Goal: Task Accomplishment & Management: Manage account settings

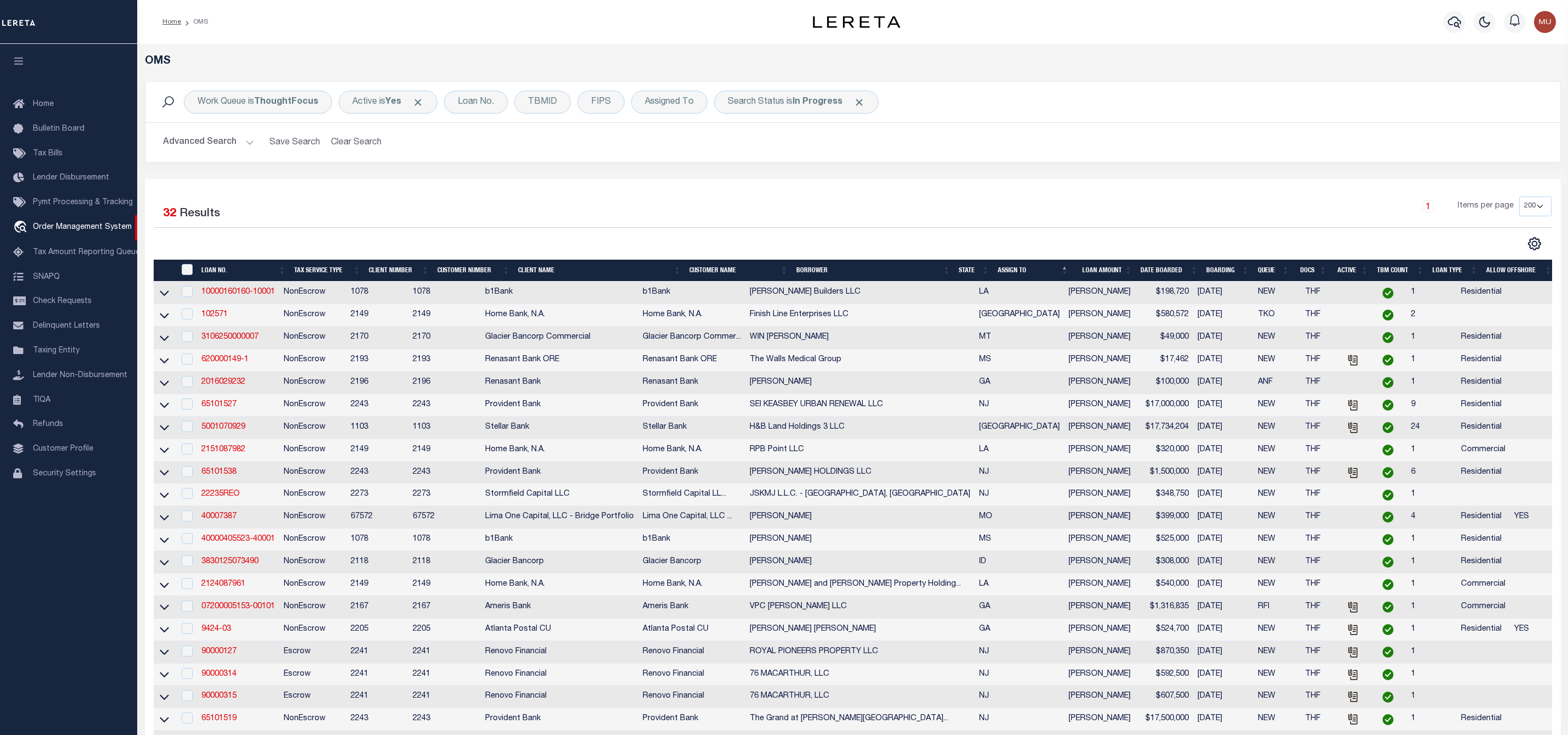
select select "200"
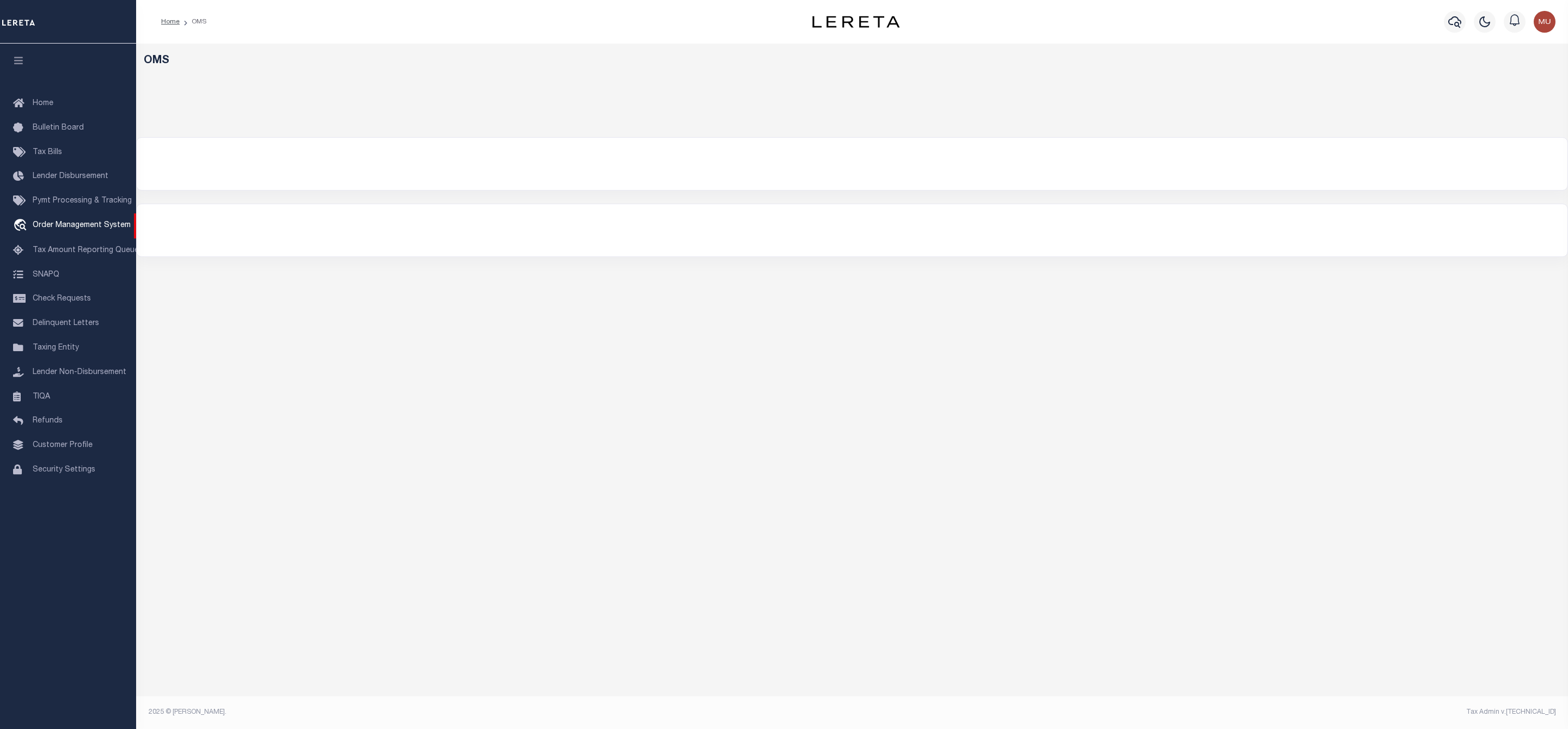
select select "200"
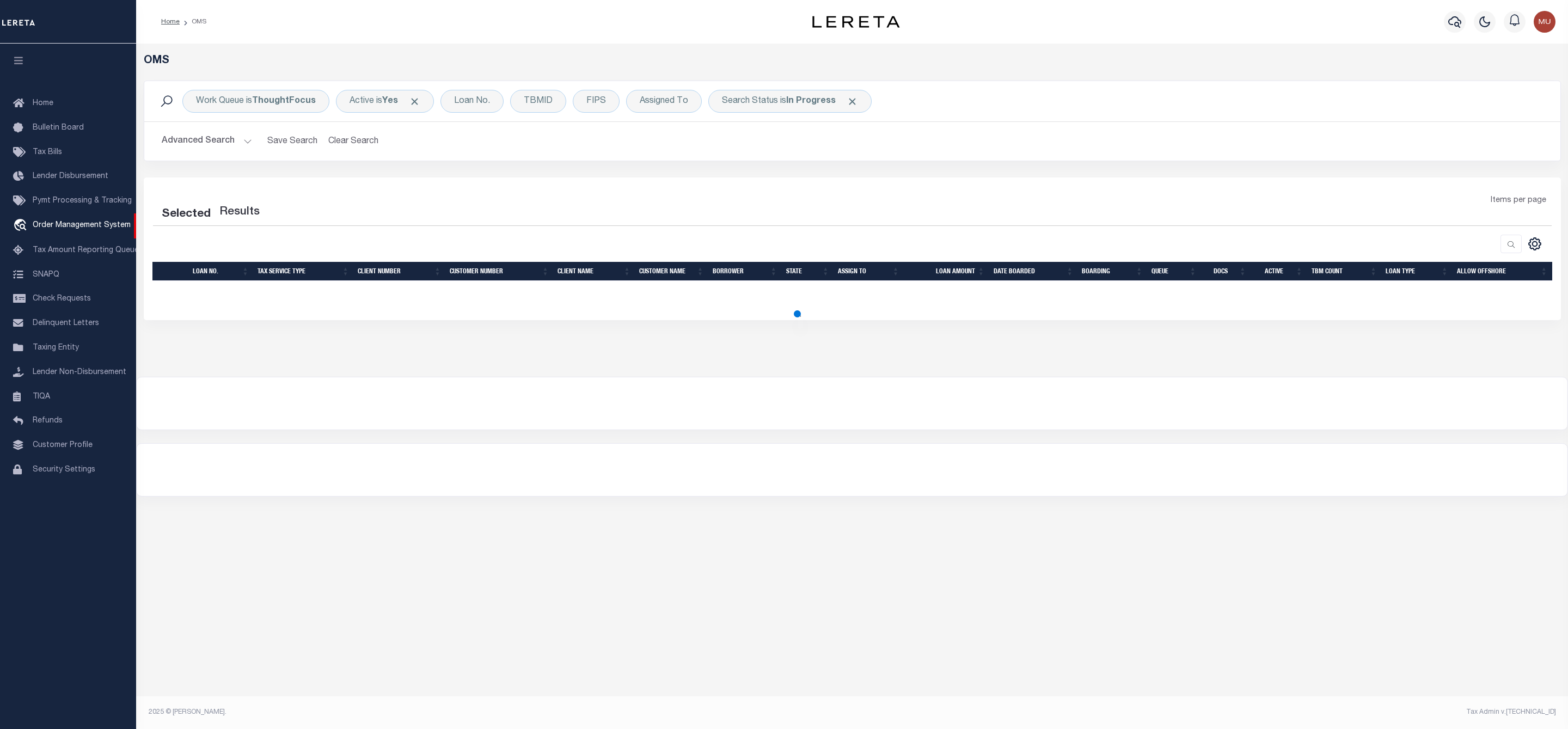
select select "200"
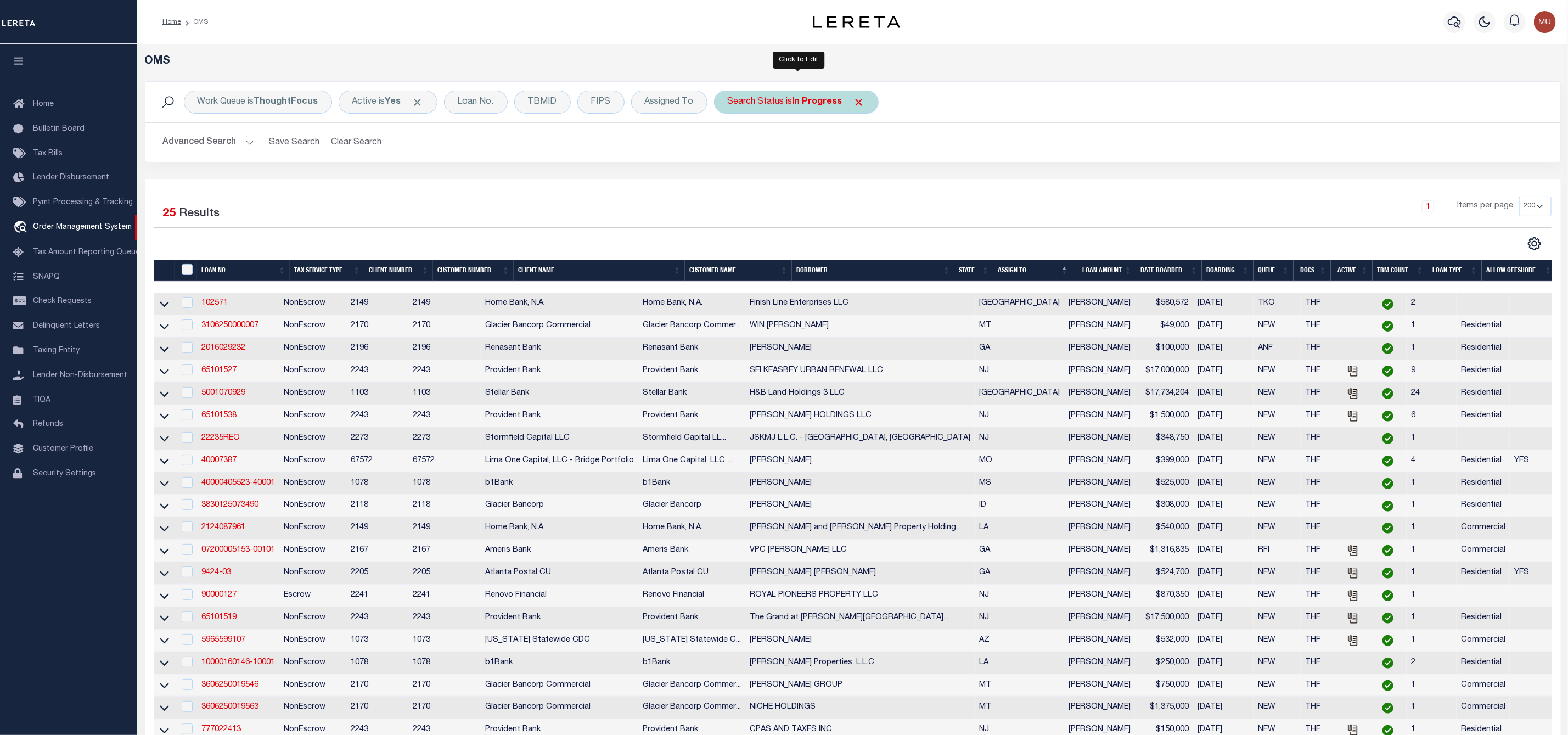
click at [791, 108] on div "Search Status is In Progress" at bounding box center [796, 101] width 164 height 23
click at [780, 157] on select "Automated Search Bad Parcel Complete Duplicate Parcel High Dollar Reporting In …" at bounding box center [809, 156] width 161 height 21
select select "RD"
click at [730, 147] on select "Automated Search Bad Parcel Complete Duplicate Parcel High Dollar Reporting In …" at bounding box center [809, 156] width 161 height 21
click at [874, 184] on input "Apply" at bounding box center [874, 180] width 32 height 18
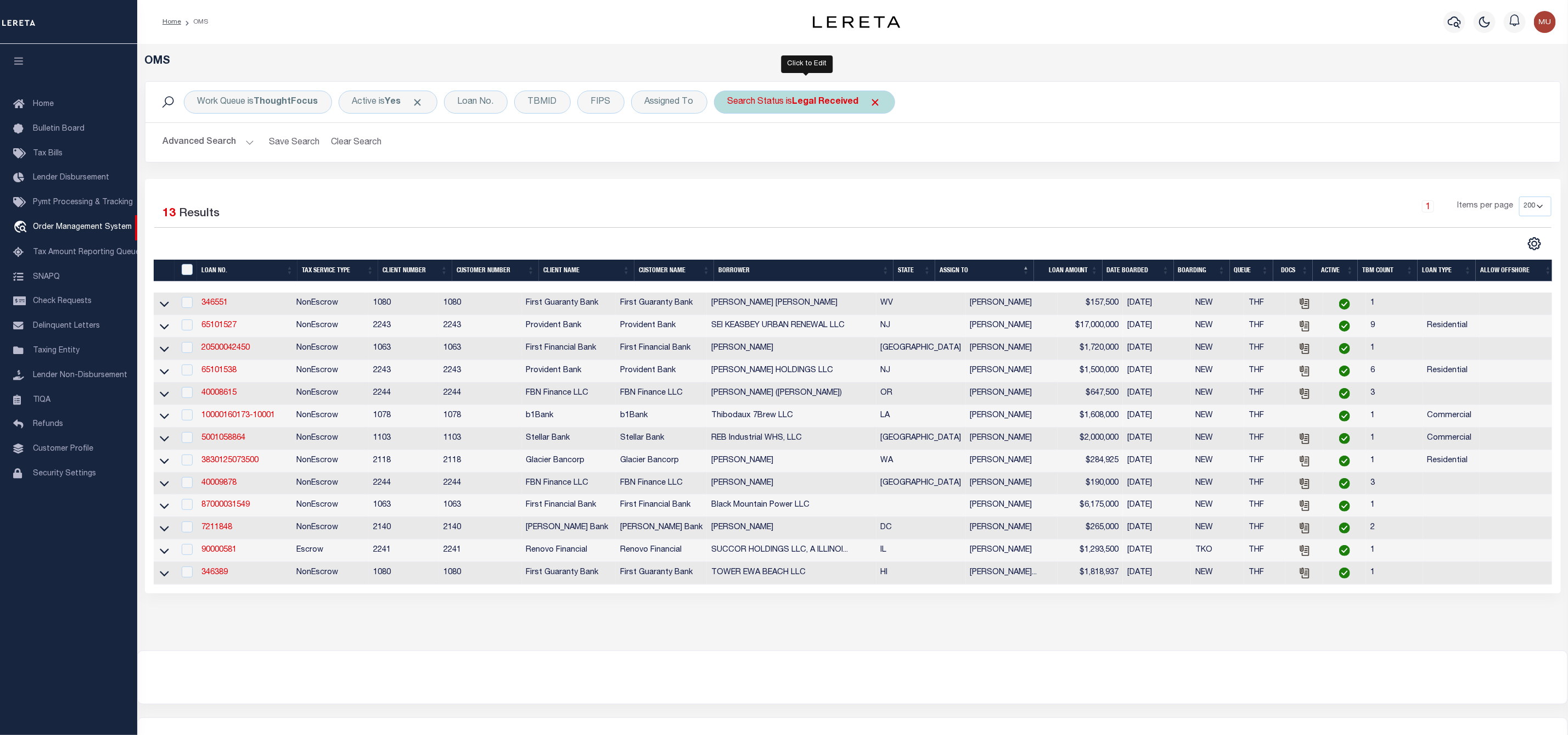
click at [814, 98] on b "Legal Received" at bounding box center [826, 102] width 66 height 9
click at [801, 151] on select "Automated Search Bad Parcel Complete Duplicate Parcel High Dollar Reporting In …" at bounding box center [809, 156] width 161 height 21
select select "IP"
click at [730, 147] on select "Automated Search Bad Parcel Complete Duplicate Parcel High Dollar Reporting In …" at bounding box center [809, 156] width 161 height 21
click at [879, 188] on input "Apply" at bounding box center [874, 180] width 32 height 18
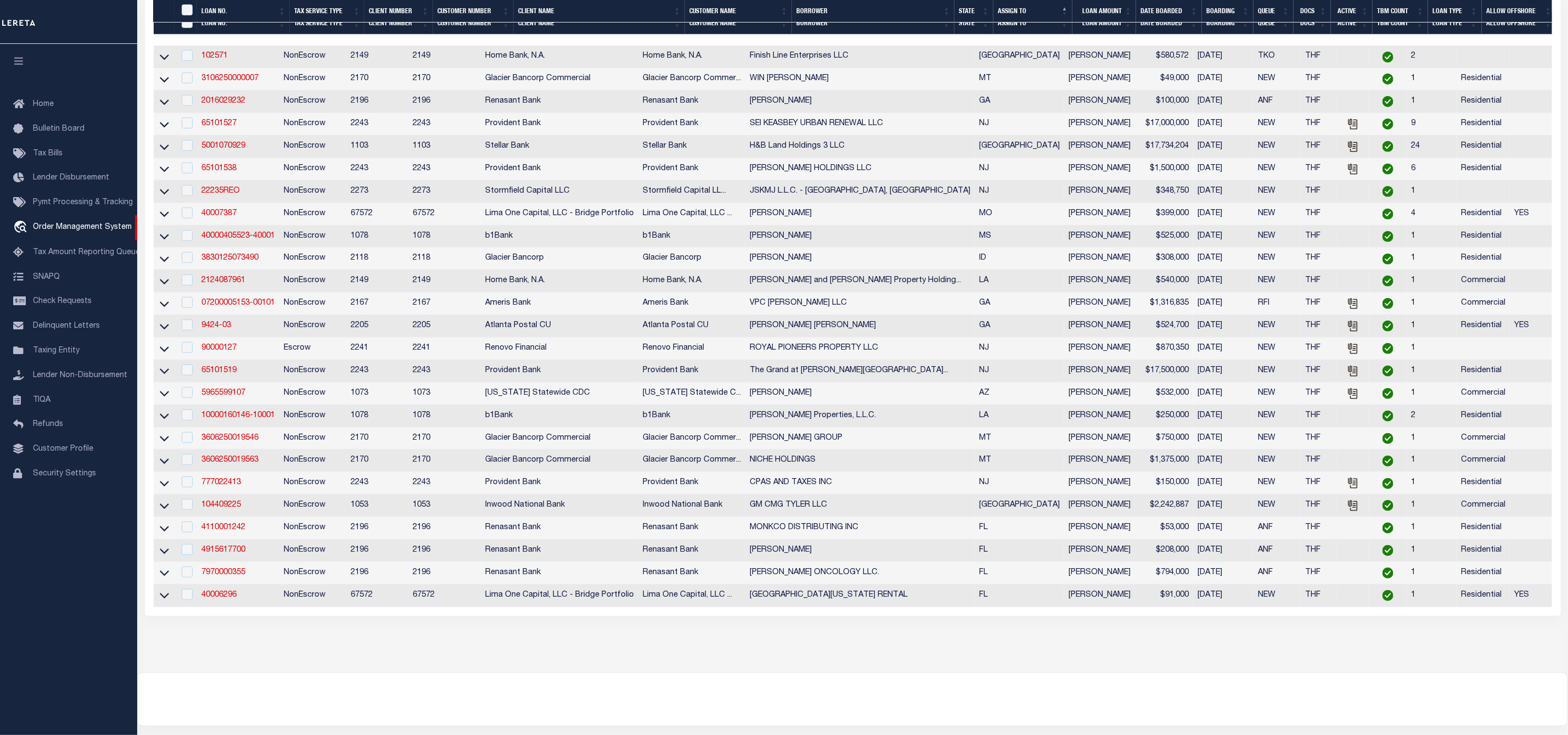
scroll to position [336, 0]
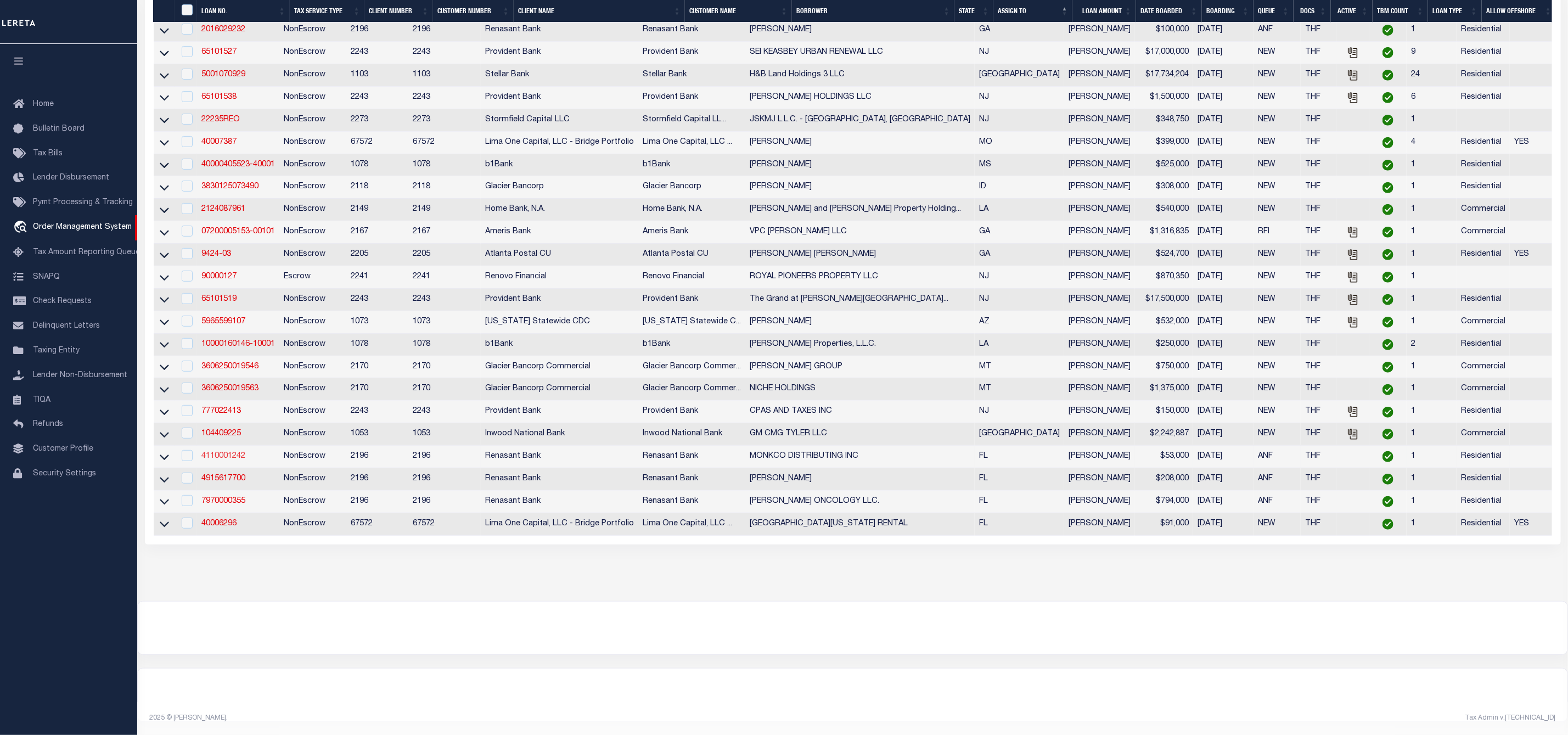
click at [224, 452] on link "4110001242" at bounding box center [223, 456] width 44 height 7
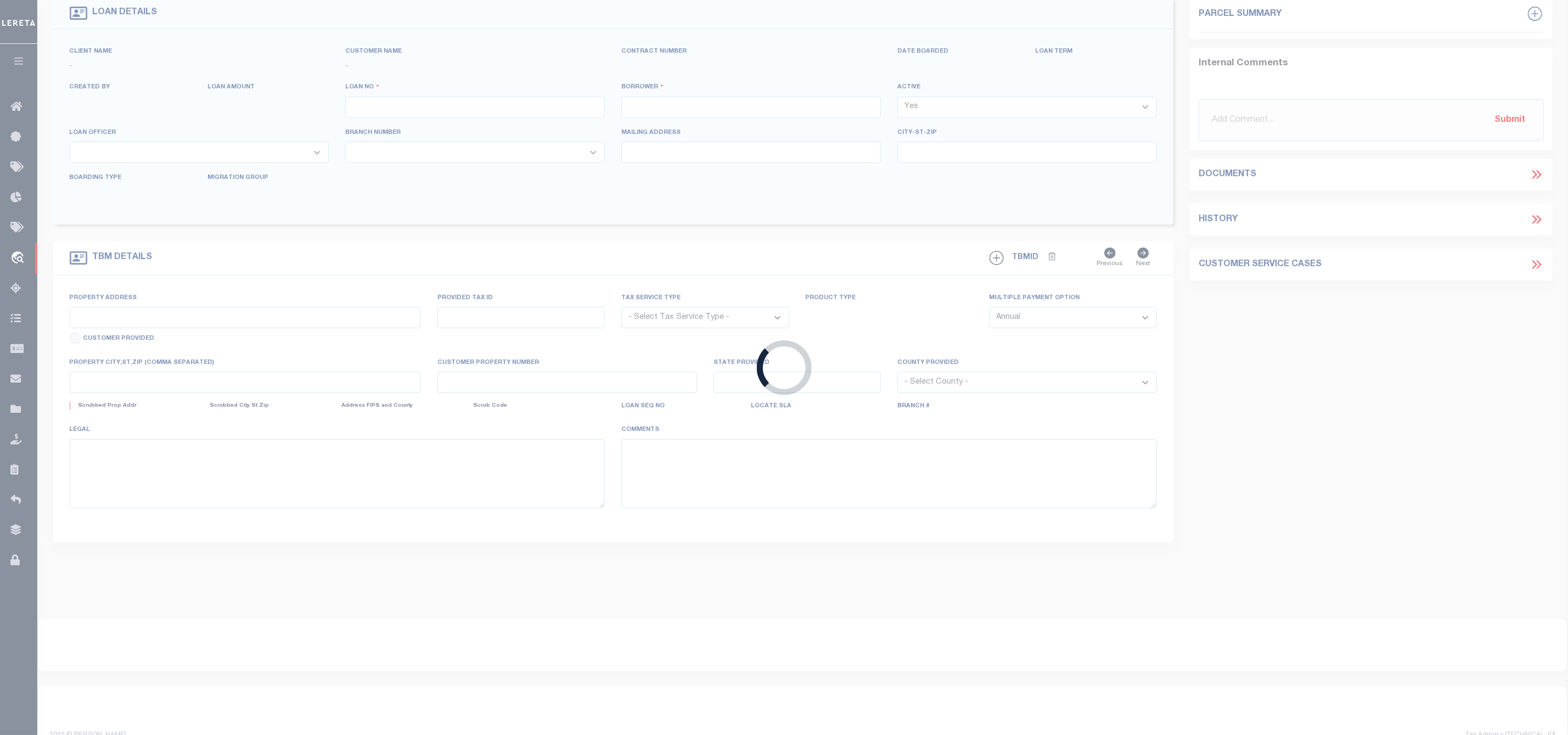
type input "4110001242"
type input "MONKCO DISTRIBUTING INC"
select select
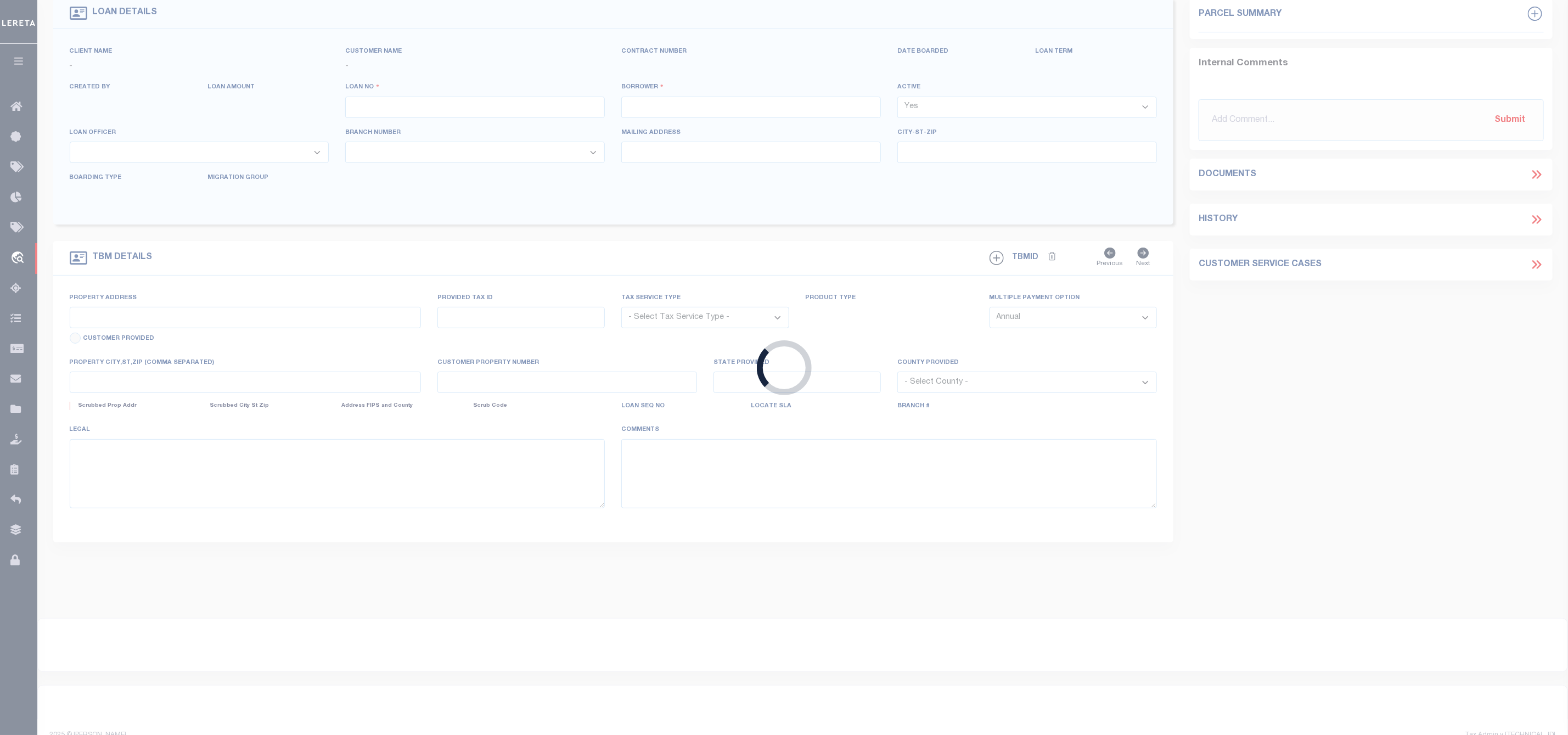
select select "10"
select select
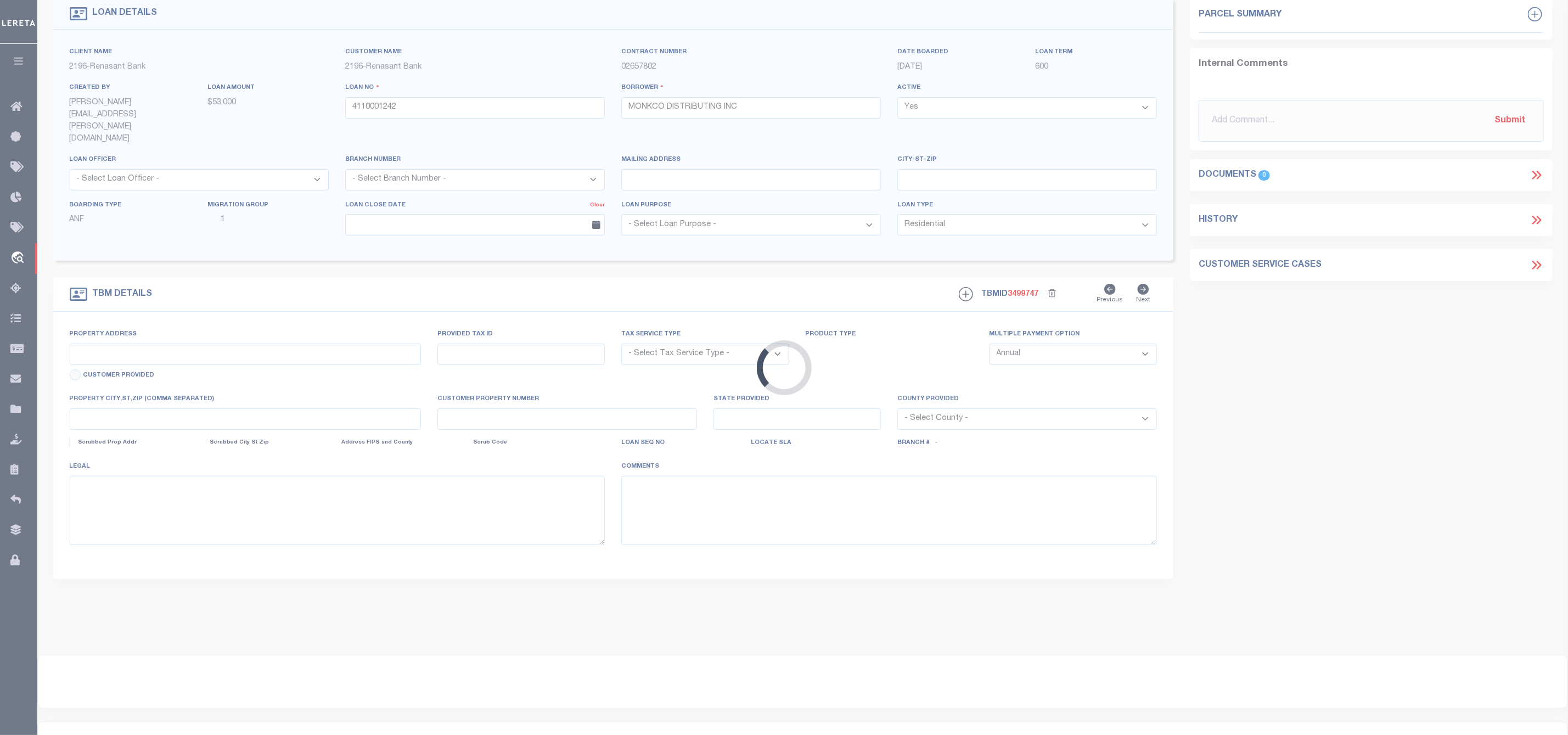
select select "4983"
type input "[STREET_ADDRESS]"
radio input "true"
select select "NonEscrow"
select select
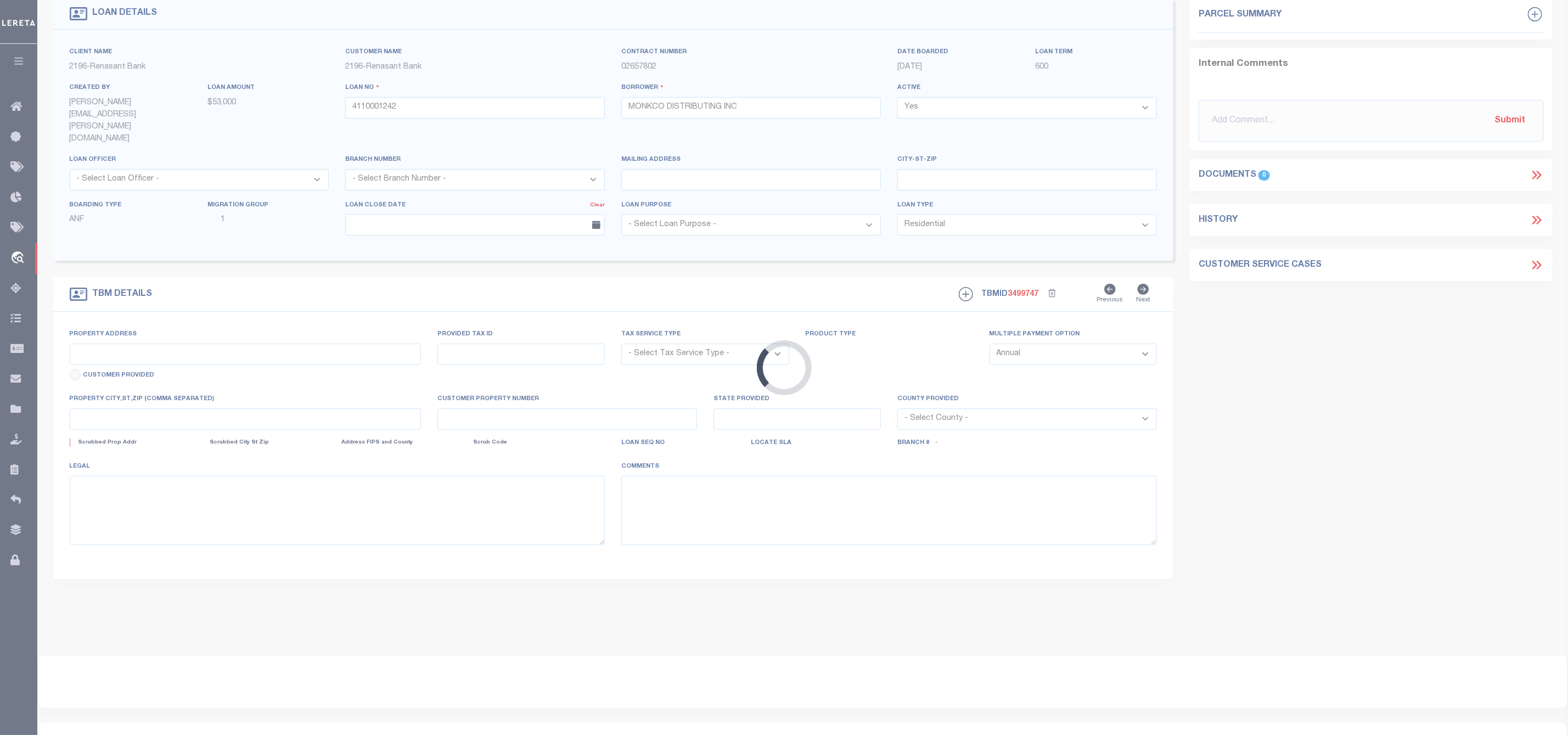
type input "QUINCY FL 32352"
type input "4110001242"
type input "FL"
type textarea "SEE FILE1"
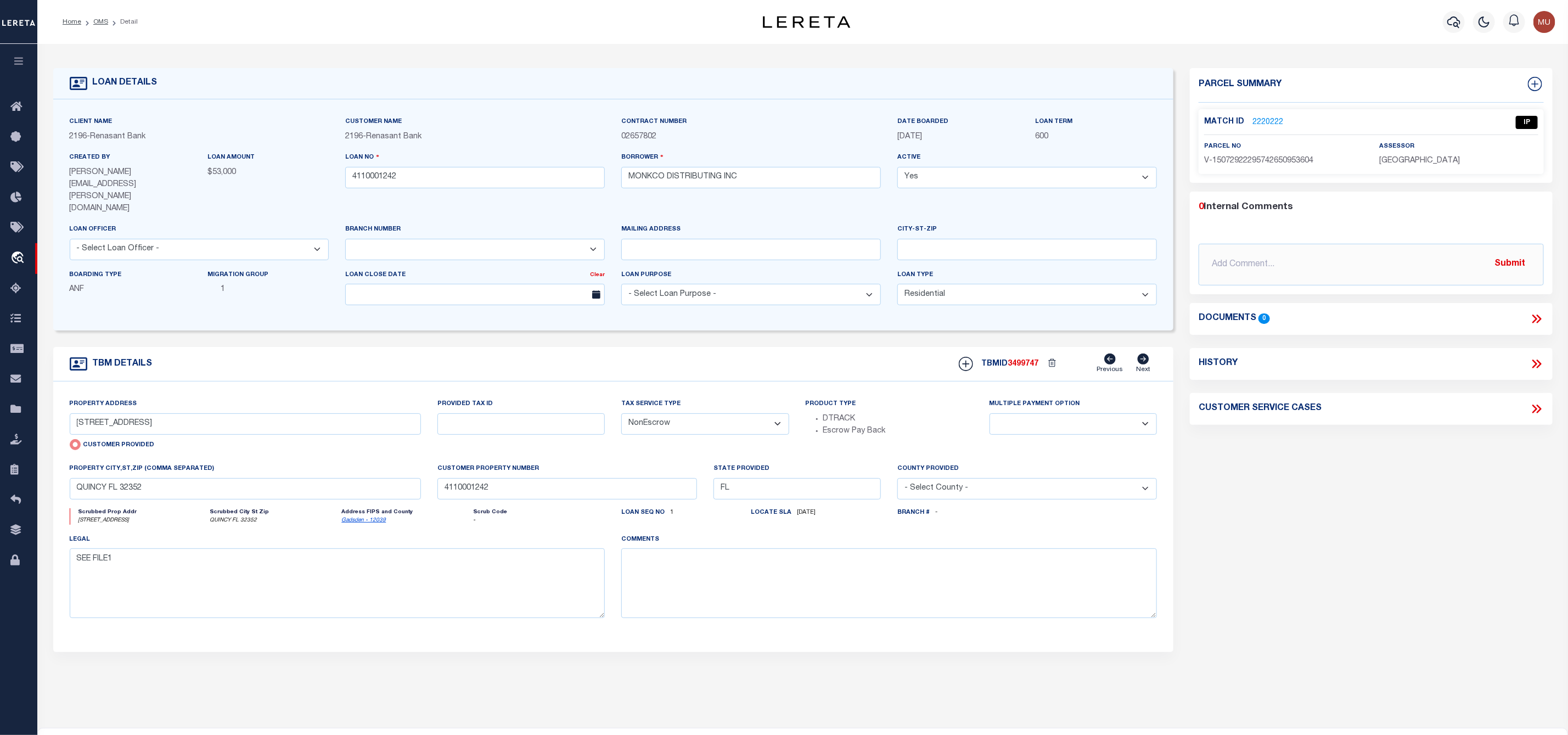
click at [1262, 117] on link "2220222" at bounding box center [1268, 123] width 31 height 12
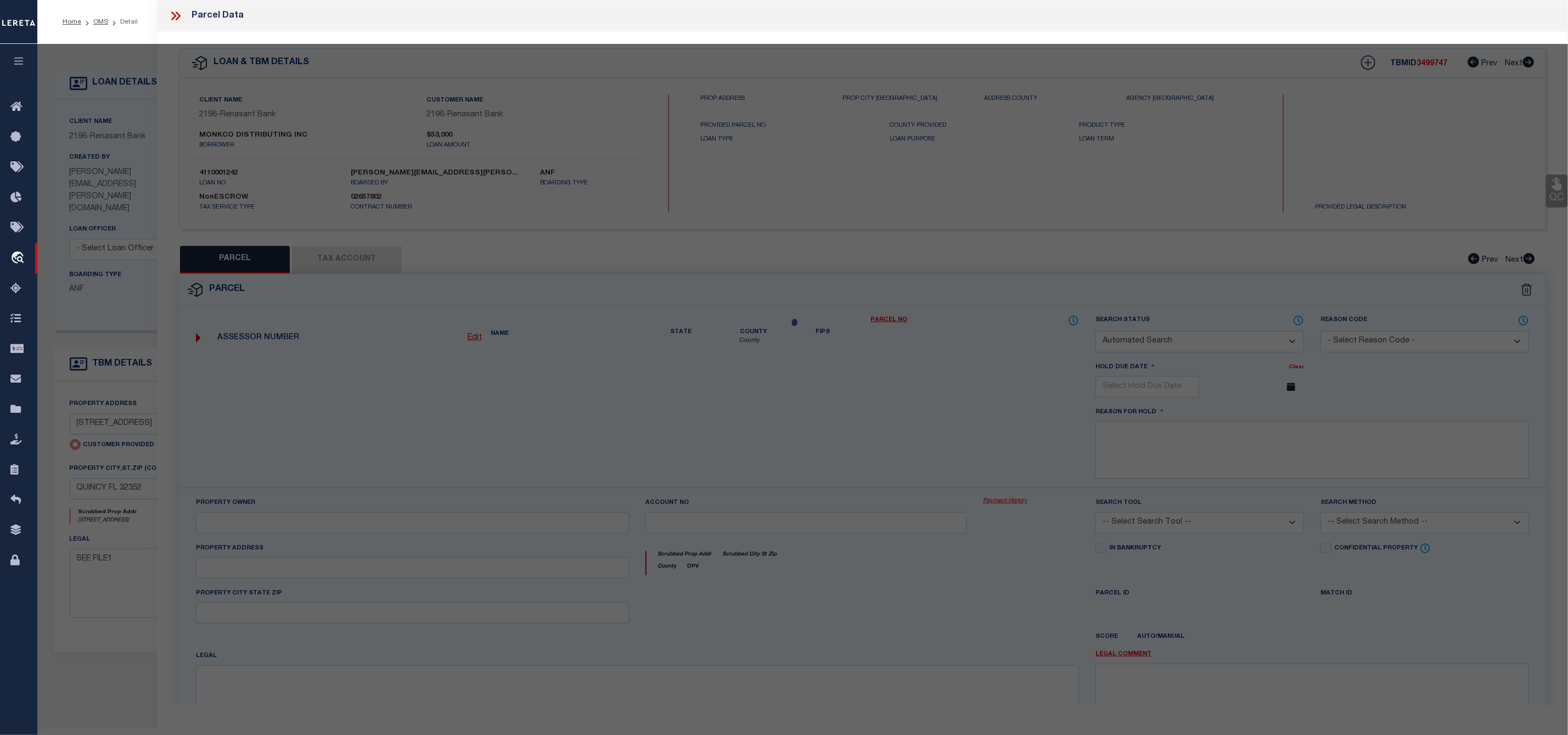
checkbox input "false"
select select "IP"
select select "AGW"
select select "LEG"
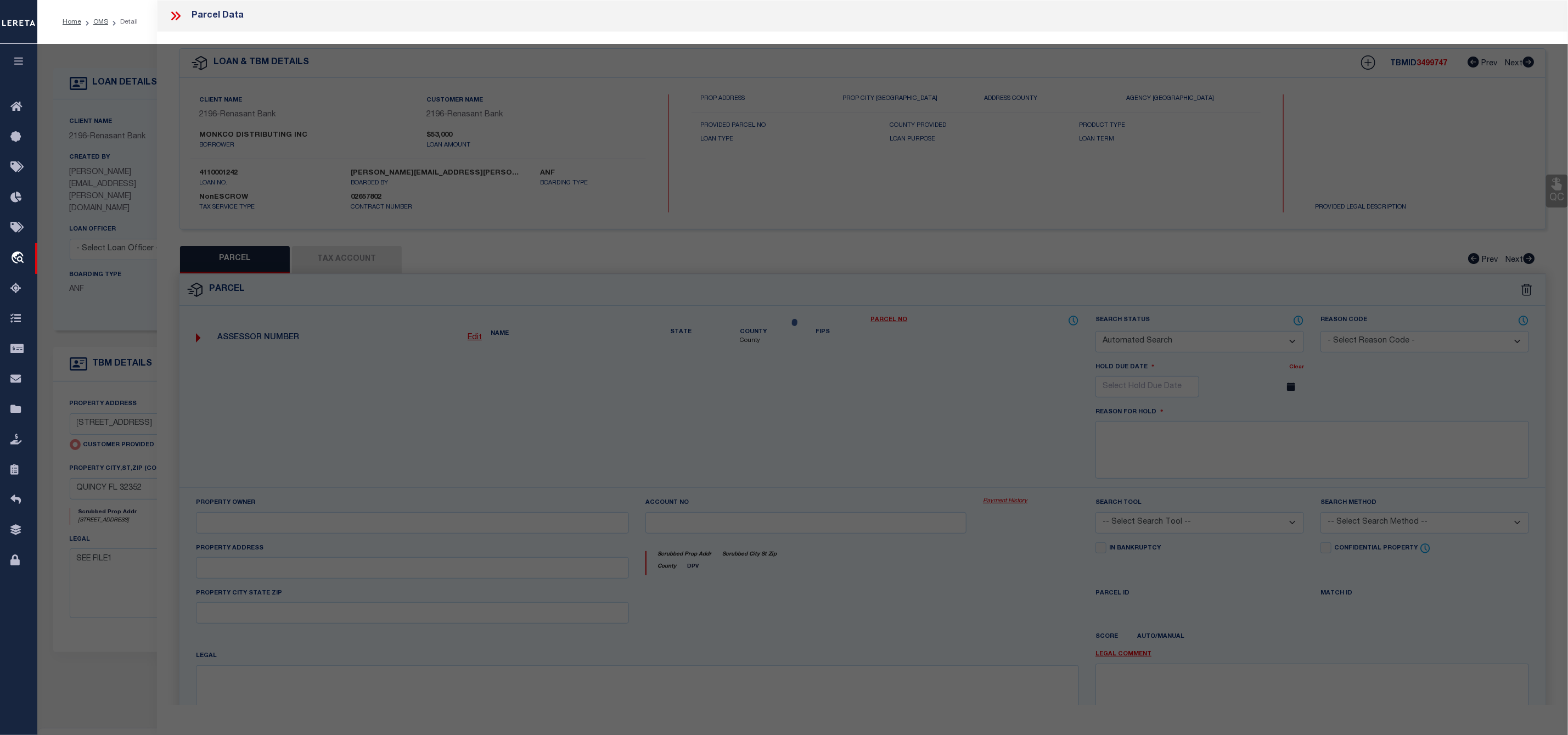
type input "750 DEERWOOD CIRCLE"
type input "QUINCEY FL 32352"
type textarea "Untangled by updating parcel number to what was already in the system, per team…"
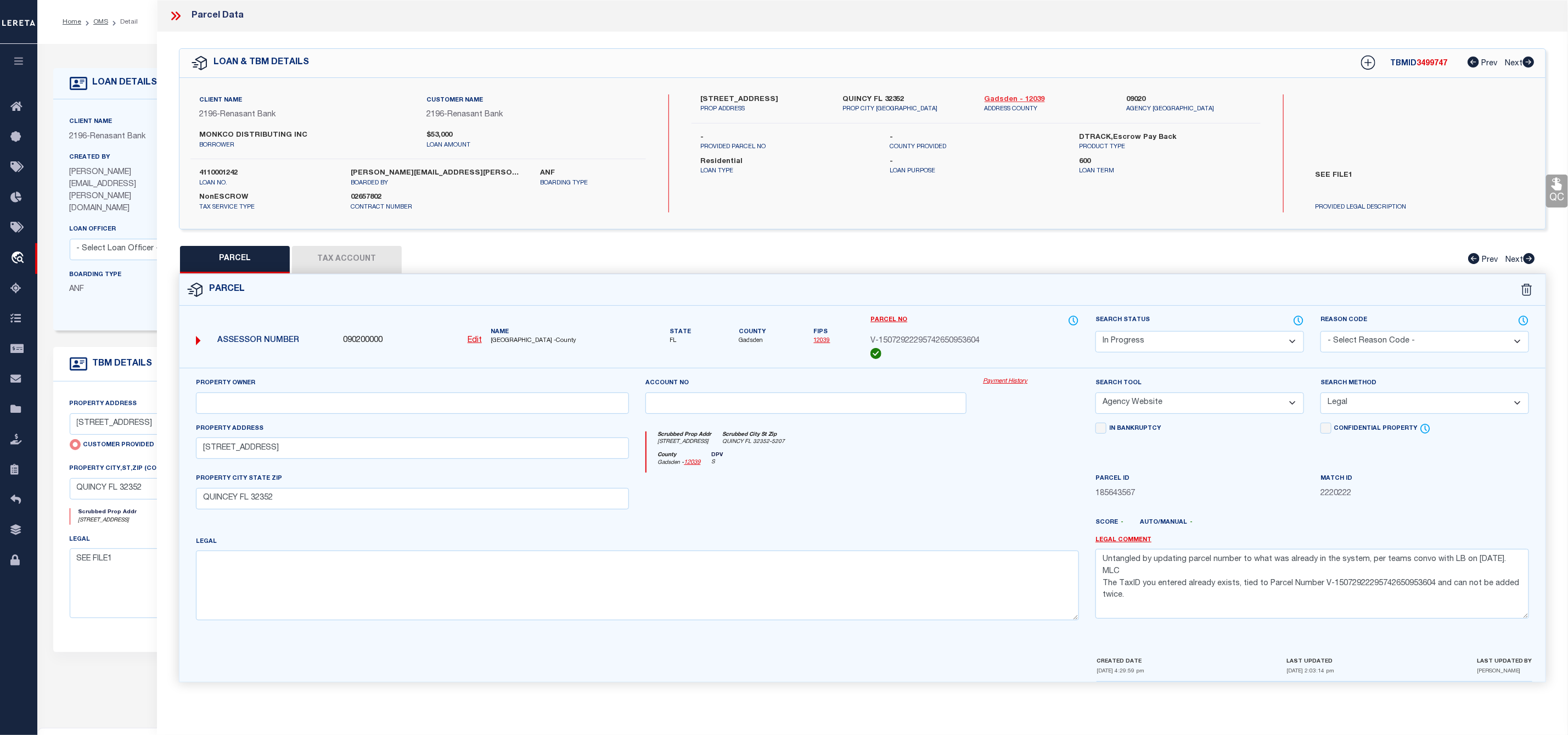
click at [1001, 99] on link "Gadsden - 12039" at bounding box center [1047, 100] width 126 height 11
click at [178, 15] on icon at bounding box center [178, 16] width 5 height 9
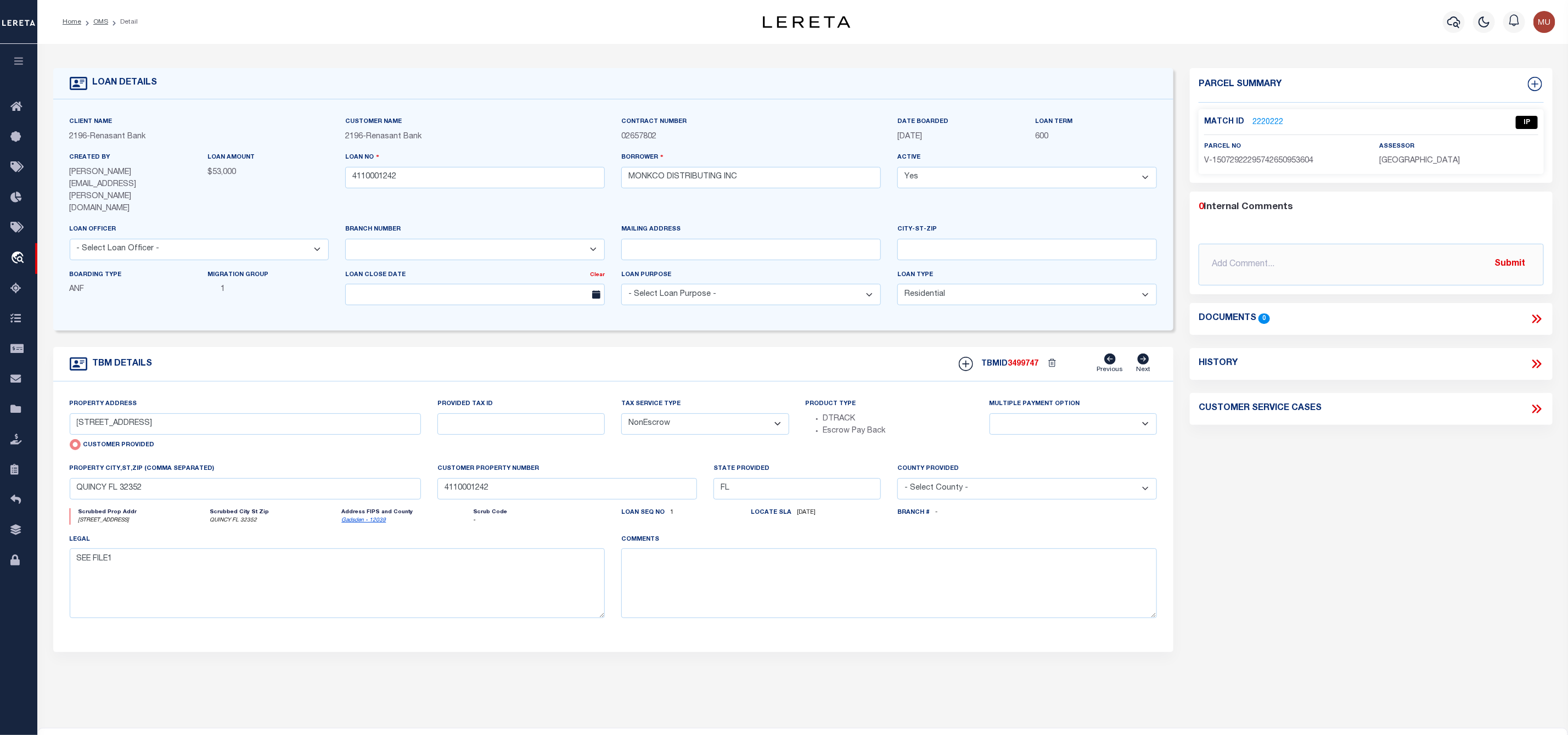
click at [108, 21] on li "Detail" at bounding box center [123, 21] width 29 height 10
click at [104, 22] on link "OMS" at bounding box center [101, 21] width 15 height 7
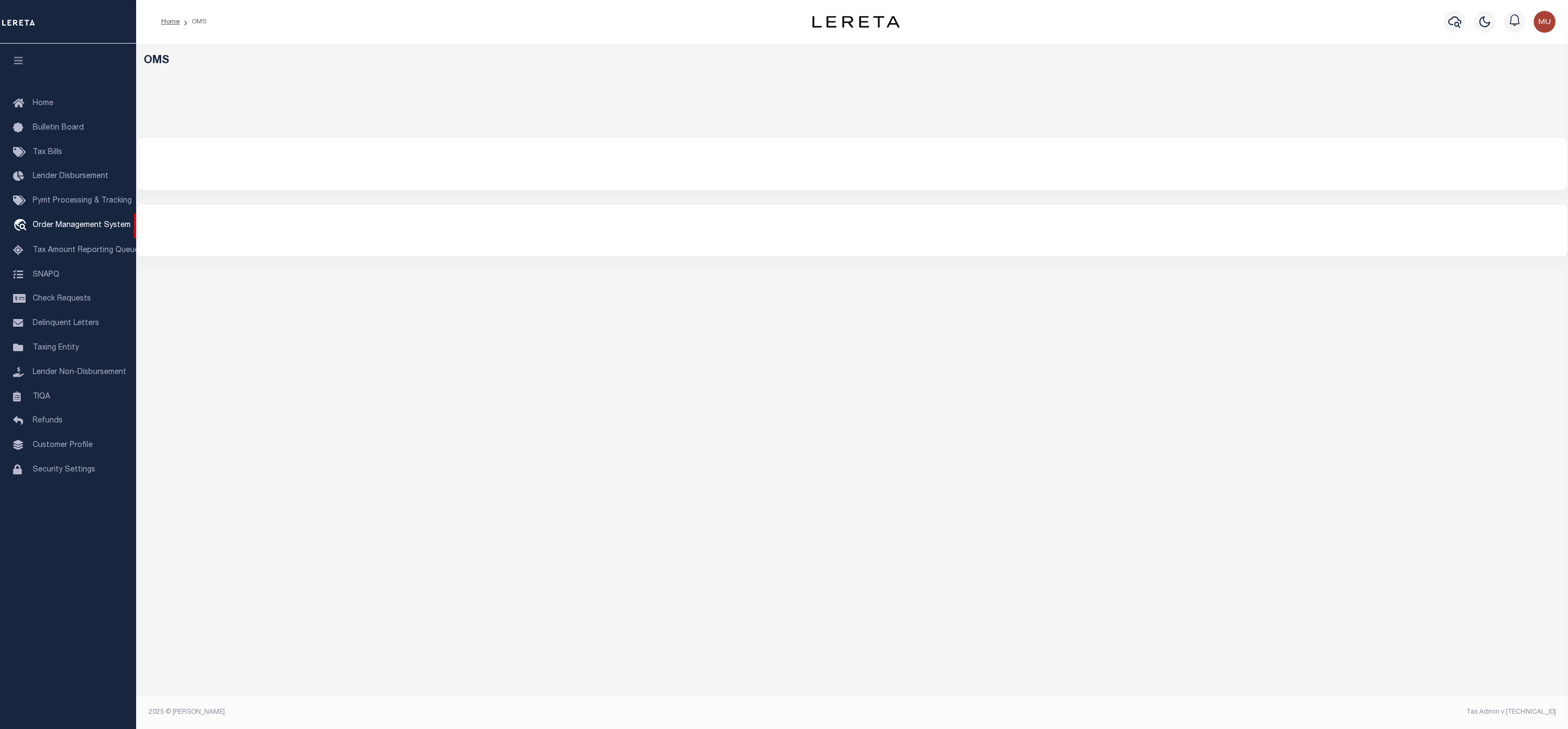
select select "200"
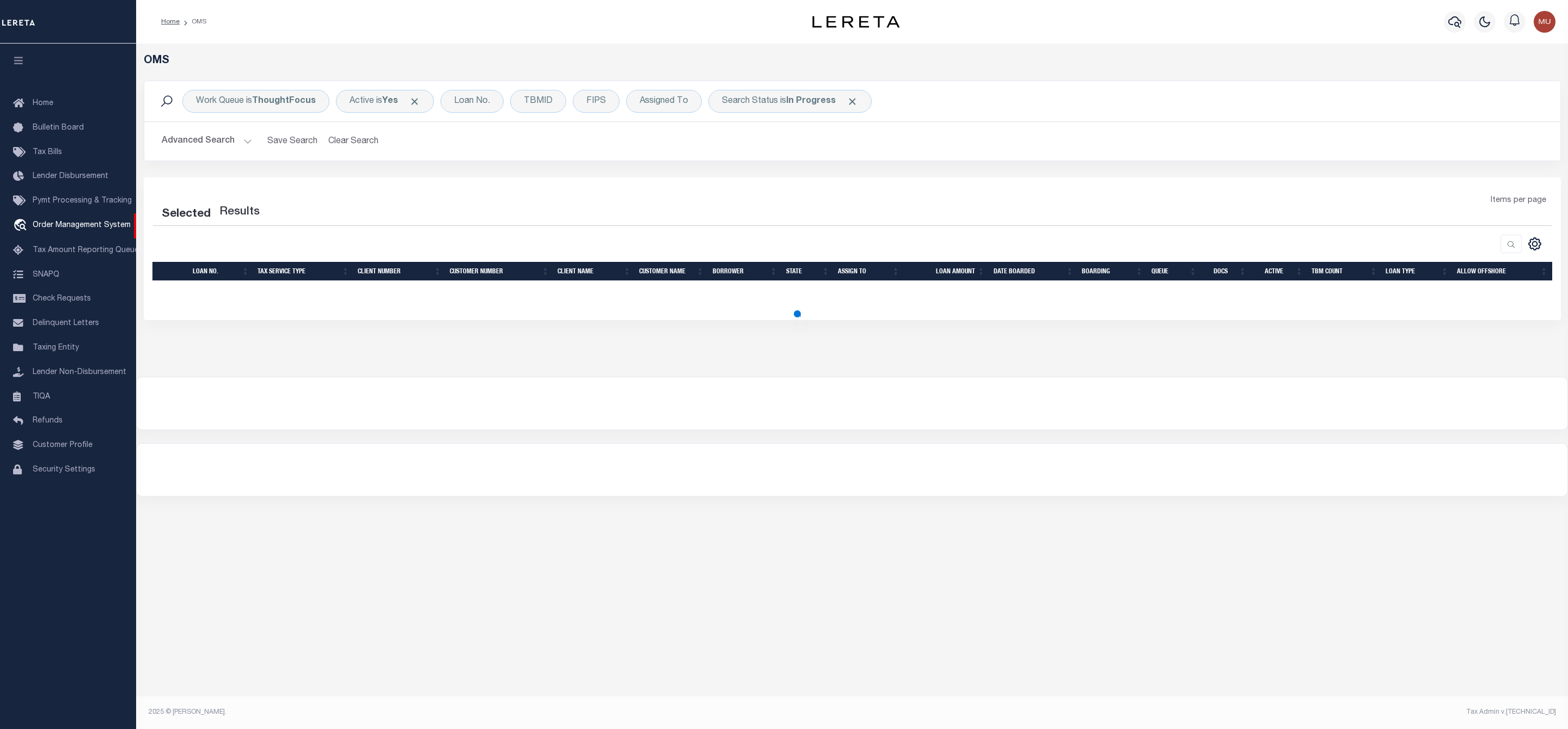
select select "200"
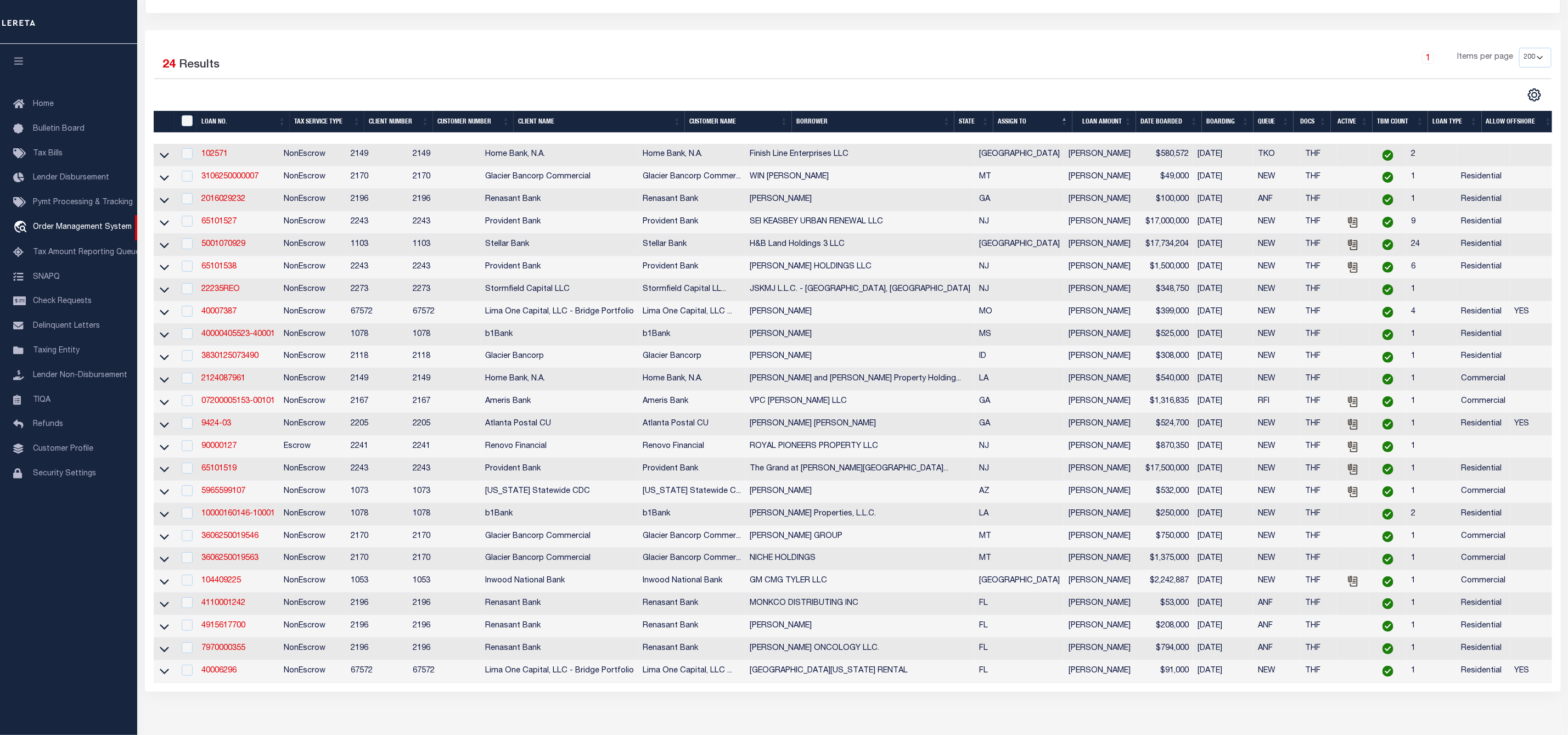
scroll to position [66, 0]
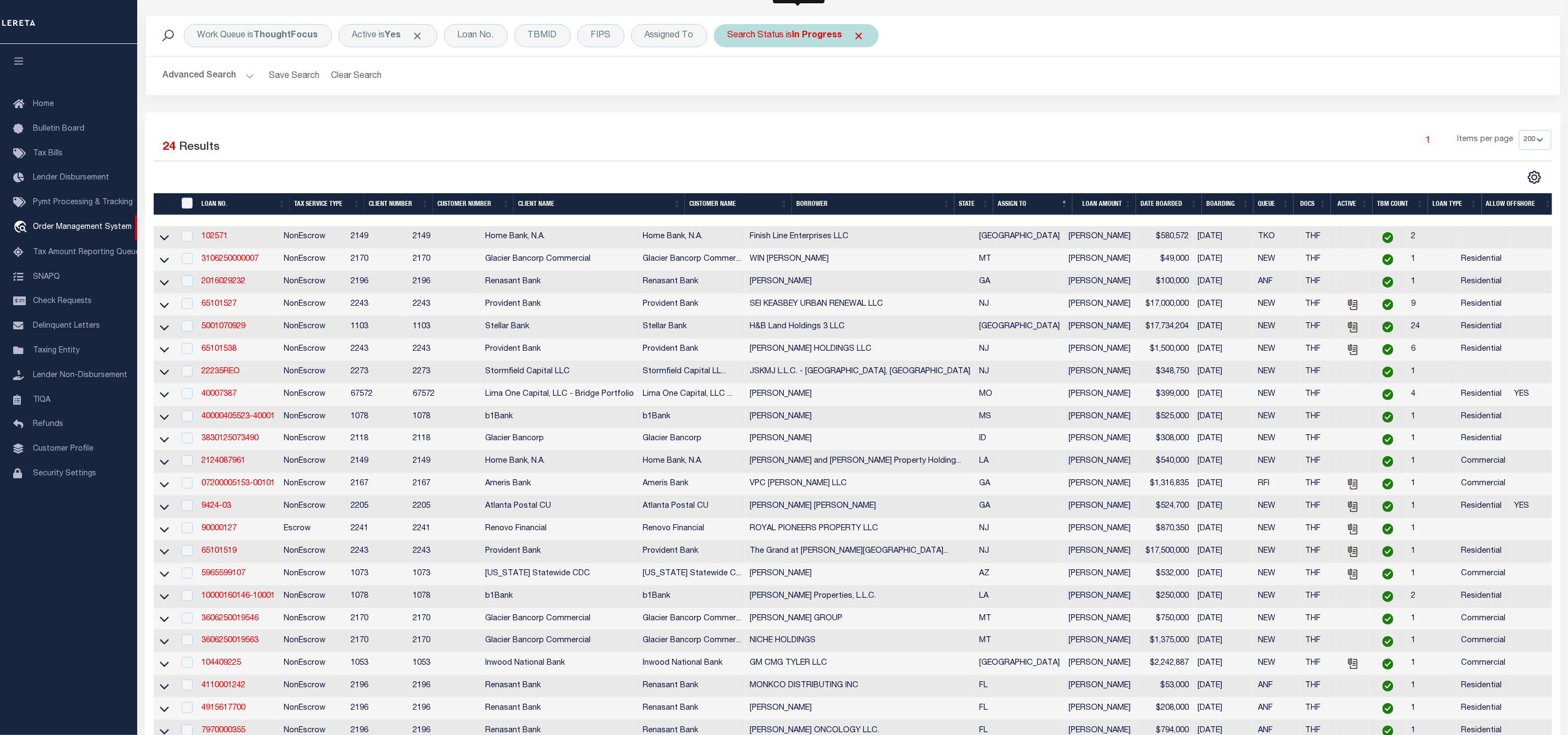
click at [792, 42] on div "Search Status is In Progress" at bounding box center [796, 35] width 164 height 23
click at [797, 91] on select "Automated Search Bad Parcel Complete Duplicate Parcel High Dollar Reporting In …" at bounding box center [809, 90] width 161 height 21
select select "RD"
click at [730, 79] on select "Automated Search Bad Parcel Complete Duplicate Parcel High Dollar Reporting In …" at bounding box center [809, 90] width 161 height 21
click at [878, 112] on input "Apply" at bounding box center [874, 113] width 32 height 18
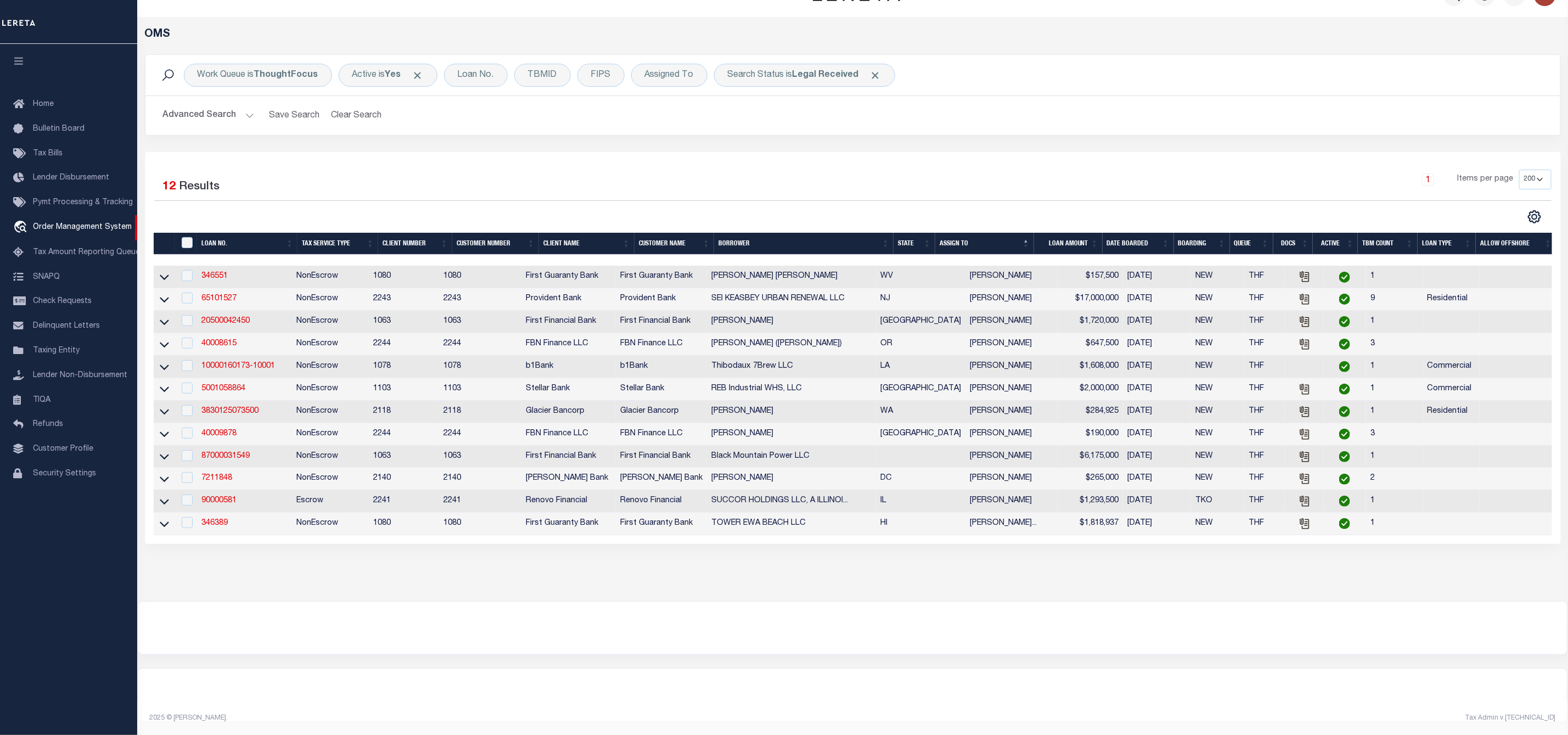
scroll to position [42, 0]
click at [222, 519] on link "346389" at bounding box center [214, 523] width 26 height 7
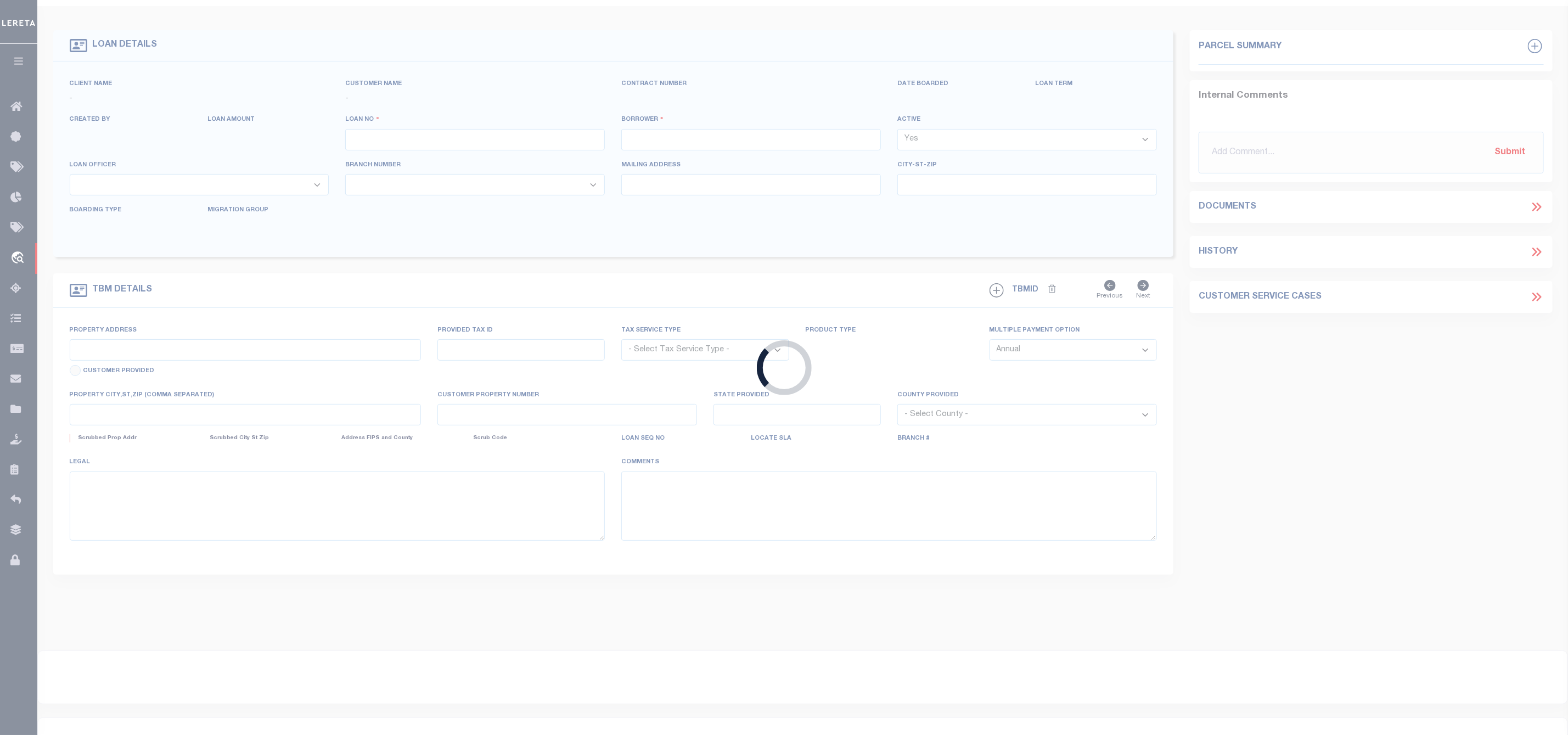
type input "346389"
type input "TOWER EWA BEACH LLC"
select select
select select "400"
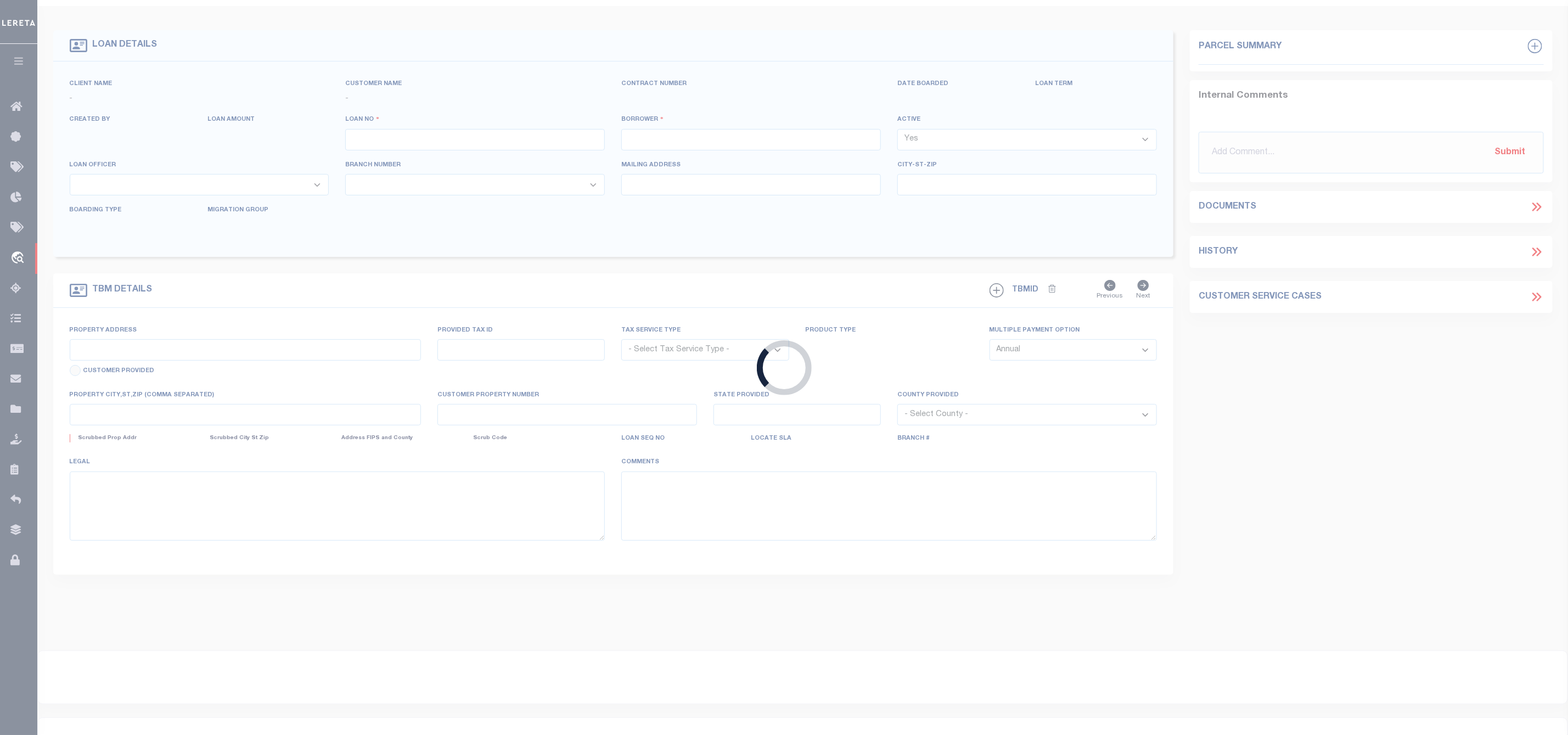
select select "NonEscrow"
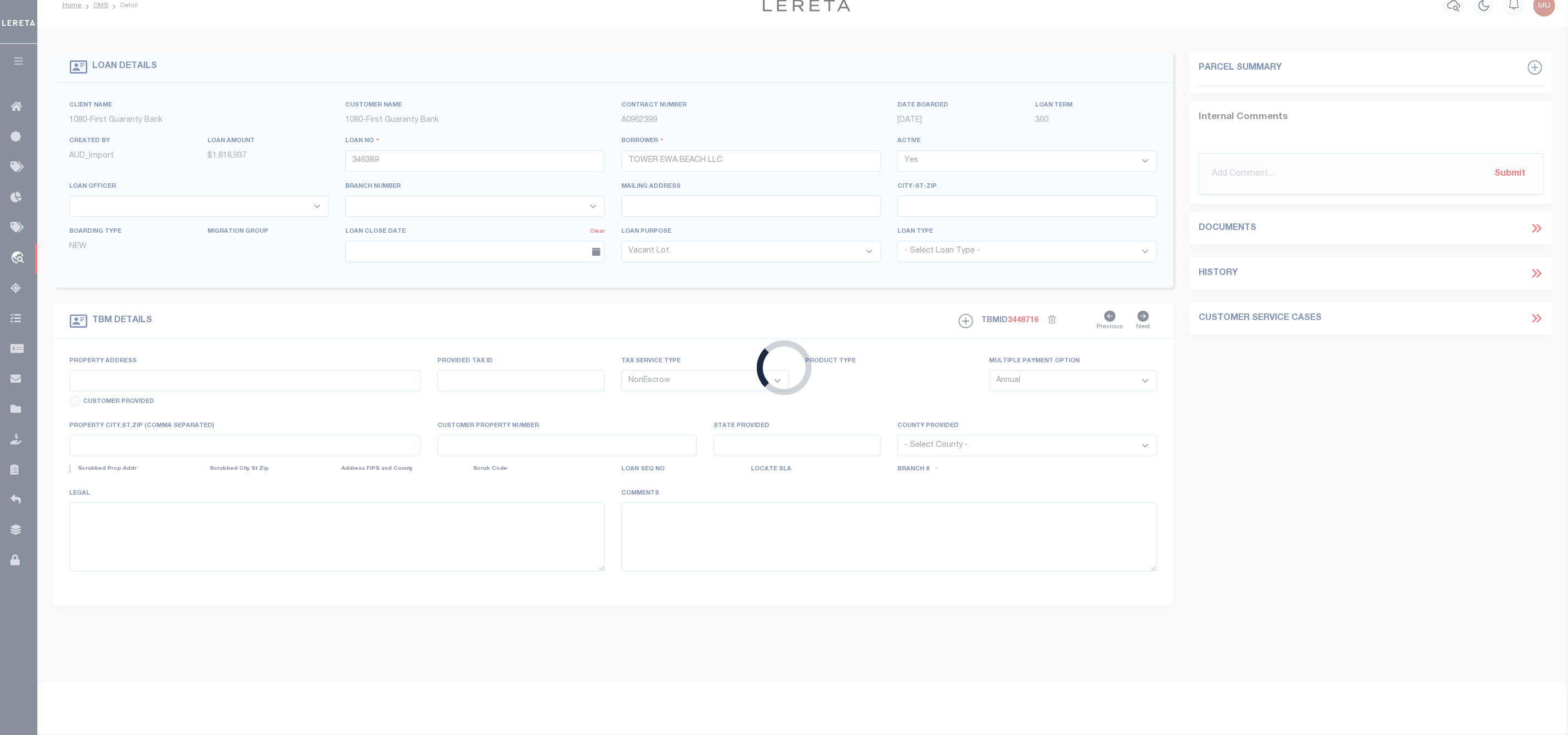
type input "91-2137 FORT WEAVER RD"
type input "1-9-1-17-119"
select select
type input "EWA BEACH HI 96706"
type input "200003960"
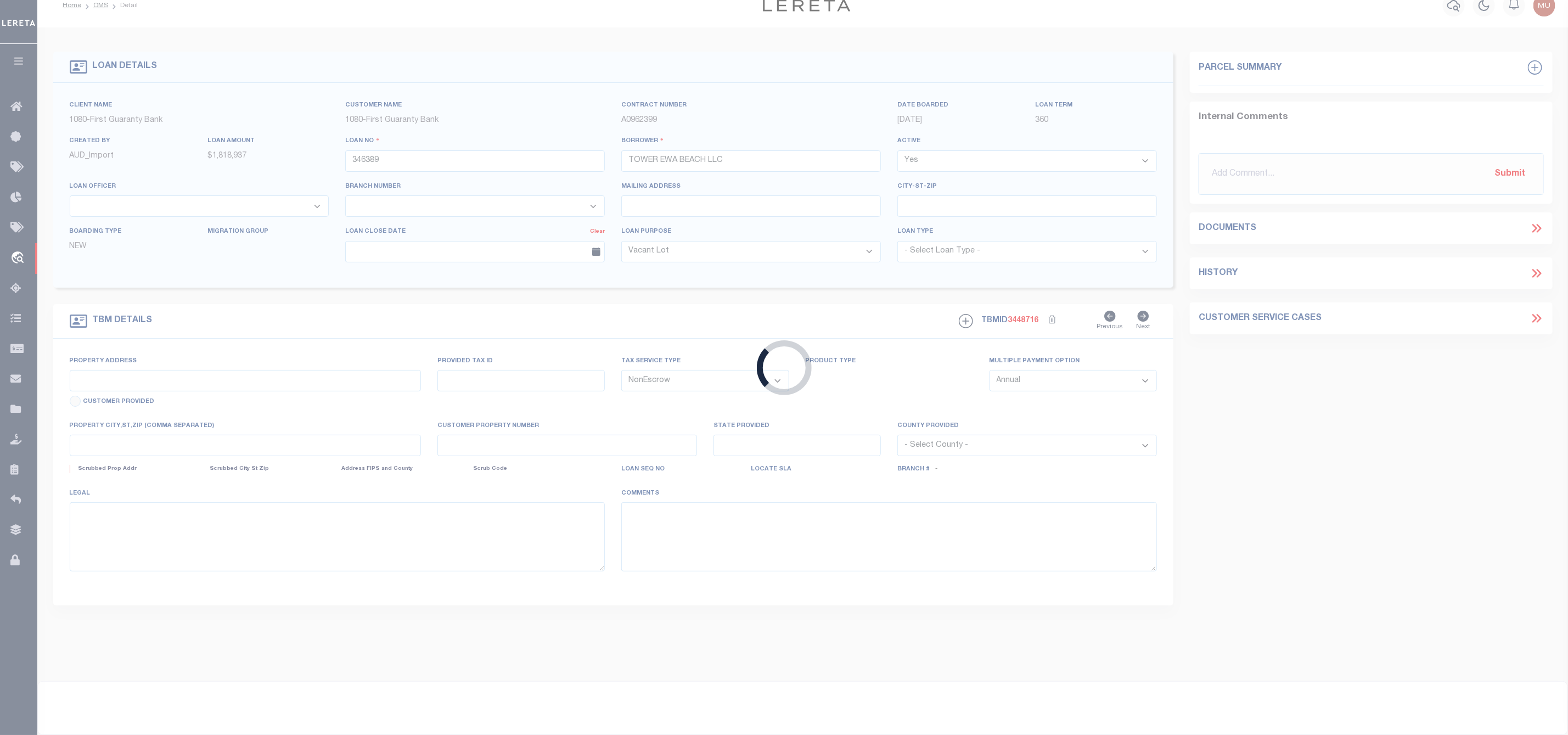
type input "HI"
select select
select select "3751"
select select "1570"
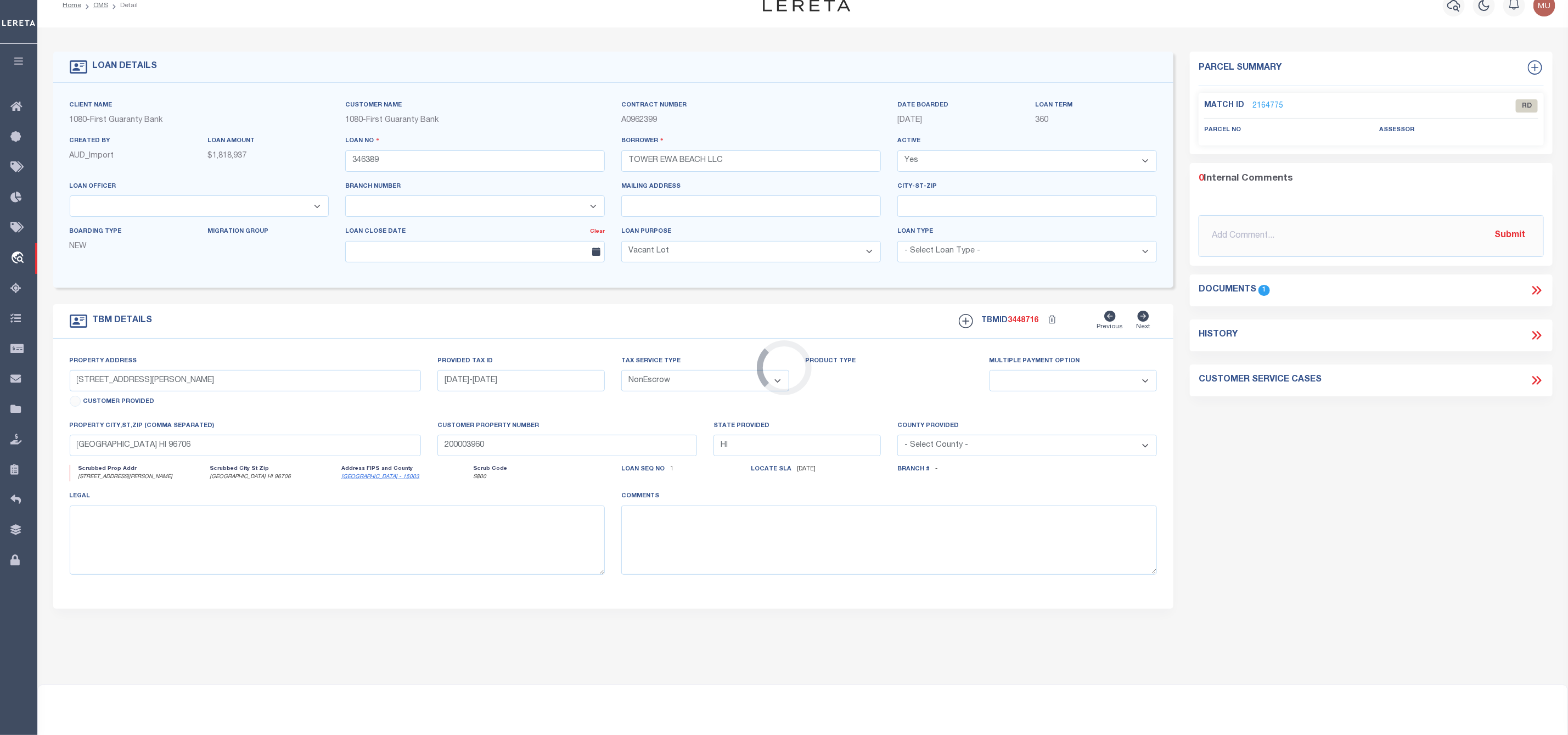
scroll to position [0, 0]
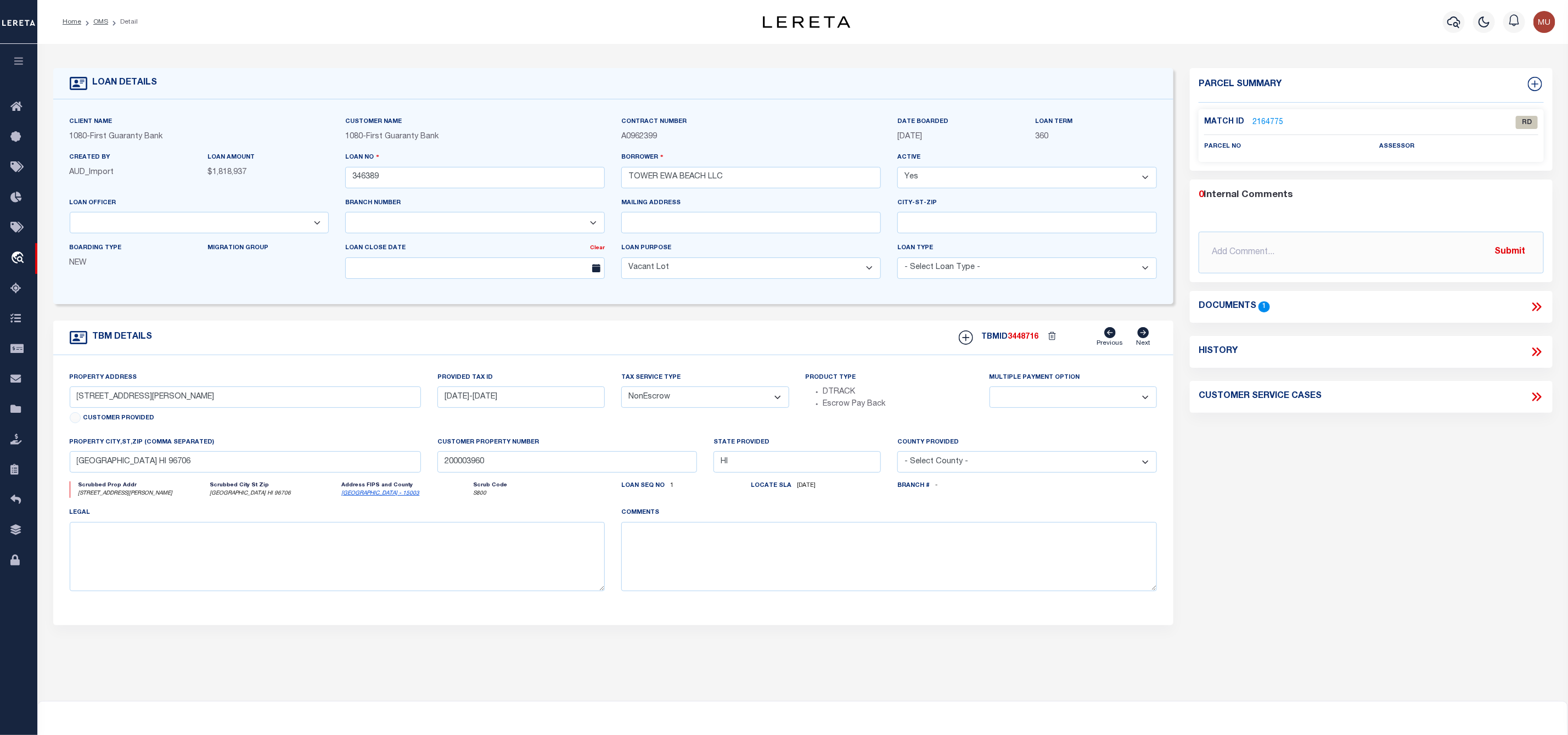
click at [1533, 305] on icon at bounding box center [1535, 307] width 5 height 9
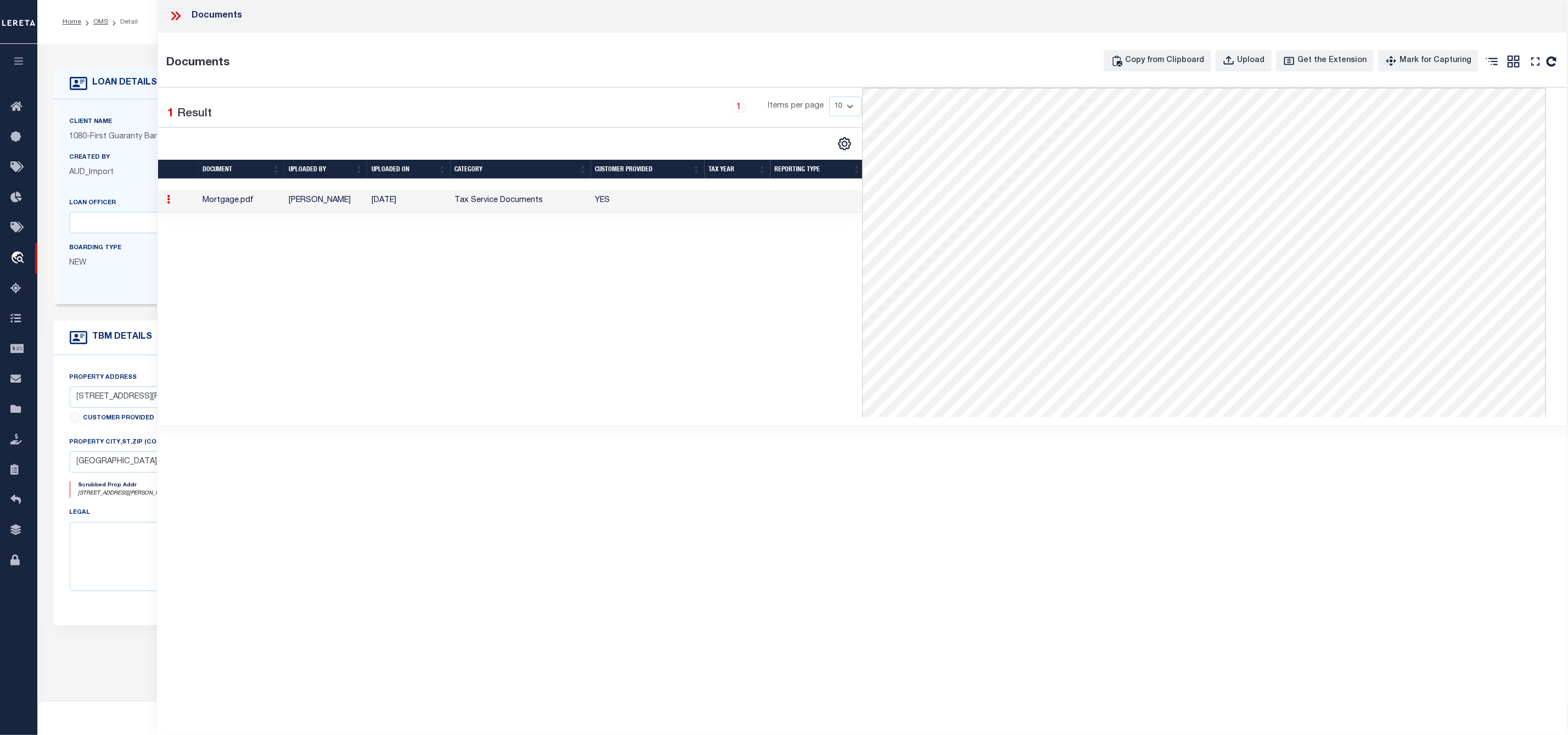
click at [175, 14] on icon at bounding box center [173, 16] width 5 height 9
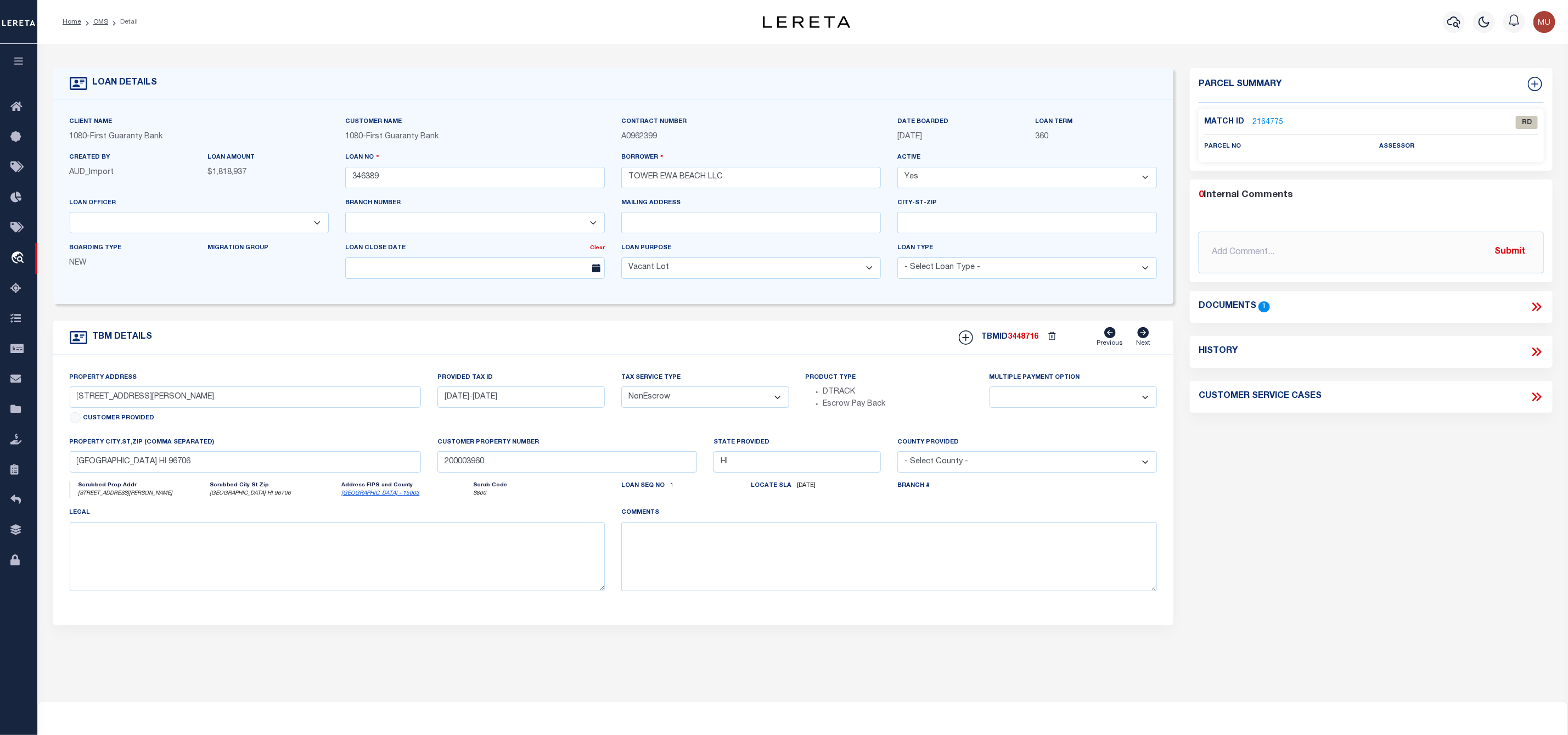
click at [1276, 120] on link "2164775" at bounding box center [1268, 123] width 31 height 12
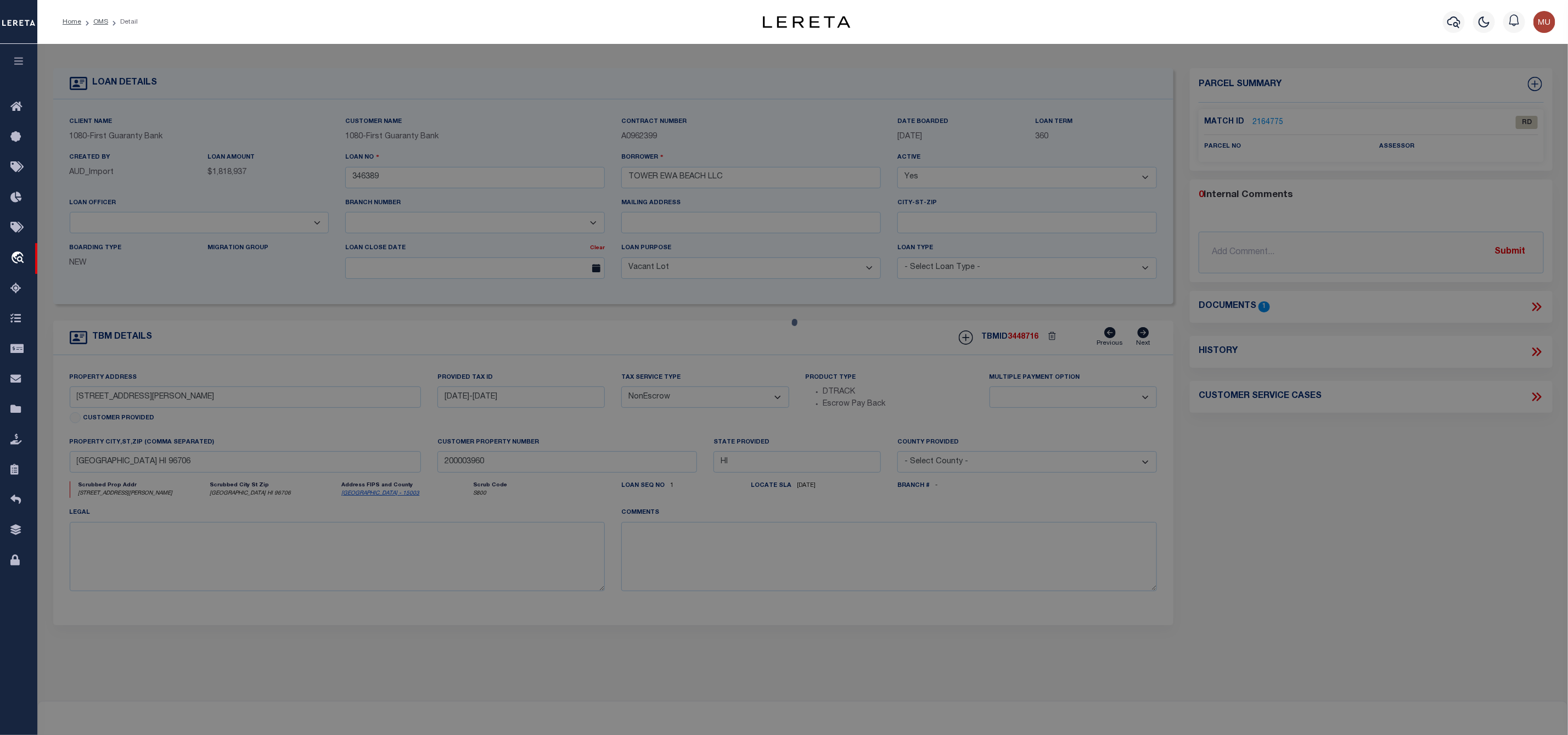
checkbox input "false"
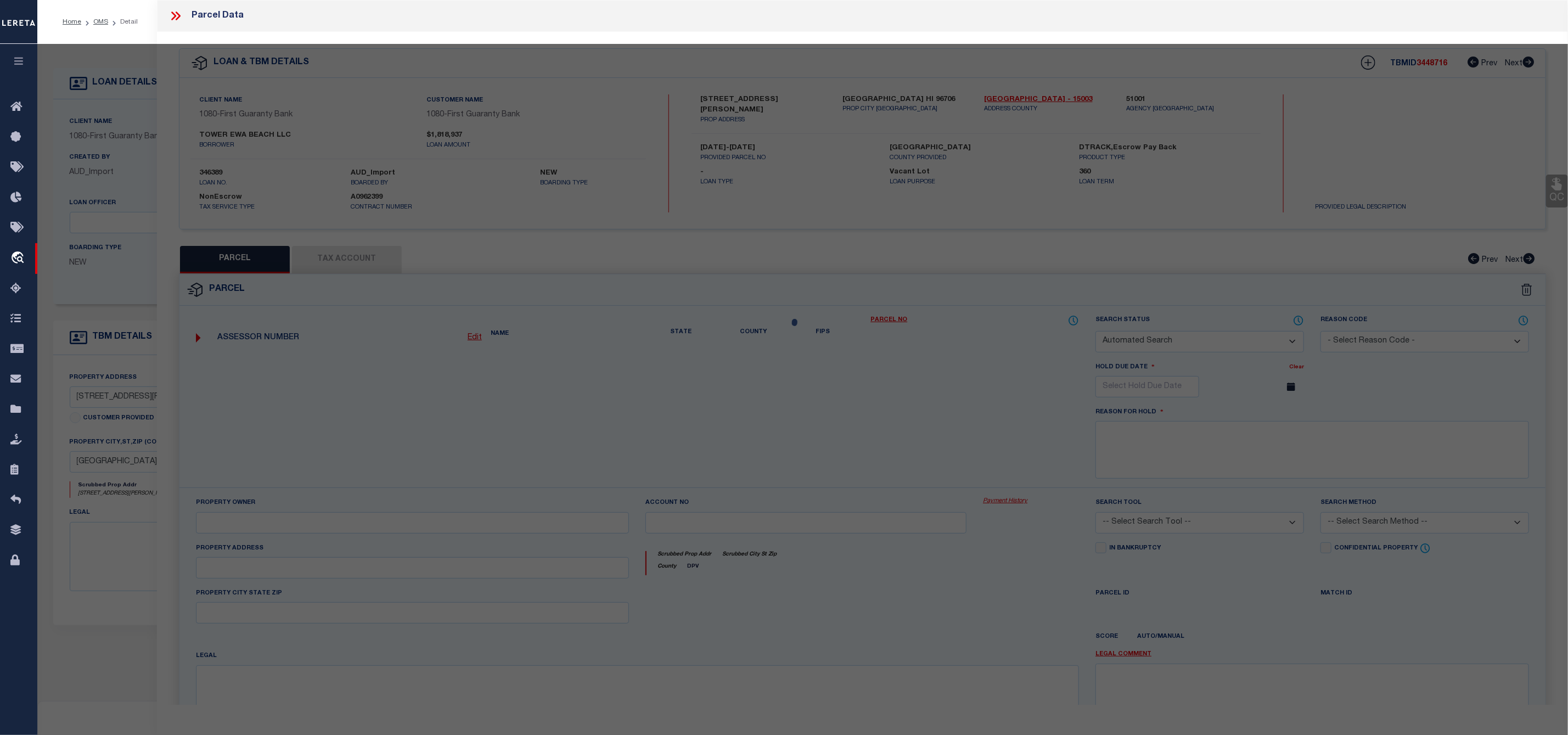
select select "RD"
checkbox input "false"
type textarea "Document uploaded that satisfies a legal requirement, changing from ND to RD"
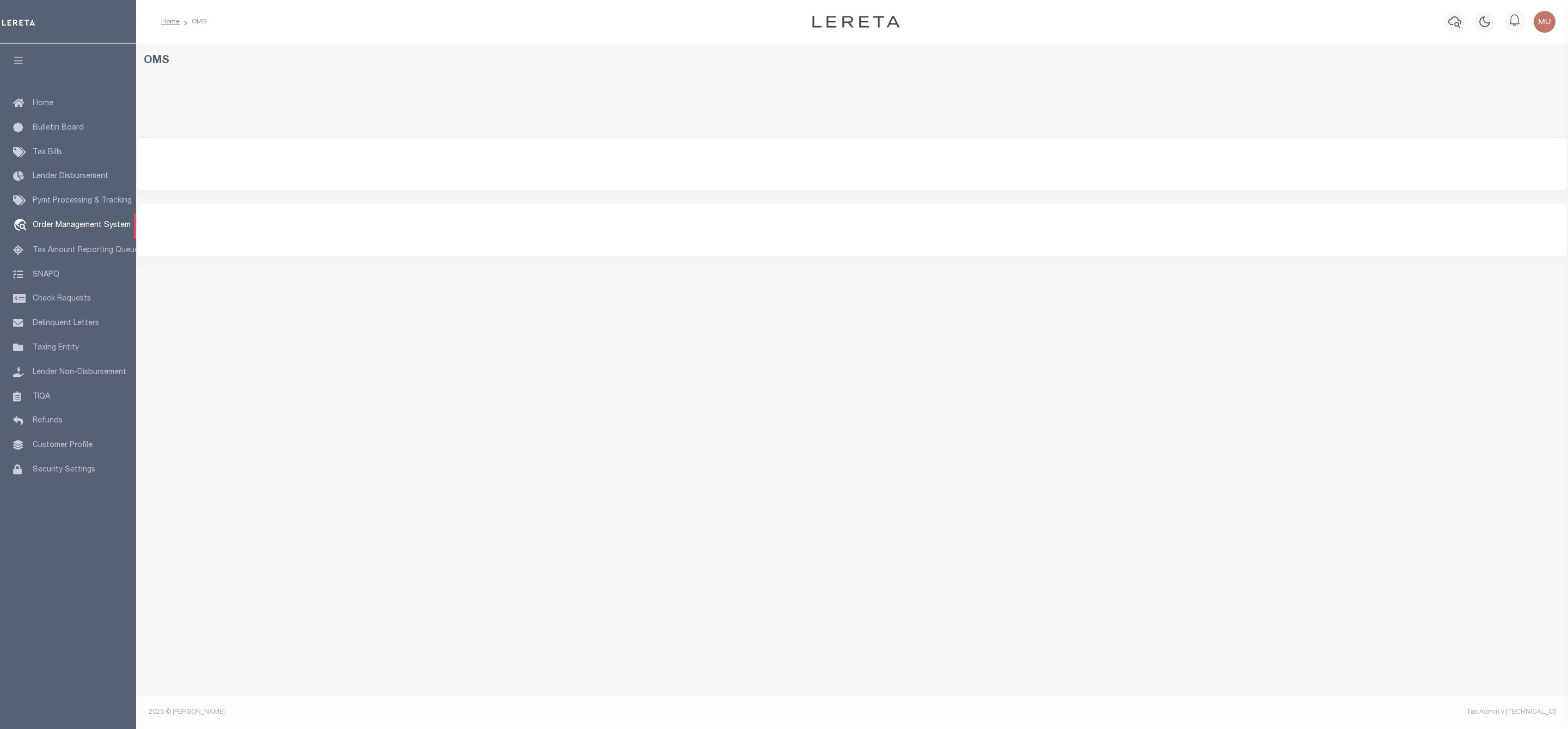
select select "200"
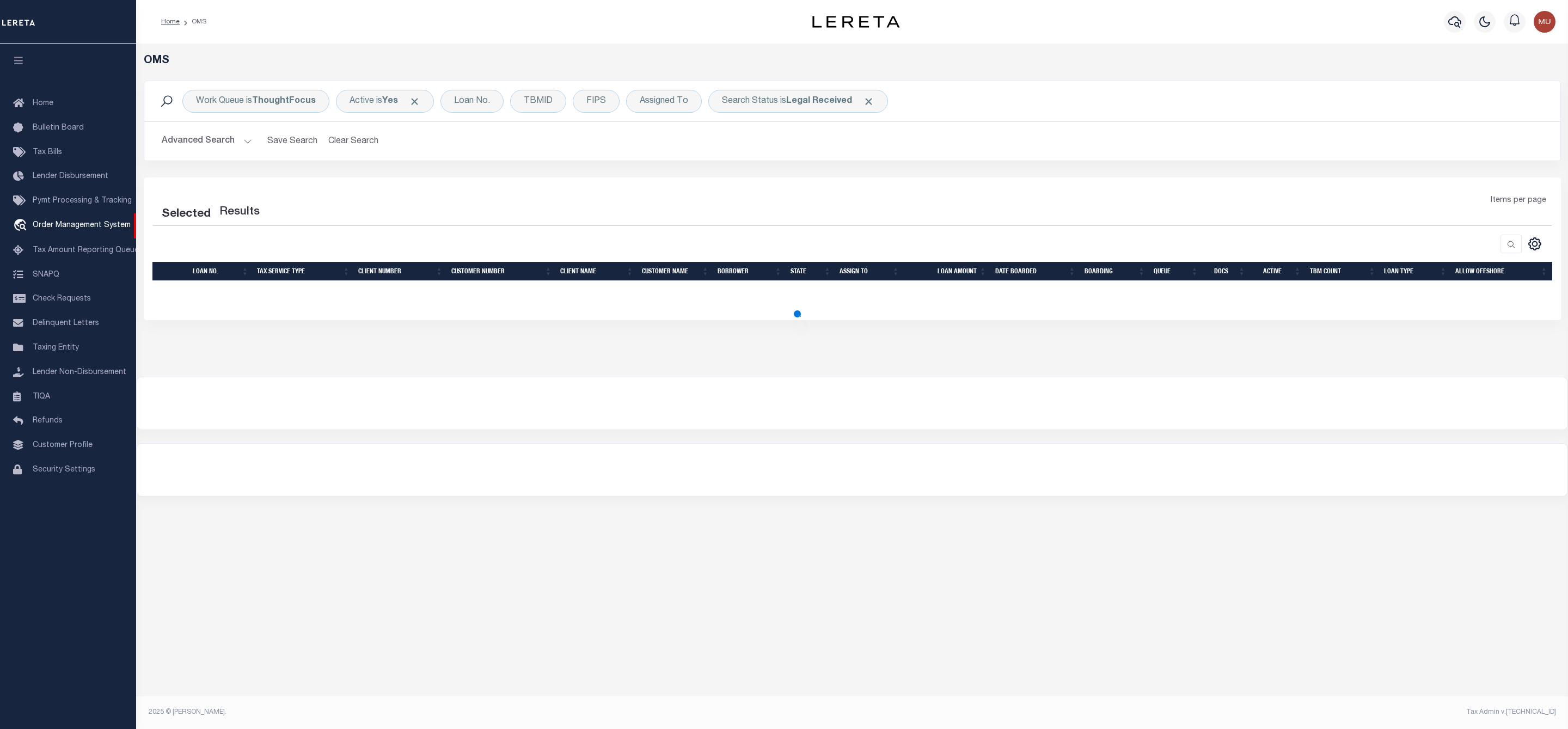
select select "200"
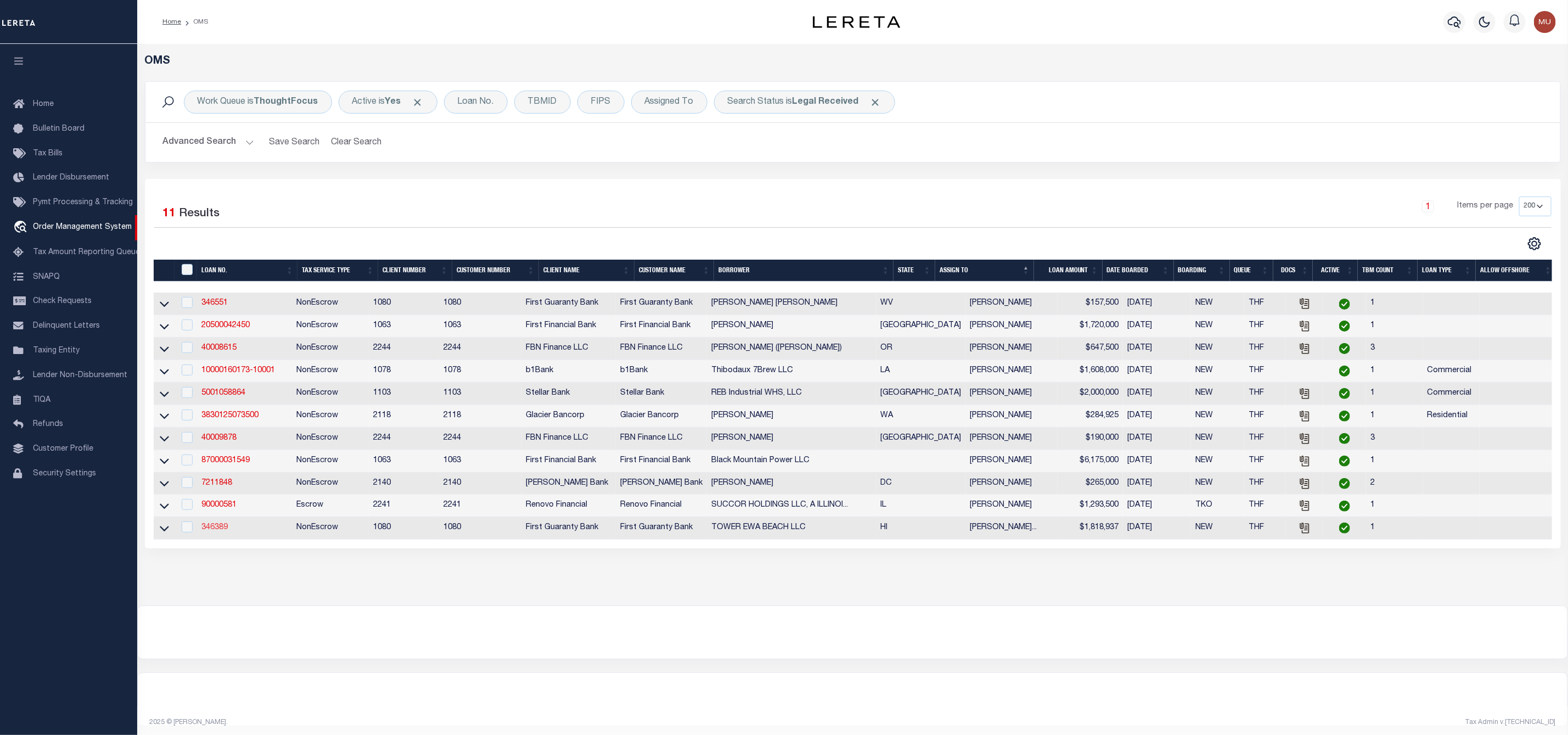
click at [222, 532] on link "346389" at bounding box center [214, 527] width 26 height 7
type input "346389"
type input "TOWER EWA BEACH LLC"
select select
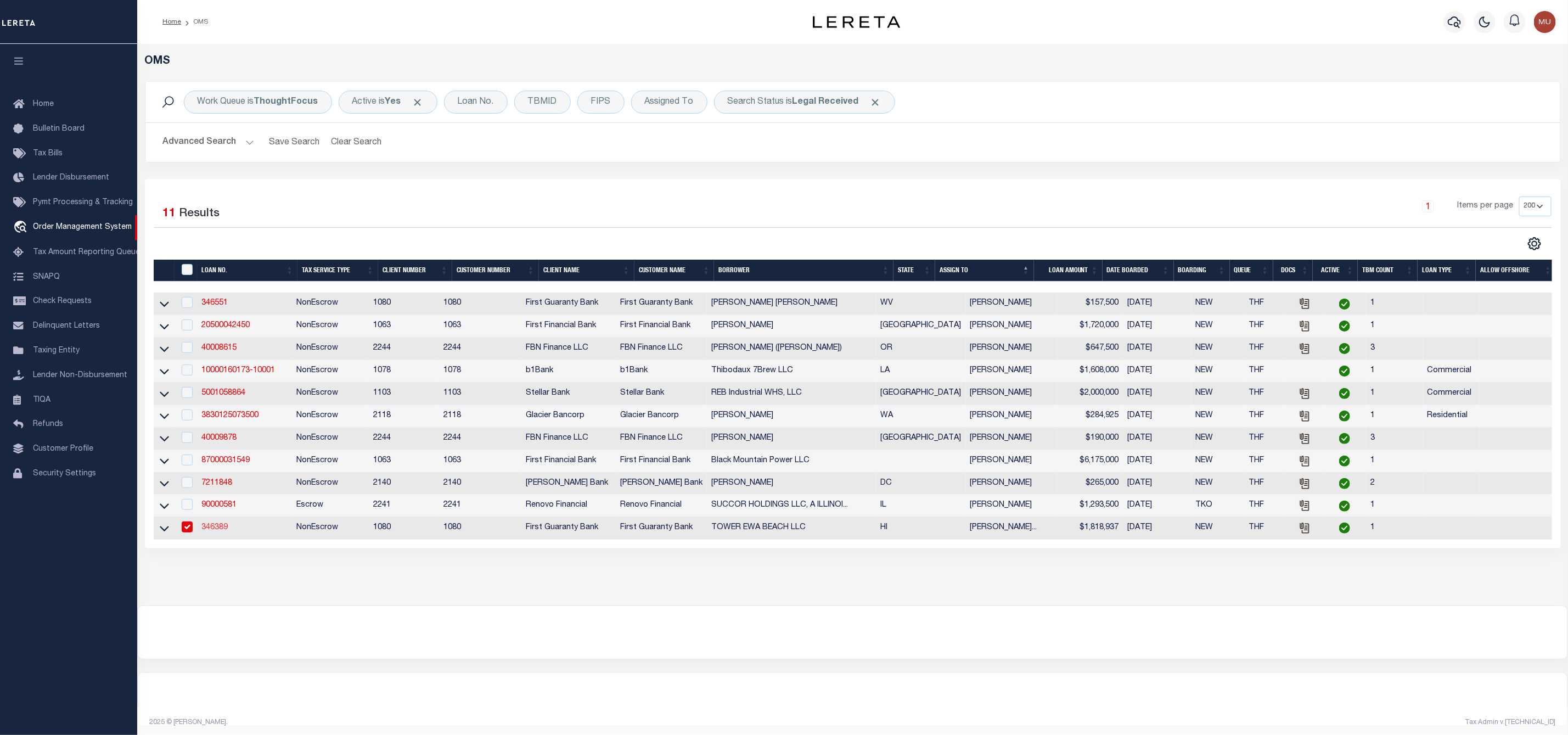
select select "400"
select select "NonEscrow"
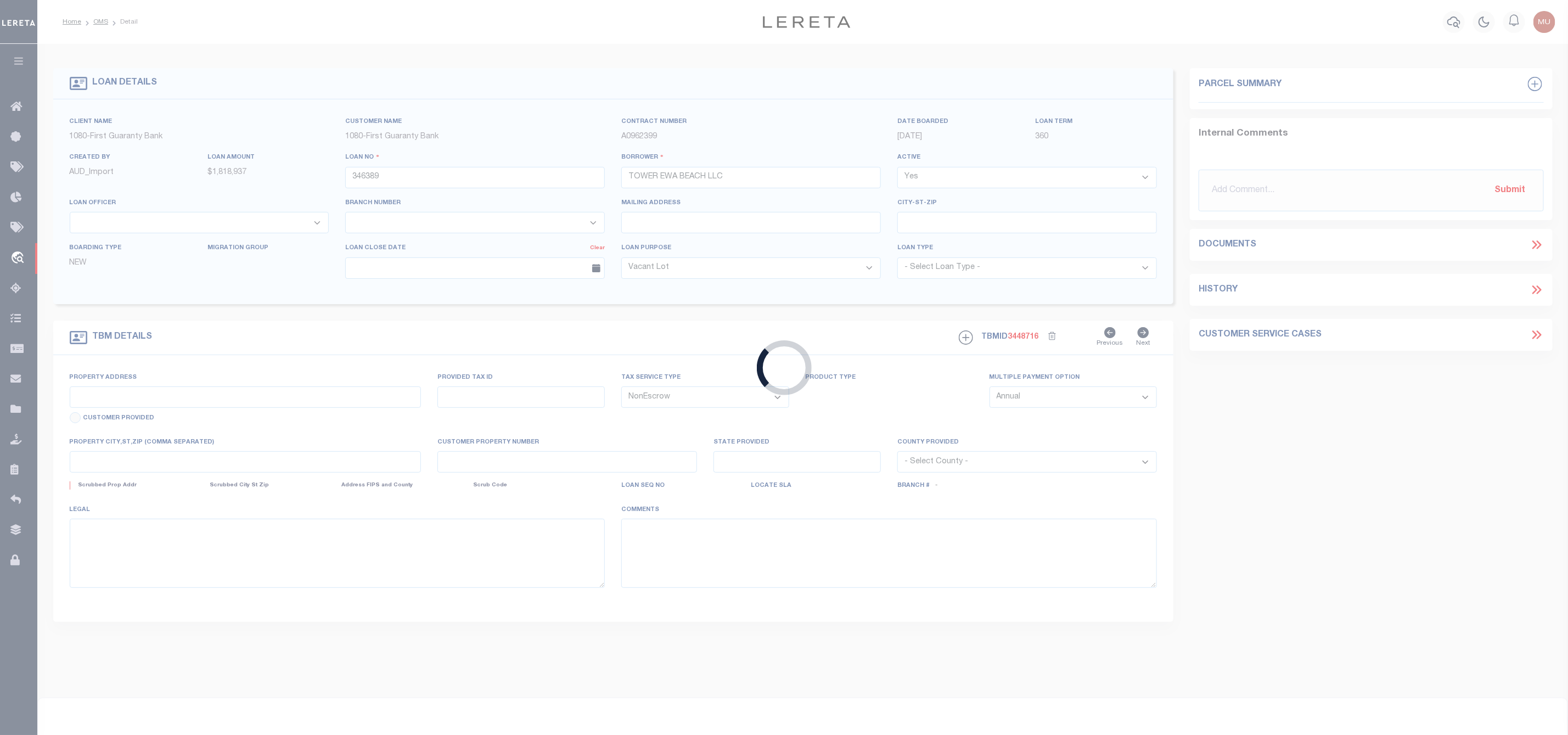
select select "3751"
select select "1570"
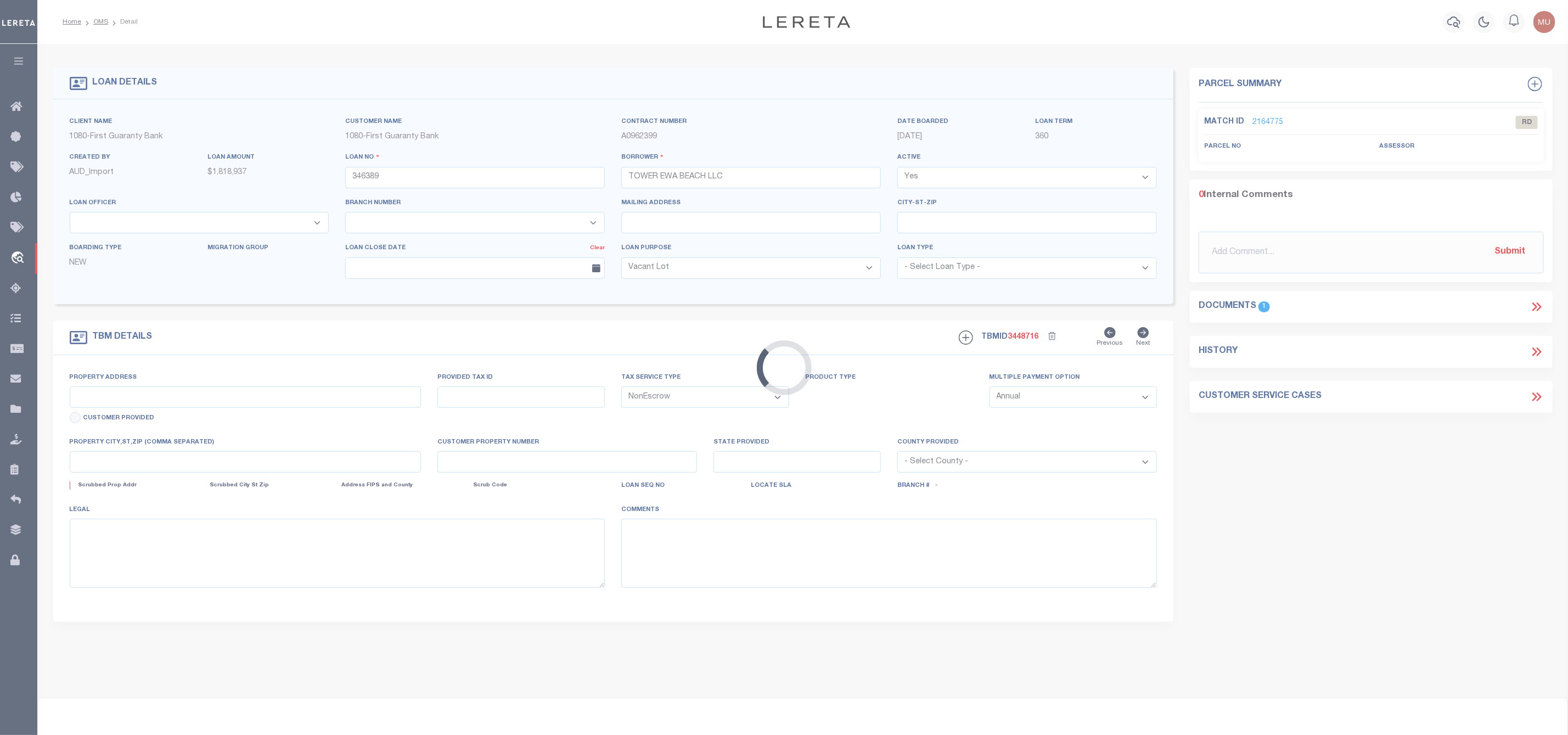
type input "91-2137 FORT WEAVER RD"
type input "1-9-1-17-119"
select select
type input "EWA BEACH HI 96706"
type input "200003960"
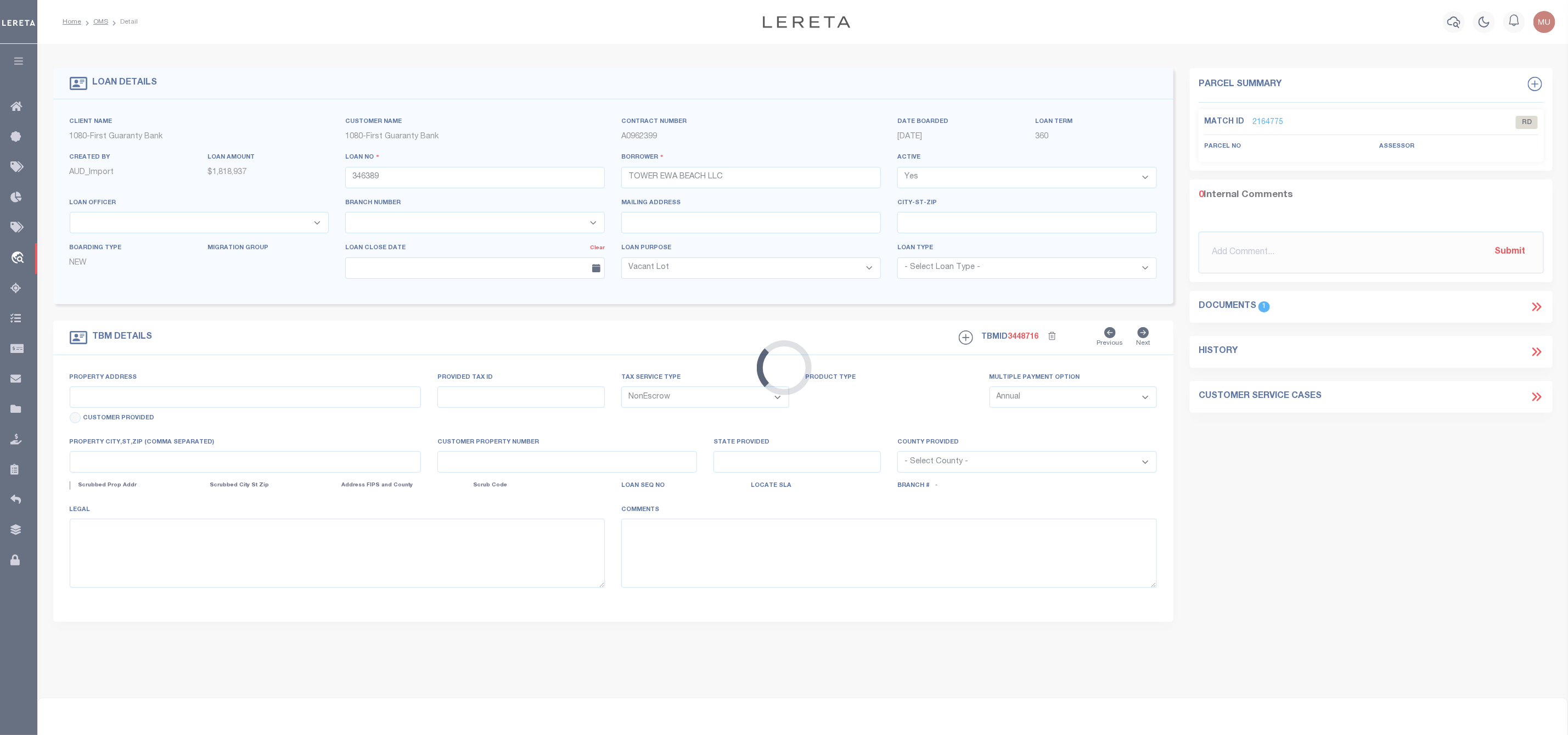
type input "HI"
select select
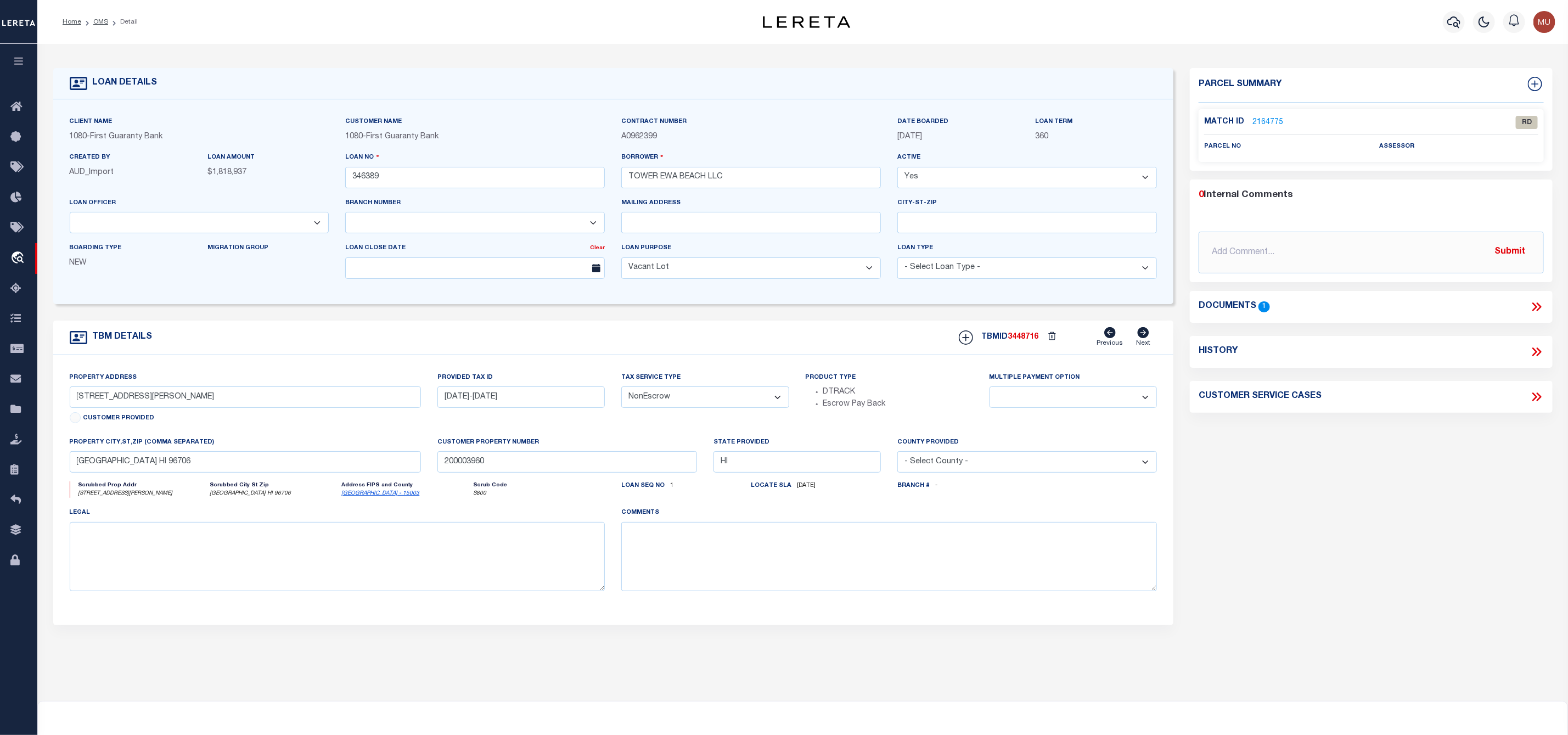
click at [1268, 120] on link "2164775" at bounding box center [1268, 123] width 31 height 12
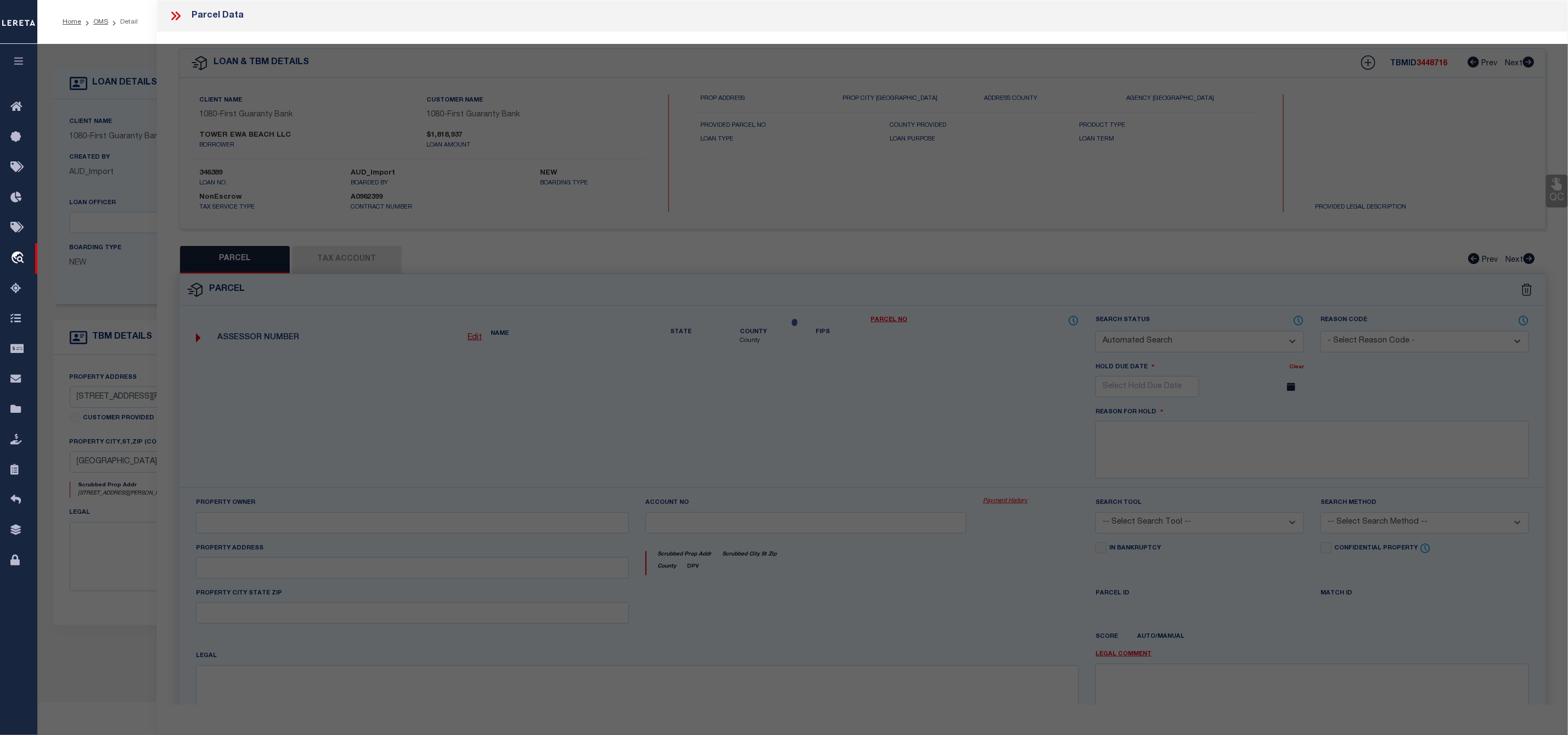
checkbox input "false"
select select "RD"
checkbox input "false"
type textarea "Document uploaded that satisfies a legal requirement, changing from ND to RD"
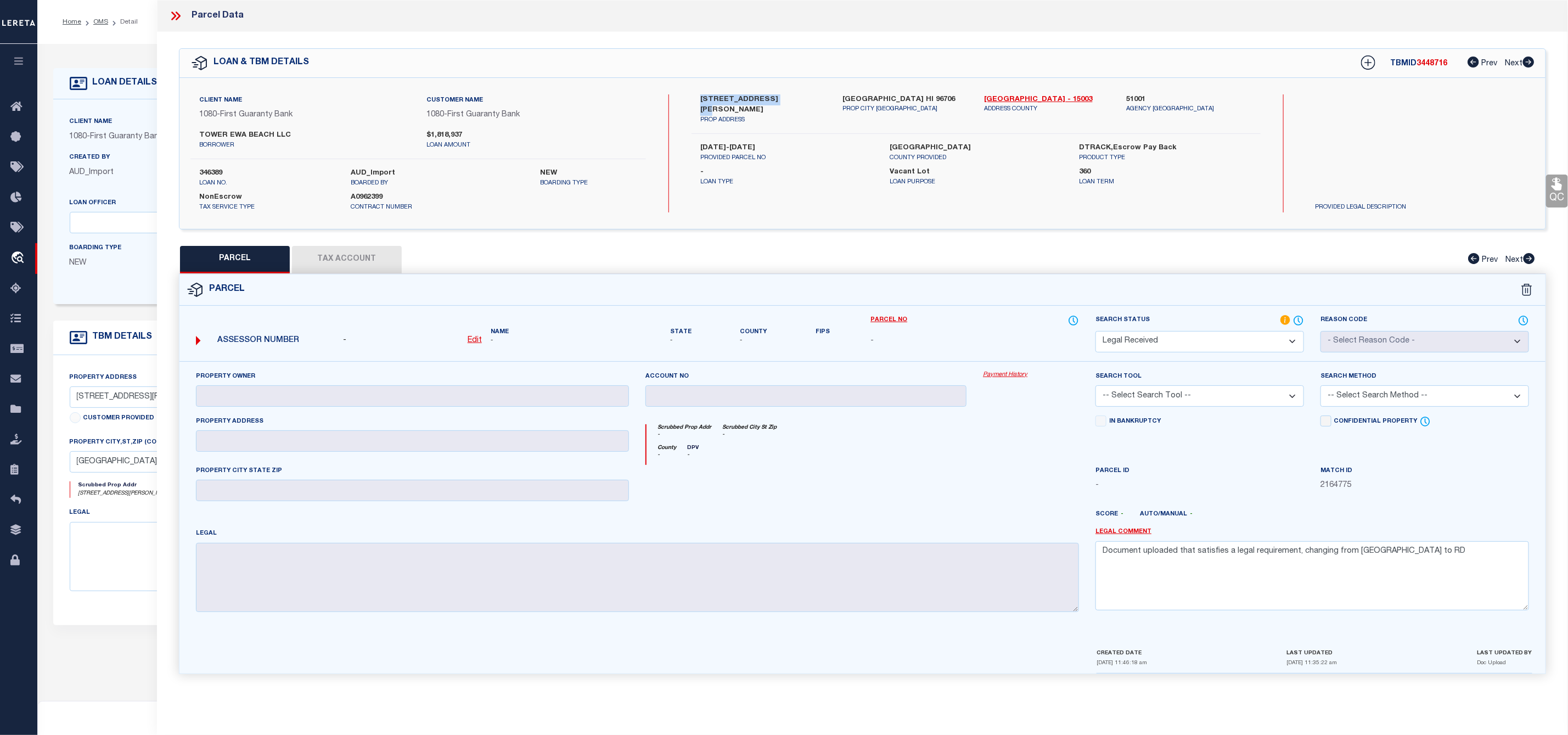
drag, startPoint x: 702, startPoint y: 95, endPoint x: 781, endPoint y: 99, distance: 79.1
click at [781, 99] on label "91-2137 FORT WEAVER RD" at bounding box center [763, 105] width 126 height 21
copy label "91-2137 FORT WEAVER"
click at [1187, 344] on select "Automated Search Bad Parcel Complete Duplicate Parcel High Dollar Reporting In …" at bounding box center [1199, 341] width 208 height 21
select select "NP"
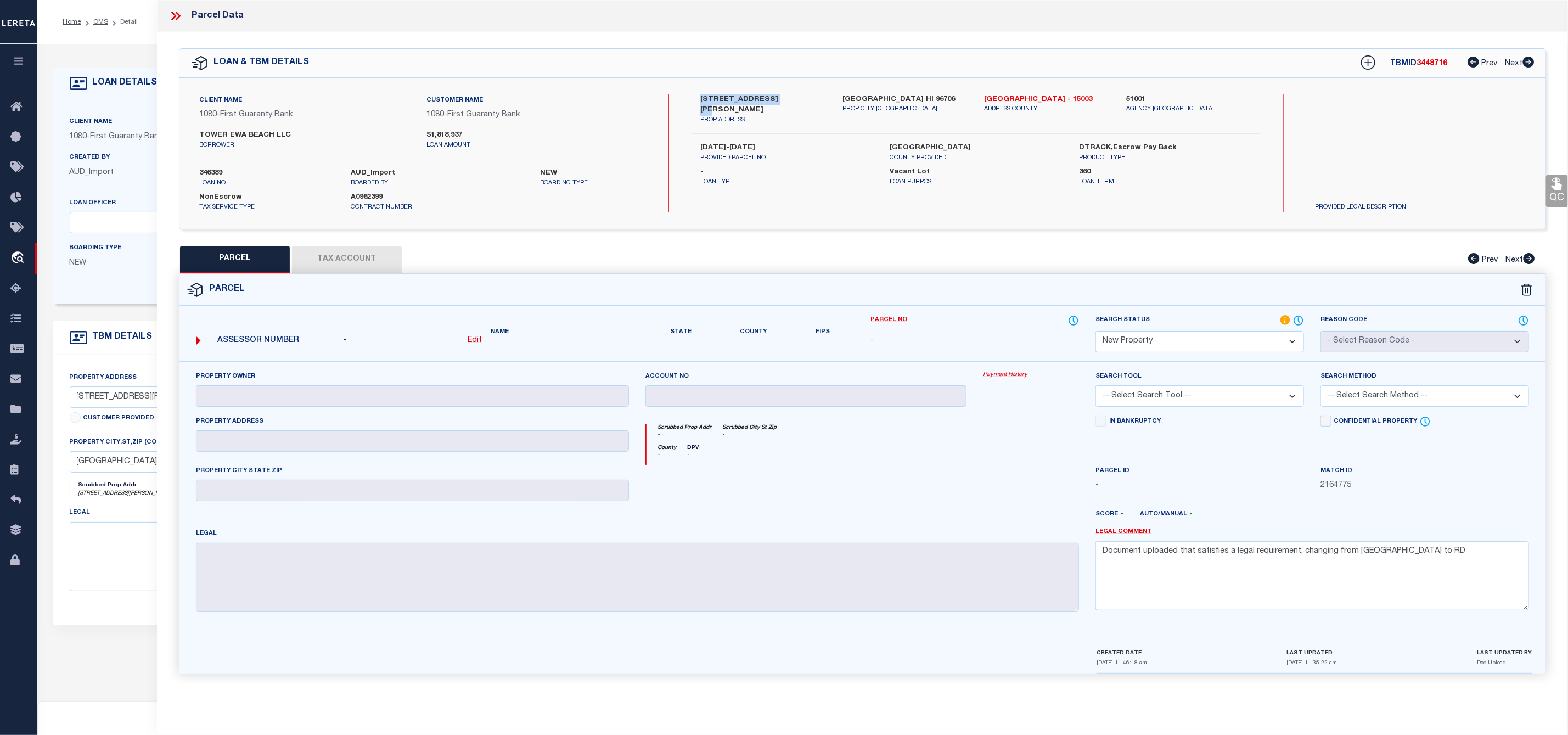
click at [1095, 332] on select "Automated Search Bad Parcel Complete Duplicate Parcel High Dollar Reporting In …" at bounding box center [1199, 341] width 208 height 21
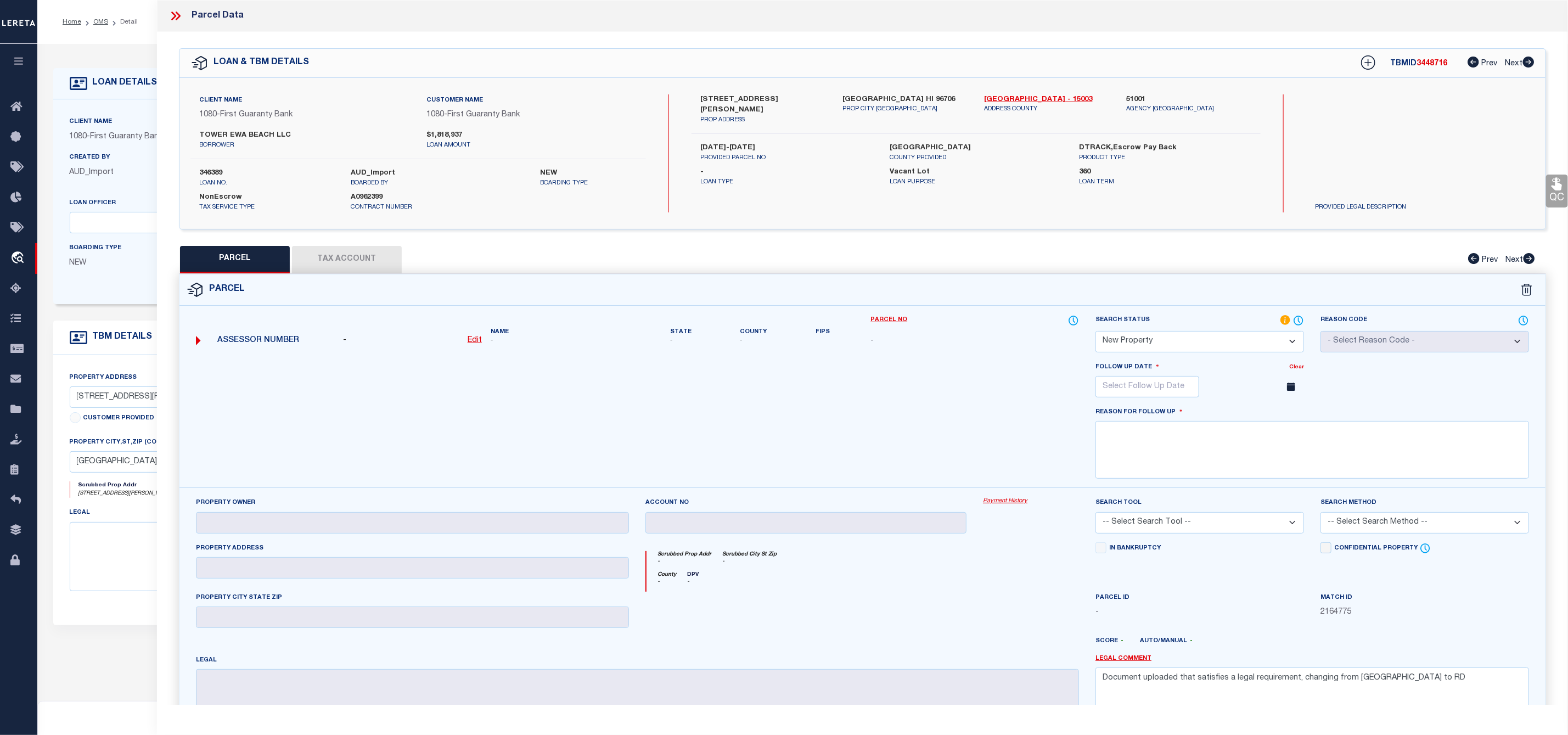
click at [1296, 391] on span at bounding box center [1292, 386] width 23 height 21
click at [1286, 393] on span at bounding box center [1292, 386] width 23 height 21
click at [1290, 388] on icon at bounding box center [1291, 386] width 8 height 8
click at [1166, 386] on input "text" at bounding box center [1147, 386] width 104 height 21
click at [1255, 415] on icon at bounding box center [1255, 411] width 7 height 7
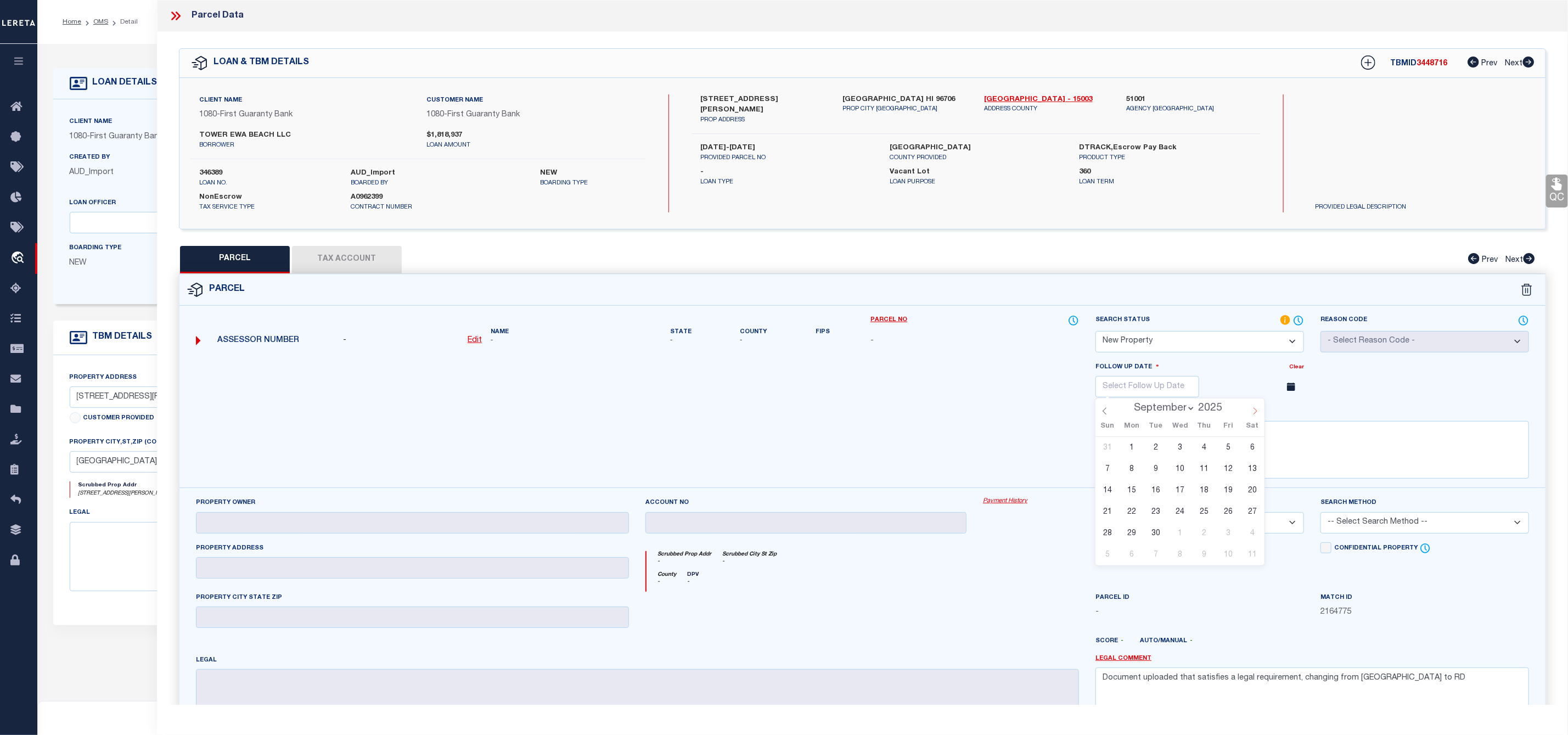
click at [1255, 415] on icon at bounding box center [1255, 411] width 7 height 7
select select "10"
click at [1224, 515] on span "21" at bounding box center [1228, 512] width 21 height 21
type input "11/21/2025"
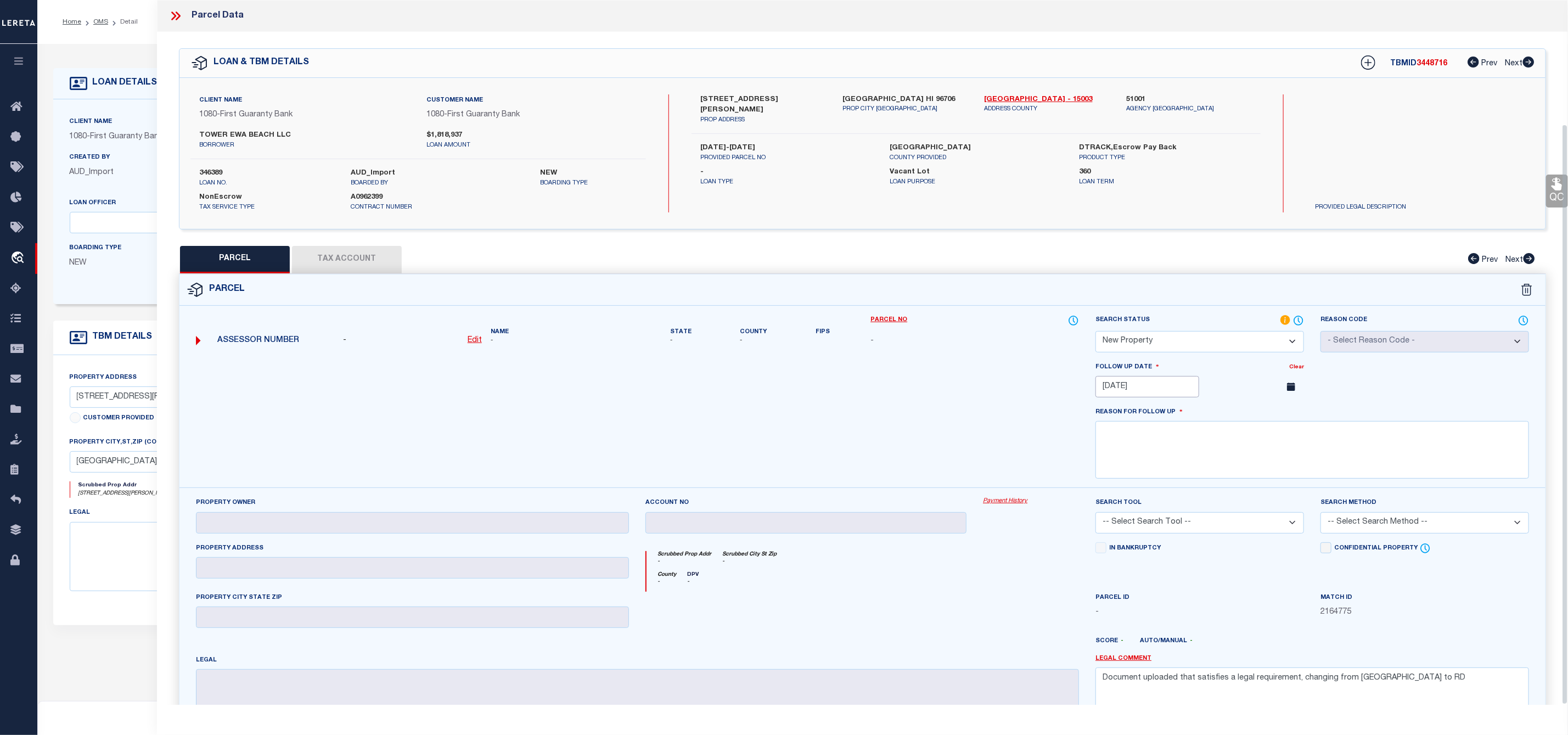
scroll to position [151, 0]
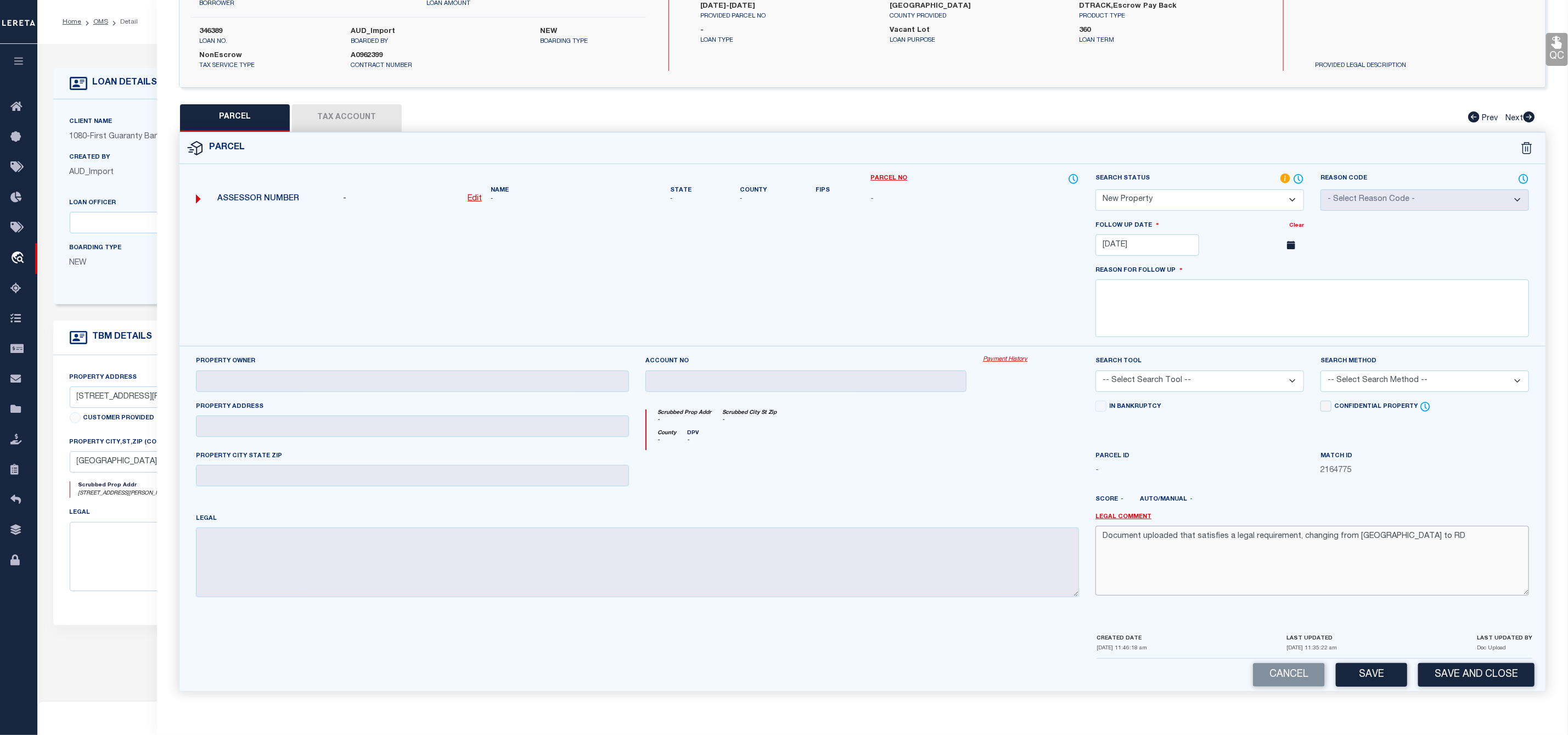
drag, startPoint x: 1409, startPoint y: 534, endPoint x: 1089, endPoint y: 543, distance: 320.1
click at [1089, 543] on div "Legal Comment Document uploaded that satisfies a legal requirement, changing fr…" at bounding box center [1312, 559] width 450 height 93
type textarea "As per Tax"
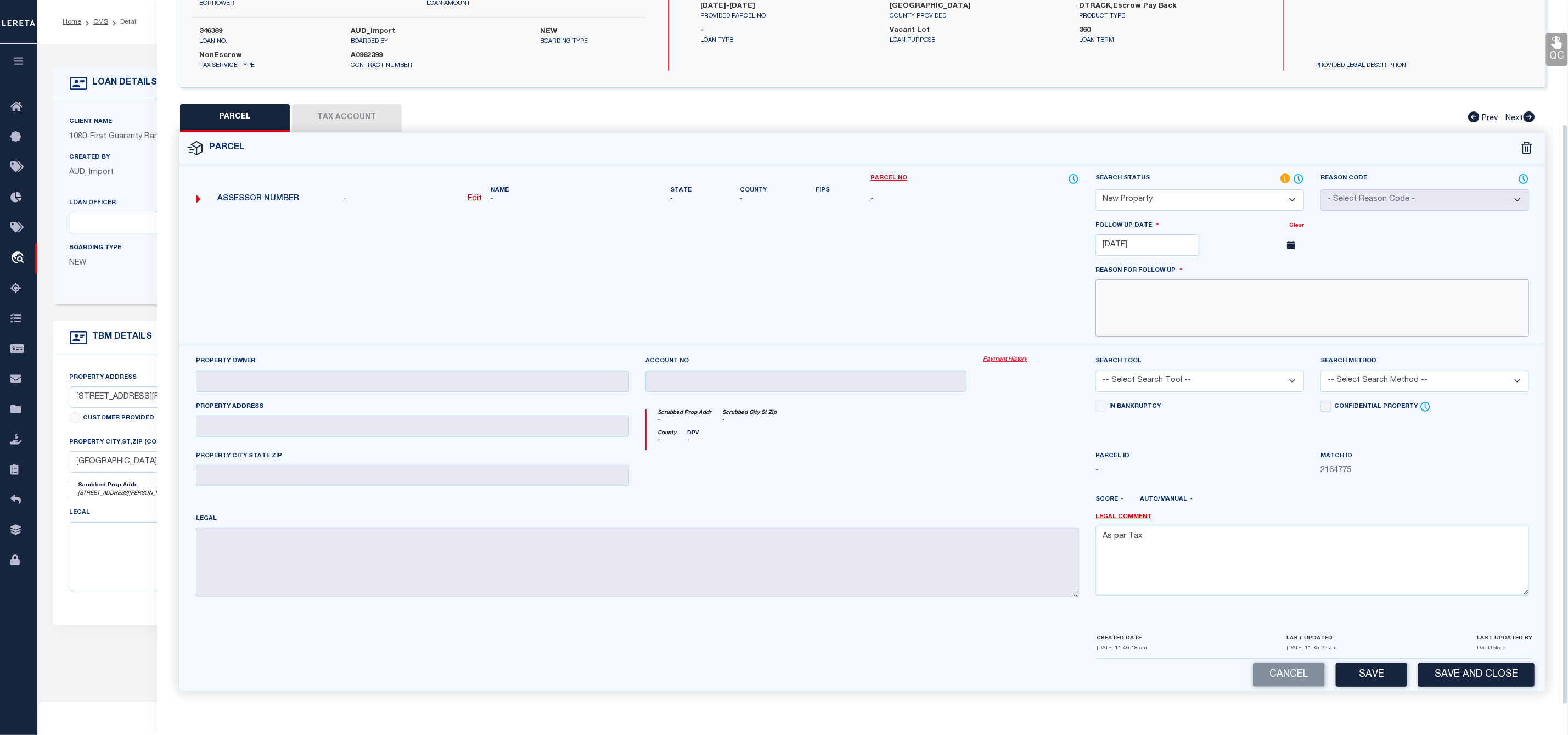
click at [1161, 291] on textarea at bounding box center [1312, 308] width 434 height 58
drag, startPoint x: 1130, startPoint y: 534, endPoint x: 1084, endPoint y: 534, distance: 46.0
click at [1084, 534] on div "Property Owner Account no Payment History Search Tool -- Select Search Tool -- …" at bounding box center [863, 481] width 1350 height 251
click at [1150, 295] on textarea at bounding box center [1312, 308] width 434 height 58
paste textarea "As per Tax"
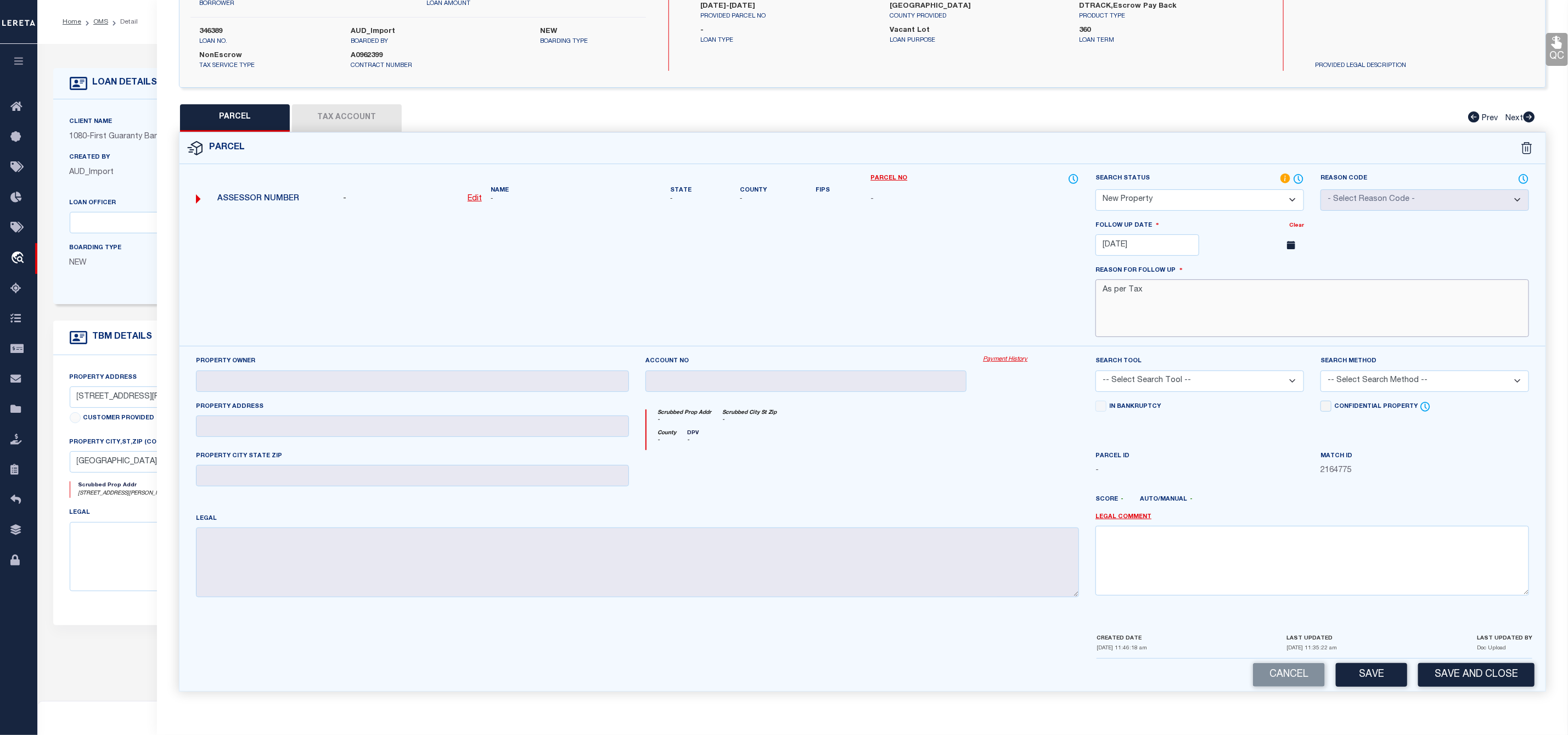
click at [1163, 285] on textarea "As per Tax" at bounding box center [1312, 308] width 434 height 58
click at [1222, 287] on textarea "As per Tax accessor" at bounding box center [1312, 308] width 434 height 58
paste textarea "Property is New parcel for 2025/year"
click at [1163, 287] on textarea "As per Tax accessor Property is New parcel for 2025/year" at bounding box center [1312, 308] width 434 height 58
click at [1172, 299] on textarea "As per Tax accessor Property is New parcel for 2025/year" at bounding box center [1312, 308] width 434 height 58
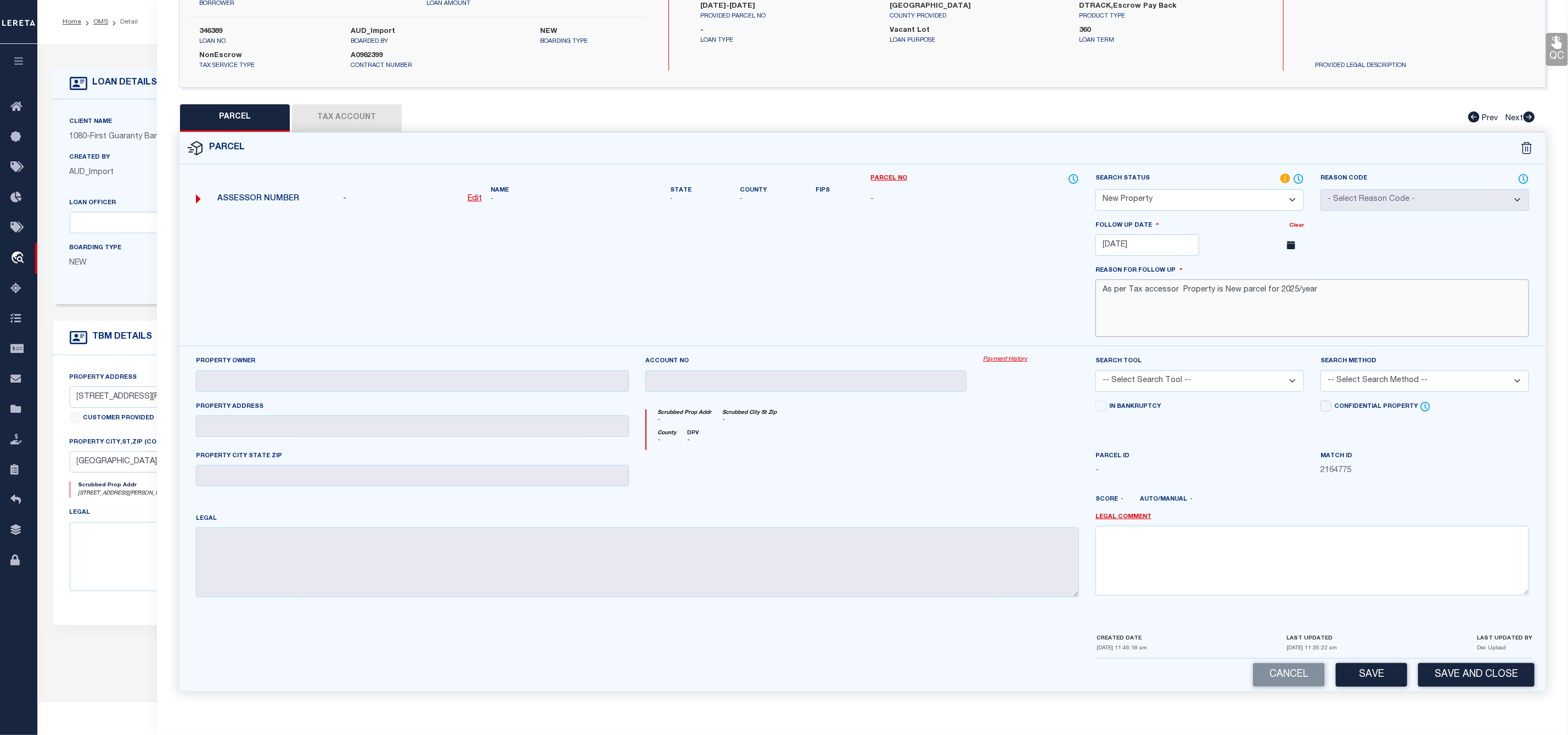
click at [1159, 285] on textarea "As per Tax accessor Property is New parcel for 2025/year" at bounding box center [1312, 308] width 434 height 58
click at [1176, 301] on textarea "As per Tax assessor Property is New parcel for 2025/year" at bounding box center [1312, 308] width 434 height 58
click at [1327, 289] on textarea "As per Tax assessor Property is New parcel for 2025/year" at bounding box center [1312, 308] width 434 height 58
type textarea "As per Tax assessor Property is New parcel for 2025/year"
click at [1380, 669] on button "Save" at bounding box center [1371, 675] width 71 height 23
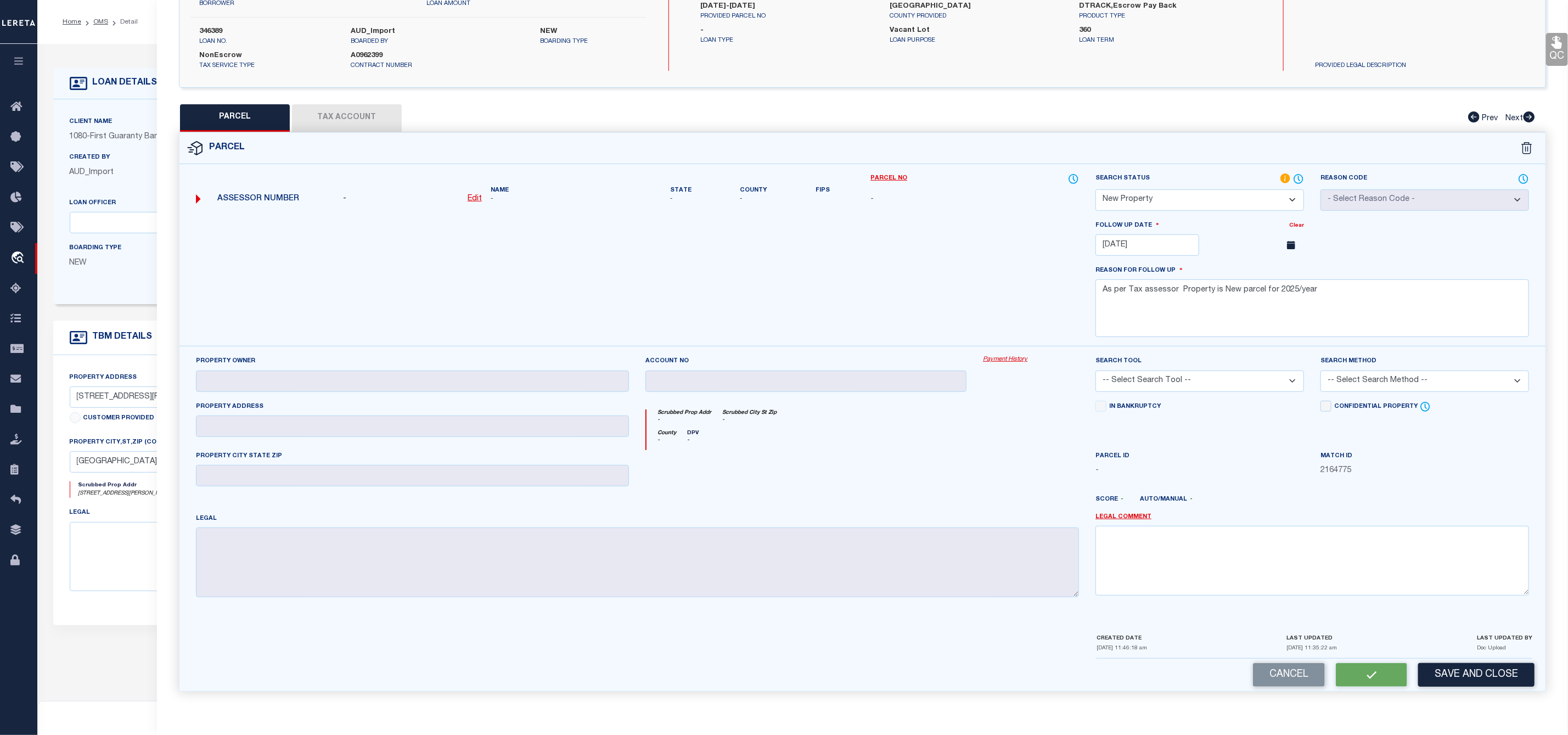
select select "AS"
checkbox input "false"
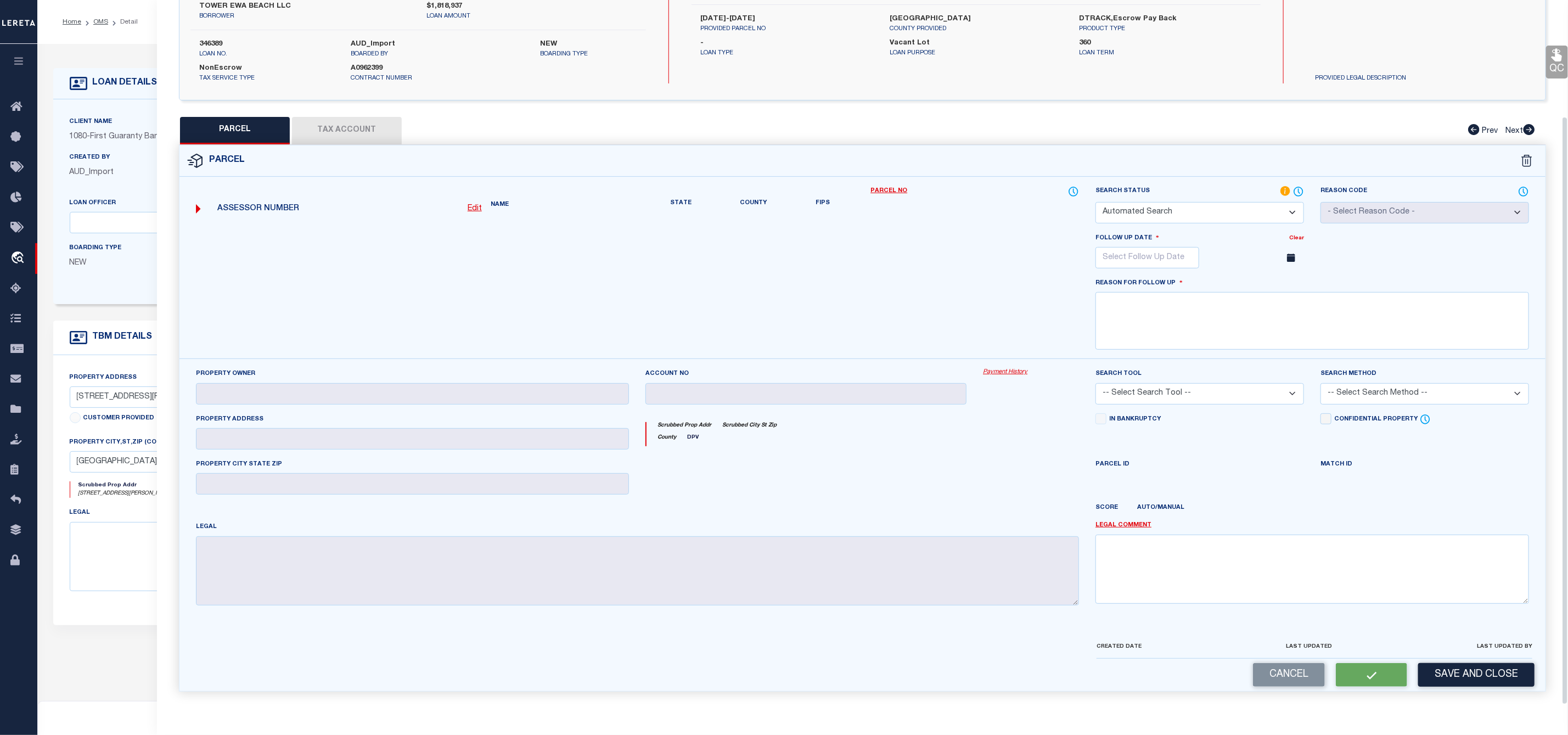
scroll to position [118, 0]
select select "NP"
type input "11/21/2025"
type textarea "As per Tax assessor Property is New parcel for 2025/year"
checkbox input "false"
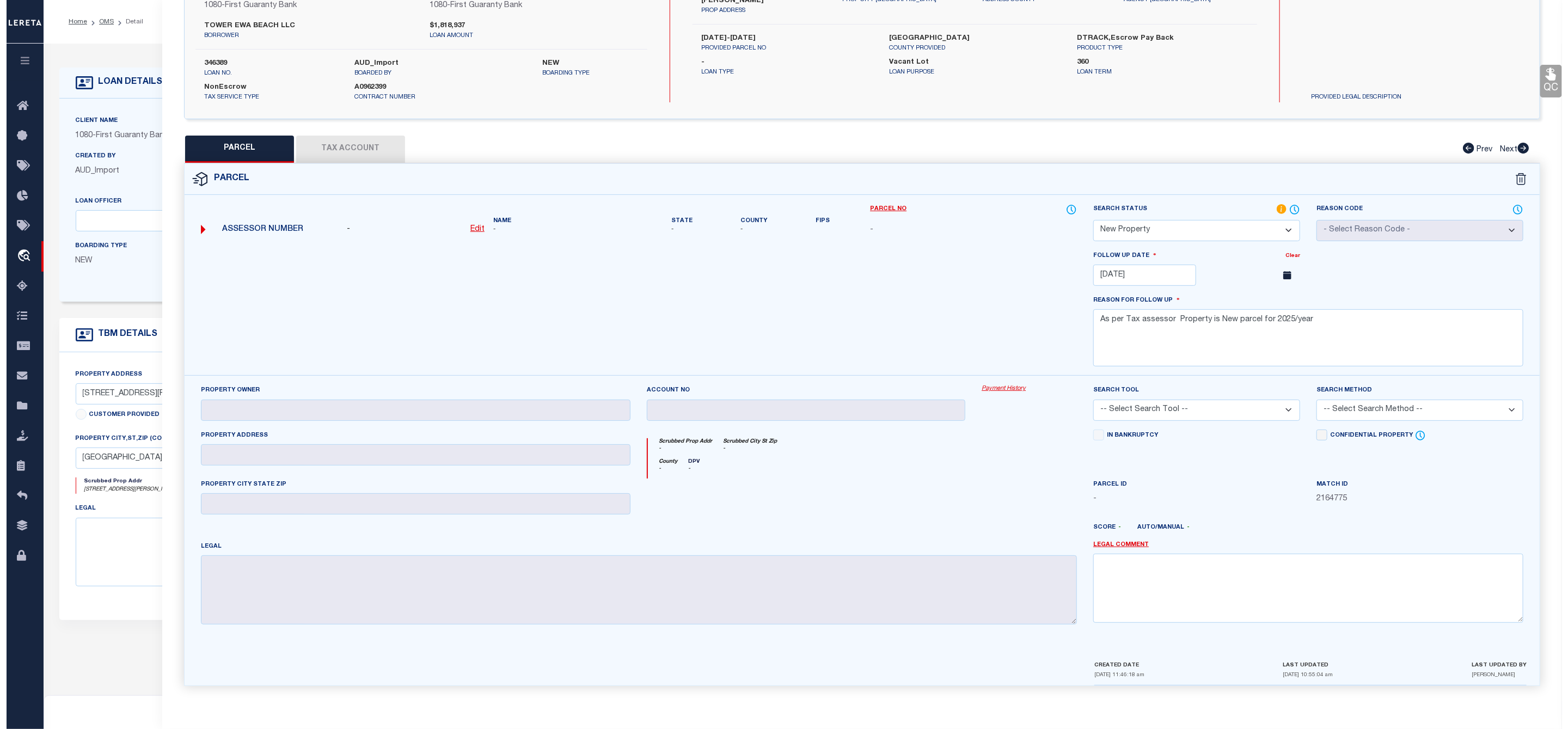
scroll to position [0, 0]
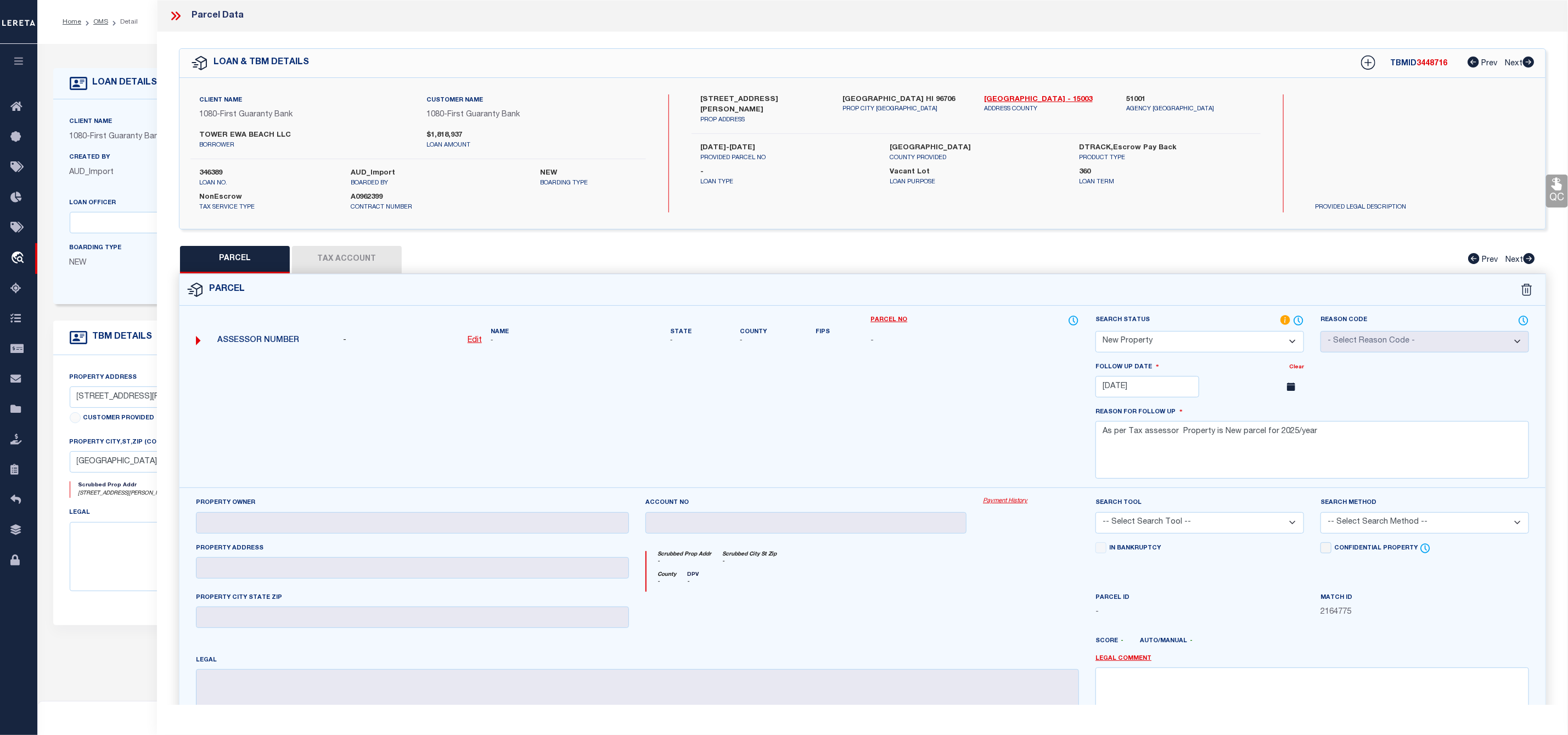
click at [1425, 65] on span "3448716" at bounding box center [1432, 63] width 31 height 7
copy span "3448716"
click at [219, 172] on label "346389" at bounding box center [266, 173] width 135 height 11
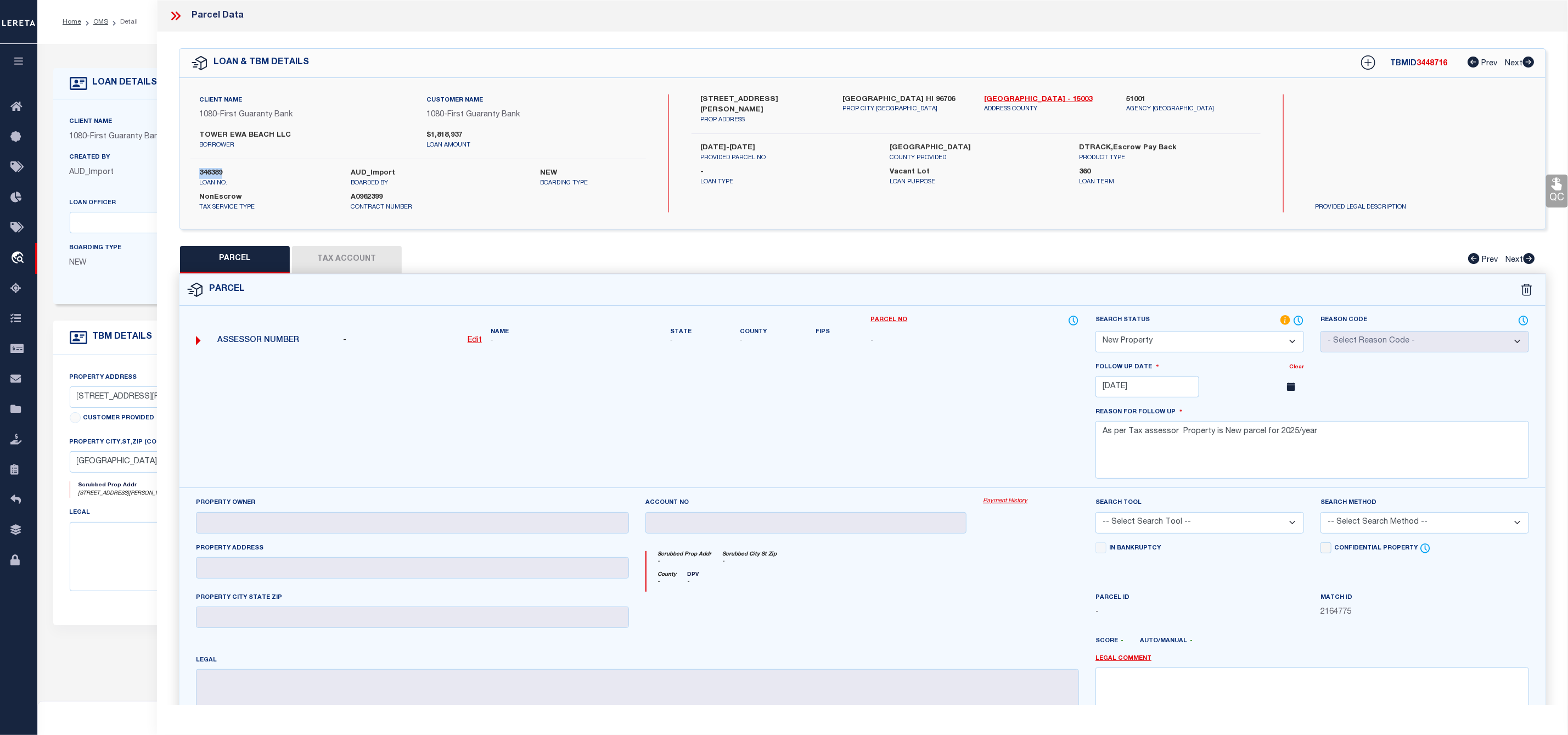
copy label "346389"
click at [181, 18] on icon at bounding box center [175, 15] width 14 height 14
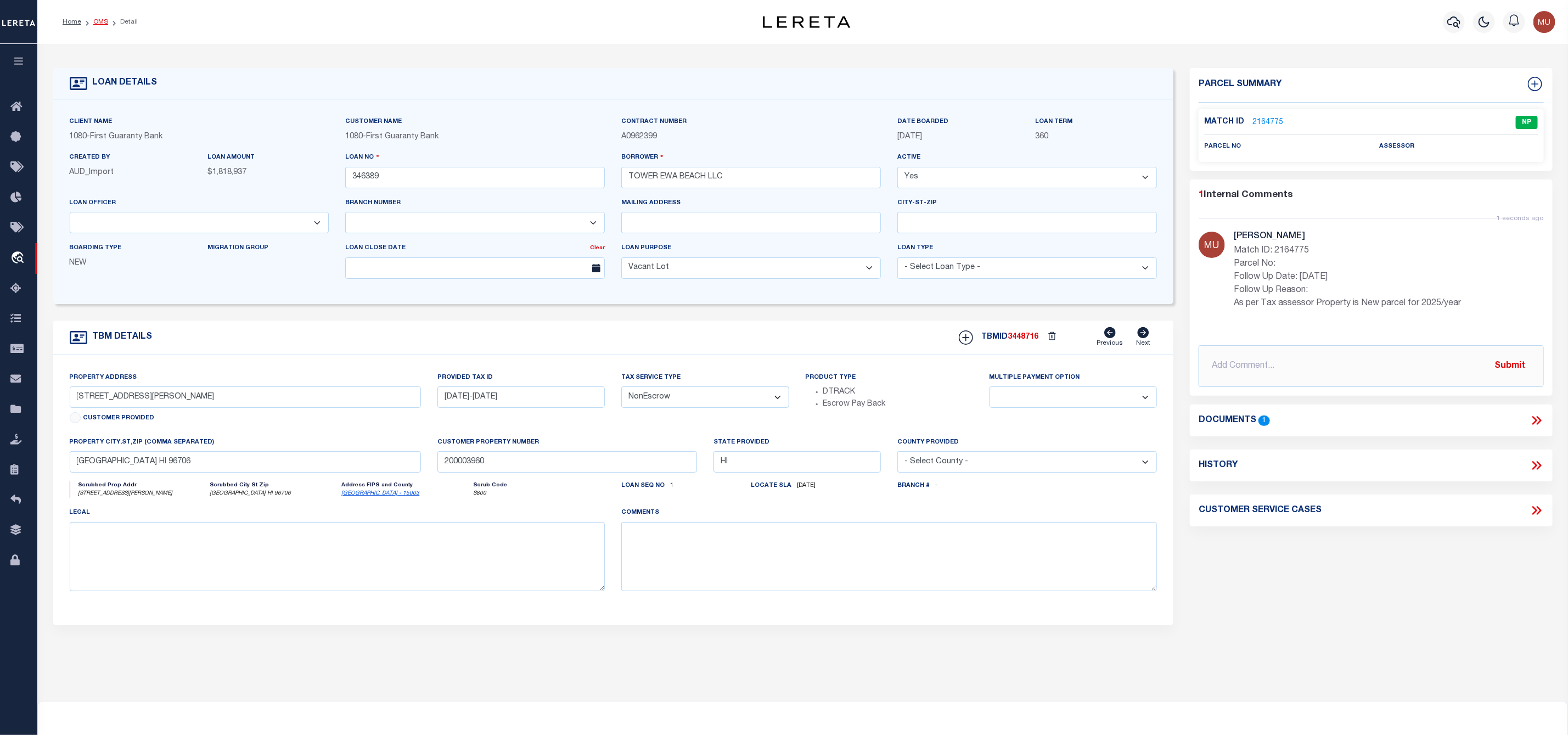
click at [104, 18] on link "OMS" at bounding box center [101, 21] width 15 height 7
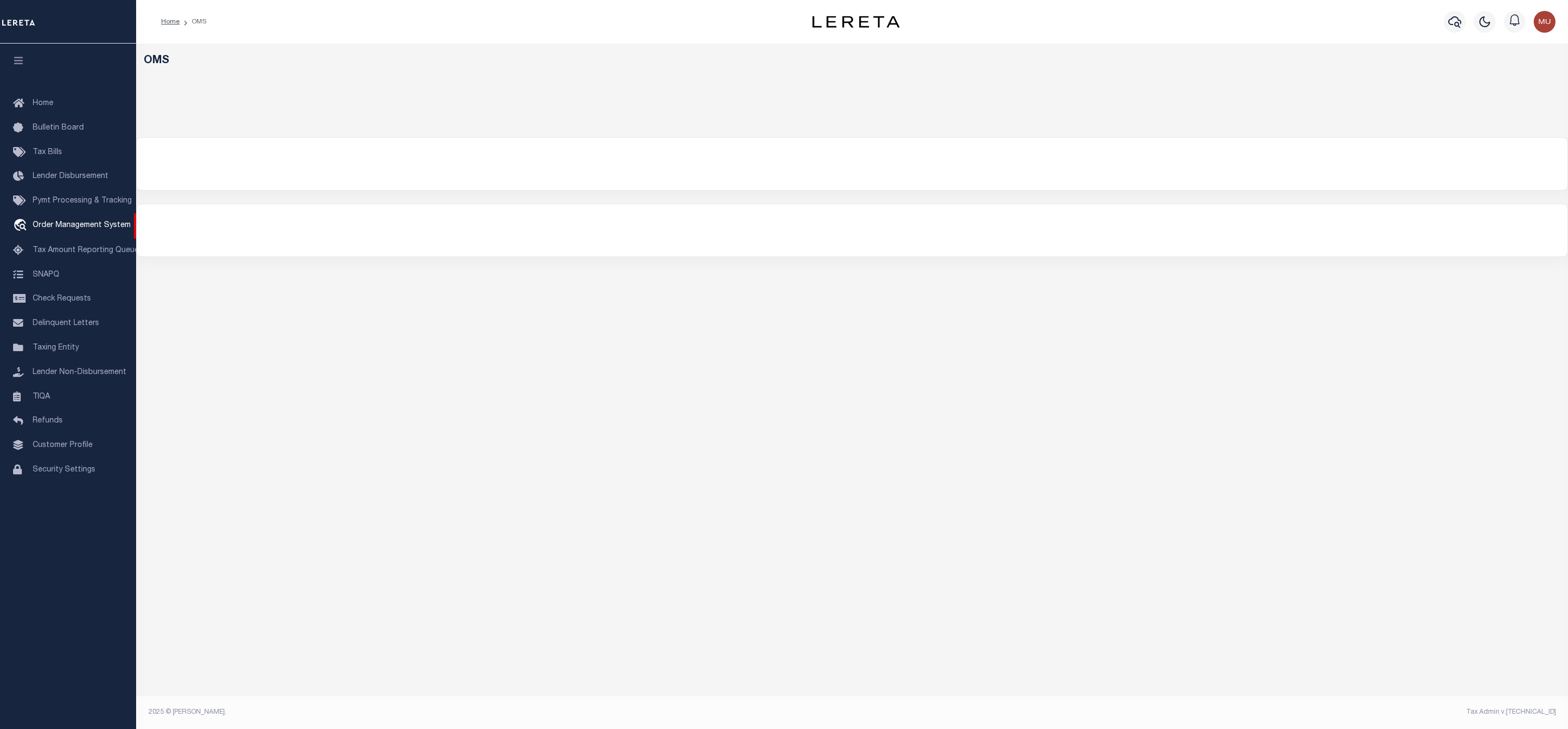
select select "200"
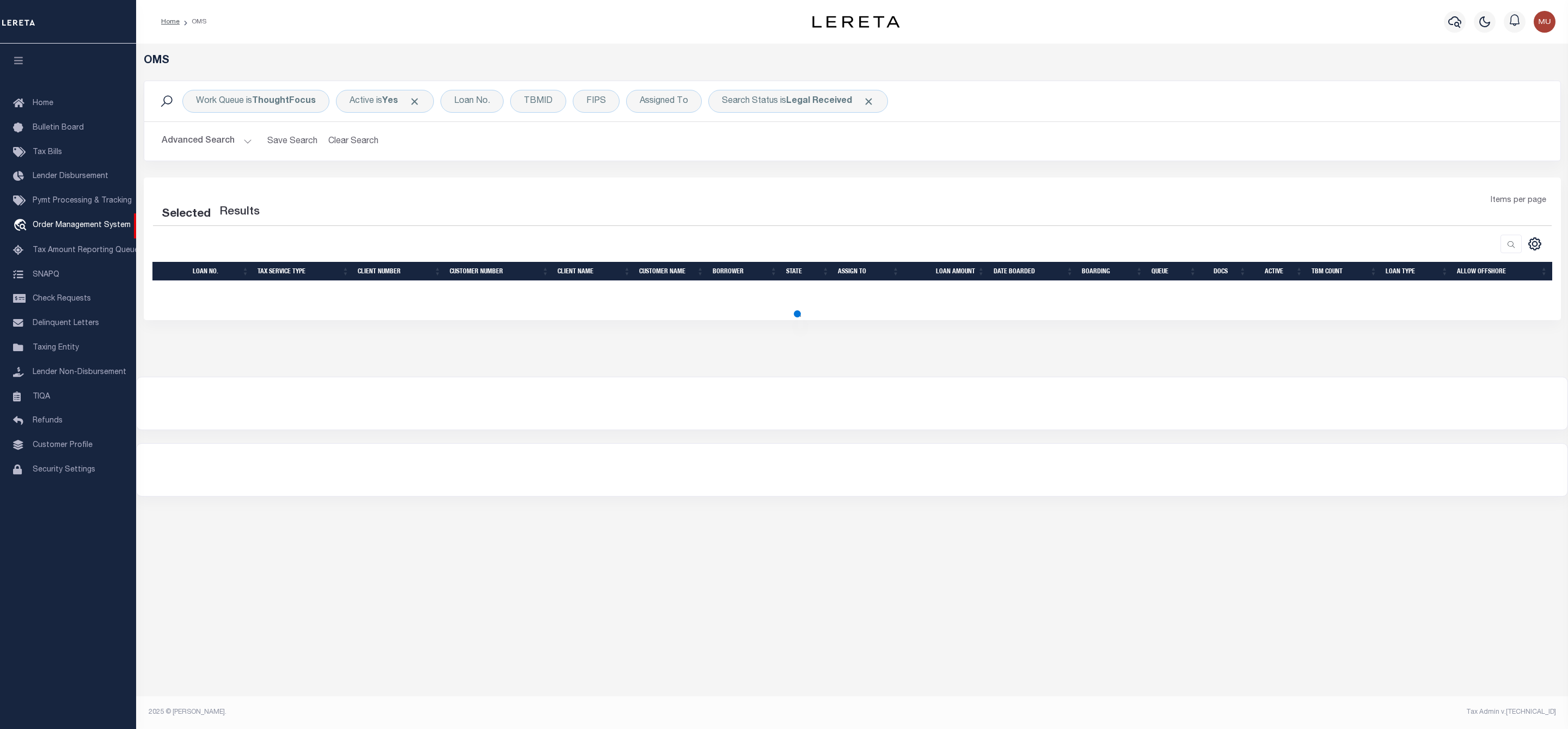
select select "200"
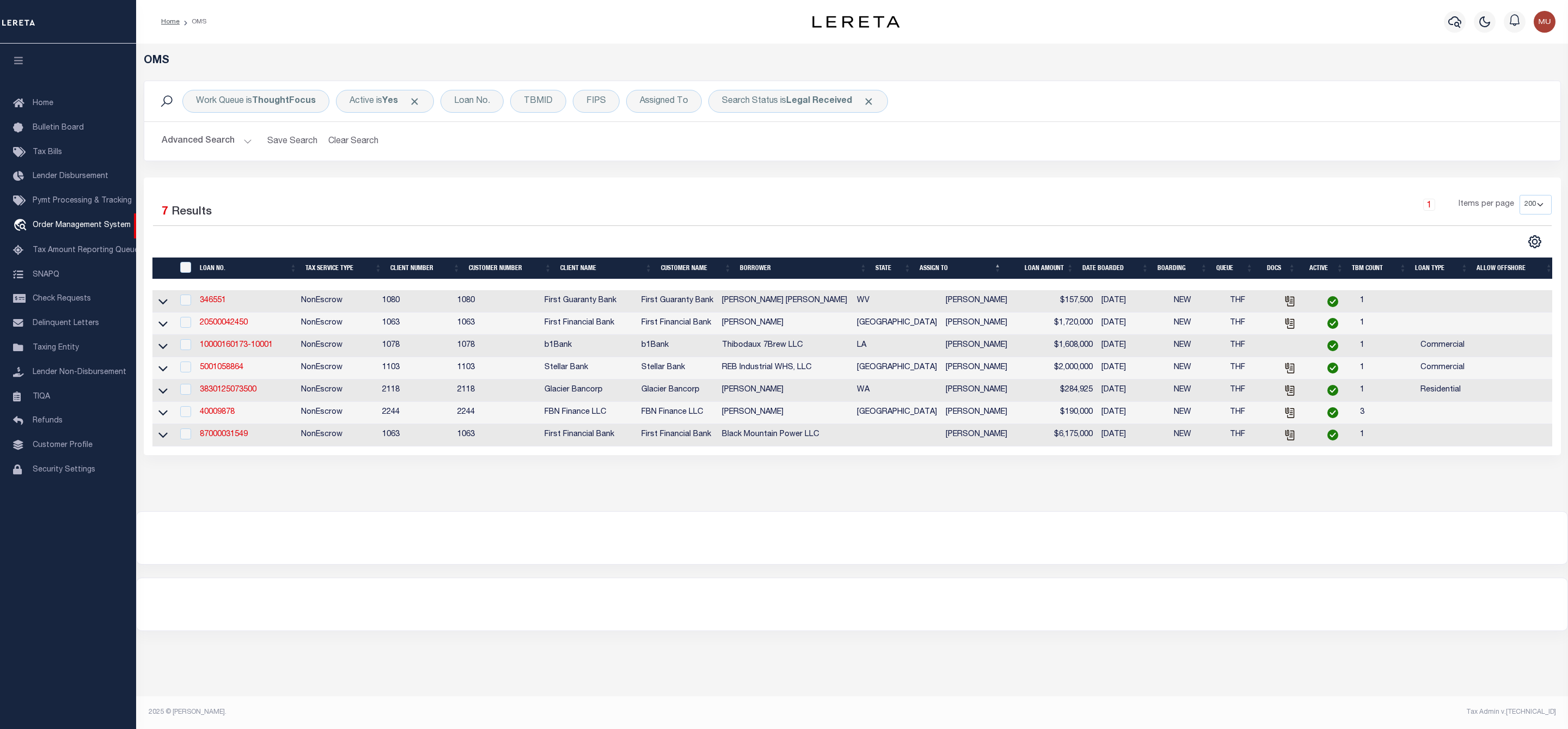
click at [783, 87] on div "Work Queue is ThoughtFocus Active is Yes Loan No. TBMID FIPS Assigned To Search…" at bounding box center [852, 101] width 1417 height 40
click at [783, 101] on div "Search Status is Legal Received" at bounding box center [798, 101] width 180 height 23
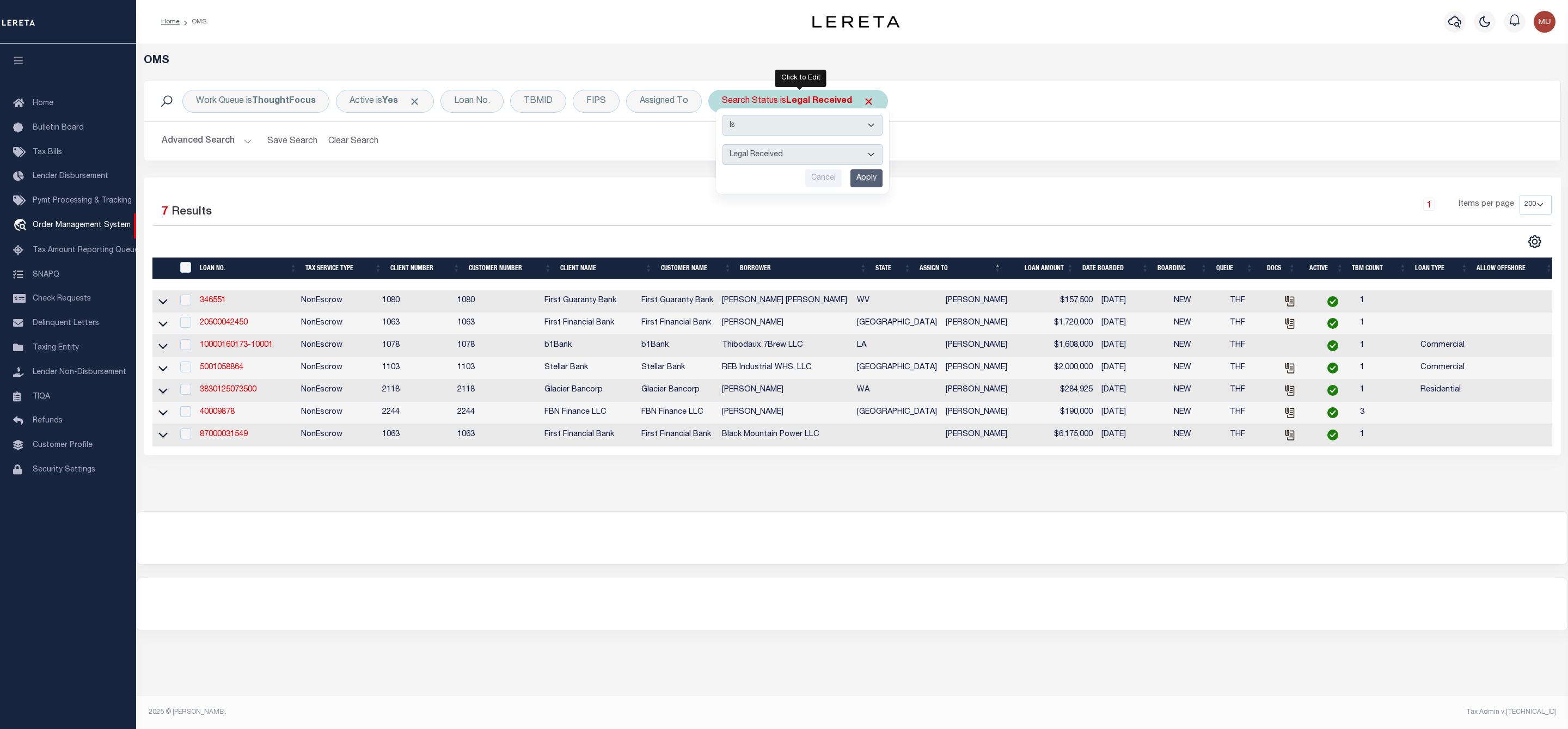
click at [776, 161] on select "Automated Search Bad Parcel Complete Duplicate Parcel High Dollar Reporting In …" at bounding box center [803, 154] width 160 height 20
select select "IP"
click at [725, 146] on select "Automated Search Bad Parcel Complete Duplicate Parcel High Dollar Reporting In …" at bounding box center [803, 154] width 160 height 20
click at [860, 184] on input "Apply" at bounding box center [867, 178] width 32 height 18
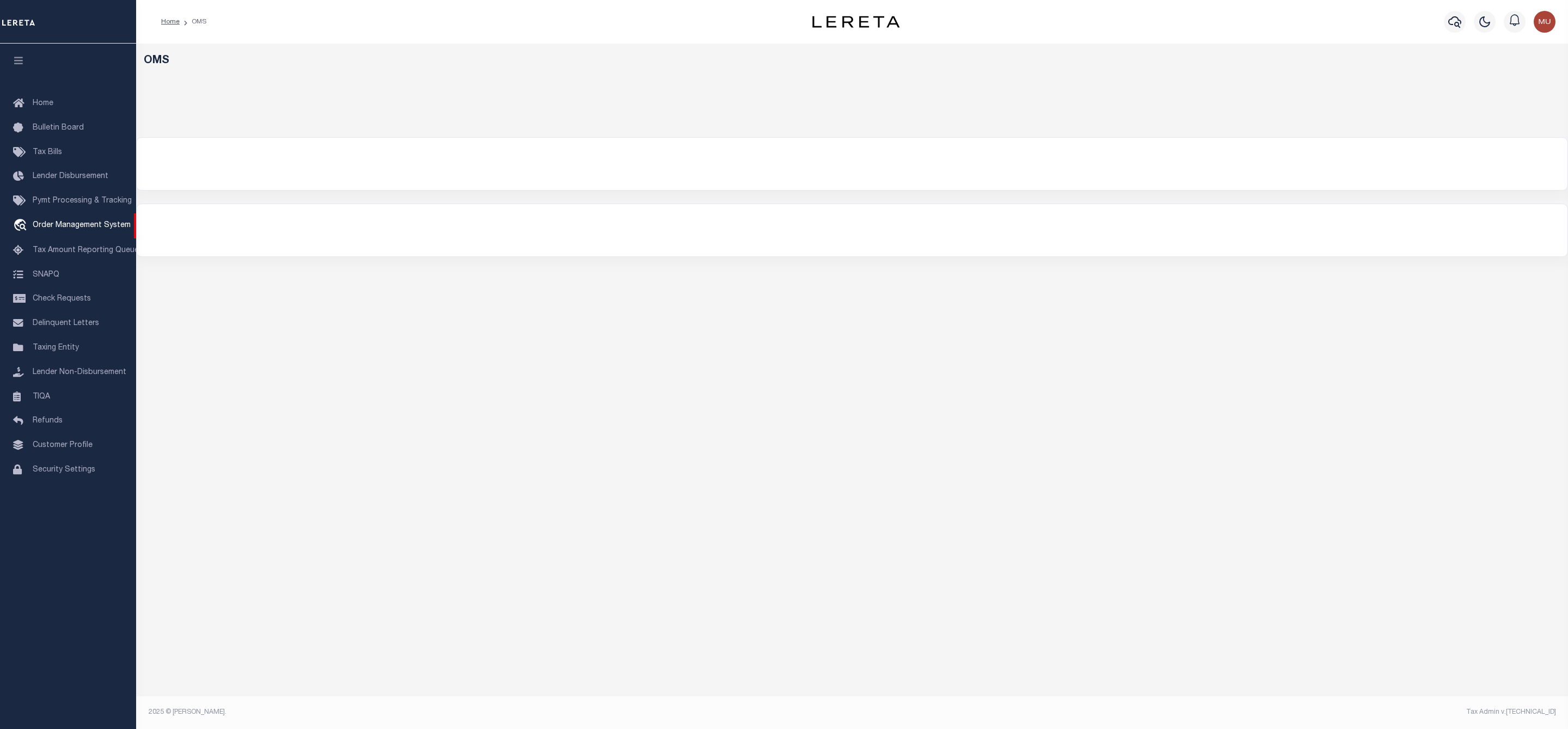
select select "200"
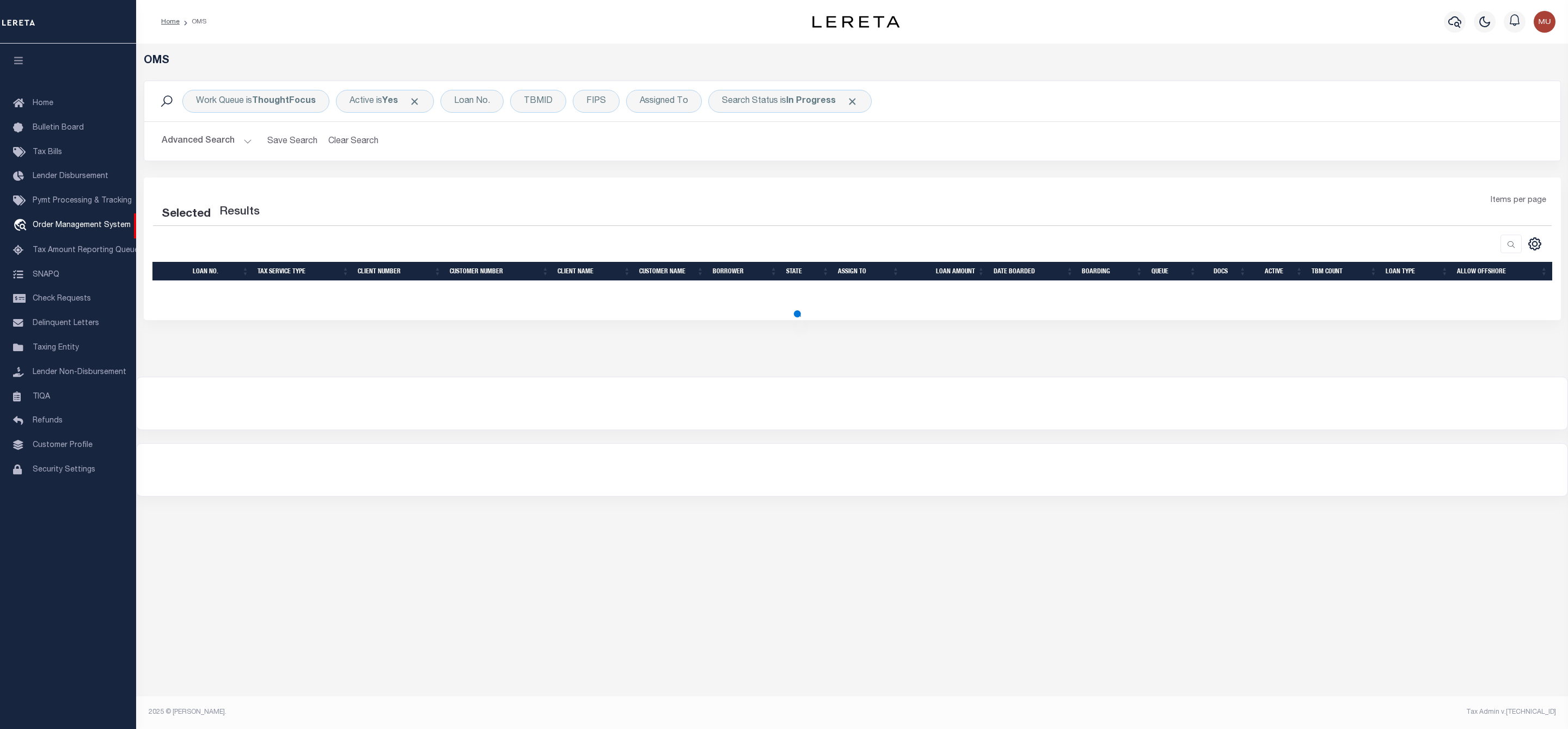
select select "200"
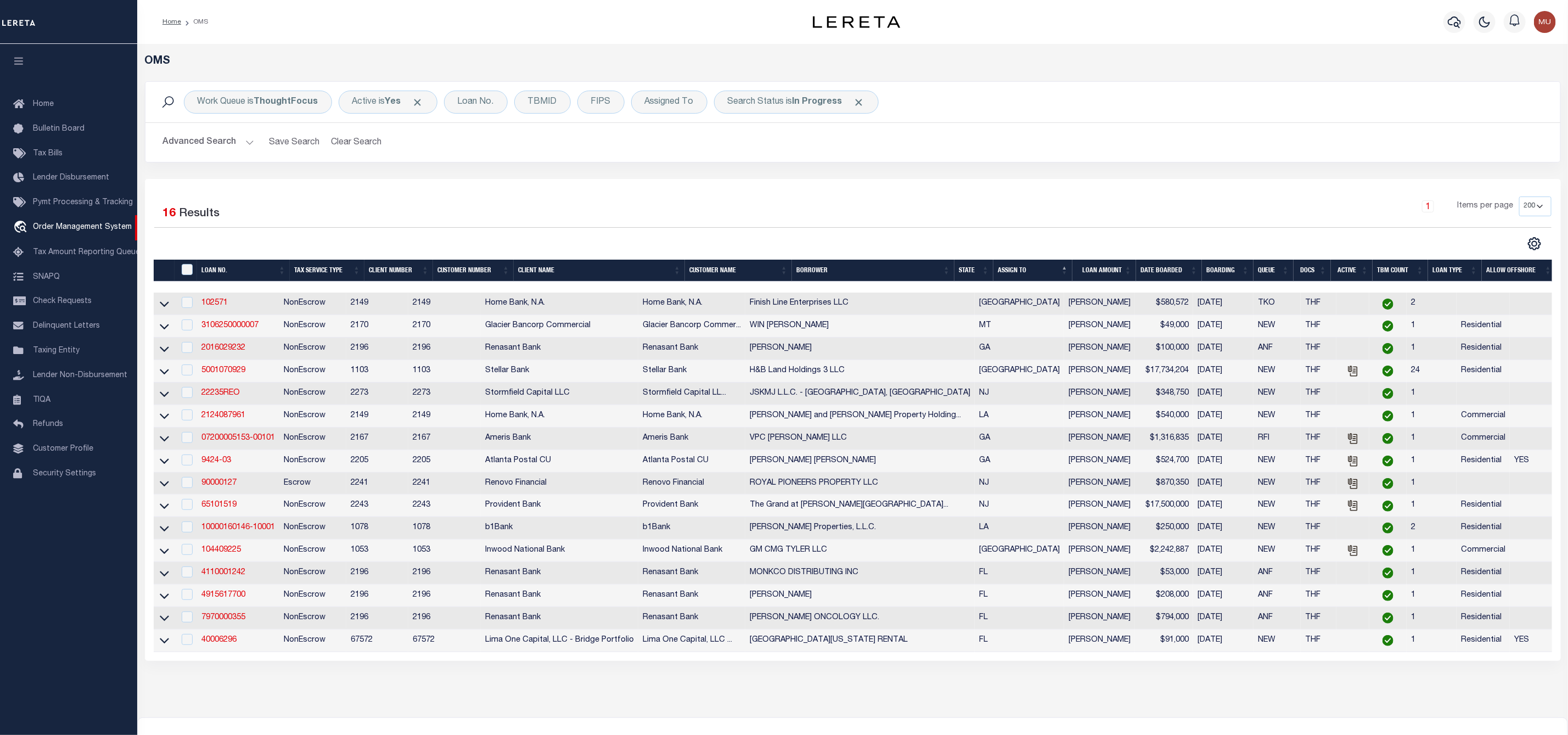
scroll to position [82, 0]
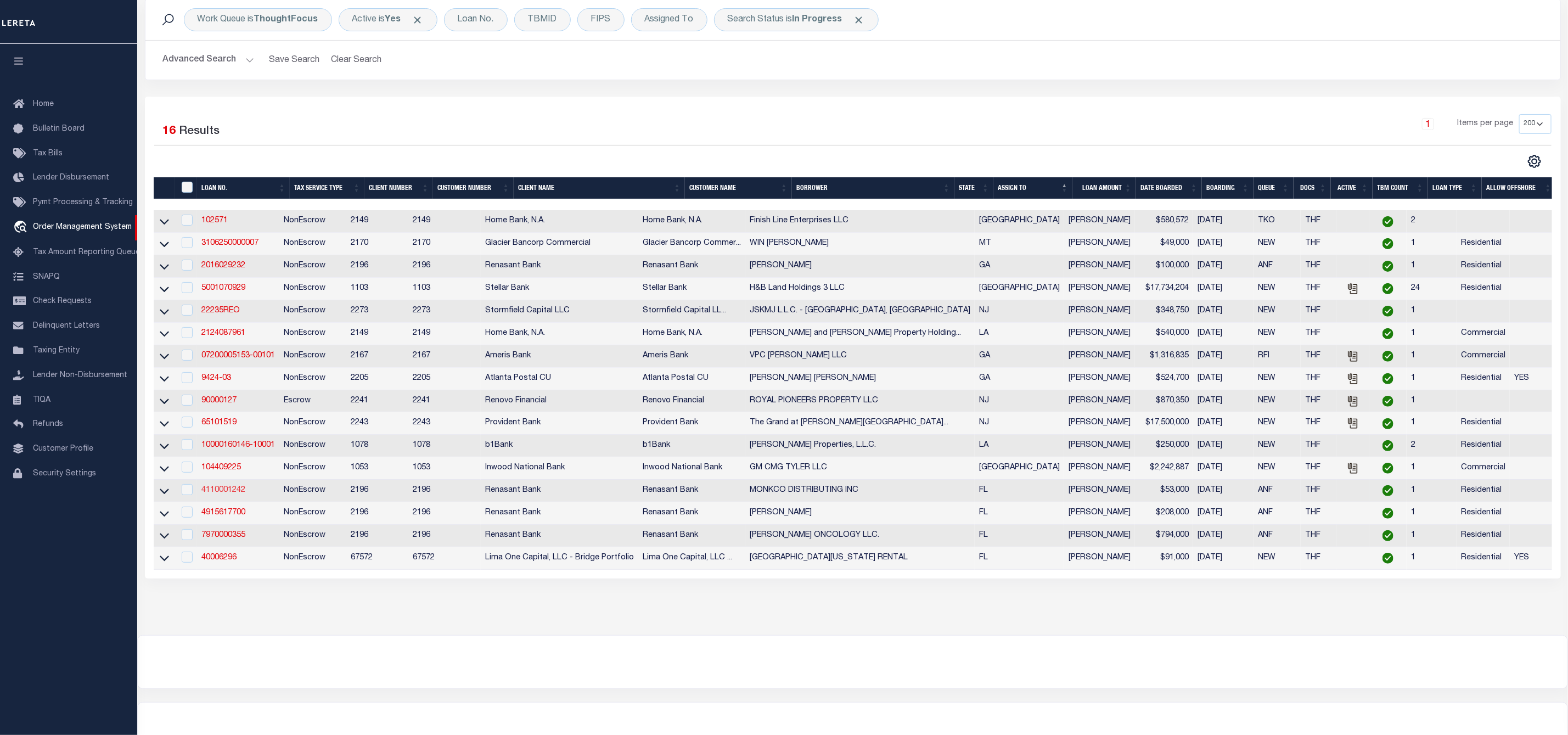
click at [219, 494] on link "4110001242" at bounding box center [223, 490] width 44 height 7
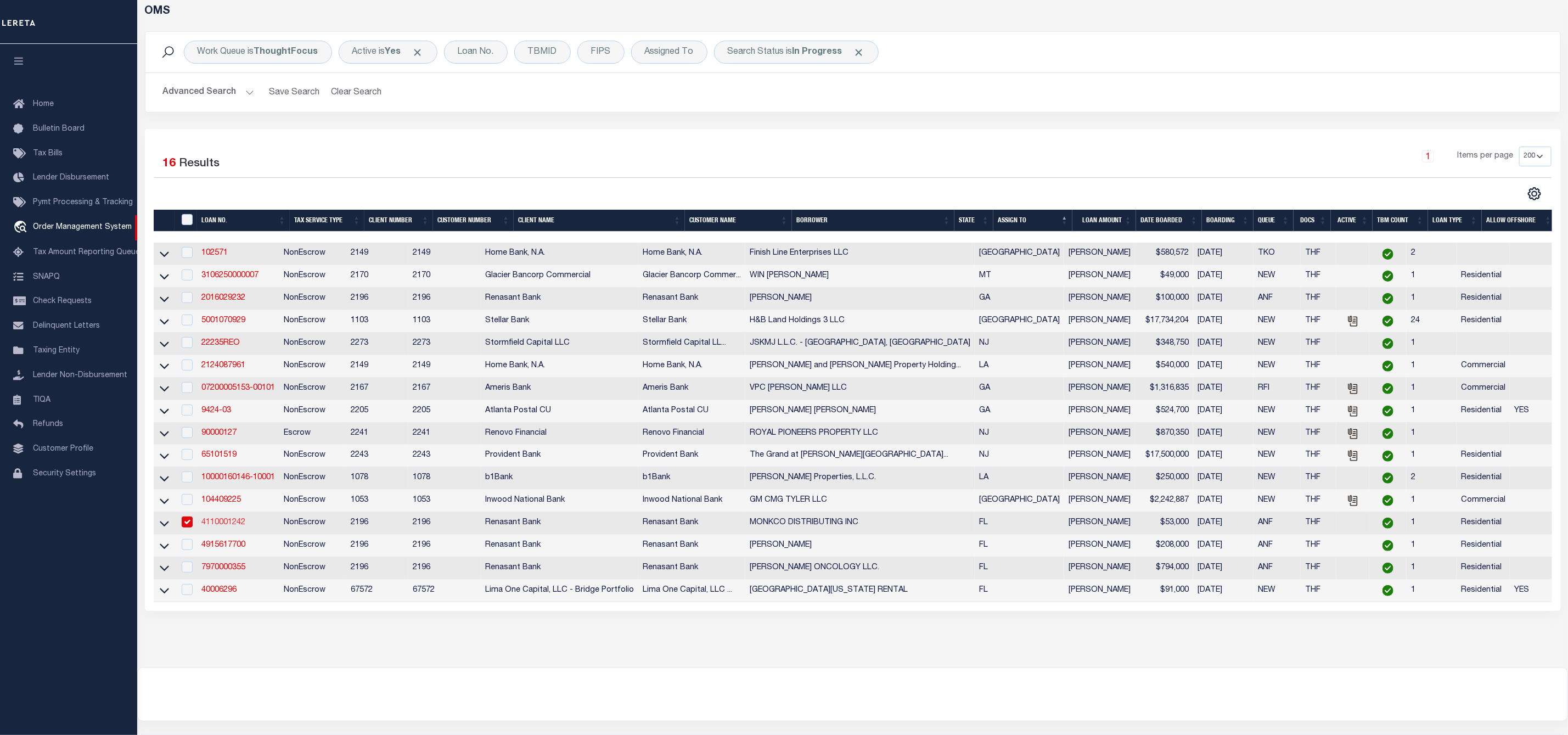
type input "4110001242"
type input "MONKCO DISTRIBUTING INC"
select select
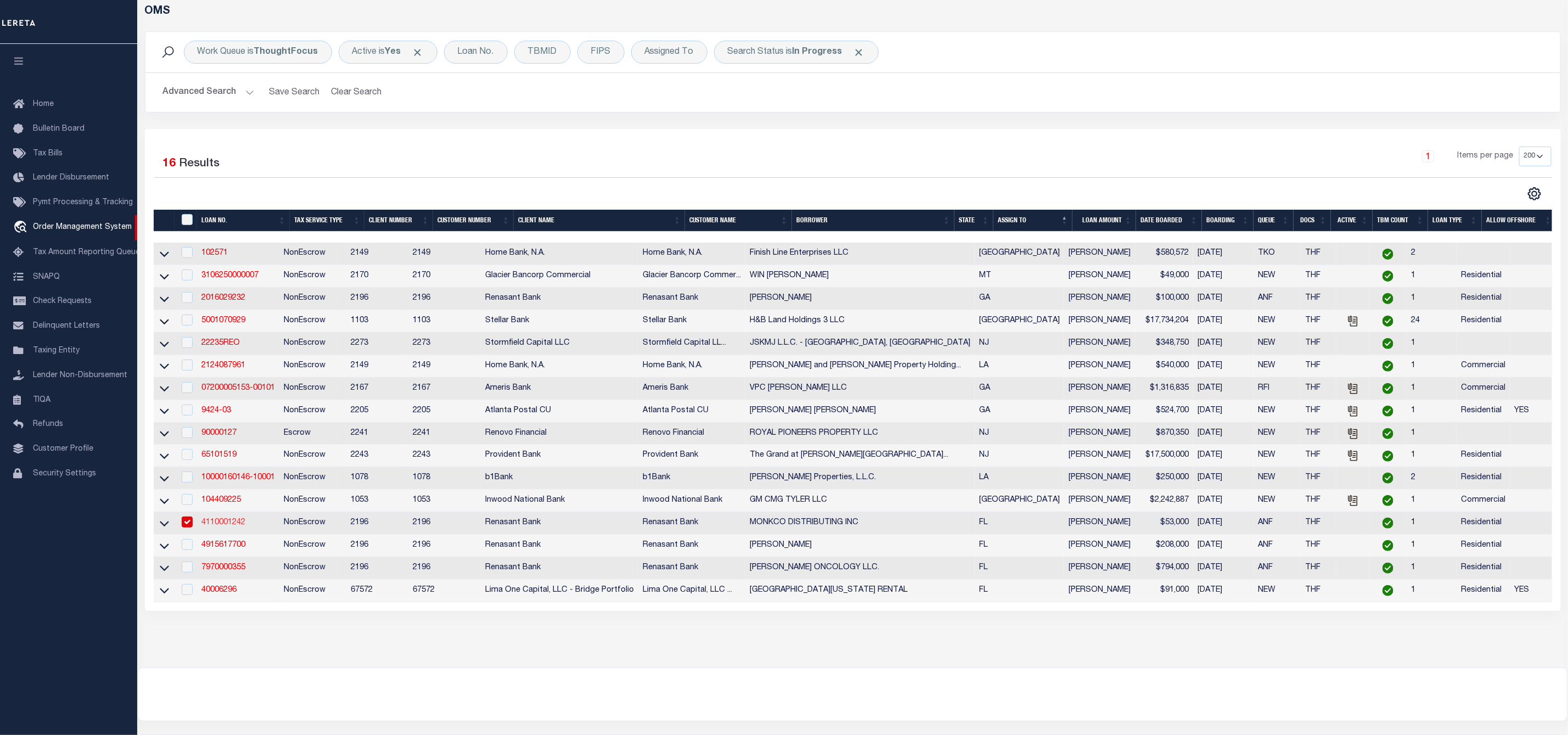
select select "10"
select select
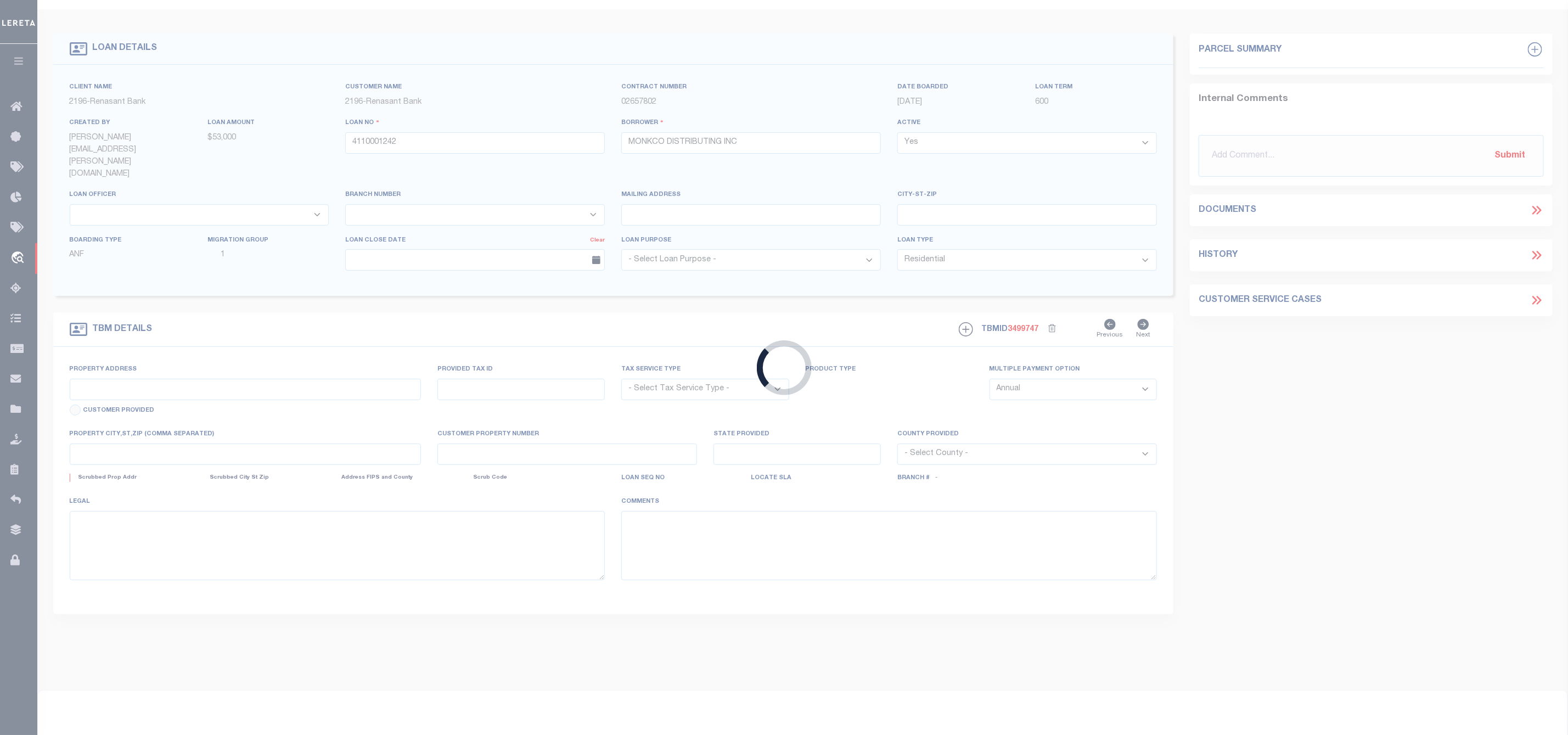
type input "[STREET_ADDRESS]"
radio input "true"
select select "NonEscrow"
select select
type input "QUINCY FL 32352"
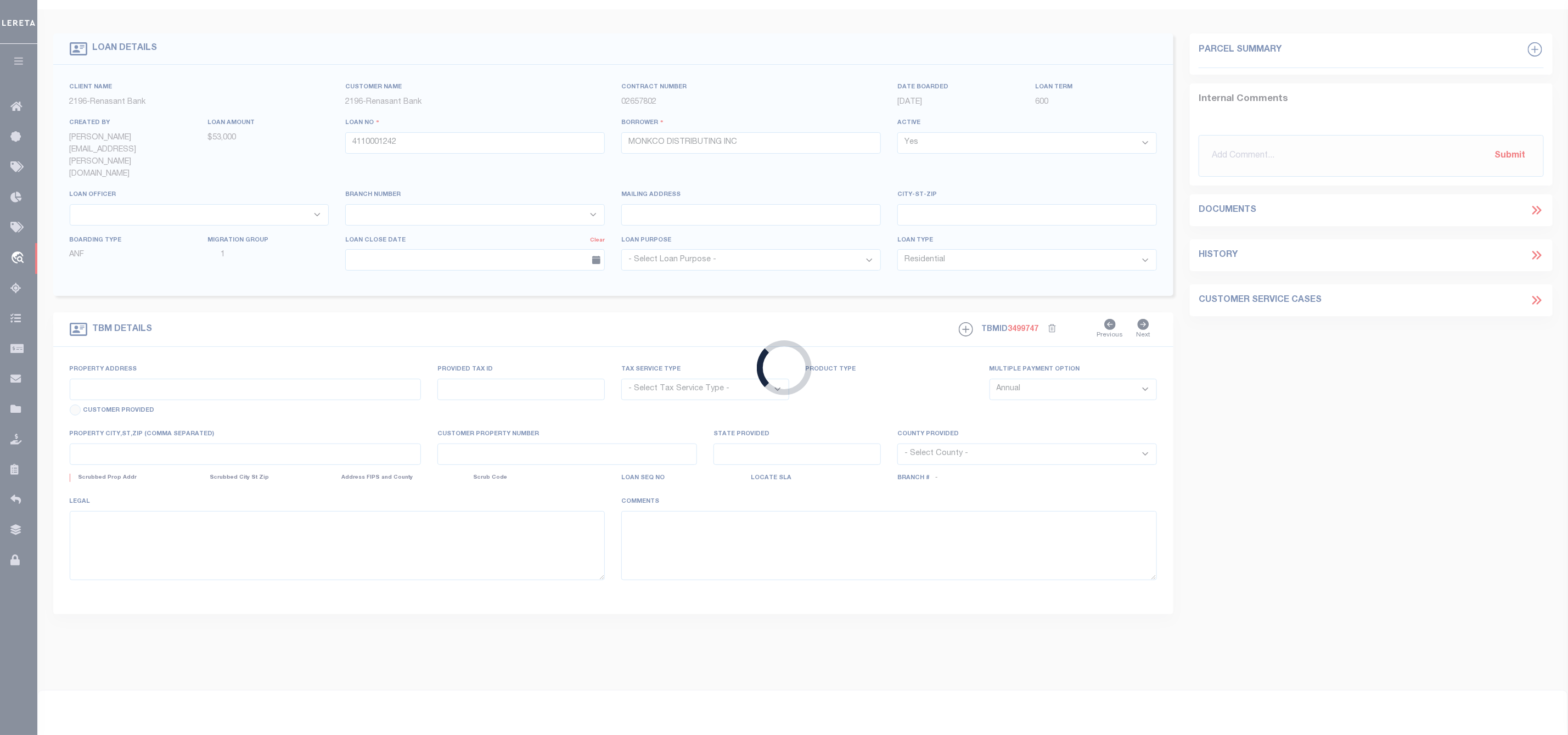
type input "4110001242"
type input "FL"
type textarea "SEE FILE1"
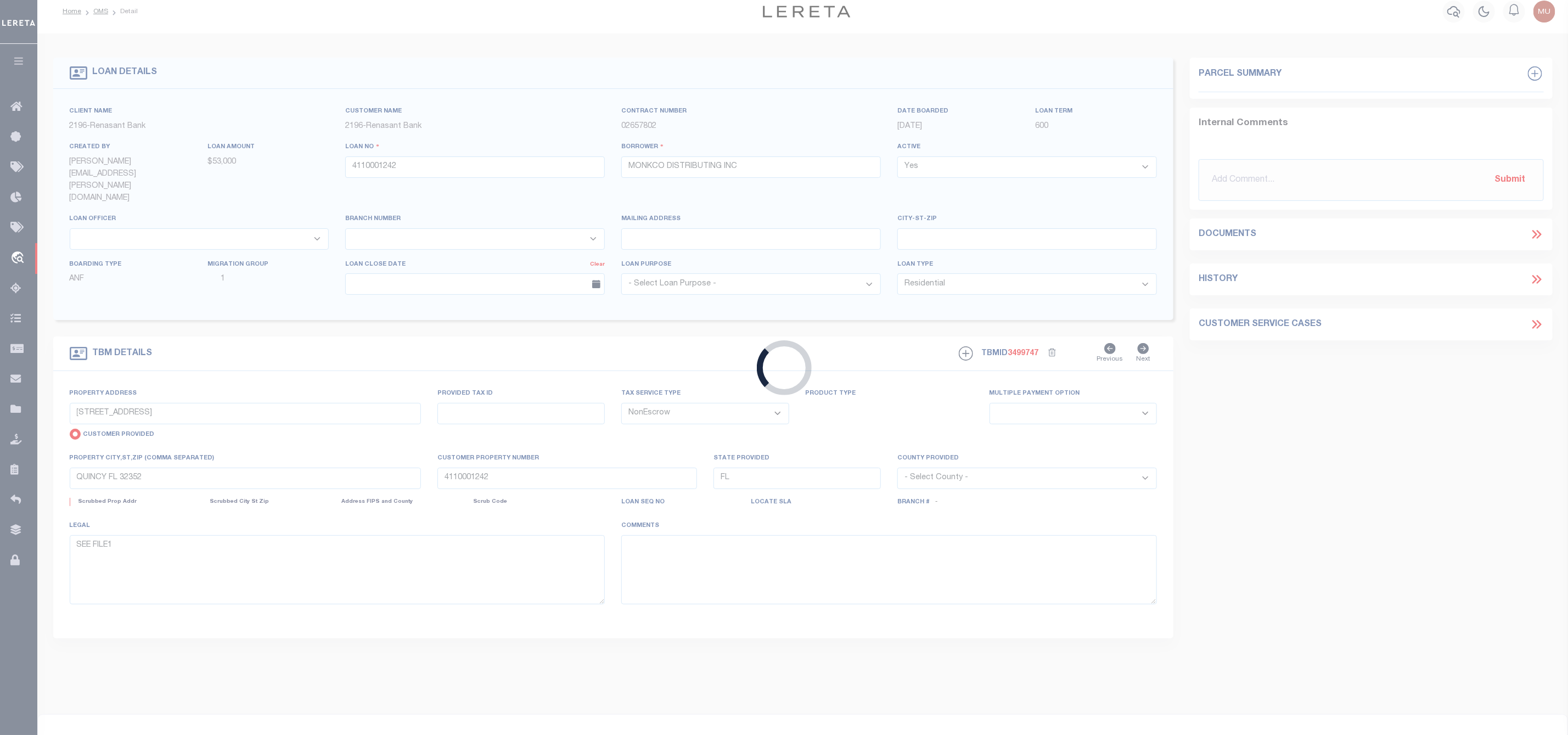
select select "4983"
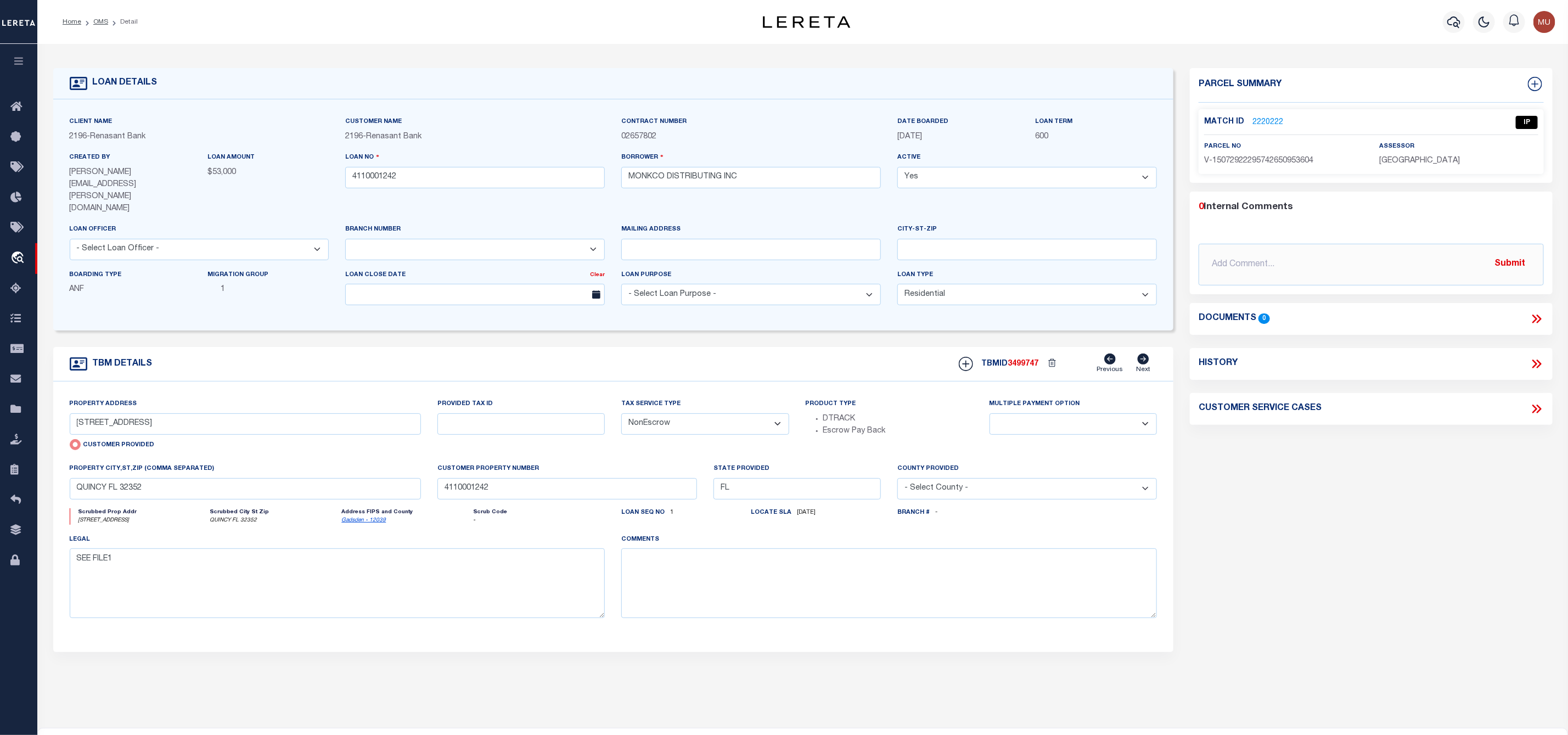
click at [1262, 124] on link "2220222" at bounding box center [1268, 123] width 31 height 12
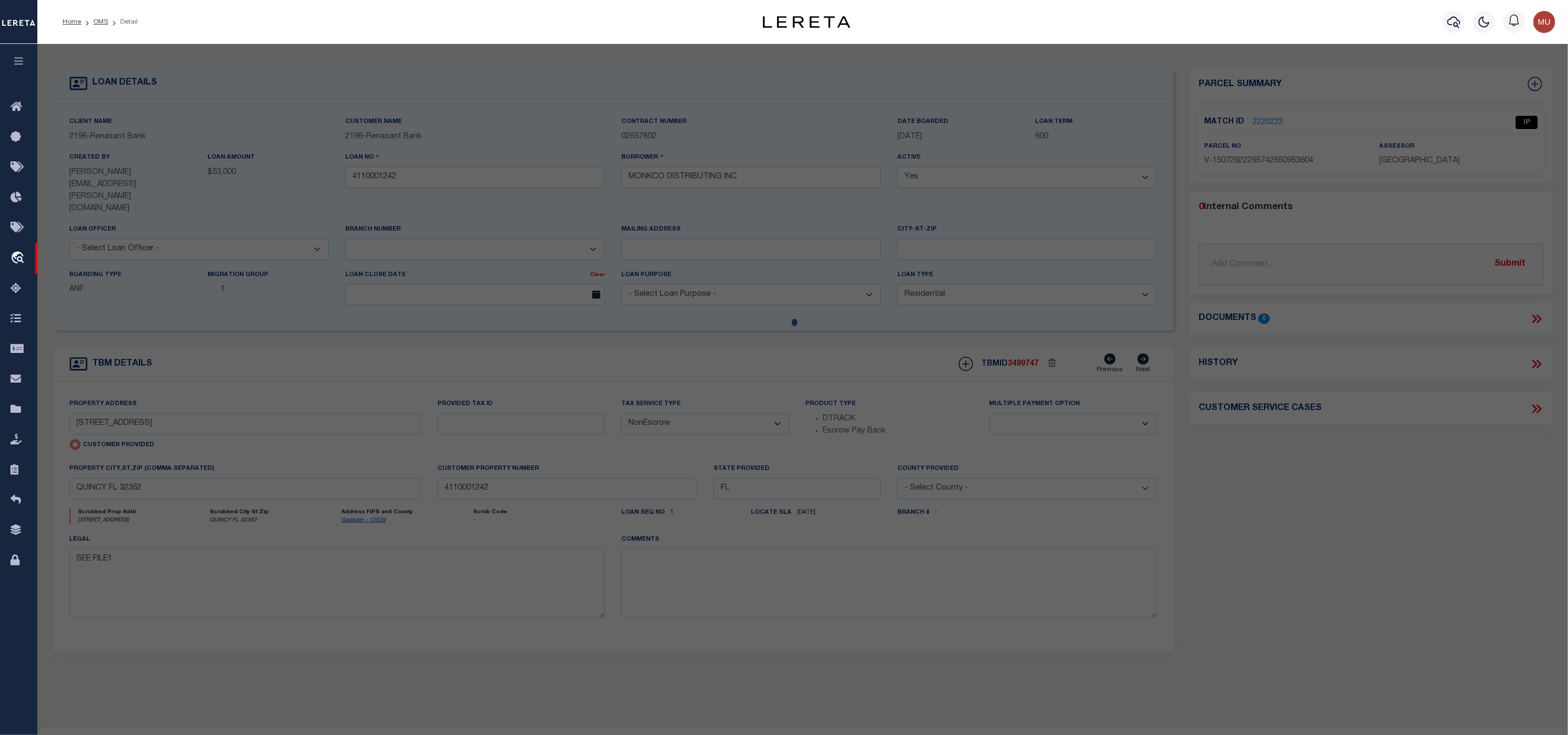
checkbox input "false"
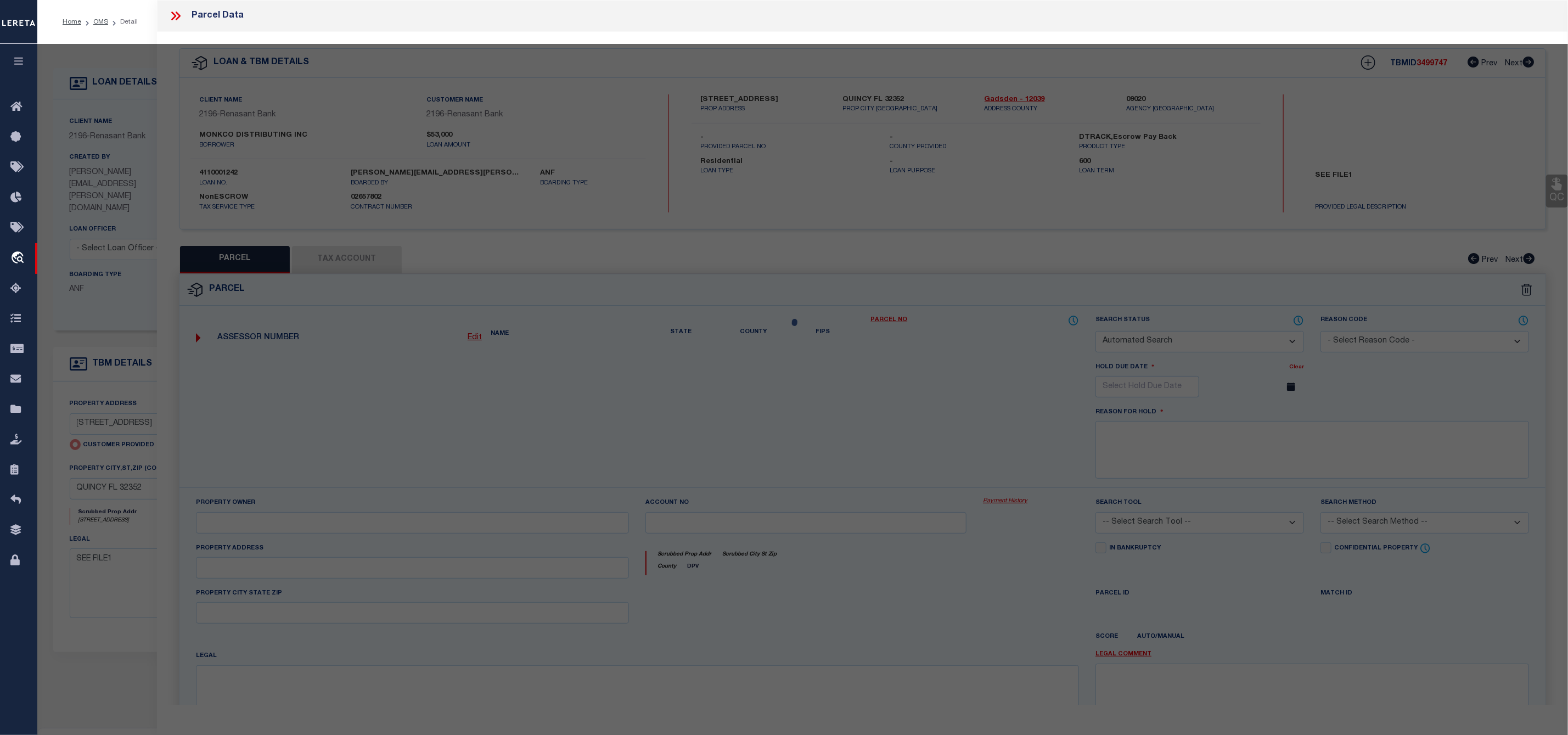
select select "IP"
select select "AGW"
select select "LEG"
type input "[STREET_ADDRESS]"
type input "QUINCEY FL 32352"
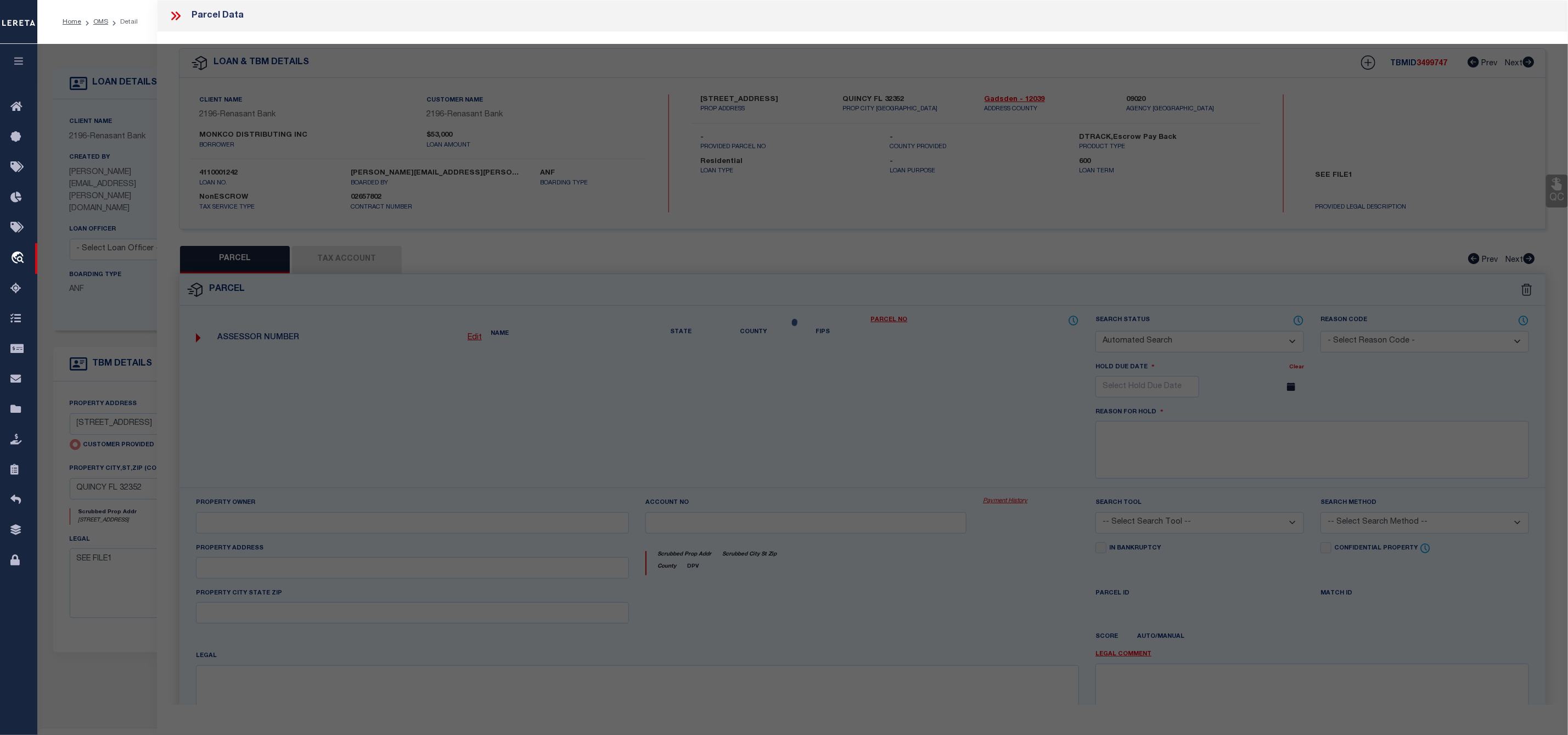
type textarea "Untangled by updating parcel number to what was already in the system, per team…"
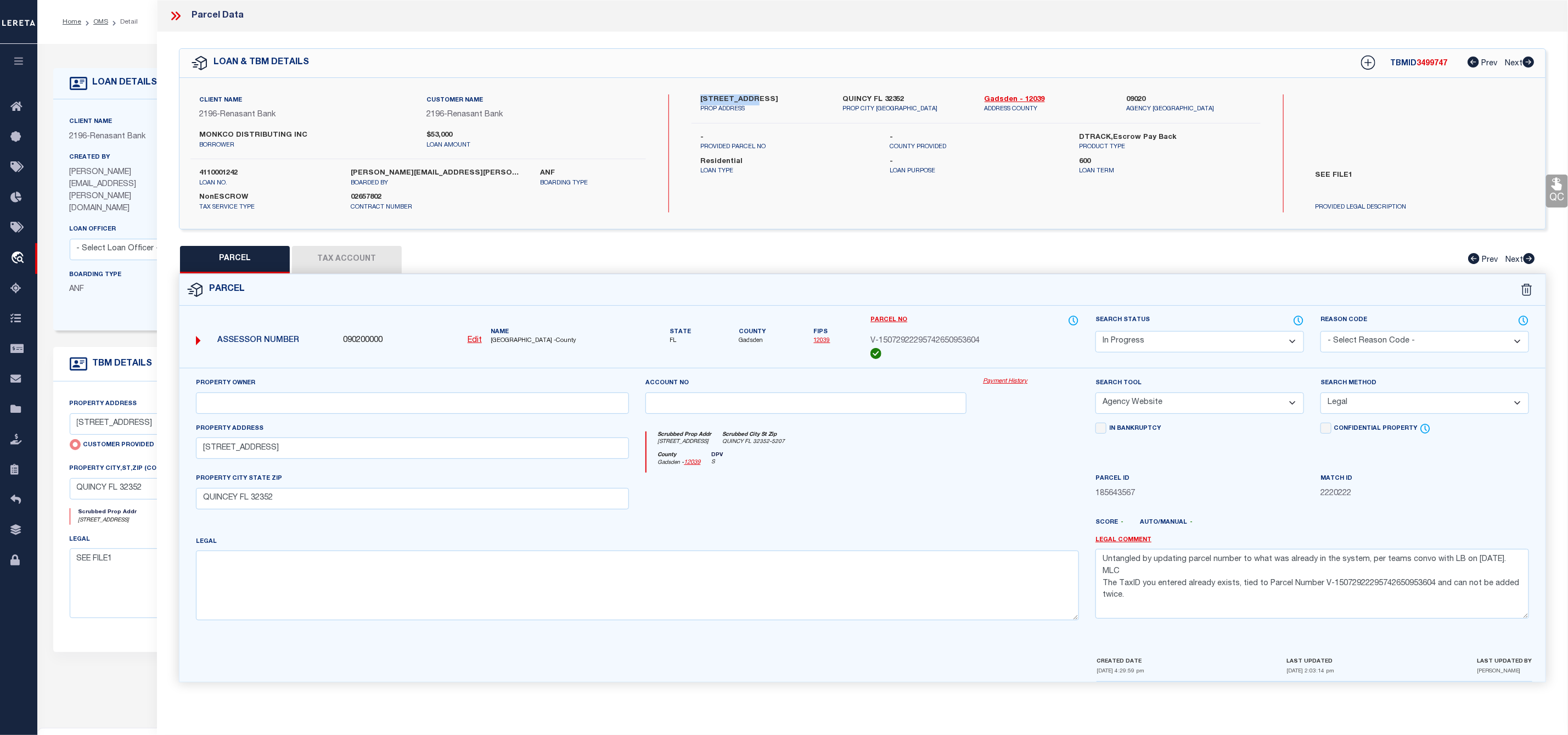
drag, startPoint x: 697, startPoint y: 90, endPoint x: 756, endPoint y: 96, distance: 59.3
click at [756, 96] on div "Client Name 2196 - Renasant Bank Customer Name 2196 - Renasant Bank MONKCO DIST…" at bounding box center [862, 153] width 1366 height 151
copy label "750 [GEOGRAPHIC_DATA]"
drag, startPoint x: 865, startPoint y: 336, endPoint x: 995, endPoint y: 341, distance: 130.1
click at [995, 341] on div "Parcel No V-15072922295742650953604" at bounding box center [975, 341] width 225 height 54
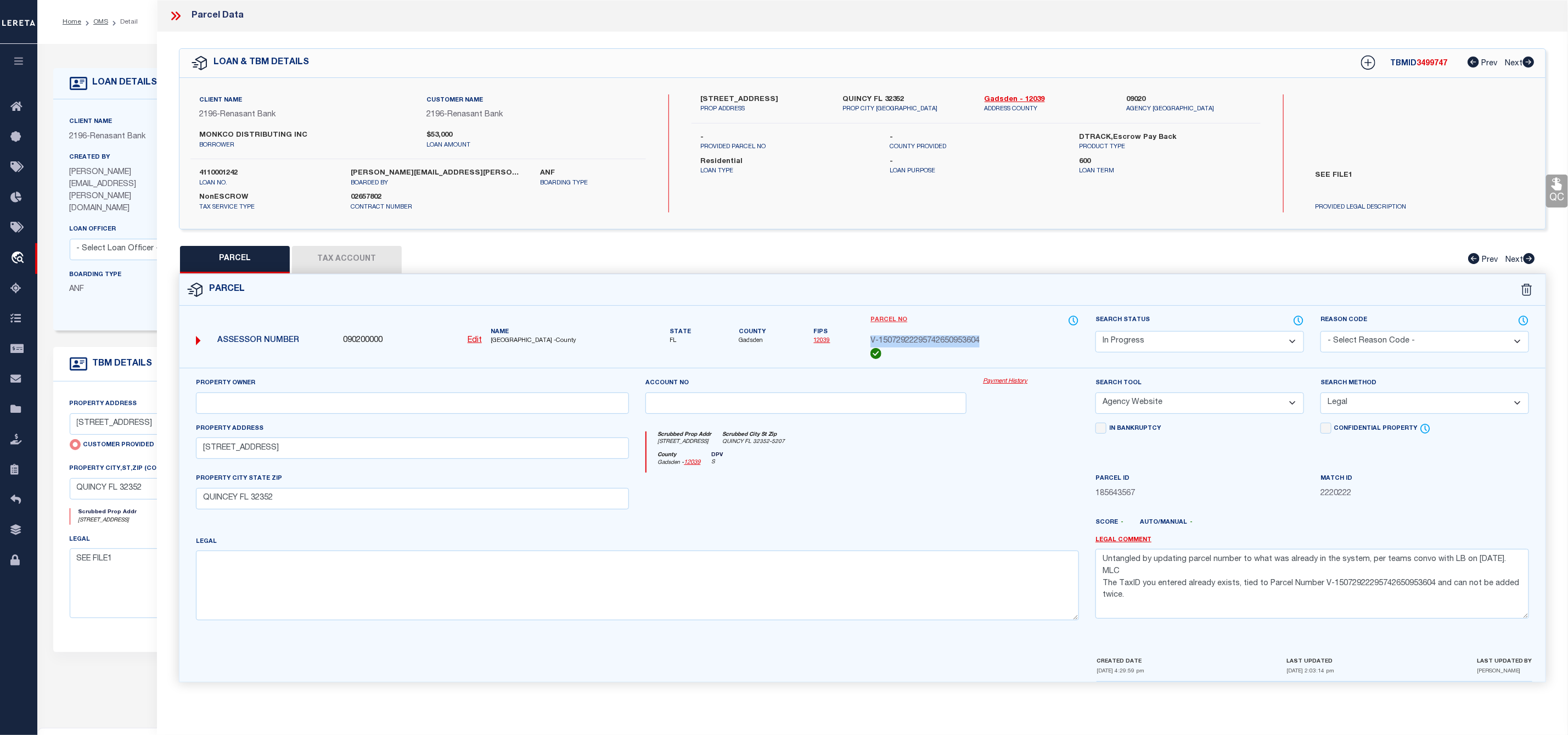
copy span "V-15072922295742650953604"
click at [332, 262] on button "Tax Account" at bounding box center [347, 259] width 110 height 27
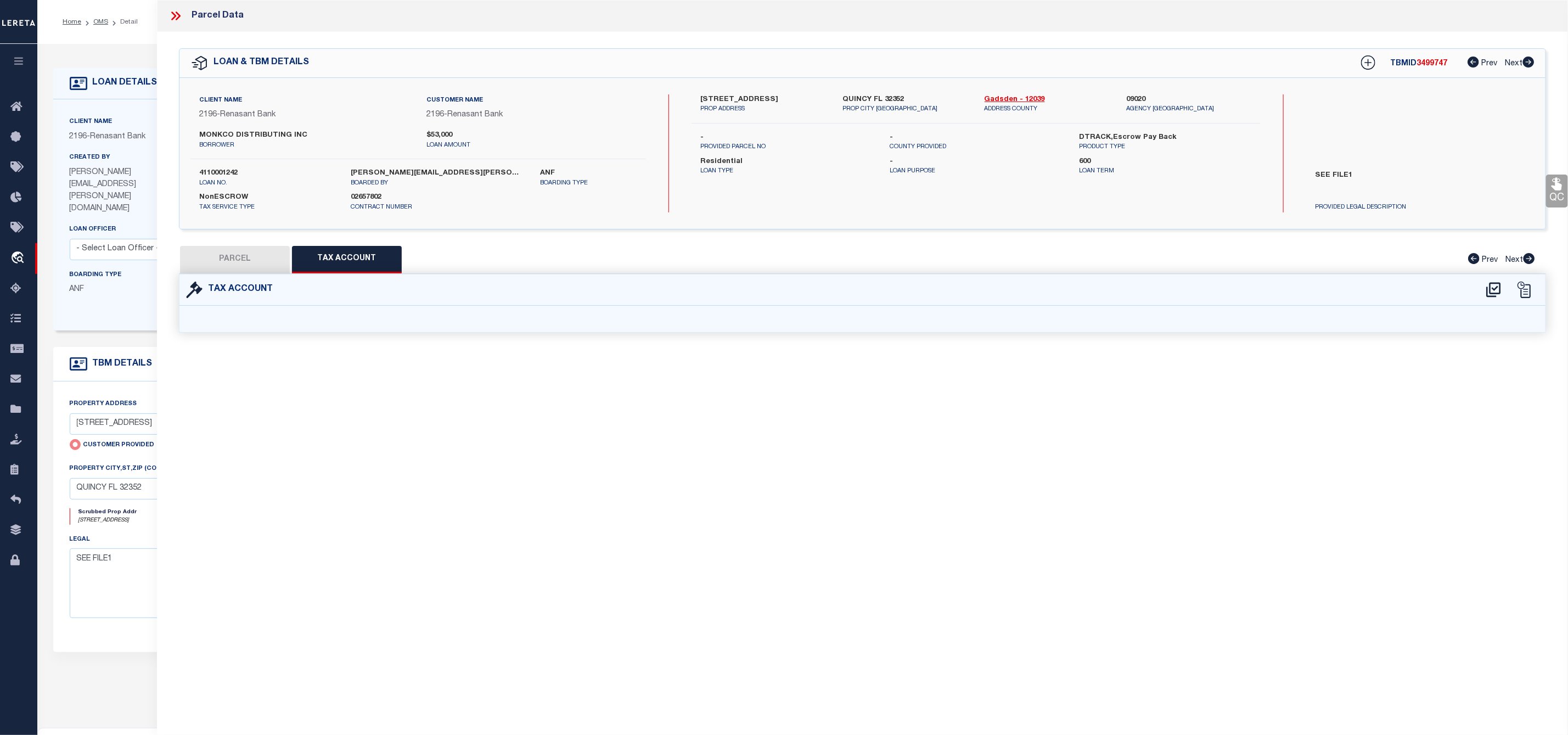
select select "100"
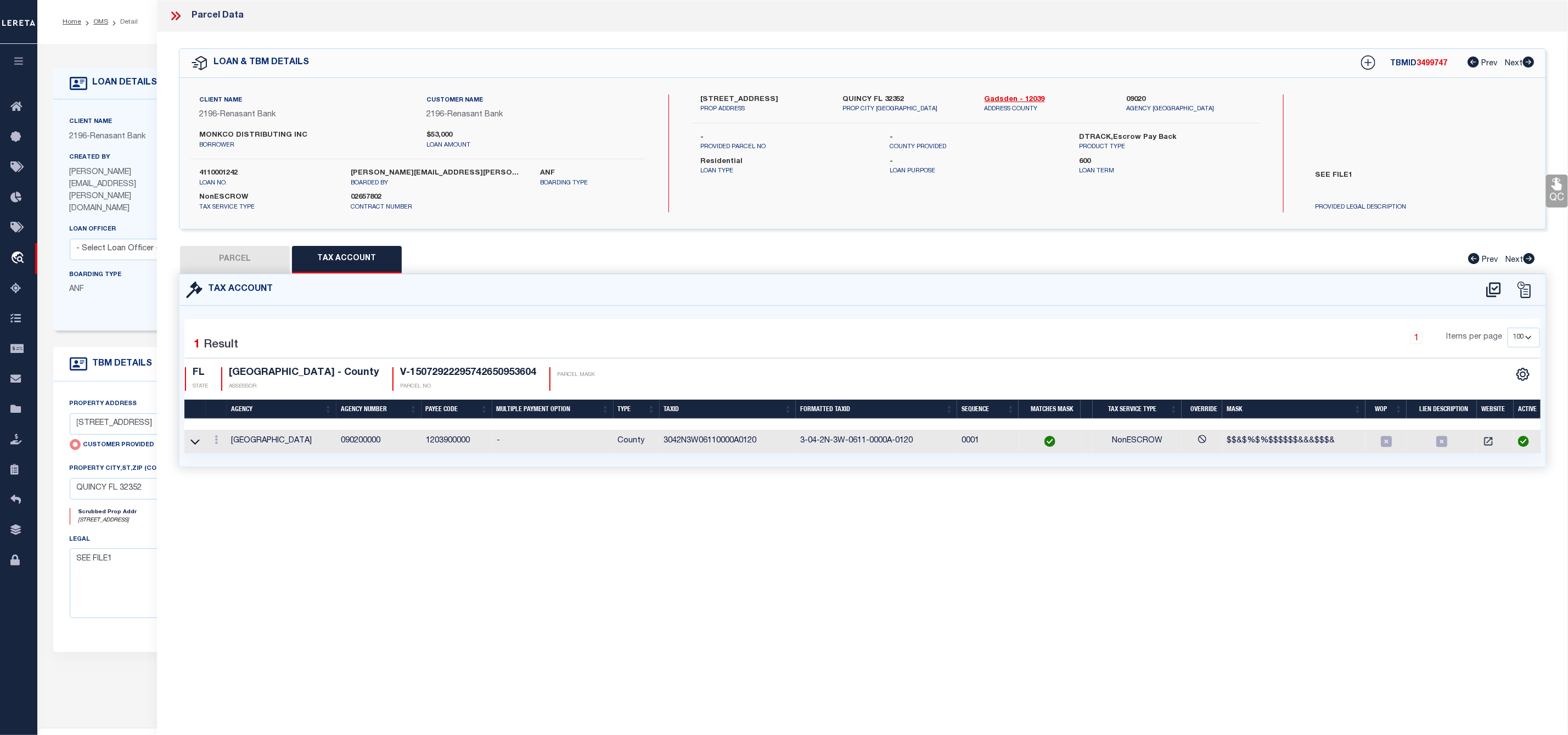
click at [206, 260] on button "PARCEL" at bounding box center [235, 259] width 110 height 27
select select "AS"
select select
checkbox input "false"
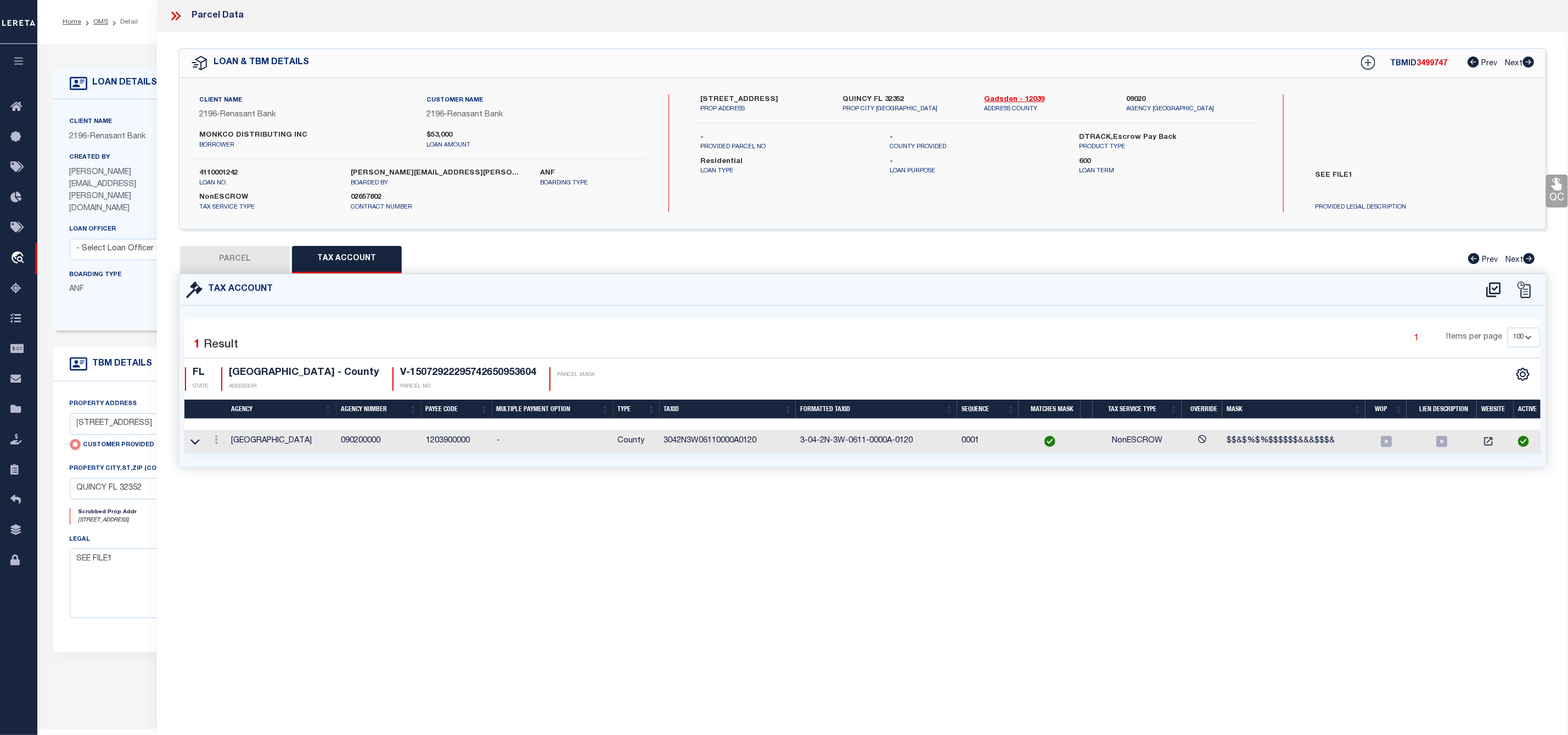
checkbox input "false"
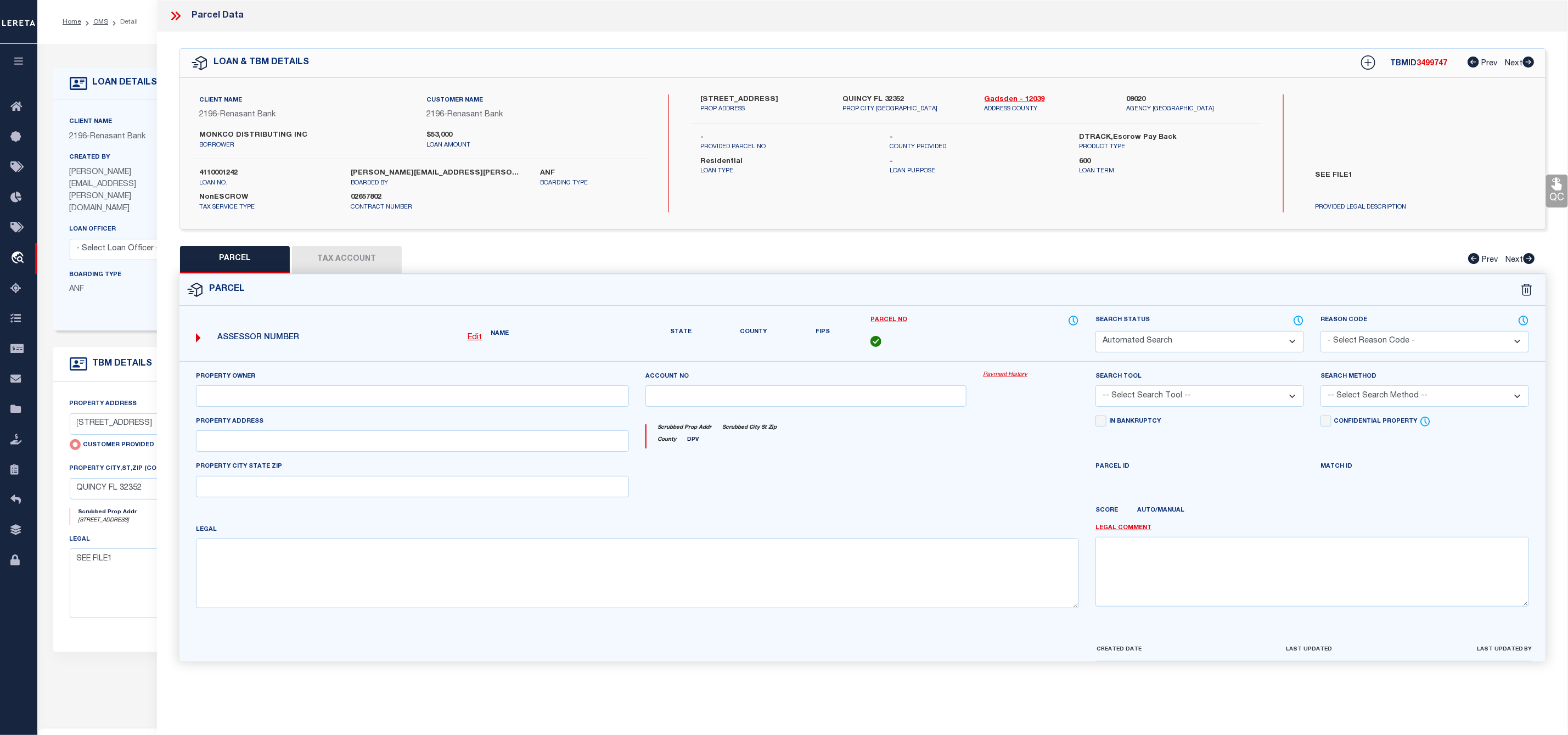
select select "IP"
select select "AGW"
select select "LEG"
type input "750 DEERWOOD CIRCLE"
type input "QUINCEY FL 32352"
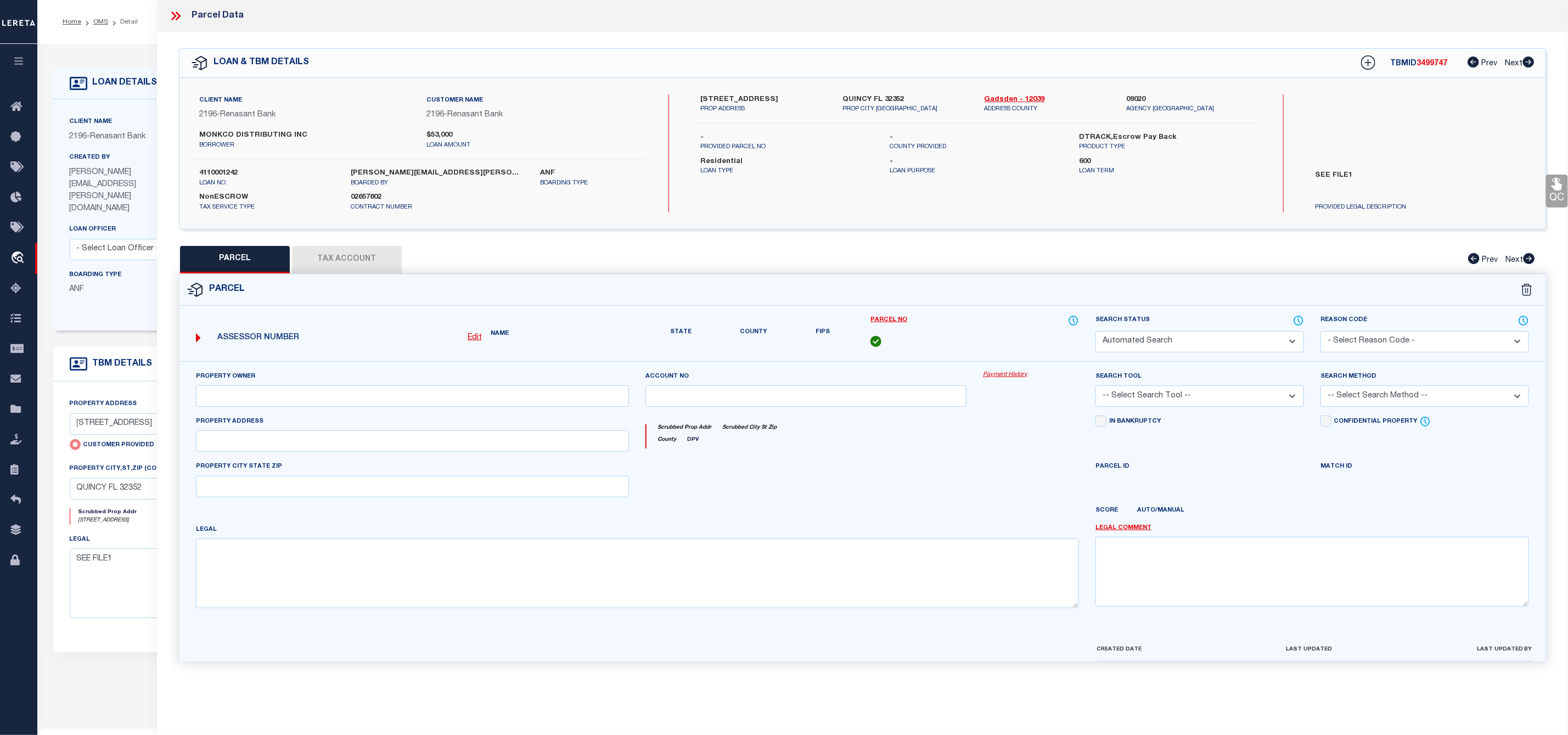
type textarea "Untangled by updating parcel number to what was already in the system, per team…"
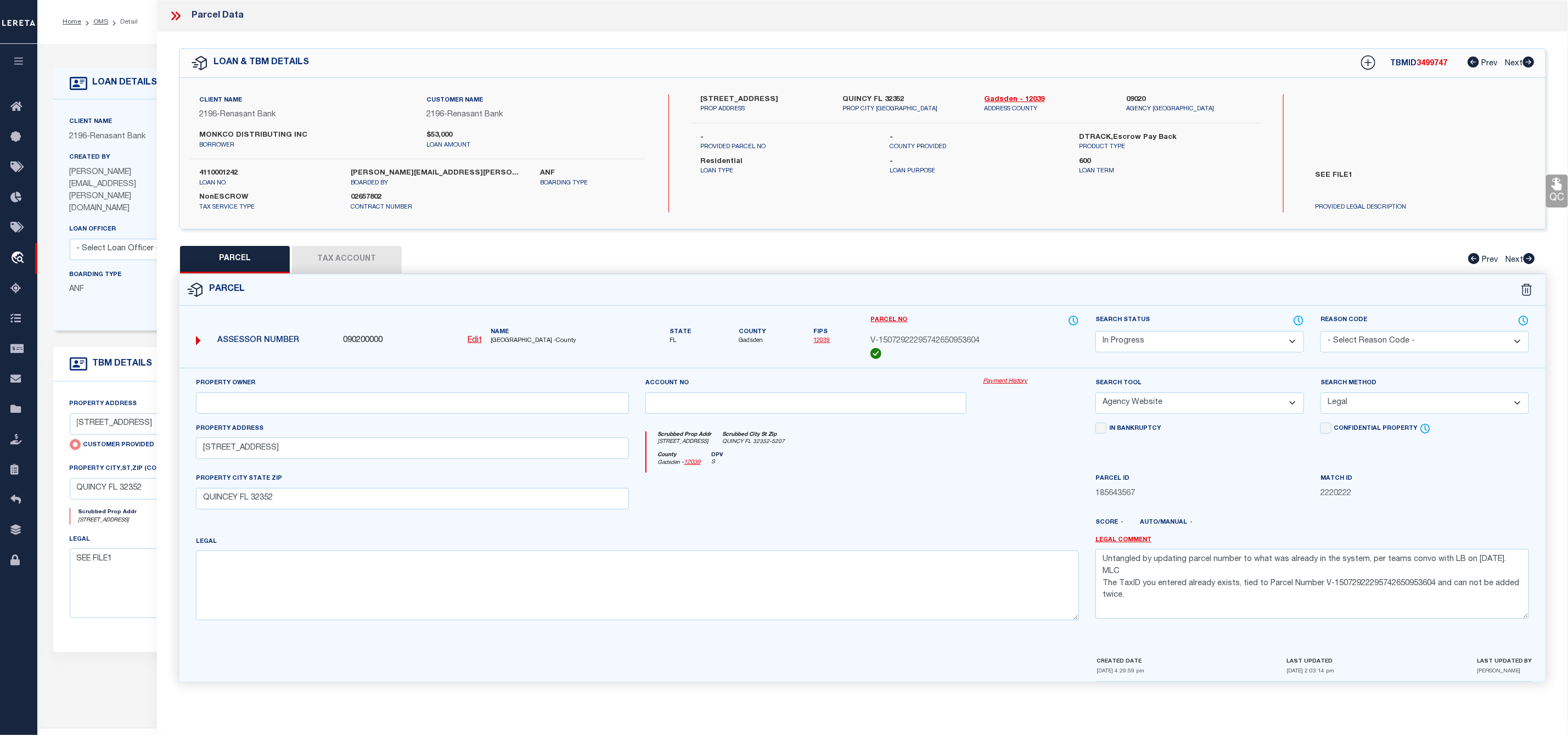
click at [476, 340] on u "Edit" at bounding box center [474, 340] width 14 height 7
type input "090200000"
type input "V-15072922295742650953604"
select select "IP"
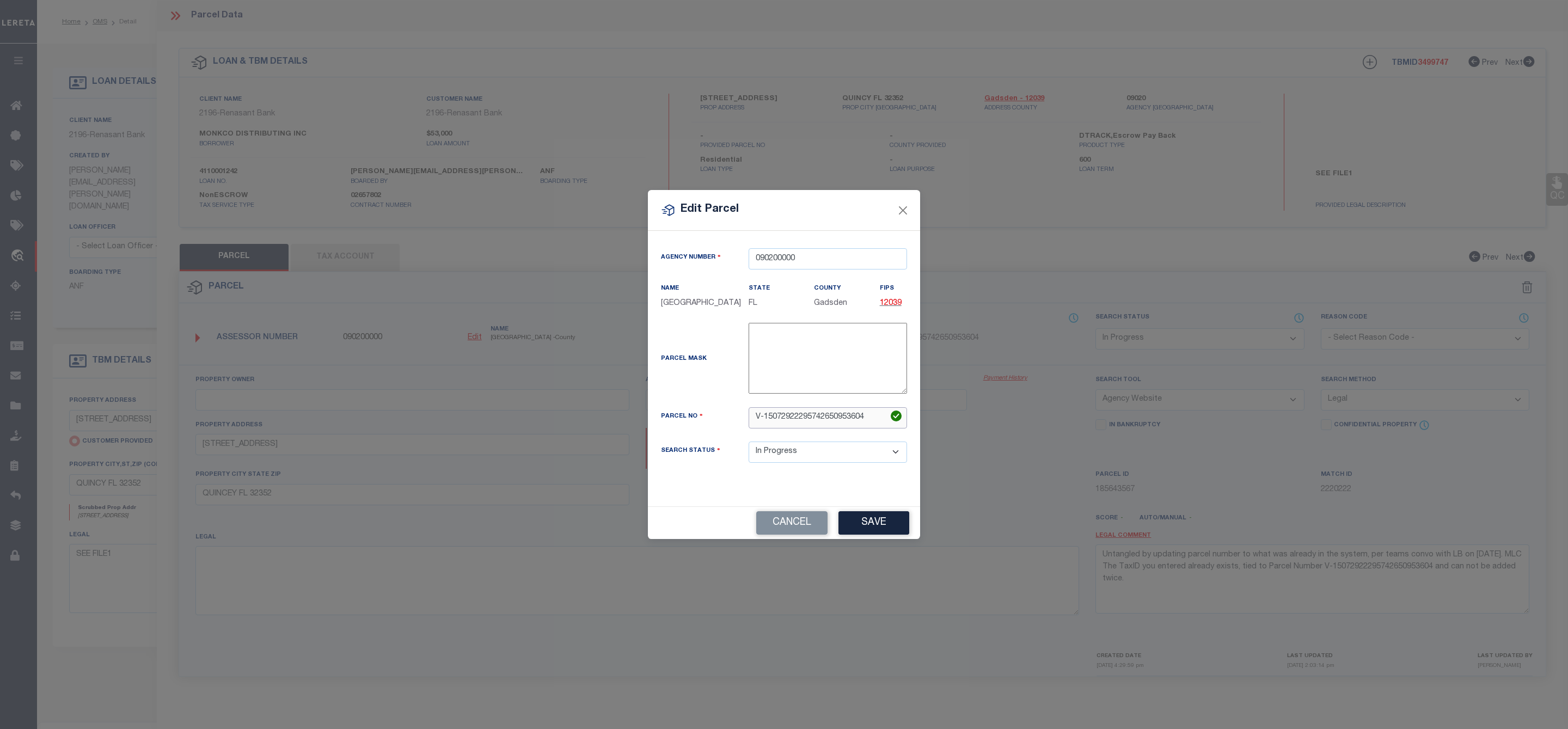
drag, startPoint x: 872, startPoint y: 422, endPoint x: 683, endPoint y: 426, distance: 189.0
click at [683, 426] on div "Parcel No V-15072922295742650953604" at bounding box center [784, 417] width 262 height 21
paste input "3042N3W06110000A0120"
type input "3042N3W06110000A0120"
click at [887, 535] on button "Save" at bounding box center [873, 523] width 71 height 23
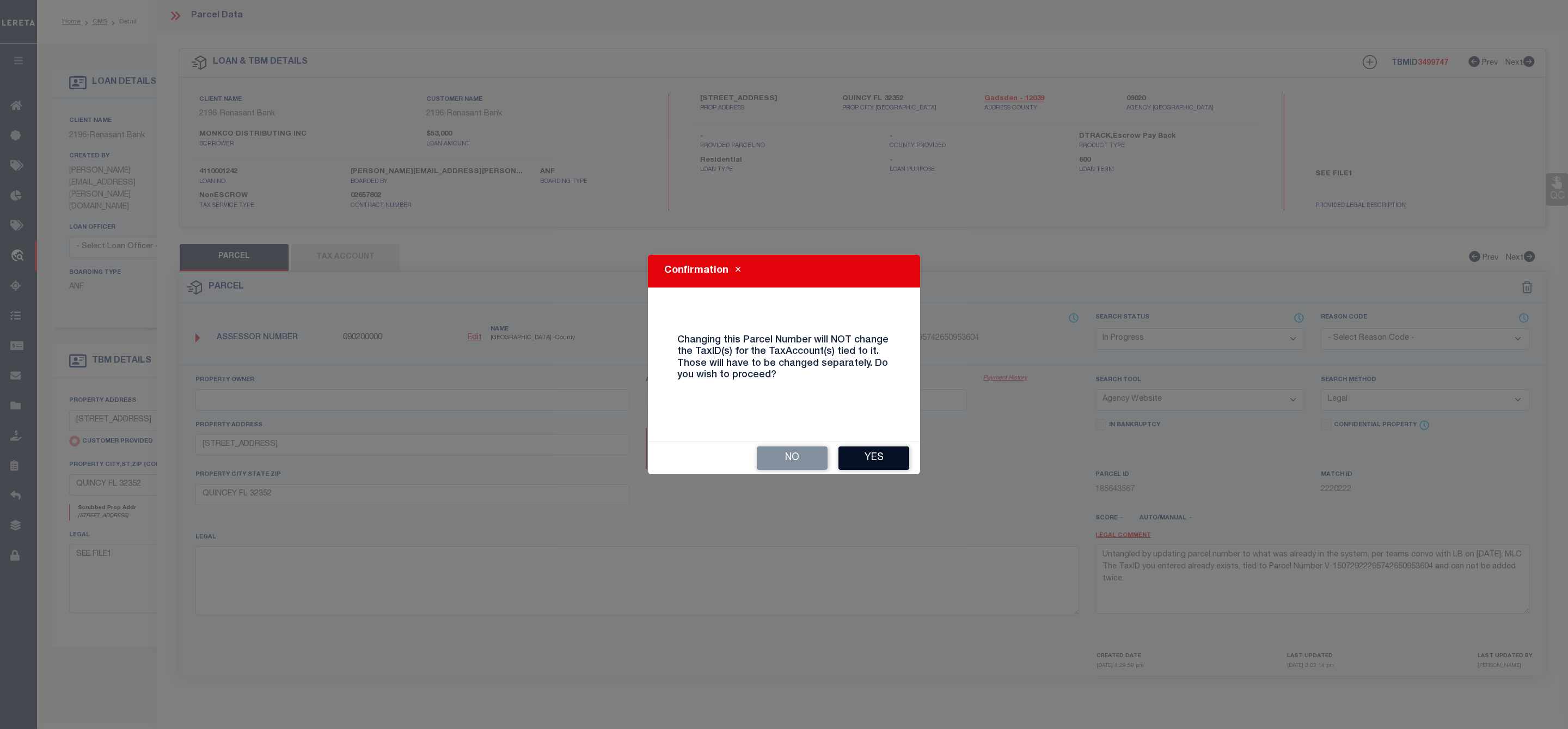
click at [883, 464] on button "Yes" at bounding box center [873, 458] width 71 height 23
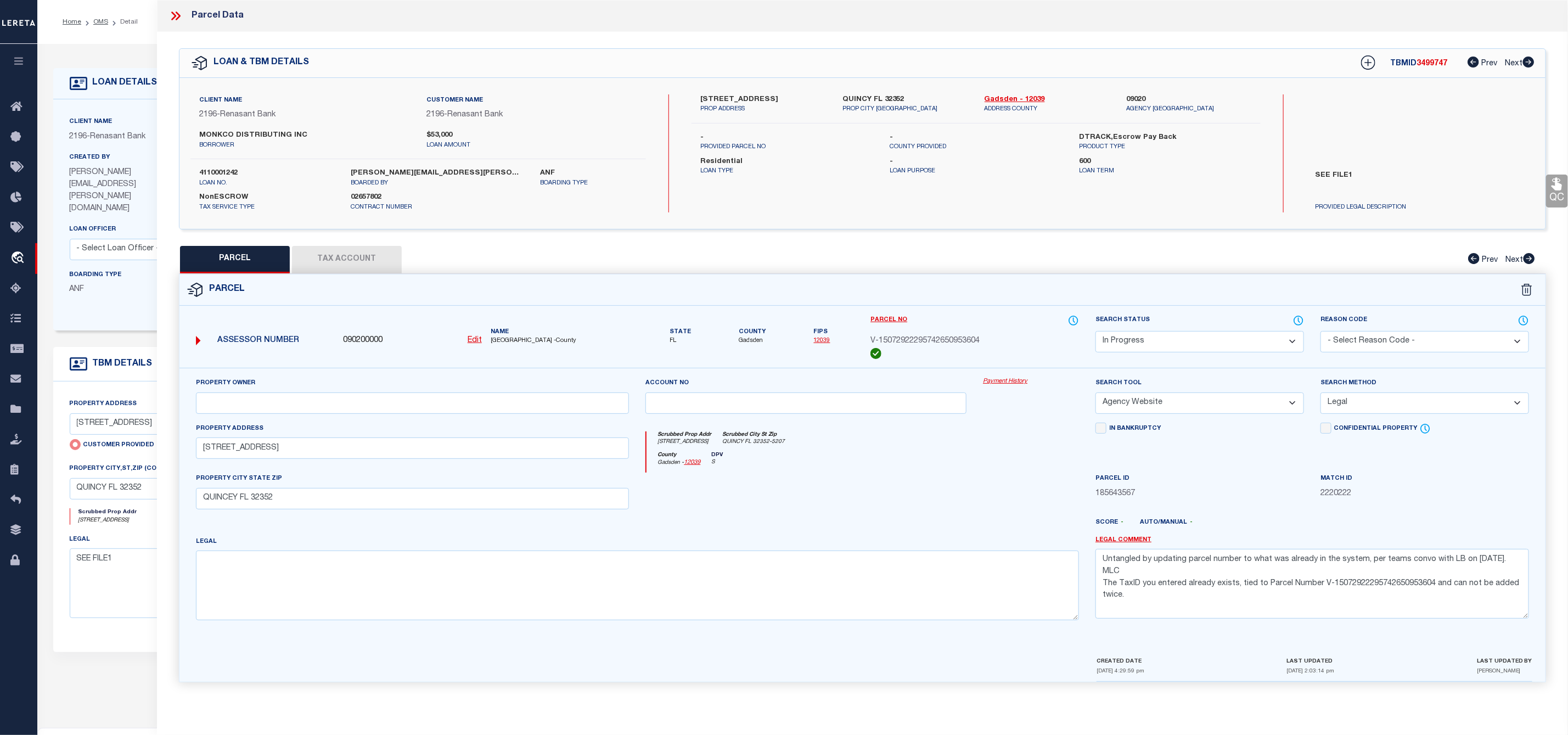
select select "IP"
select select
checkbox input "false"
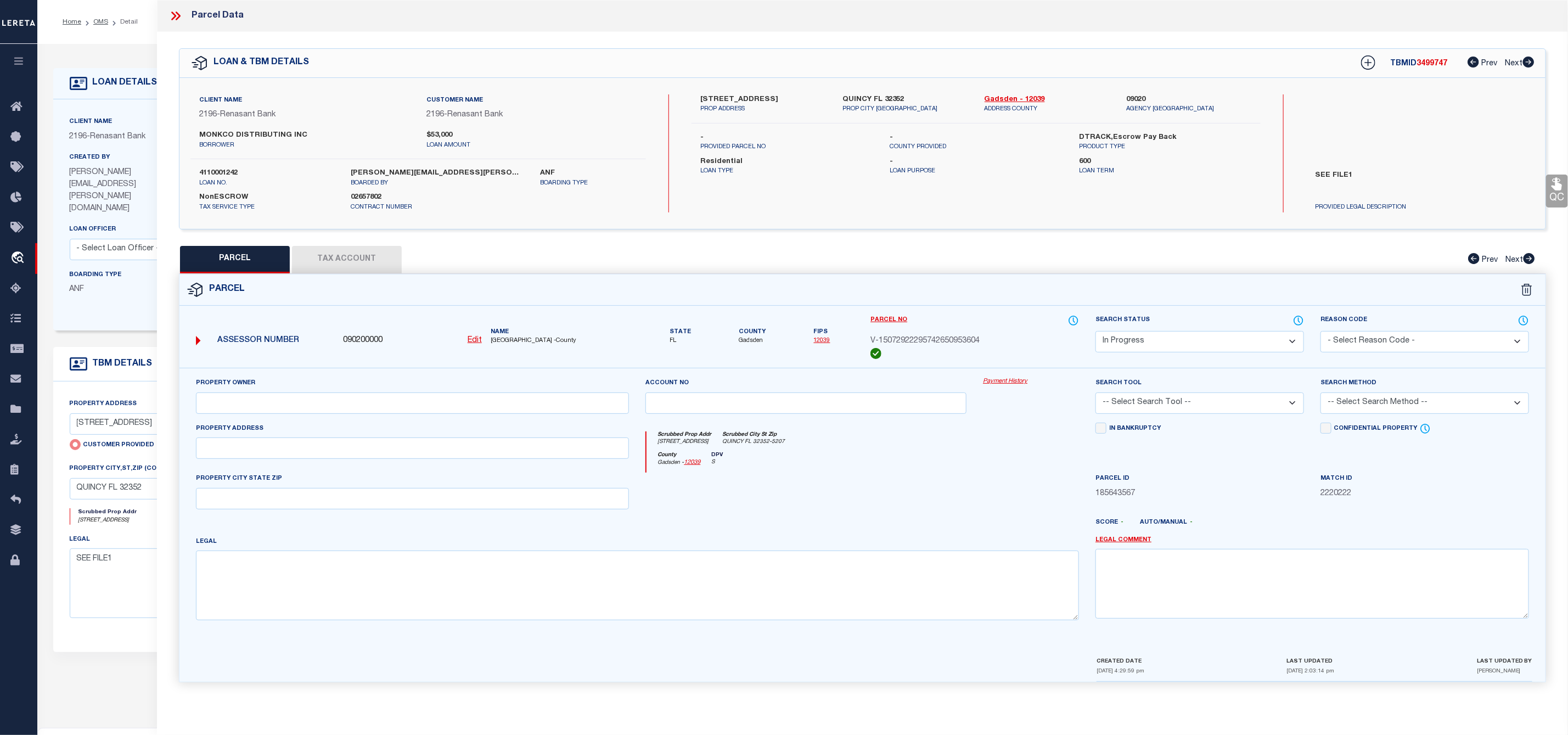
select select "AGW"
select select "LEG"
type input "750 DEERWOOD CIRCLE"
type input "QUINCEY FL 32352"
type textarea "Untangled by updating parcel number to what was already in the system, per team…"
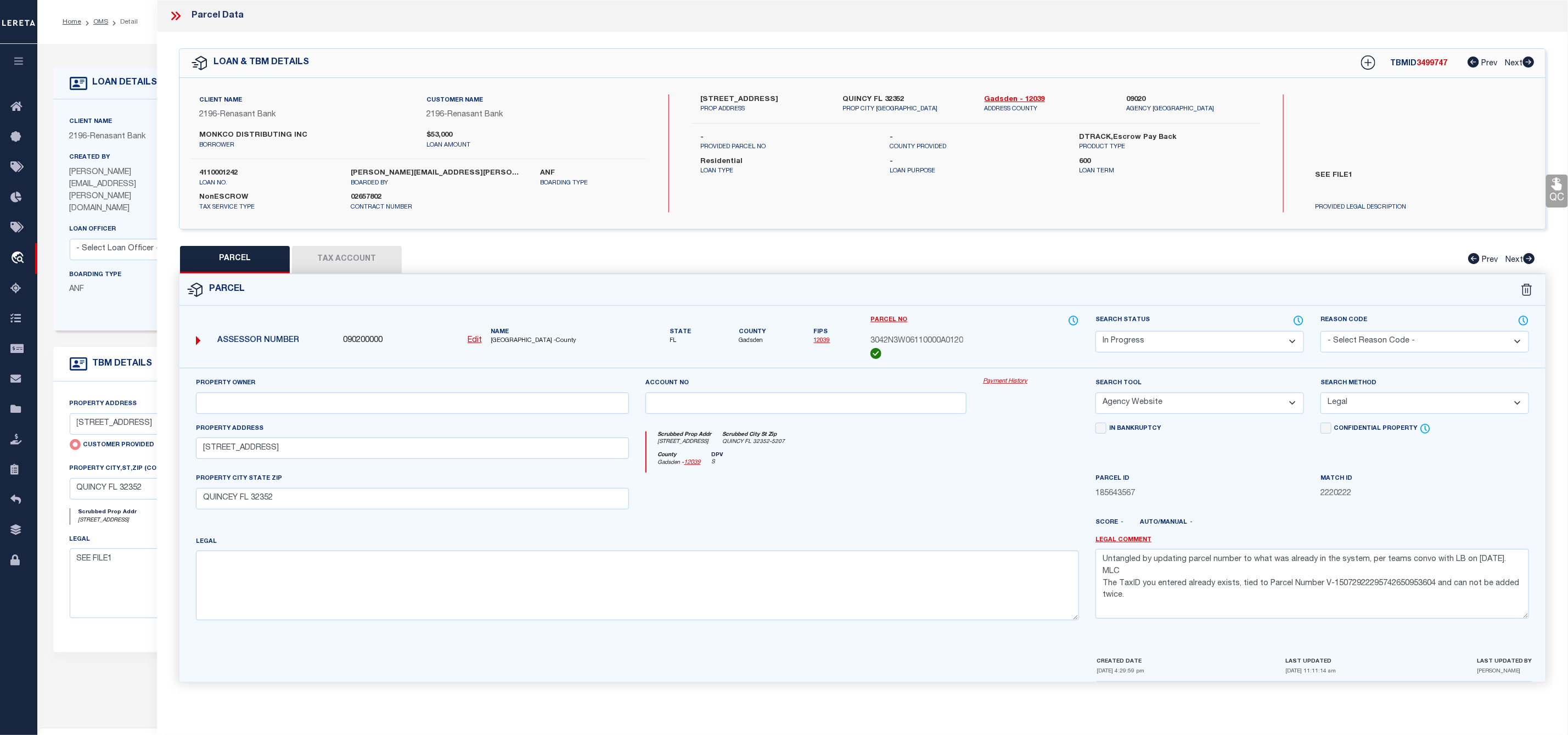
click at [343, 262] on button "Tax Account" at bounding box center [347, 259] width 110 height 27
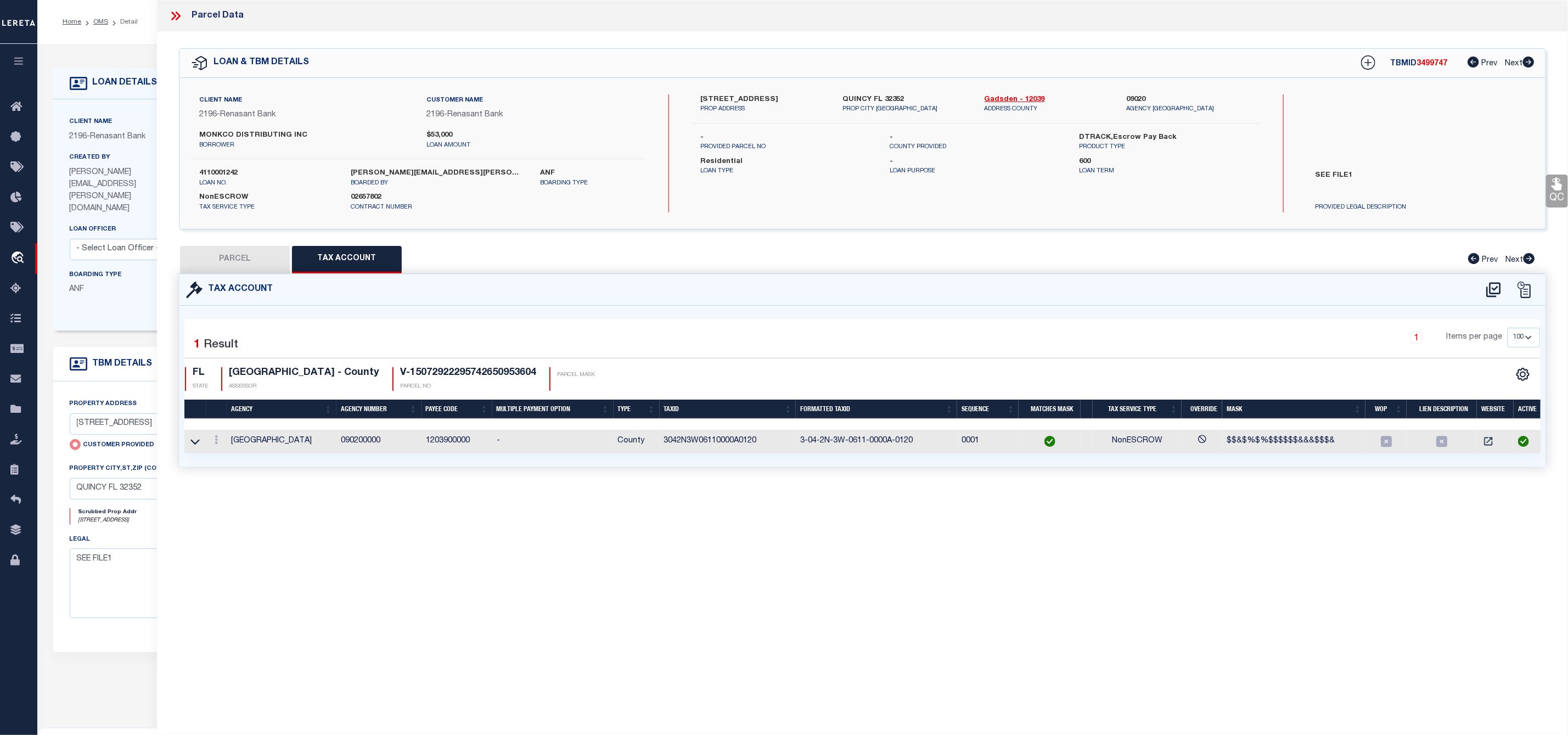
select select "100"
click at [249, 264] on button "PARCEL" at bounding box center [235, 259] width 110 height 27
select select "AS"
select select
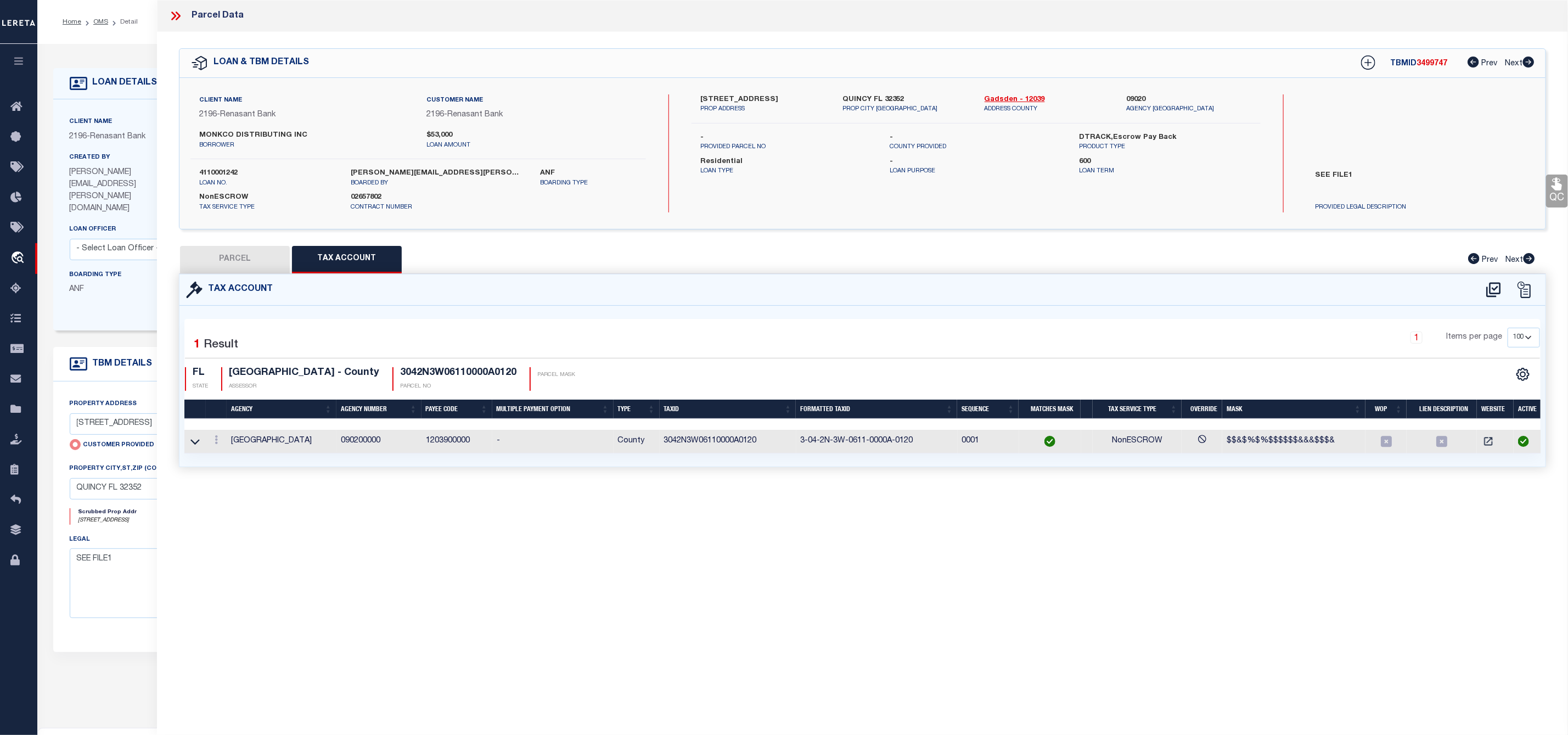
checkbox input "false"
select select "IP"
select select "AGW"
select select "LEG"
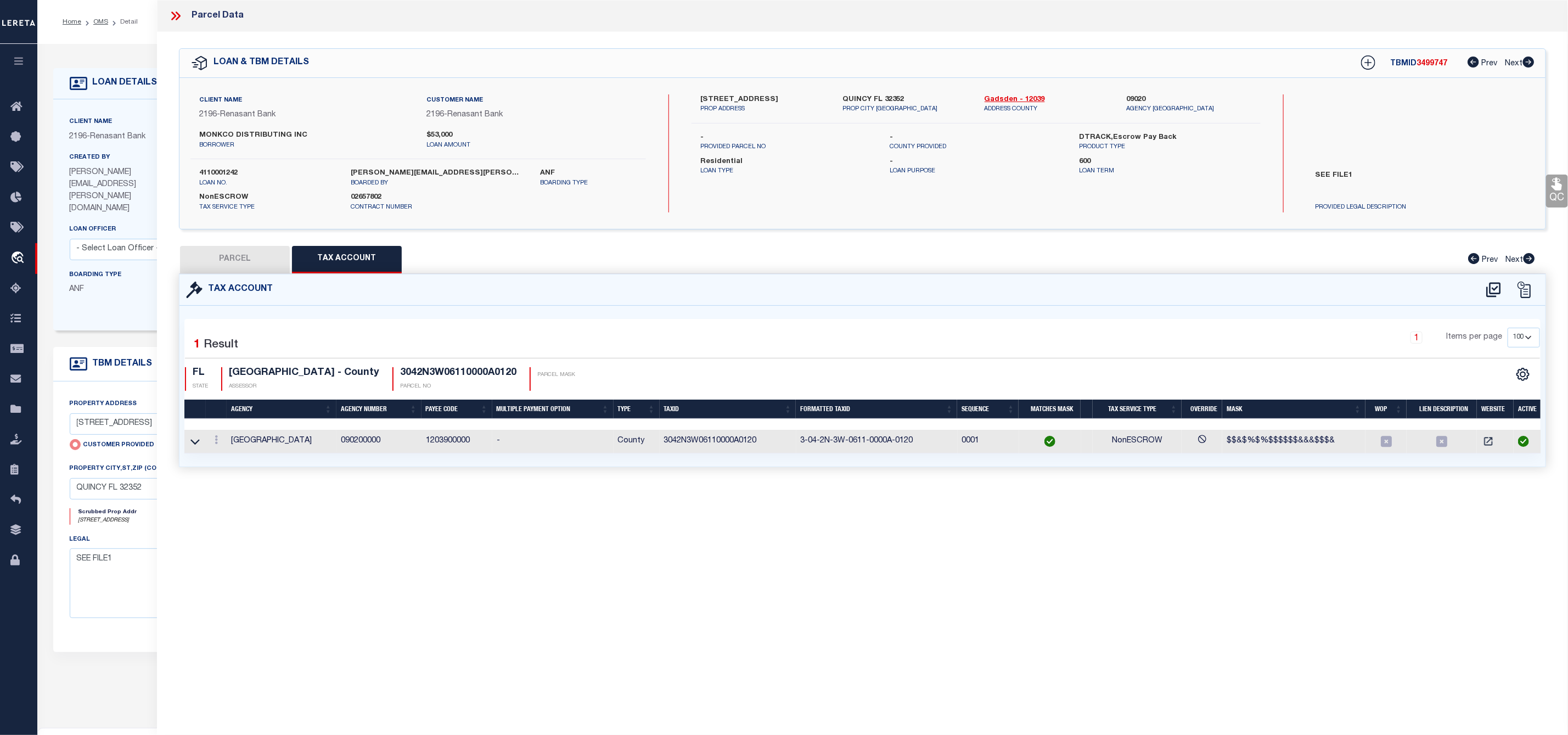
type input "750 DEERWOOD CIRCLE"
type input "QUINCEY FL 32352"
type textarea "Untangled by updating parcel number to what was already in the system, per team…"
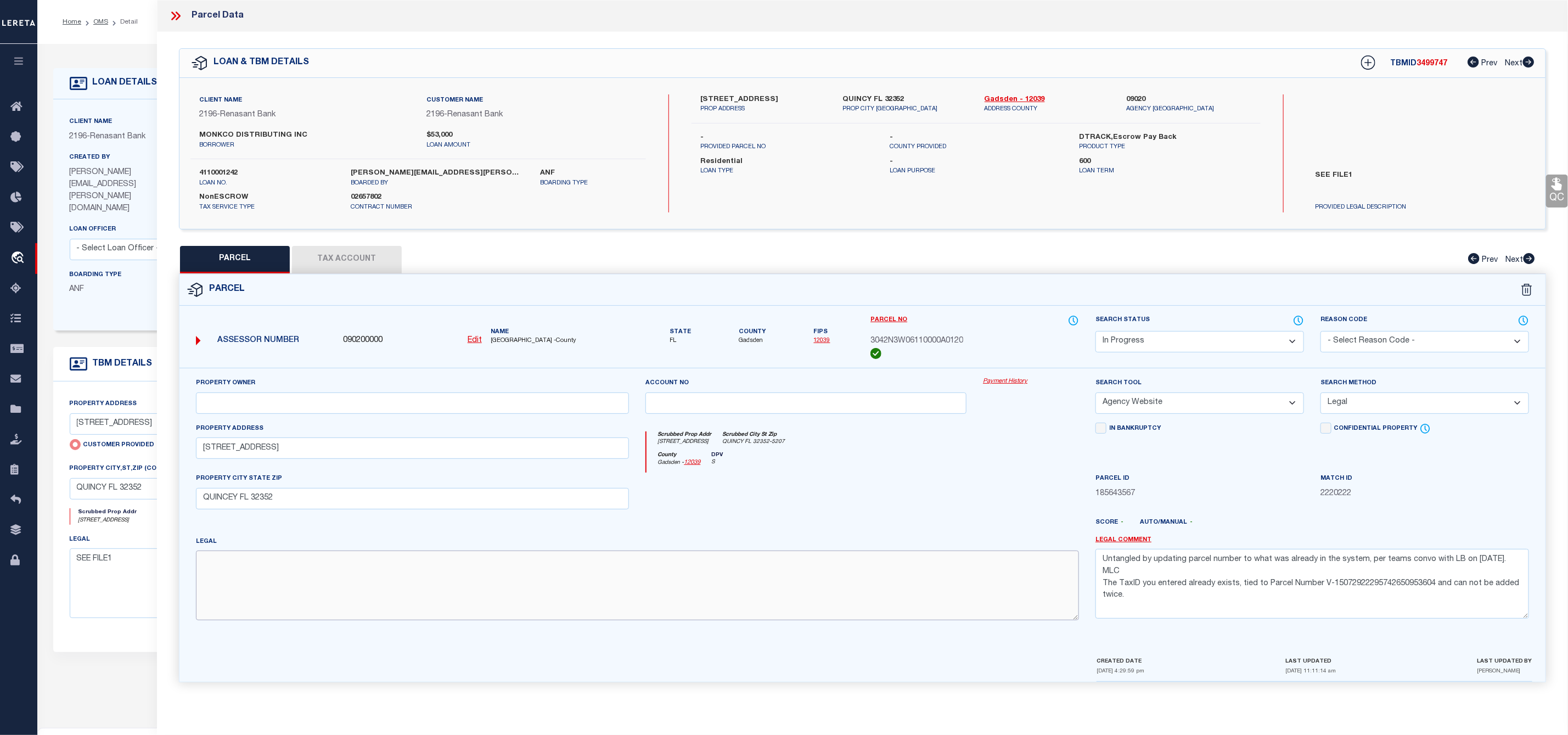
click at [254, 613] on textarea at bounding box center [638, 585] width 884 height 69
paste textarea "OR 698 P 440 OR 664 P 618 O R 596 P 1830 OR 592 P 397 OR 281 P 06 LOT 12 BLK A,…"
type textarea "OR 698 P 440 OR 664 P 618 O R 596 P 1830 OR 592 P 397 OR 281 P 06 LOT 12 BLK A,…"
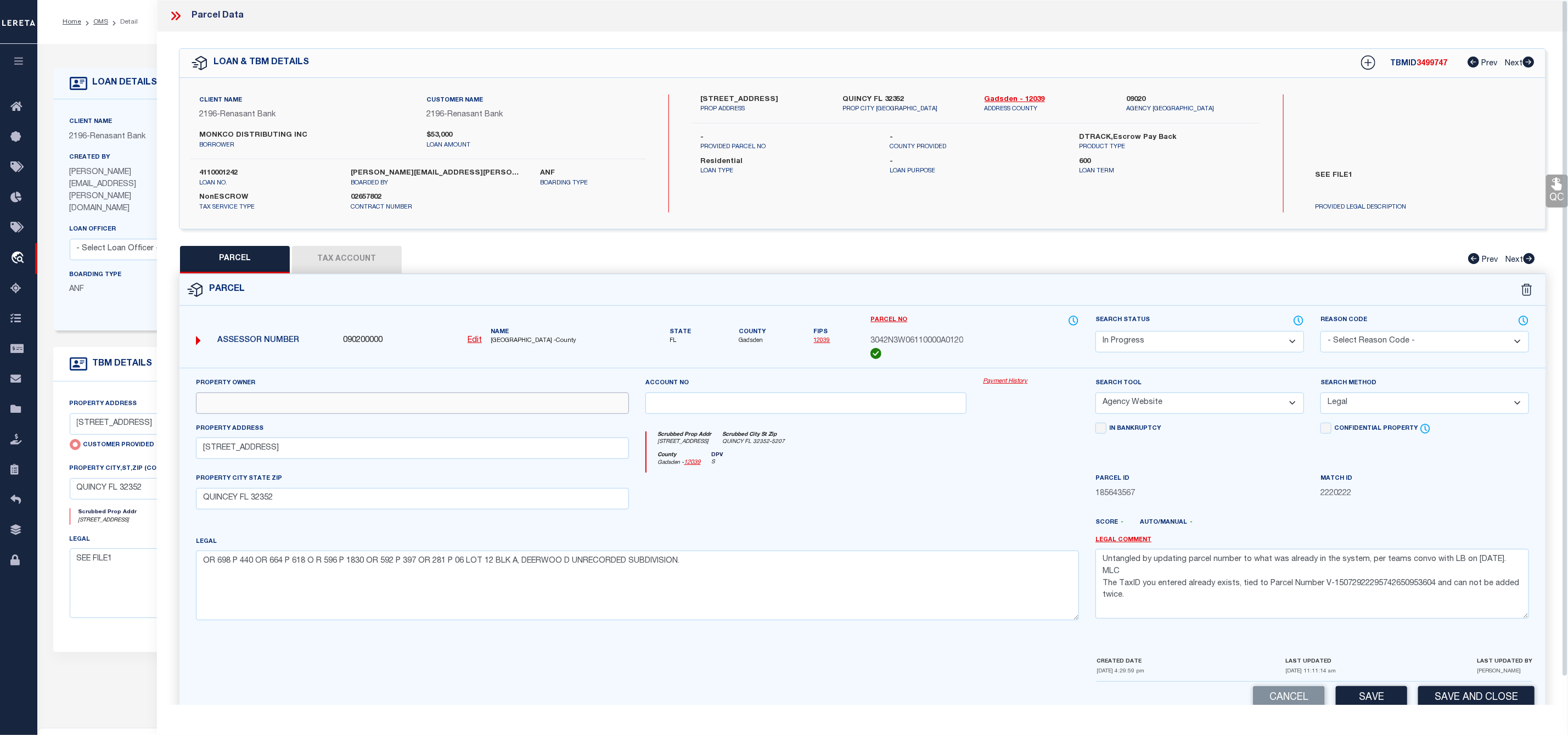
click at [247, 401] on input "text" at bounding box center [413, 403] width 434 height 21
paste input "Miller Ronald G Miller Callie M"
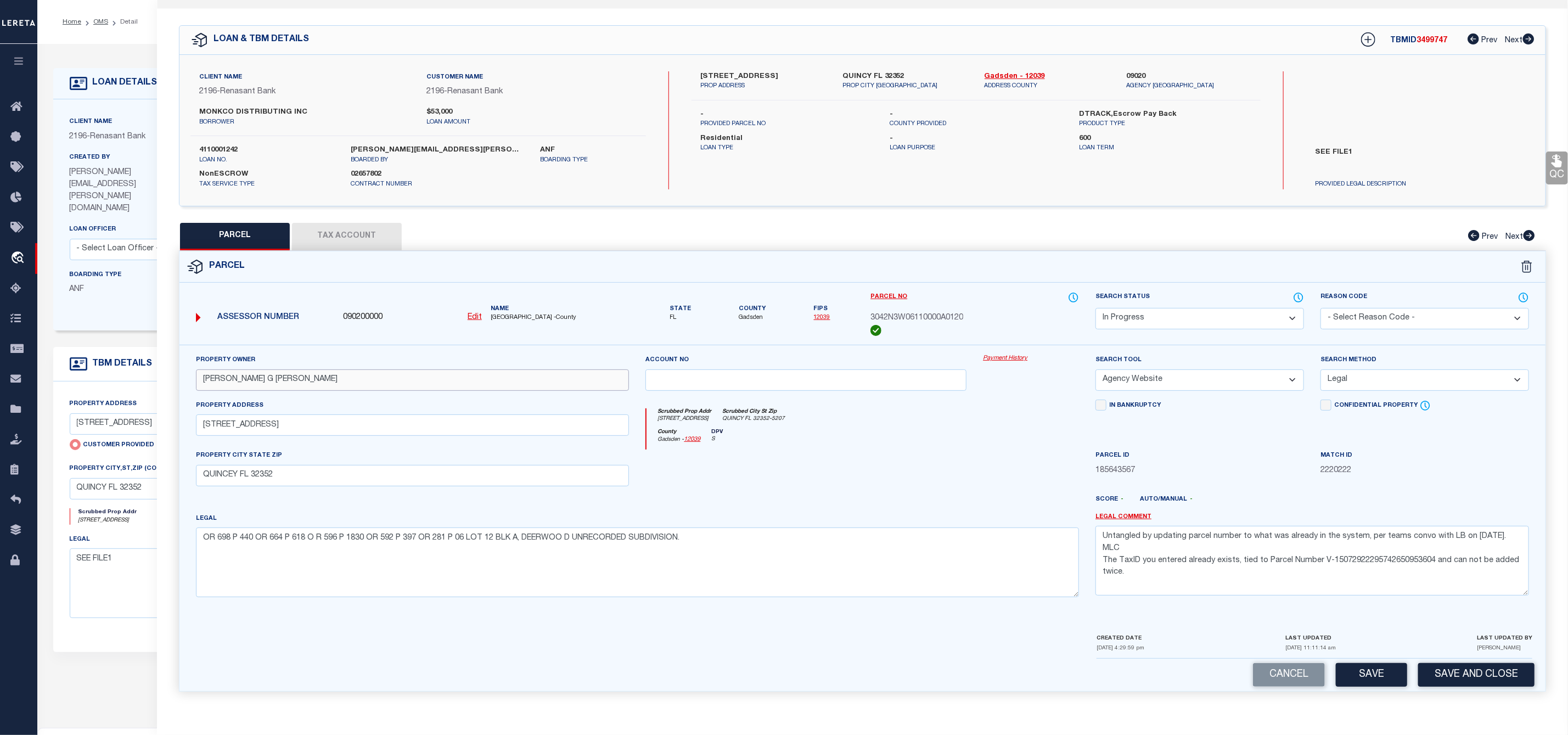
type input "Miller Ronald G Miller Callie M"
click at [1375, 373] on select "-- Select Search Method -- Property Address Legal Liability Info Provided" at bounding box center [1425, 380] width 208 height 21
select select "ADD"
click at [1321, 369] on select "-- Select Search Method -- Property Address Legal Liability Info Provided" at bounding box center [1425, 380] width 208 height 21
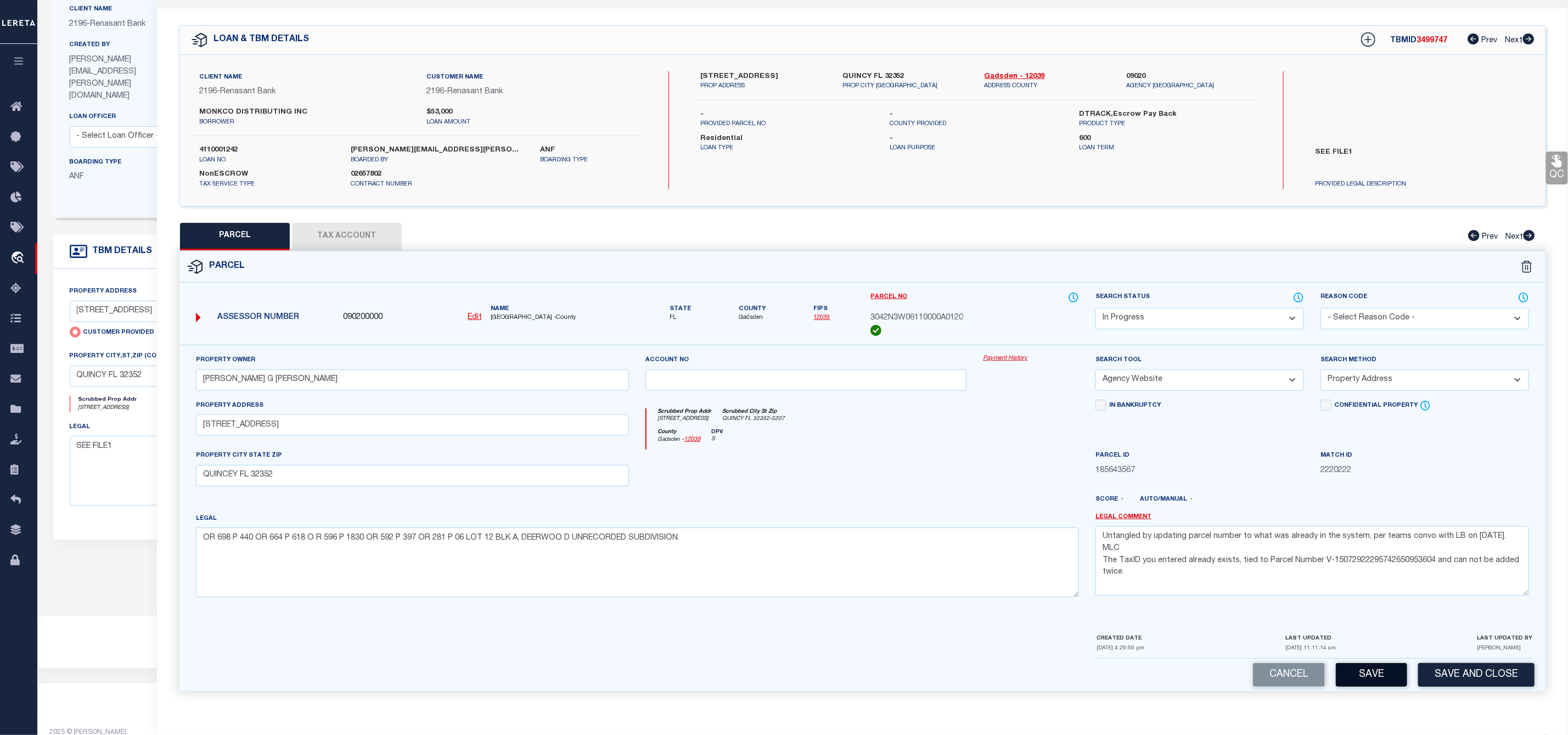
click at [1371, 684] on button "Save" at bounding box center [1371, 675] width 71 height 23
select select "AS"
select select
checkbox input "false"
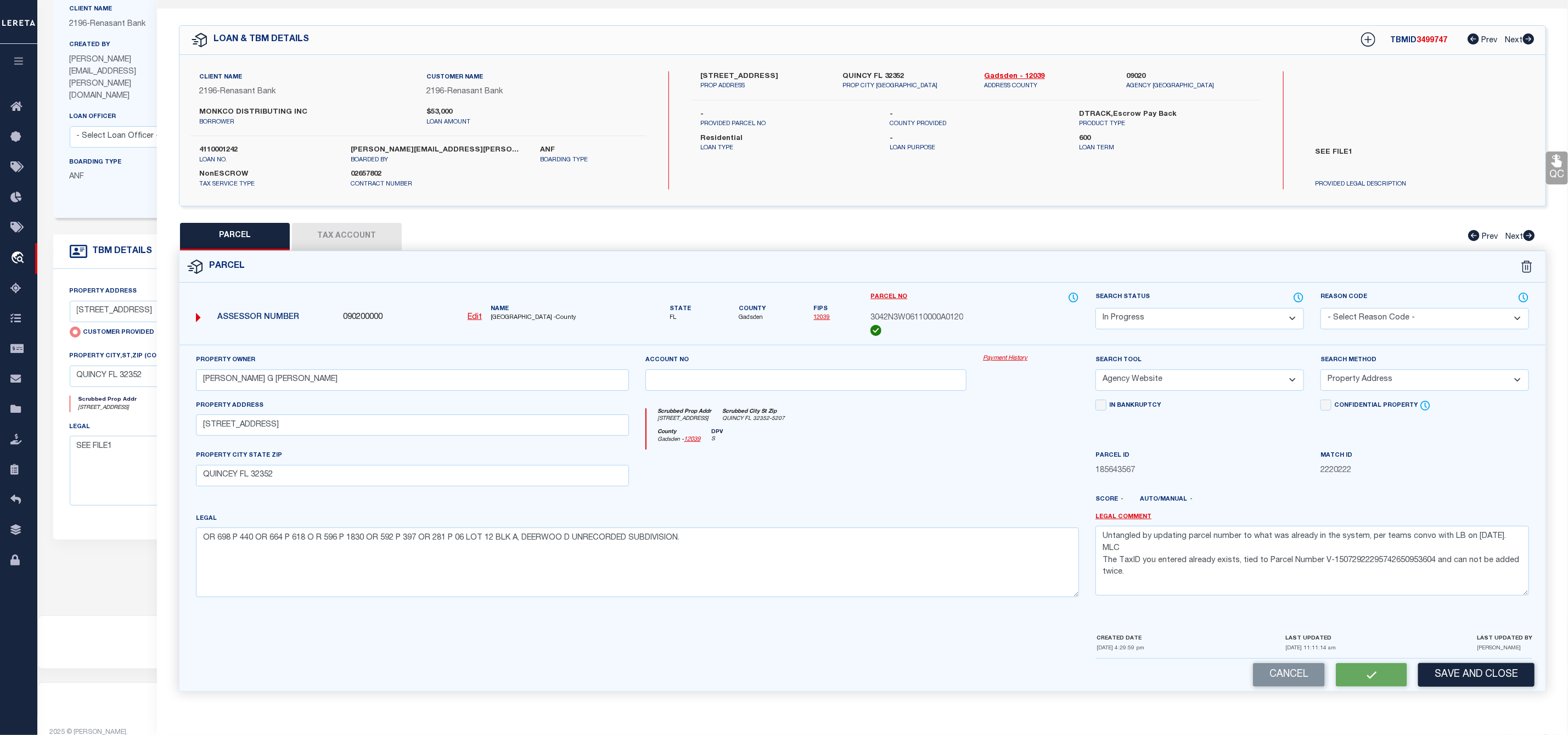
checkbox input "false"
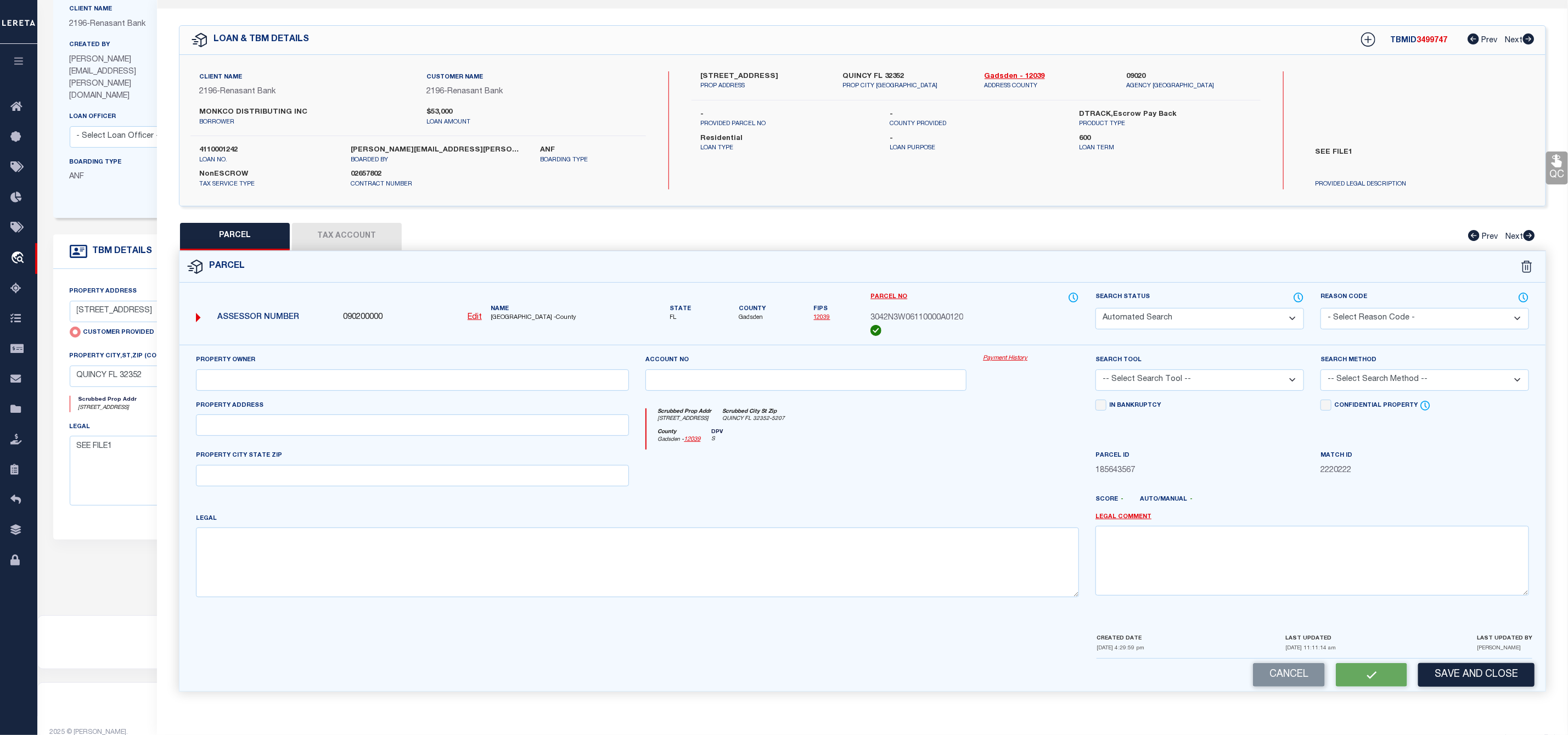
select select "IP"
type input "Miller Ronald G Miller Callie M"
select select "AGW"
select select "ADD"
type input "750 DEERWOOD CIRCLE"
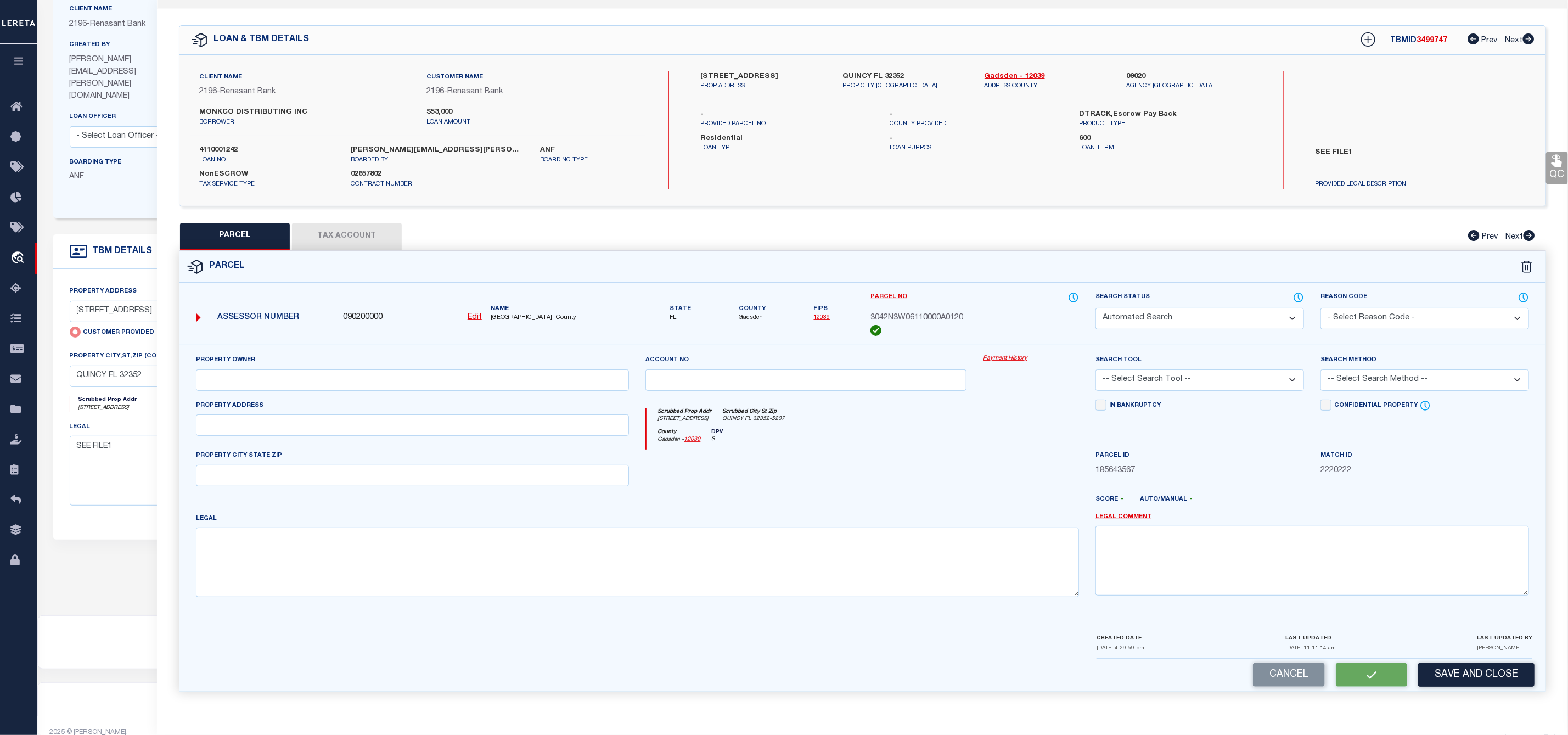
type input "QUINCEY FL 32352"
type textarea "OR 698 P 440 OR 664 P 618 O R 596 P 1830 OR 592 P 397 OR 281 P 06 LOT 12 BLK A,…"
type textarea "Untangled by updating parcel number to what was already in the system, per team…"
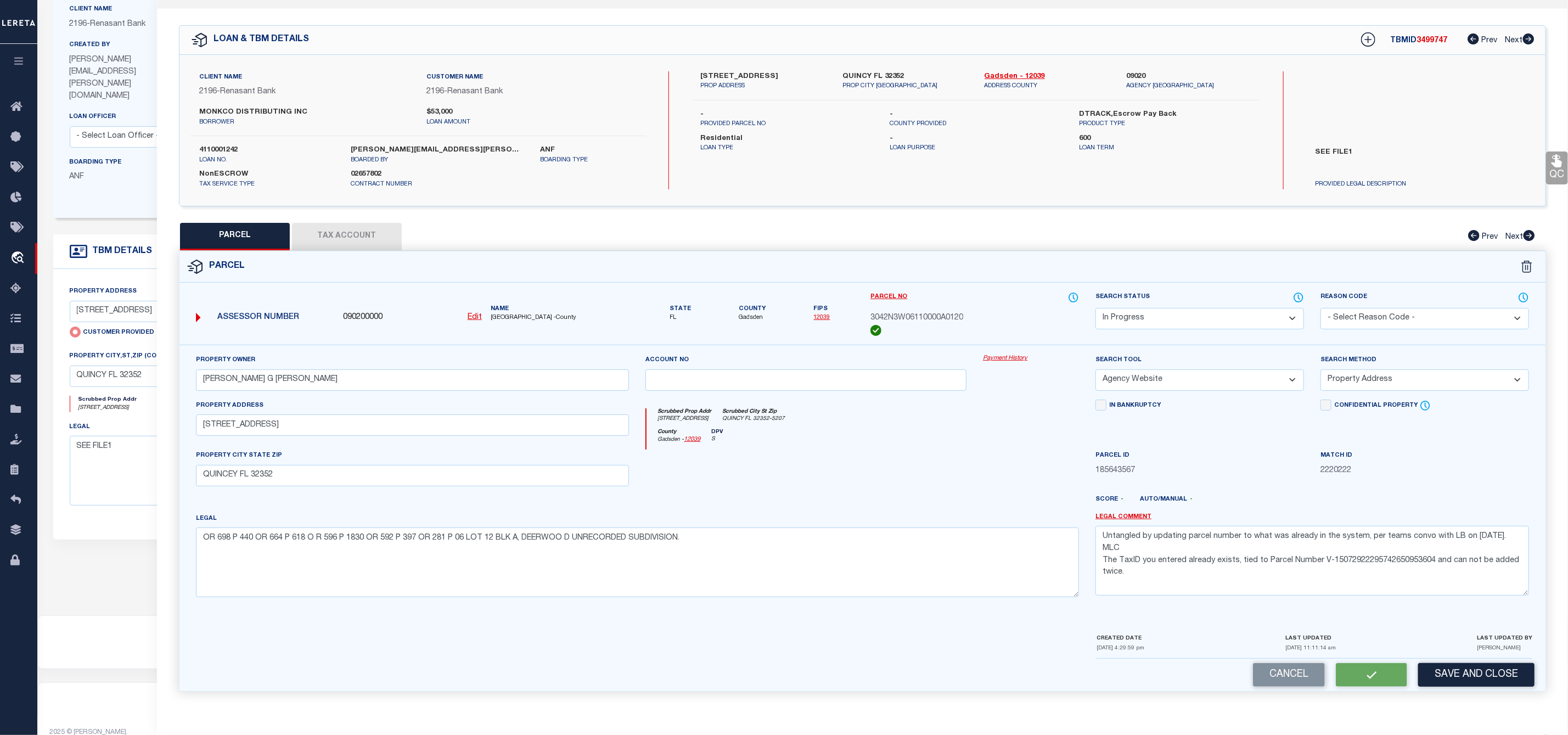
scroll to position [29, 0]
click at [1239, 314] on select "Automated Search Bad Parcel Complete Duplicate Parcel High Dollar Reporting In …" at bounding box center [1199, 318] width 208 height 21
click at [1095, 308] on select "Automated Search Bad Parcel Complete Duplicate Parcel High Dollar Reporting In …" at bounding box center [1199, 318] width 208 height 21
click at [1361, 678] on button "Save" at bounding box center [1371, 675] width 71 height 23
select select "AS"
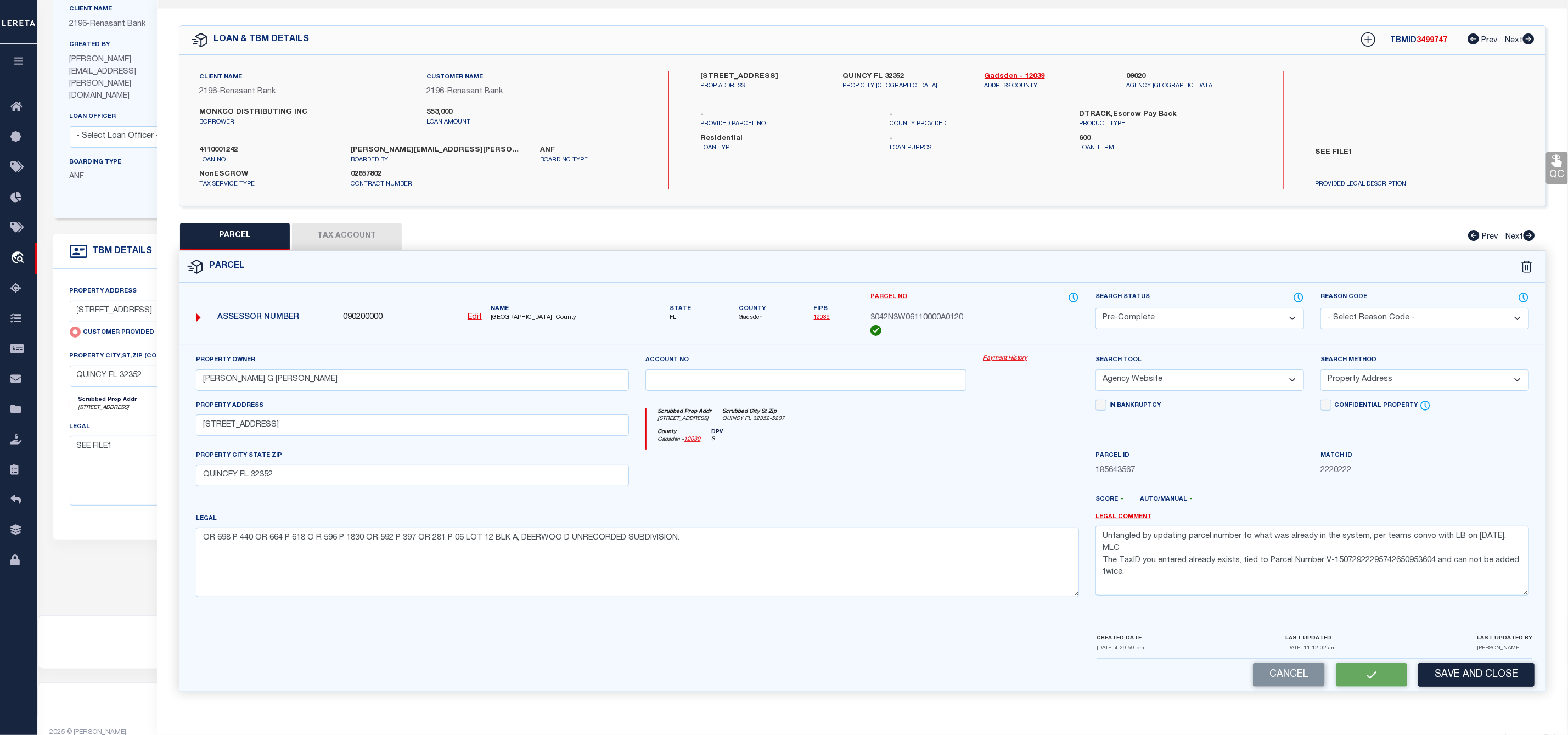
select select
checkbox input "false"
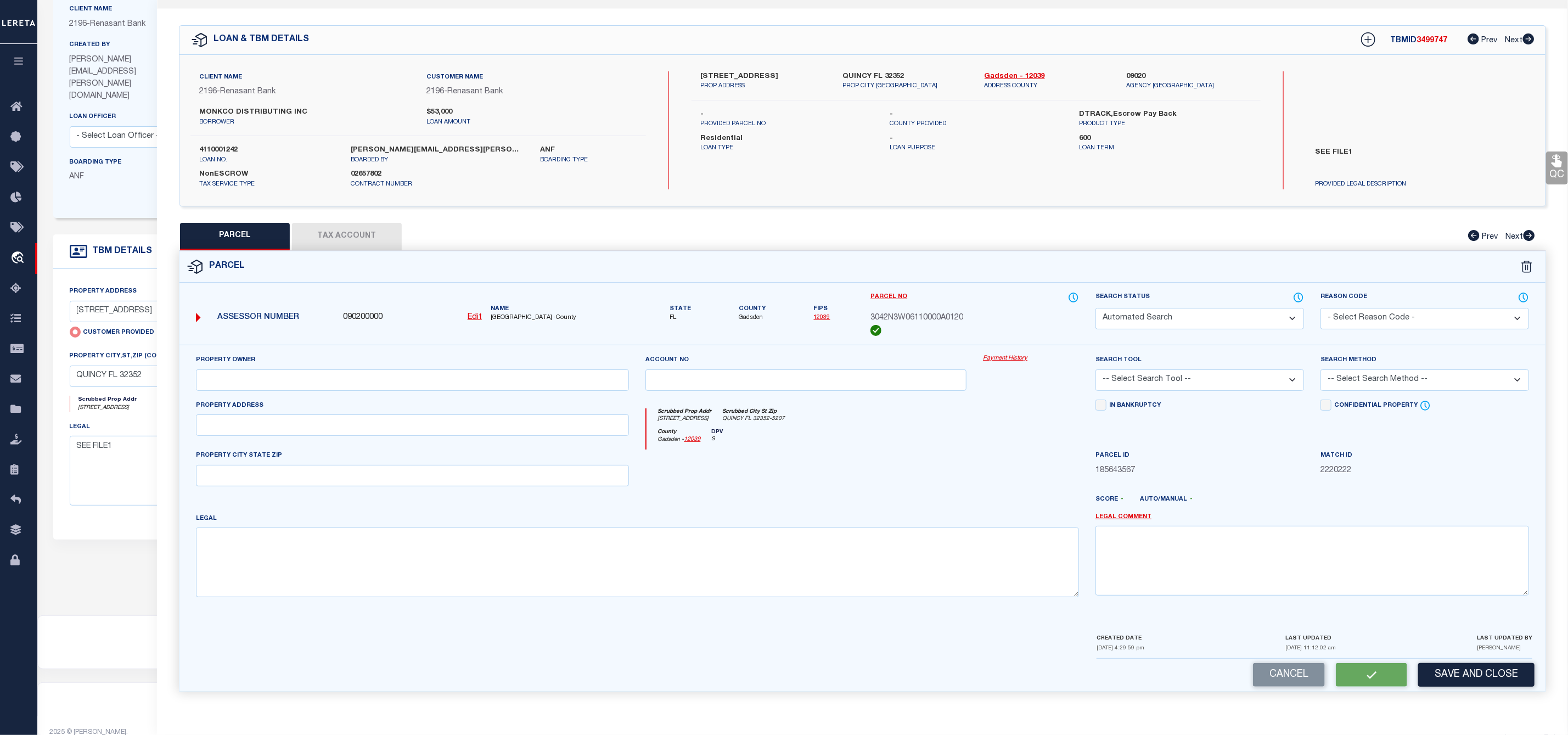
select select "PC"
type input "Miller Ronald G Miller Callie M"
select select "AGW"
select select "ADD"
type input "750 DEERWOOD CIRCLE"
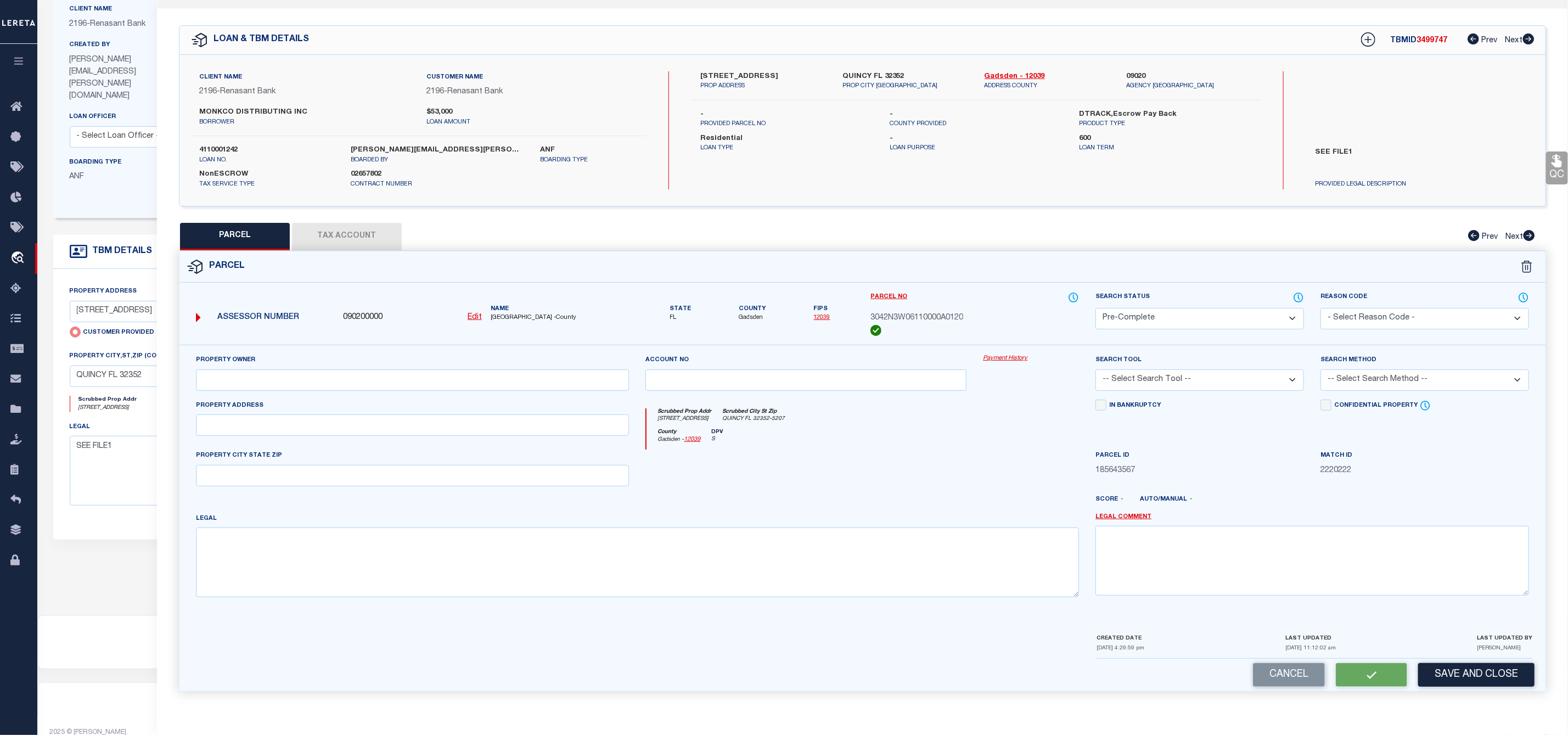
type input "QUINCEY FL 32352"
type textarea "OR 698 P 440 OR 664 P 618 O R 596 P 1830 OR 592 P 397 OR 281 P 06 LOT 12 BLK A,…"
type textarea "Untangled by updating parcel number to what was already in the system, per team…"
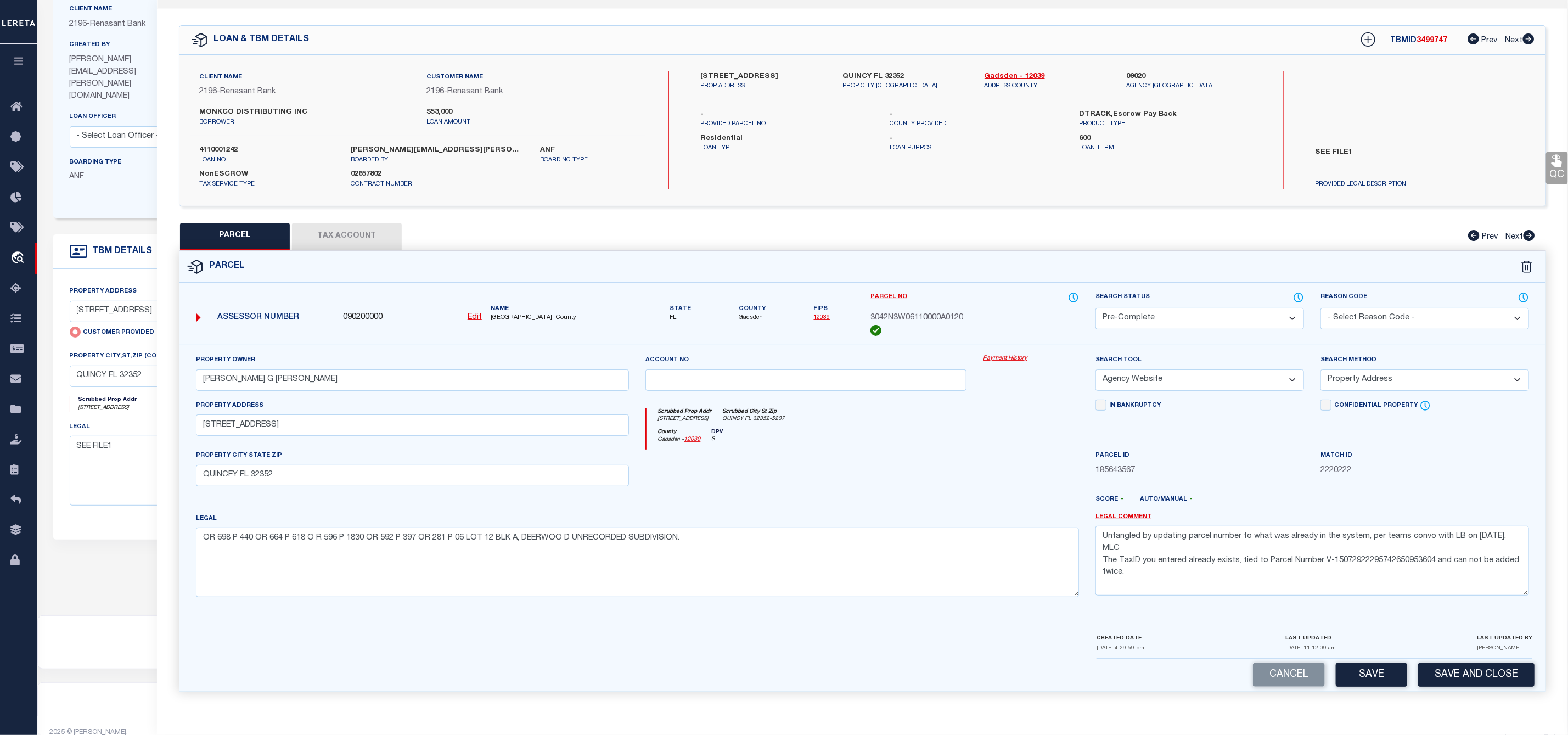
scroll to position [0, 0]
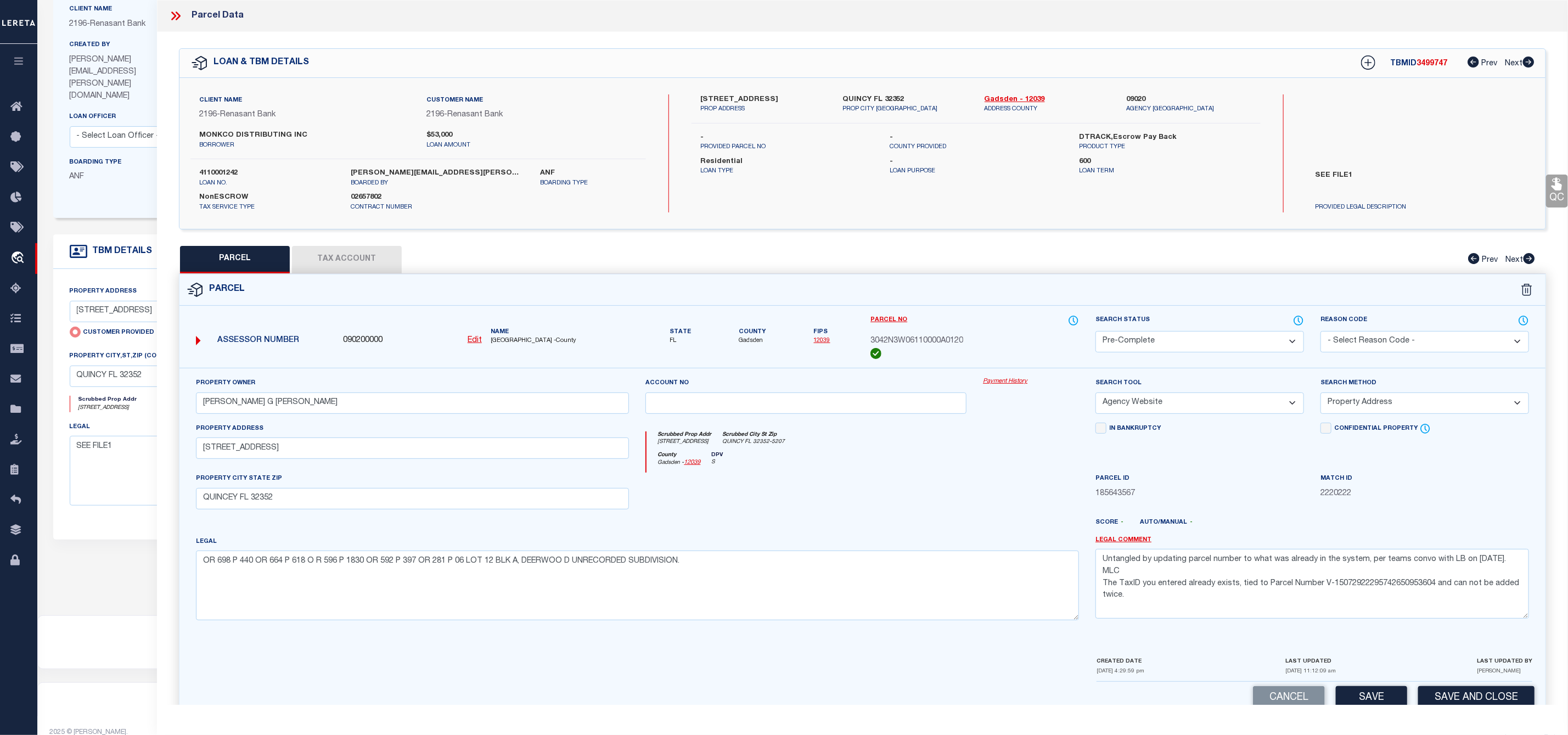
click at [1434, 64] on span "3499747" at bounding box center [1432, 63] width 31 height 7
copy span "3499747"
click at [228, 175] on label "4110001242" at bounding box center [266, 173] width 135 height 11
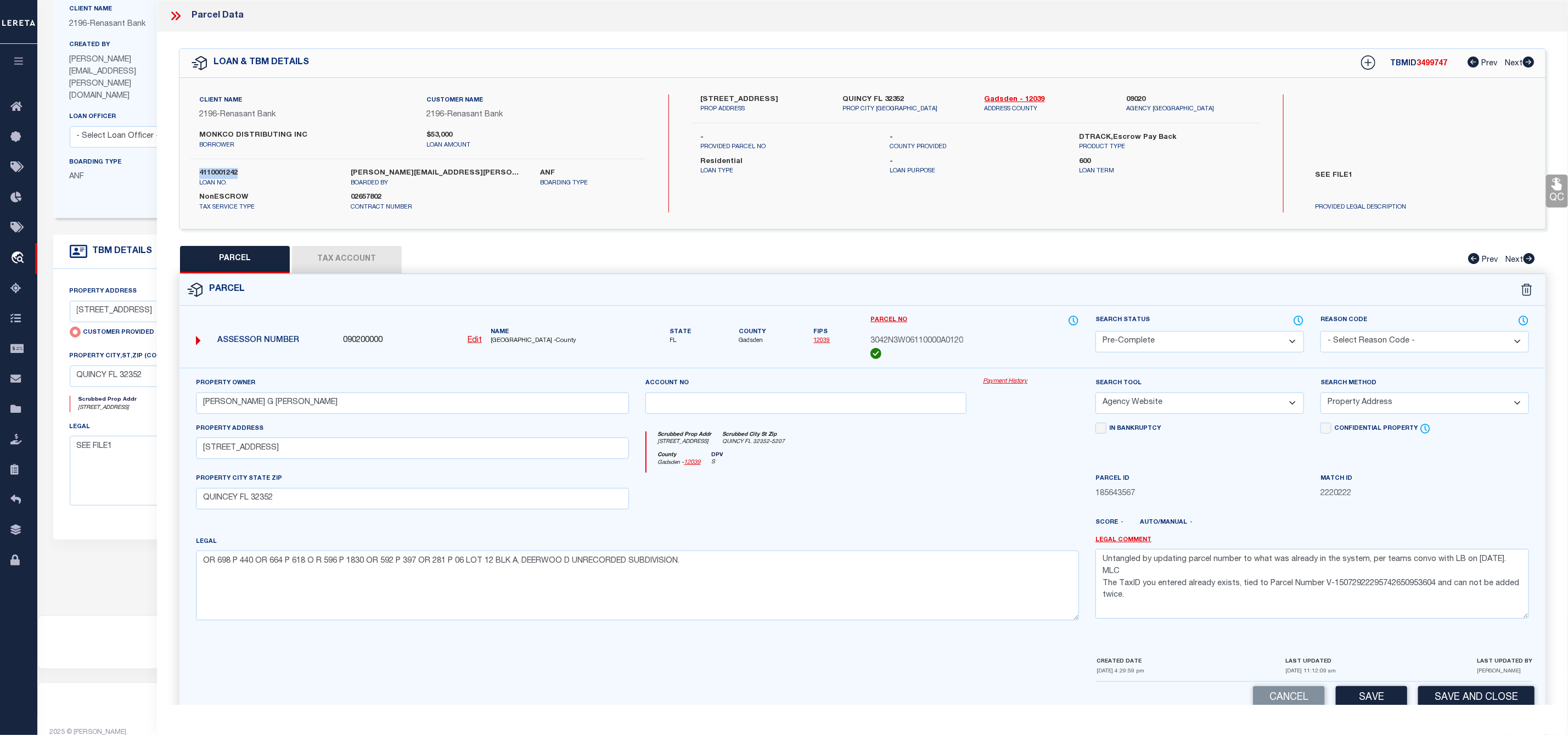
click at [228, 175] on label "4110001242" at bounding box center [266, 173] width 135 height 11
copy div "4110001242"
click at [741, 338] on span "Gadsden" at bounding box center [752, 341] width 27 height 10
copy span "Gadsden"
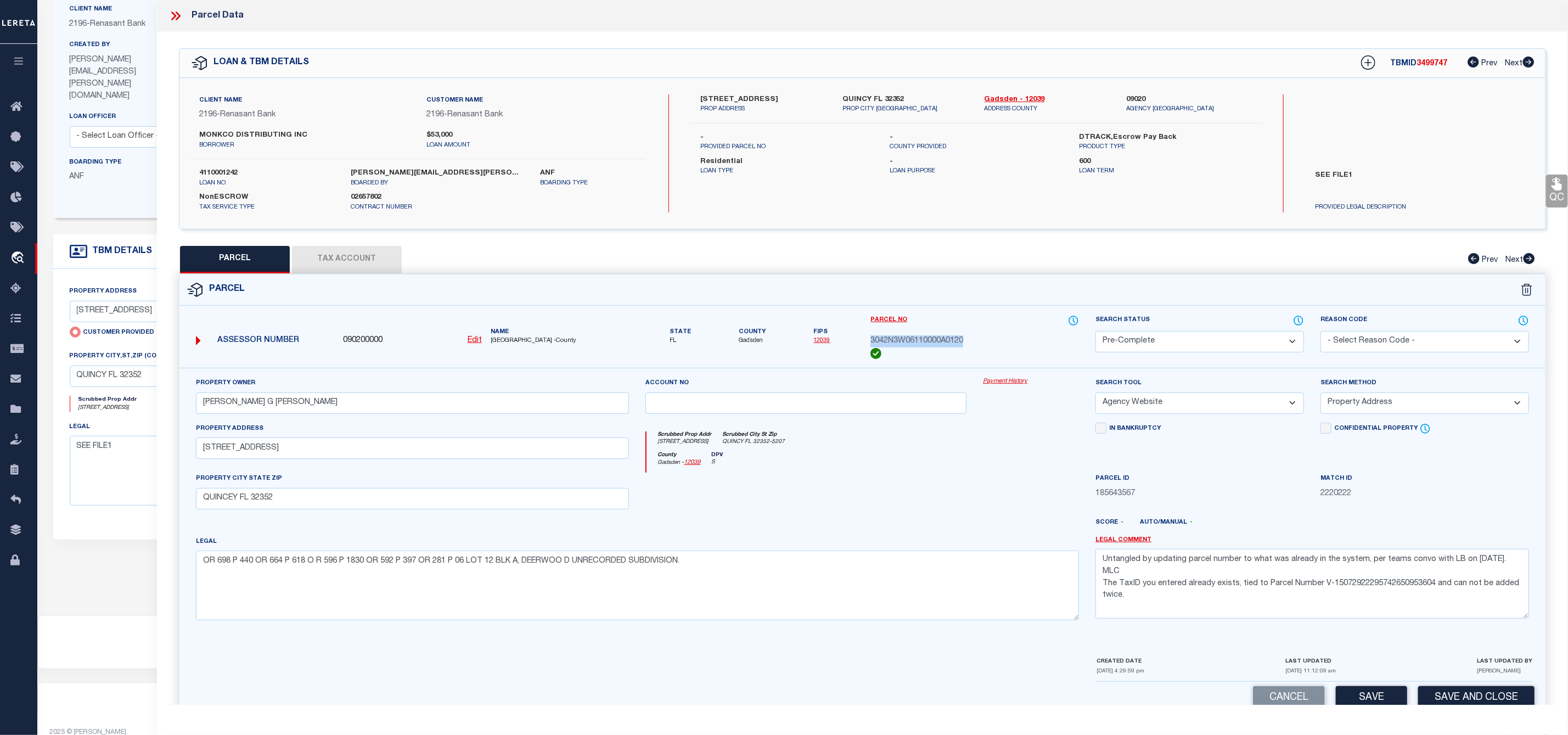
drag, startPoint x: 871, startPoint y: 343, endPoint x: 976, endPoint y: 343, distance: 105.0
click at [976, 343] on div "3042N3W06110000A0120" at bounding box center [975, 341] width 208 height 12
copy span "3042N3W06110000A0120"
click at [175, 14] on icon at bounding box center [175, 15] width 14 height 14
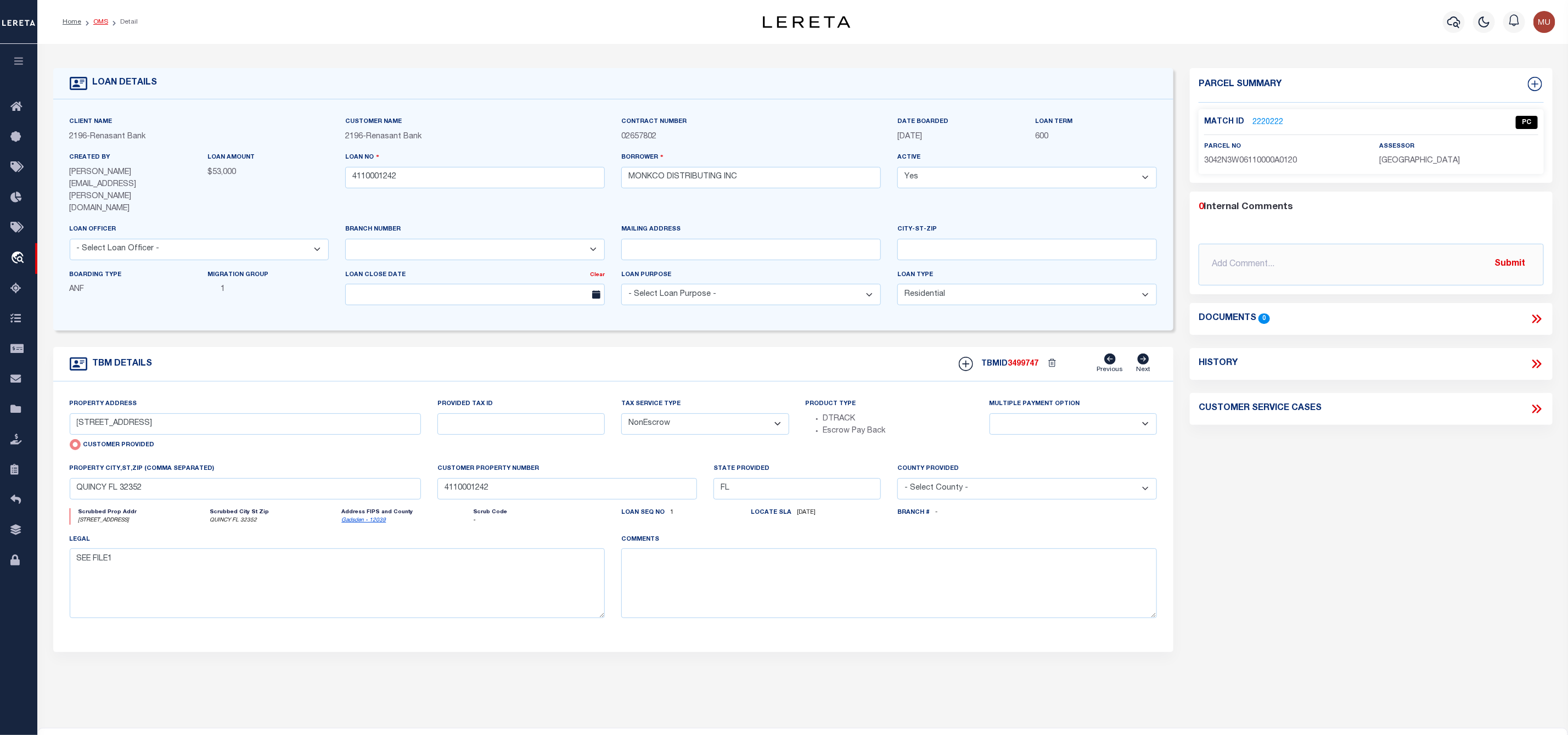
click at [101, 22] on link "OMS" at bounding box center [101, 21] width 15 height 7
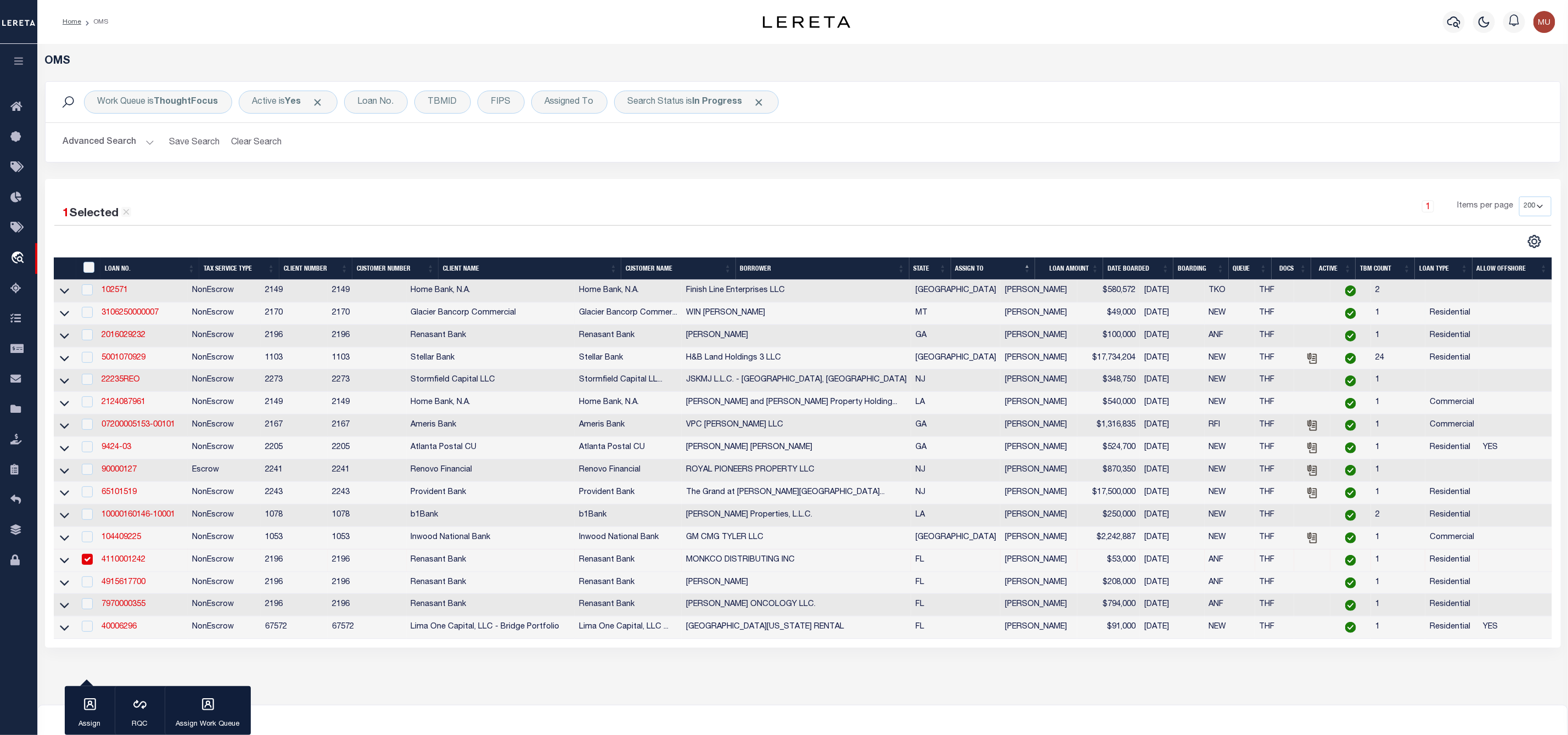
scroll to position [111, 0]
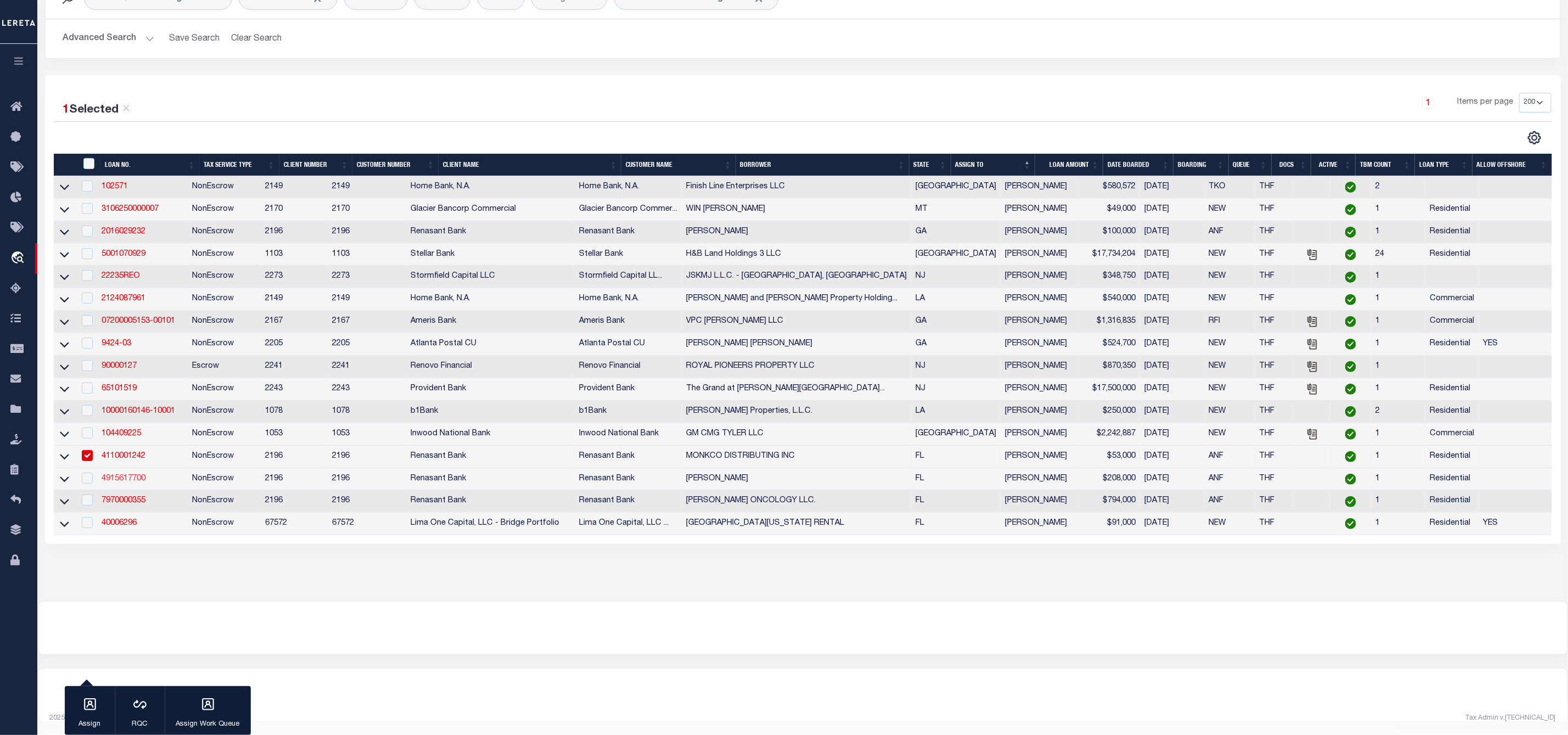
click at [117, 477] on link "4915617700" at bounding box center [123, 479] width 44 height 7
type input "4915617700"
type input "ERIN R BAZYLAK"
select select
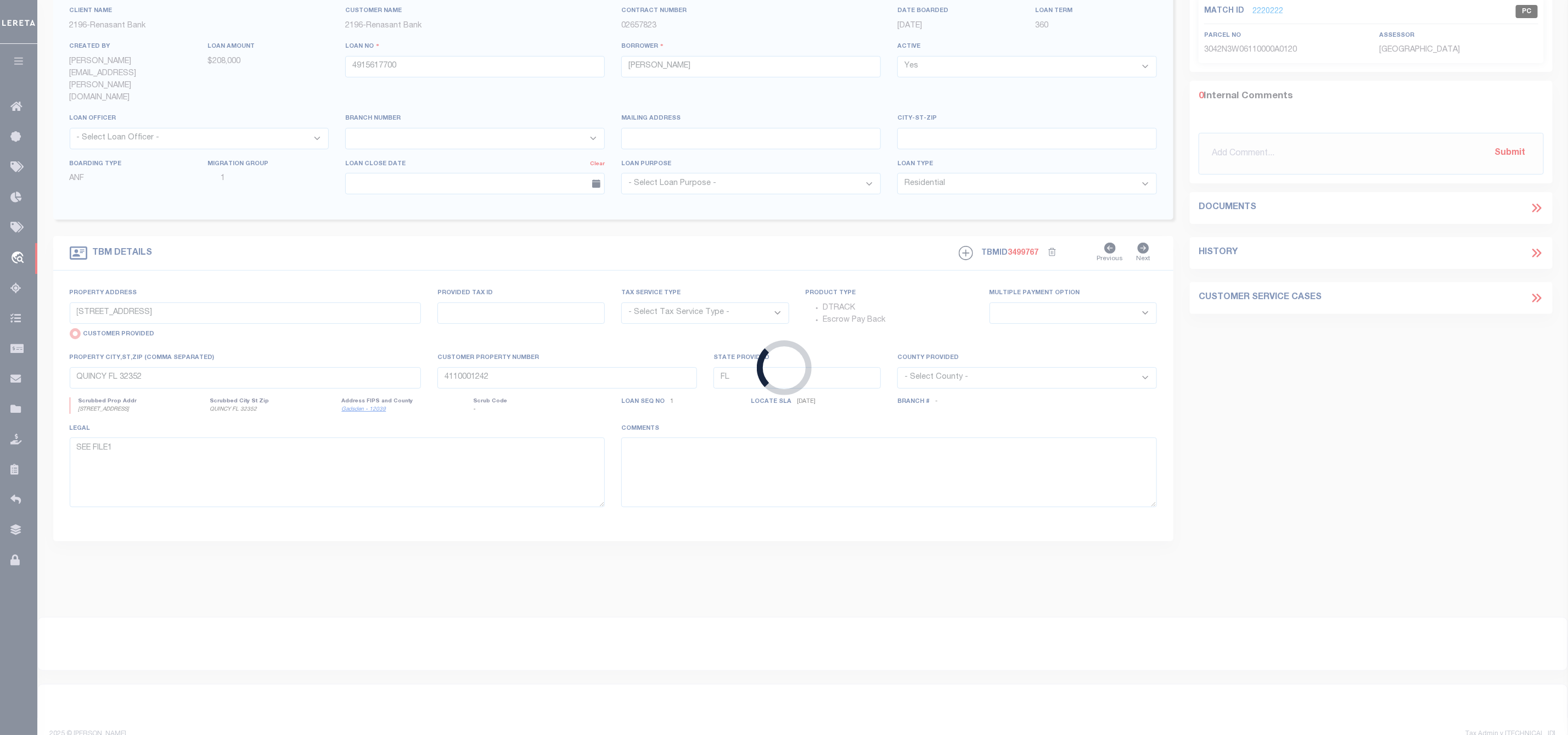
type input "71 VANCE AVE"
select select "NonEscrow"
select select
type input "NICEVILLE FL 32578"
type input "4915617700"
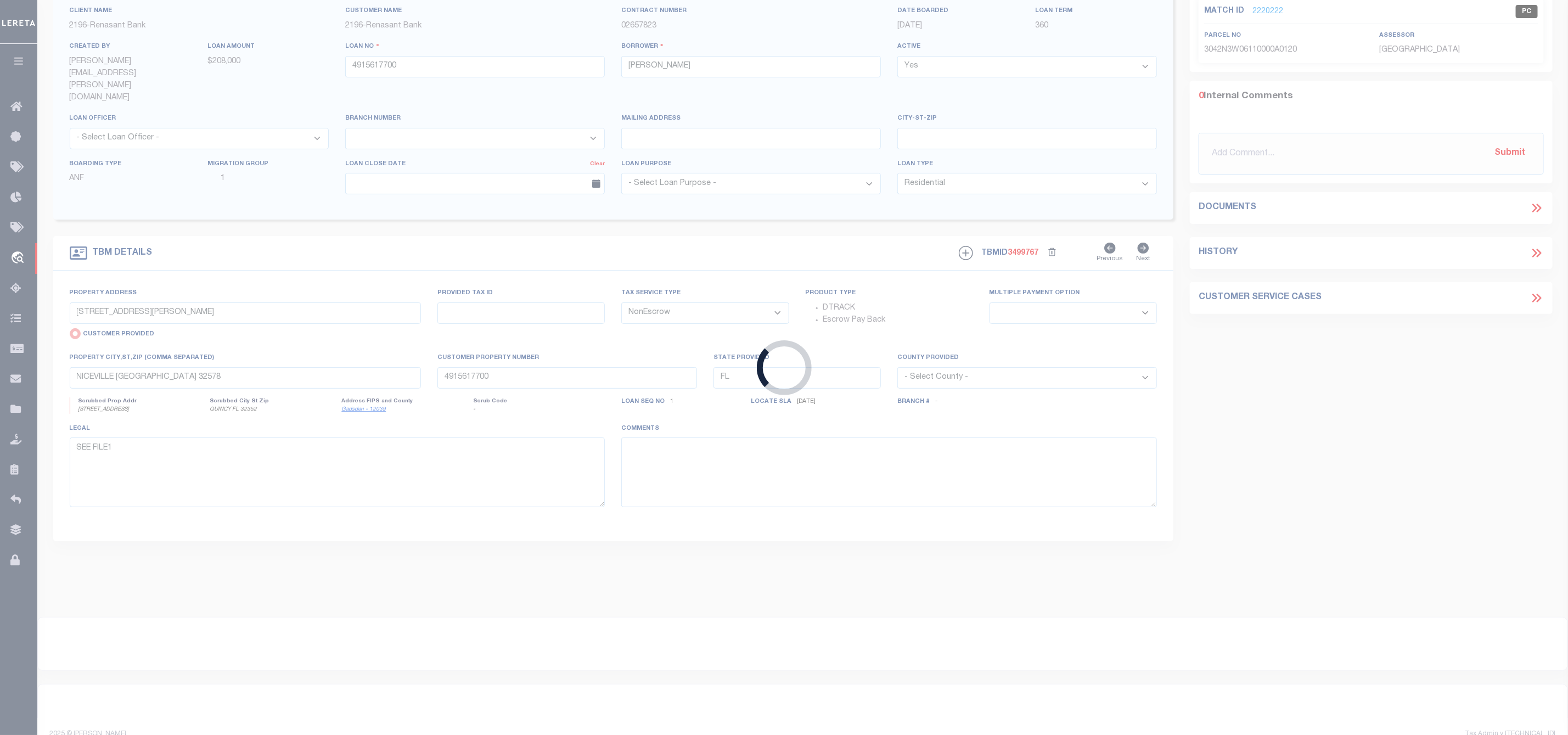
select select "4983"
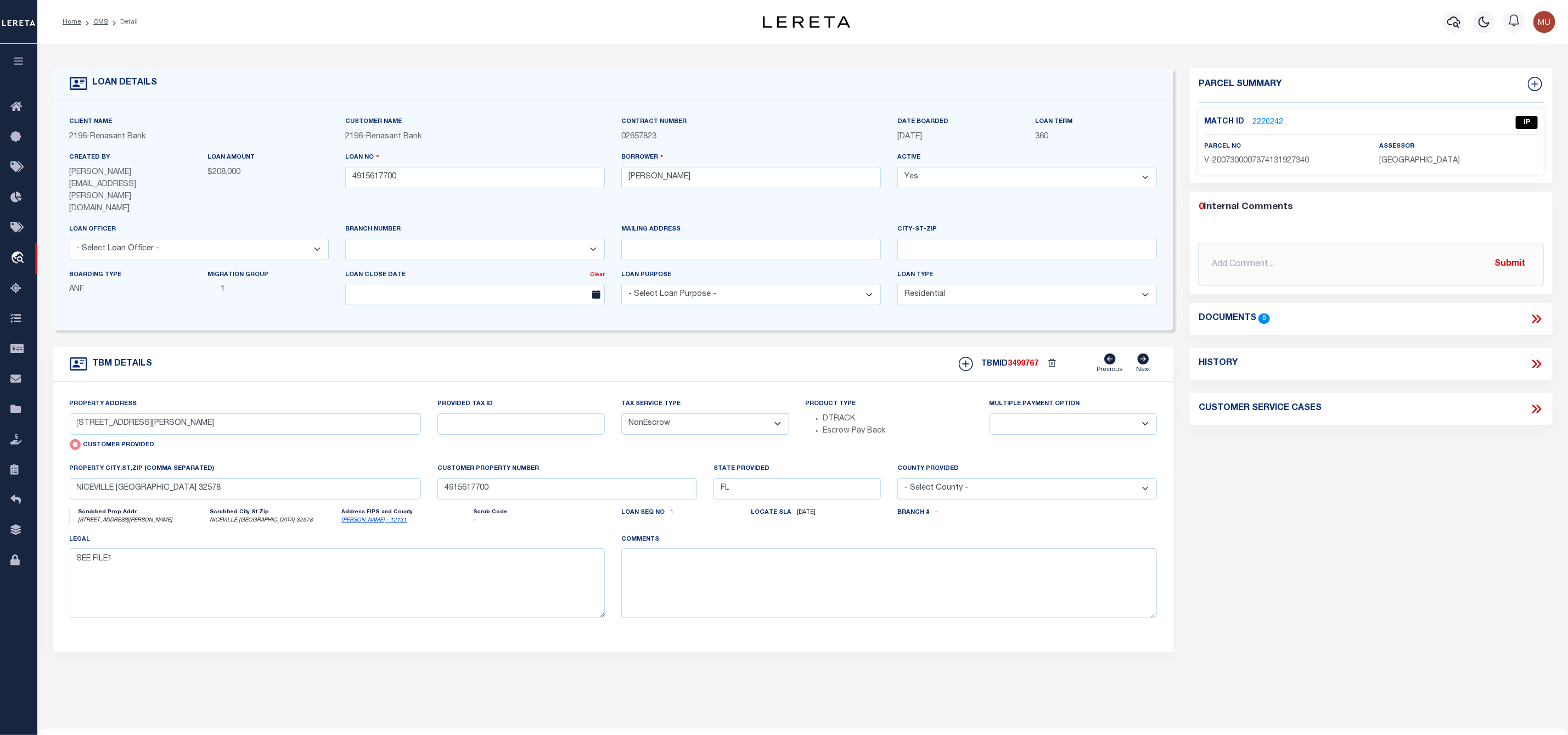
click at [1274, 117] on link "2220242" at bounding box center [1268, 123] width 31 height 12
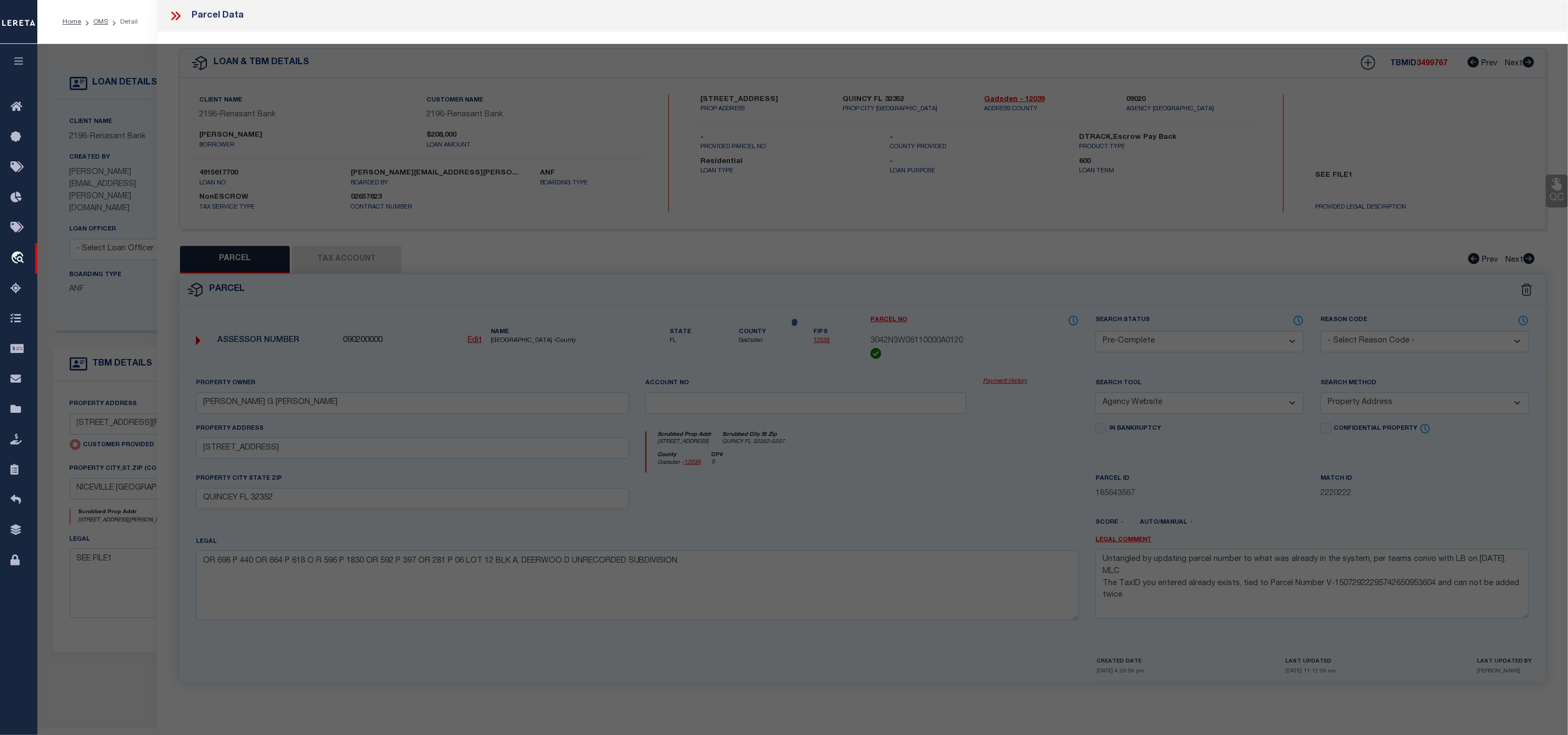
select select "AS"
select select
checkbox input "false"
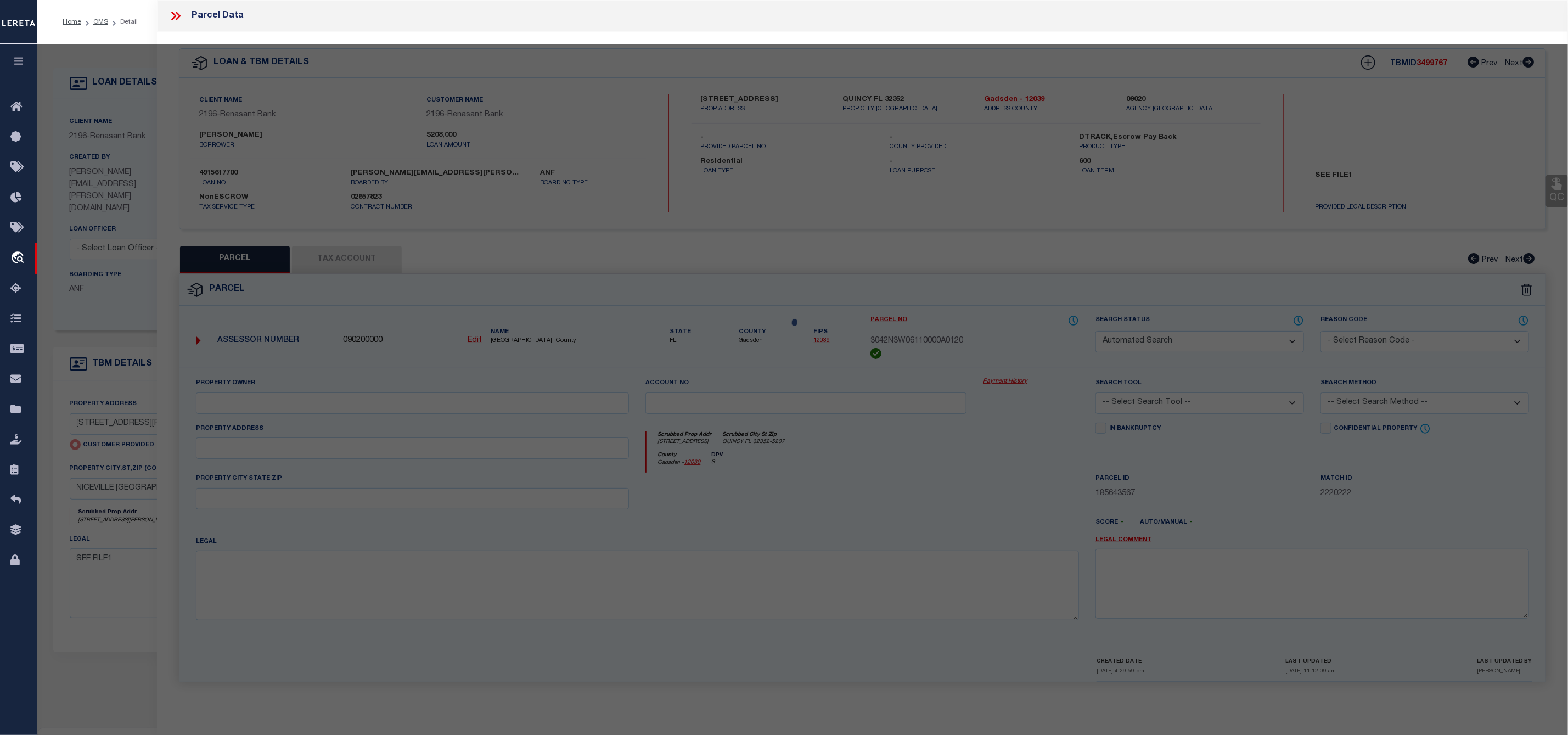
select select "IP"
select select "AGW"
select select "ADD"
type input "71 VANCE AVENUE"
type input "NICEVILLE FL 32578"
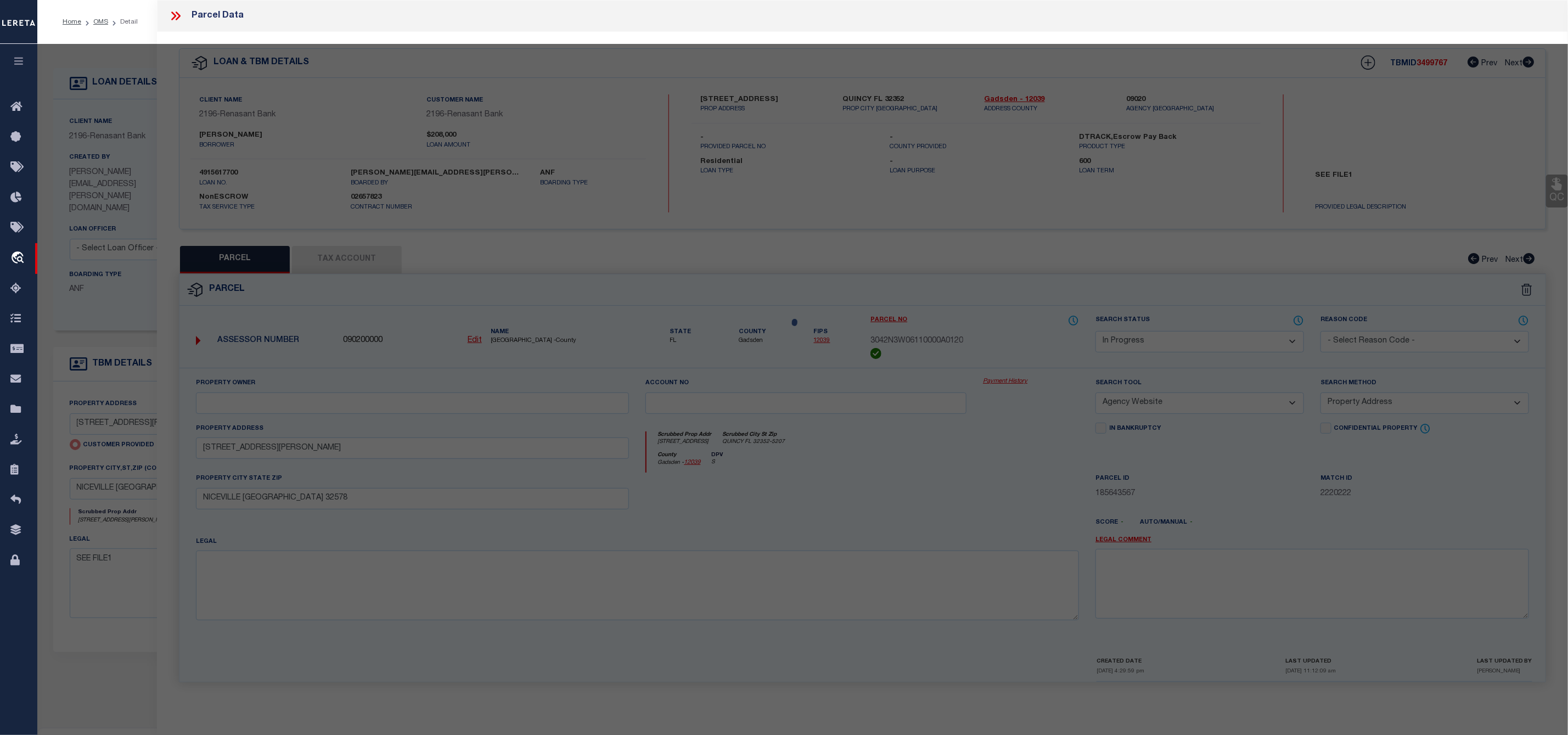
type textarea "Untangled by updating the parcel number to what was already in the system, per …"
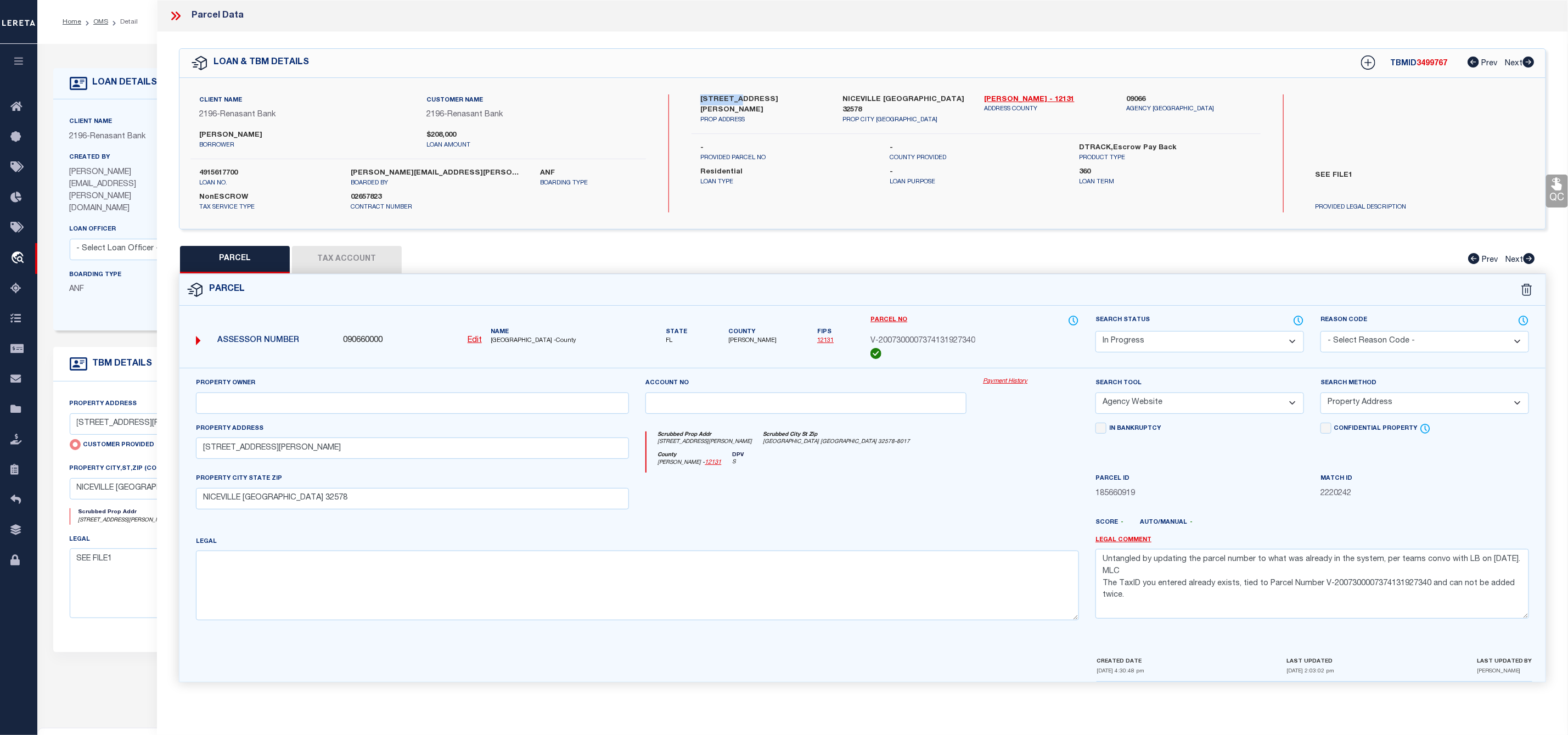
drag, startPoint x: 698, startPoint y: 97, endPoint x: 736, endPoint y: 99, distance: 38.1
click at [736, 99] on div "71 VANCE AVE PROP ADDRESS" at bounding box center [763, 110] width 142 height 31
copy label "71 VANCE"
drag, startPoint x: 167, startPoint y: 13, endPoint x: 181, endPoint y: 16, distance: 14.3
click at [172, 13] on div "Parcel Data" at bounding box center [863, 15] width 1411 height 32
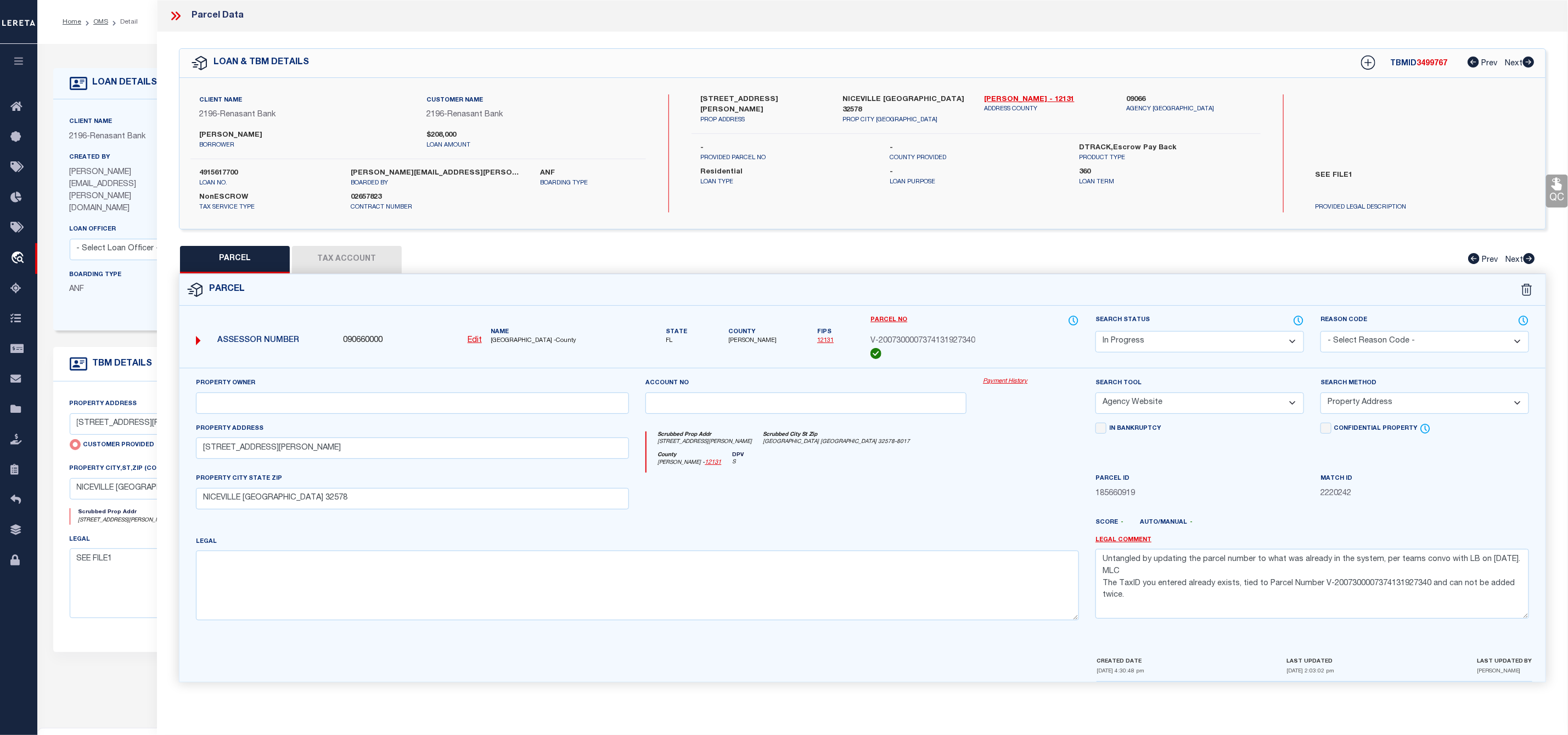
click at [181, 16] on icon at bounding box center [175, 15] width 14 height 14
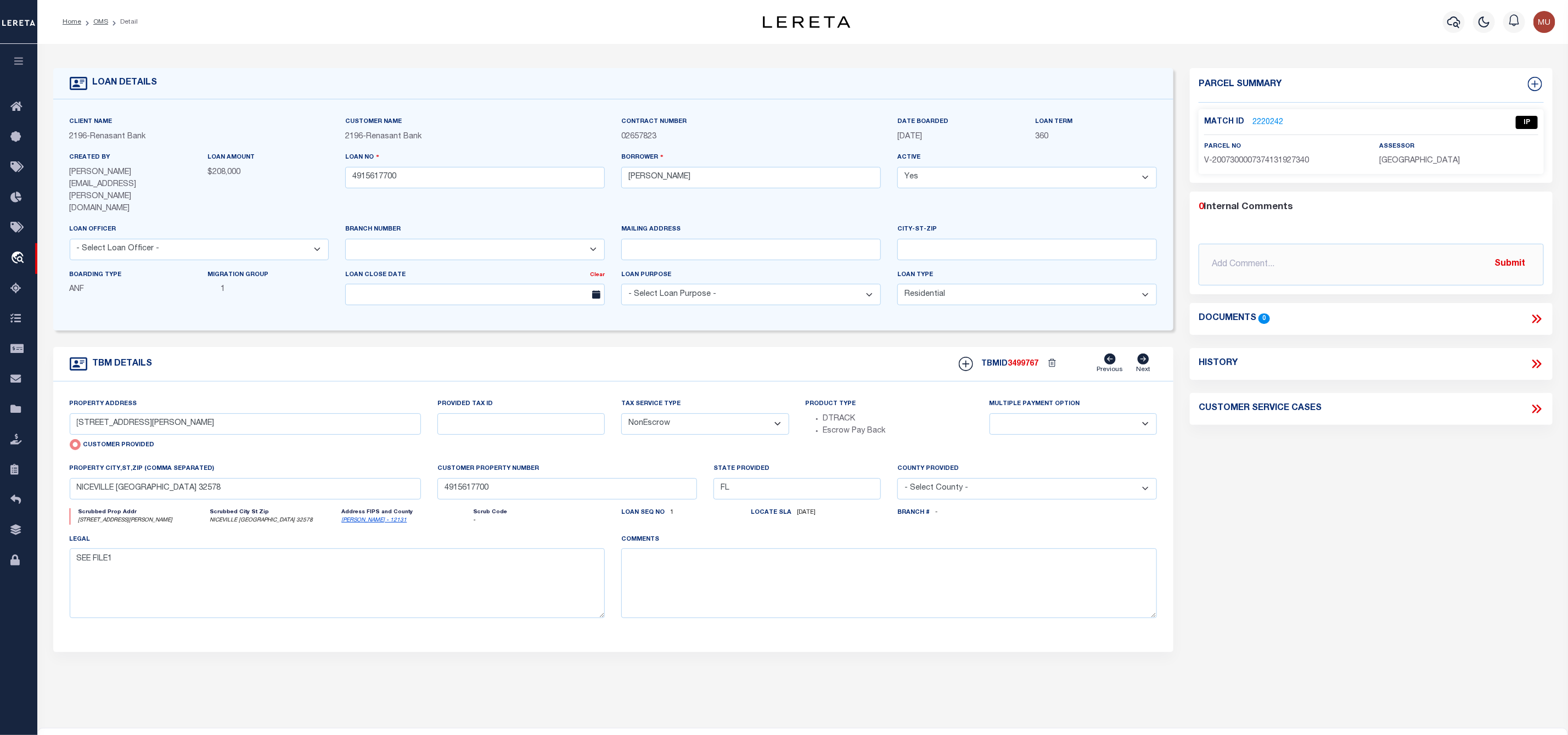
click at [175, 21] on div "Home OMS Detail" at bounding box center [367, 21] width 628 height 23
click at [104, 22] on link "OMS" at bounding box center [101, 21] width 15 height 7
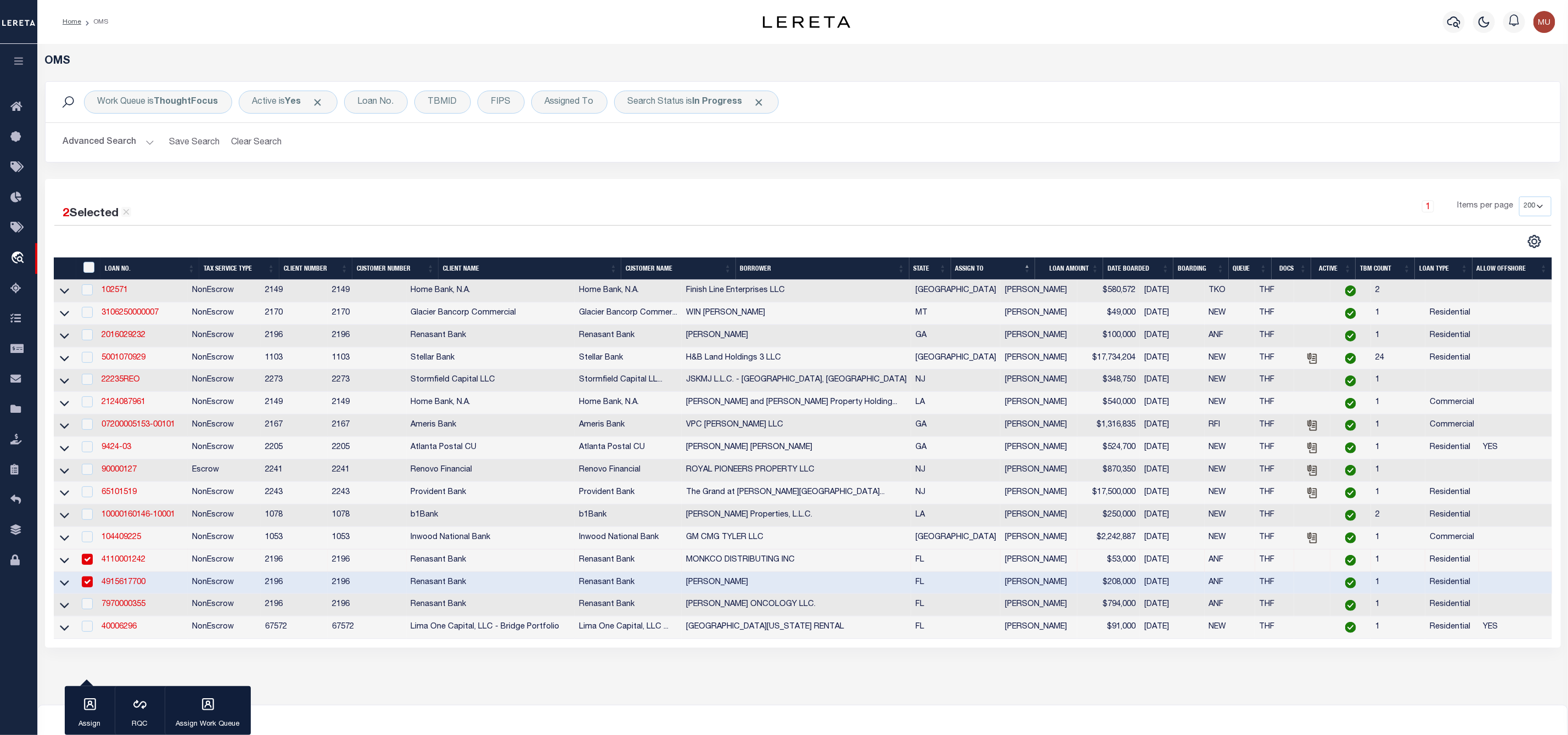
click at [123, 587] on link "4915617700" at bounding box center [123, 582] width 44 height 7
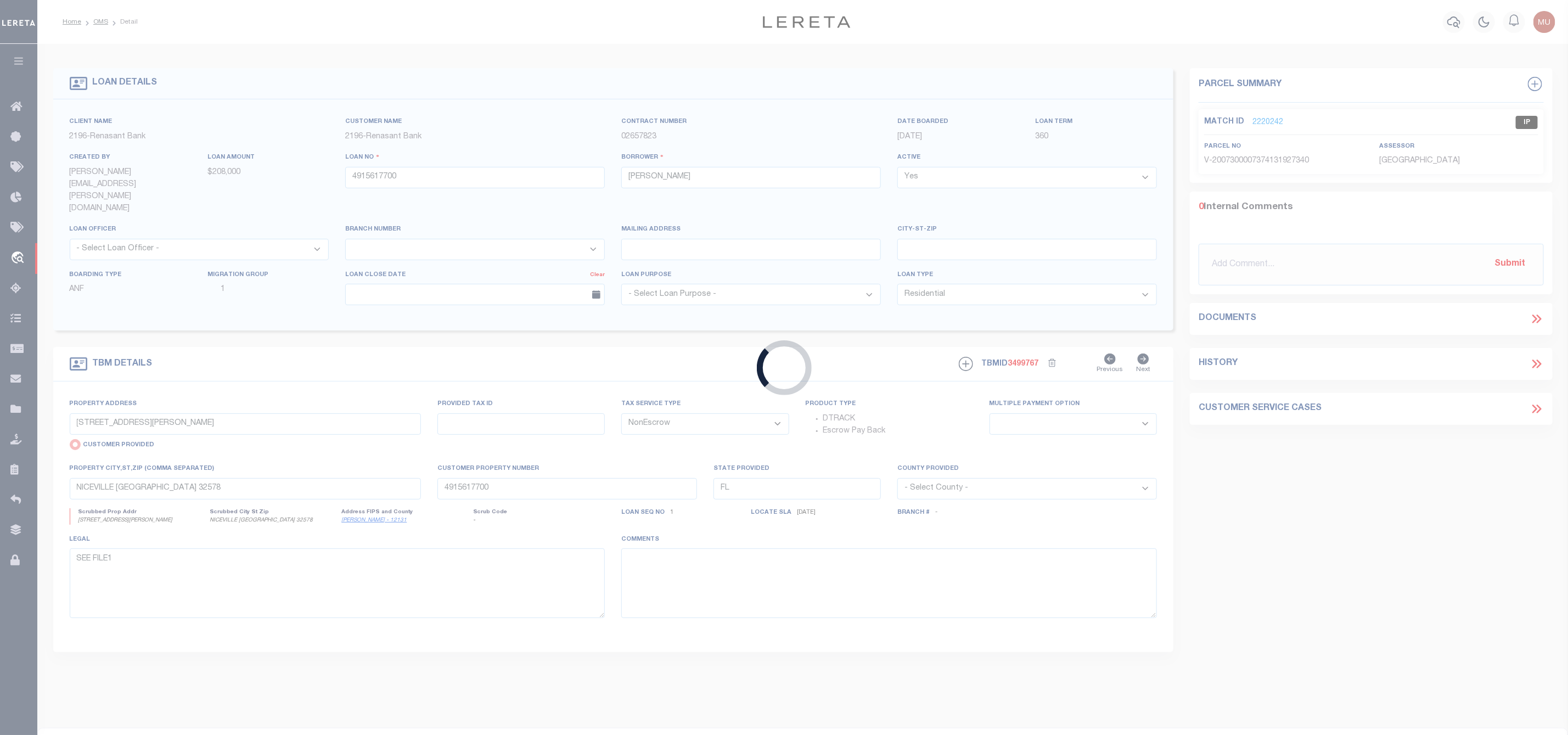
select select
select select "NonEscrow"
select select
select select "4983"
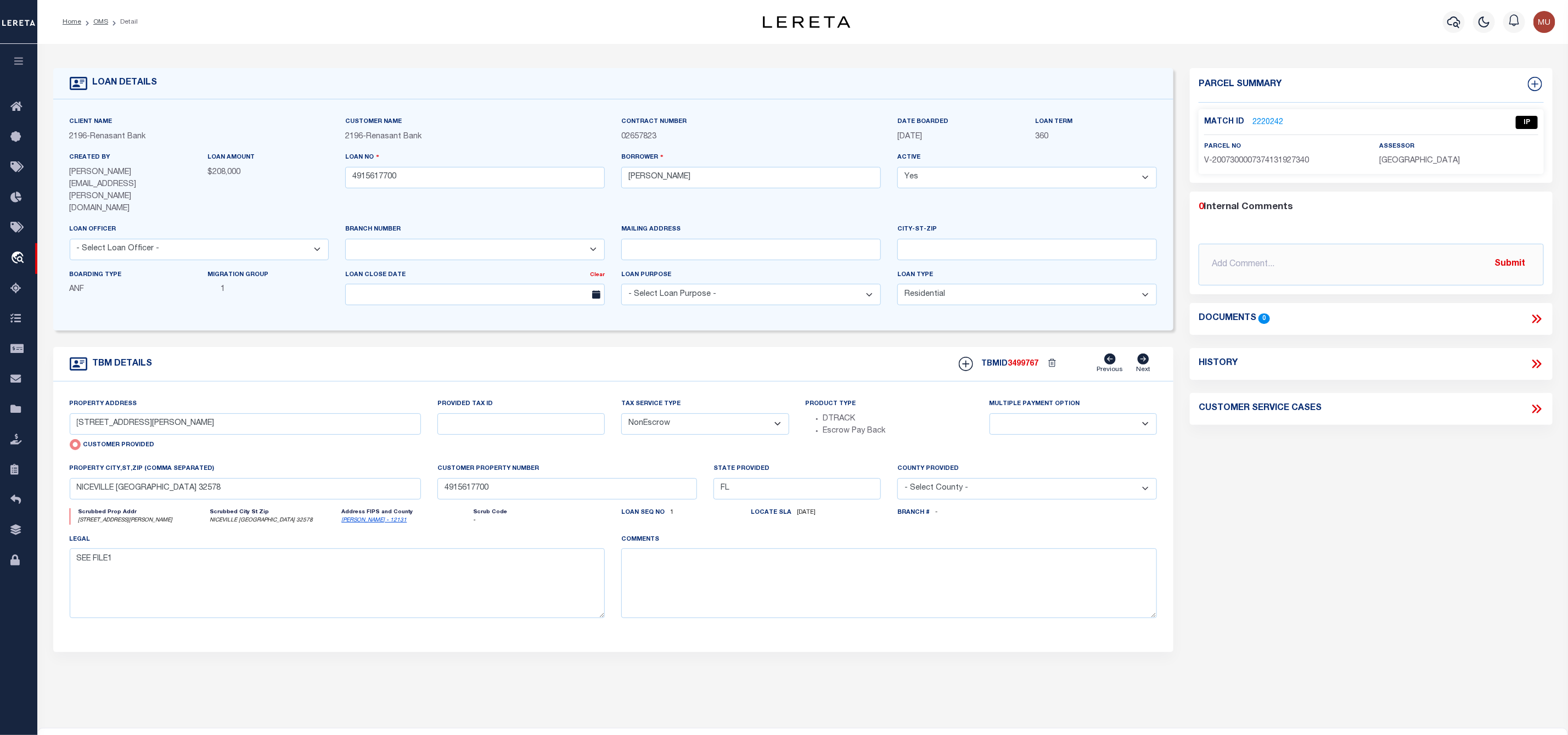
click at [1262, 123] on link "2220242" at bounding box center [1268, 123] width 31 height 12
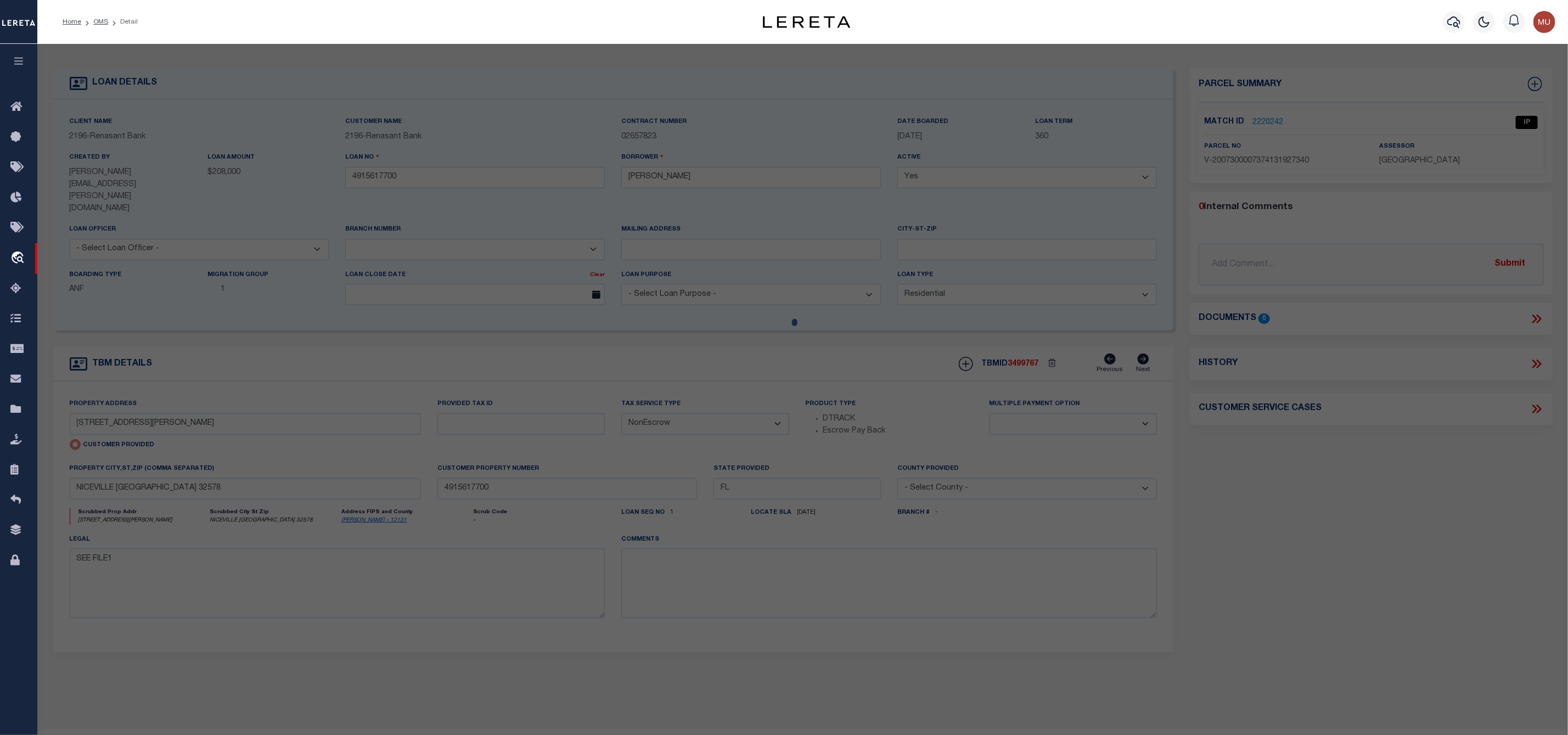
select select "AS"
select select
checkbox input "false"
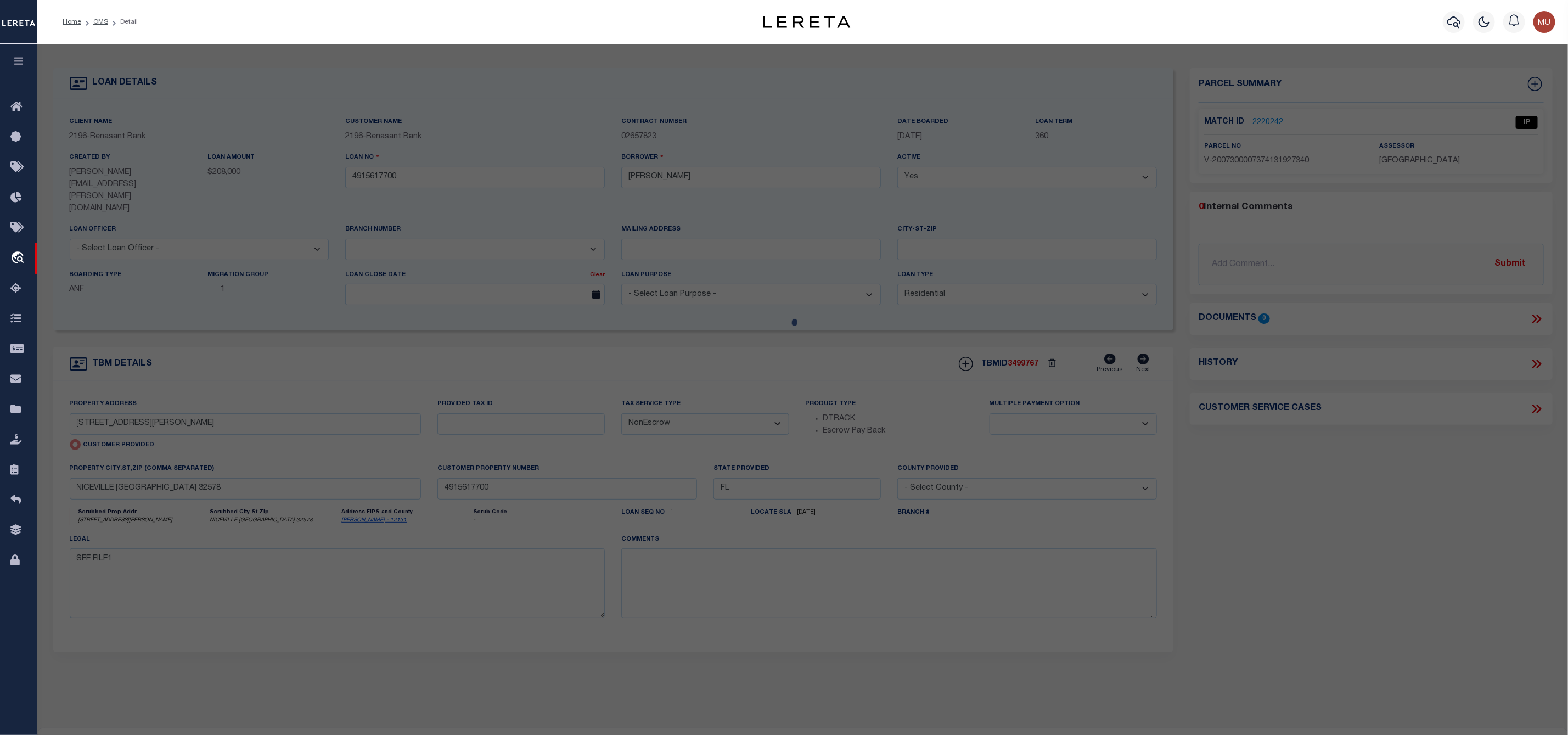
select select "IP"
select select "AGW"
select select "ADD"
type input "71 VANCE AVENUE"
type input "NICEVILLE FL 32578"
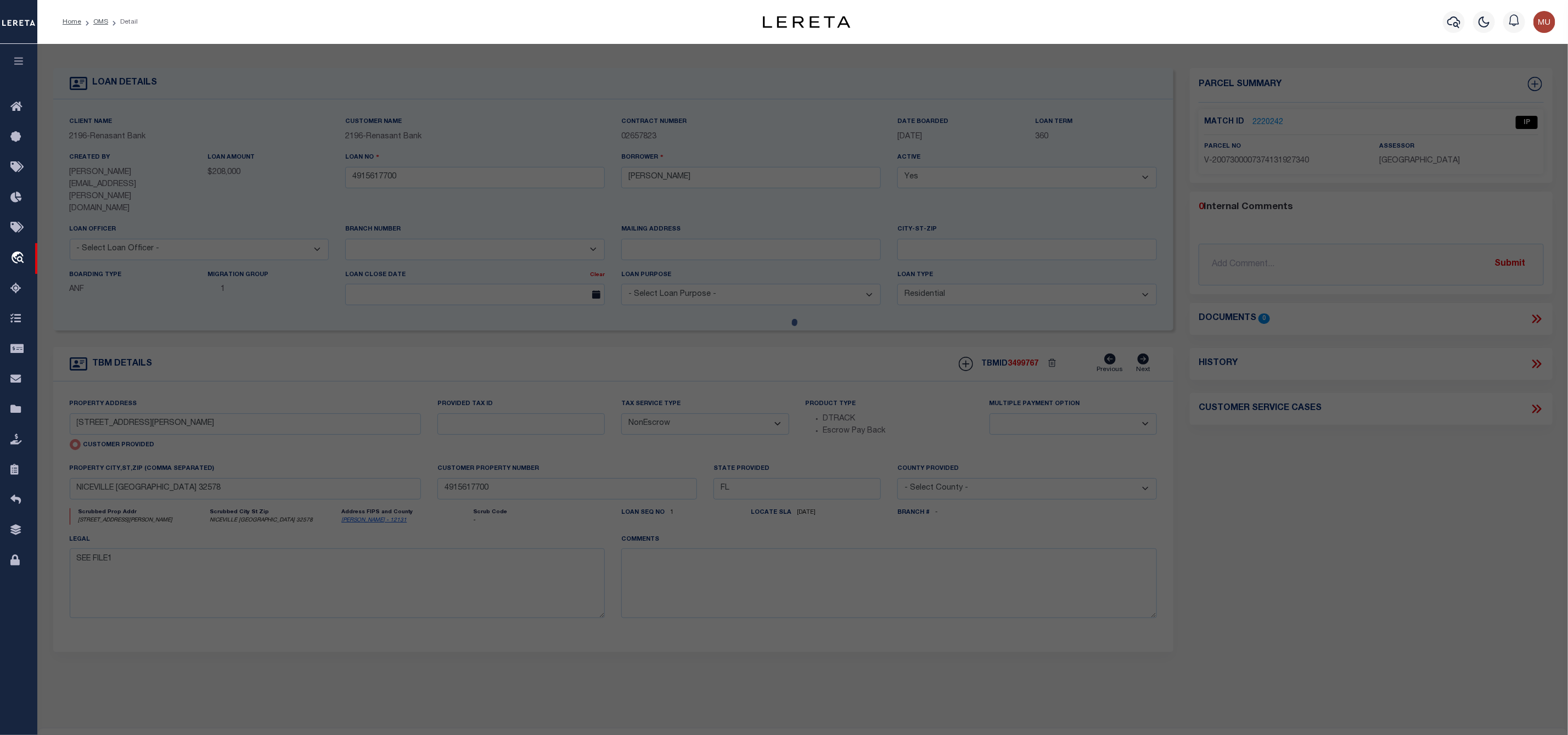
type textarea "Untangled by updating the parcel number to what was already in the system, per …"
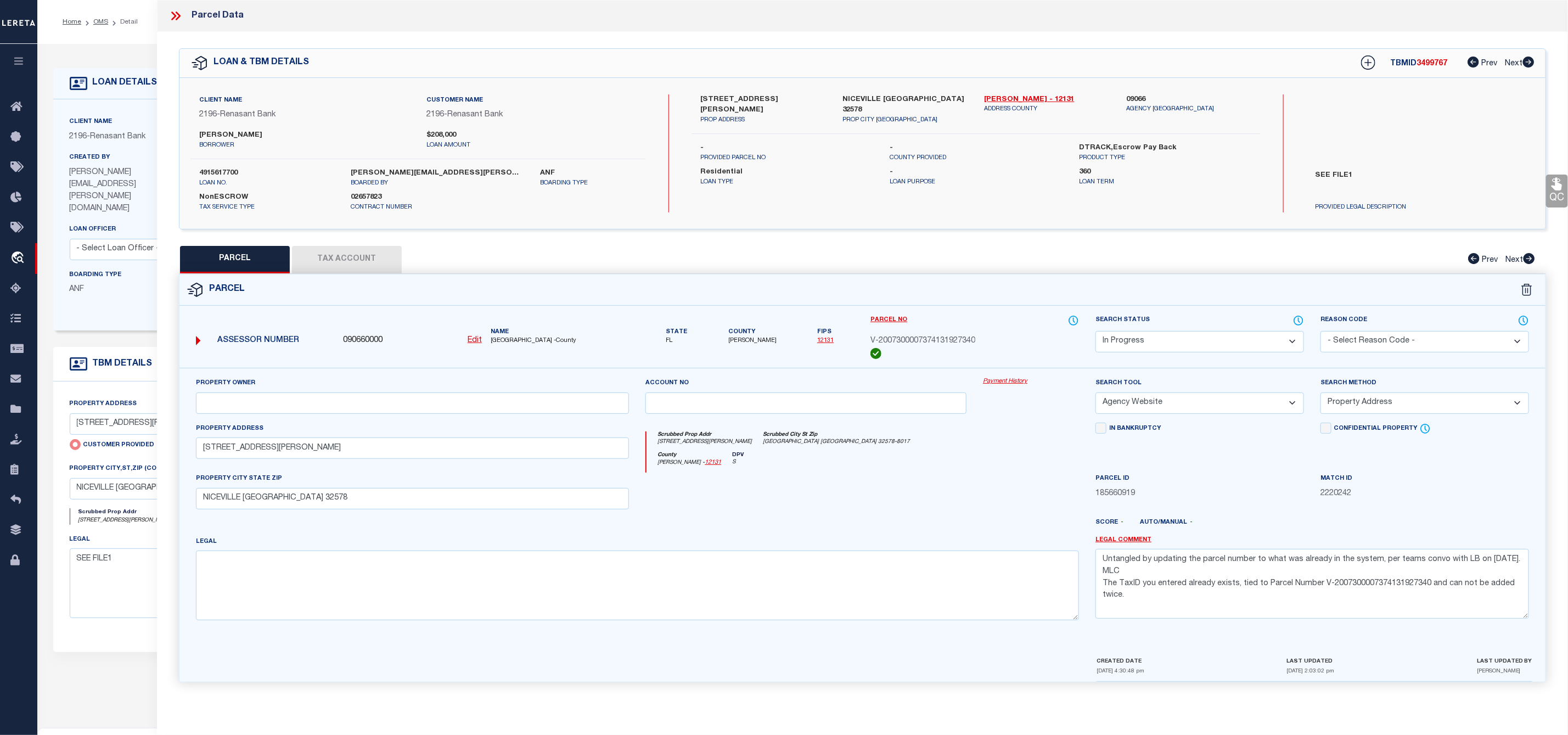
click at [364, 256] on button "Tax Account" at bounding box center [347, 259] width 110 height 27
select select "100"
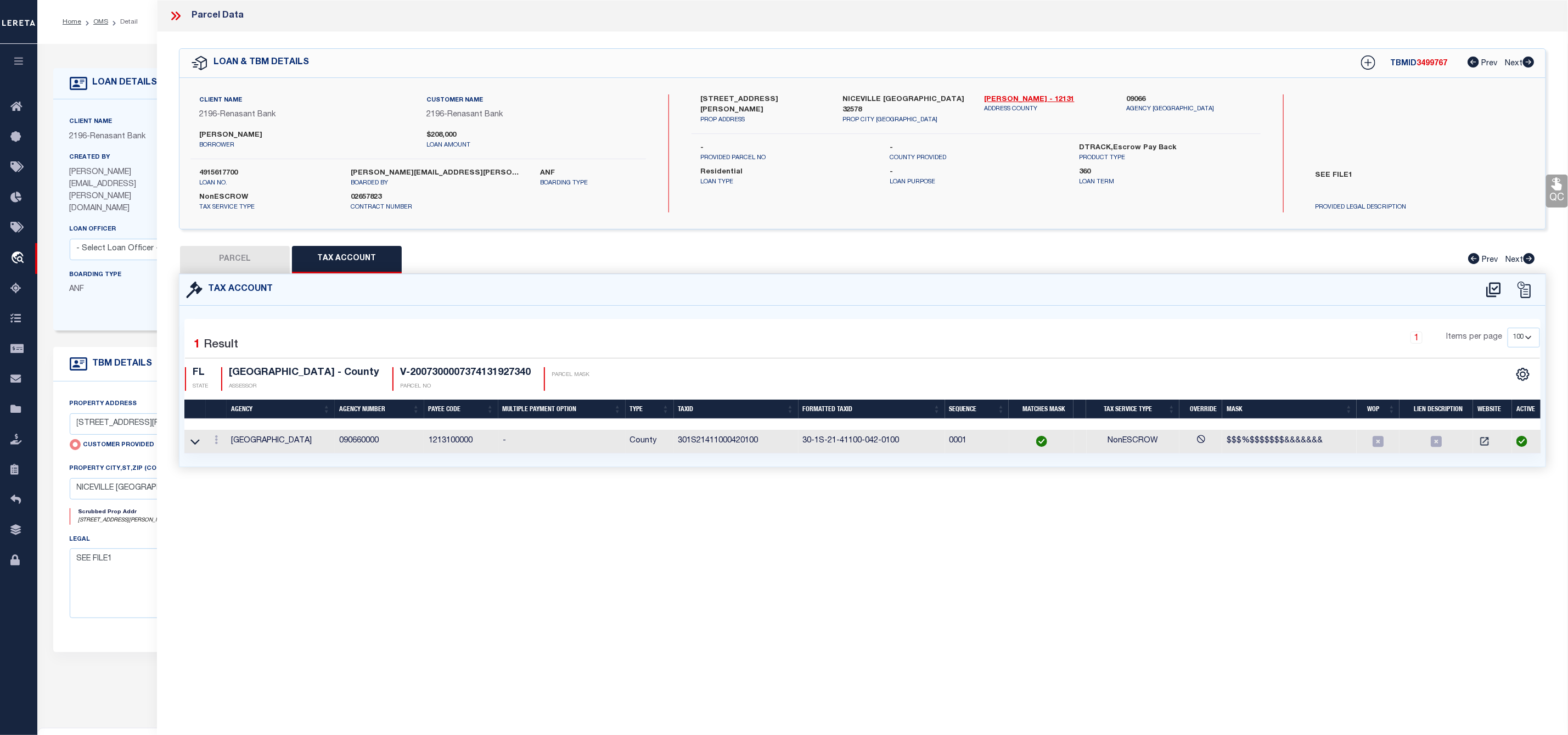
click at [212, 271] on button "PARCEL" at bounding box center [235, 259] width 110 height 27
select select "AS"
select select
checkbox input "false"
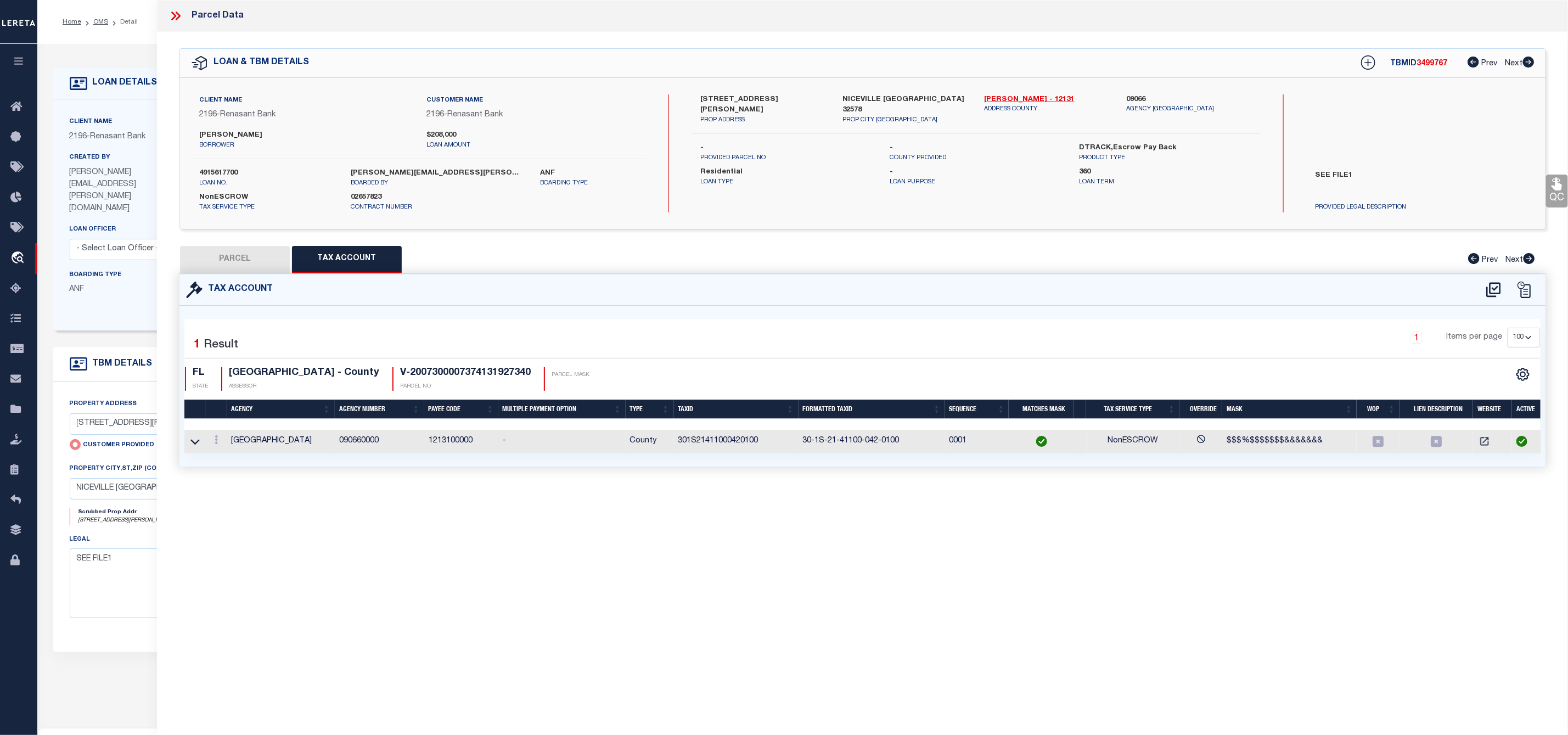
checkbox input "false"
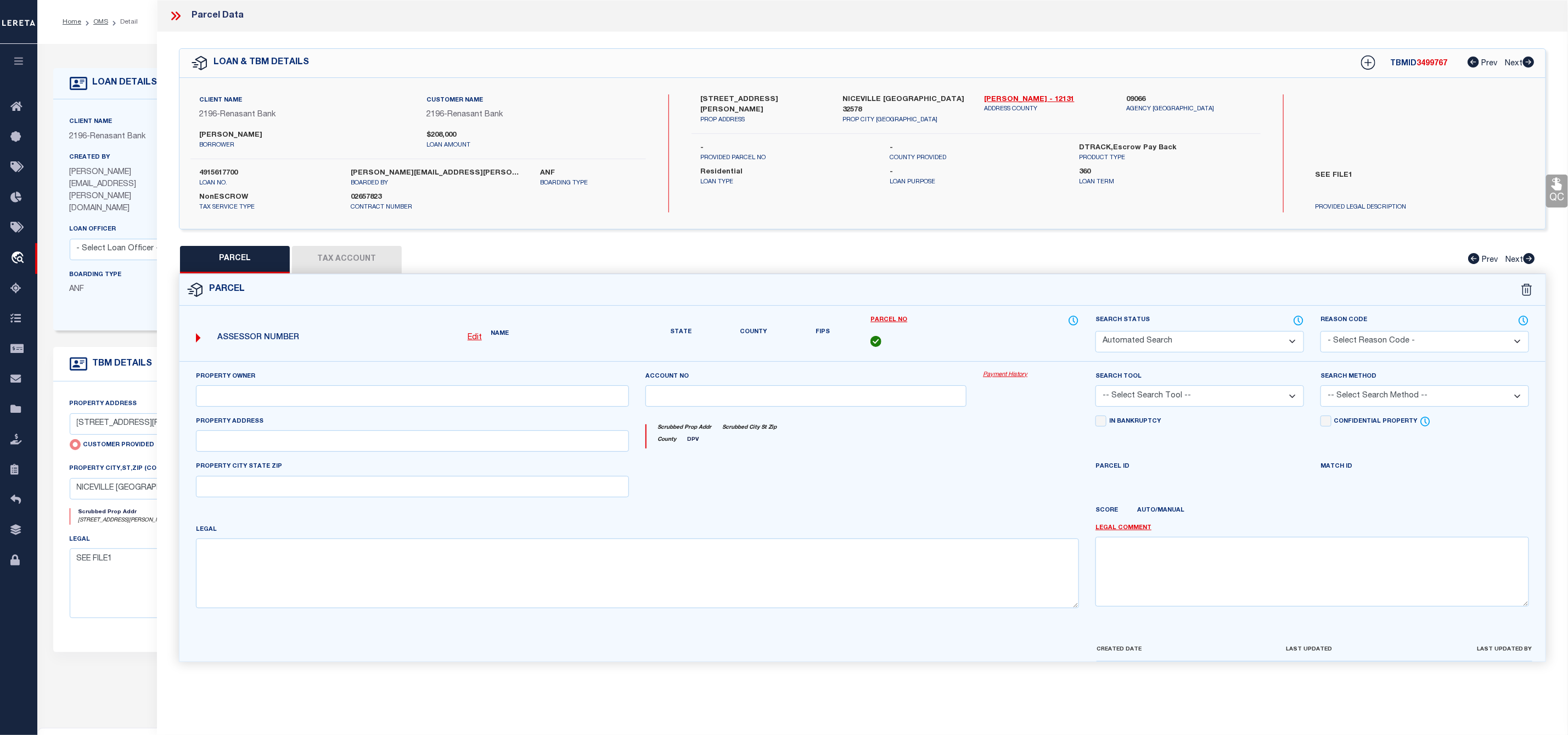
select select "IP"
select select "AGW"
select select "ADD"
type input "71 VANCE AVENUE"
type input "NICEVILLE FL 32578"
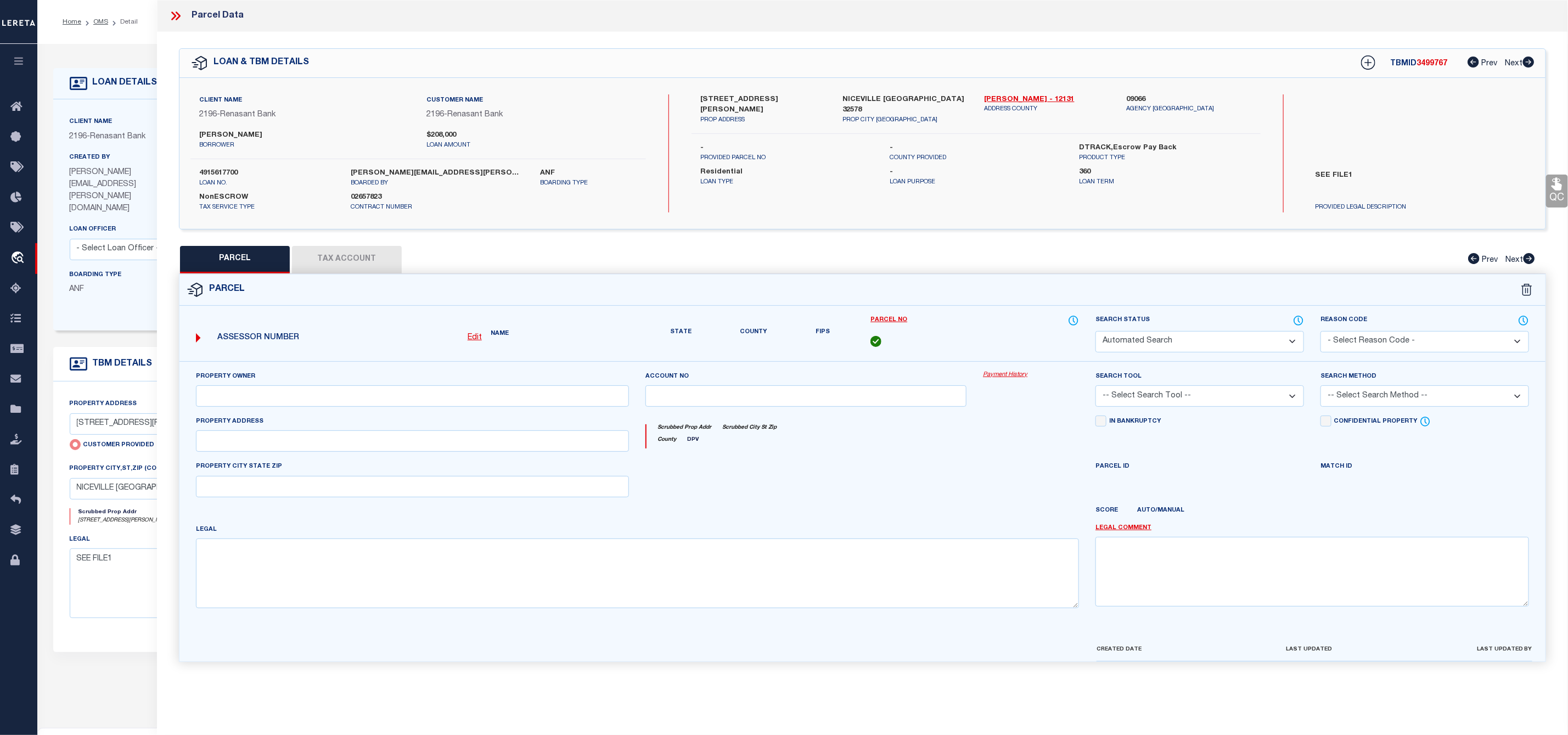
type textarea "Untangled by updating the parcel number to what was already in the system, per …"
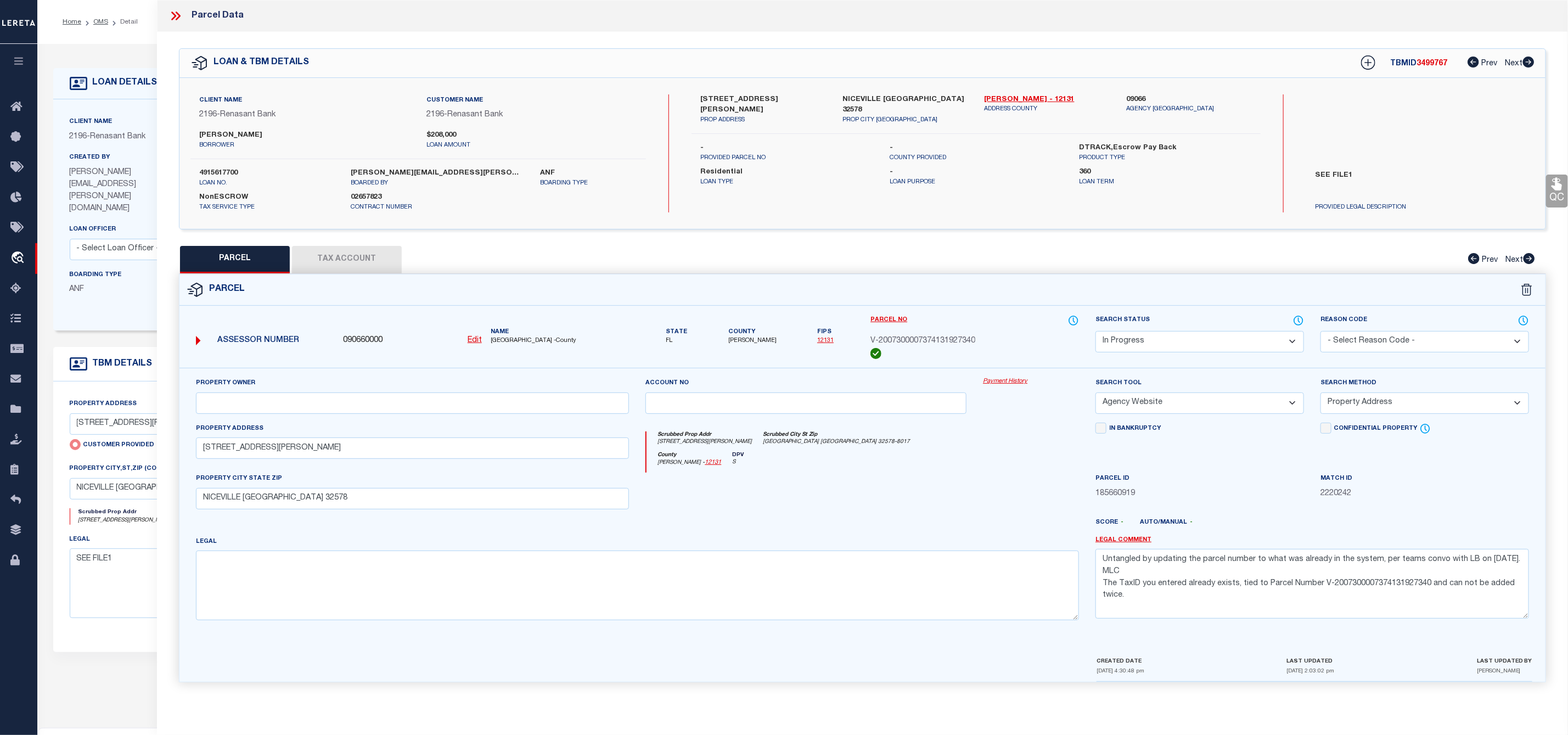
click at [475, 340] on u "Edit" at bounding box center [474, 340] width 14 height 7
type input "090660000"
type input "V-2007300007374131927340"
select select "IP"
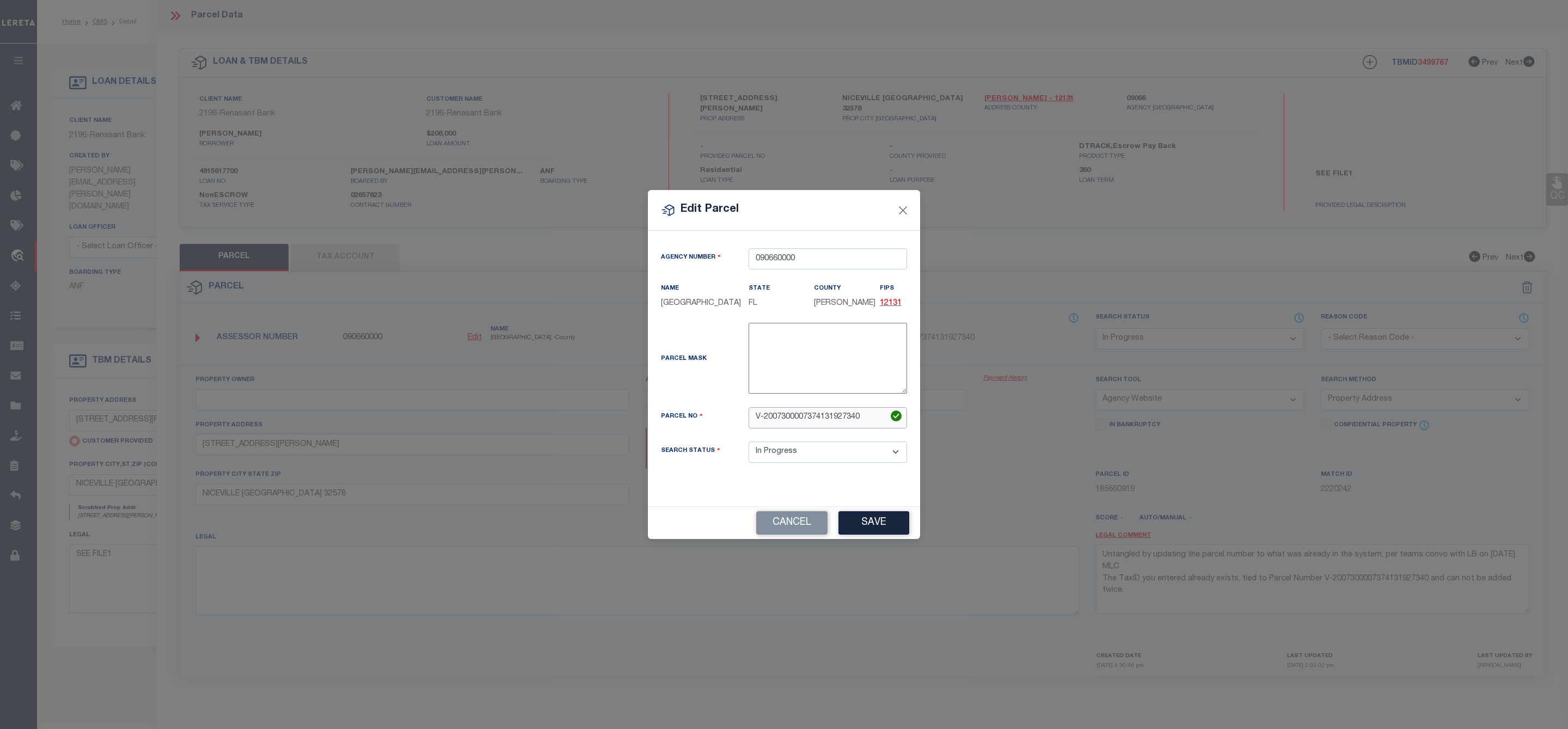
drag, startPoint x: 874, startPoint y: 415, endPoint x: 709, endPoint y: 430, distance: 165.7
click at [709, 428] on div "Parcel No V-2007300007374131927340" at bounding box center [784, 417] width 262 height 21
paste input "30-1S-21-41100-042-010"
click at [778, 417] on input "30-1S-21-41100-042-0100" at bounding box center [828, 417] width 159 height 21
click at [856, 423] on input "30-1S-21-41100-042-0100" at bounding box center [828, 417] width 159 height 21
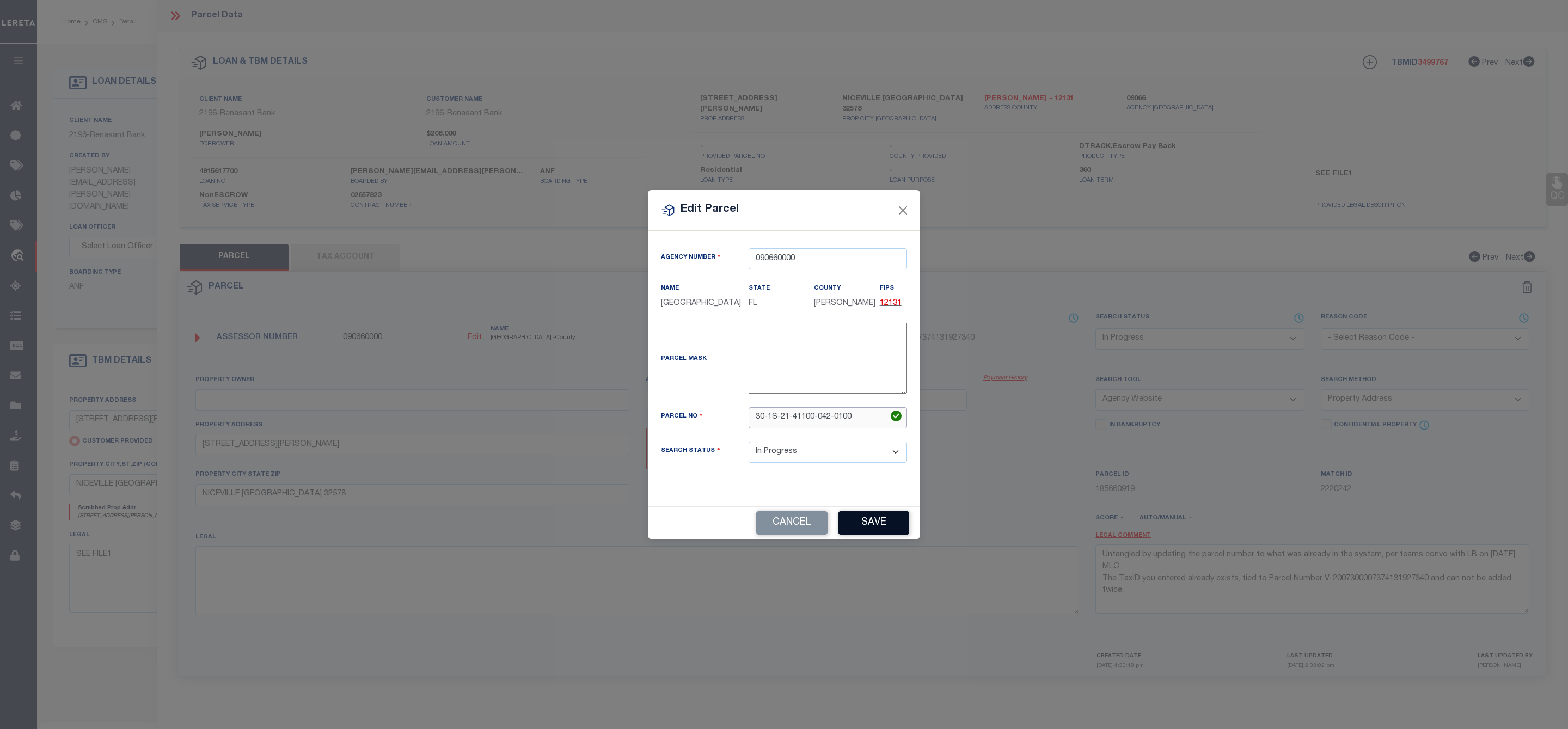
type input "30-1S-21-41100-042-0100"
click at [875, 525] on button "Save" at bounding box center [873, 523] width 71 height 23
select select "IP"
select select
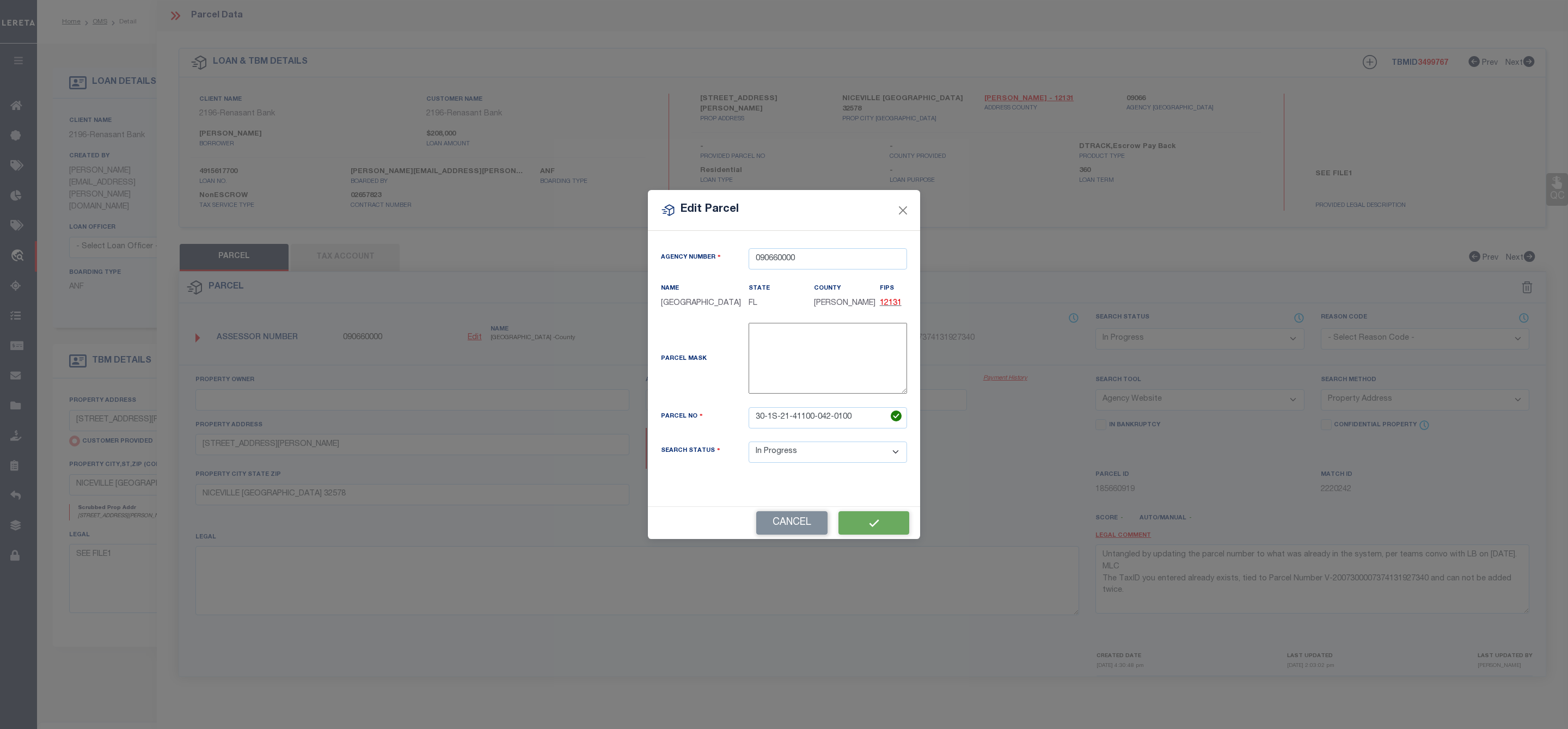
checkbox input "false"
type input "FOSS ERIN ROSE"
select select "AGW"
select select "ADD"
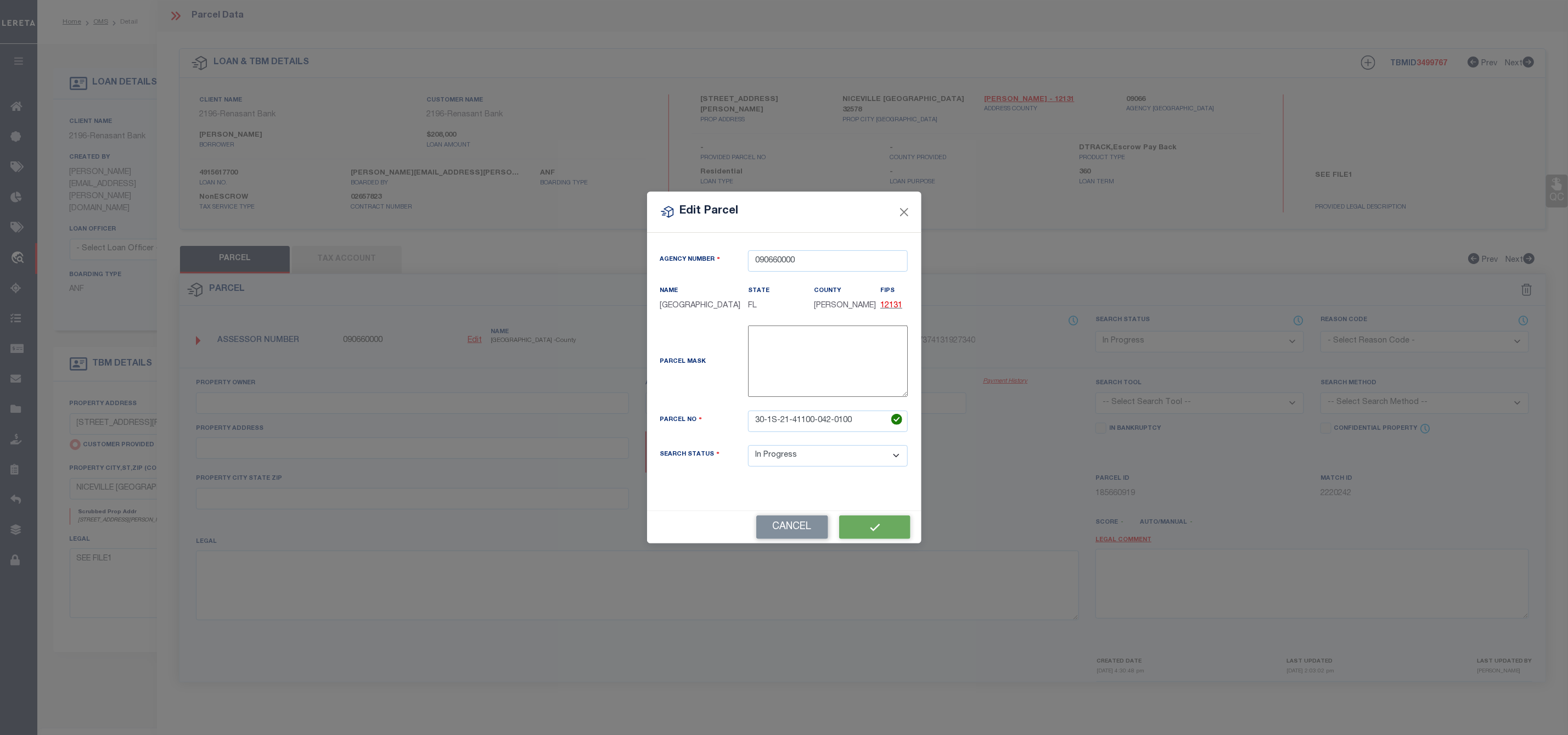
type input "71 VANCE AVE"
type input "NICEVILLE FL 32578"
type textarea "Untangled by updating the parcel number to what was already in the system, per …"
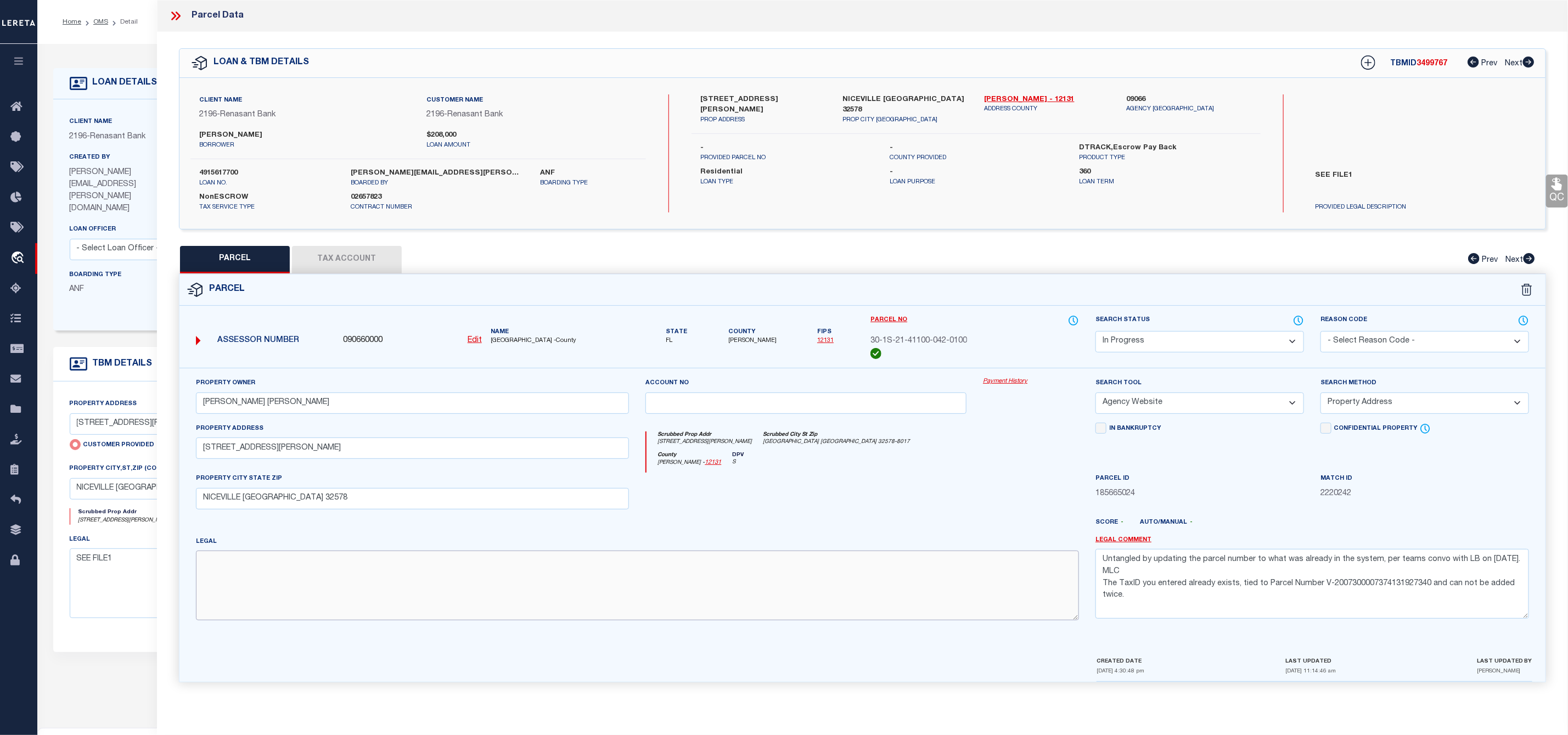
click at [262, 569] on textarea at bounding box center [638, 585] width 884 height 69
paste textarea "LOT 10 BLK 42 VILLA TASSO PB 3-28 OR 2634-917 OR 2666-295 OR 3120-1186 OR 3120-…"
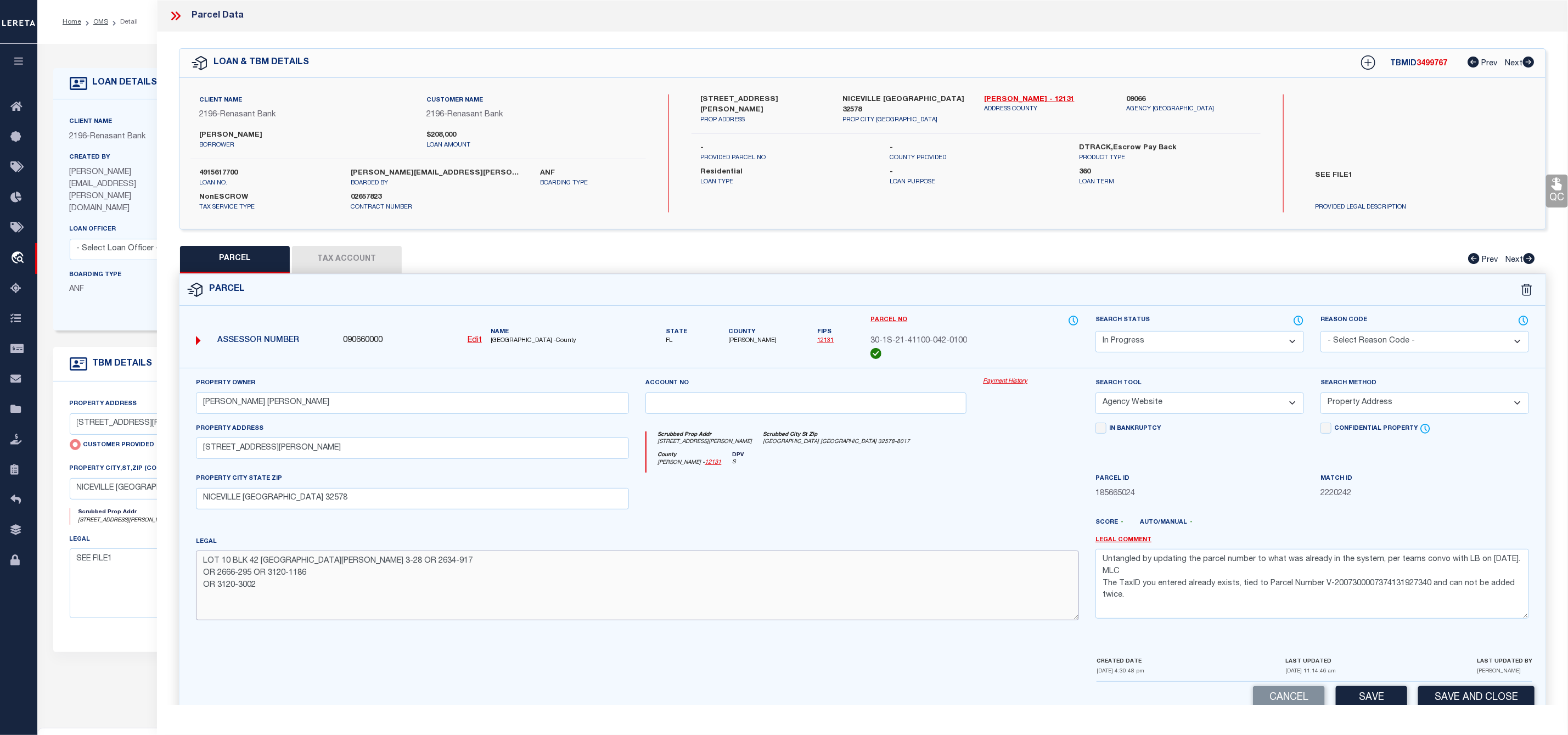
click at [201, 576] on textarea "LOT 10 BLK 42 VILLA TASSO PB 3-28 OR 2634-917 OR 2666-295 OR 3120-1186 OR 3120-…" at bounding box center [638, 585] width 884 height 69
click at [205, 584] on textarea "LOT 10 BLK 42 VILLA TASSO PB 3-28 OR 2634-917 OR 2666-295 OR 3120-1186 OR 3120-…" at bounding box center [638, 585] width 884 height 69
click at [205, 580] on textarea "LOT 10 BLK 42 VILLA TASSO PB 3-28 OR 2634-917 OR 2666-295 OR 3120-1186 OR 3120-…" at bounding box center [638, 585] width 884 height 69
click at [578, 568] on textarea "LOT 10 BLK 42 VILLA TASSO PB 3-28 OR 2634-917 OR 2666-295 OR 3120-1186 OR 3120-…" at bounding box center [638, 585] width 884 height 69
type textarea "LOT 10 BLK 42 VILLA TASSO PB 3-28 OR 2634-917 OR 2666-295 OR 3120-1186 OR 3120-…"
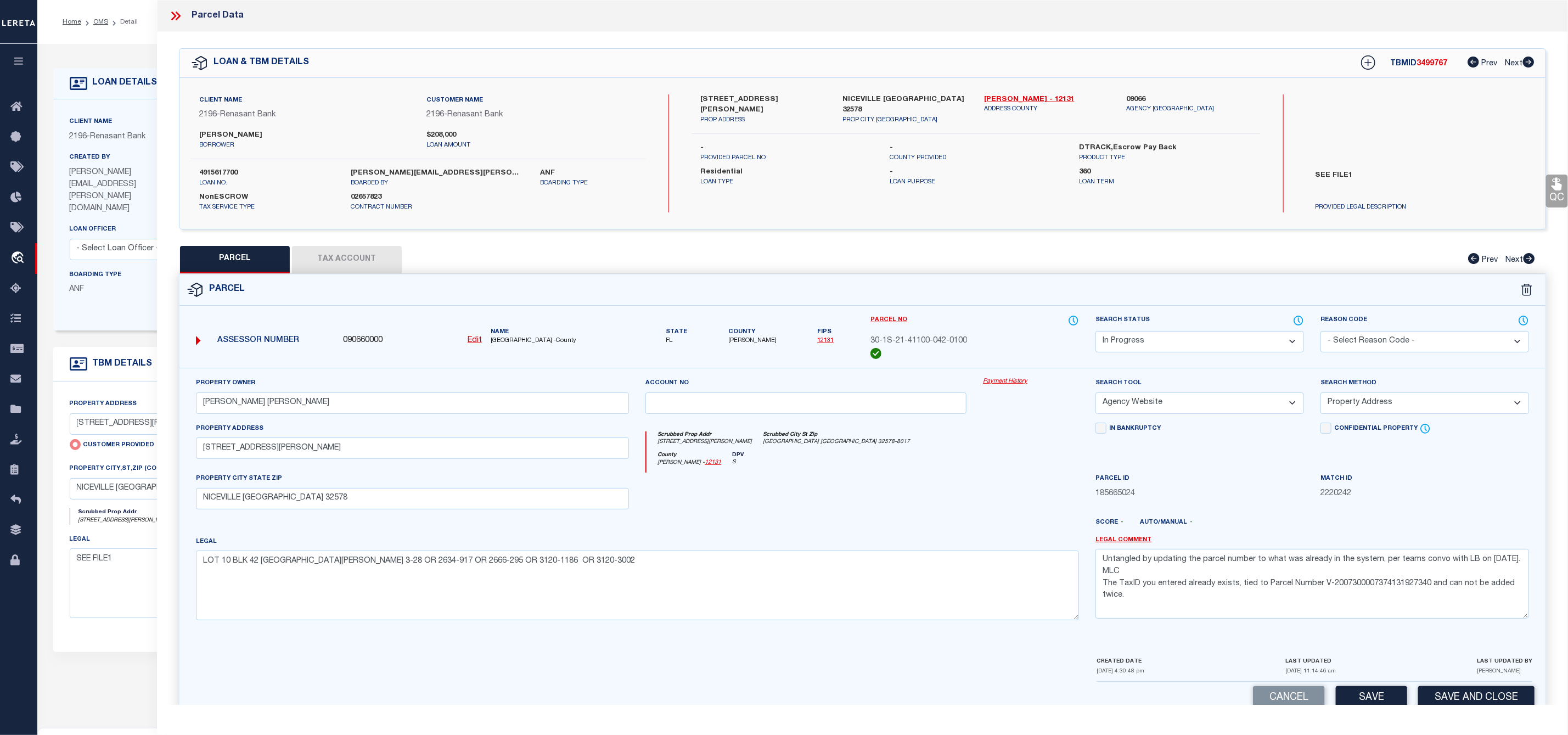
click at [1235, 406] on select "-- Select Search Tool -- 3rd Party Website Agency File Agency Website ATLS CNV-…" at bounding box center [1199, 403] width 208 height 21
click at [1166, 341] on select "Automated Search Bad Parcel Complete Duplicate Parcel High Dollar Reporting In …" at bounding box center [1199, 341] width 208 height 21
click at [1095, 332] on select "Automated Search Bad Parcel Complete Duplicate Parcel High Dollar Reporting In …" at bounding box center [1199, 341] width 208 height 21
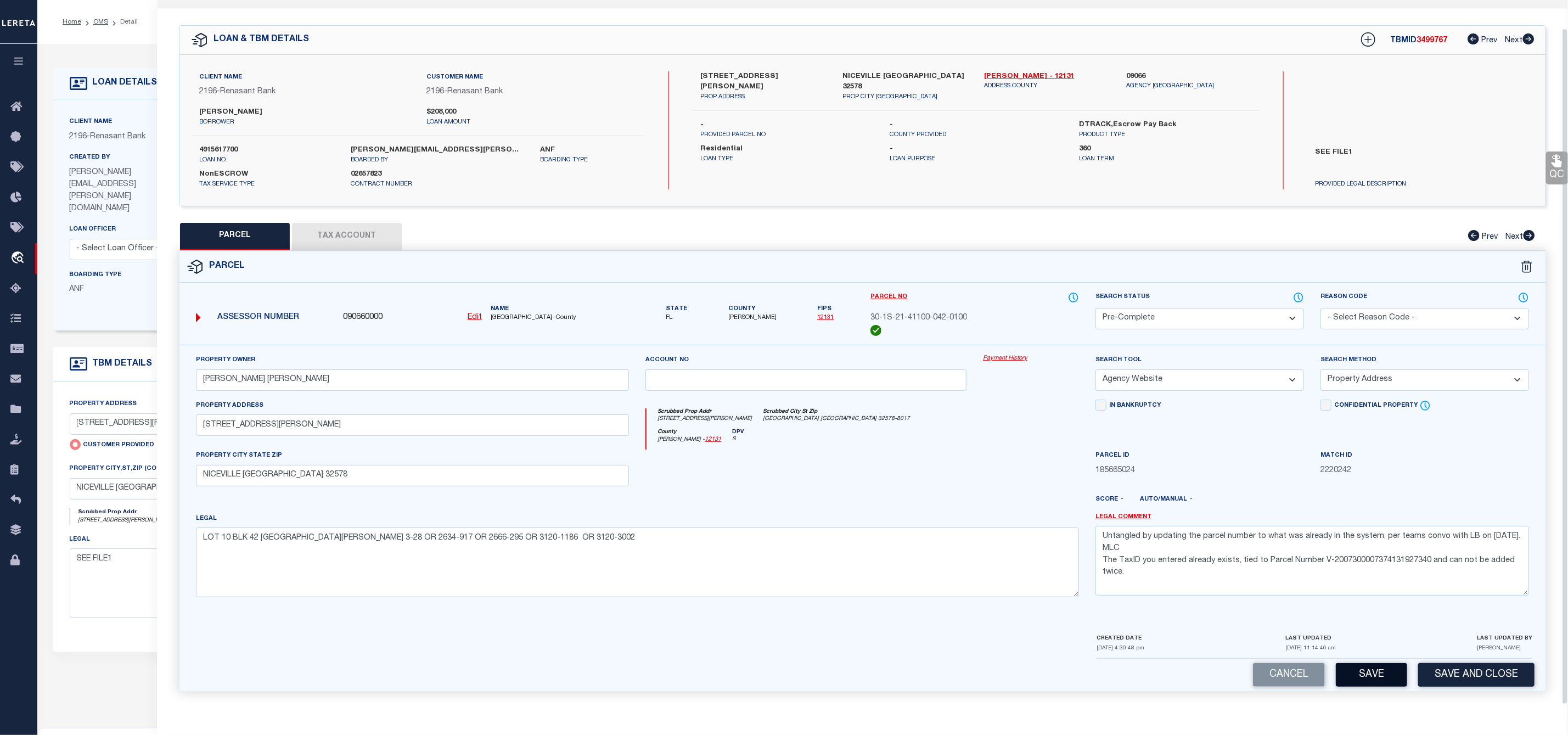
click at [1367, 681] on button "Save" at bounding box center [1371, 675] width 71 height 23
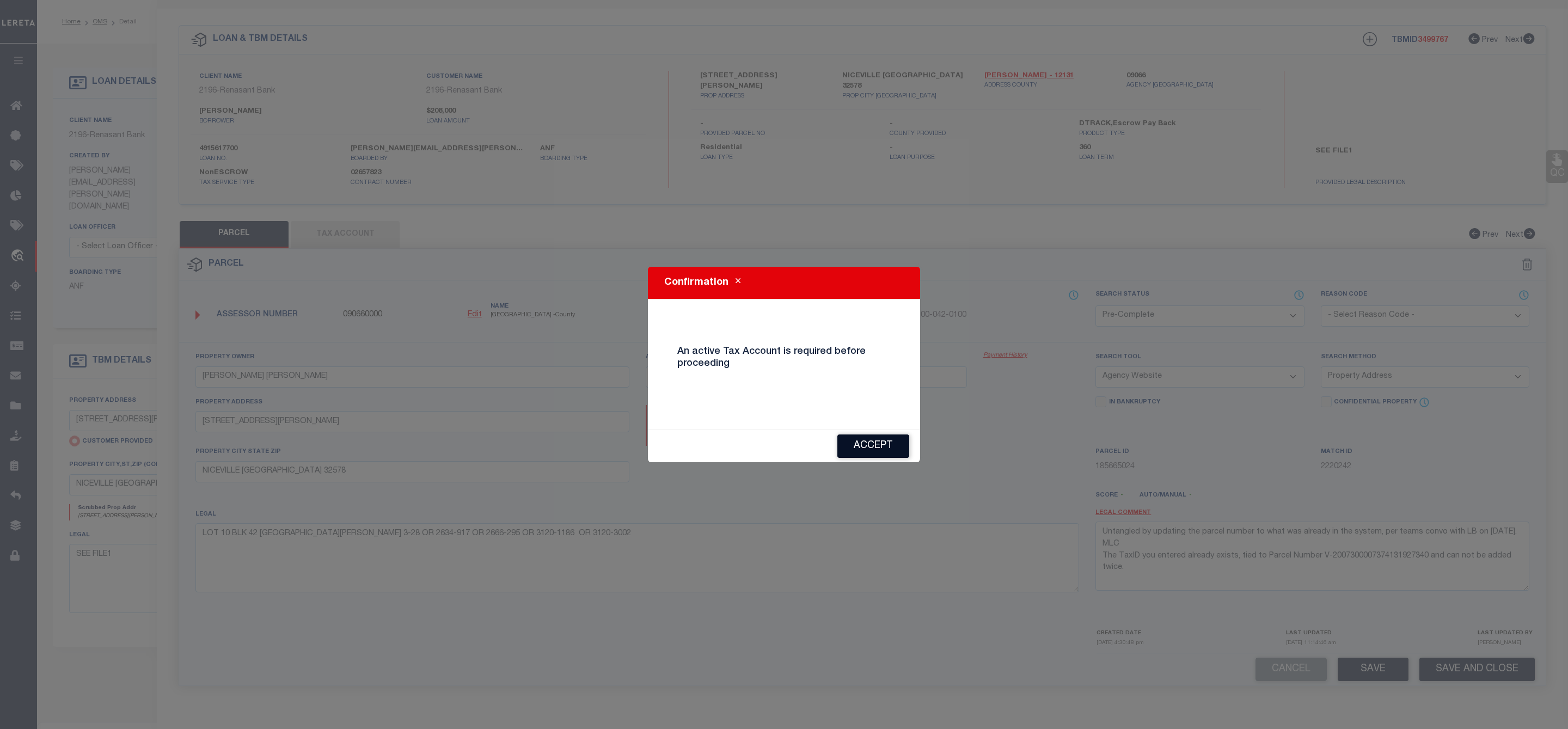
click at [886, 446] on button "Accept" at bounding box center [873, 446] width 72 height 23
select select "AS"
select select
checkbox input "false"
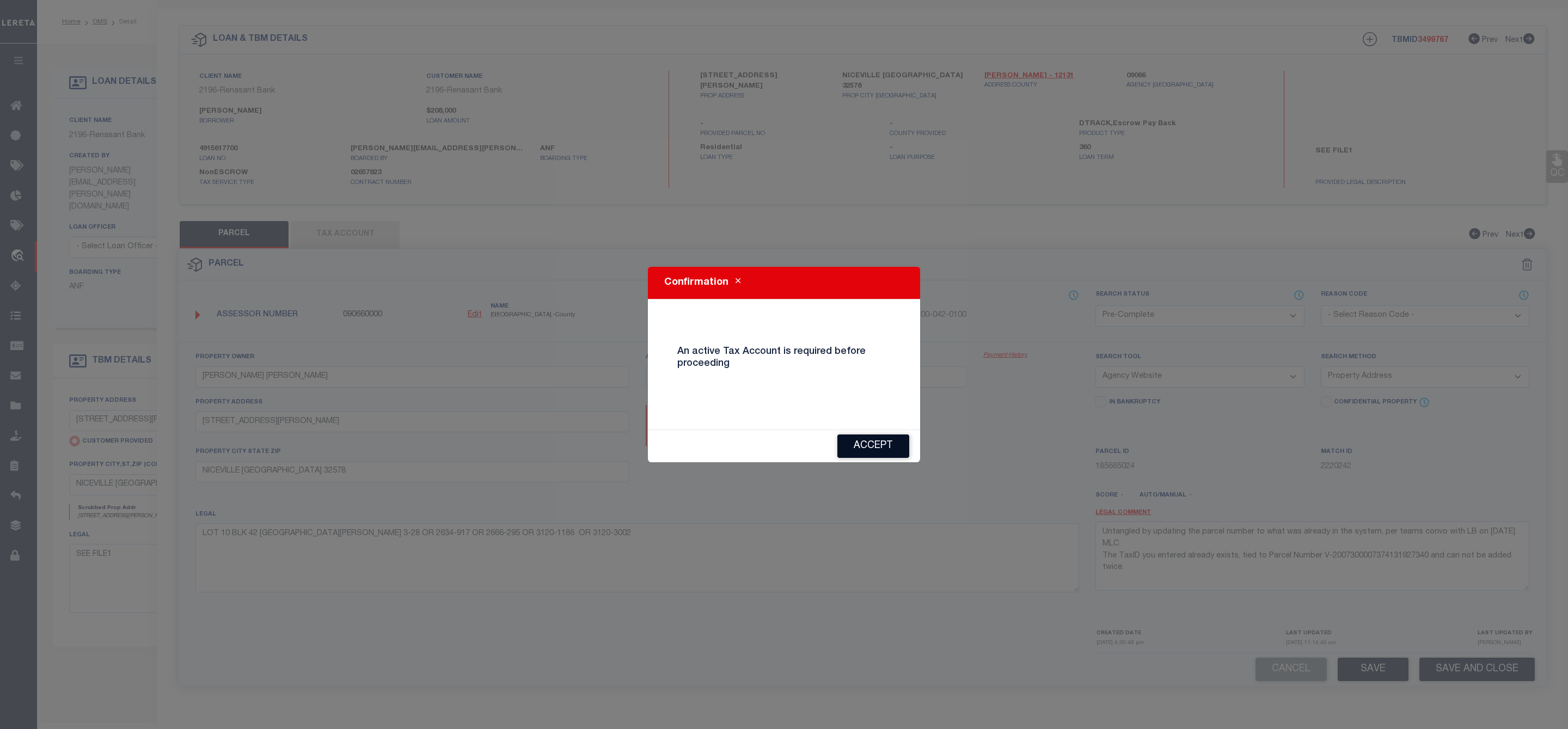
checkbox input "false"
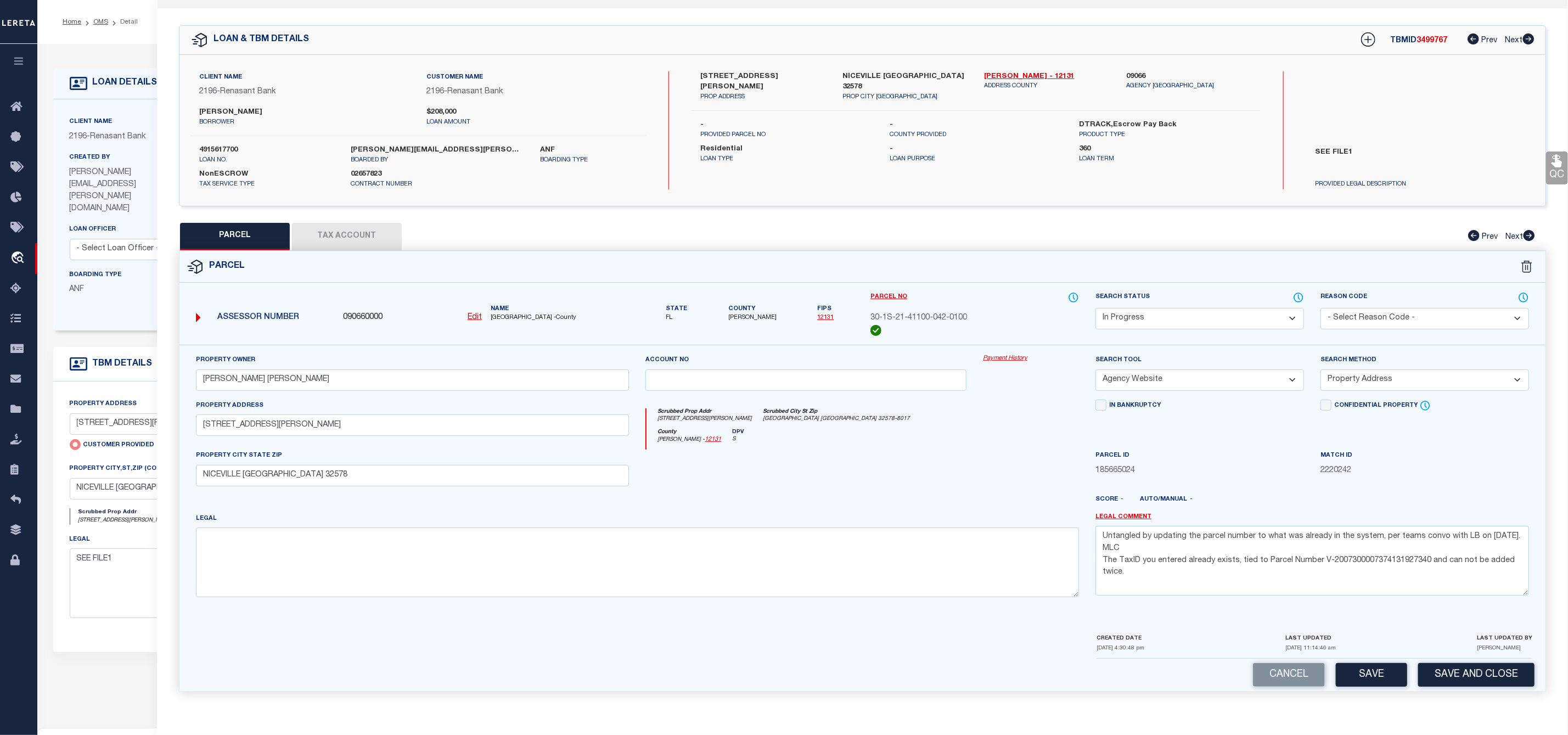
click at [377, 240] on button "Tax Account" at bounding box center [347, 236] width 110 height 27
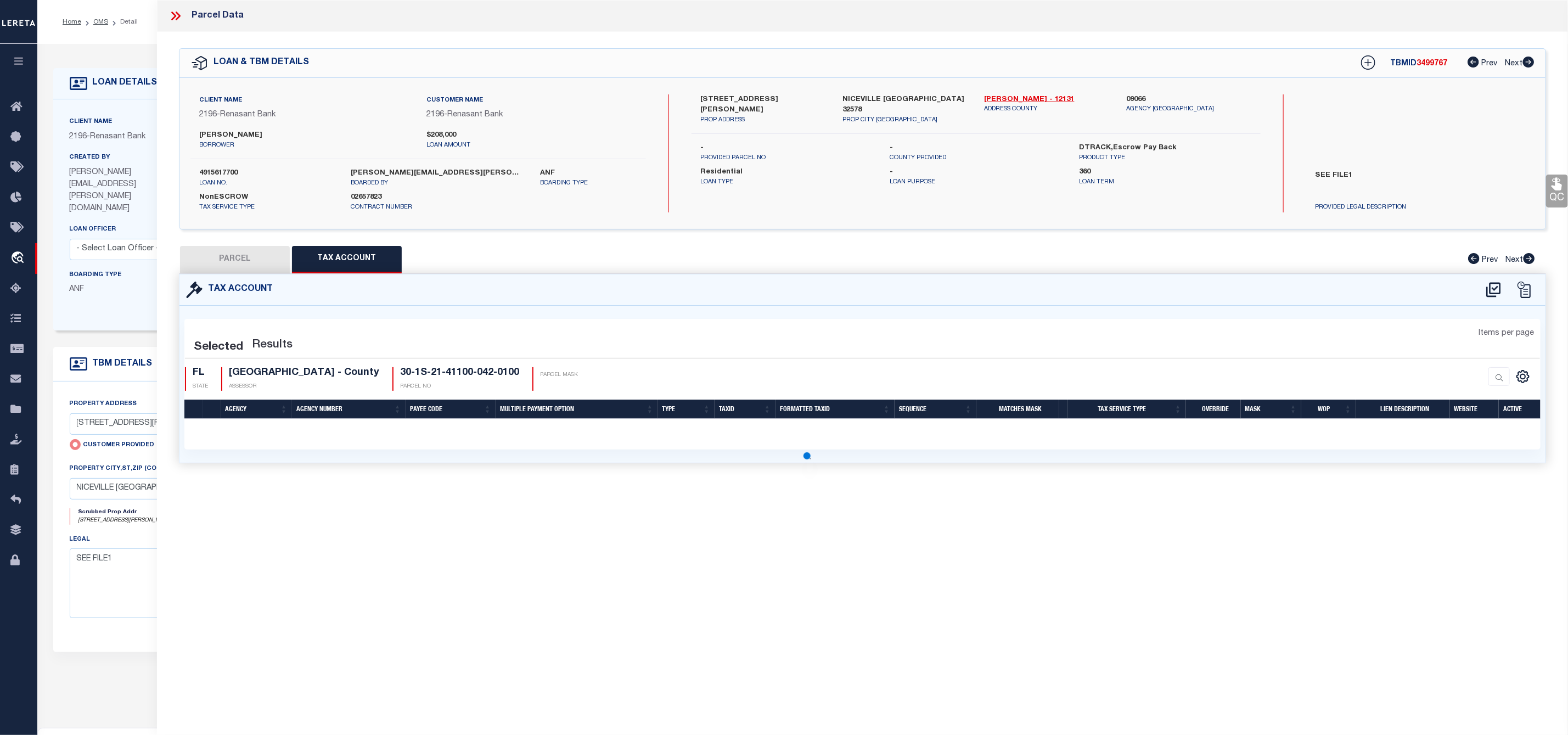
scroll to position [0, 0]
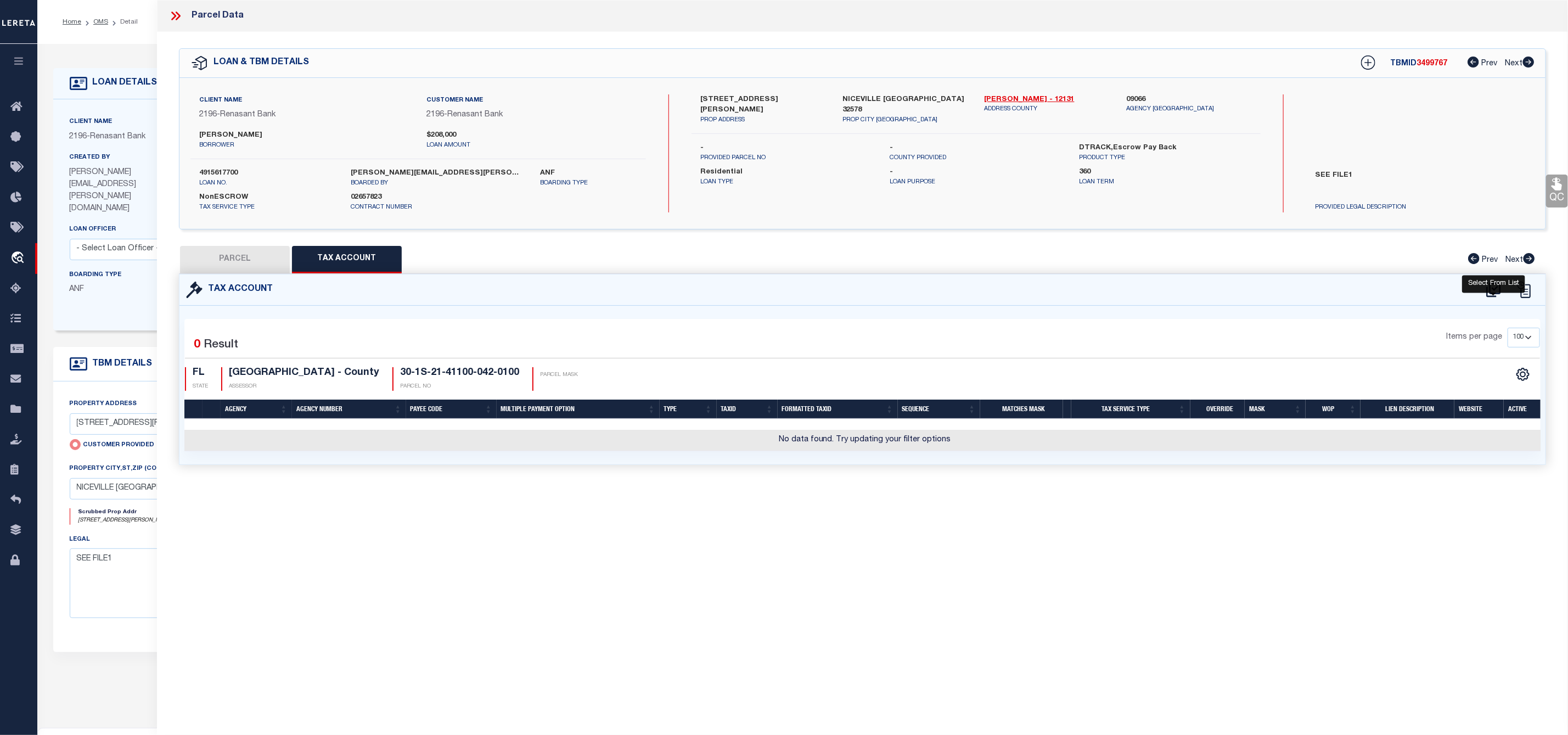
click at [1491, 287] on icon at bounding box center [1493, 290] width 18 height 18
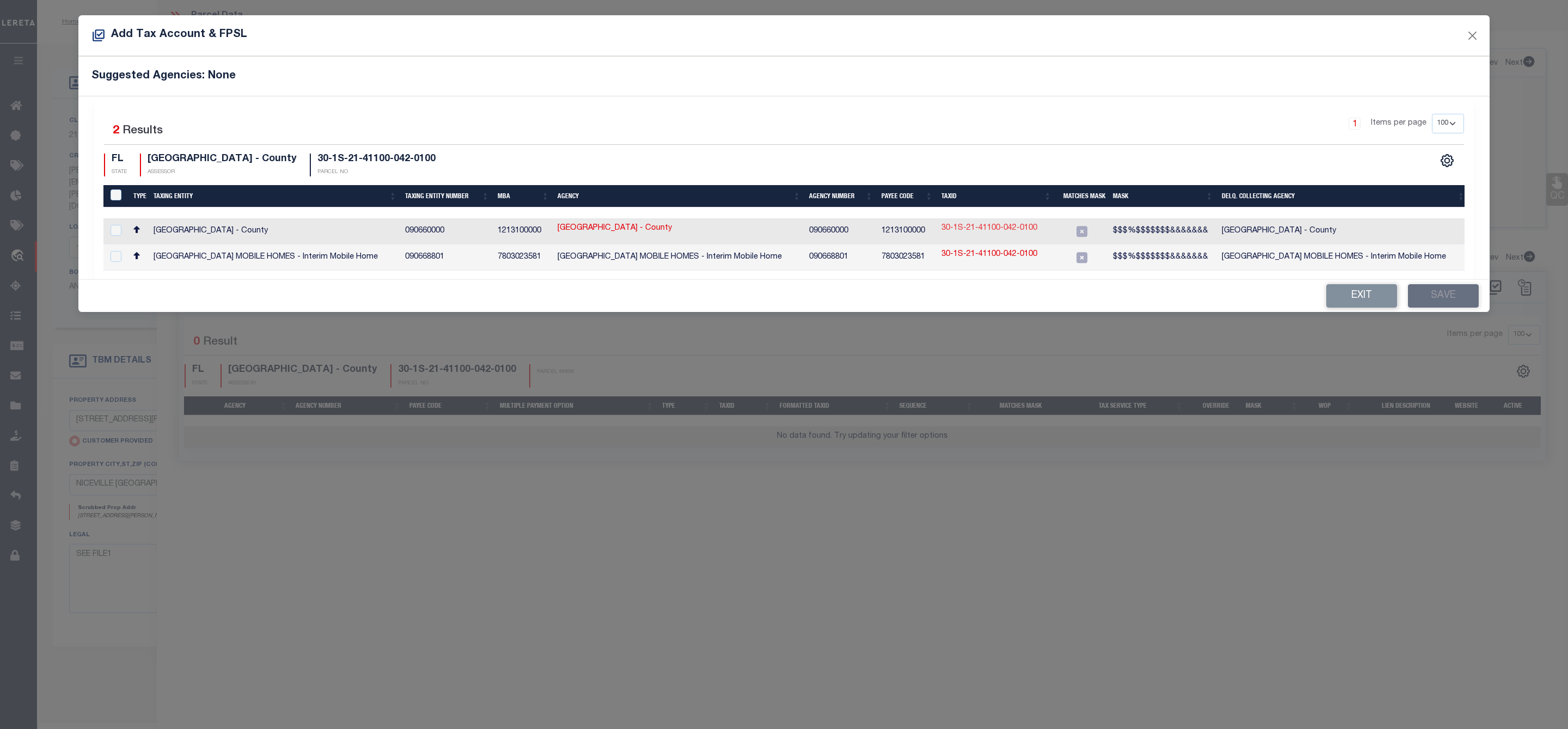
click at [985, 228] on link "30-1S-21-41100-042-0100" at bounding box center [990, 229] width 96 height 12
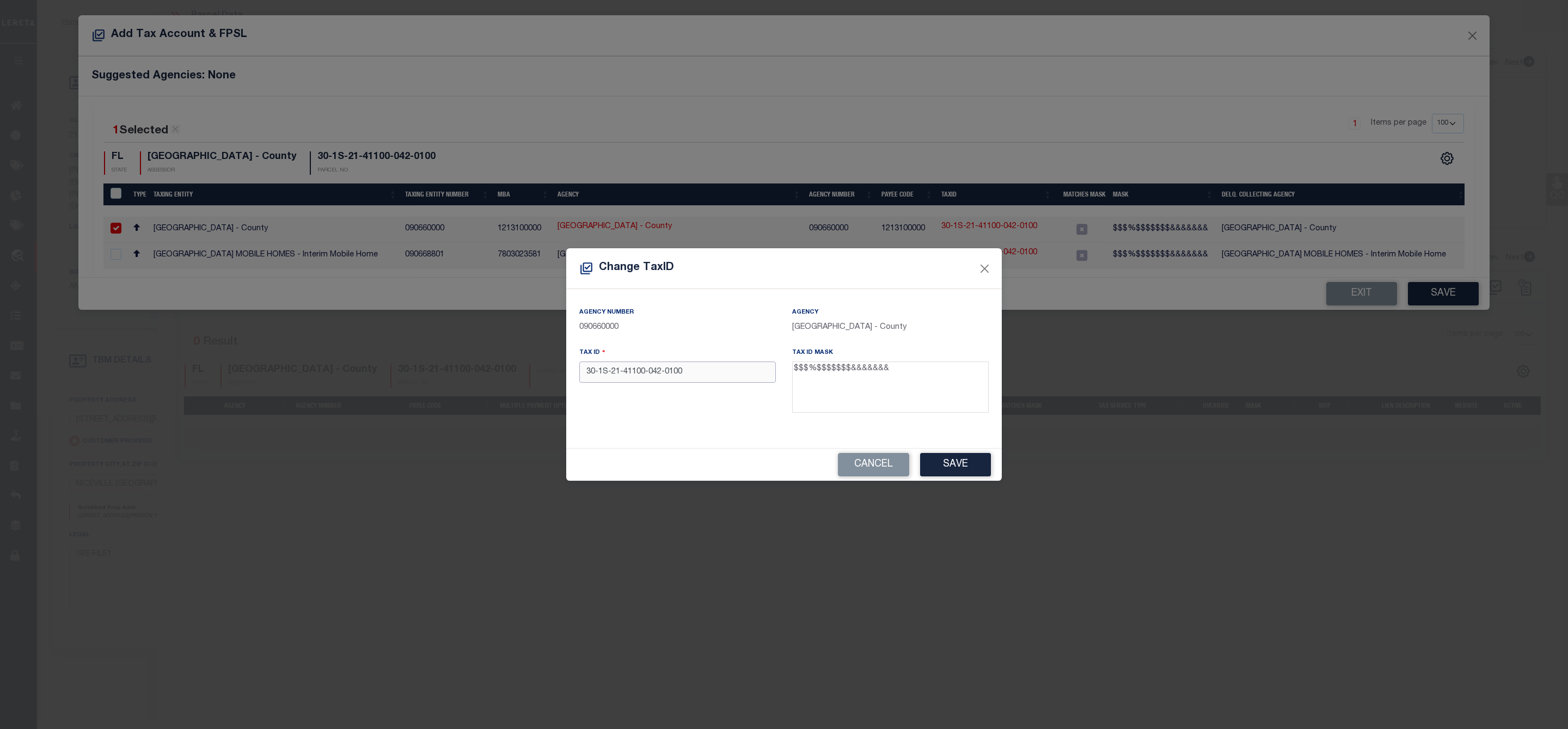
click at [668, 370] on input "30-1S-21-41100-042-0100" at bounding box center [678, 371] width 197 height 21
click at [650, 371] on input "30-1S-21-41100-0420100" at bounding box center [678, 371] width 197 height 21
click at [624, 370] on input "30-1S-21-411000420100" at bounding box center [678, 371] width 197 height 21
click at [612, 368] on input "30-1S-21411000420100" at bounding box center [678, 371] width 197 height 21
click at [601, 371] on input "30-1S21411000420100" at bounding box center [678, 371] width 197 height 21
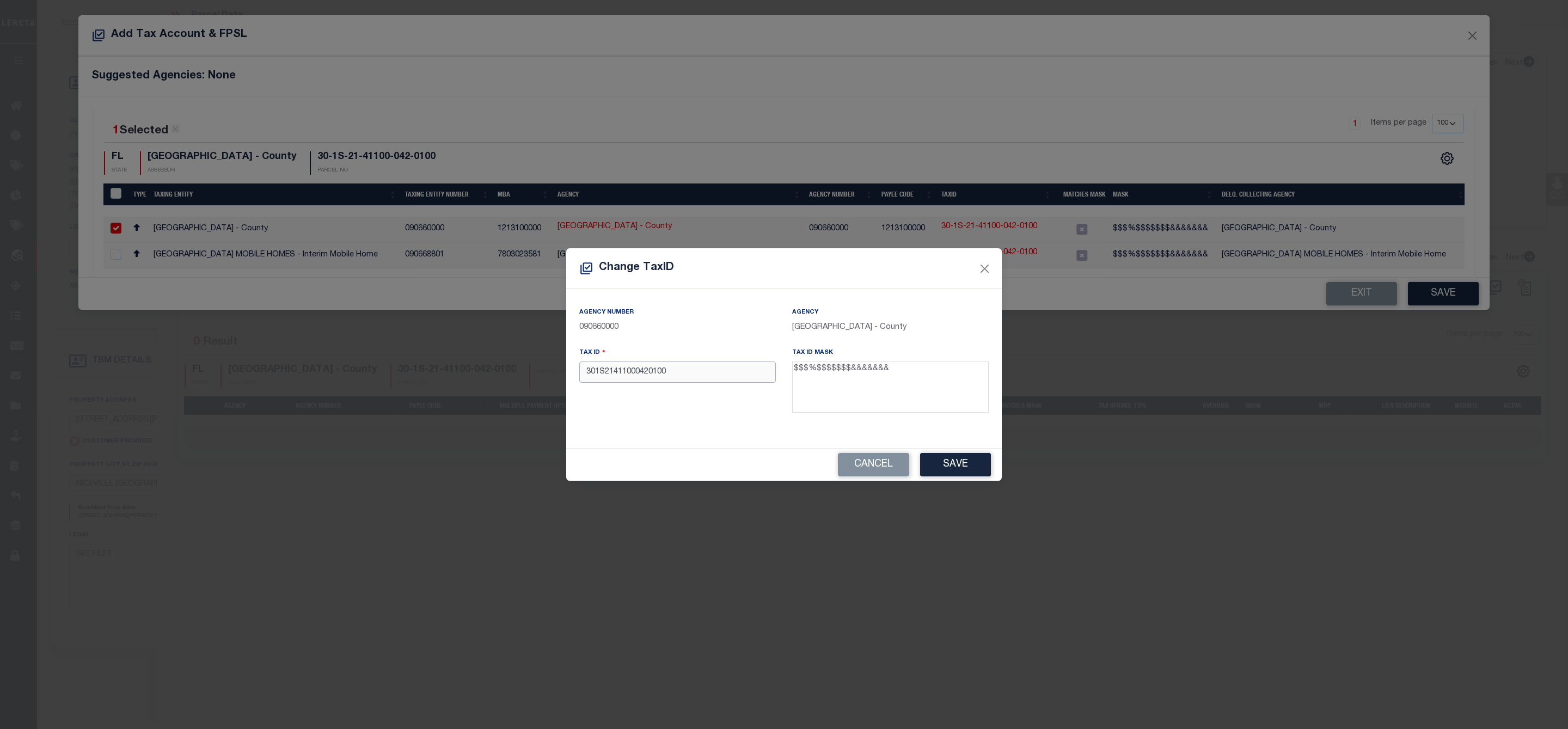
drag, startPoint x: 683, startPoint y: 371, endPoint x: 582, endPoint y: 377, distance: 101.2
click at [582, 377] on input "301S21411000420100" at bounding box center [678, 371] width 197 height 21
click at [950, 468] on button "Save" at bounding box center [956, 465] width 71 height 23
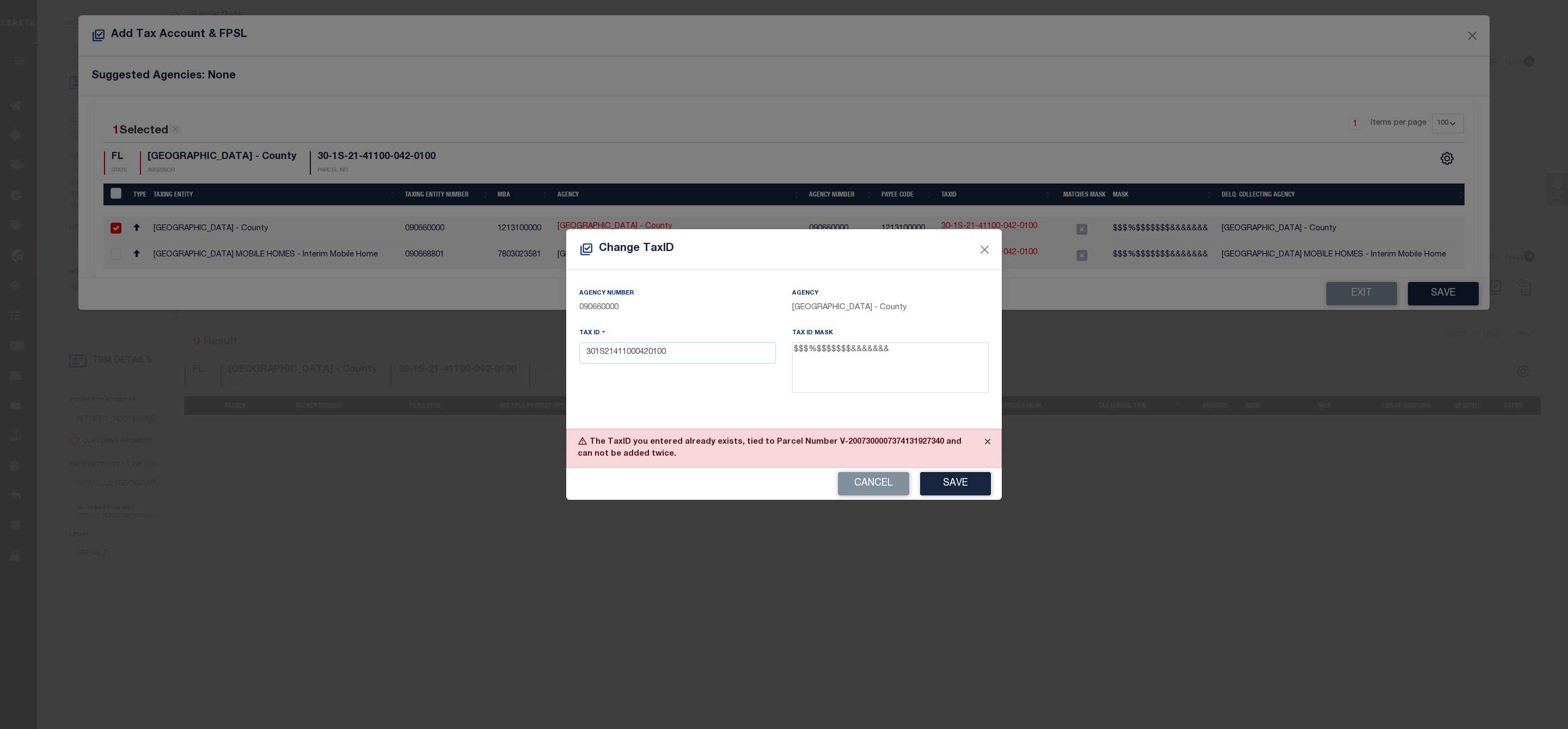
click at [989, 440] on button "Close" at bounding box center [988, 441] width 27 height 24
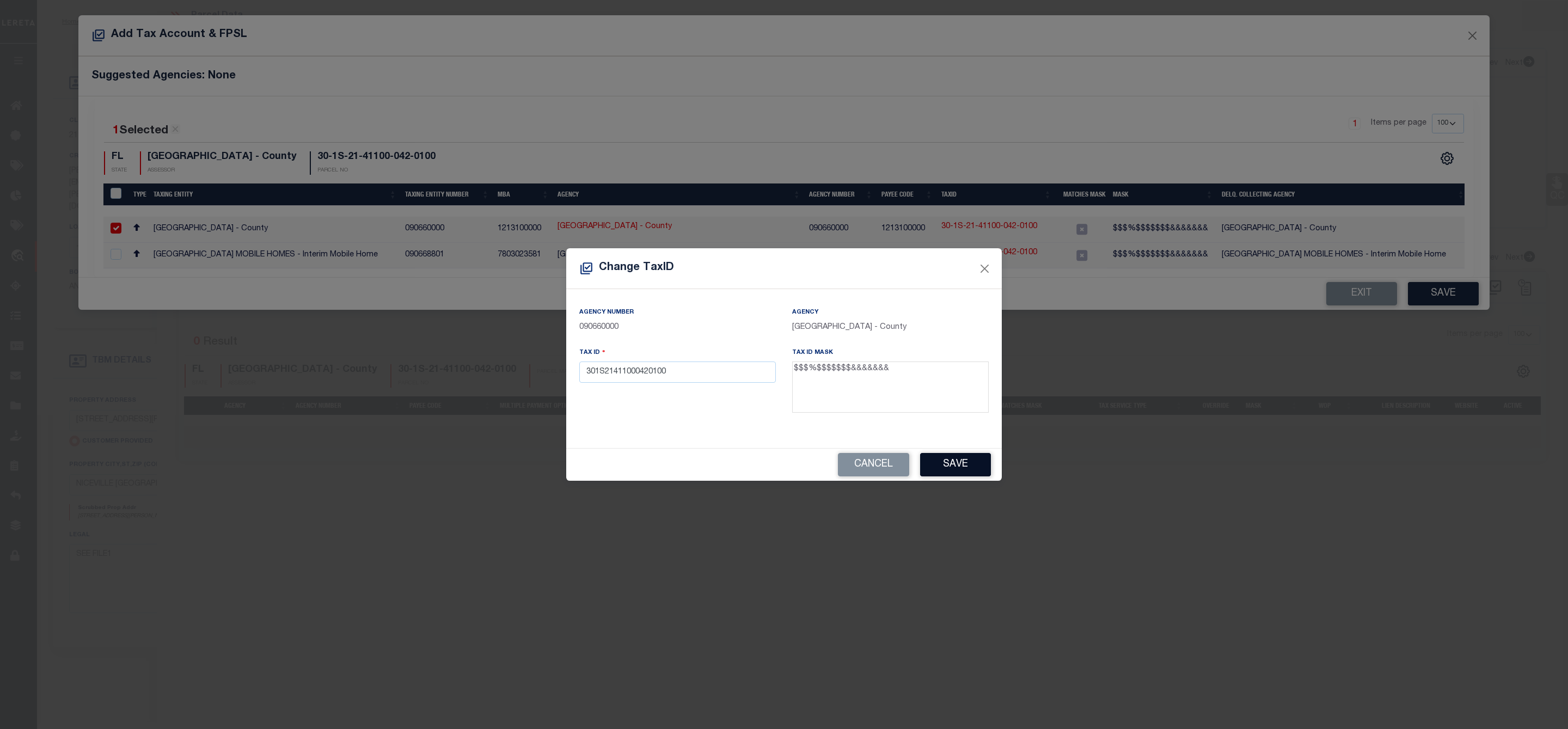
click at [951, 462] on button "Save" at bounding box center [956, 465] width 71 height 23
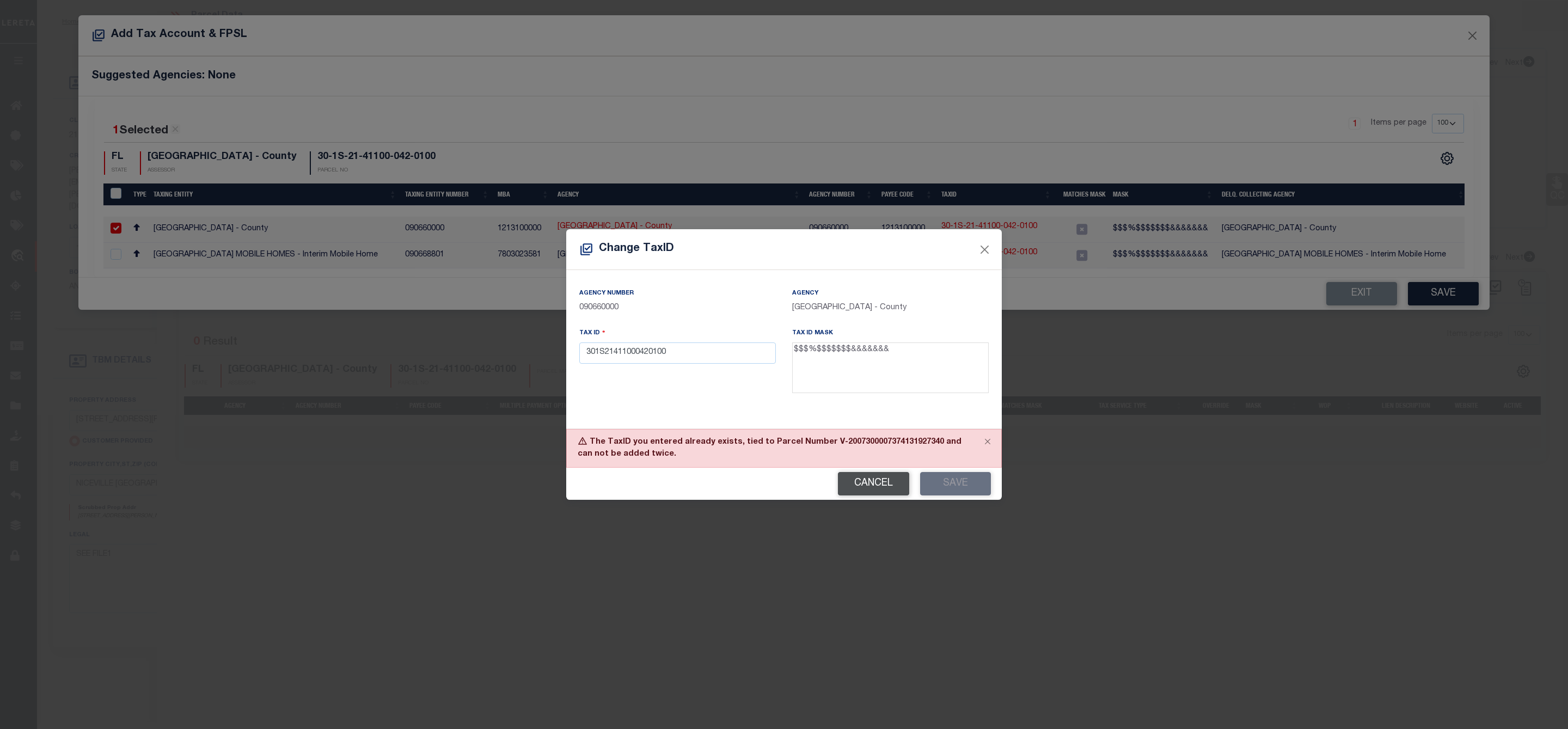
click at [866, 482] on button "Cancel" at bounding box center [874, 484] width 71 height 23
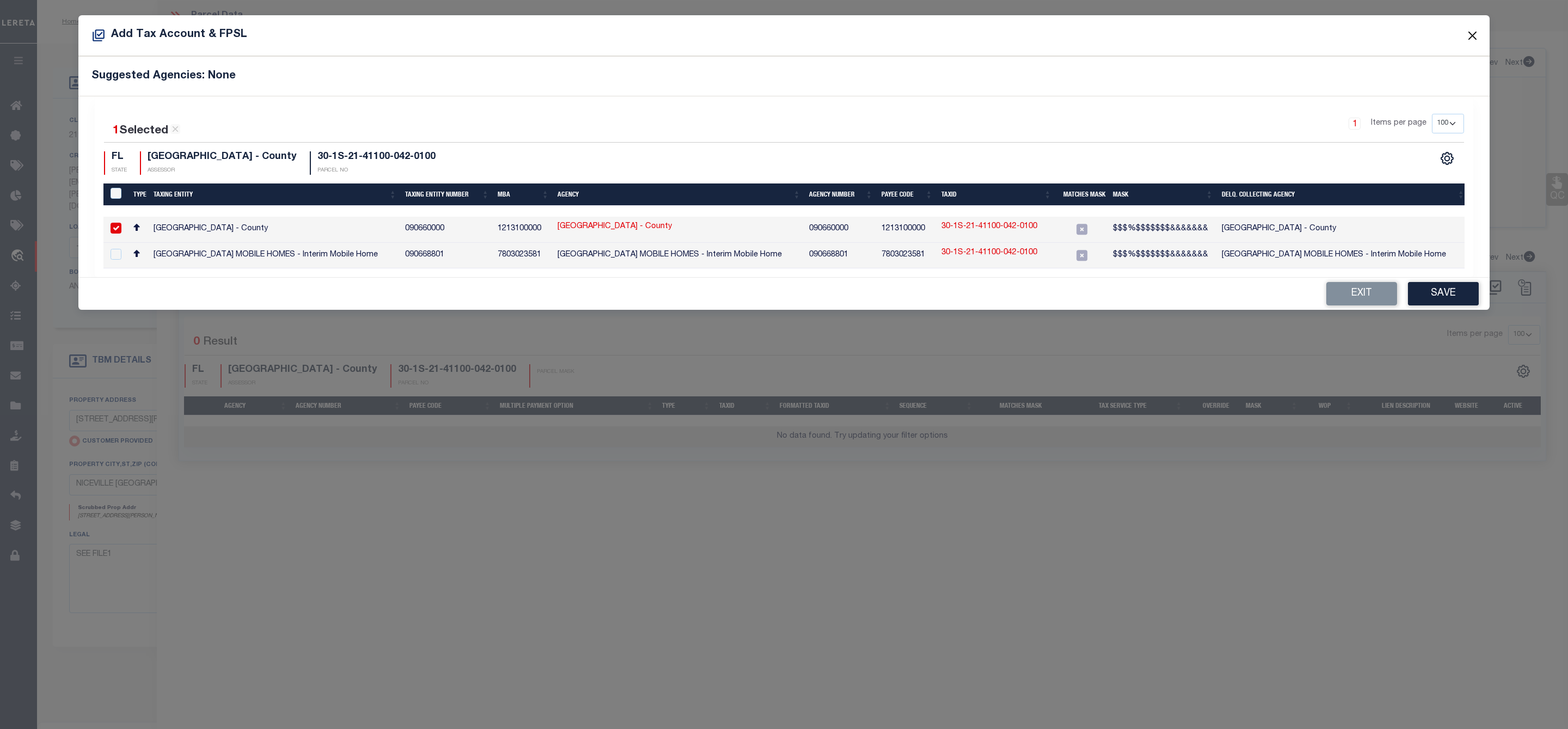
click at [1470, 29] on button "Close" at bounding box center [1473, 35] width 14 height 14
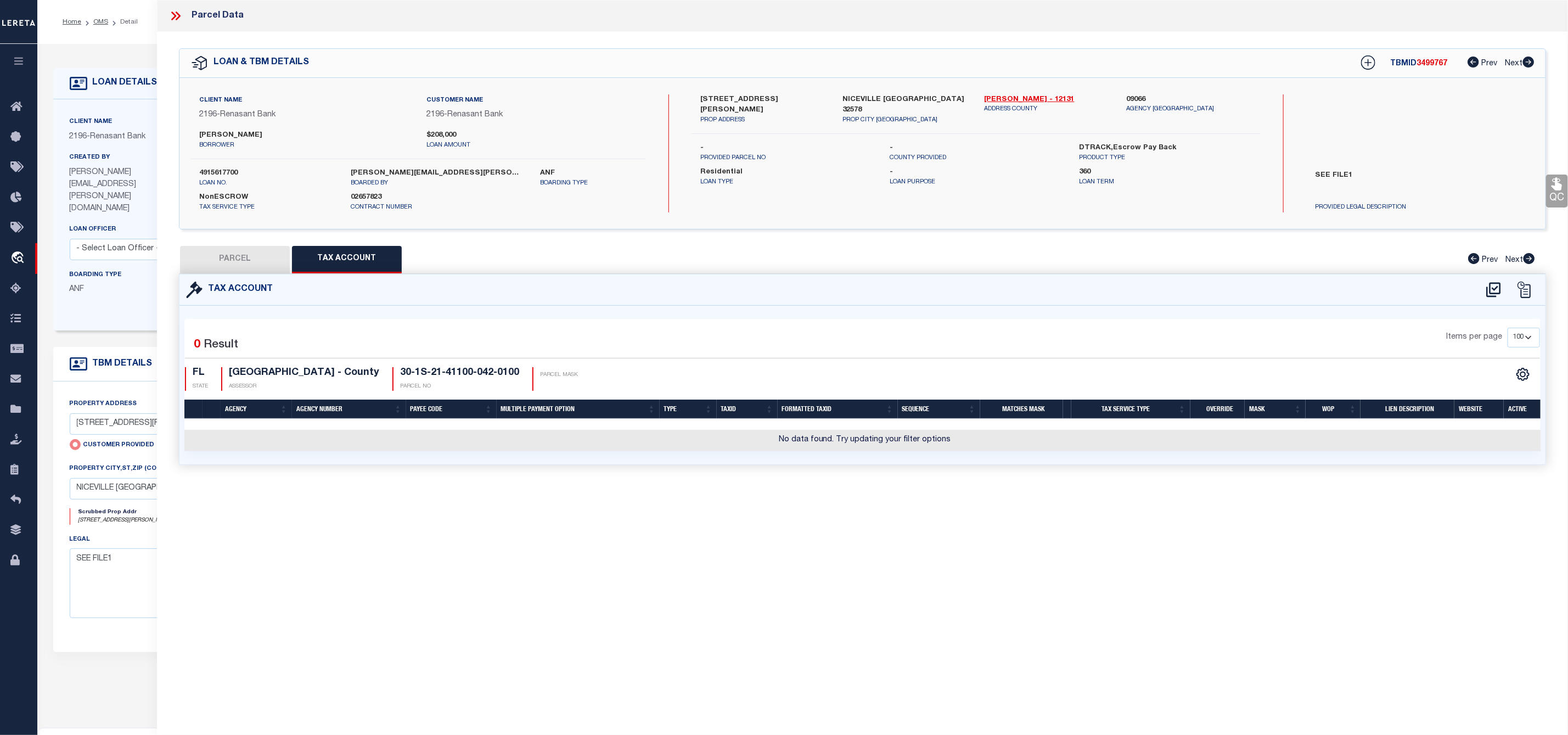
click at [257, 267] on button "PARCEL" at bounding box center [235, 259] width 110 height 27
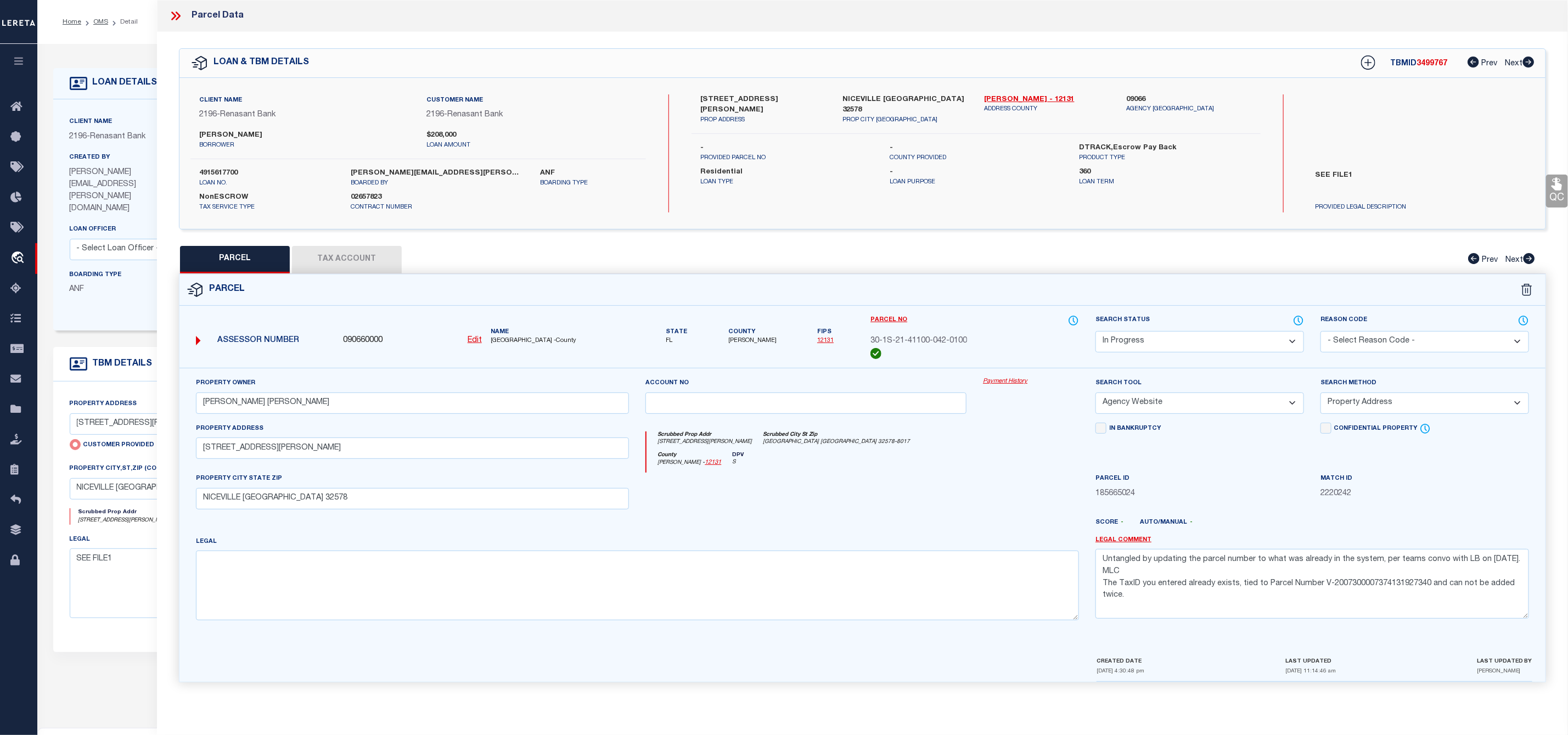
click at [484, 344] on div "090660000 Edit" at bounding box center [412, 341] width 148 height 12
click at [476, 341] on u "Edit" at bounding box center [474, 340] width 14 height 7
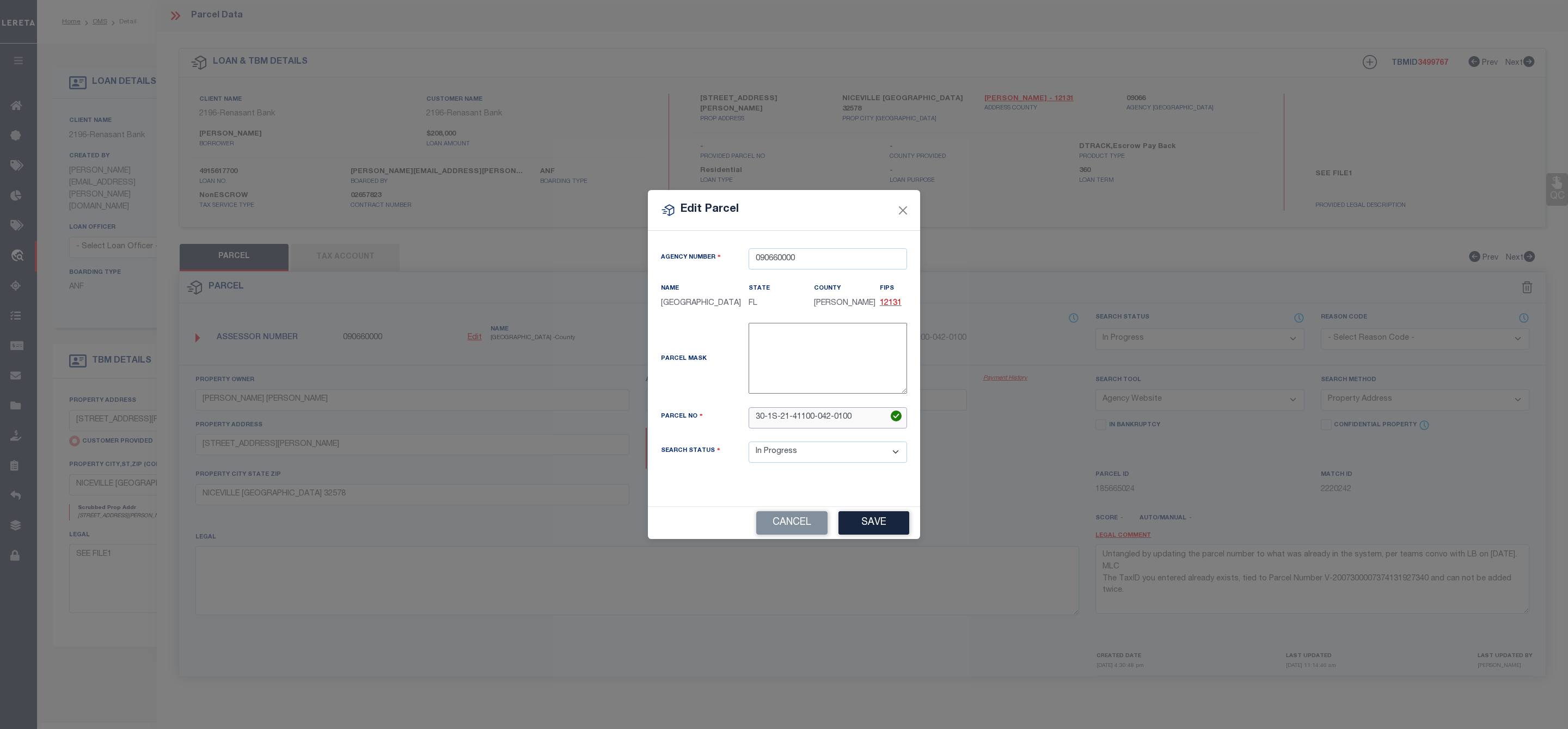
click at [835, 417] on input "30-1S-21-41100-042-0100" at bounding box center [828, 417] width 159 height 21
click at [819, 423] on input "30-1S-21-41100-0420100" at bounding box center [828, 417] width 159 height 21
click at [792, 417] on input "30-1S-21-411000420100" at bounding box center [828, 417] width 159 height 21
click at [781, 419] on input "30-1S-21411000420100" at bounding box center [828, 417] width 159 height 21
click at [768, 418] on input "30-1S21411000420100" at bounding box center [828, 417] width 159 height 21
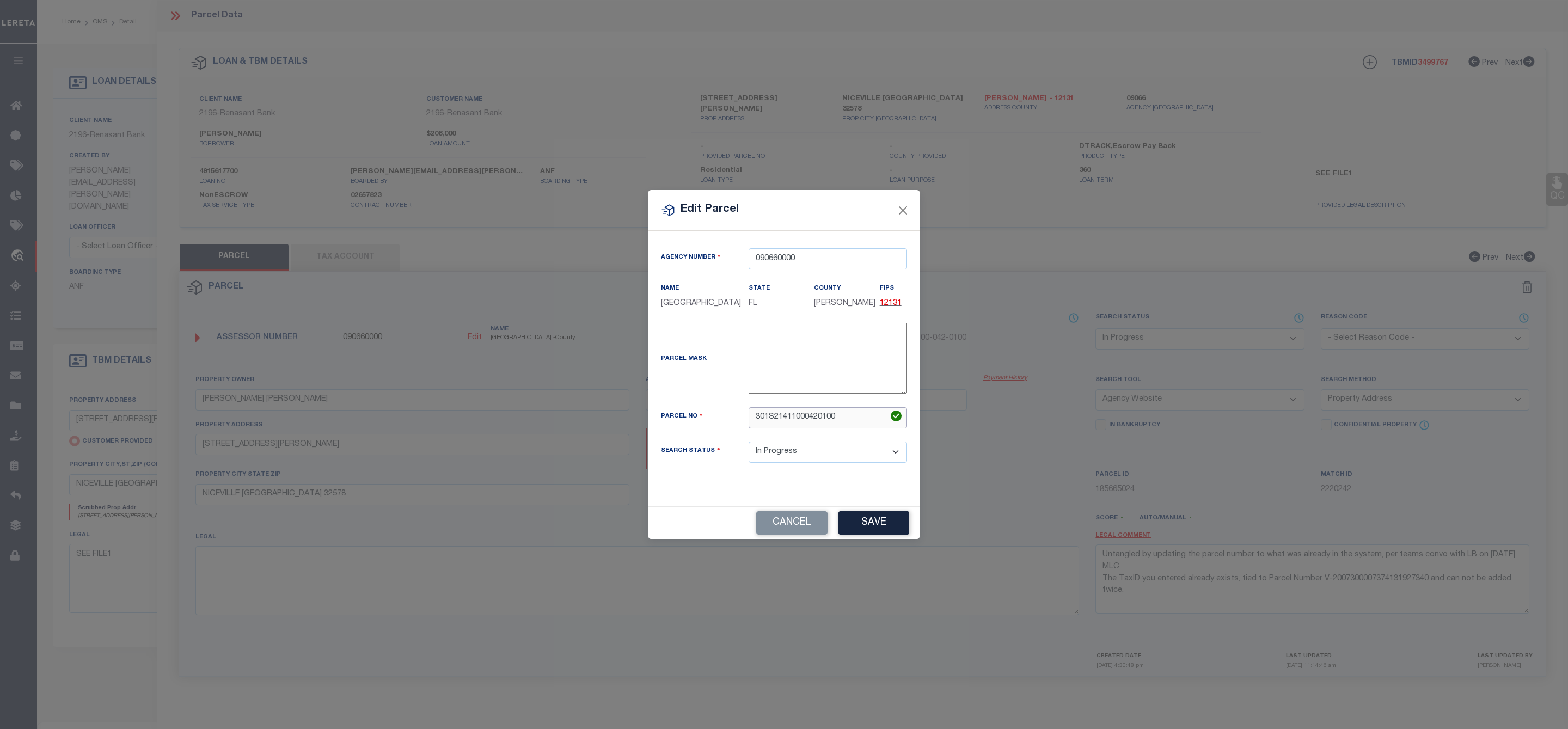
drag, startPoint x: 858, startPoint y: 417, endPoint x: 716, endPoint y: 417, distance: 142.0
click at [716, 417] on div "Parcel No 301S21411000420100" at bounding box center [784, 417] width 262 height 21
click at [890, 526] on button "Save" at bounding box center [873, 523] width 71 height 23
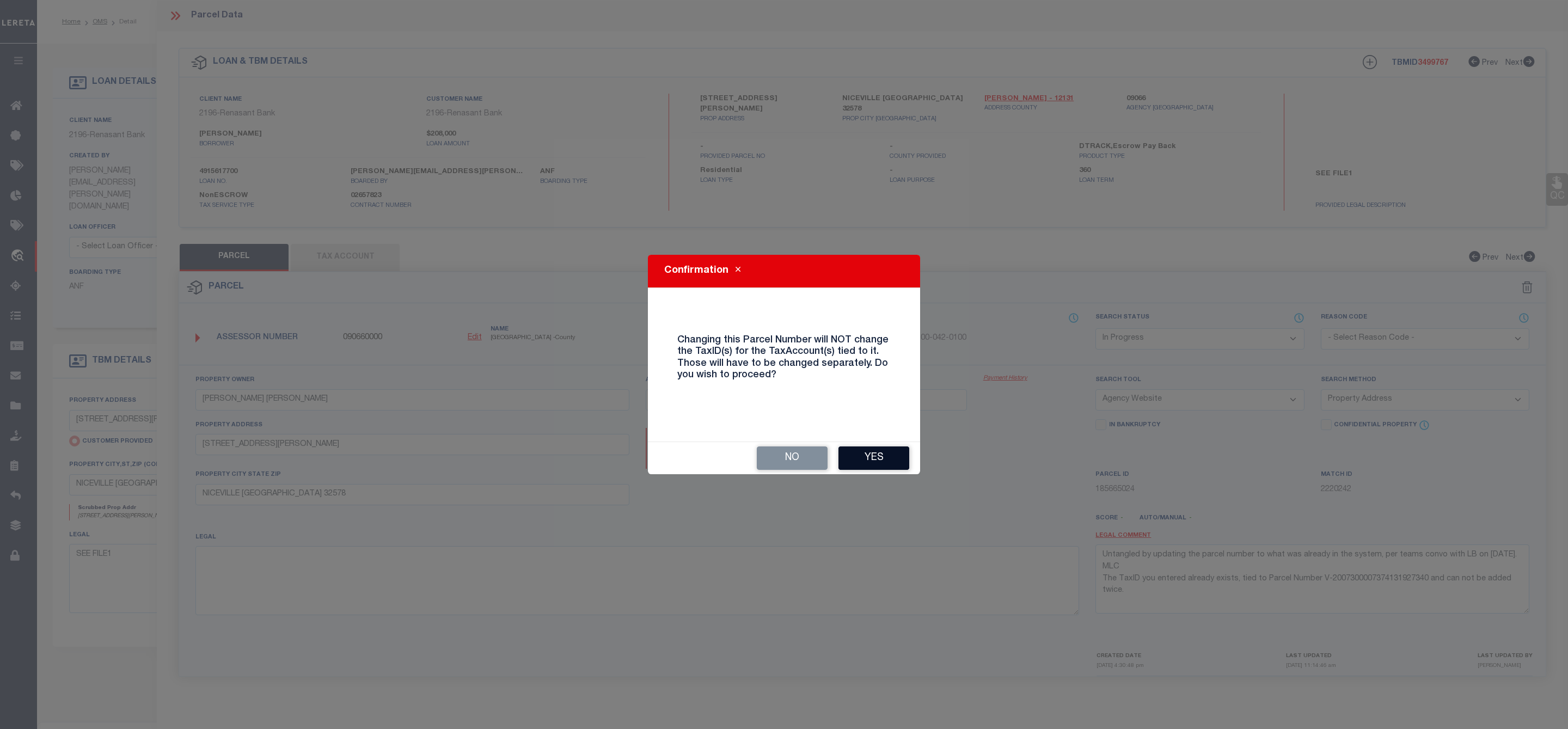
click at [881, 466] on button "Yes" at bounding box center [873, 458] width 71 height 23
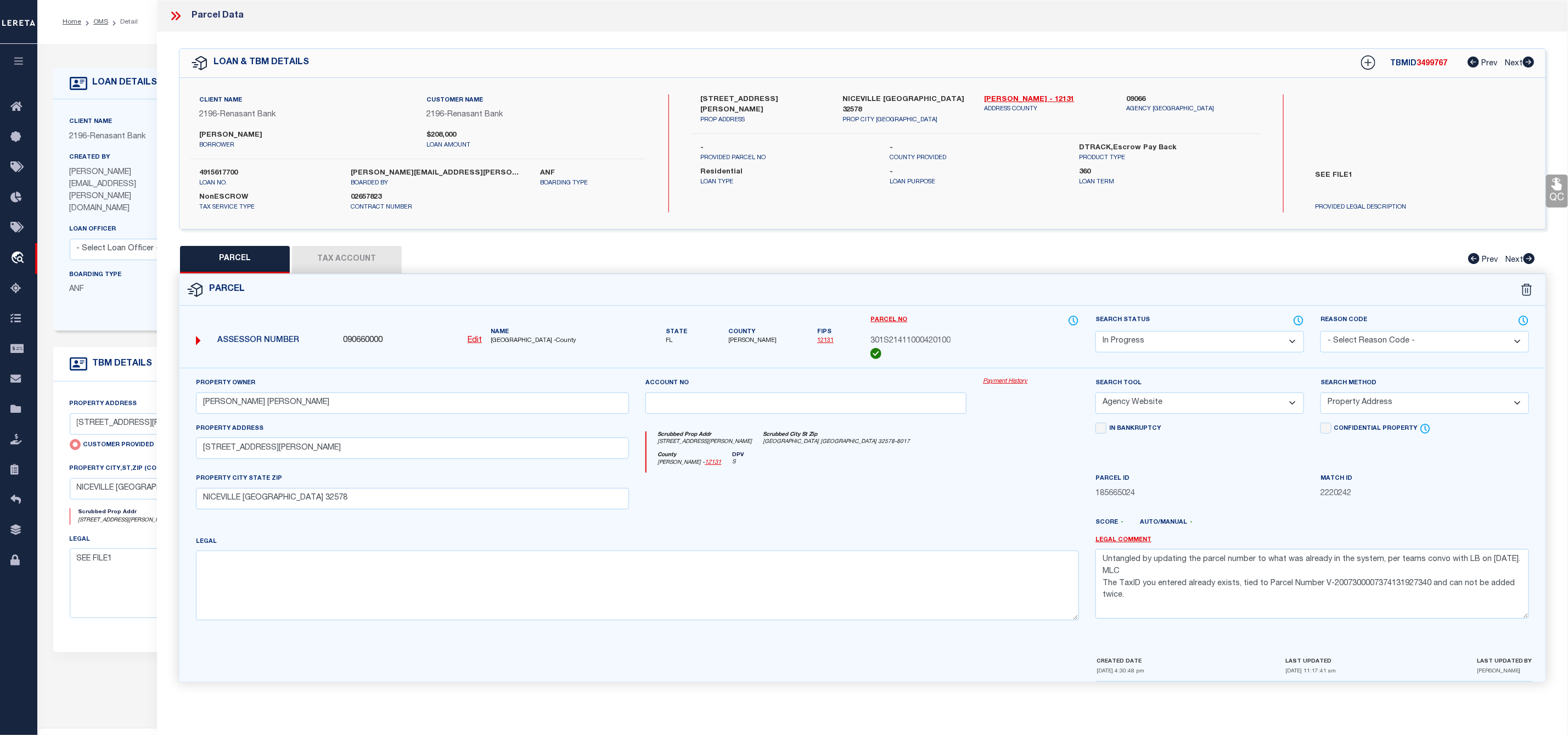
click at [336, 253] on button "Tax Account" at bounding box center [347, 259] width 110 height 27
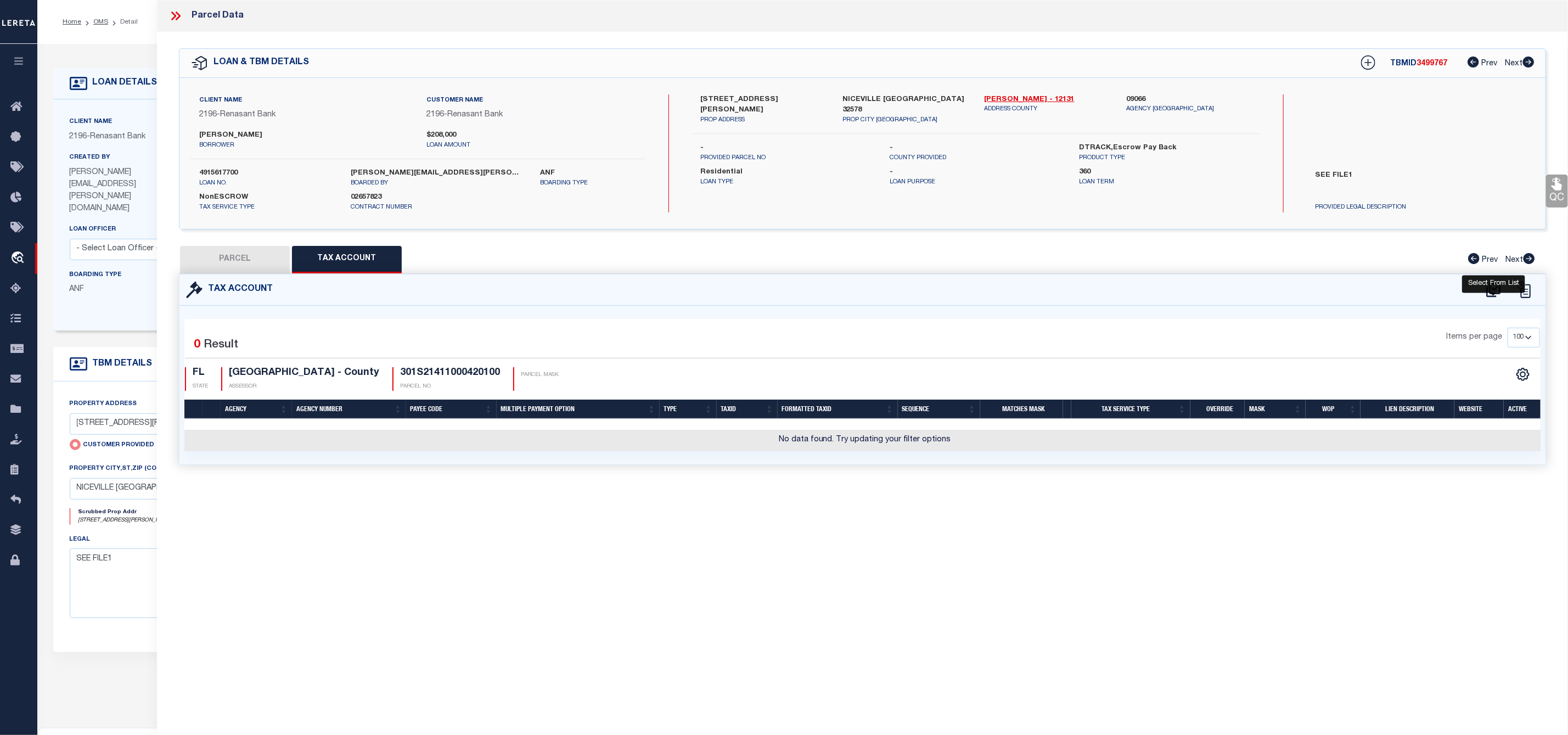
click at [1491, 289] on icon at bounding box center [1493, 290] width 18 height 18
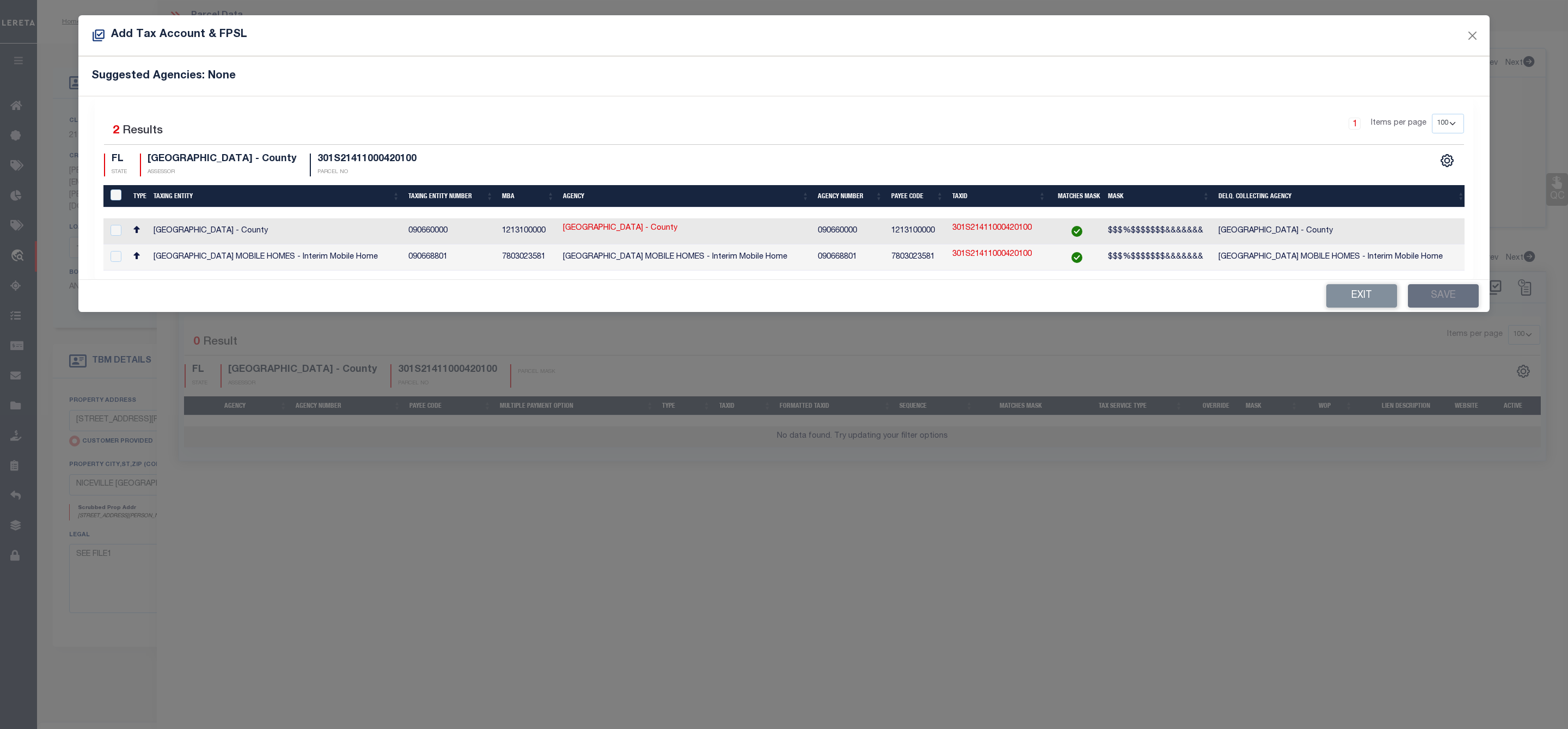
click at [114, 221] on td at bounding box center [116, 232] width 25 height 26
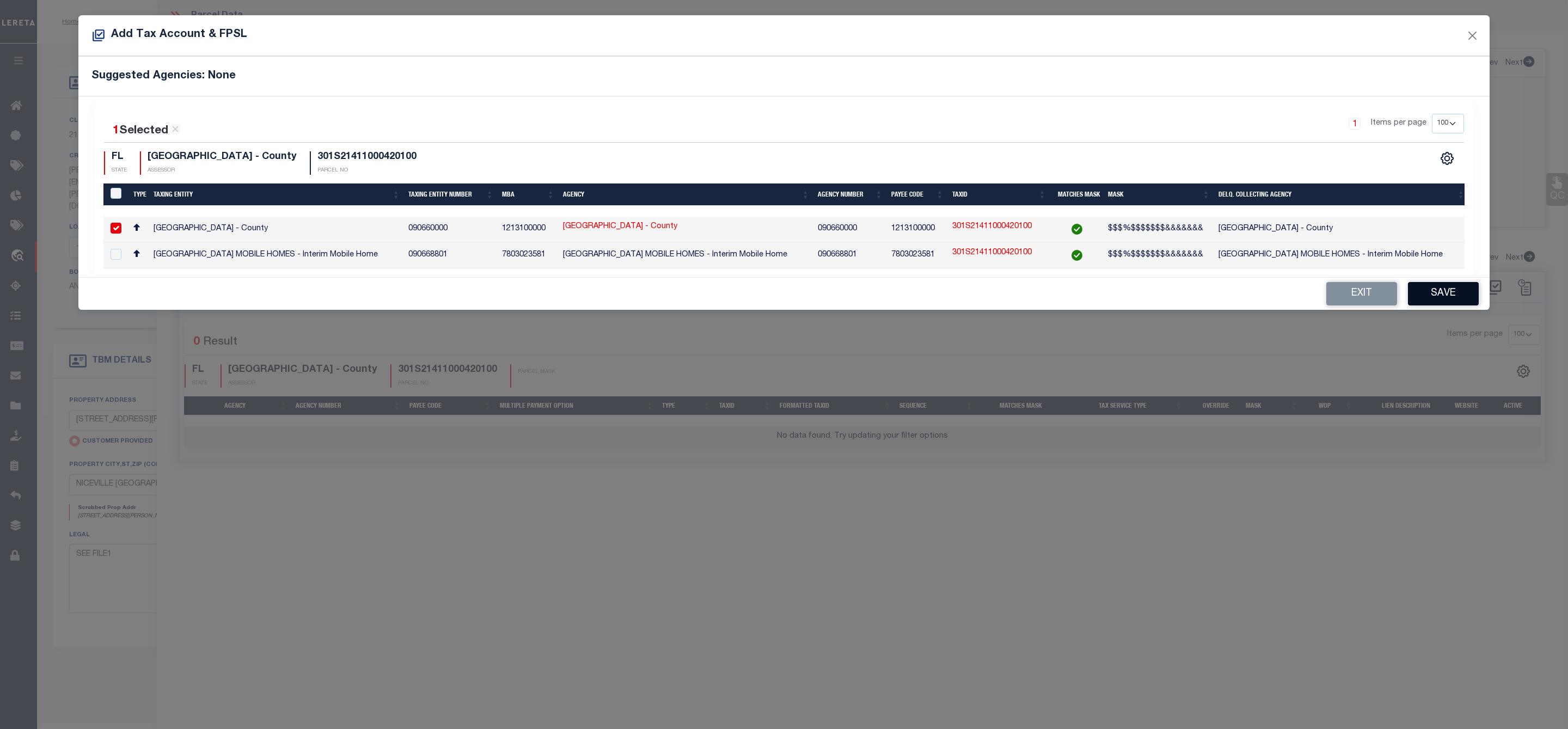
click at [1430, 297] on button "Save" at bounding box center [1443, 293] width 71 height 23
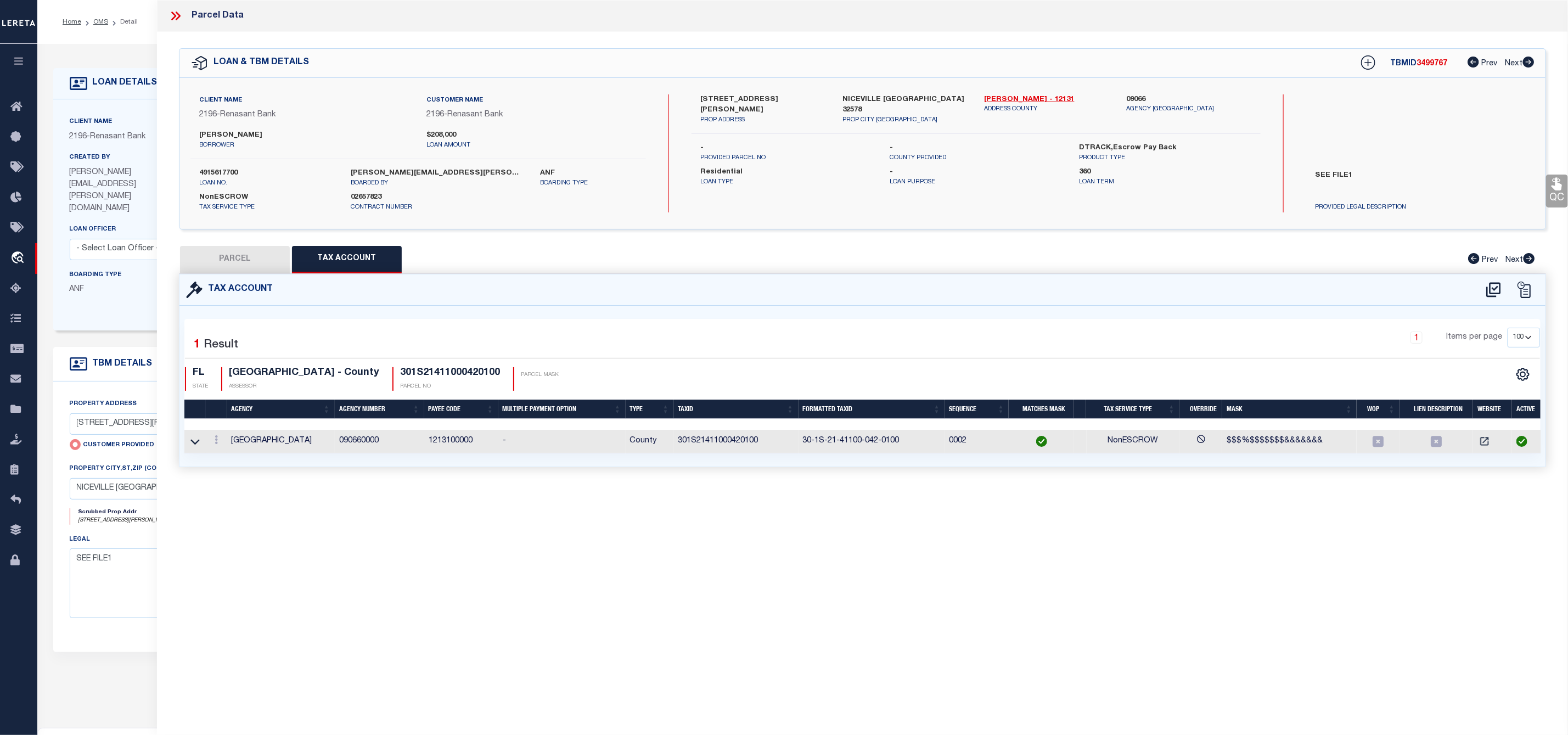
click at [255, 264] on button "PARCEL" at bounding box center [235, 259] width 110 height 27
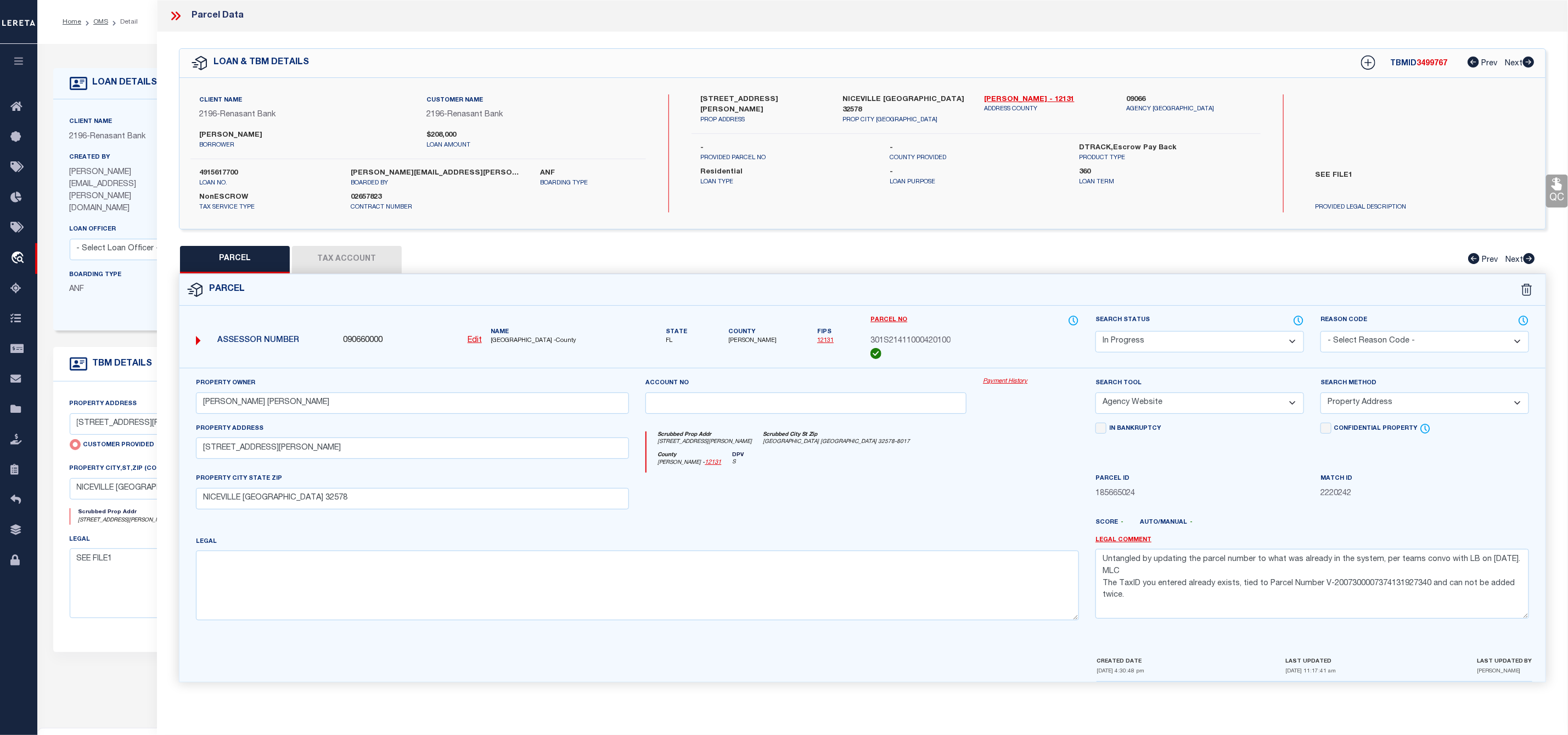
click at [355, 269] on button "Tax Account" at bounding box center [347, 259] width 110 height 27
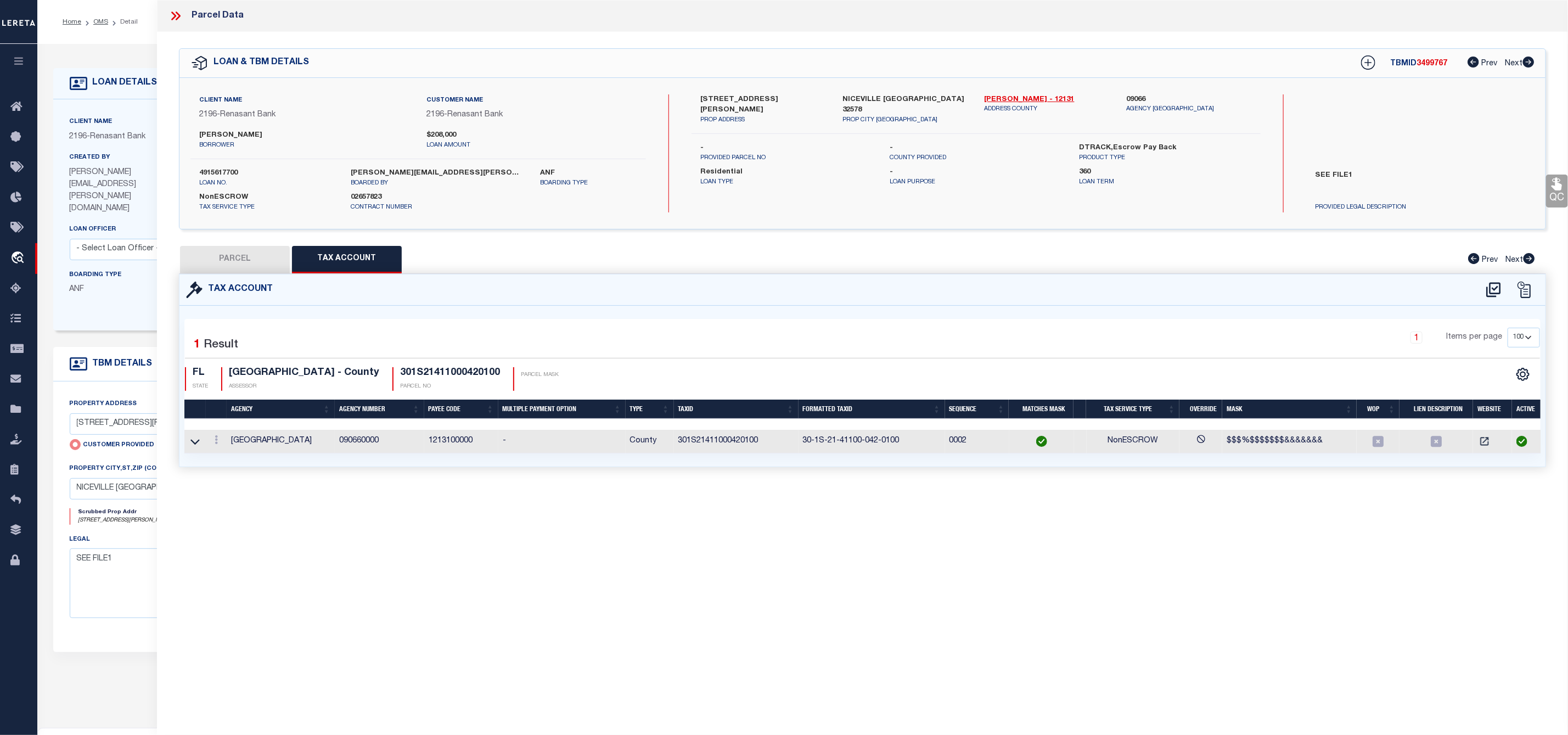
click at [239, 262] on button "PARCEL" at bounding box center [235, 259] width 110 height 27
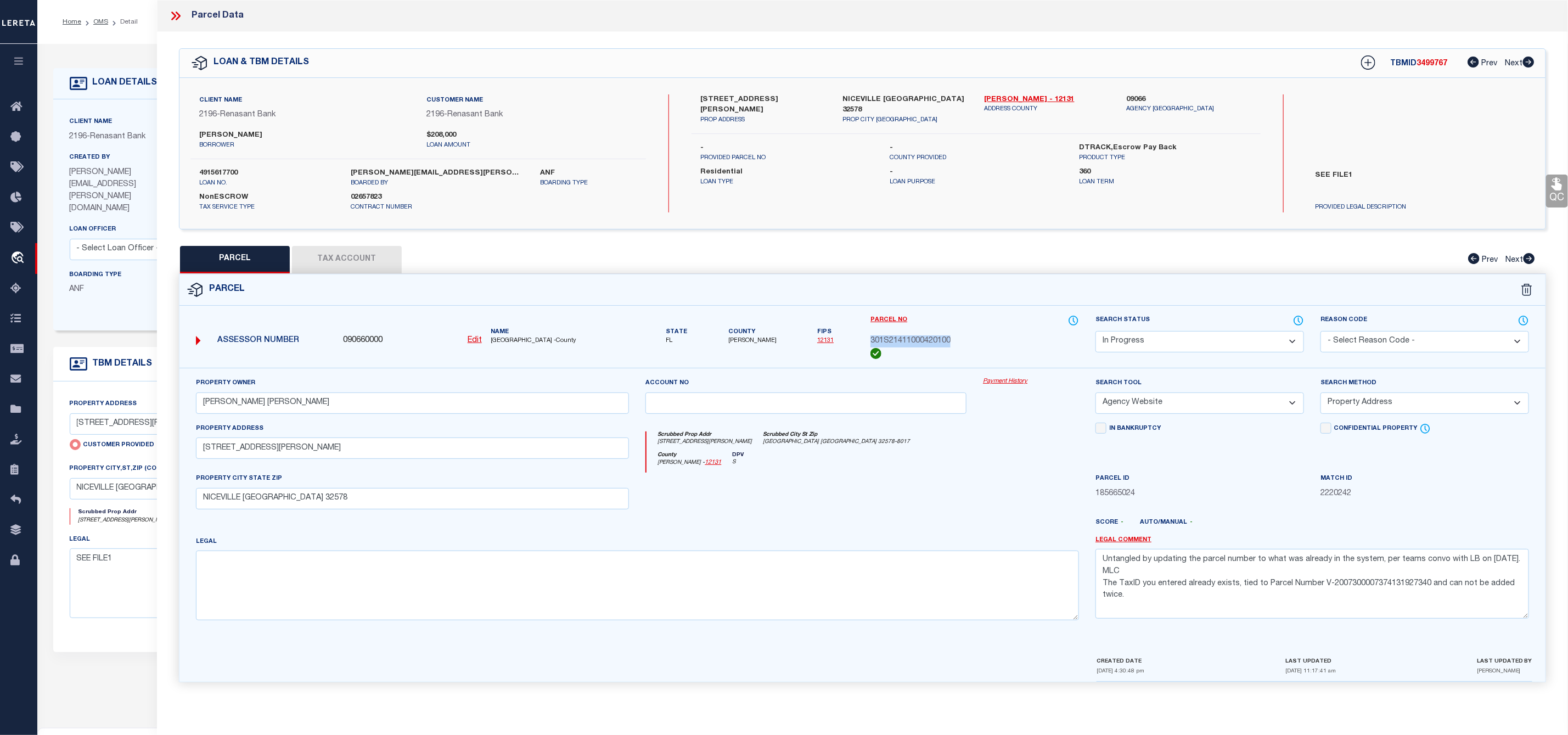
drag, startPoint x: 954, startPoint y: 338, endPoint x: 865, endPoint y: 343, distance: 89.1
click at [865, 343] on div "Parcel No 301S21411000420100" at bounding box center [975, 341] width 225 height 54
copy span "301S21411000420100"
click at [752, 344] on span "[PERSON_NAME]" at bounding box center [752, 341] width 48 height 10
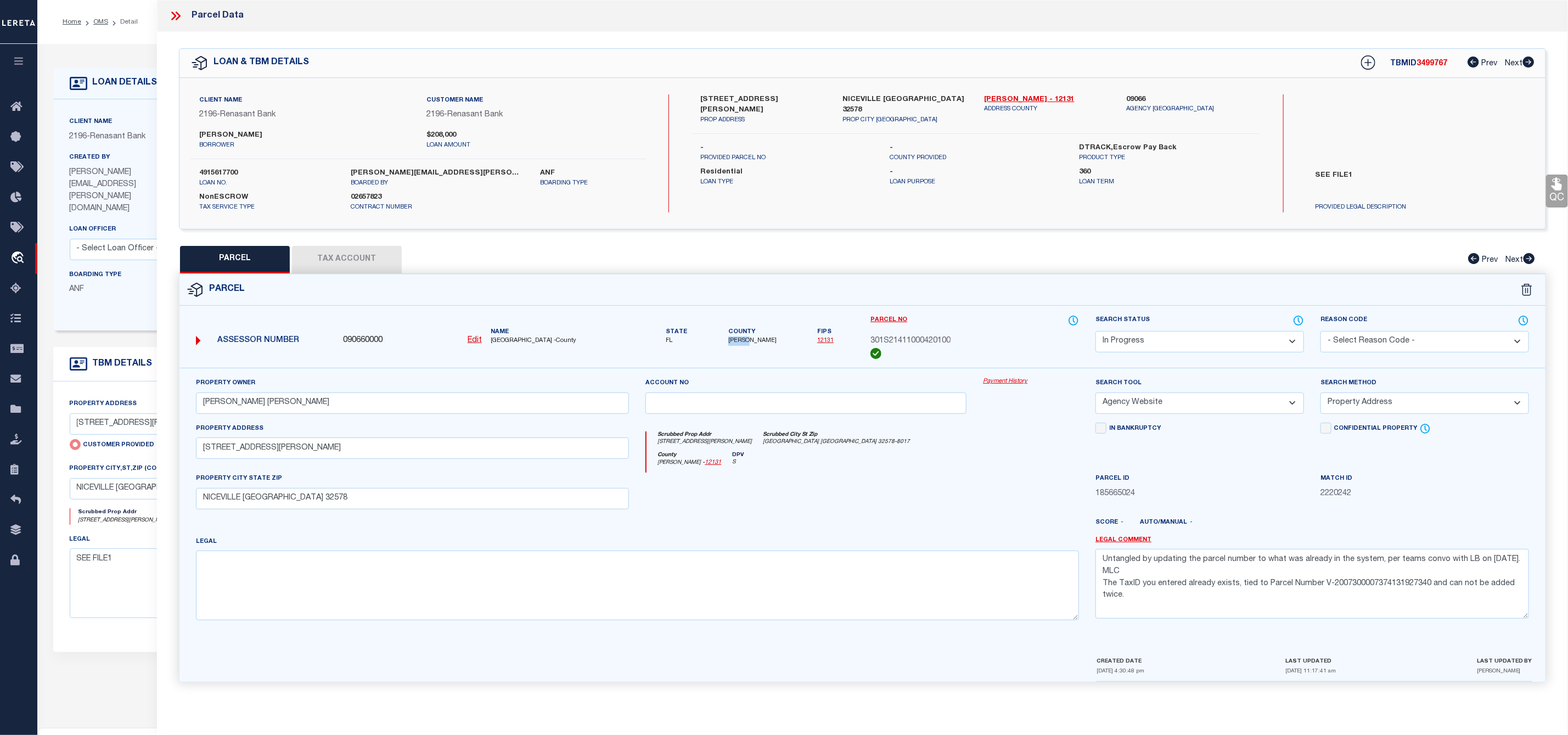
copy span "[PERSON_NAME]"
drag, startPoint x: 679, startPoint y: 495, endPoint x: 570, endPoint y: 441, distance: 121.6
click at [679, 495] on div at bounding box center [806, 495] width 338 height 45
click at [225, 170] on label "4915617700" at bounding box center [266, 173] width 135 height 11
click at [225, 171] on label "4915617700" at bounding box center [266, 173] width 135 height 11
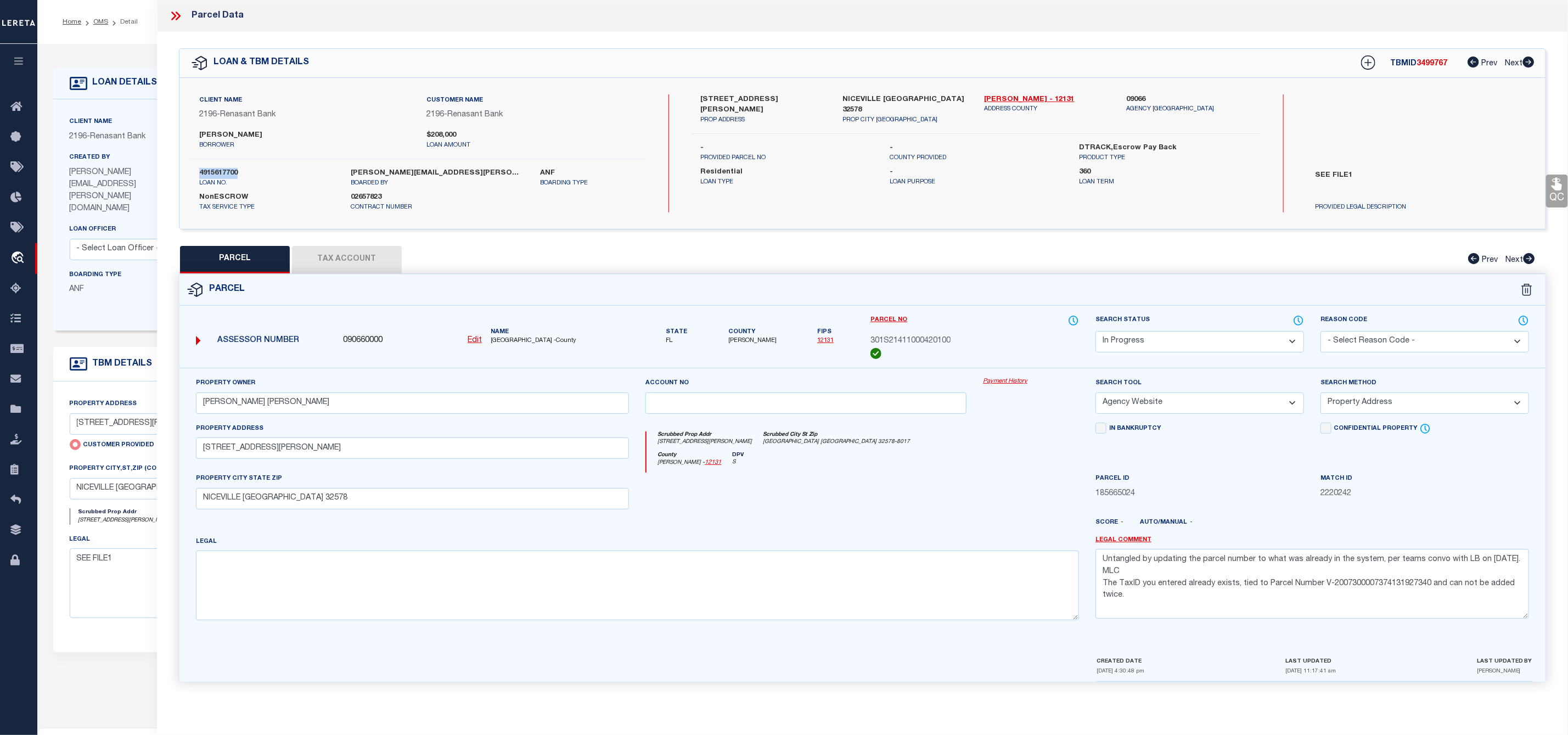
copy label "4915617700"
click at [1432, 59] on span "3499767" at bounding box center [1432, 63] width 31 height 7
click at [1194, 340] on select "Automated Search Bad Parcel Complete Duplicate Parcel High Dollar Reporting In …" at bounding box center [1199, 341] width 208 height 21
click at [1095, 332] on select "Automated Search Bad Parcel Complete Duplicate Parcel High Dollar Reporting In …" at bounding box center [1199, 341] width 208 height 21
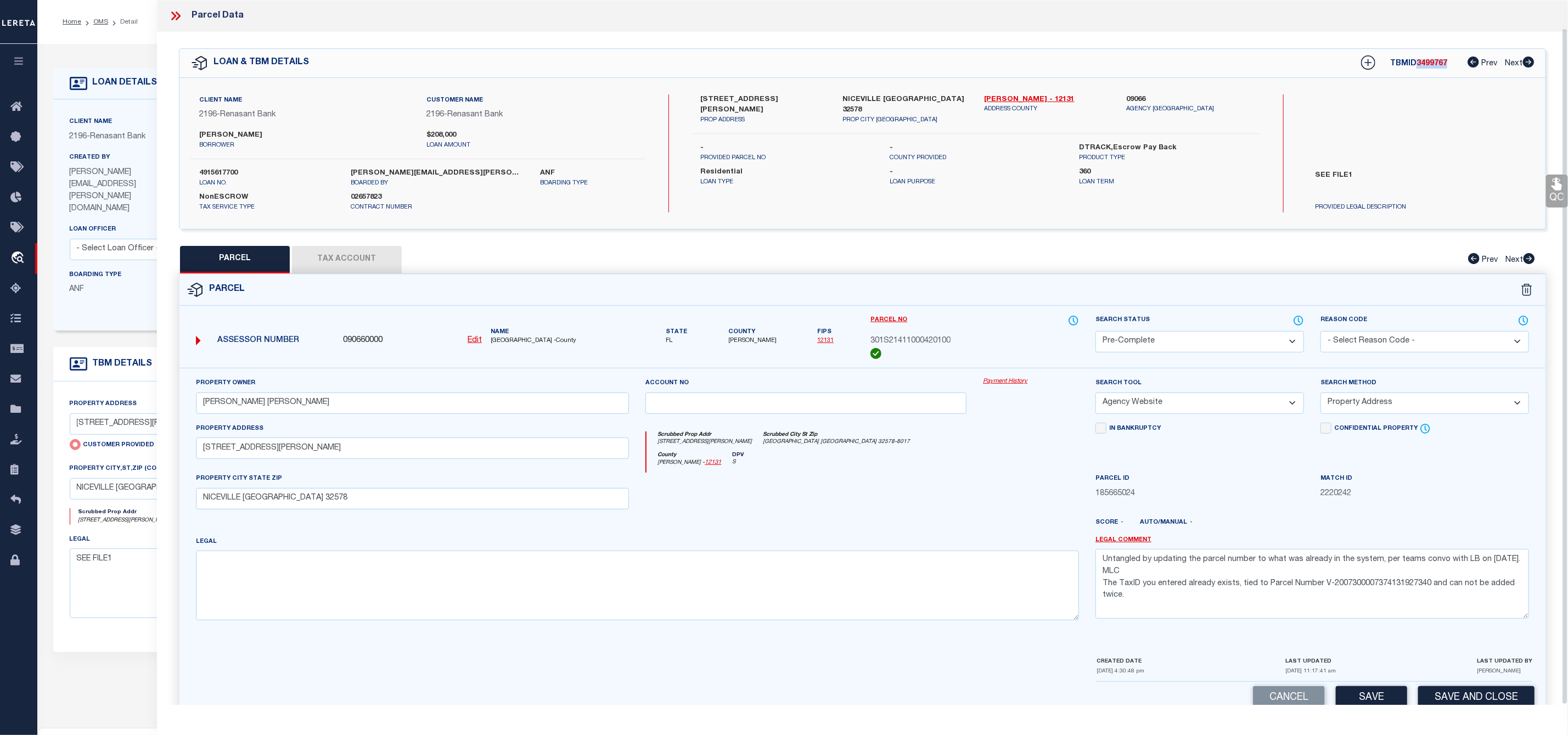
scroll to position [29, 0]
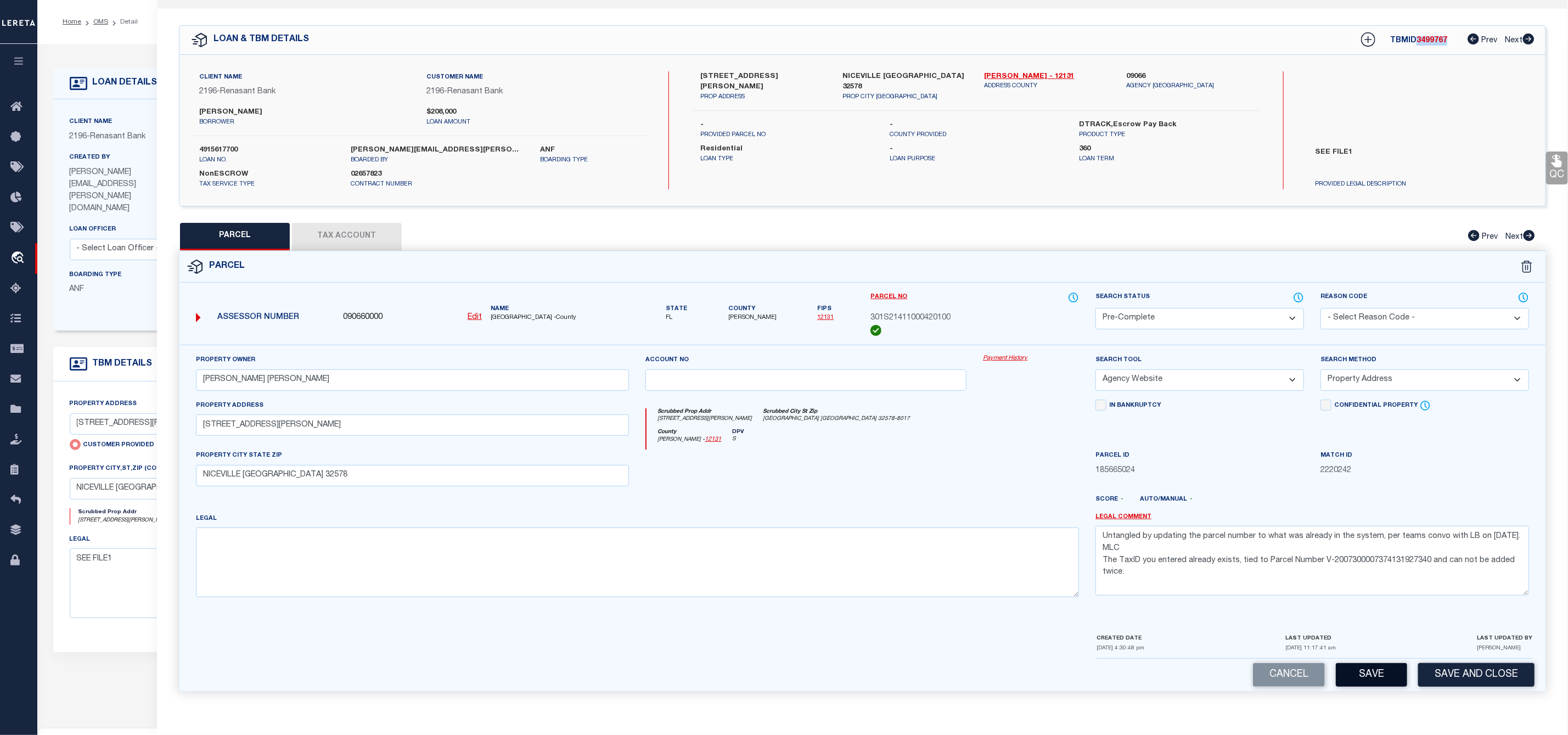
click at [1371, 678] on button "Save" at bounding box center [1371, 675] width 71 height 23
click at [382, 550] on textarea at bounding box center [638, 562] width 884 height 69
click at [404, 560] on textarea at bounding box center [638, 562] width 884 height 69
click at [399, 548] on textarea at bounding box center [638, 562] width 884 height 69
click at [473, 316] on u "Edit" at bounding box center [474, 317] width 14 height 7
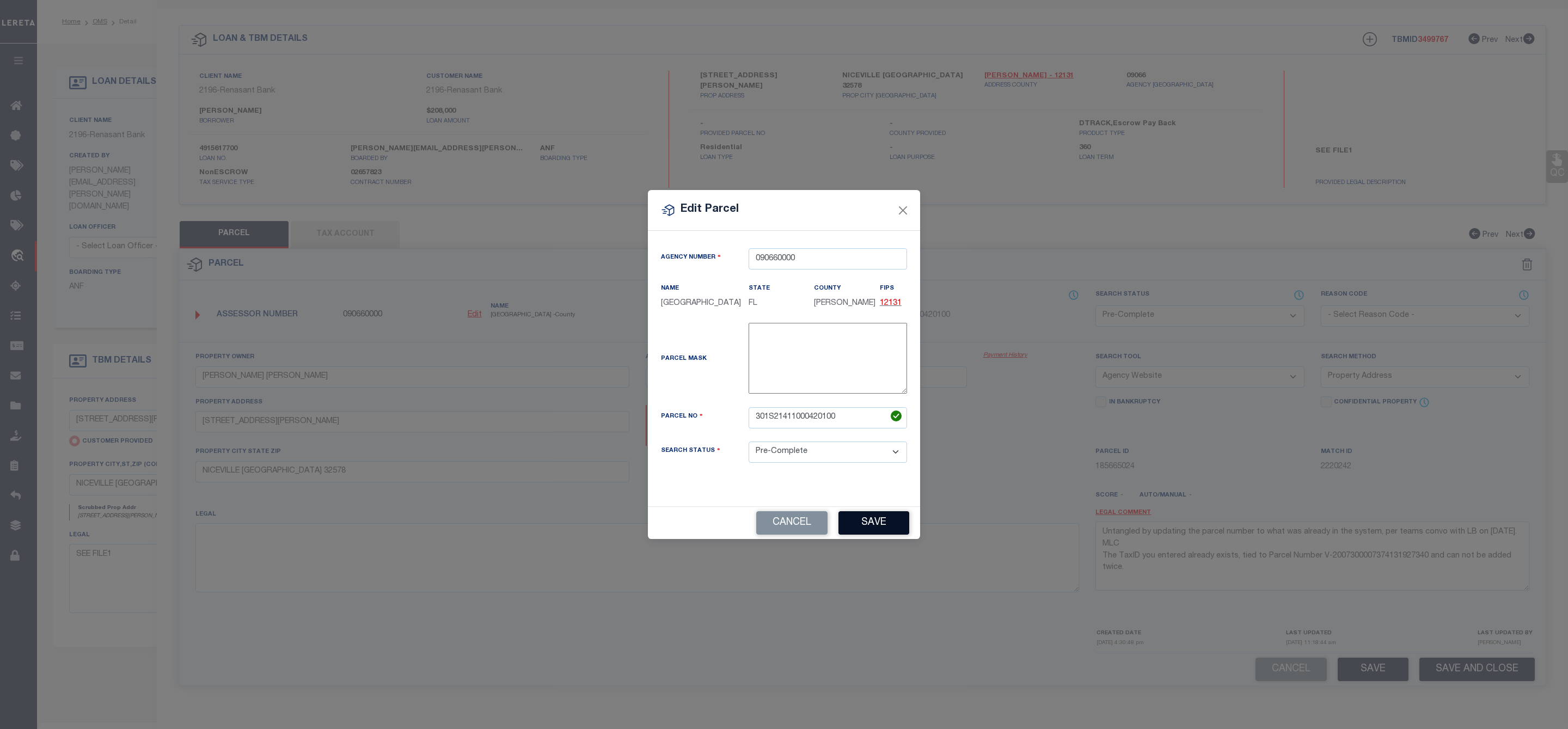
click at [868, 526] on button "Save" at bounding box center [873, 523] width 71 height 23
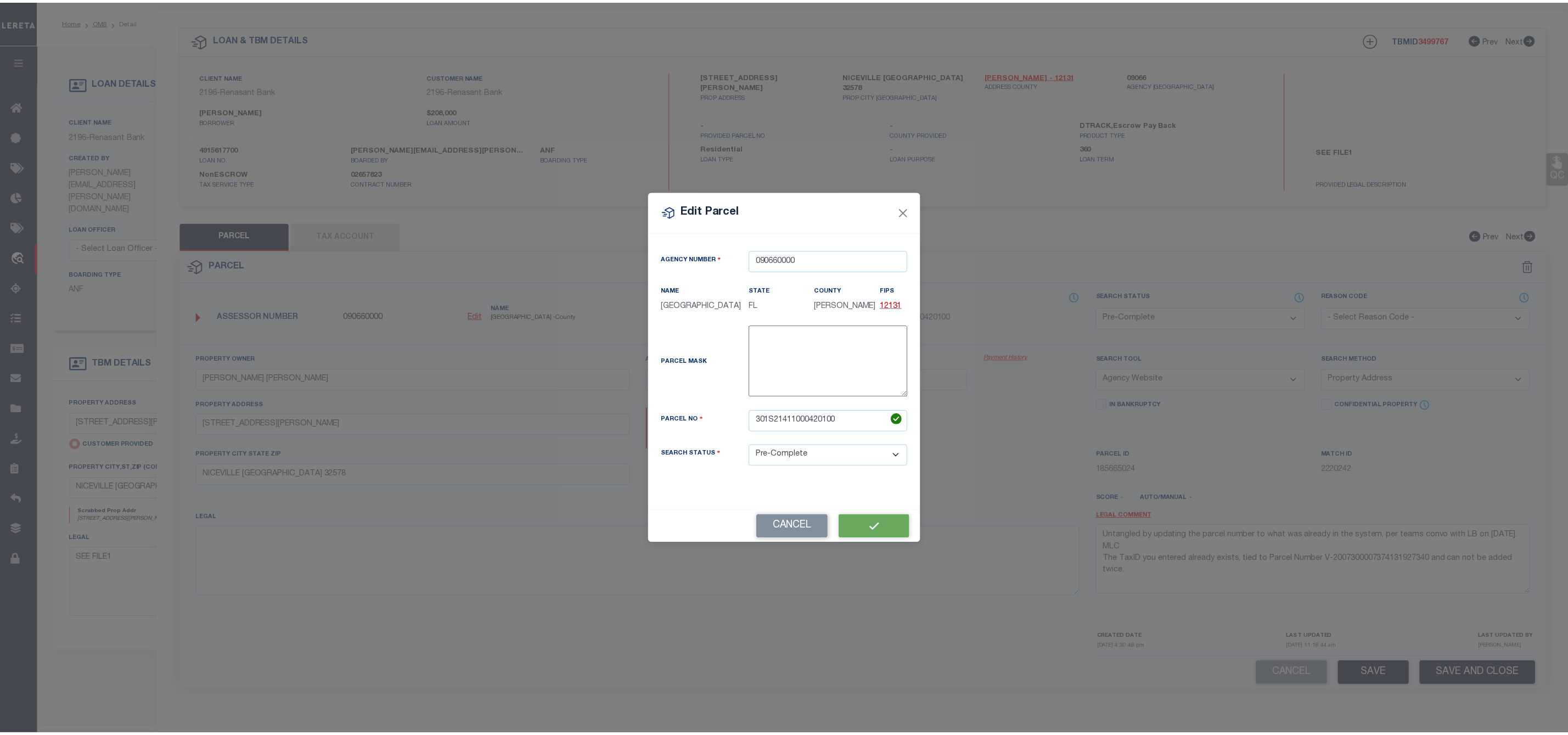
scroll to position [0, 0]
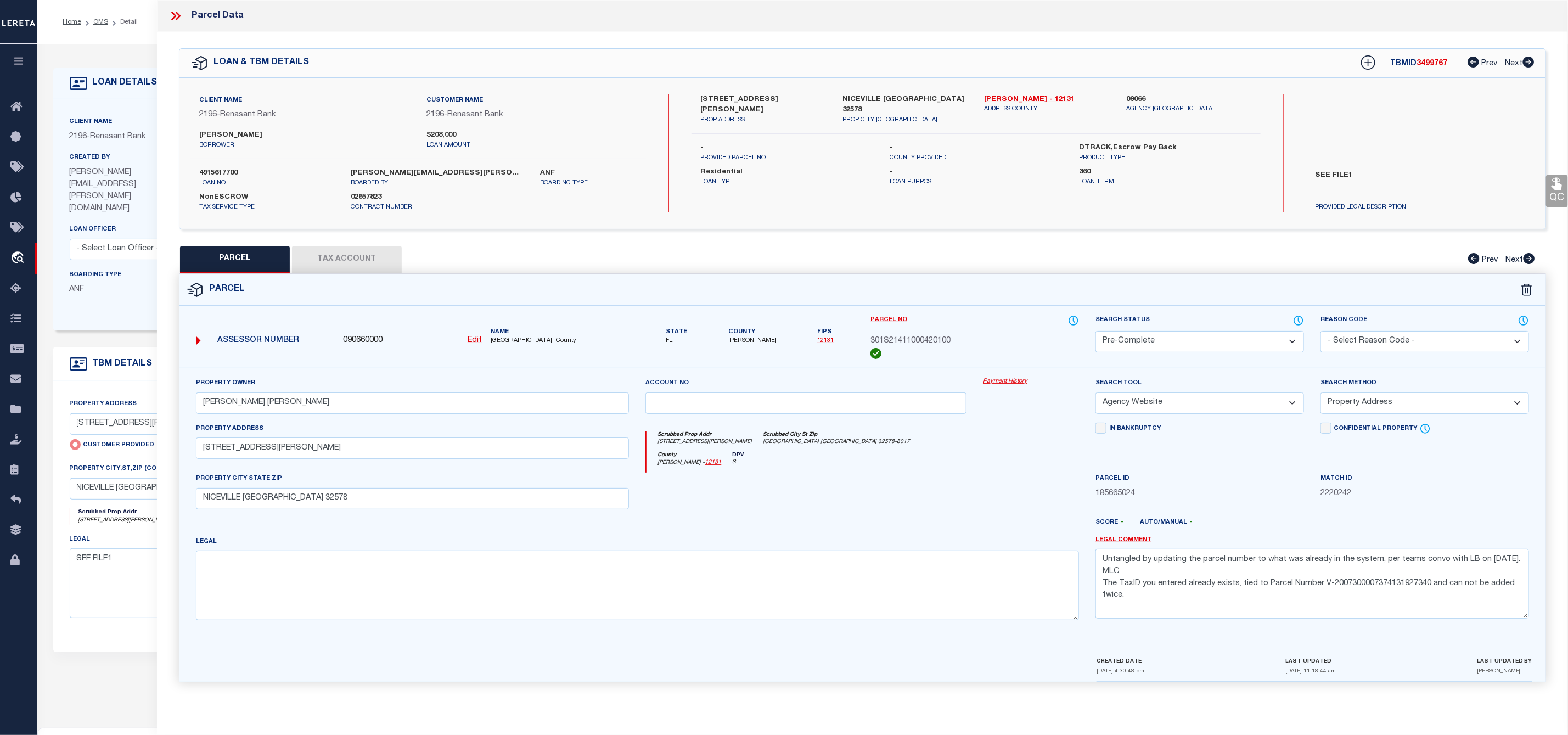
click at [451, 546] on div "Legal" at bounding box center [638, 578] width 884 height 84
click at [424, 569] on textarea at bounding box center [638, 585] width 884 height 69
paste textarea "LOT 10 BLK 42 VILLA TASSO PB 3-28 OR 2634-917 OR 2666-295 OR 3120-1186 OR 3120-…"
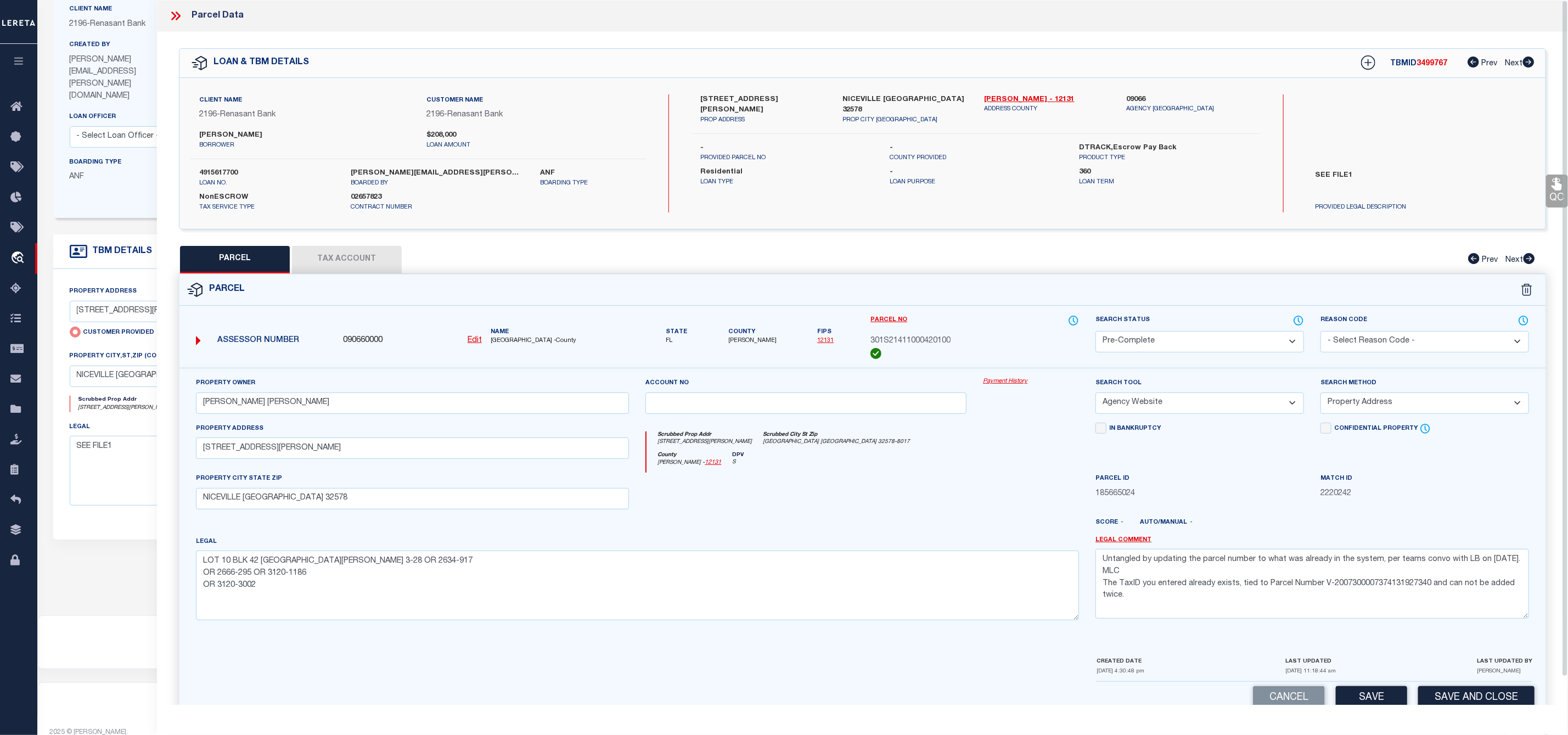
click at [1216, 399] on select "-- Select Search Tool -- 3rd Party Website Agency File Agency Website ATLS CNV-…" at bounding box center [1199, 403] width 208 height 21
click at [1095, 396] on select "-- Select Search Tool -- 3rd Party Website Agency File Agency Website ATLS CNV-…" at bounding box center [1199, 403] width 208 height 21
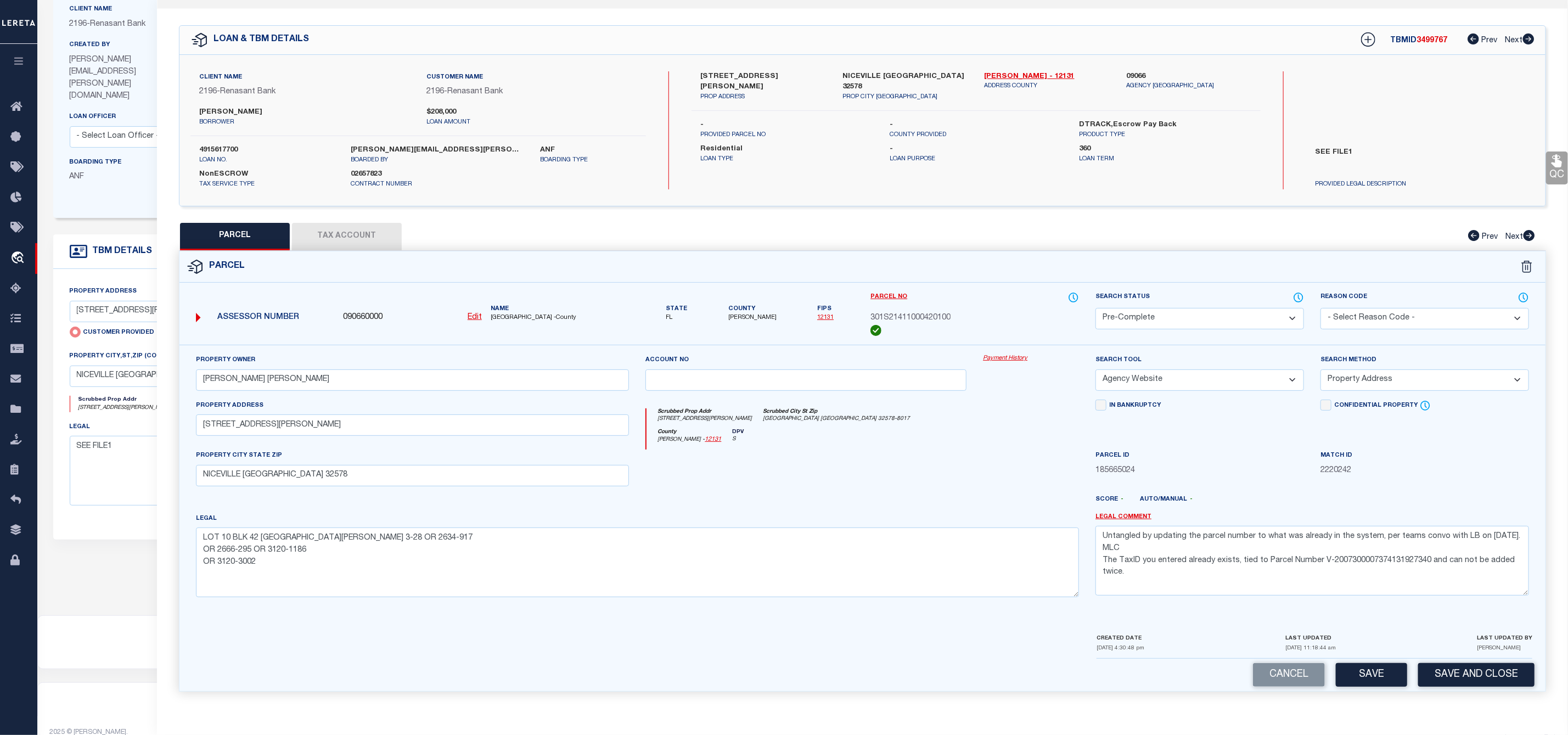
click at [1371, 667] on button "Save" at bounding box center [1371, 675] width 71 height 23
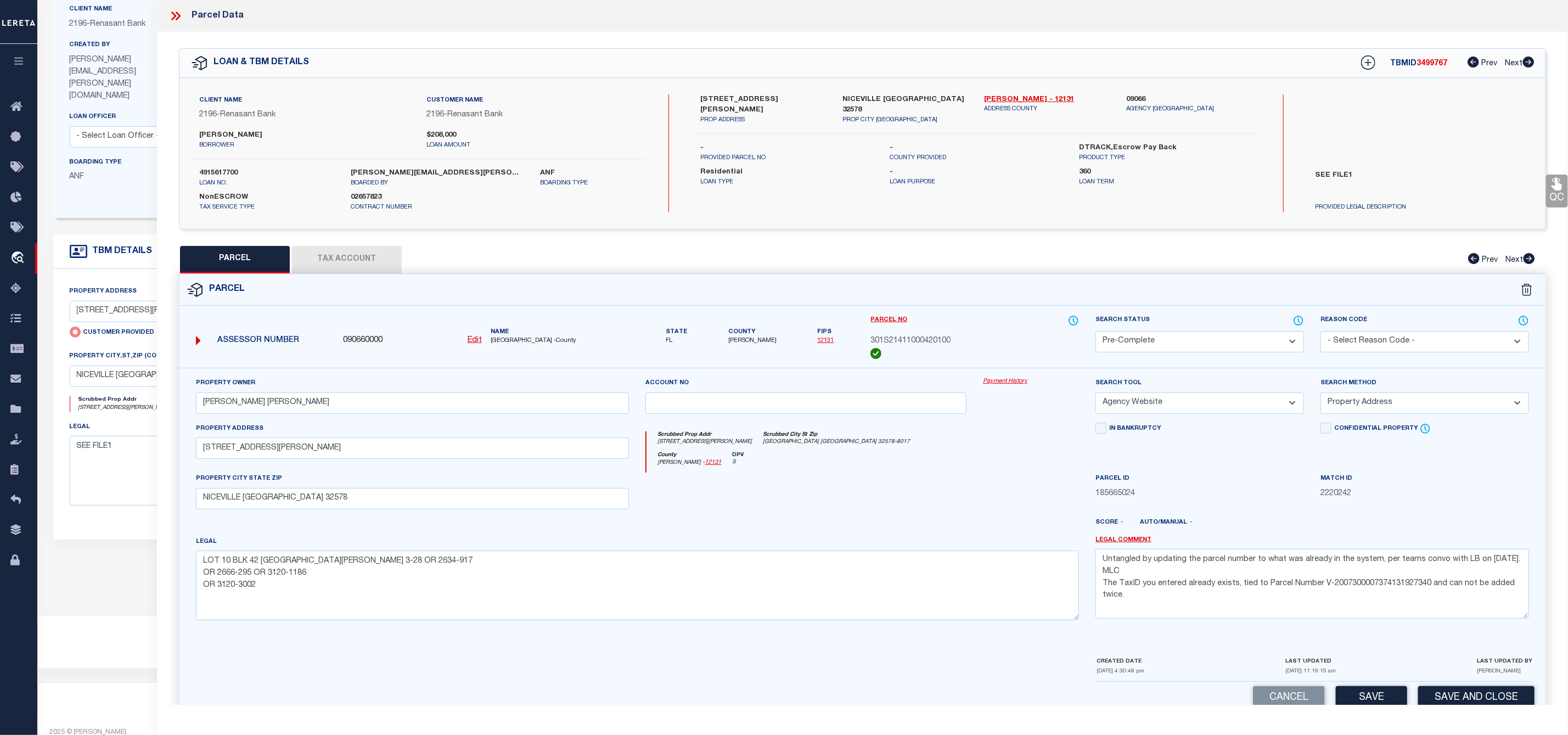
click at [173, 18] on icon at bounding box center [173, 16] width 5 height 9
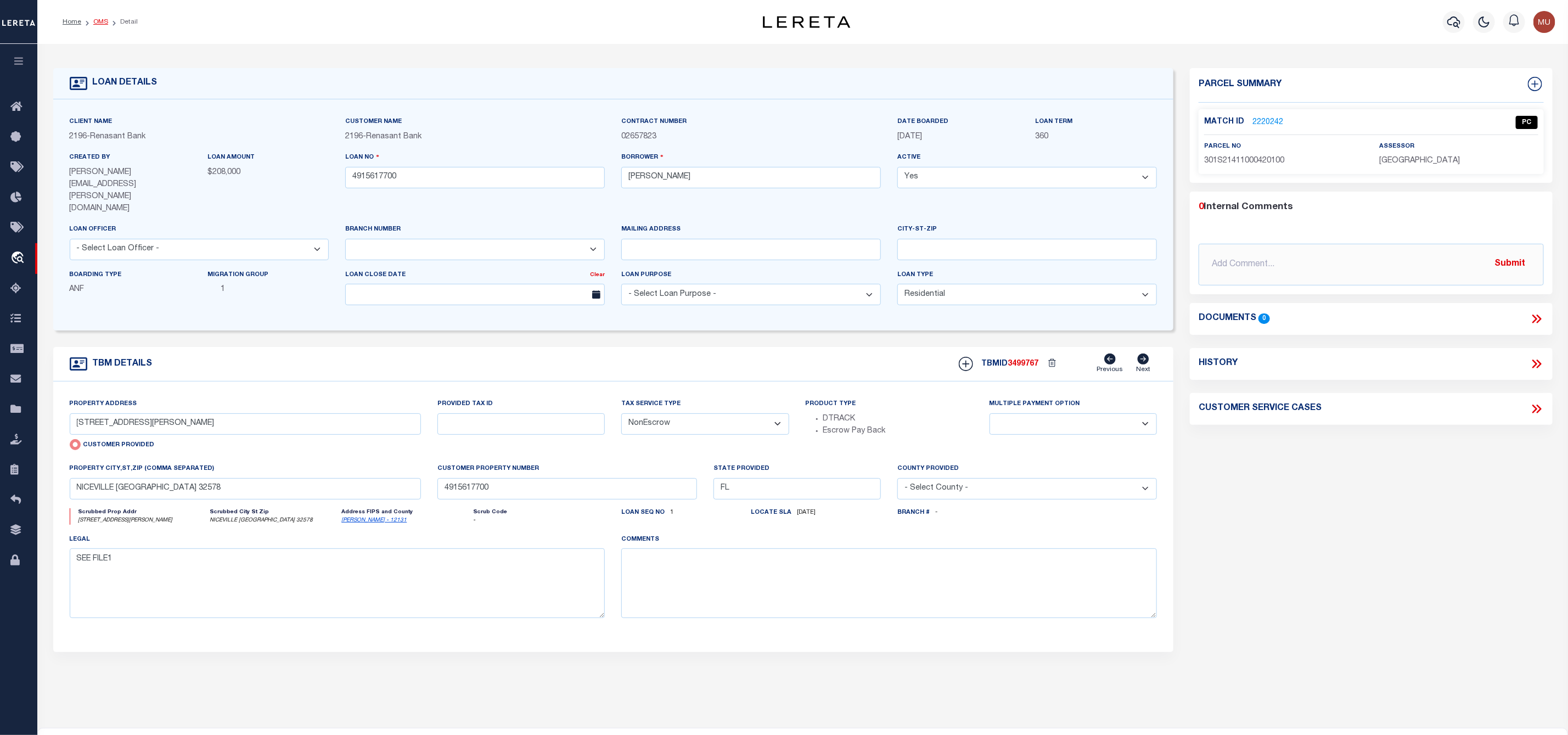
click at [101, 23] on link "OMS" at bounding box center [101, 21] width 15 height 7
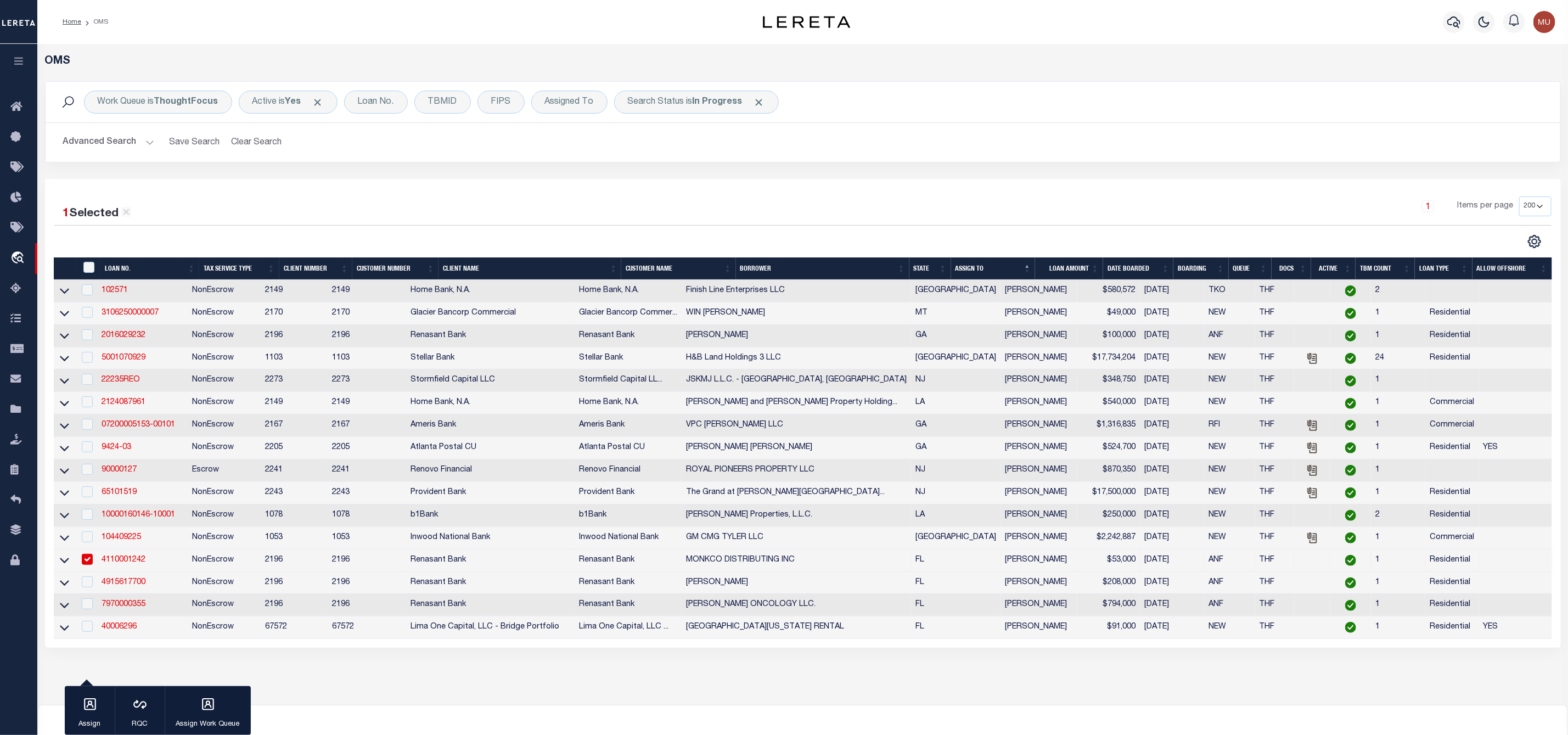
scroll to position [111, 0]
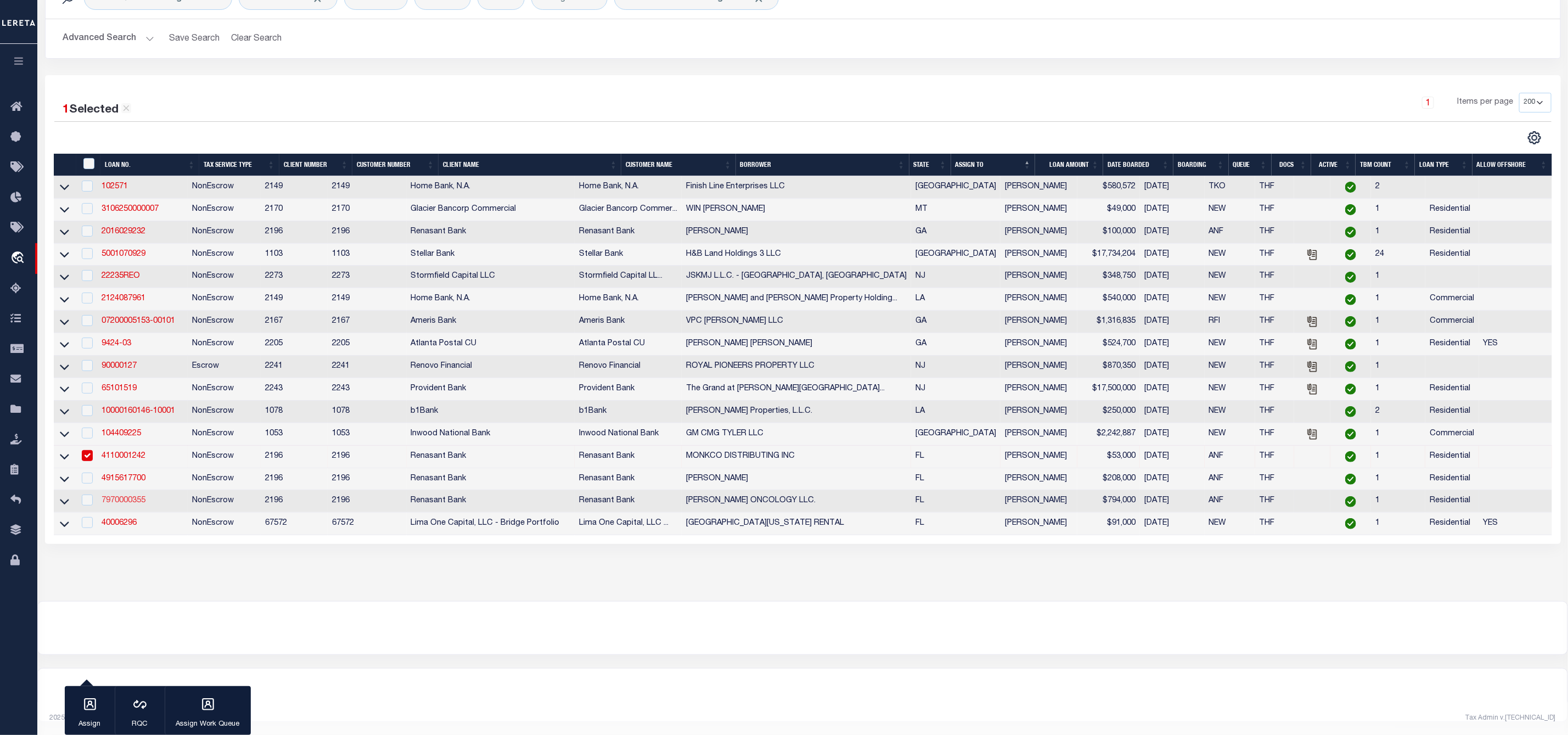
click at [132, 497] on link "7970000355" at bounding box center [123, 501] width 44 height 7
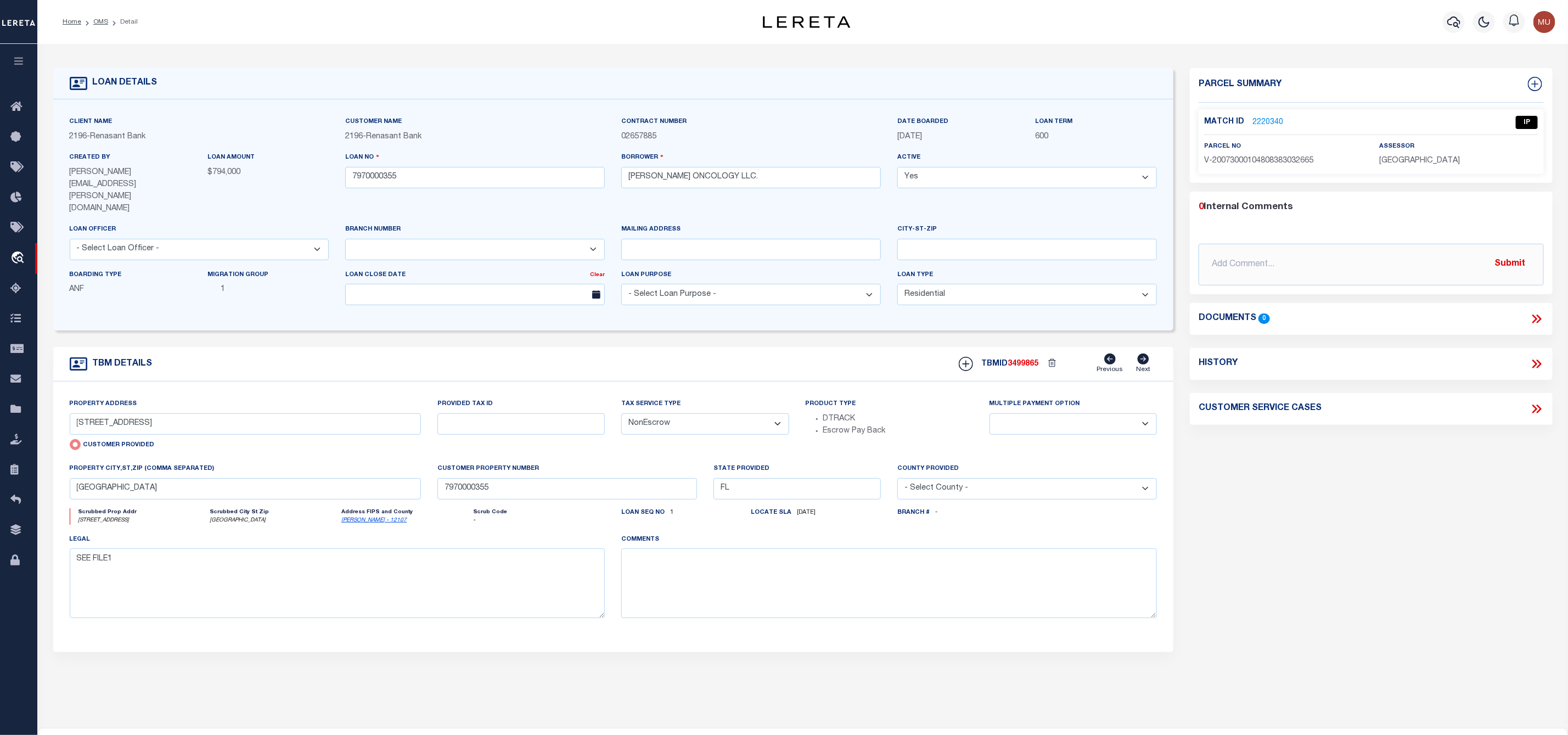
click at [1263, 123] on link "2220340" at bounding box center [1268, 123] width 31 height 12
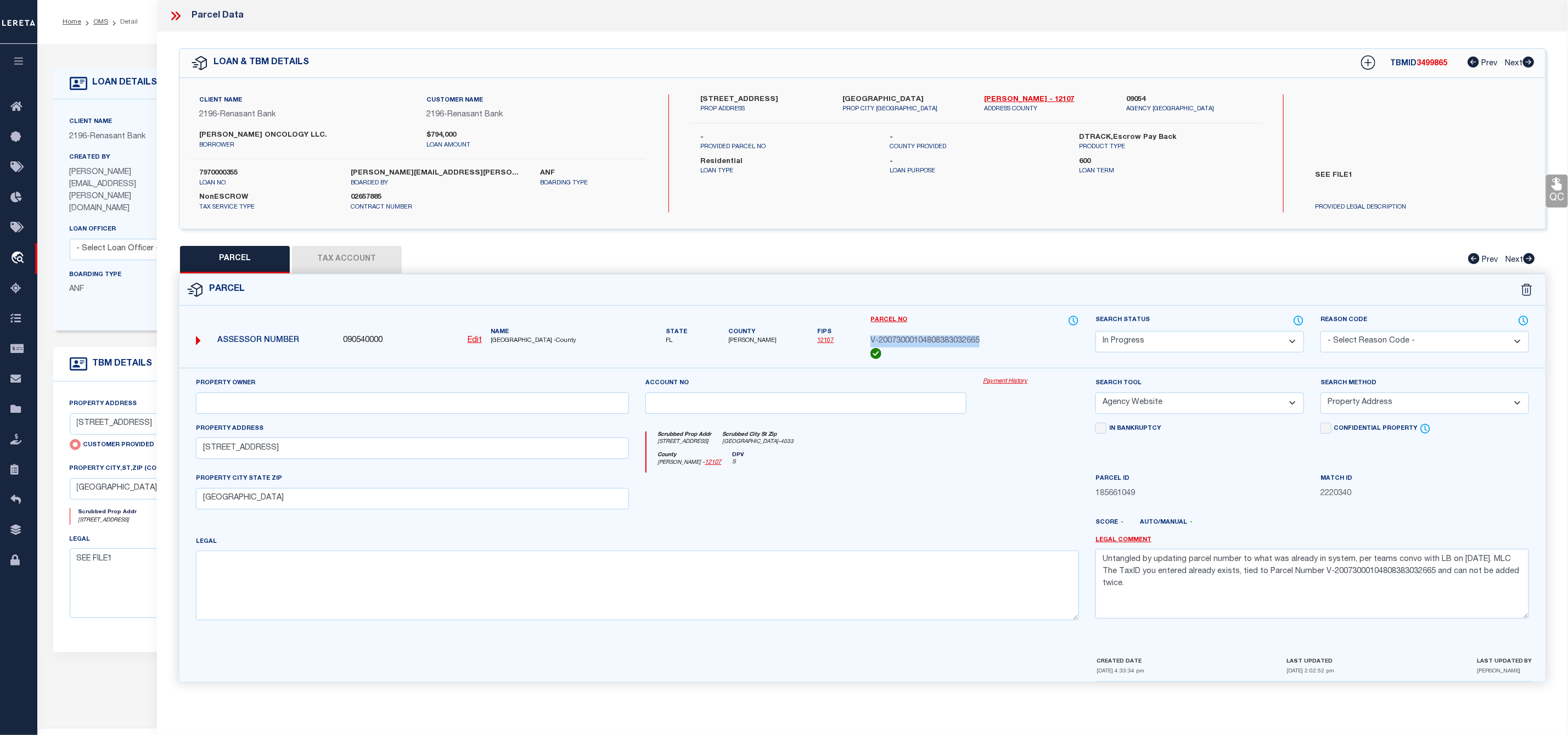
drag, startPoint x: 866, startPoint y: 343, endPoint x: 992, endPoint y: 344, distance: 126.0
click at [992, 344] on div "Parcel No V-20073000104808383032665" at bounding box center [975, 341] width 225 height 54
drag, startPoint x: 700, startPoint y: 90, endPoint x: 738, endPoint y: 99, distance: 39.1
click at [738, 99] on div "Client Name 2196 - Renasant Bank Customer Name 2196 - Renasant Bank KURUVILLA O…" at bounding box center [862, 153] width 1366 height 151
click at [343, 261] on button "Tax Account" at bounding box center [347, 259] width 110 height 27
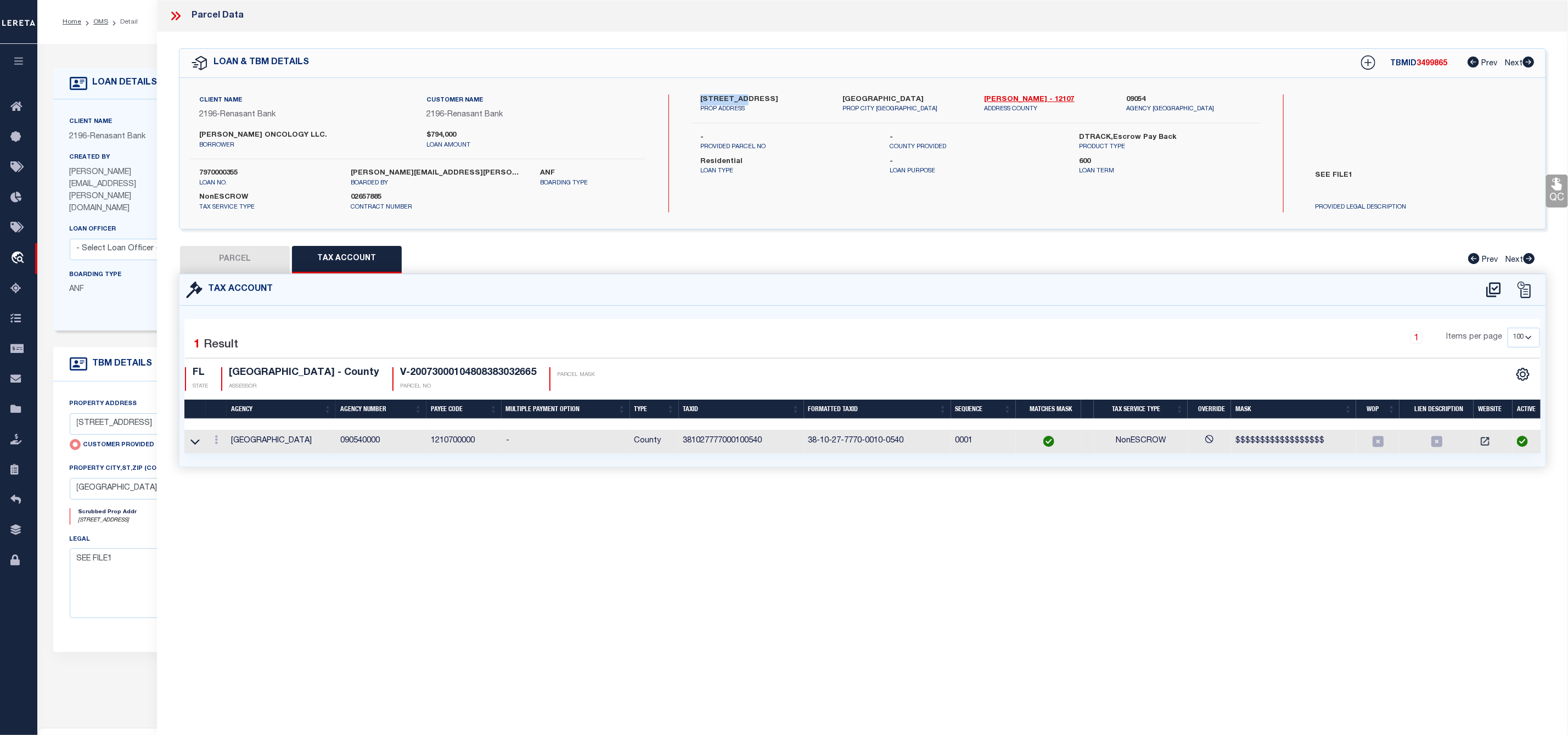
click at [231, 267] on button "PARCEL" at bounding box center [235, 259] width 110 height 27
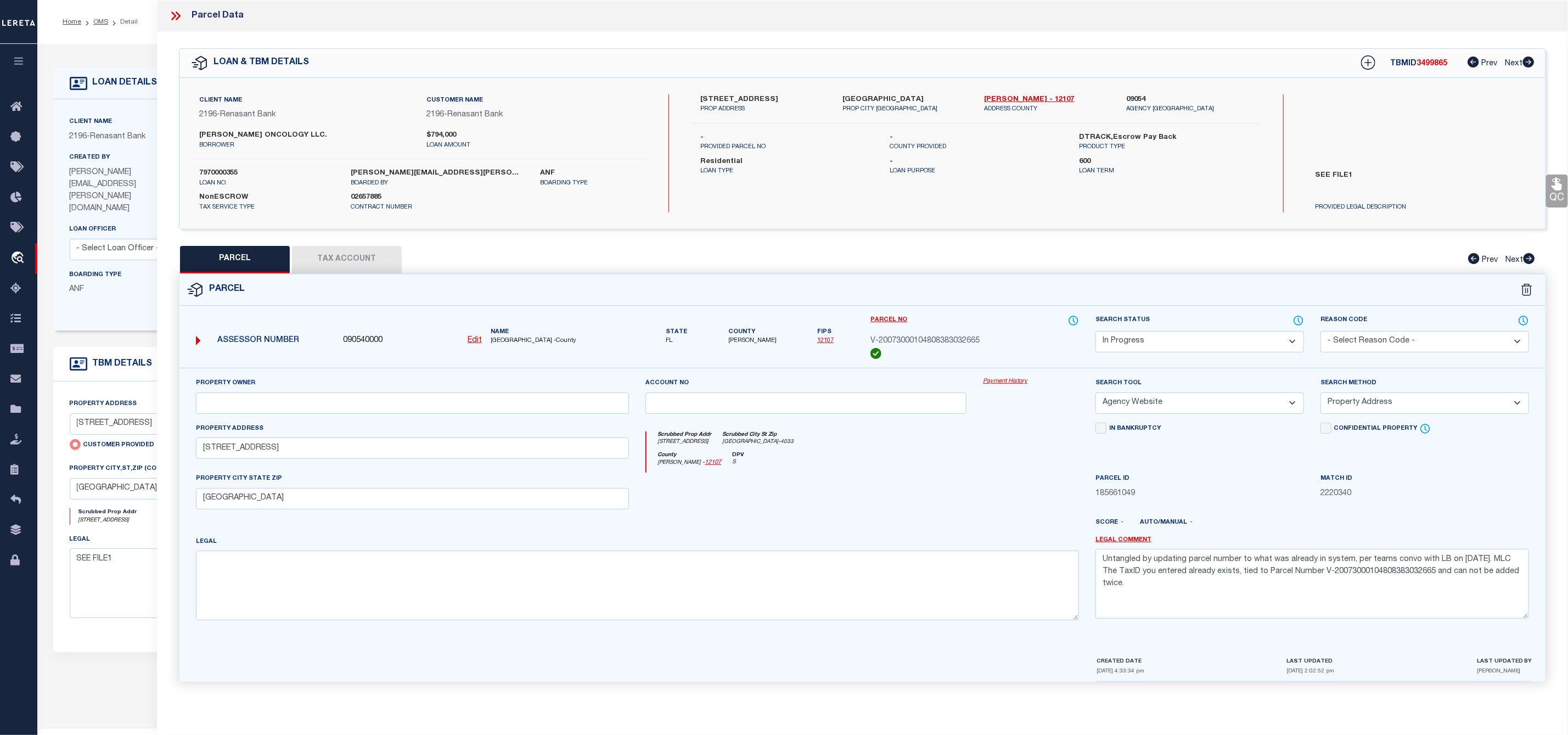
click at [462, 341] on div "090540000 Edit" at bounding box center [412, 341] width 139 height 12
click at [473, 343] on u "Edit" at bounding box center [474, 340] width 14 height 7
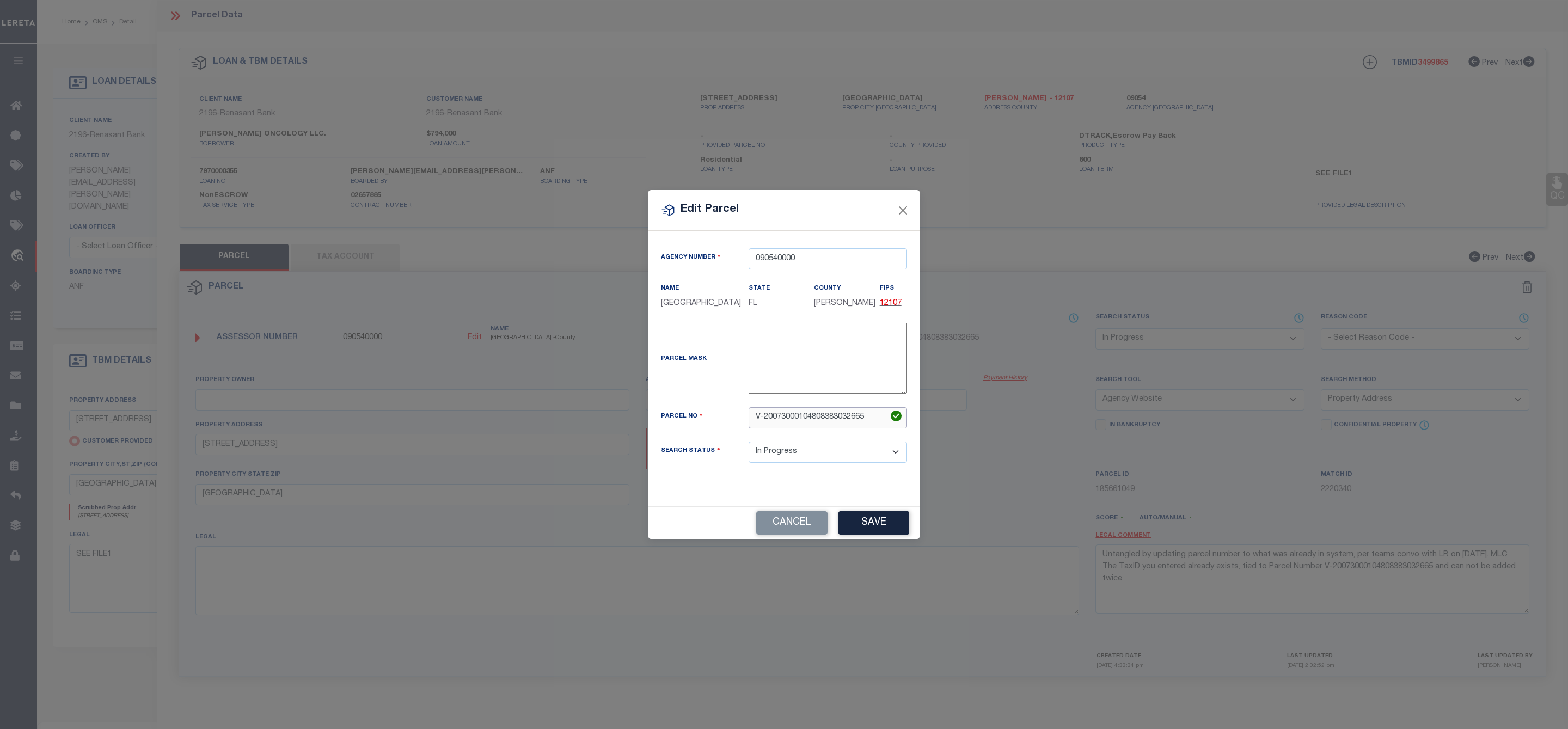
drag, startPoint x: 878, startPoint y: 422, endPoint x: 714, endPoint y: 399, distance: 165.6
click at [714, 399] on div "Agency Number 090540000 Name PUTNAM COUNTY State FL County FIPS 12107" at bounding box center [784, 364] width 262 height 232
paste input "381027777000100540"
click at [881, 532] on button "Save" at bounding box center [873, 523] width 71 height 23
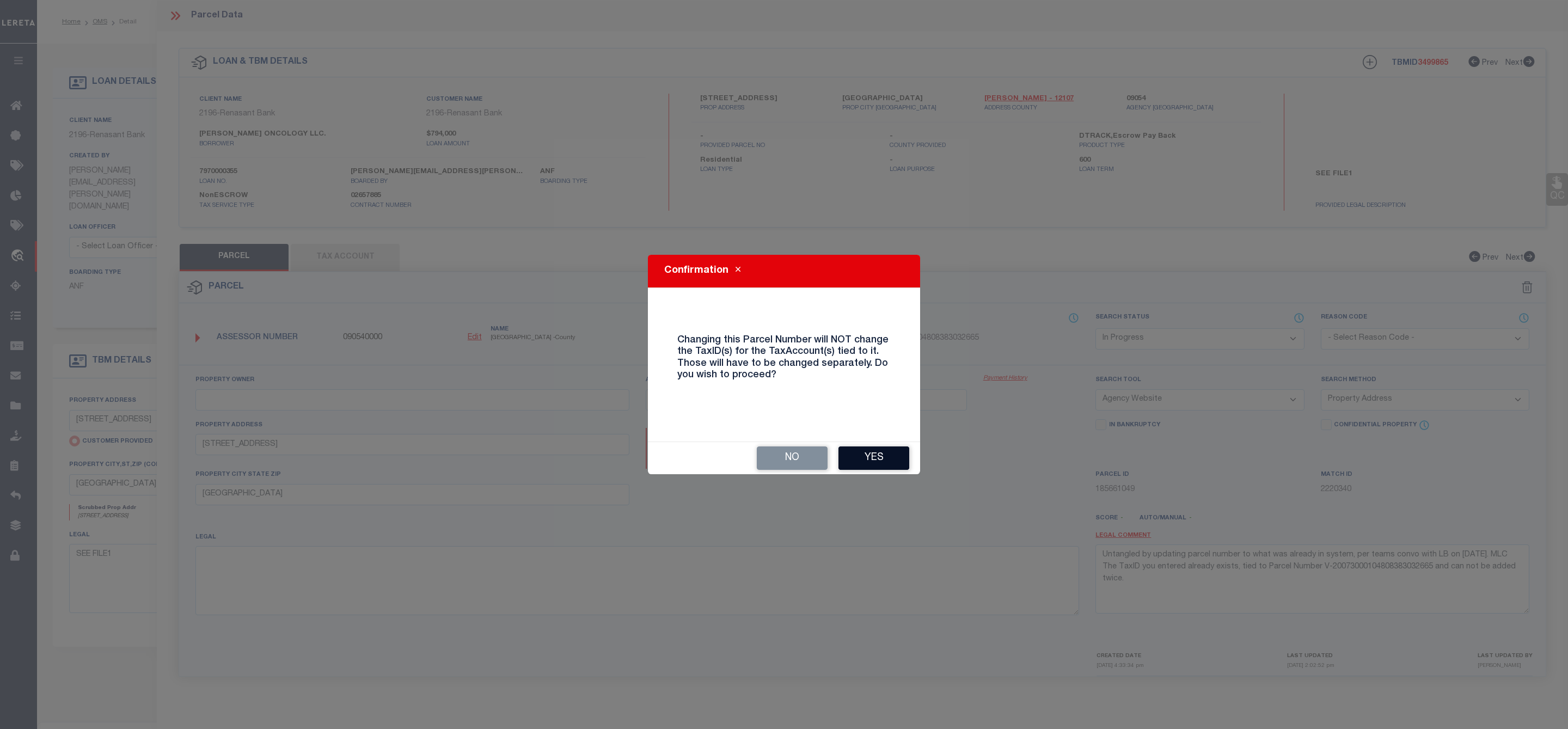
click at [879, 461] on button "Yes" at bounding box center [873, 458] width 71 height 23
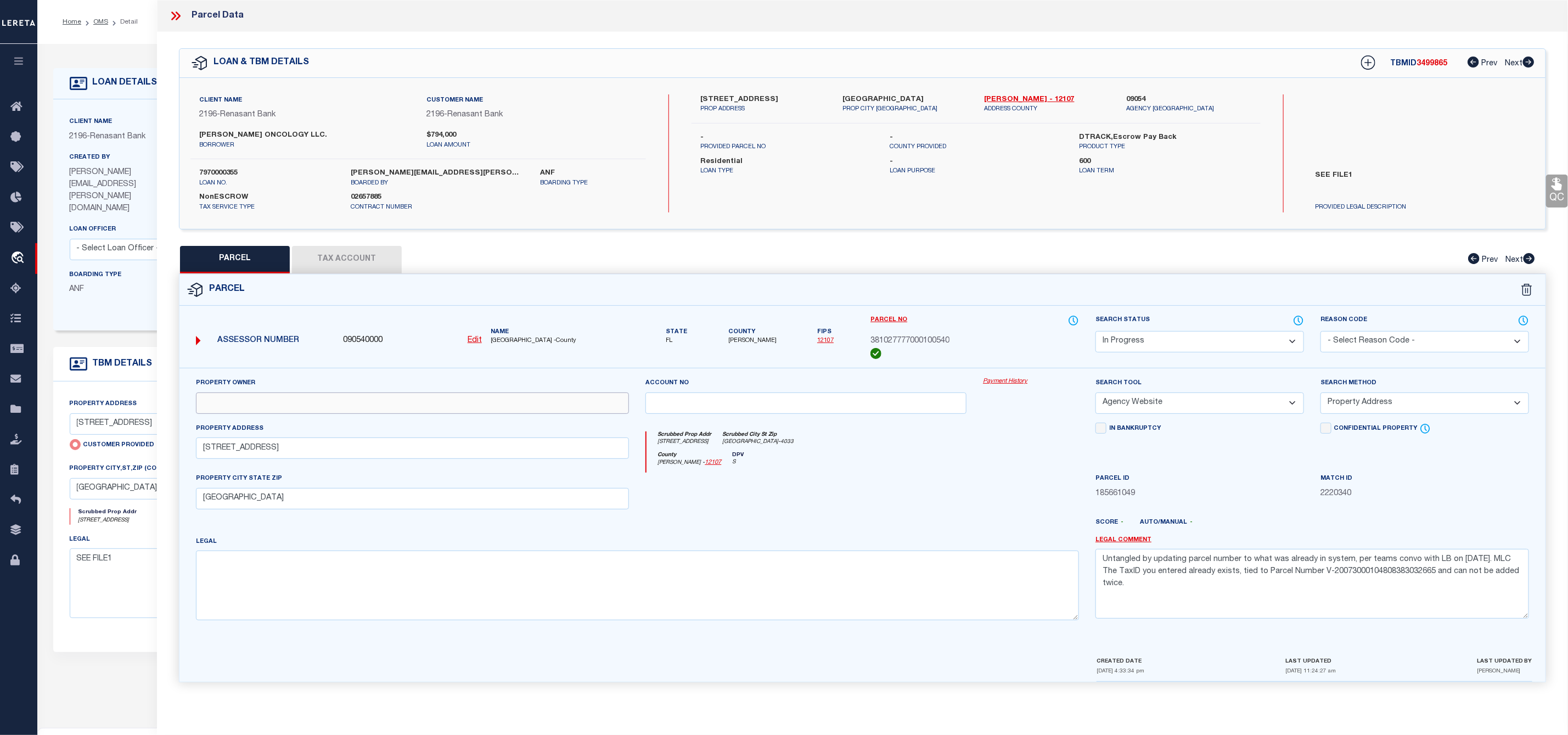
click at [297, 404] on input "text" at bounding box center [413, 403] width 434 height 21
paste input "KURUVILLA ANAND M + SHEILA M H/W"
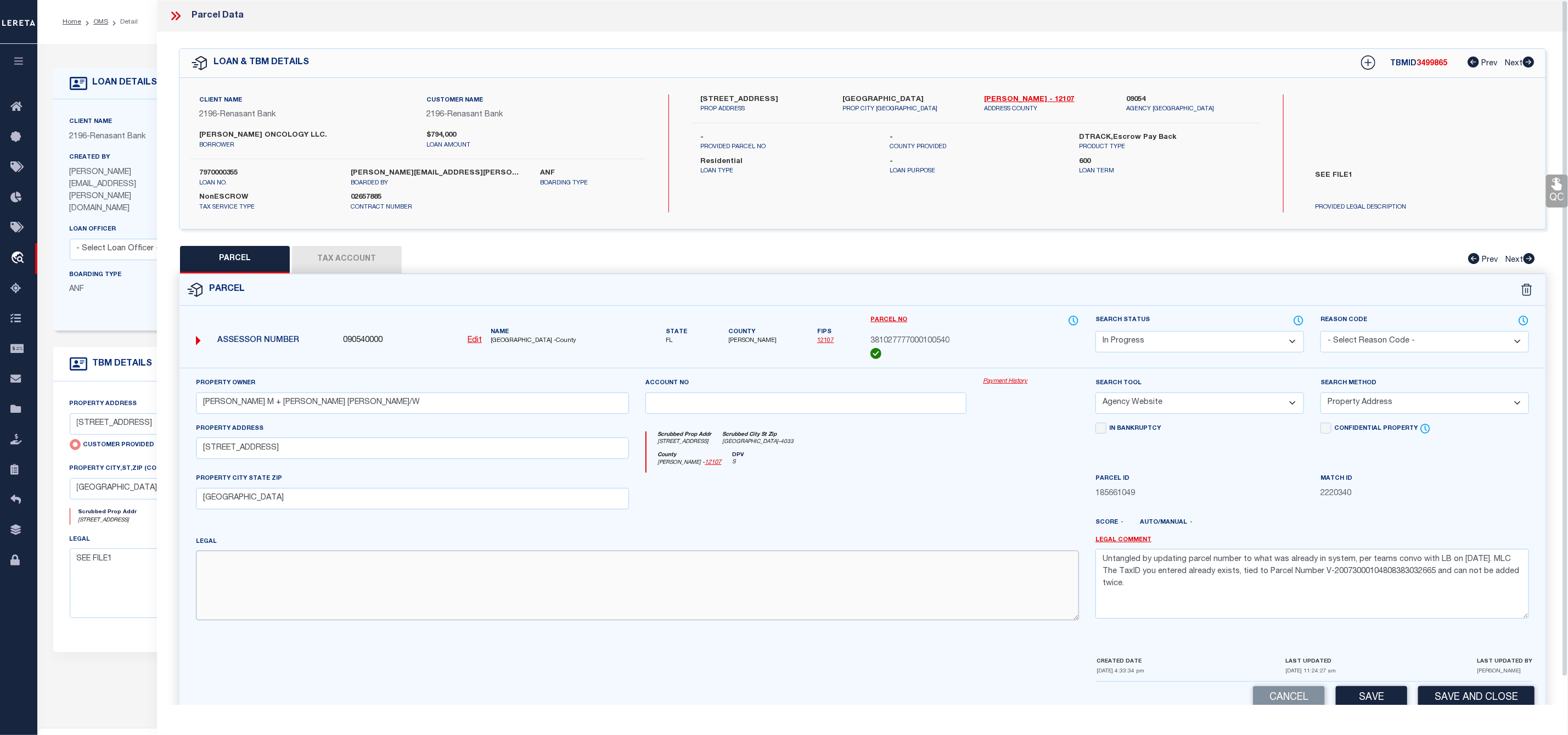
click at [301, 569] on textarea at bounding box center [638, 585] width 884 height 69
paste textarea "RIVER GROVES MB4 P105, BLK A LOT 54, (MAP SHEET 38A)"
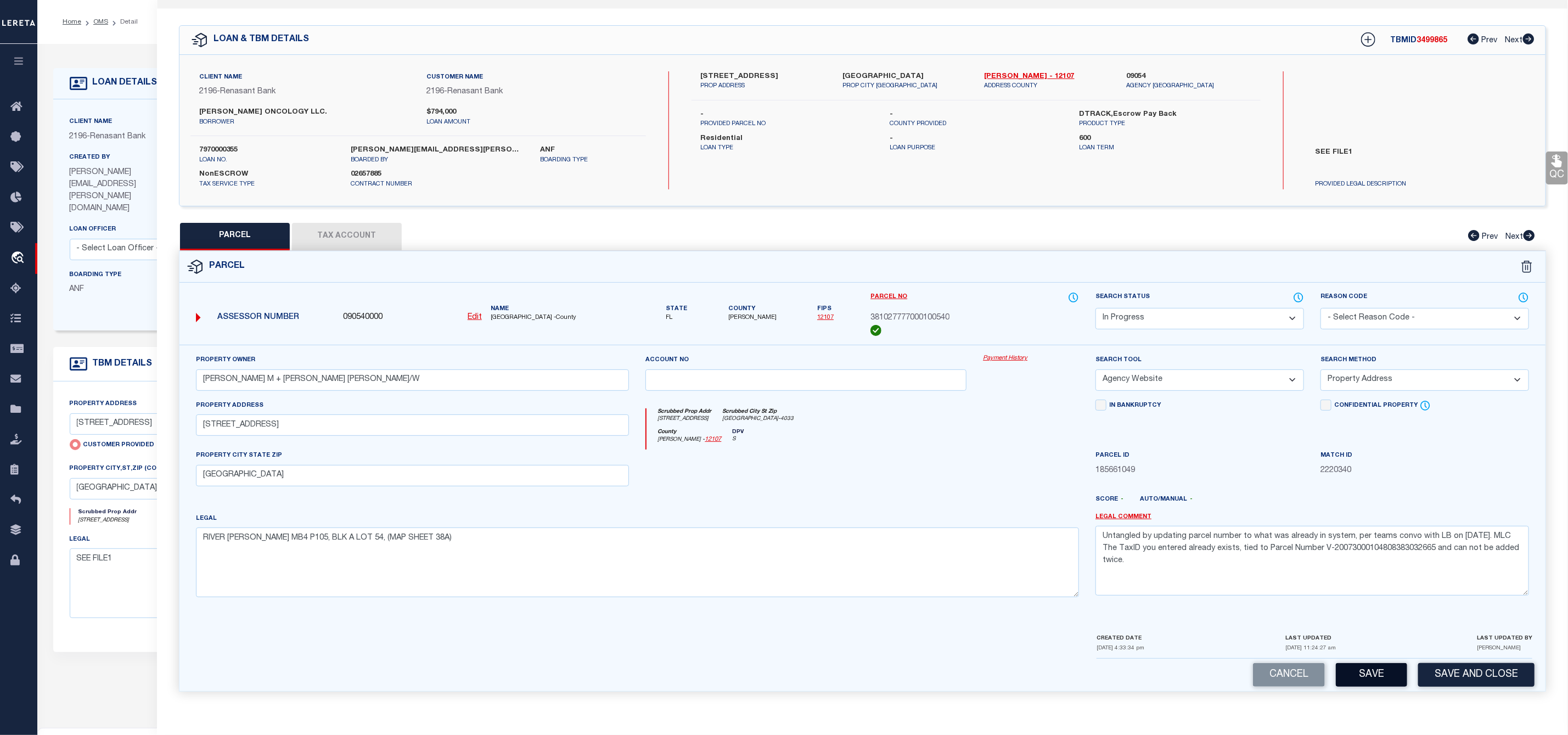
click at [1382, 669] on button "Save" at bounding box center [1371, 675] width 71 height 23
click at [349, 225] on button "Tax Account" at bounding box center [347, 236] width 110 height 27
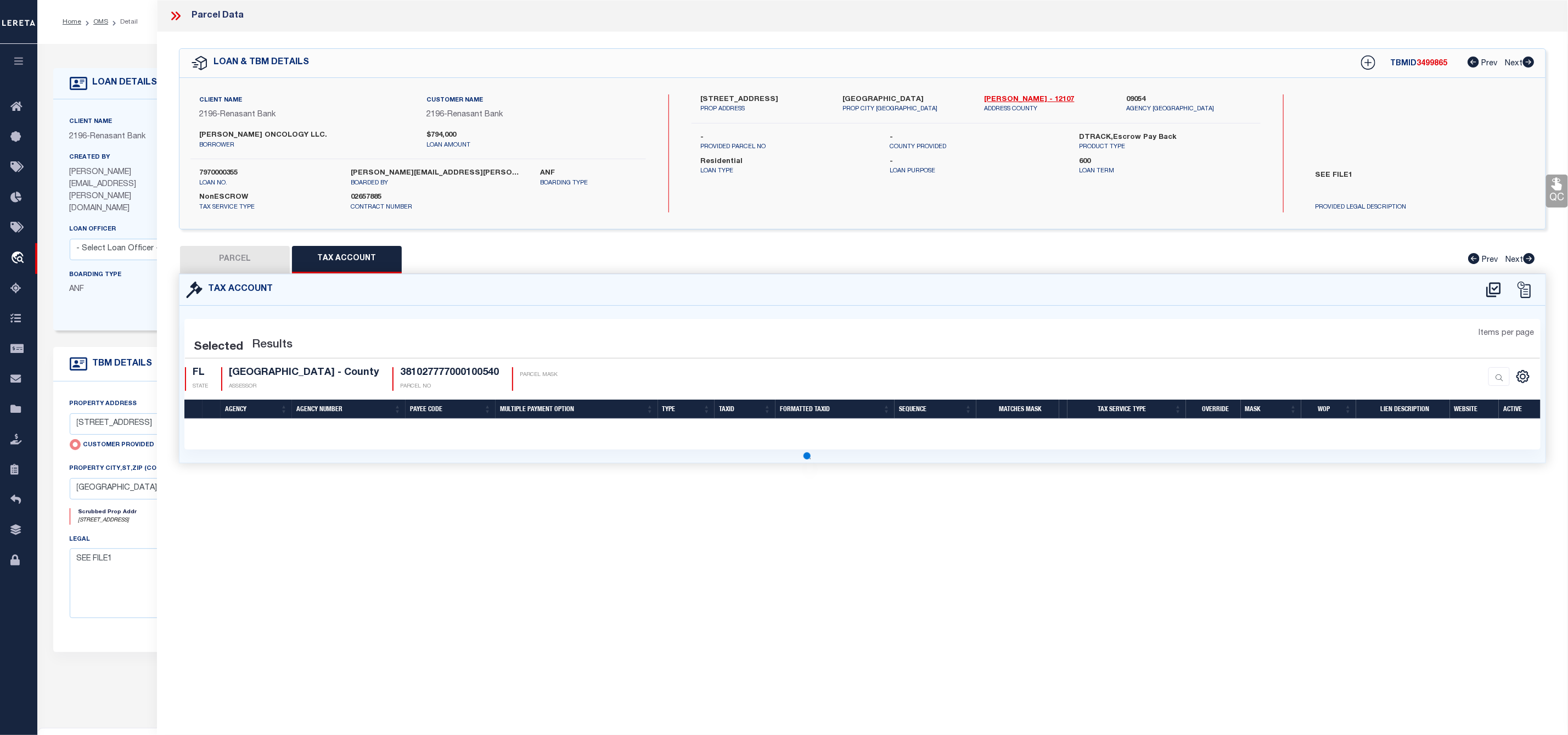
scroll to position [0, 0]
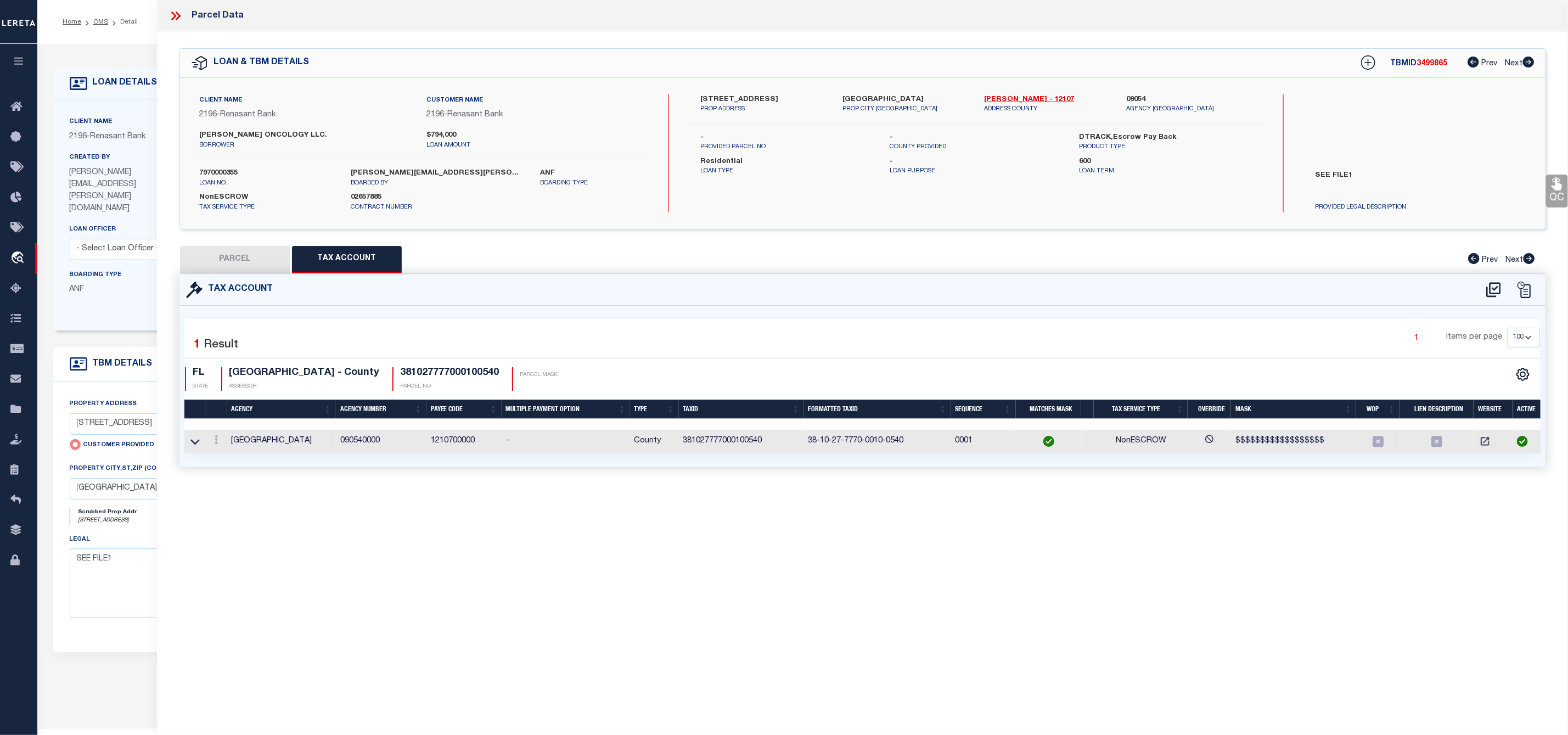
click at [238, 257] on button "PARCEL" at bounding box center [235, 259] width 110 height 27
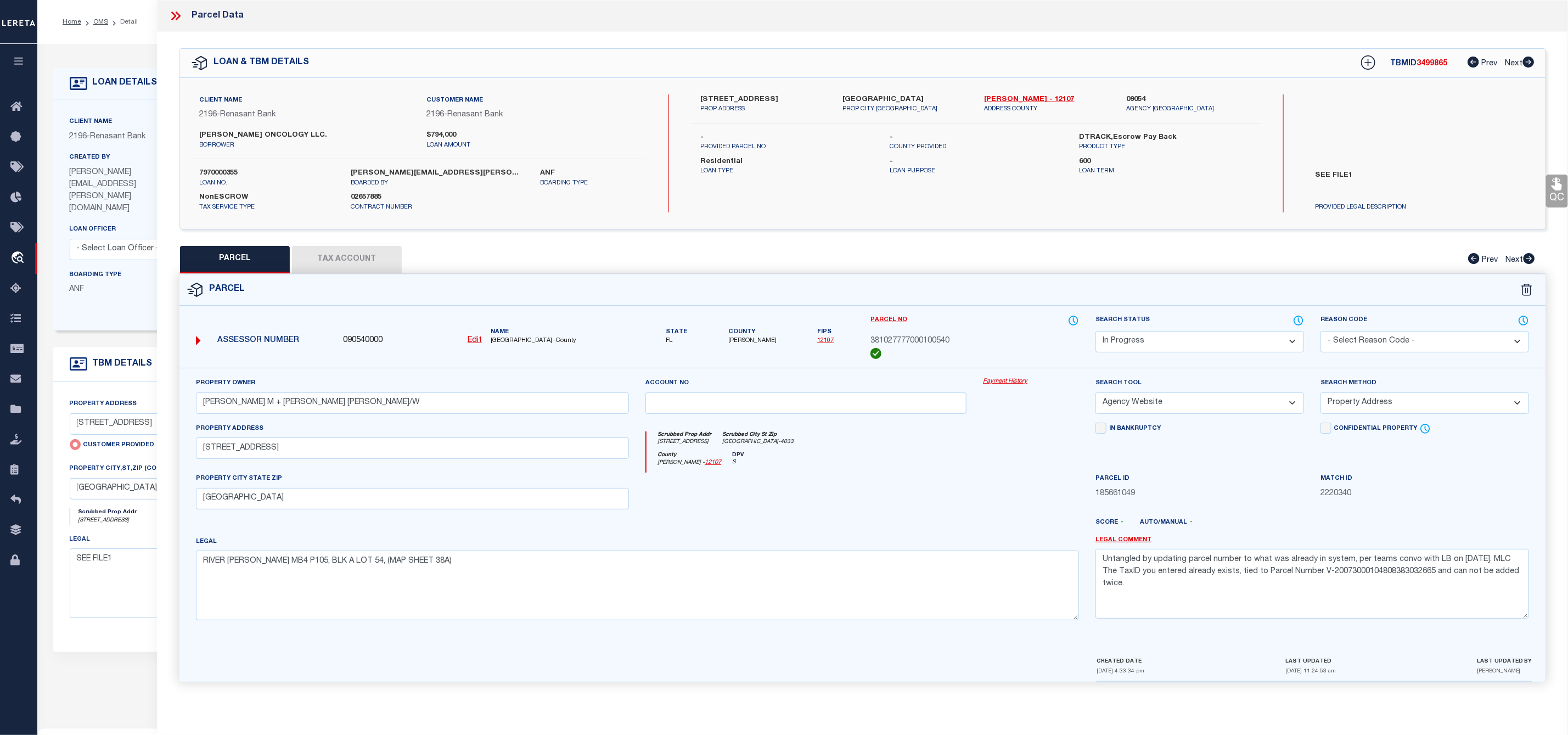
scroll to position [112, 0]
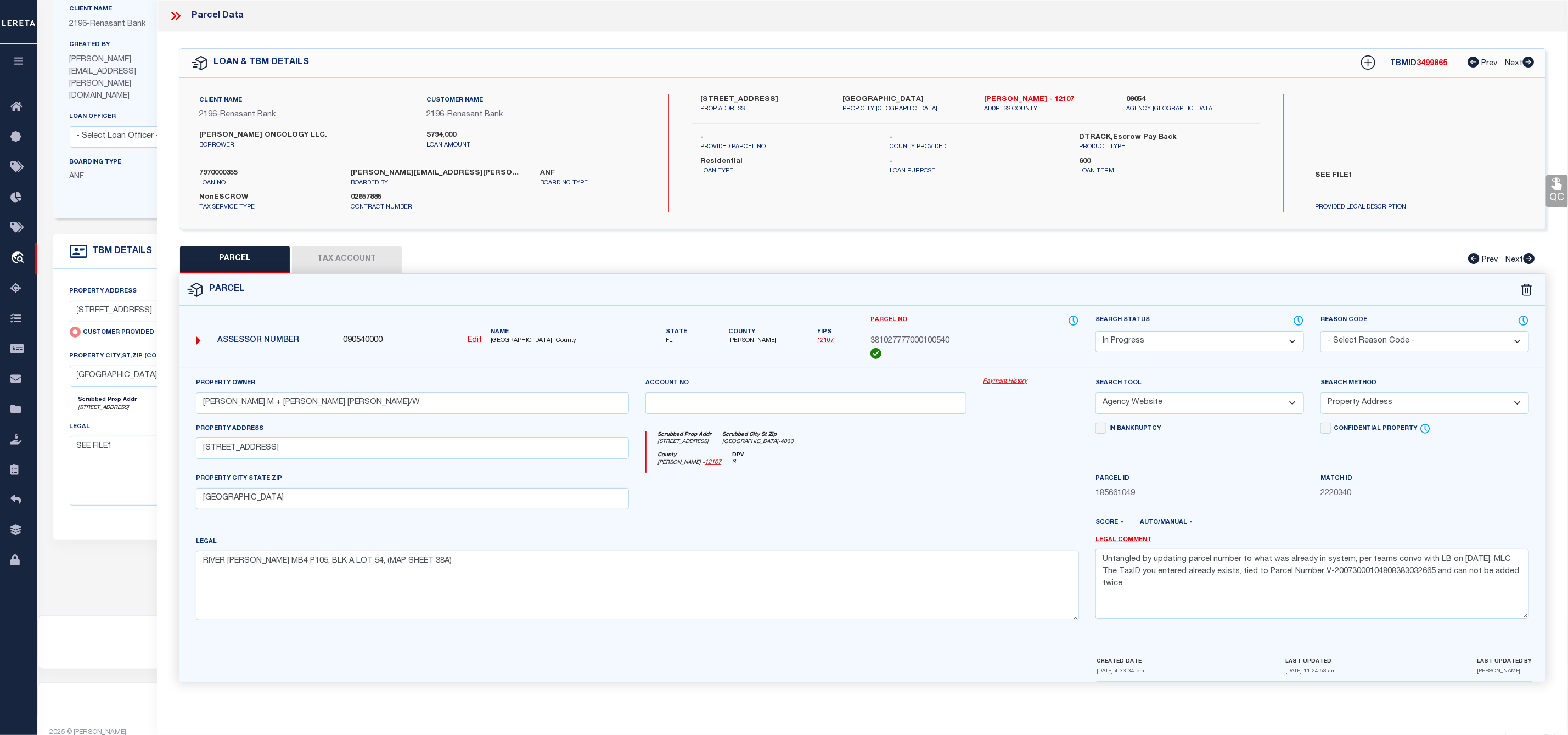
click at [1200, 334] on select "Automated Search Bad Parcel Complete Duplicate Parcel High Dollar Reporting In …" at bounding box center [1199, 341] width 208 height 21
click at [1095, 332] on select "Automated Search Bad Parcel Complete Duplicate Parcel High Dollar Reporting In …" at bounding box center [1199, 341] width 208 height 21
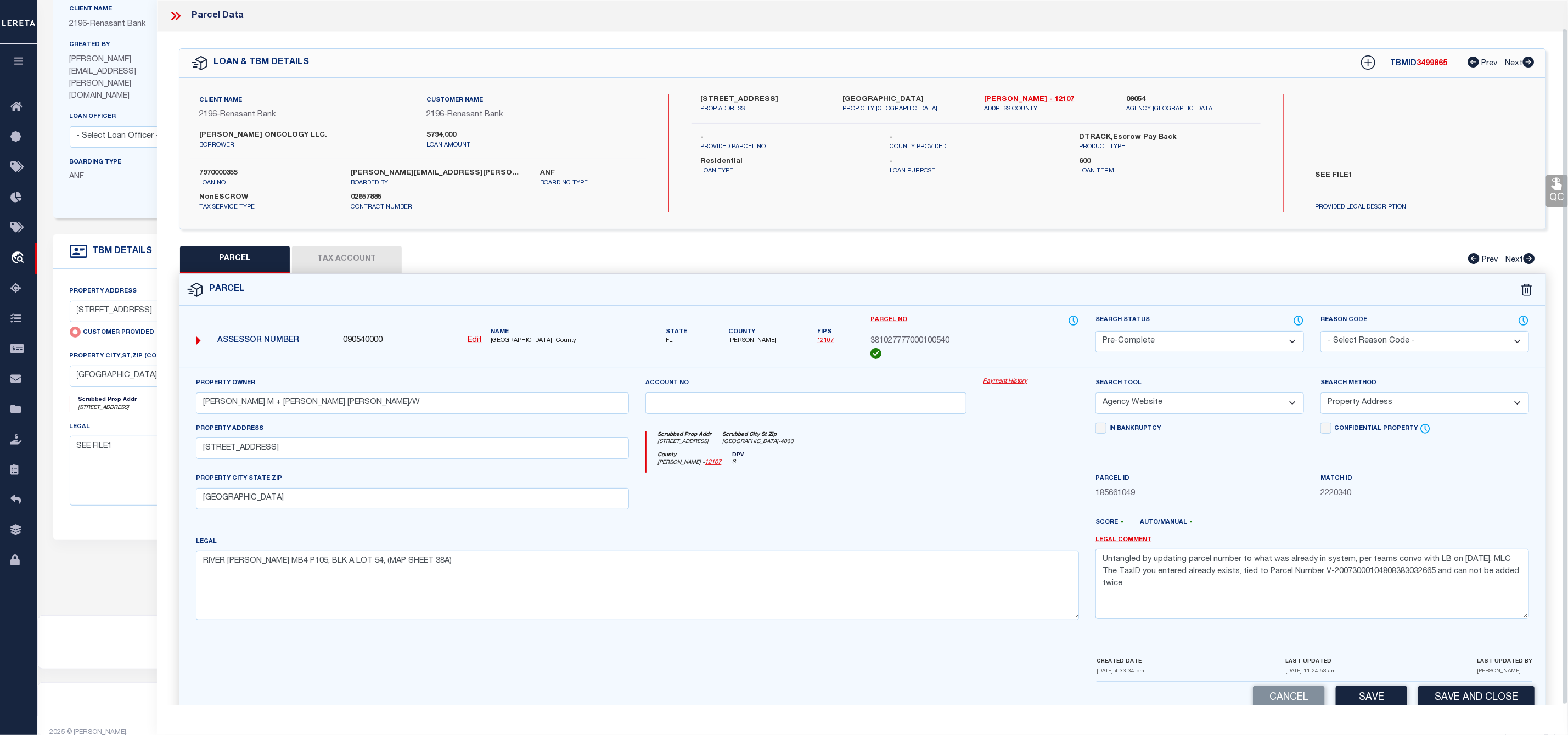
scroll to position [29, 0]
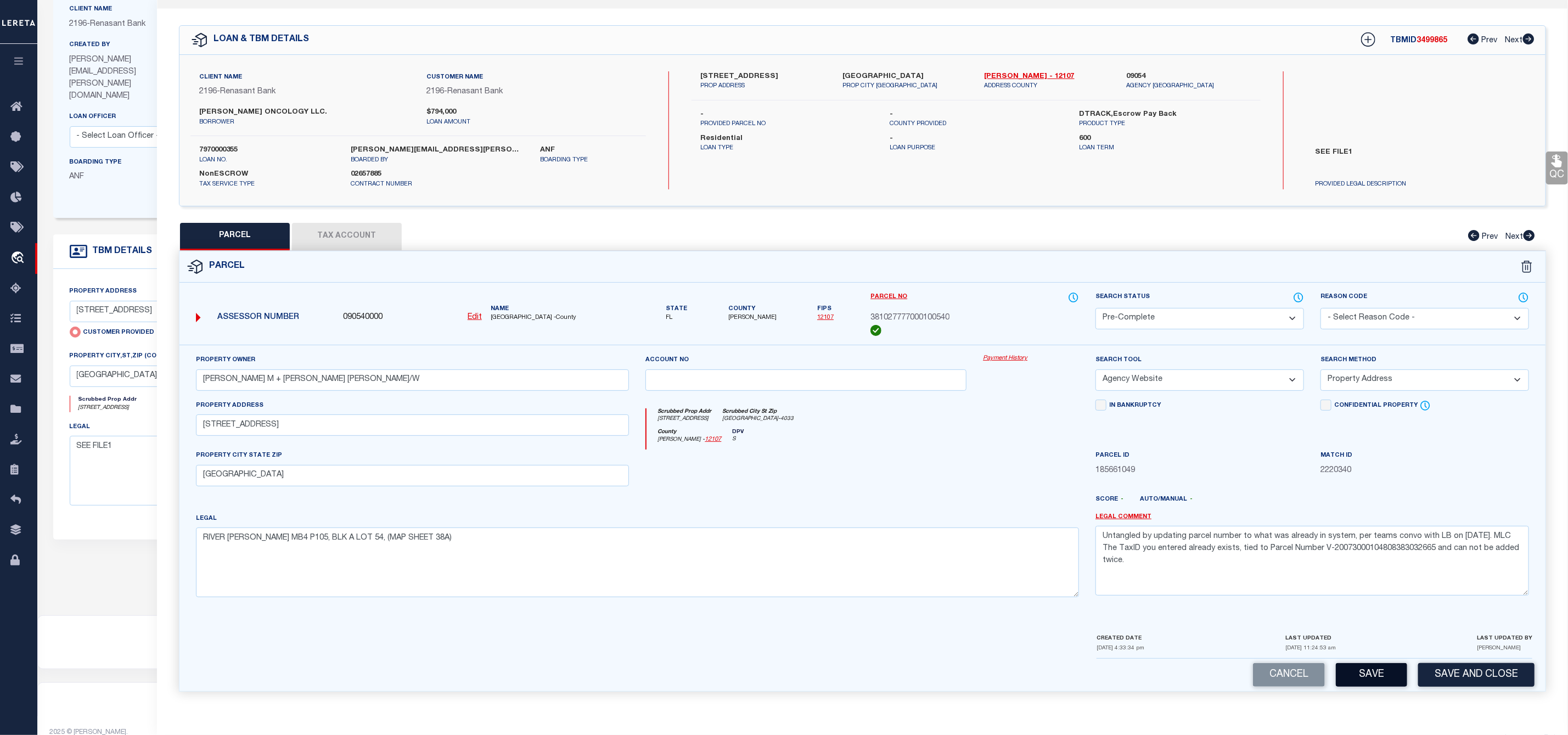
click at [1377, 669] on button "Save" at bounding box center [1371, 675] width 71 height 23
click at [1420, 37] on span "3499865" at bounding box center [1432, 40] width 31 height 7
click at [743, 314] on span "[PERSON_NAME]" at bounding box center [752, 318] width 48 height 10
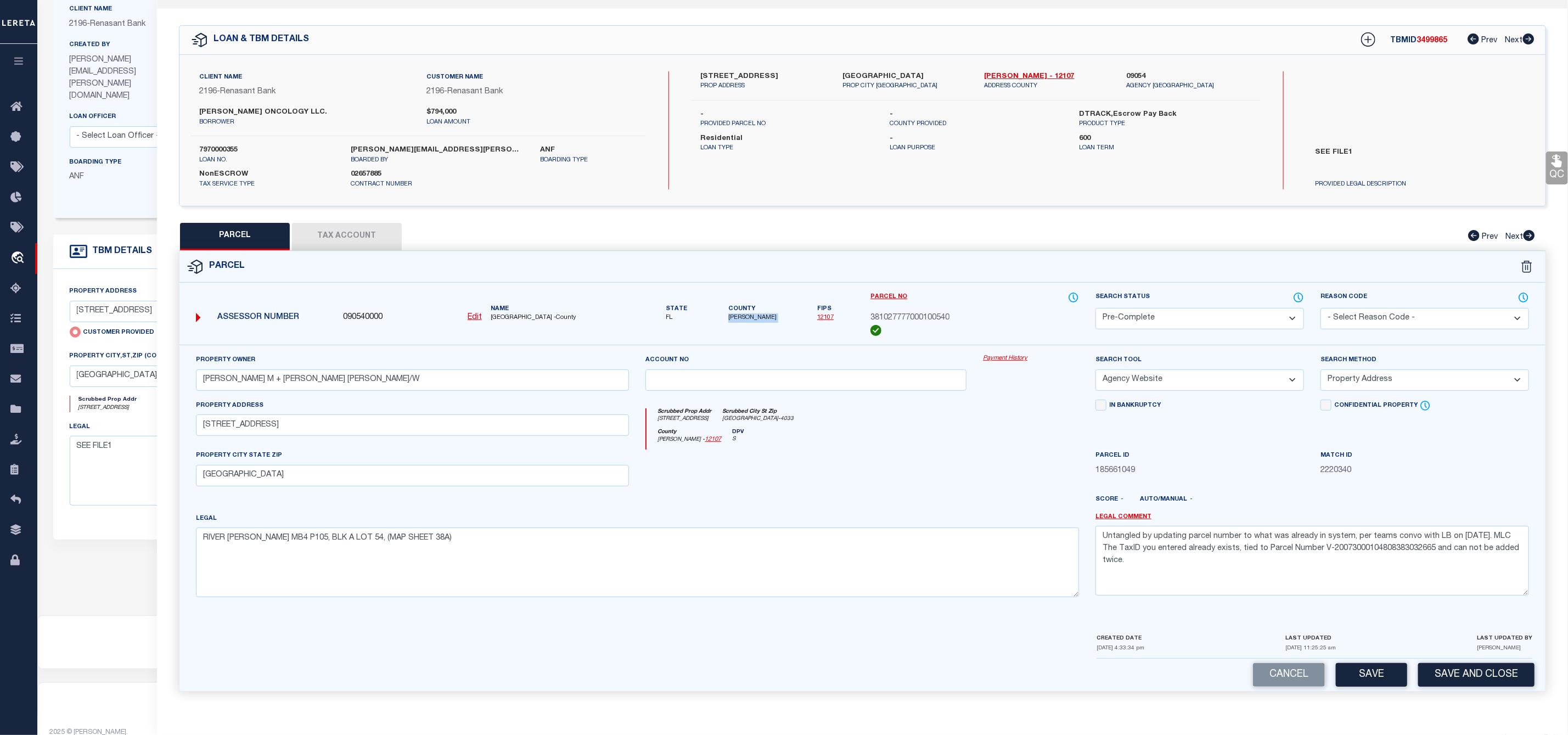
click at [743, 314] on span "[PERSON_NAME]" at bounding box center [752, 318] width 48 height 10
drag, startPoint x: 976, startPoint y: 314, endPoint x: 868, endPoint y: 310, distance: 108.1
click at [868, 310] on div "Parcel No 381027777000100540" at bounding box center [975, 318] width 225 height 54
drag, startPoint x: 1069, startPoint y: 354, endPoint x: 996, endPoint y: 344, distance: 73.7
click at [1069, 354] on link "Payment History" at bounding box center [1031, 358] width 96 height 10
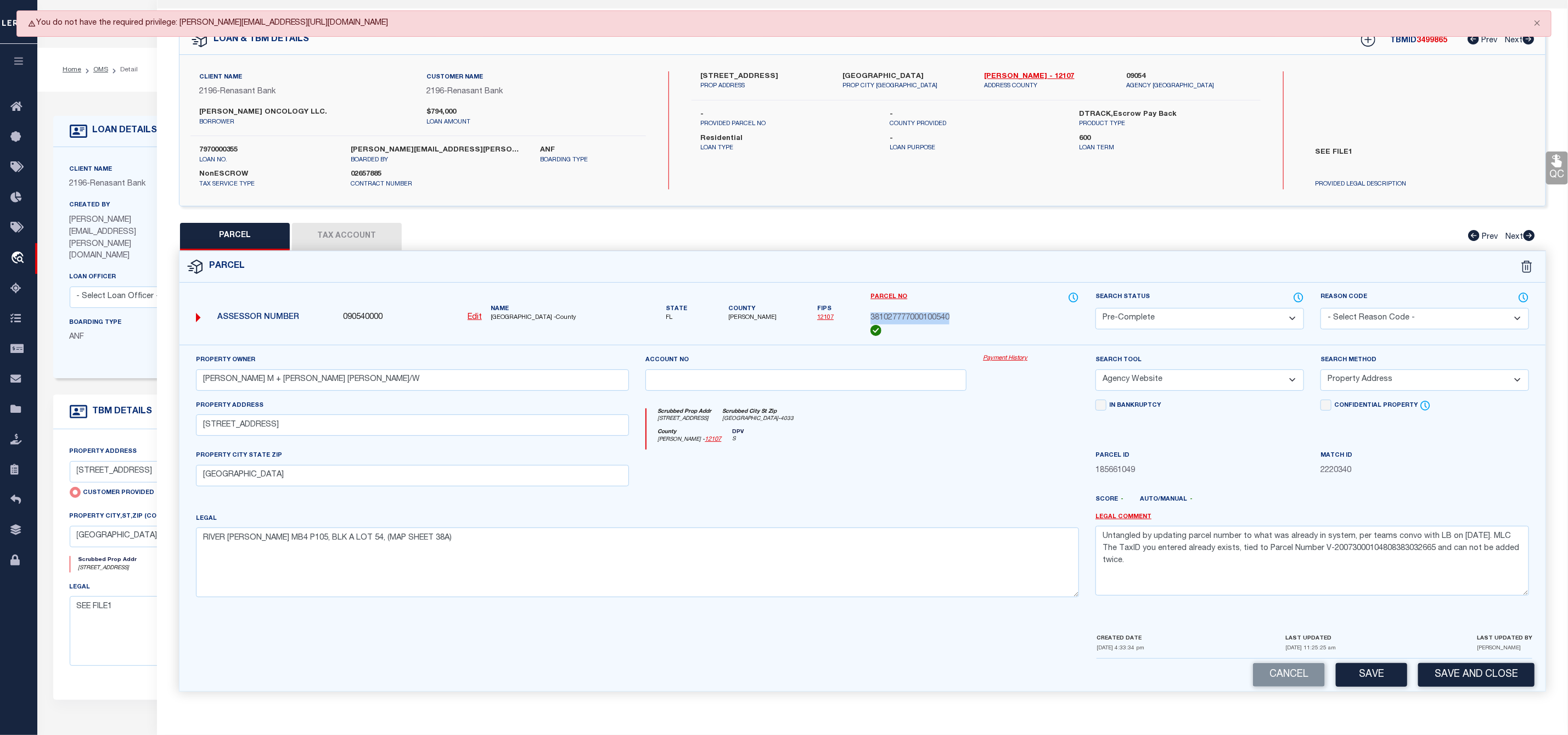
scroll to position [0, 0]
click at [928, 345] on div "Property Owner KURUVILLA ANAND M + SHEILA M H/W Account no Payment History Sear…" at bounding box center [862, 488] width 1366 height 287
drag, startPoint x: 959, startPoint y: 311, endPoint x: 854, endPoint y: 310, distance: 105.0
click at [854, 310] on div "Assessor Number 090540000 Edit Name PUTNAM COUNTY -County" at bounding box center [862, 318] width 1382 height 54
click at [954, 318] on div "381027777000100540" at bounding box center [975, 318] width 208 height 12
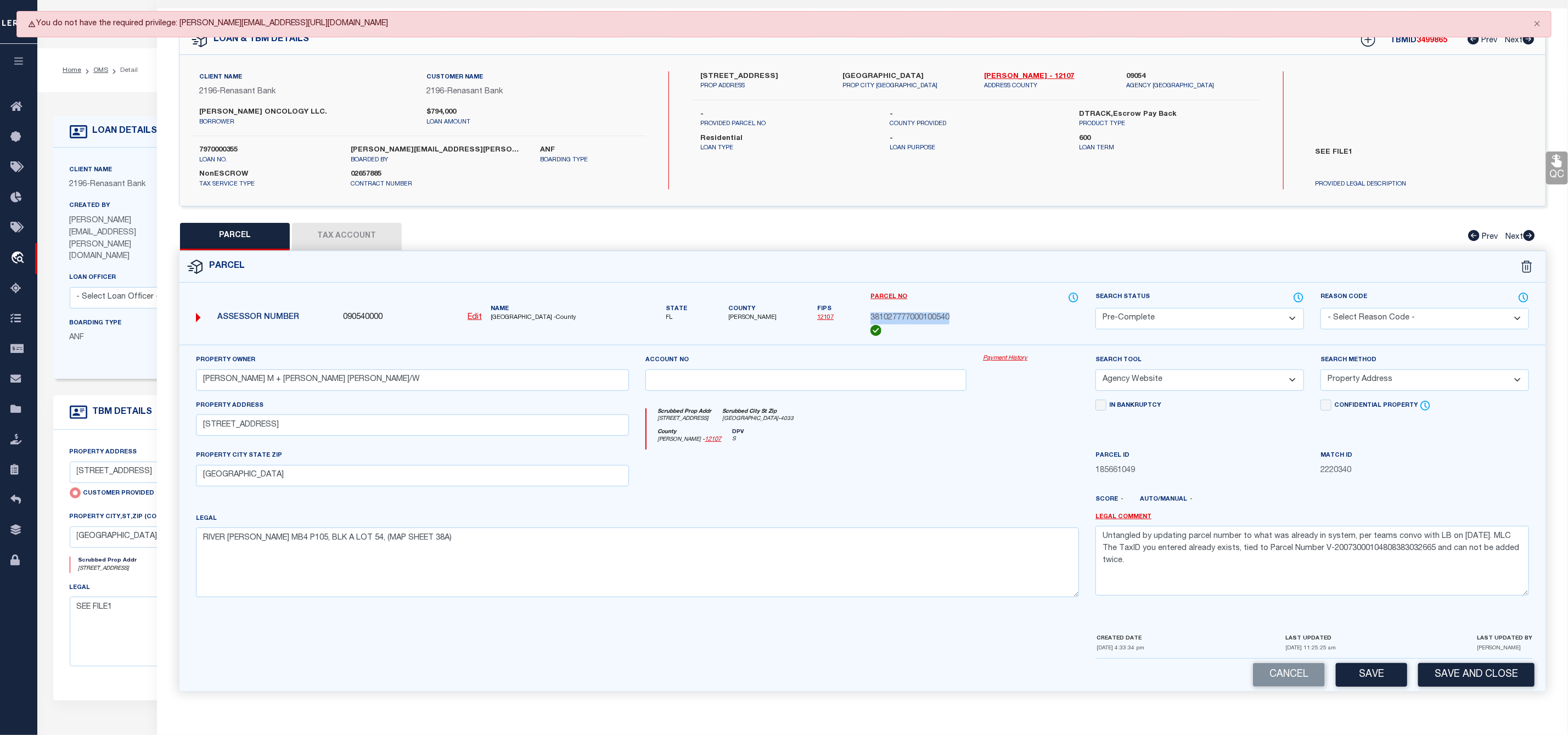
drag, startPoint x: 958, startPoint y: 311, endPoint x: 868, endPoint y: 310, distance: 90.0
click at [868, 310] on div "Parcel No 381027777000100540" at bounding box center [975, 318] width 225 height 54
click at [212, 135] on div "Client Name 2196 - Renasant Bank Customer Name 2196 - Renasant Bank KURUVILLA O…" at bounding box center [418, 130] width 456 height 118
click at [1015, 186] on div "Client Name 2196 - Renasant Bank Customer Name 2196 - Renasant Bank KURUVILLA O…" at bounding box center [862, 131] width 1366 height 151
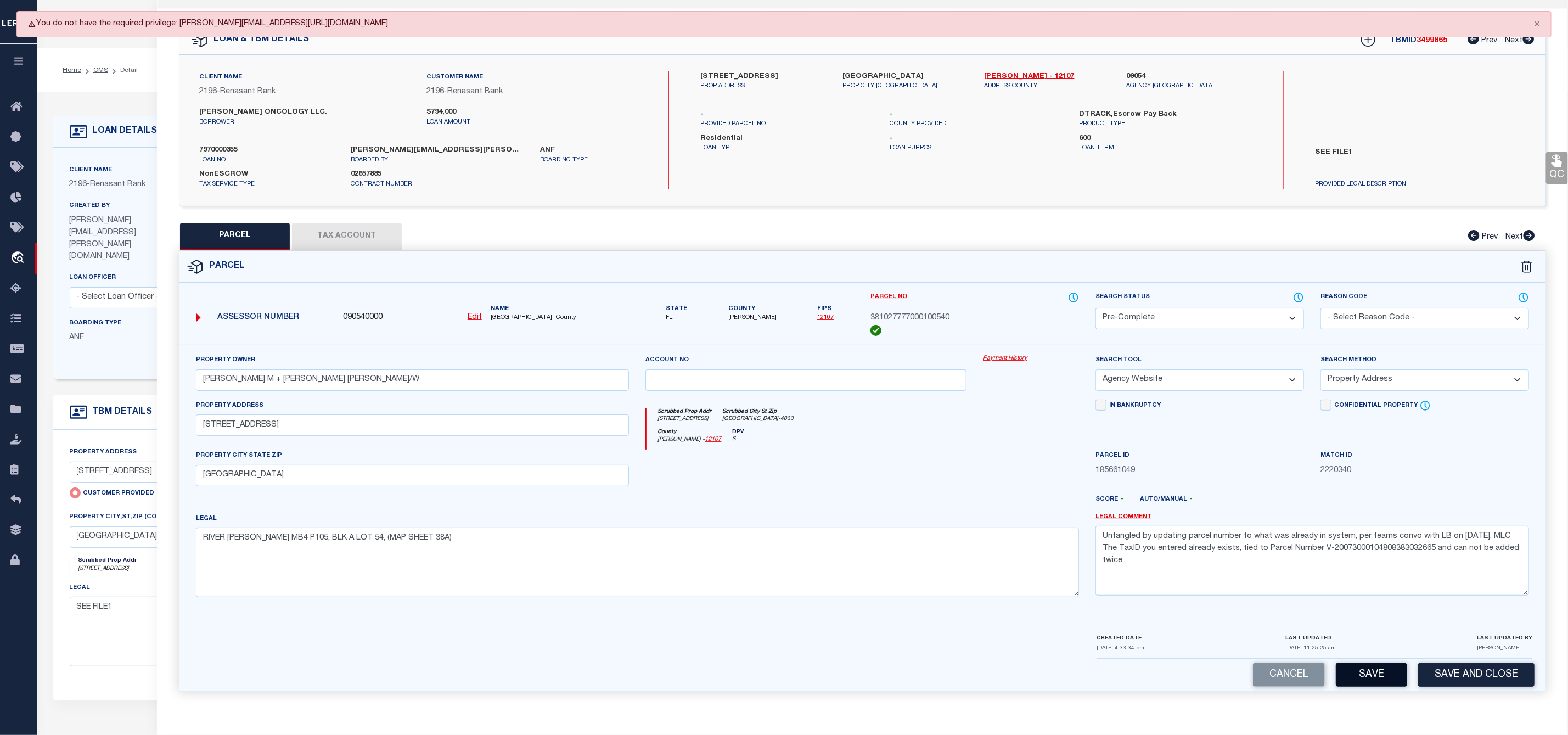
click at [1363, 673] on button "Save" at bounding box center [1371, 675] width 71 height 23
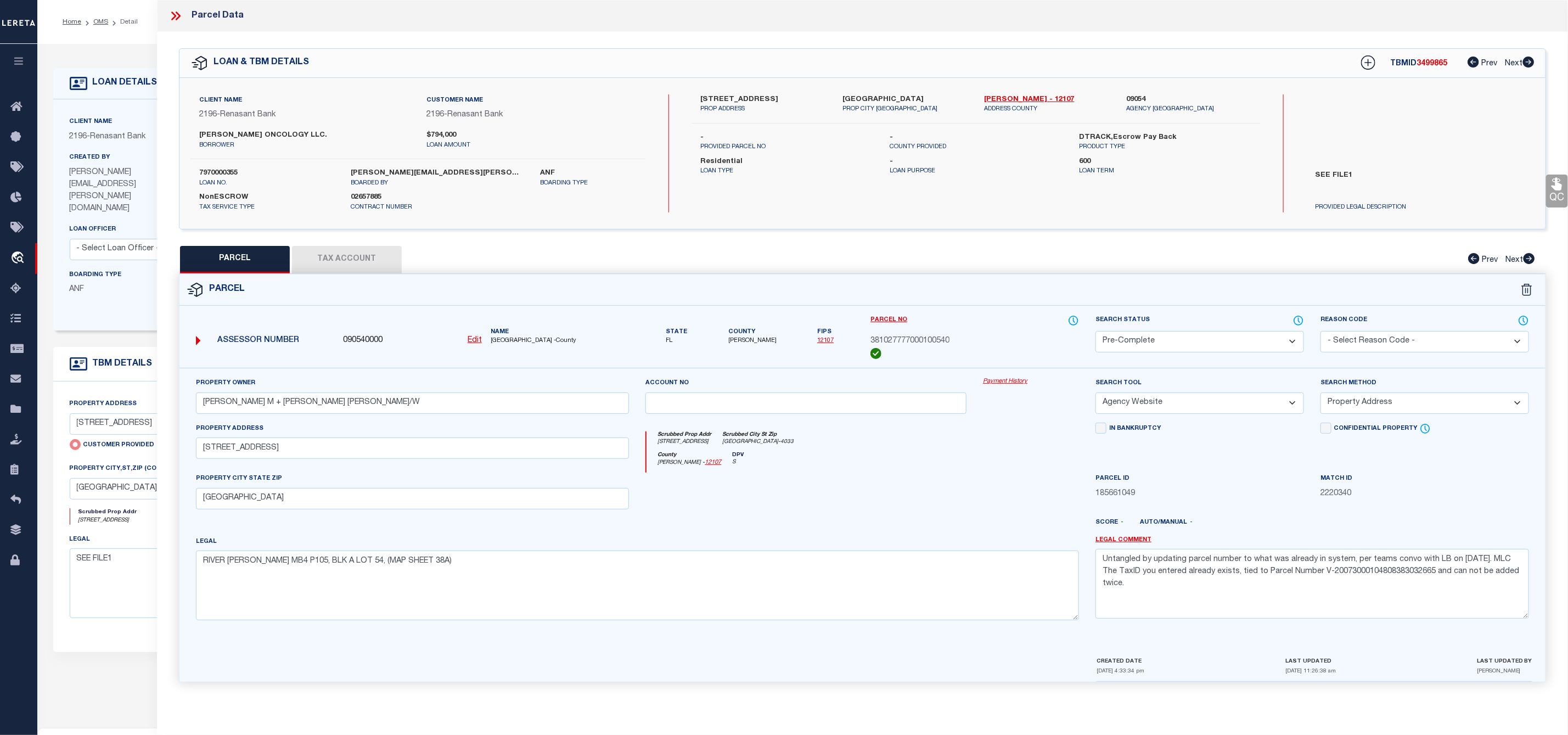
click at [175, 12] on icon at bounding box center [175, 15] width 14 height 14
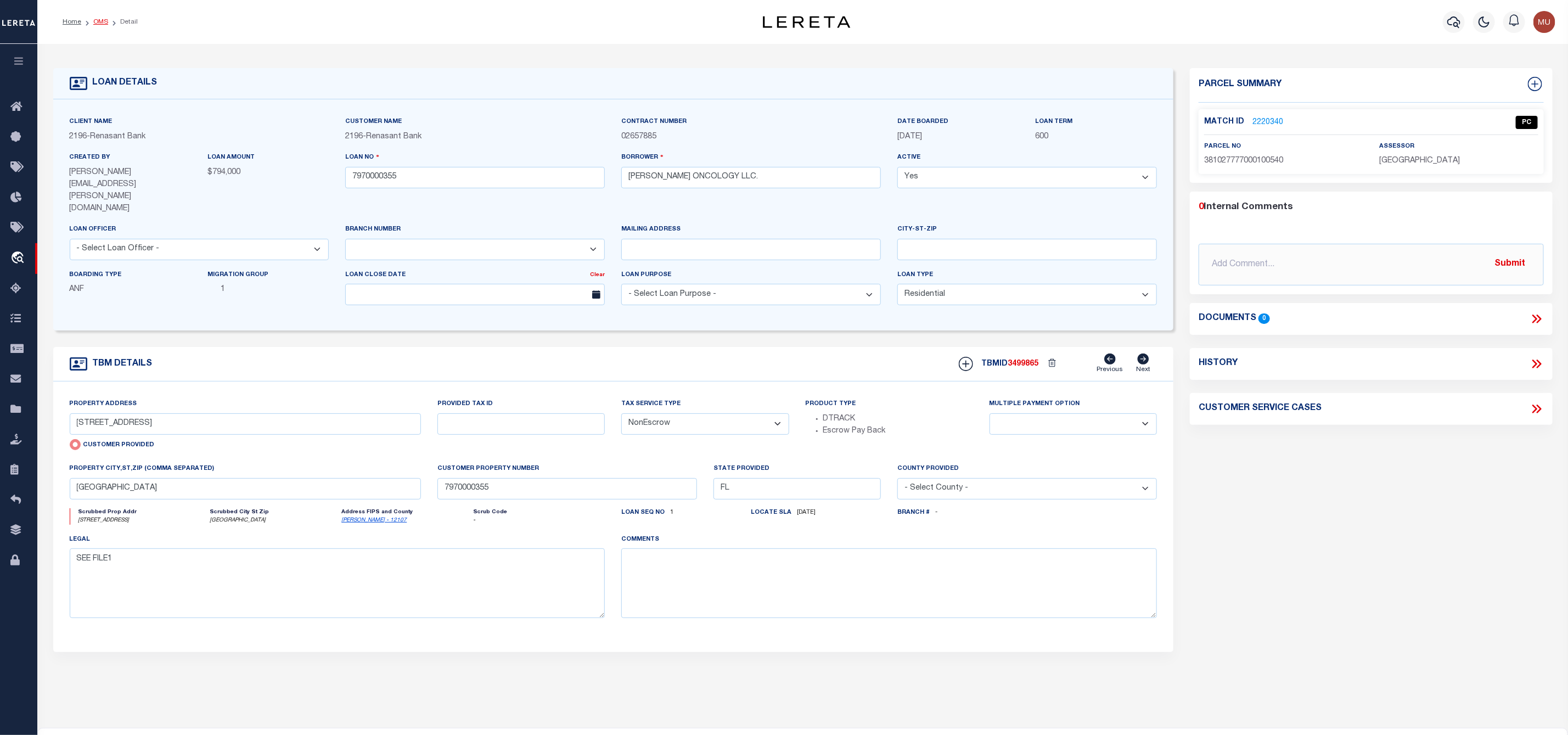
click at [106, 22] on link "OMS" at bounding box center [101, 21] width 15 height 7
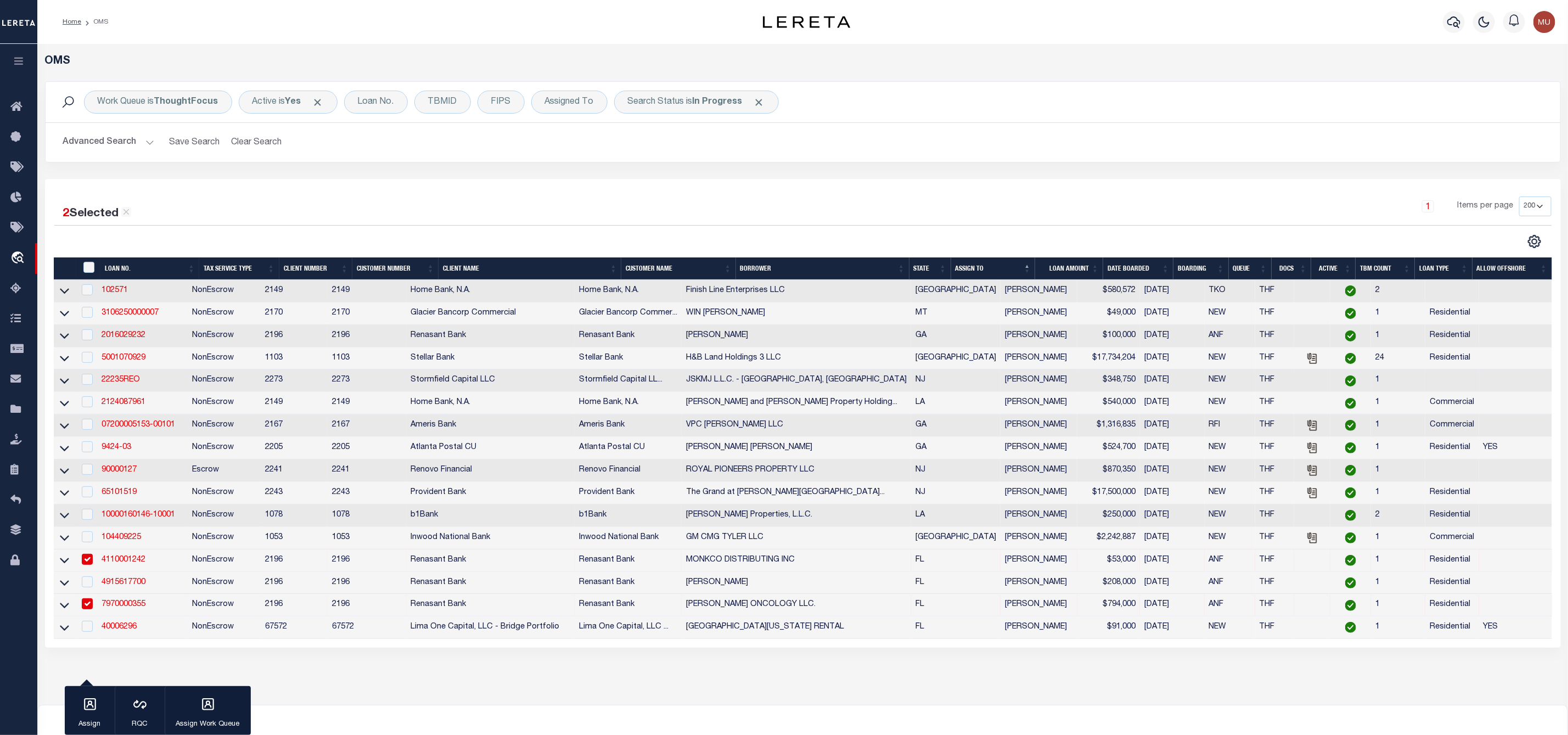
scroll to position [111, 0]
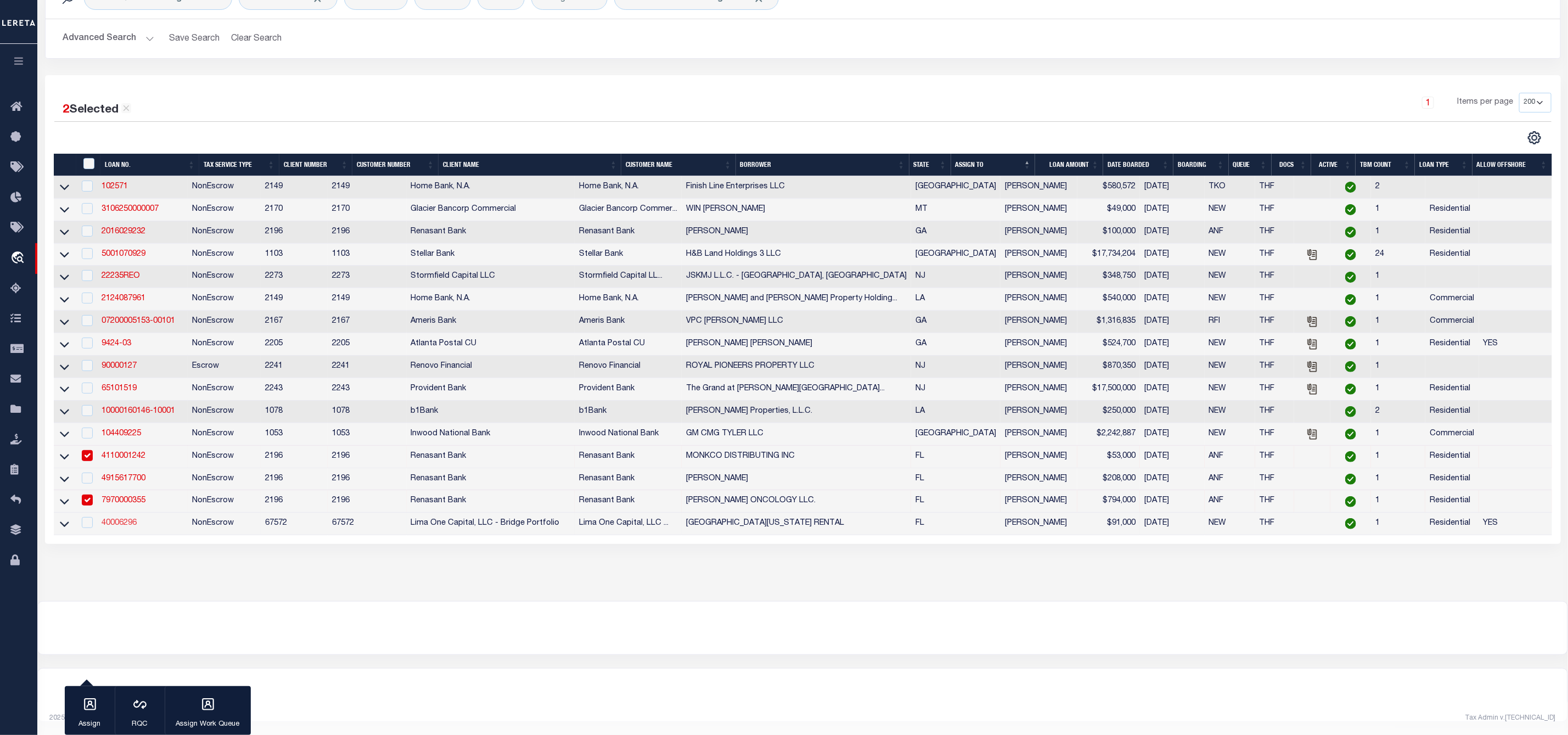
click at [125, 519] on link "40006296" at bounding box center [119, 523] width 35 height 7
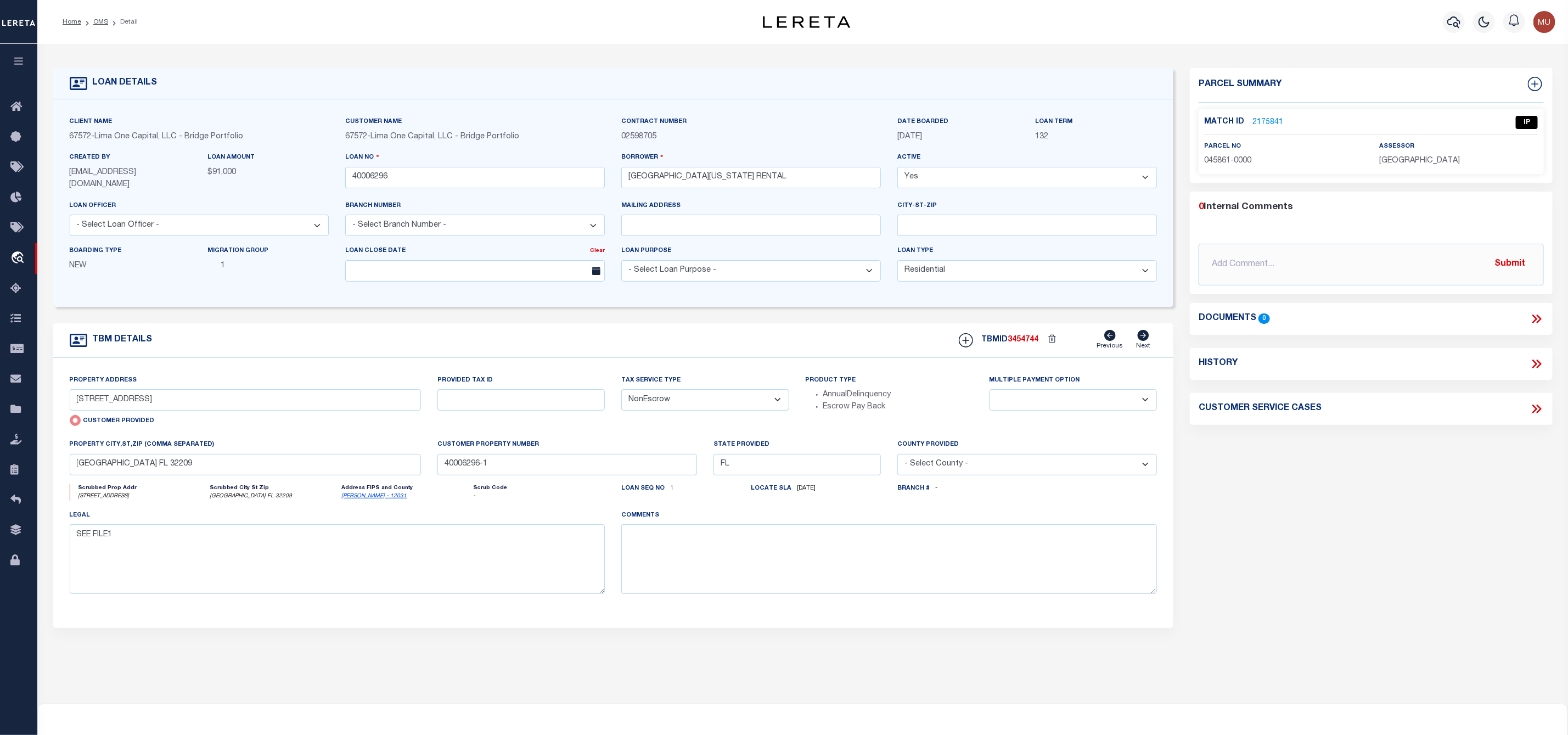
click at [1274, 118] on link "2175841" at bounding box center [1268, 123] width 31 height 12
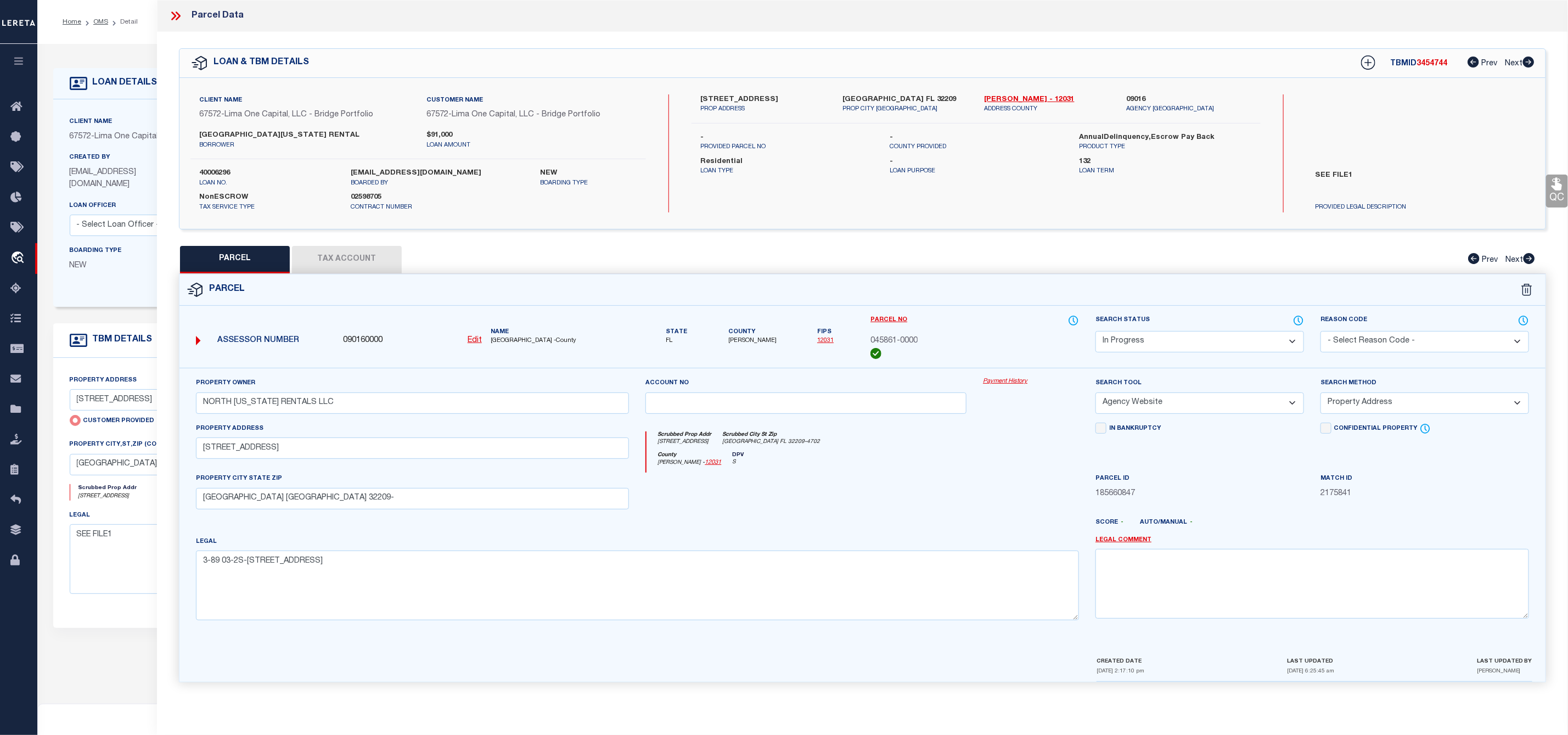
click at [351, 262] on button "Tax Account" at bounding box center [347, 259] width 110 height 27
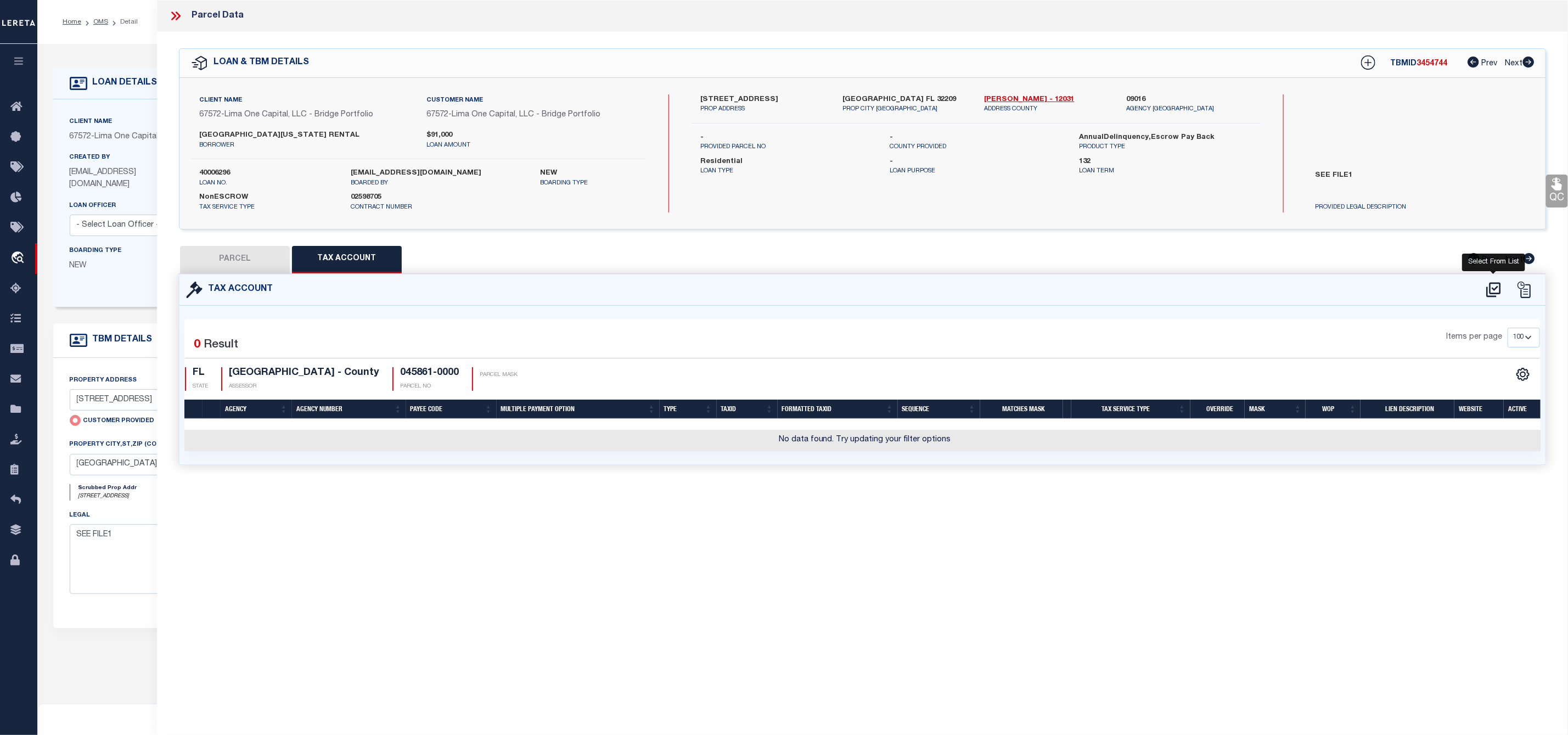
click at [1489, 289] on icon at bounding box center [1493, 290] width 18 height 18
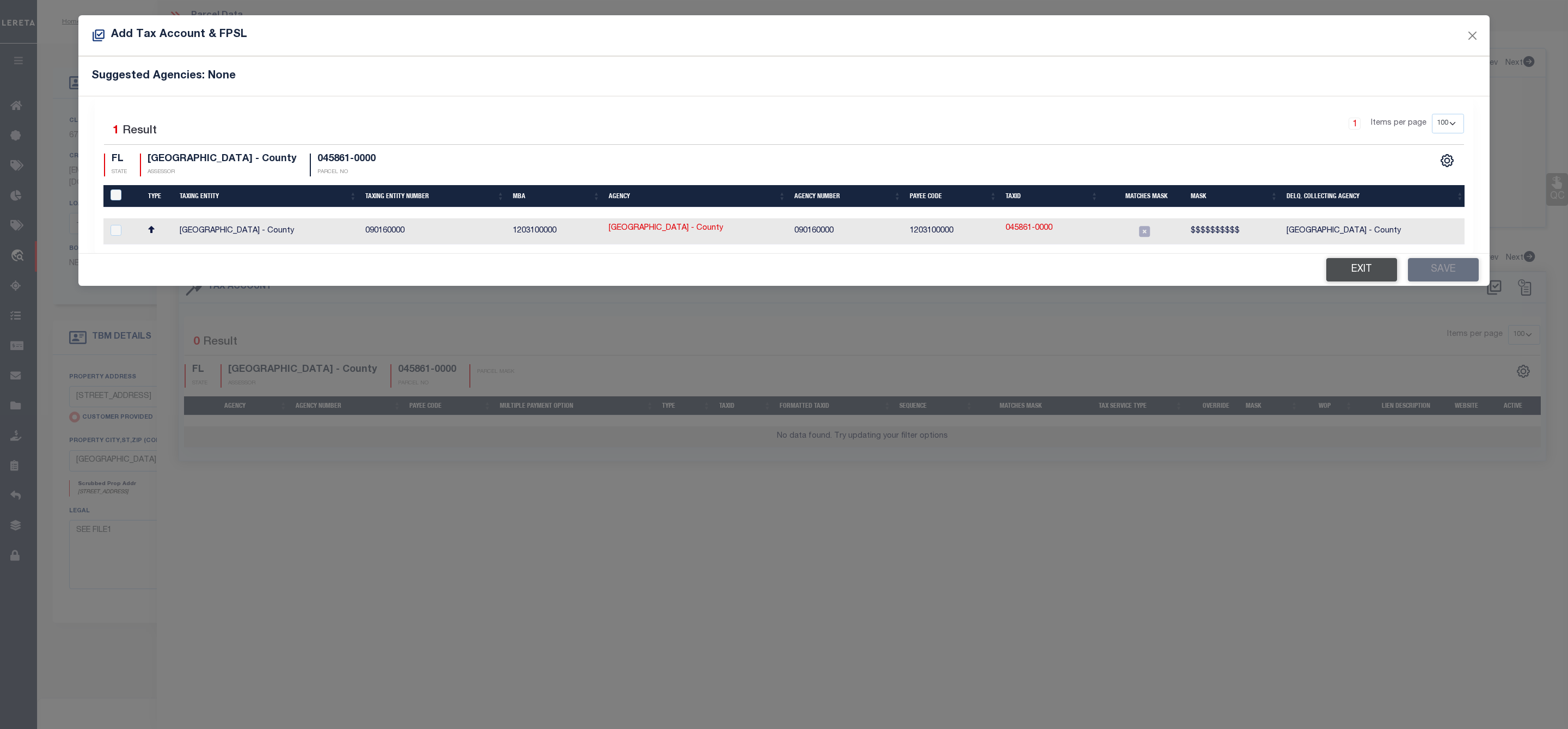
click at [1358, 277] on button "Exit" at bounding box center [1361, 269] width 71 height 23
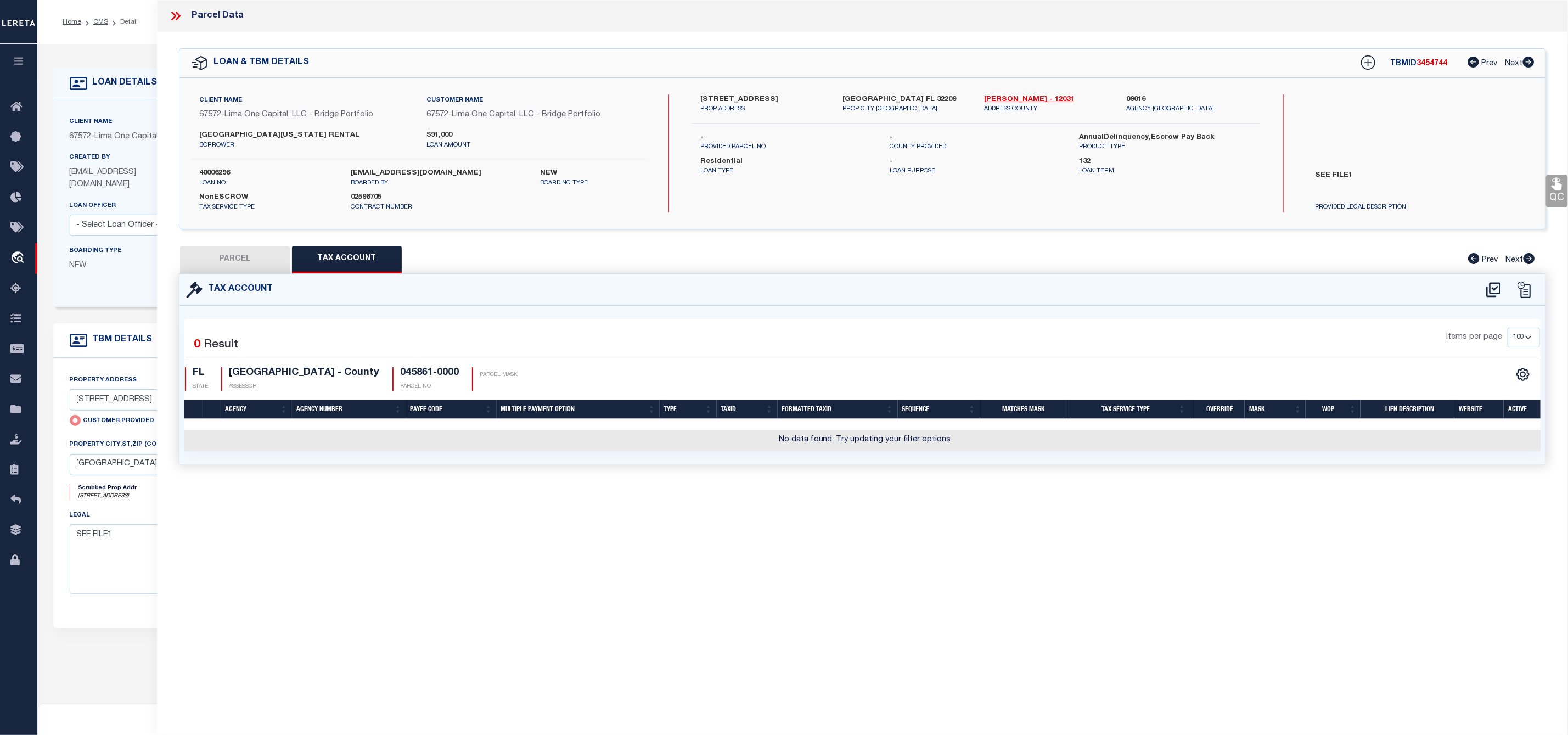
click at [223, 267] on button "PARCEL" at bounding box center [235, 259] width 110 height 27
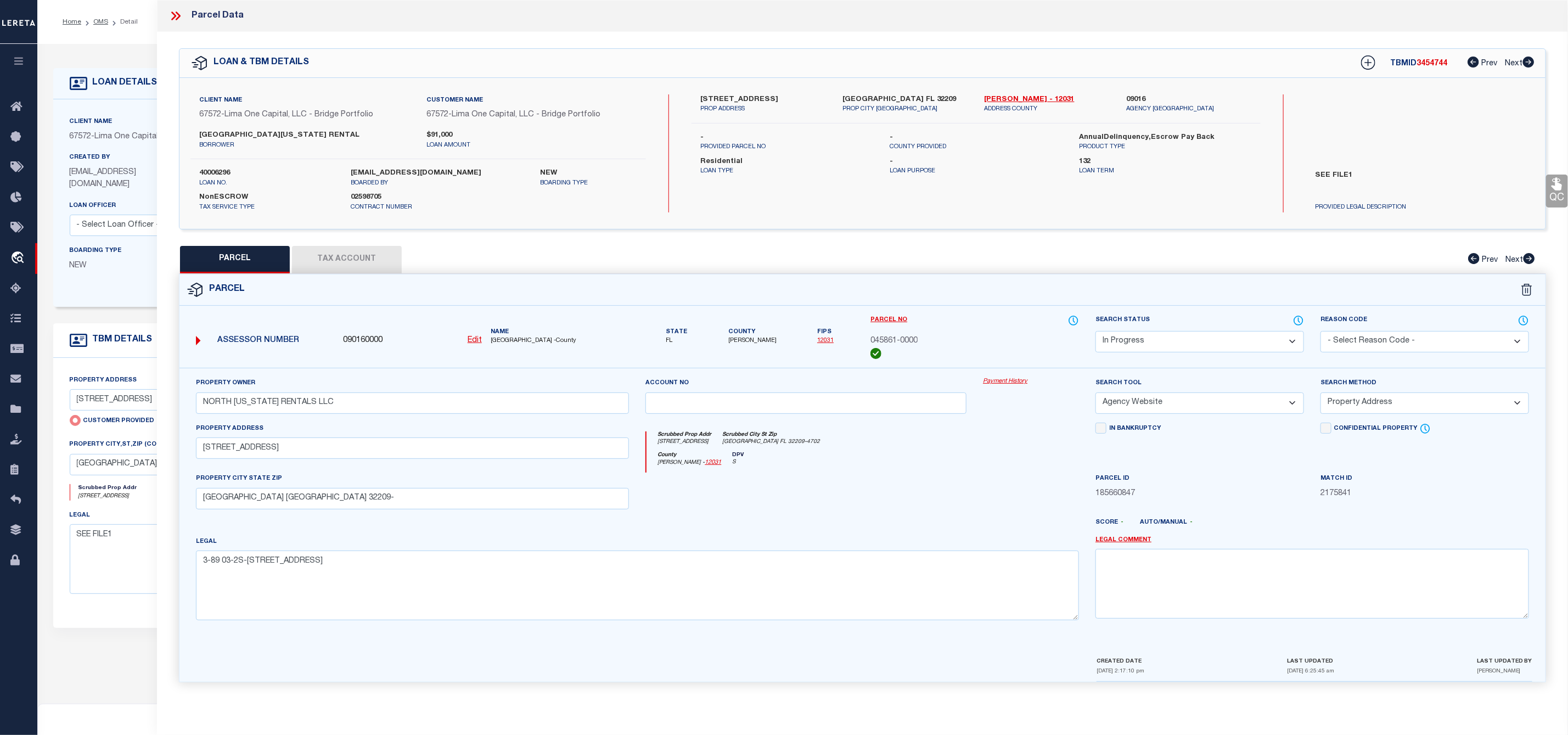
click at [476, 344] on u "Edit" at bounding box center [474, 340] width 14 height 7
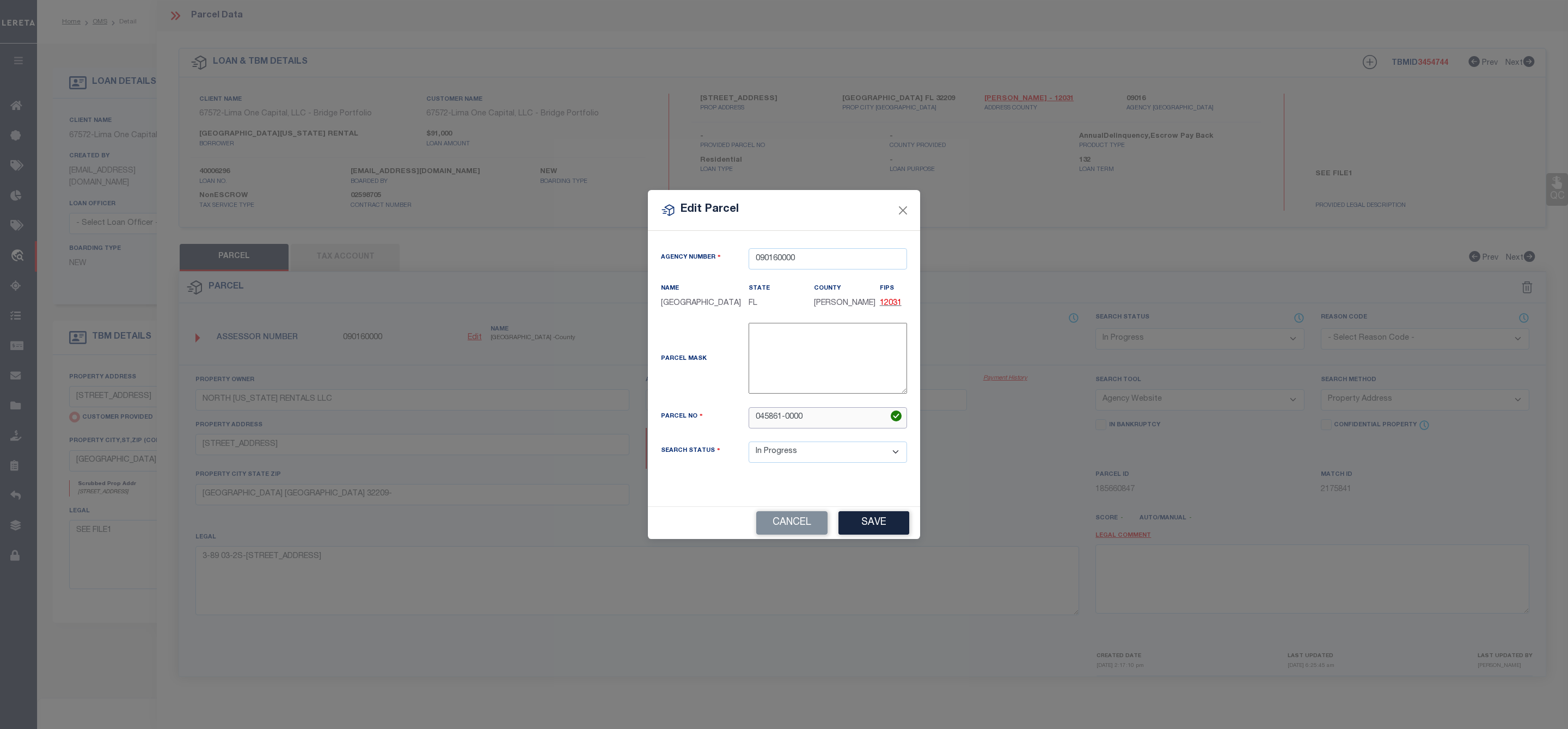
click at [786, 415] on input "045861-0000" at bounding box center [828, 417] width 159 height 21
click at [817, 415] on input "0458610000" at bounding box center [828, 417] width 159 height 21
click at [864, 532] on button "Save" at bounding box center [873, 523] width 71 height 23
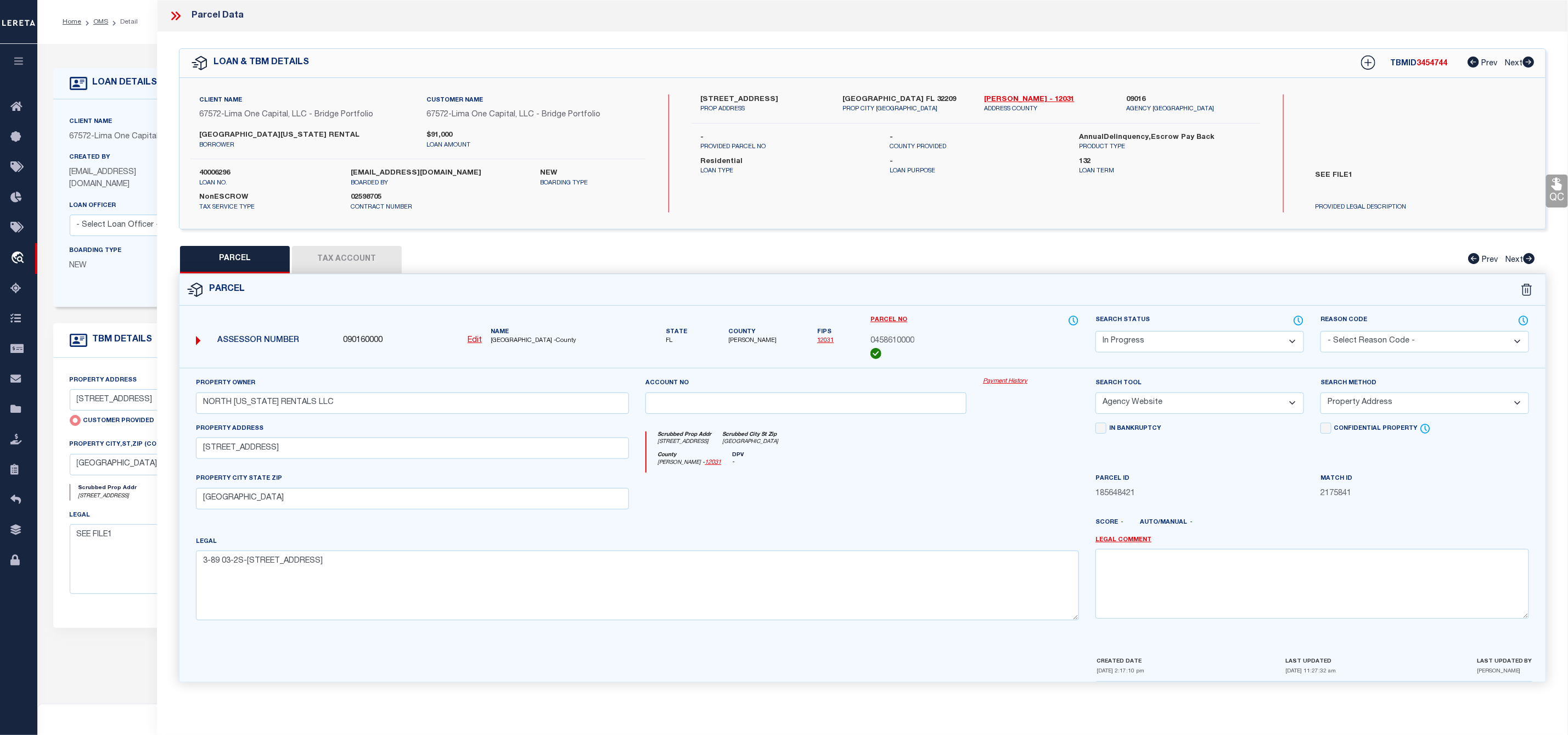
click at [324, 257] on button "Tax Account" at bounding box center [347, 259] width 110 height 27
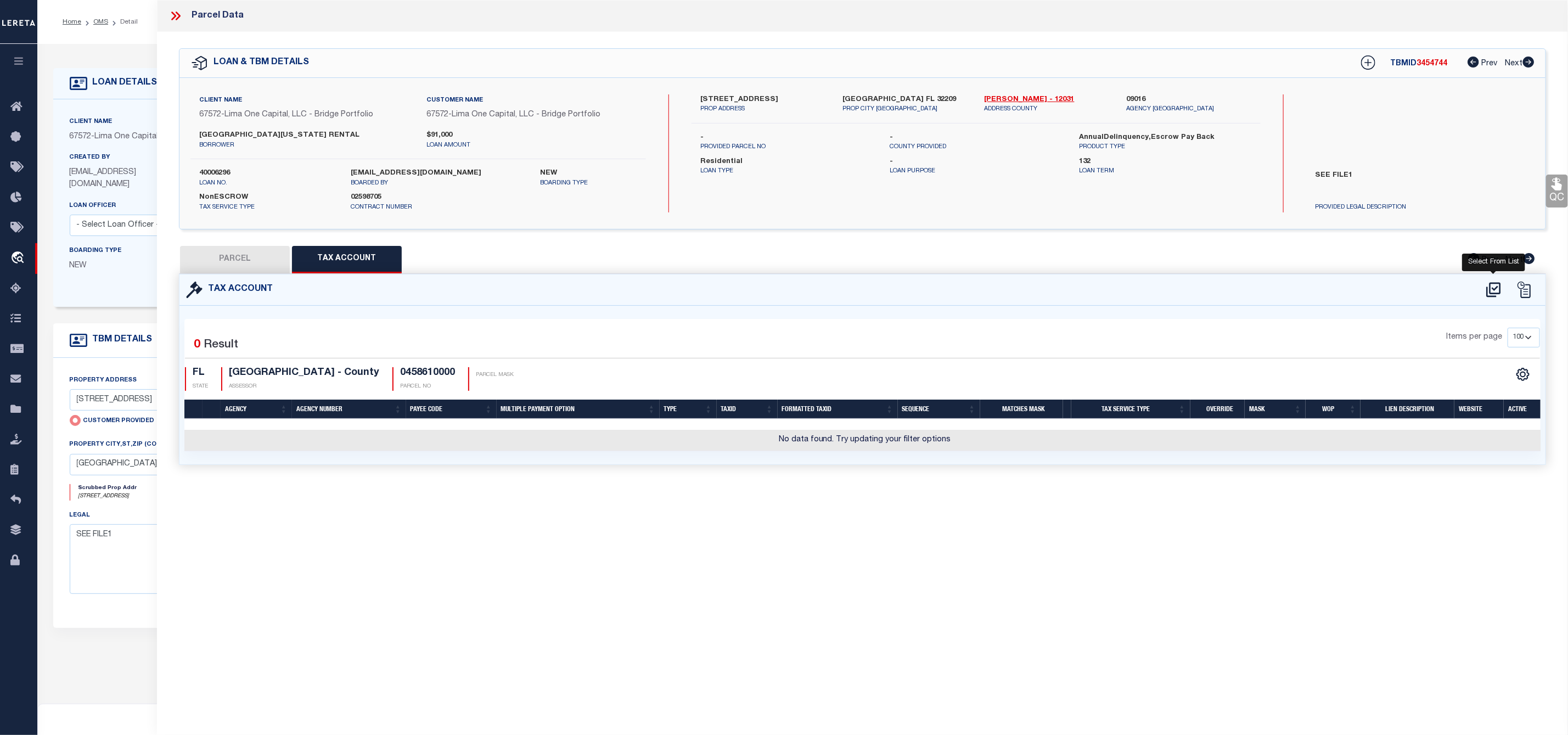
click at [1487, 285] on icon at bounding box center [1493, 290] width 18 height 18
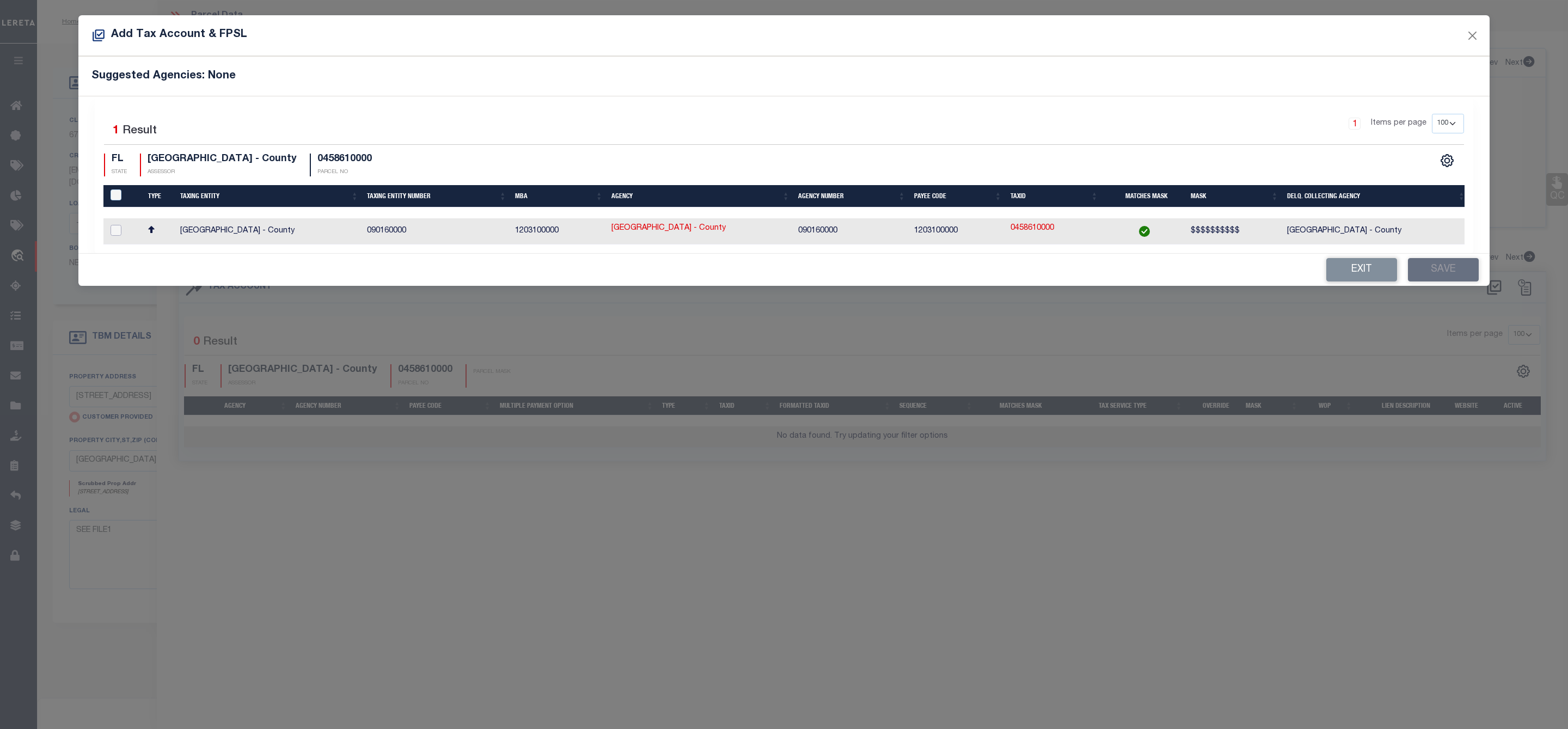
click at [114, 231] on input "checkbox" at bounding box center [116, 230] width 11 height 11
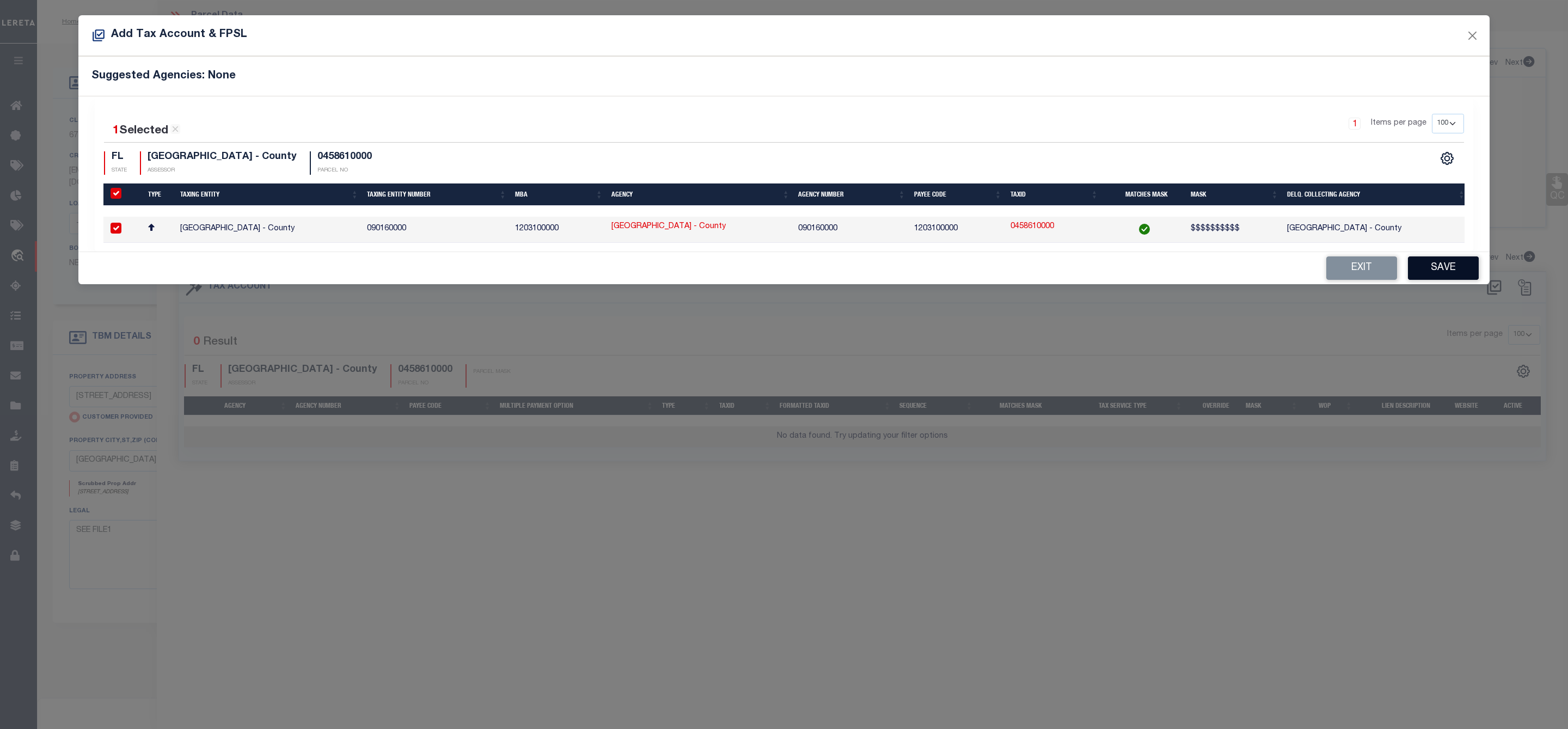
click at [1465, 272] on button "Save" at bounding box center [1443, 268] width 71 height 23
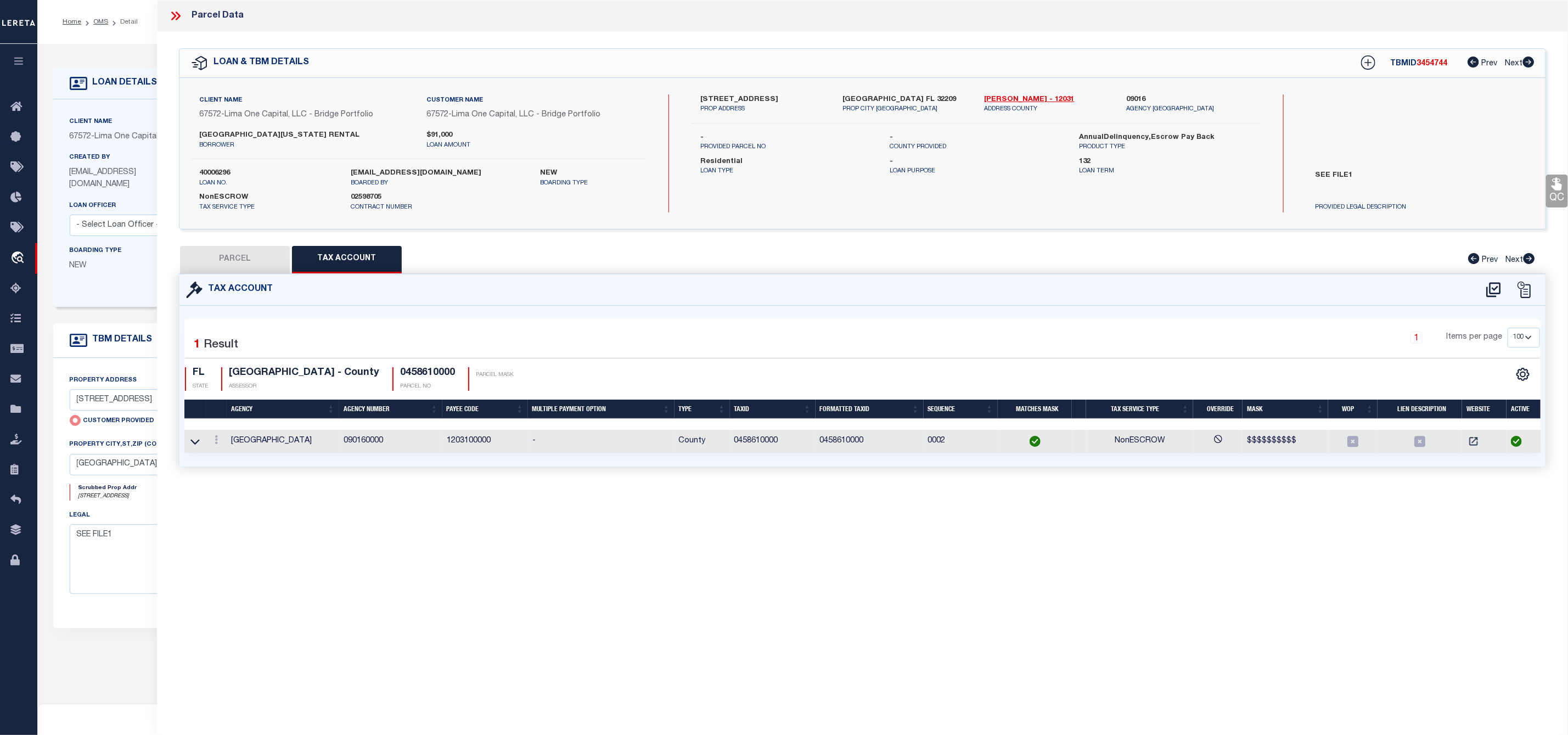
click at [231, 256] on button "PARCEL" at bounding box center [235, 259] width 110 height 27
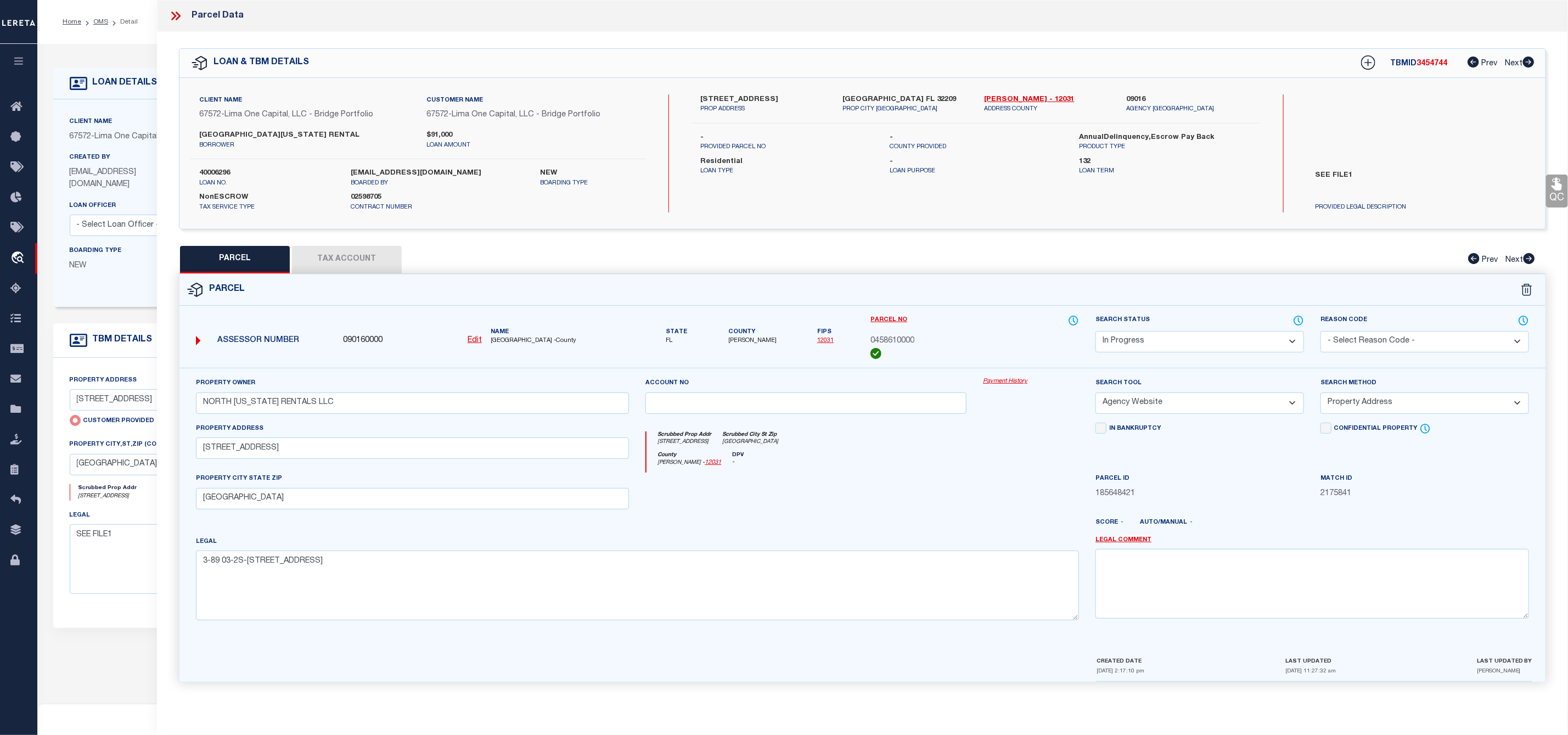
click at [1179, 333] on select "Automated Search Bad Parcel Complete Duplicate Parcel High Dollar Reporting In …" at bounding box center [1199, 341] width 208 height 21
click at [1095, 332] on select "Automated Search Bad Parcel Complete Duplicate Parcel High Dollar Reporting In …" at bounding box center [1199, 341] width 208 height 21
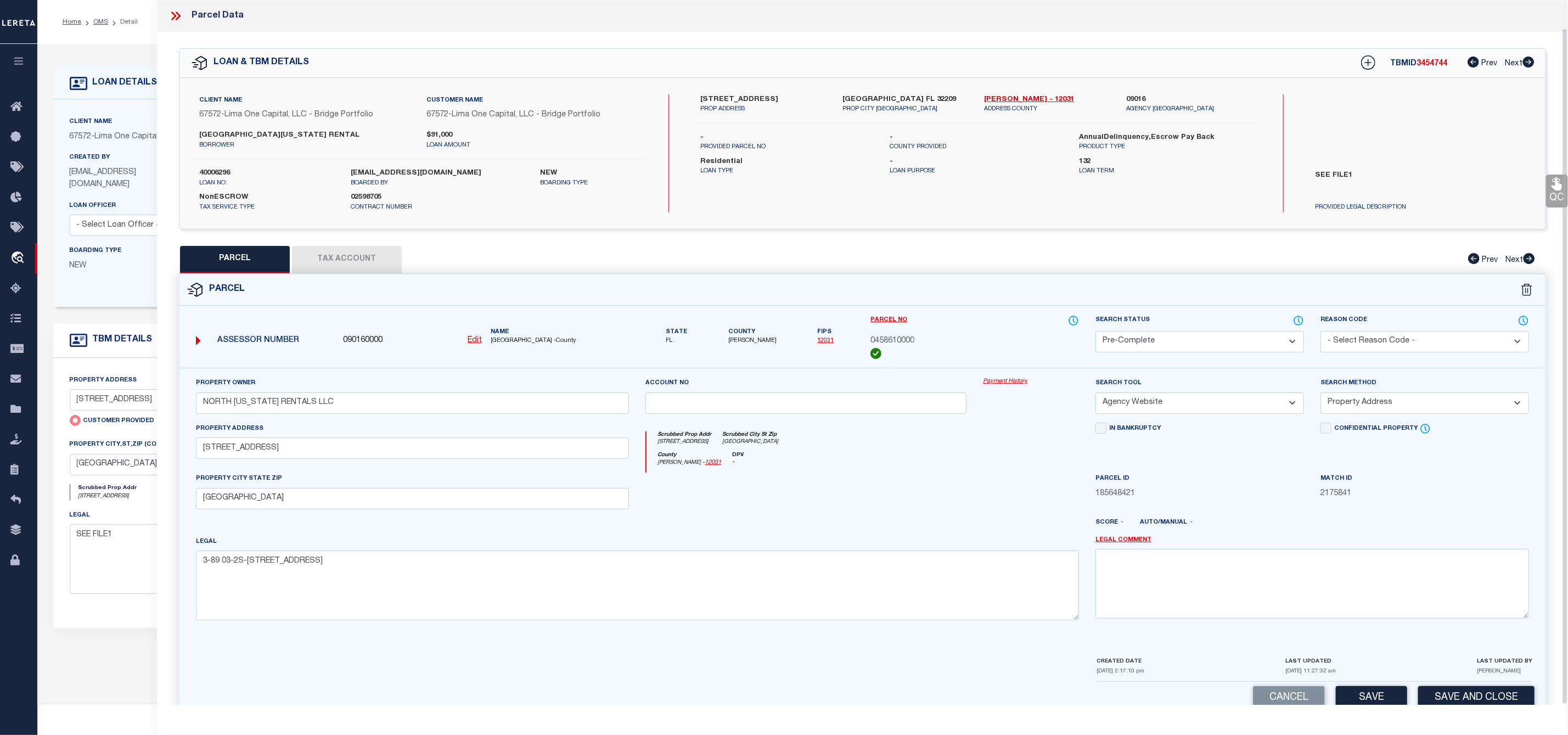
scroll to position [29, 0]
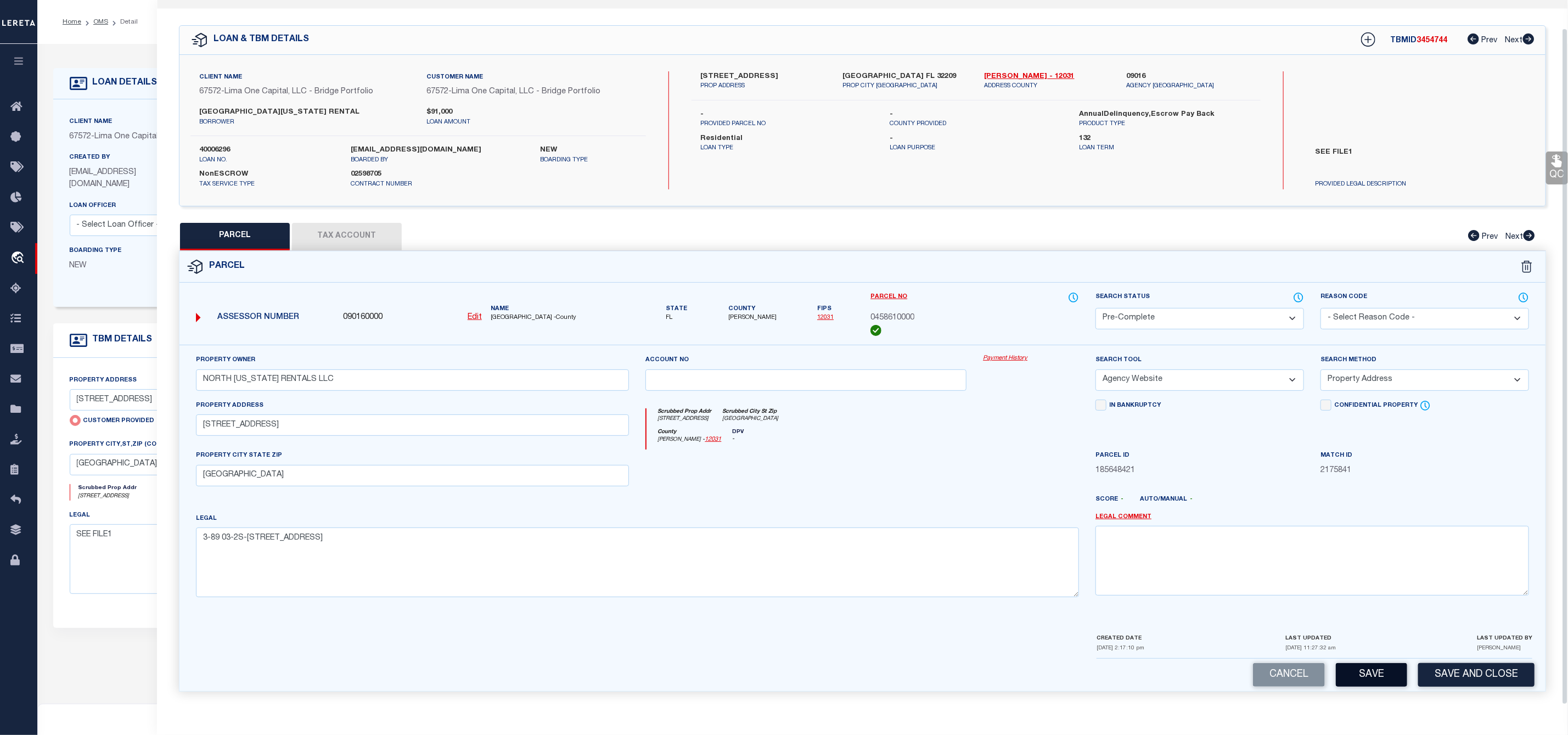
click at [1367, 679] on button "Save" at bounding box center [1371, 675] width 71 height 23
click at [1437, 38] on span "3454744" at bounding box center [1432, 40] width 31 height 7
click at [363, 169] on label "02598705" at bounding box center [418, 174] width 135 height 11
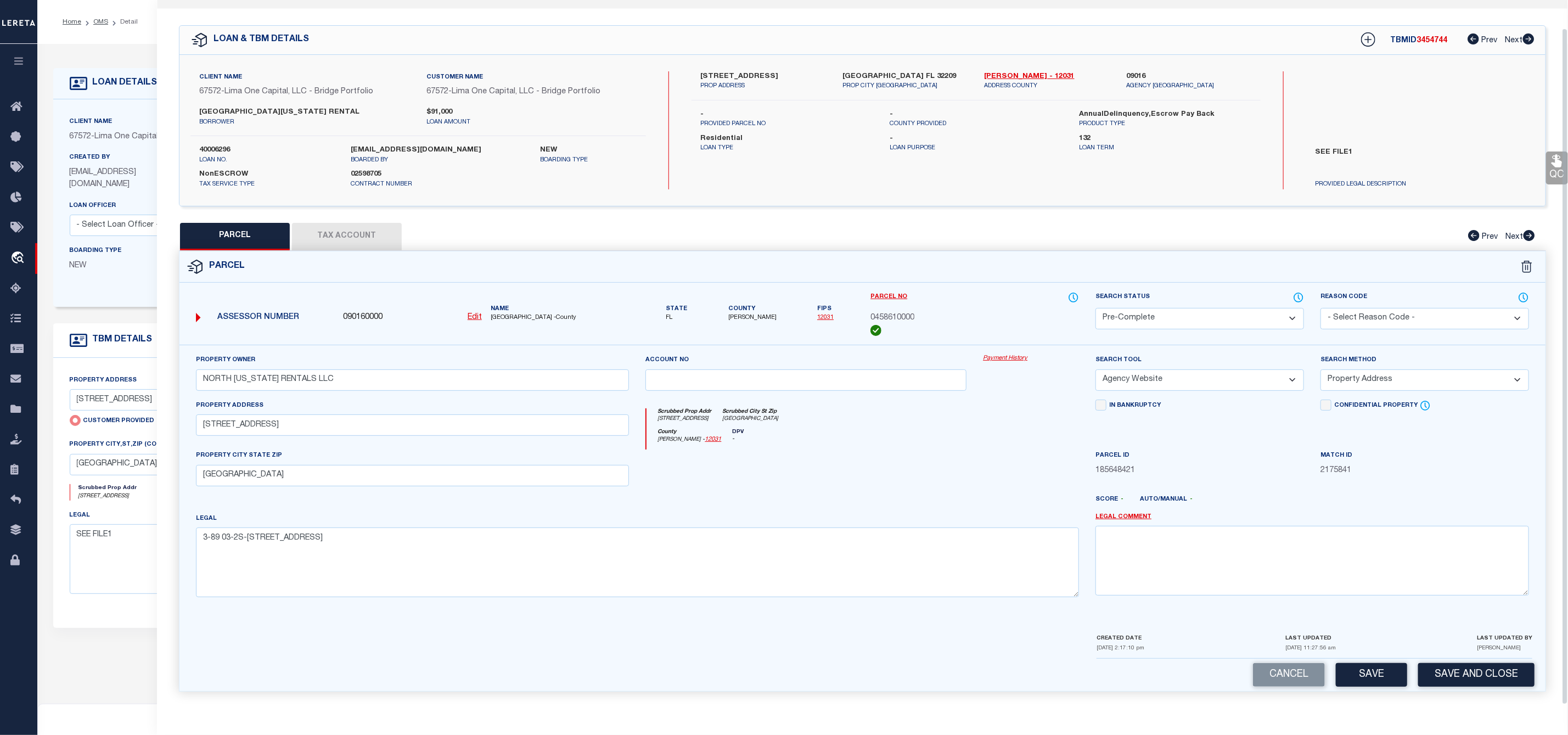
click at [214, 145] on label "40006296" at bounding box center [266, 150] width 135 height 11
click at [749, 314] on span "[PERSON_NAME]" at bounding box center [752, 318] width 48 height 10
click at [899, 312] on span "0458610000" at bounding box center [893, 318] width 44 height 12
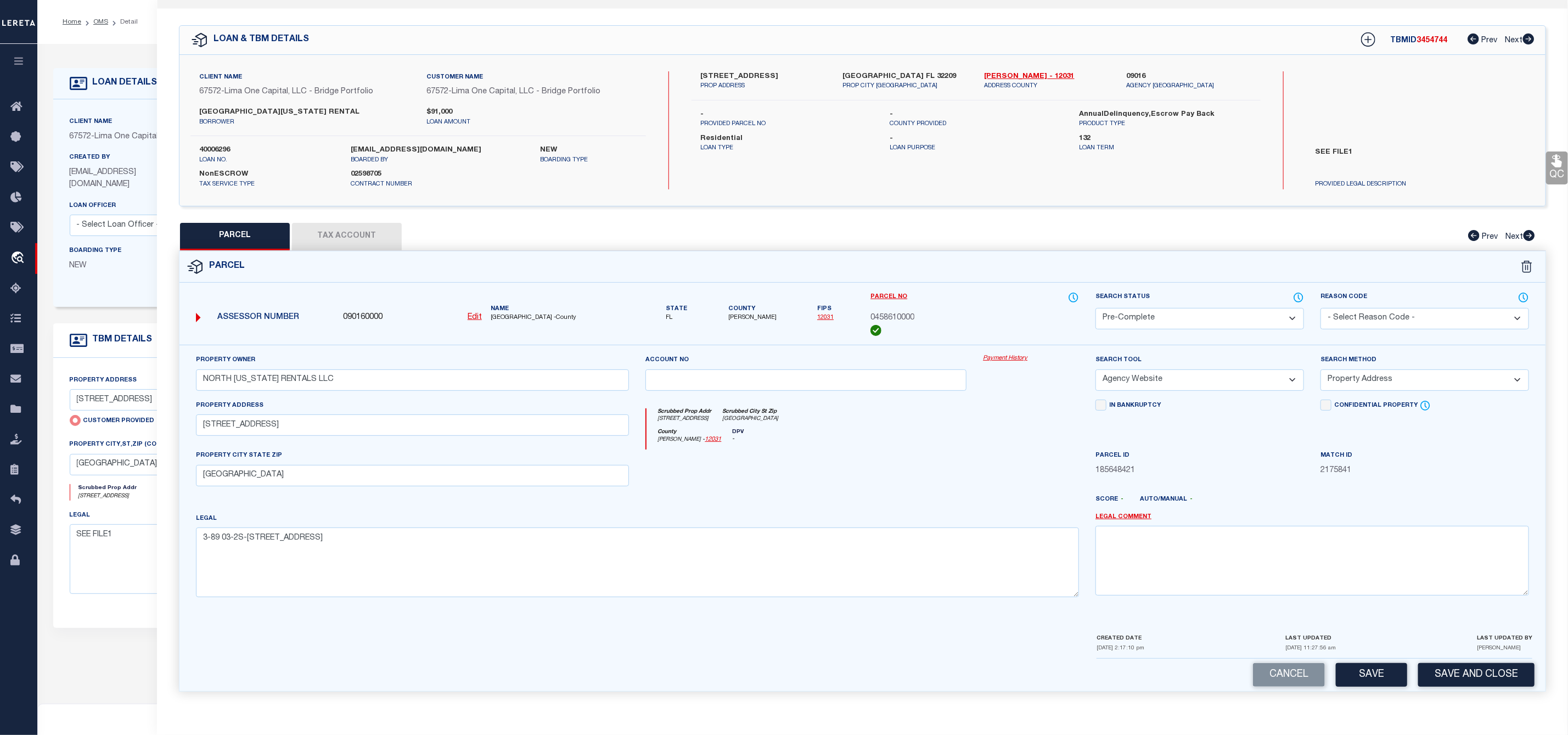
click at [899, 312] on span "0458610000" at bounding box center [893, 318] width 44 height 12
drag, startPoint x: 523, startPoint y: 181, endPoint x: 488, endPoint y: 164, distance: 38.9
click at [523, 181] on div "NonESCROW Tax Service Type 02598705 Contract Number" at bounding box center [418, 176] width 472 height 24
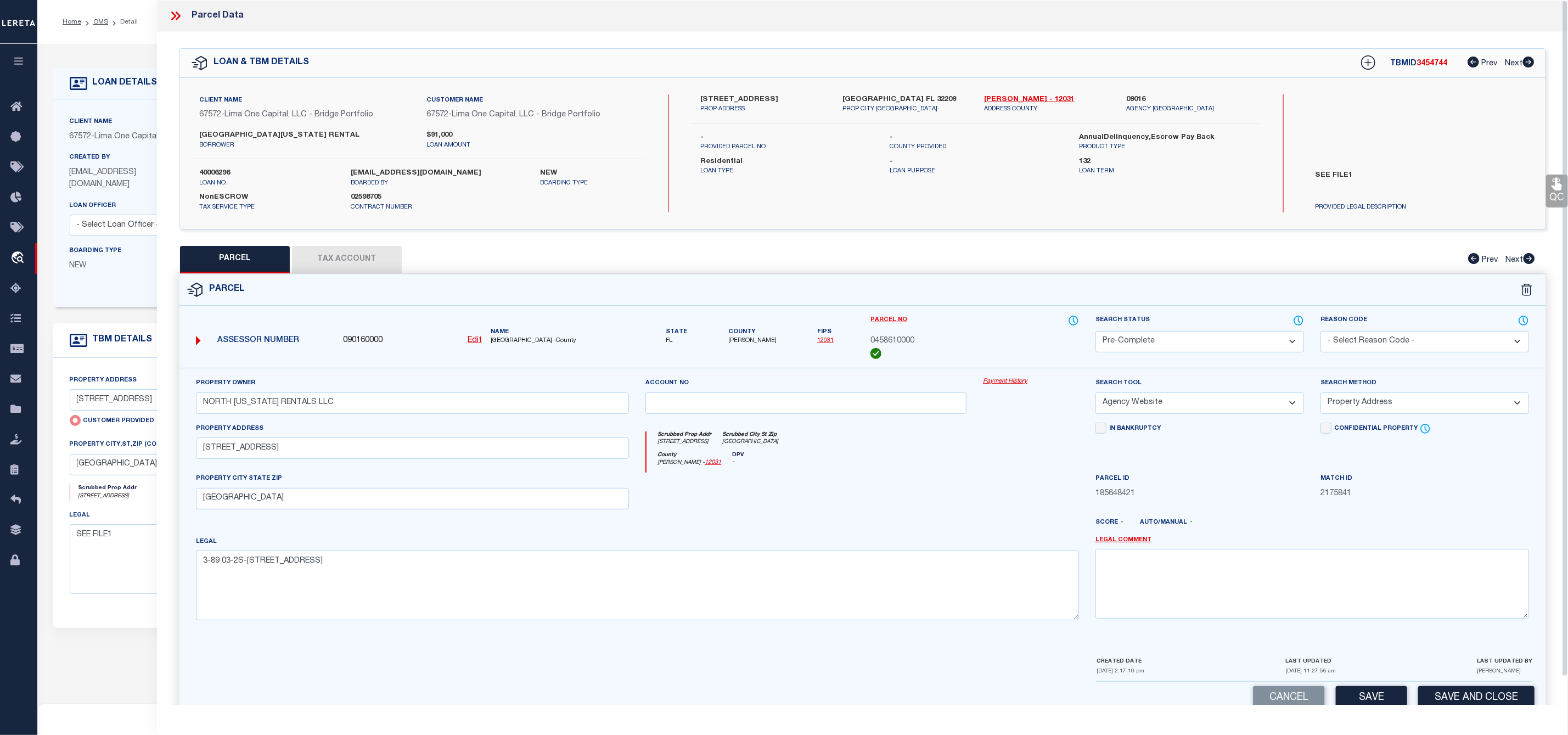
click at [177, 14] on icon at bounding box center [178, 16] width 5 height 9
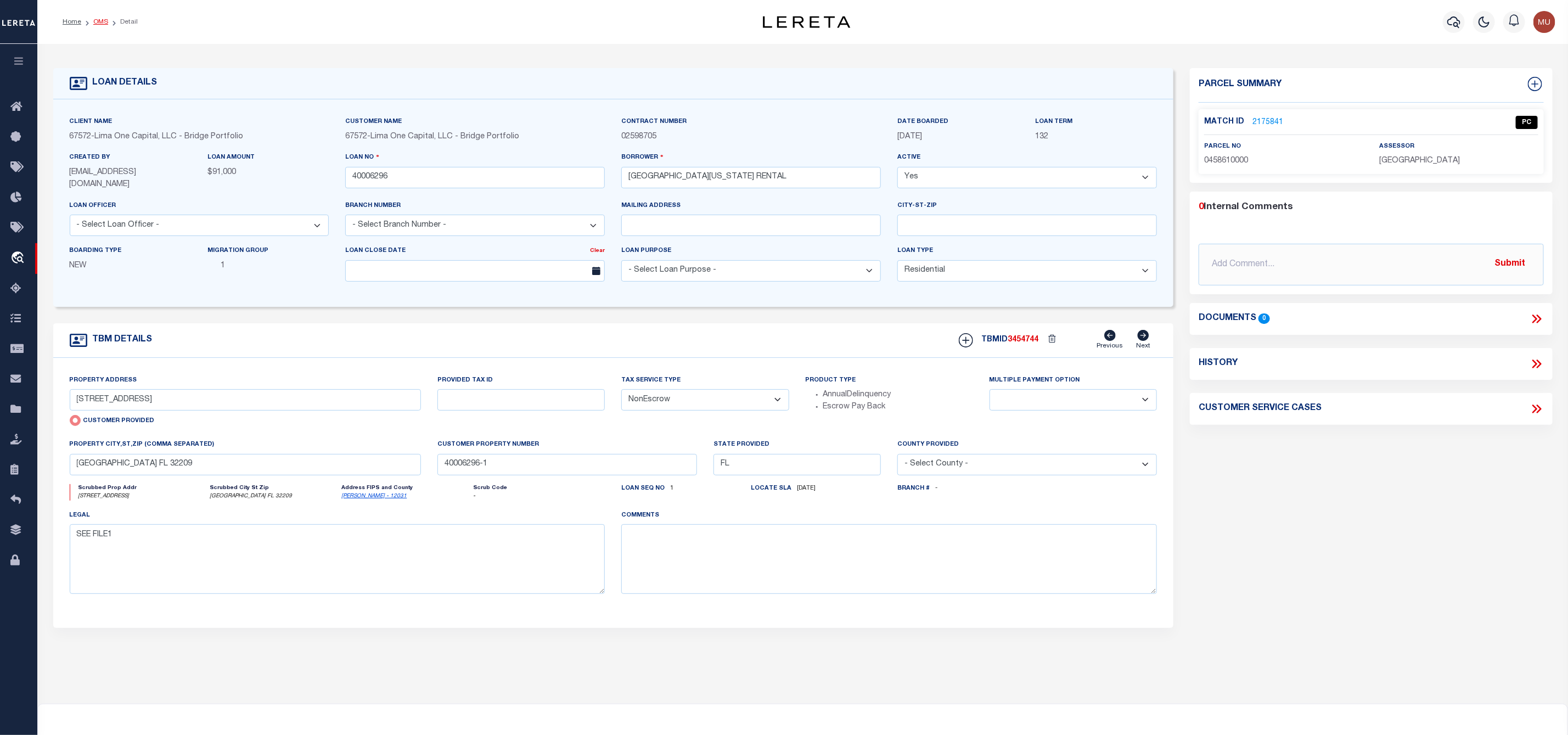
click at [99, 23] on link "OMS" at bounding box center [101, 21] width 15 height 7
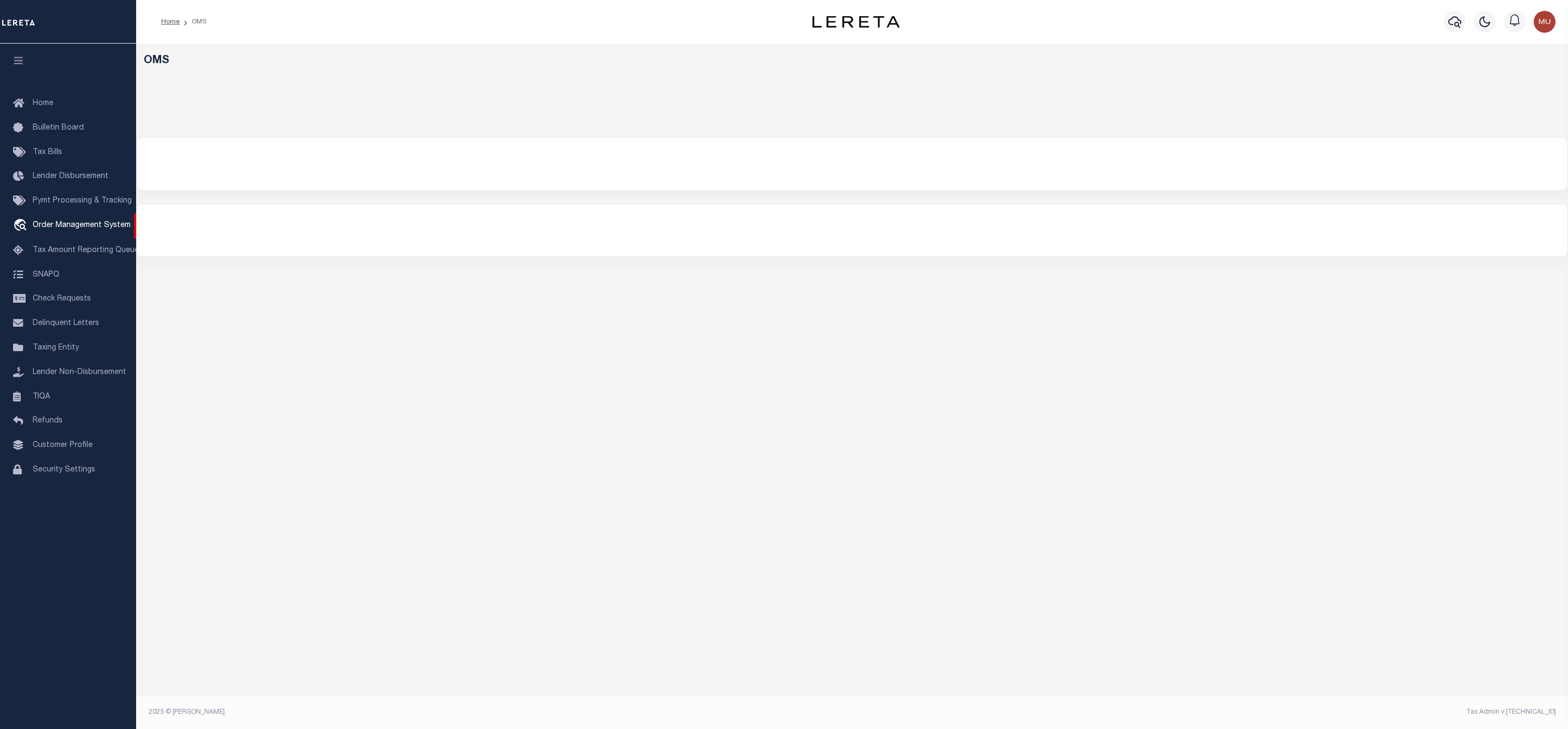
select select "200"
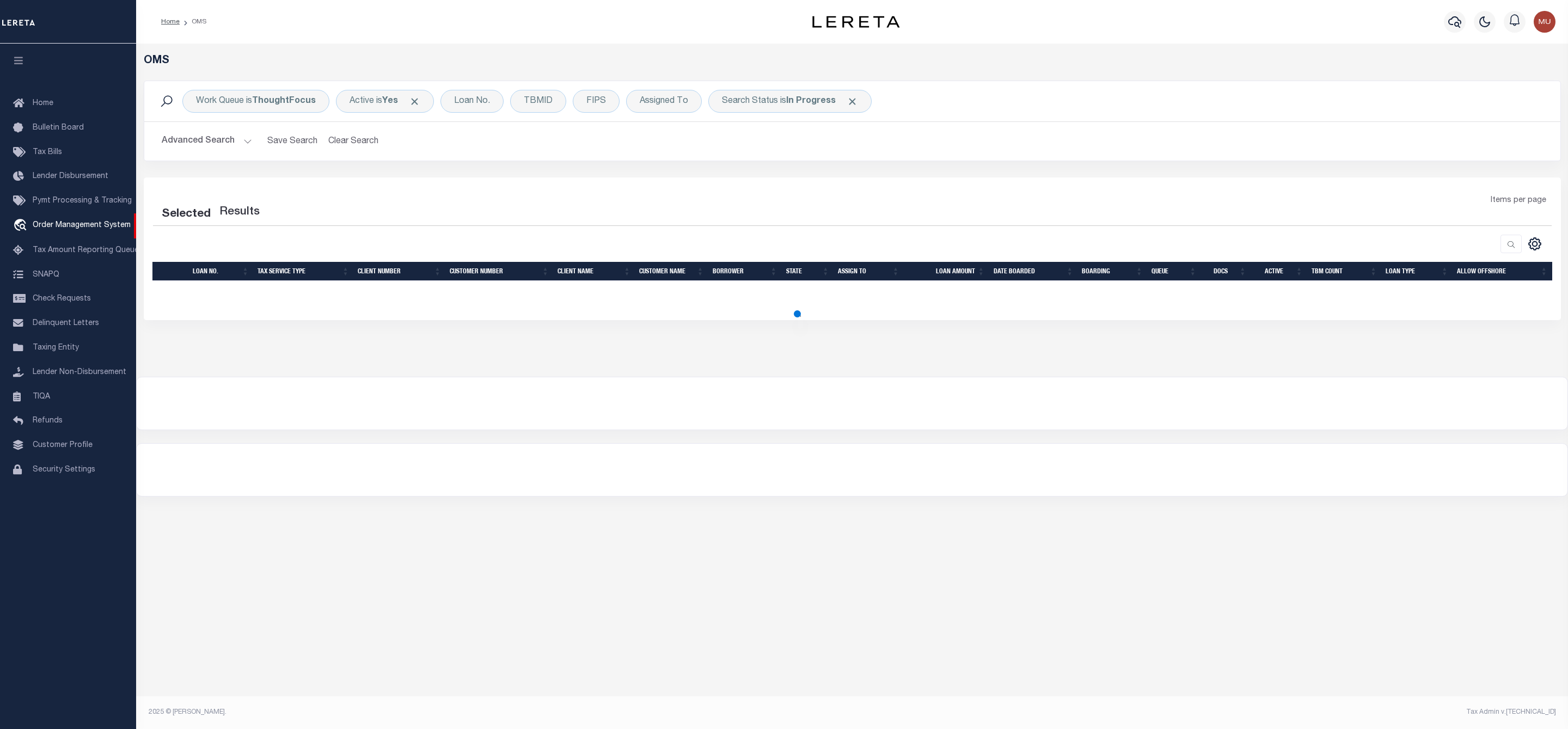
select select "200"
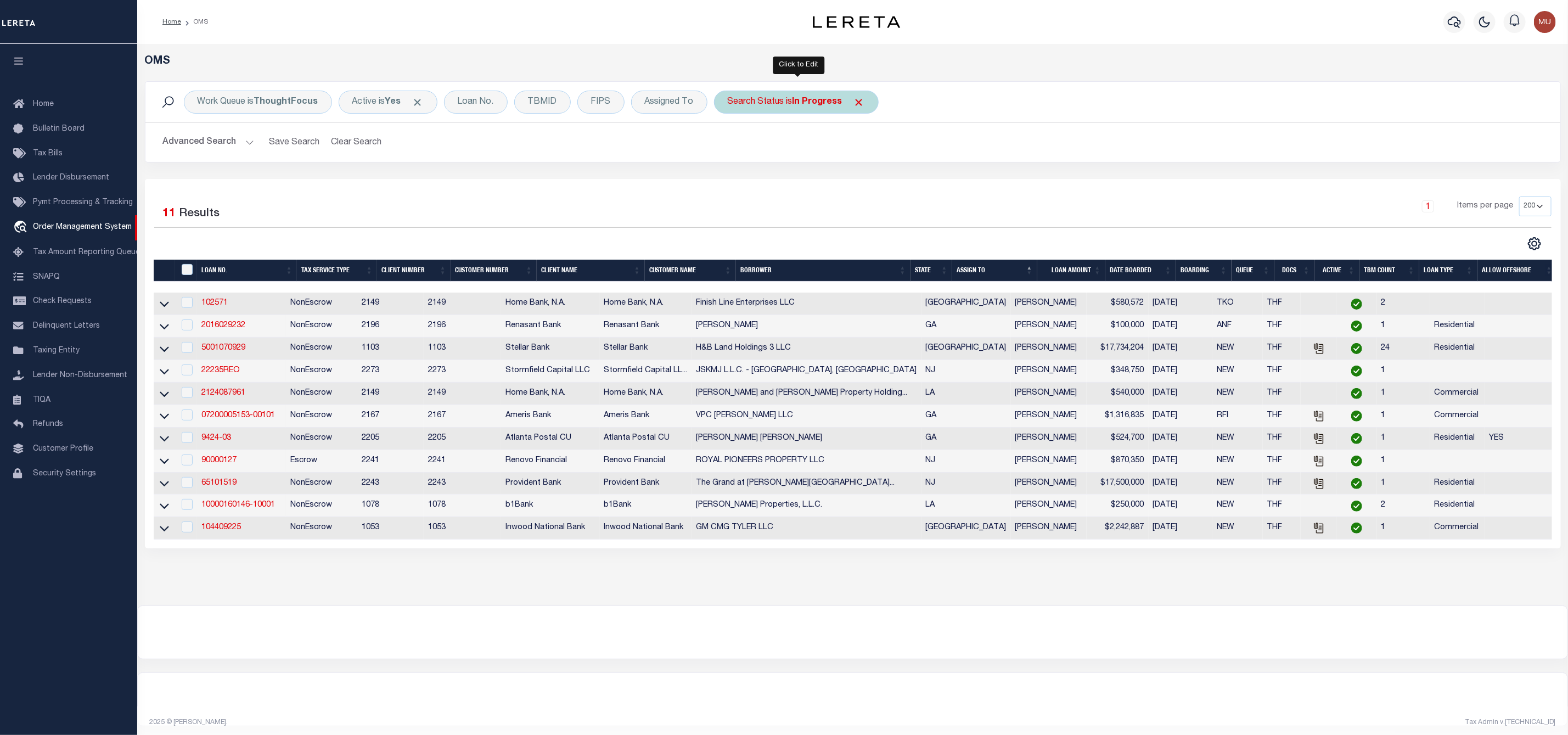
click at [810, 103] on b "In Progress" at bounding box center [818, 102] width 50 height 9
click at [777, 153] on select "Automated Search Bad Parcel Complete Duplicate Parcel High Dollar Reporting In …" at bounding box center [809, 156] width 161 height 21
select select "PC"
click at [730, 147] on select "Automated Search Bad Parcel Complete Duplicate Parcel High Dollar Reporting In …" at bounding box center [809, 156] width 161 height 21
click at [881, 178] on input "Apply" at bounding box center [874, 180] width 32 height 18
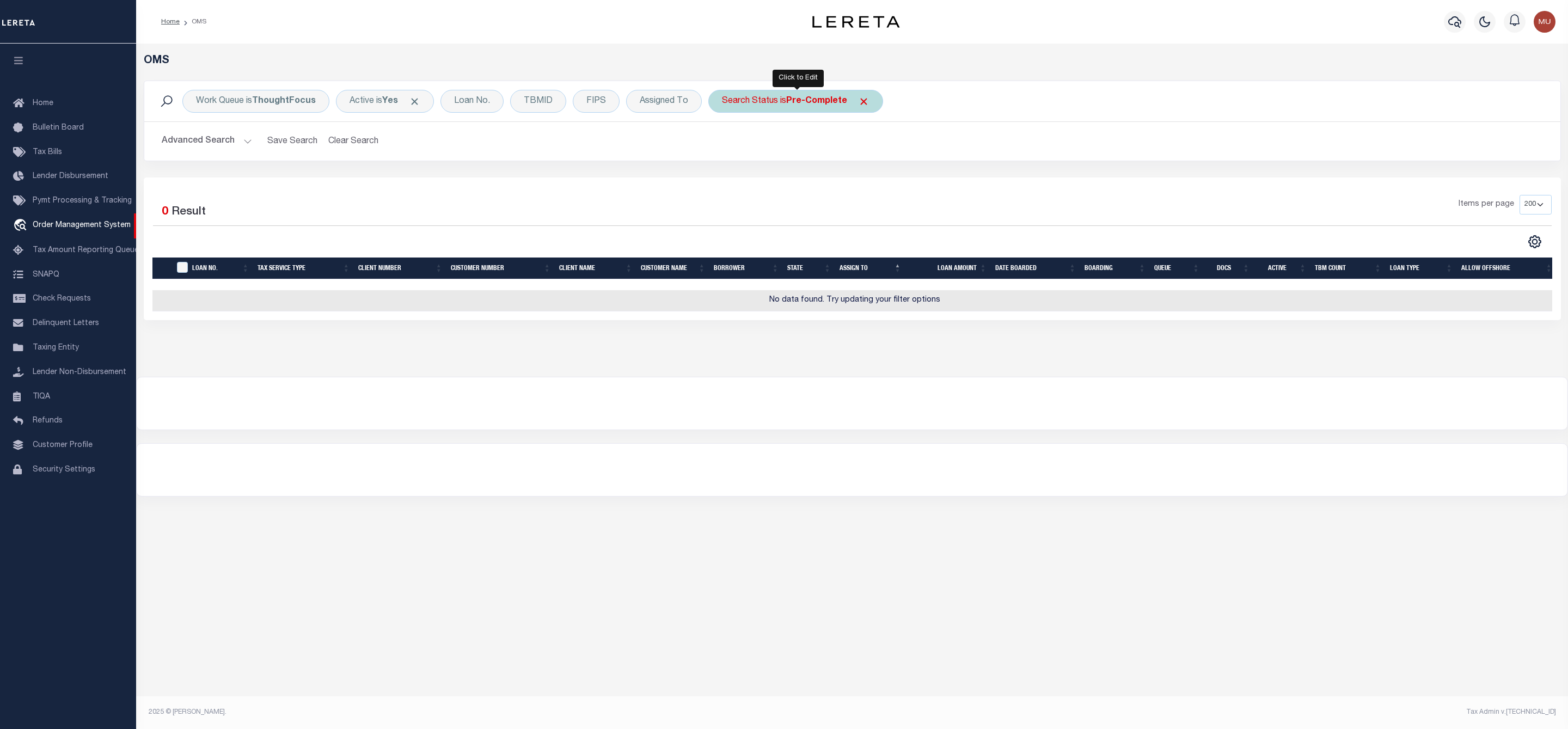
click at [802, 105] on b "Pre-Complete" at bounding box center [817, 101] width 61 height 9
click at [787, 156] on select "Automated Search Bad Parcel Complete Duplicate Parcel High Dollar Reporting In …" at bounding box center [803, 154] width 160 height 20
select select "RD"
click at [725, 146] on select "Automated Search Bad Parcel Complete Duplicate Parcel High Dollar Reporting In …" at bounding box center [803, 154] width 160 height 20
click at [864, 184] on input "Apply" at bounding box center [867, 178] width 32 height 18
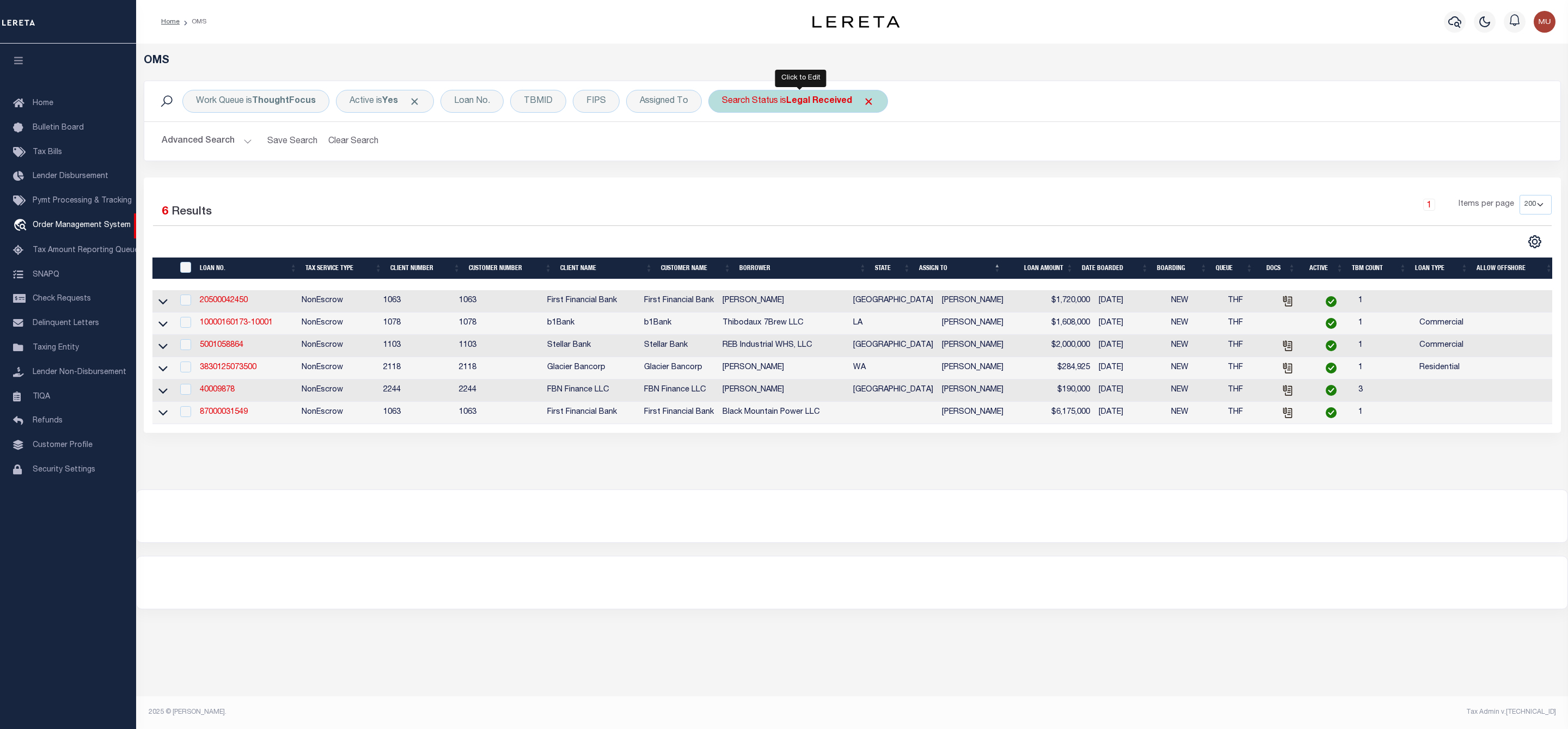
click at [815, 109] on div "Search Status is Legal Received" at bounding box center [798, 101] width 180 height 23
click at [786, 156] on select "Automated Search Bad Parcel Complete Duplicate Parcel High Dollar Reporting In …" at bounding box center [803, 154] width 160 height 20
select select "IP"
click at [725, 146] on select "Automated Search Bad Parcel Complete Duplicate Parcel High Dollar Reporting In …" at bounding box center [803, 154] width 160 height 20
click at [875, 177] on input "Apply" at bounding box center [867, 178] width 32 height 18
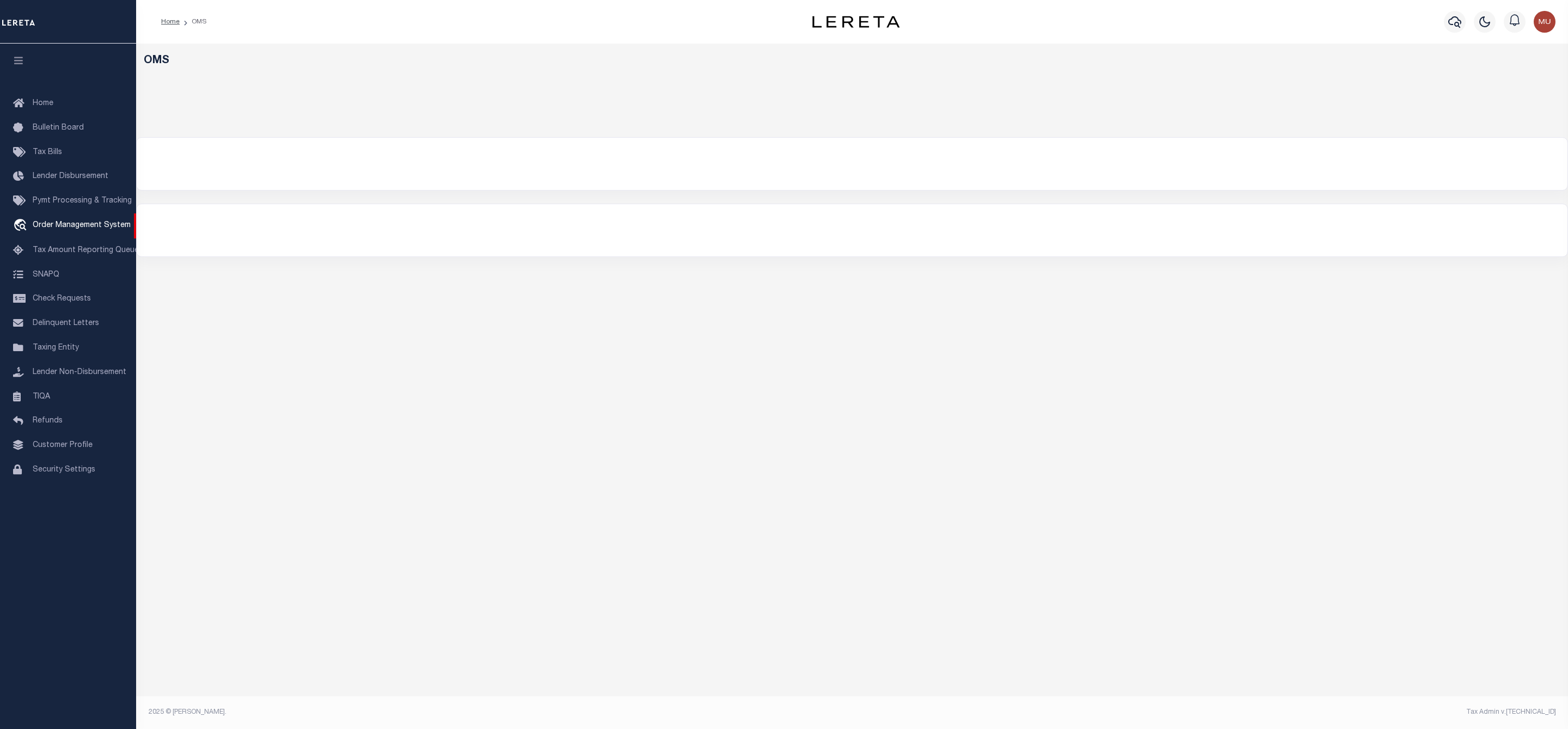
select select "200"
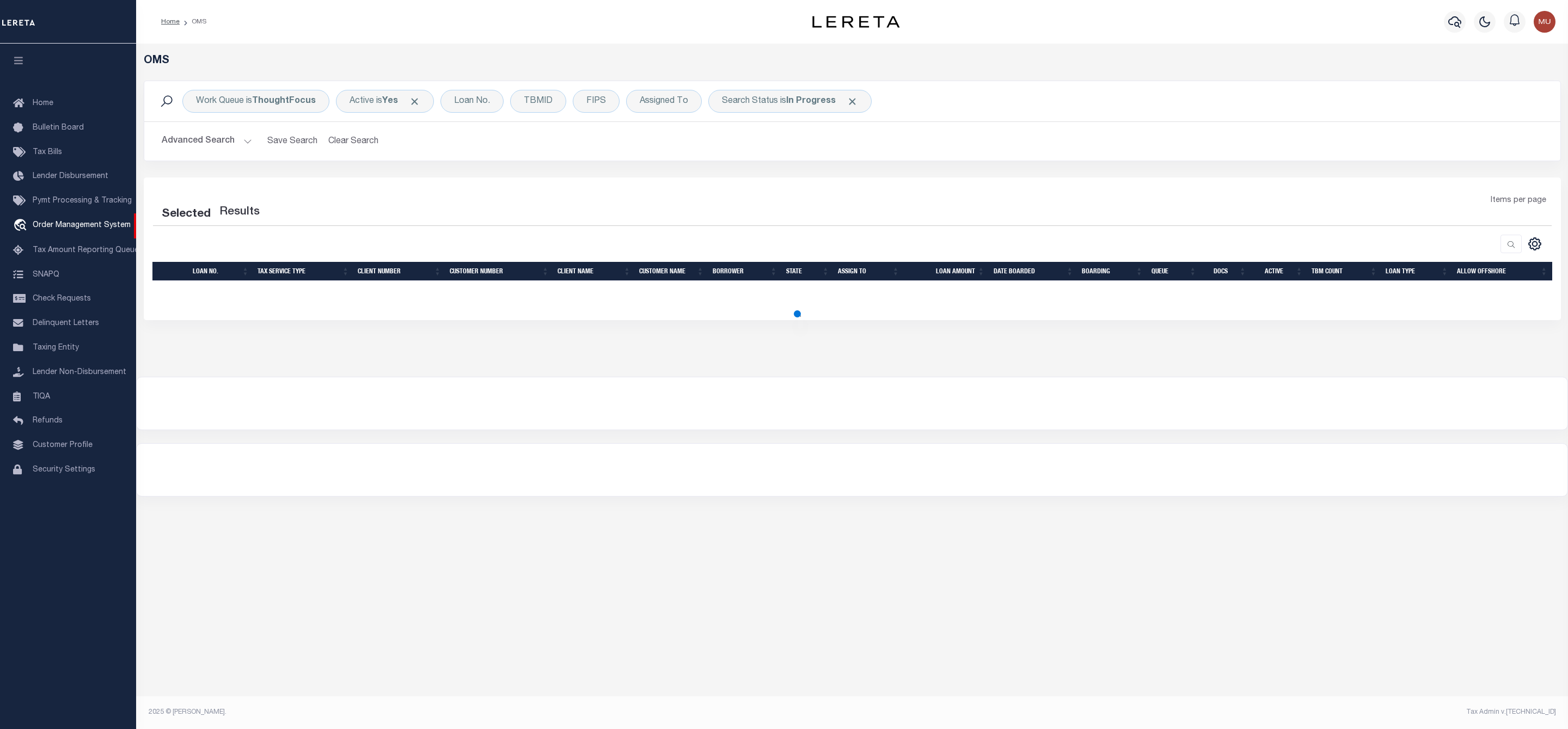
select select "200"
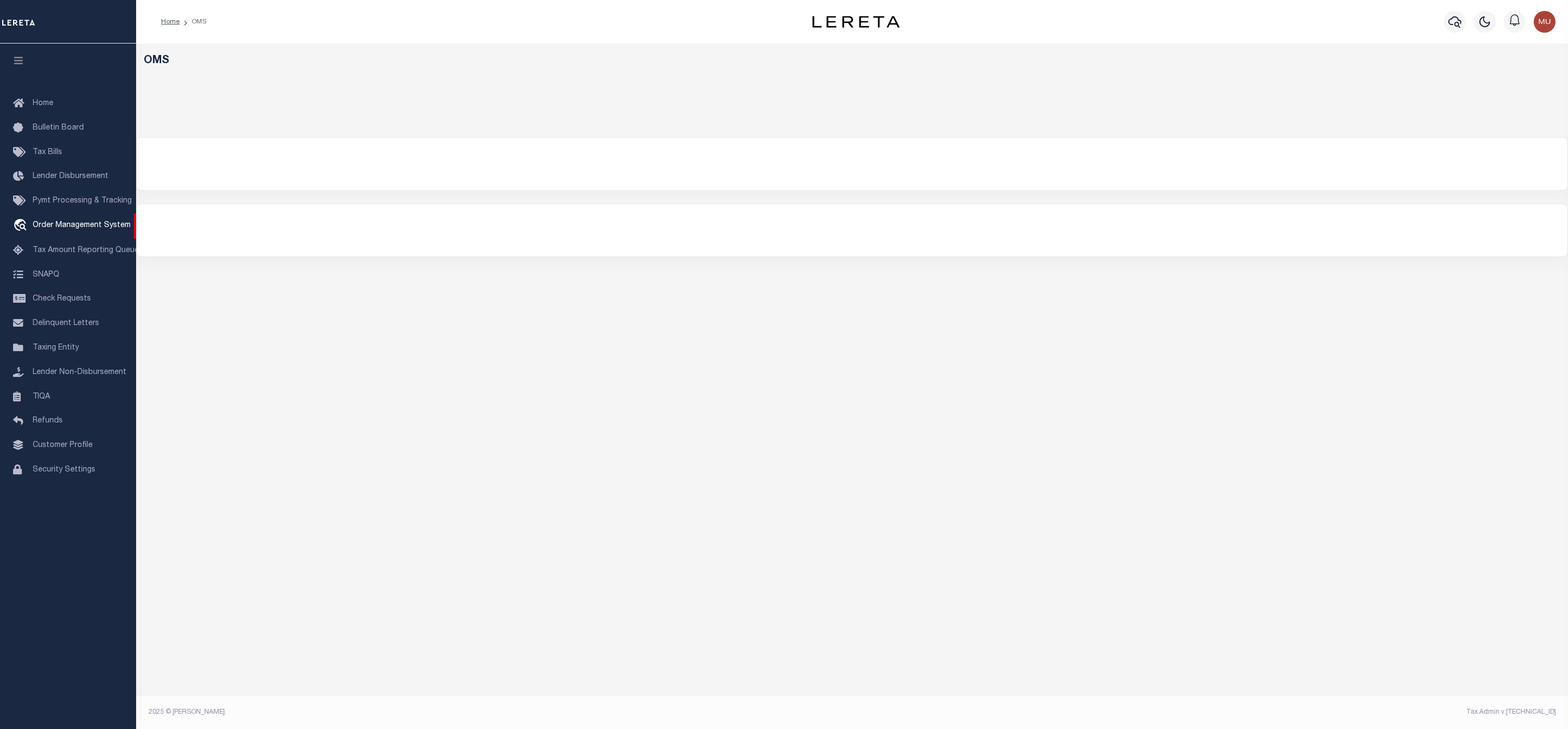
select select "200"
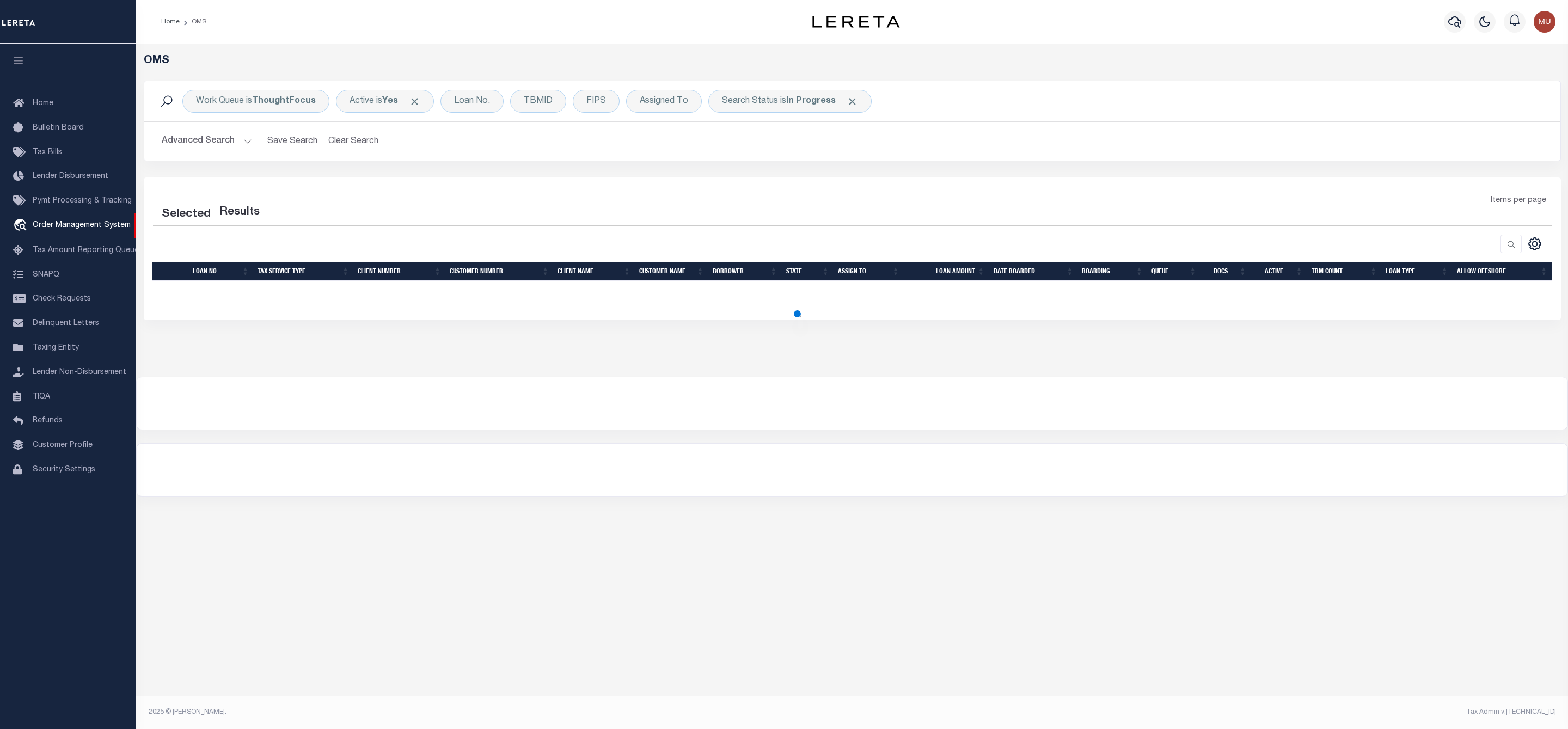
select select "200"
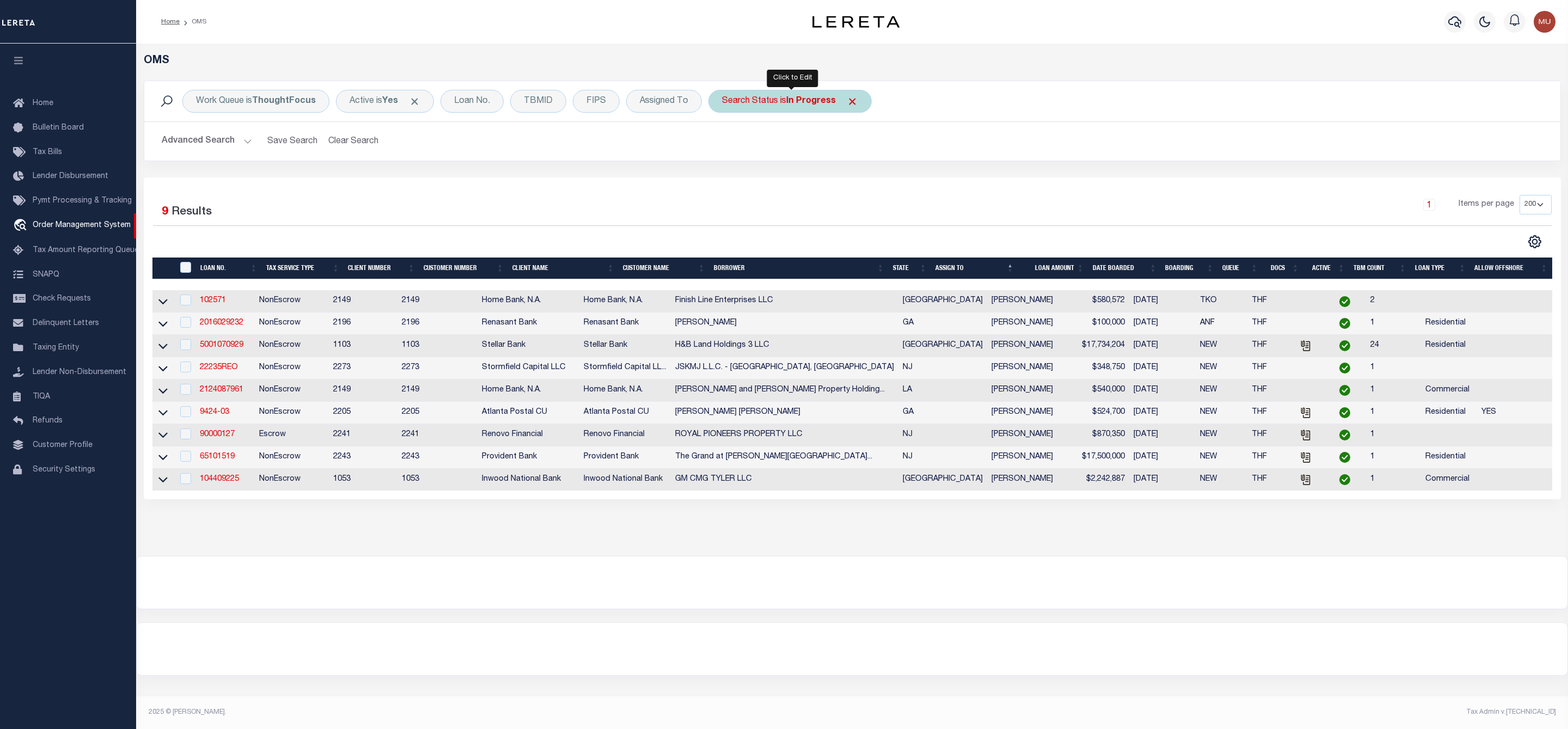
click at [801, 103] on b "In Progress" at bounding box center [811, 101] width 50 height 9
click at [783, 154] on select "Automated Search Bad Parcel Complete Duplicate Parcel High Dollar Reporting In …" at bounding box center [803, 154] width 160 height 20
select select "RD"
click at [725, 146] on select "Automated Search Bad Parcel Complete Duplicate Parcel High Dollar Reporting In …" at bounding box center [803, 154] width 160 height 20
click at [862, 184] on input "Apply" at bounding box center [867, 178] width 32 height 18
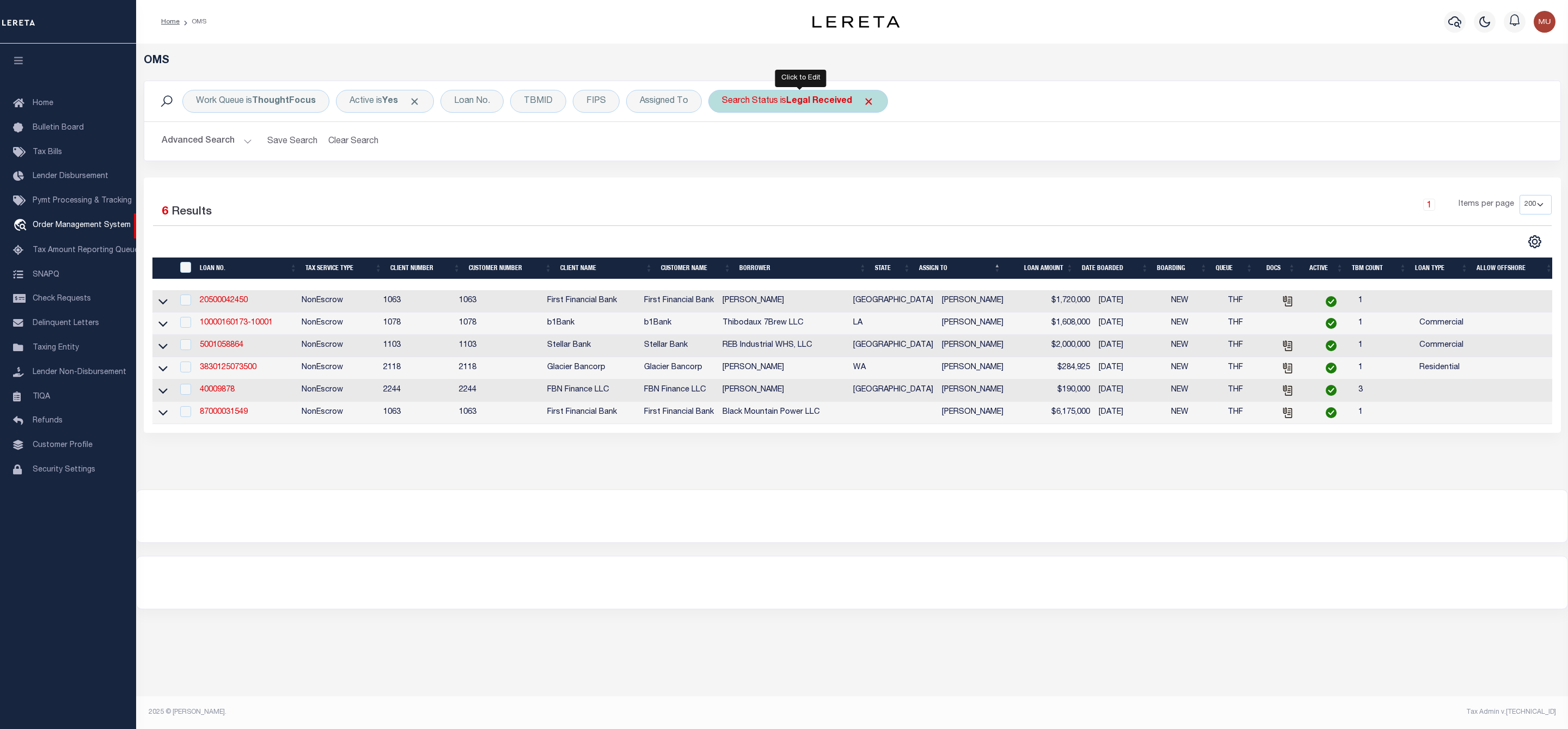
click at [807, 102] on b "Legal Received" at bounding box center [819, 101] width 66 height 9
click at [792, 146] on select "Automated Search Bad Parcel Complete Duplicate Parcel High Dollar Reporting In …" at bounding box center [803, 154] width 160 height 20
select select "IP"
click at [725, 146] on select "Automated Search Bad Parcel Complete Duplicate Parcel High Dollar Reporting In …" at bounding box center [803, 154] width 160 height 20
click at [867, 177] on input "Apply" at bounding box center [867, 178] width 32 height 18
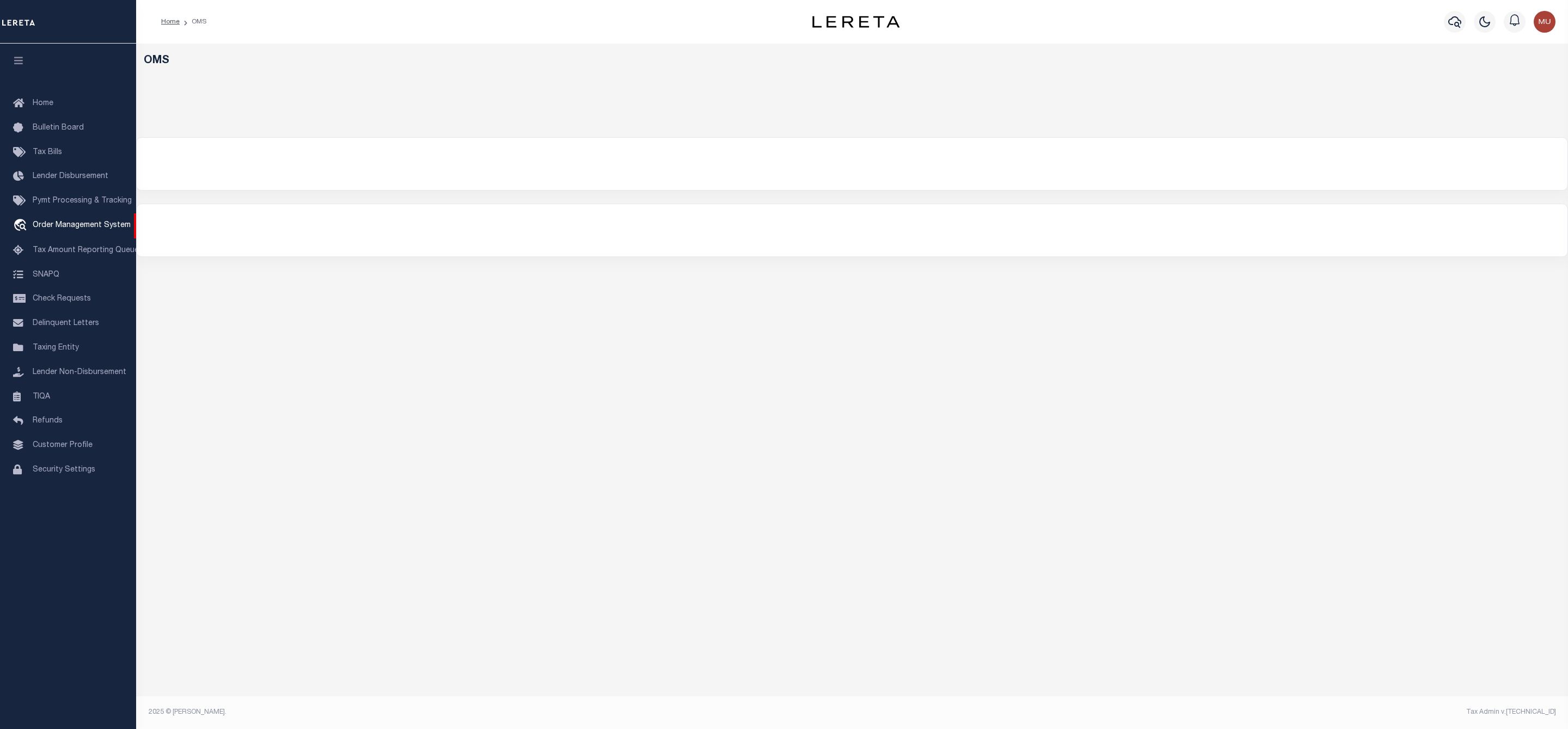
select select "200"
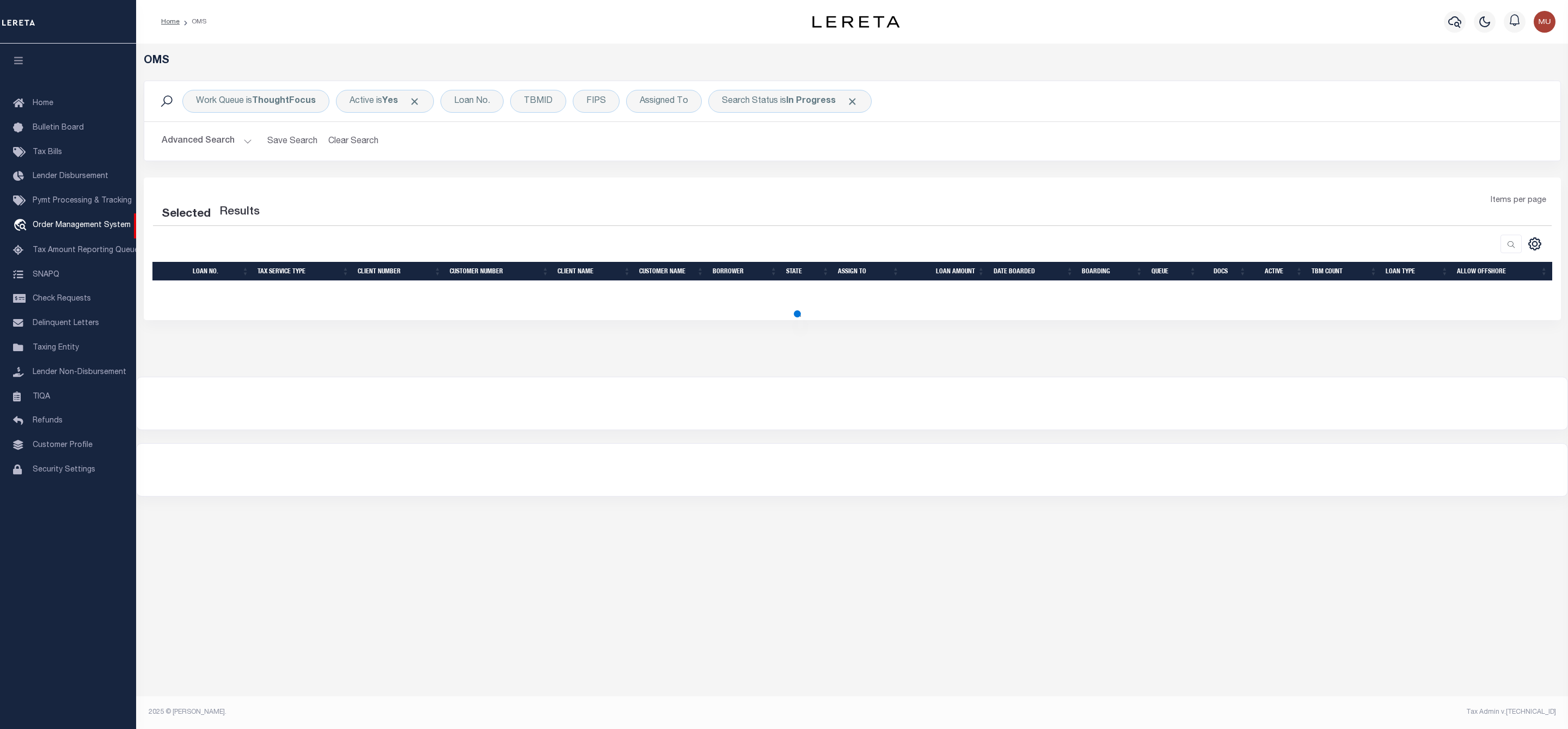
select select "200"
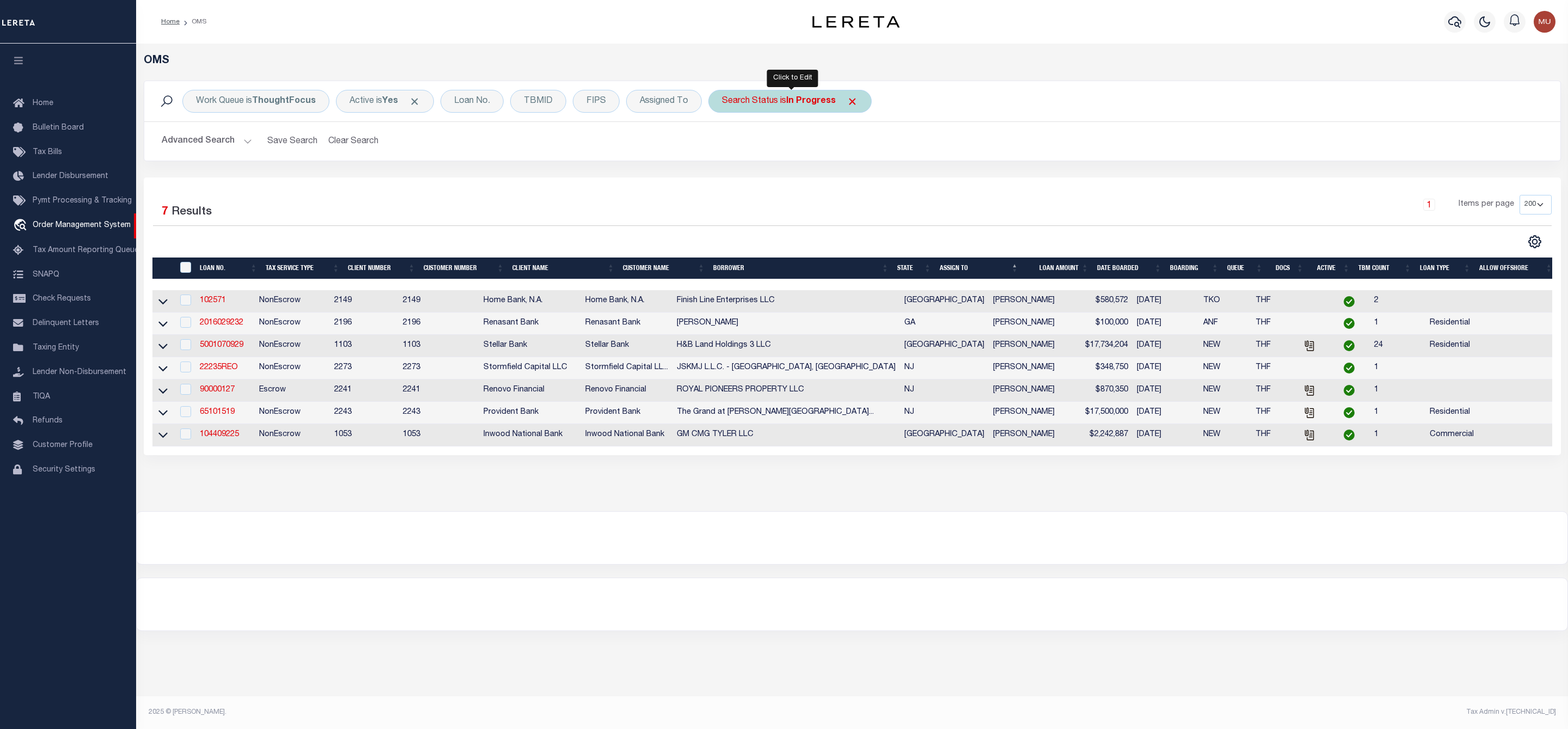
click at [800, 108] on div "Search Status is In Progress" at bounding box center [790, 101] width 163 height 23
click at [779, 159] on select "Automated Search Bad Parcel Complete Duplicate Parcel High Dollar Reporting In …" at bounding box center [803, 154] width 160 height 20
select select "RD"
click at [725, 146] on select "Automated Search Bad Parcel Complete Duplicate Parcel High Dollar Reporting In …" at bounding box center [803, 154] width 160 height 20
click at [864, 175] on input "Apply" at bounding box center [867, 178] width 32 height 18
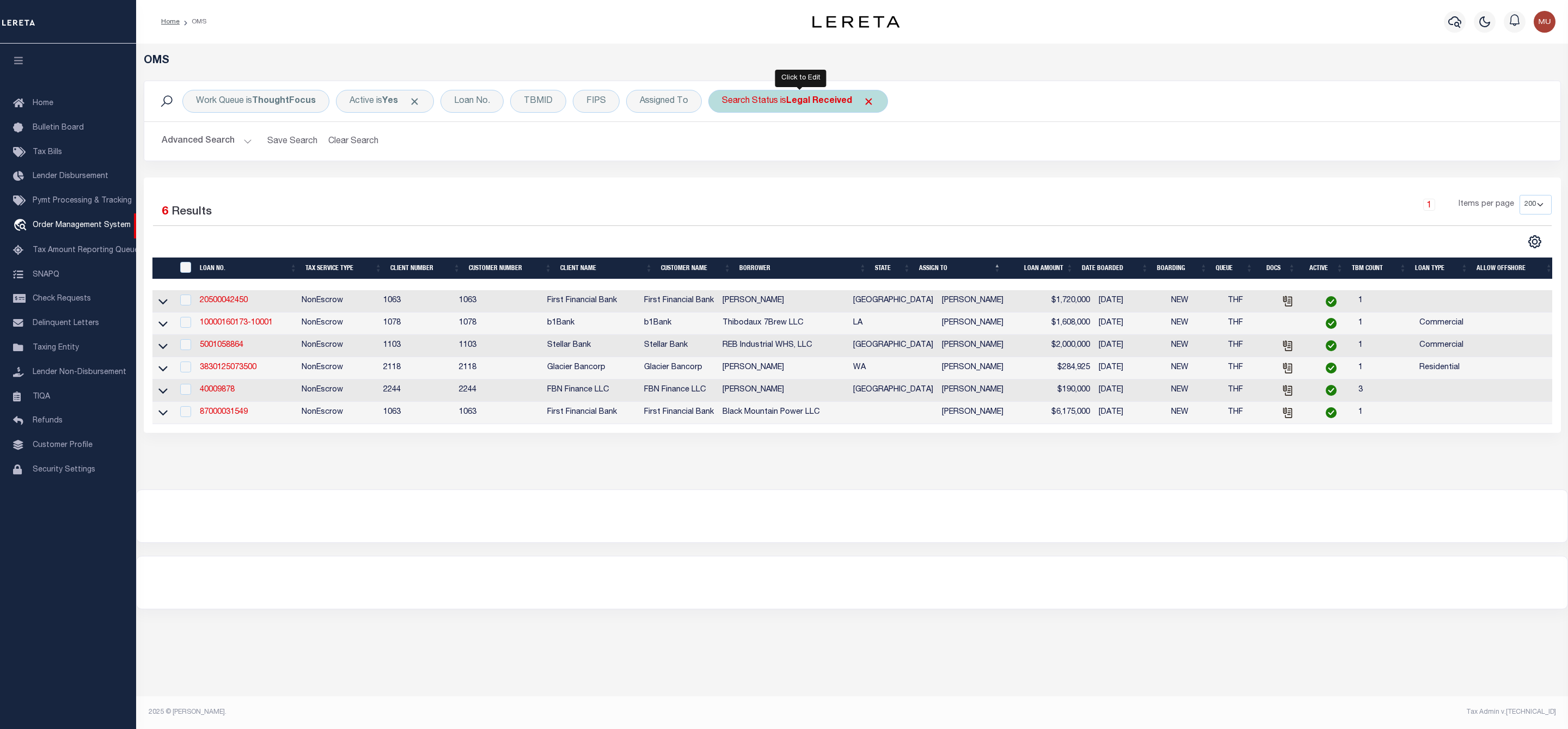
click at [788, 103] on div "Search Status is Legal Received" at bounding box center [798, 101] width 180 height 23
click at [811, 152] on select "Automated Search Bad Parcel Complete Duplicate Parcel High Dollar Reporting In …" at bounding box center [803, 154] width 160 height 20
select select "IP"
click at [725, 146] on select "Automated Search Bad Parcel Complete Duplicate Parcel High Dollar Reporting In …" at bounding box center [803, 154] width 160 height 20
click at [866, 177] on input "Apply" at bounding box center [867, 178] width 32 height 18
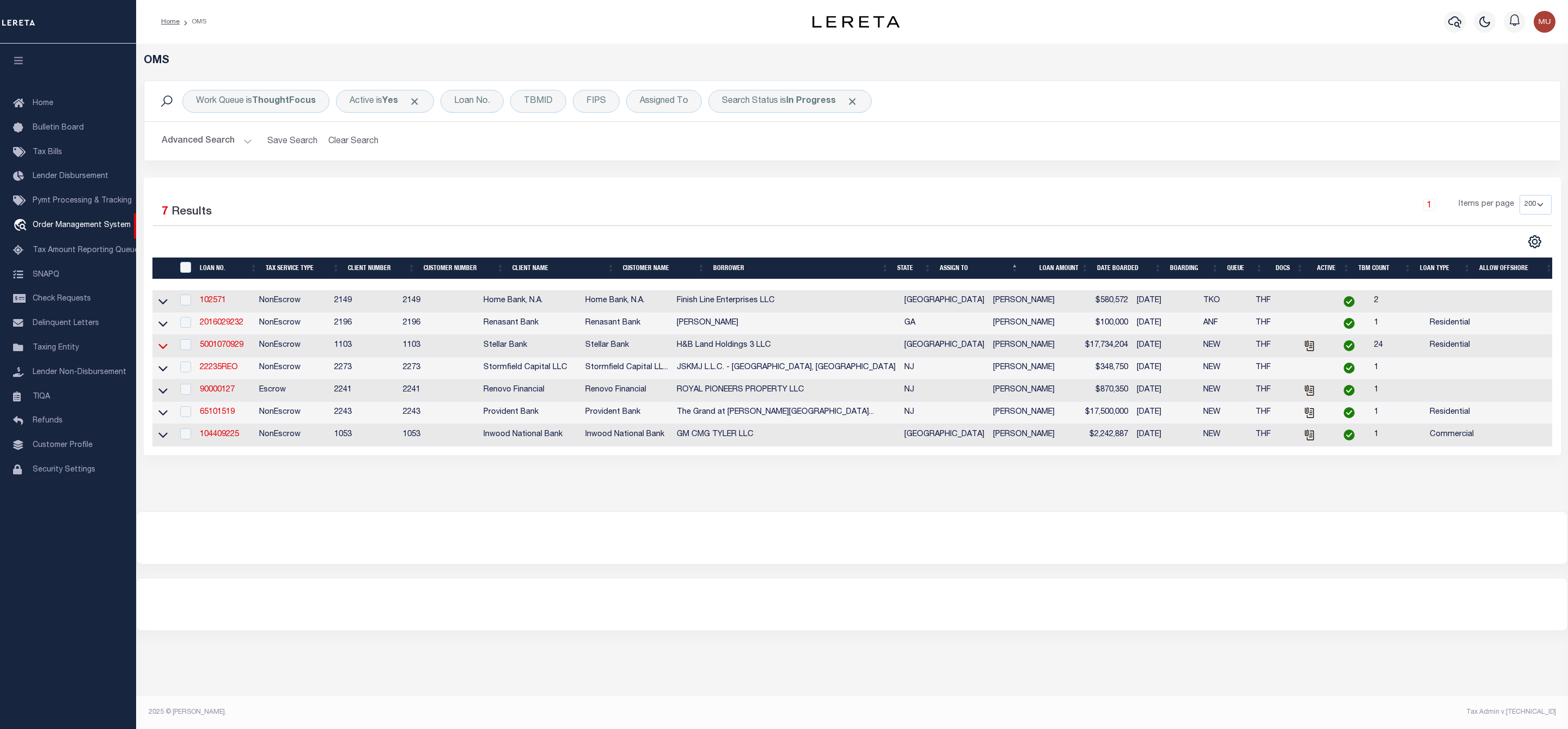
click at [159, 352] on icon at bounding box center [163, 346] width 9 height 12
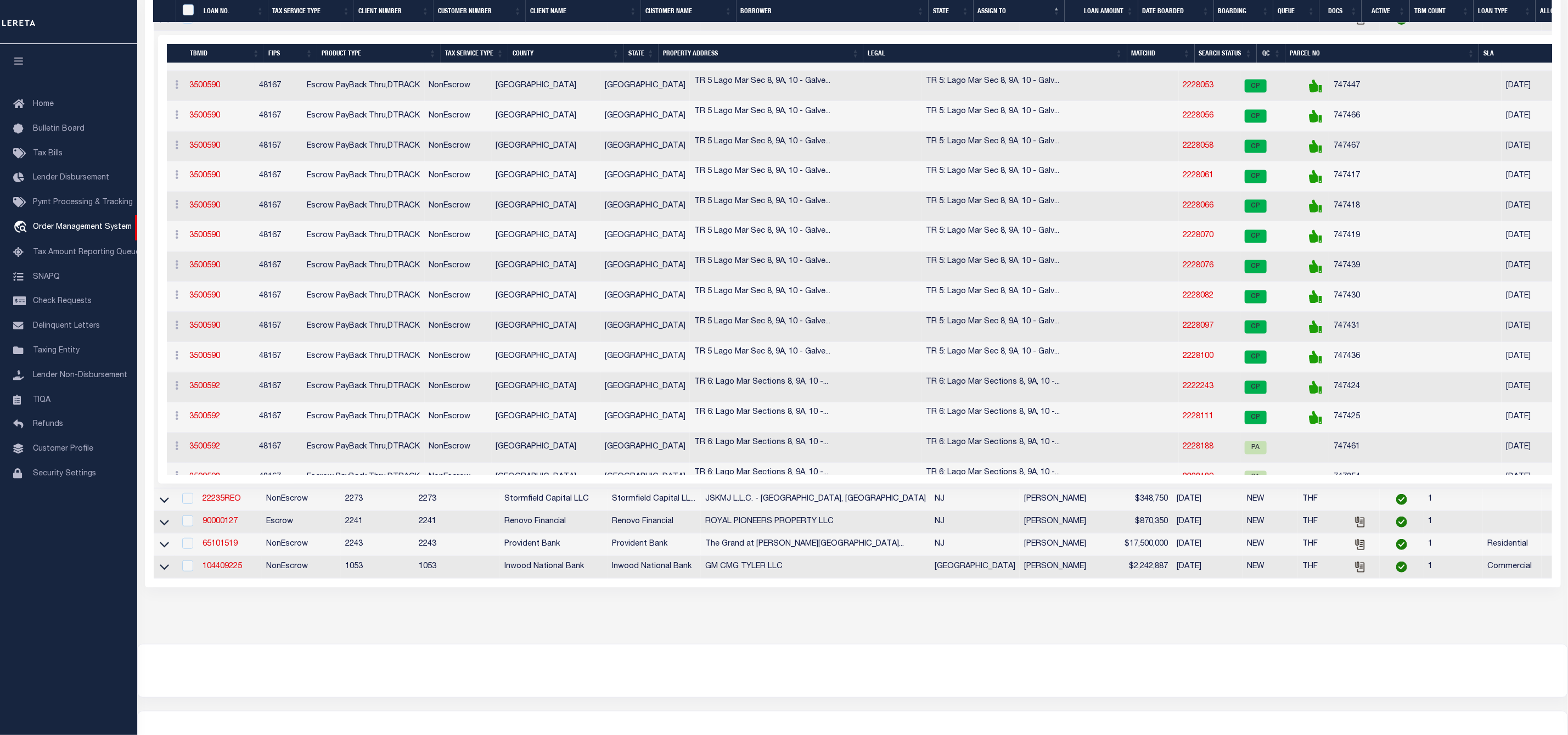
scroll to position [1228, 0]
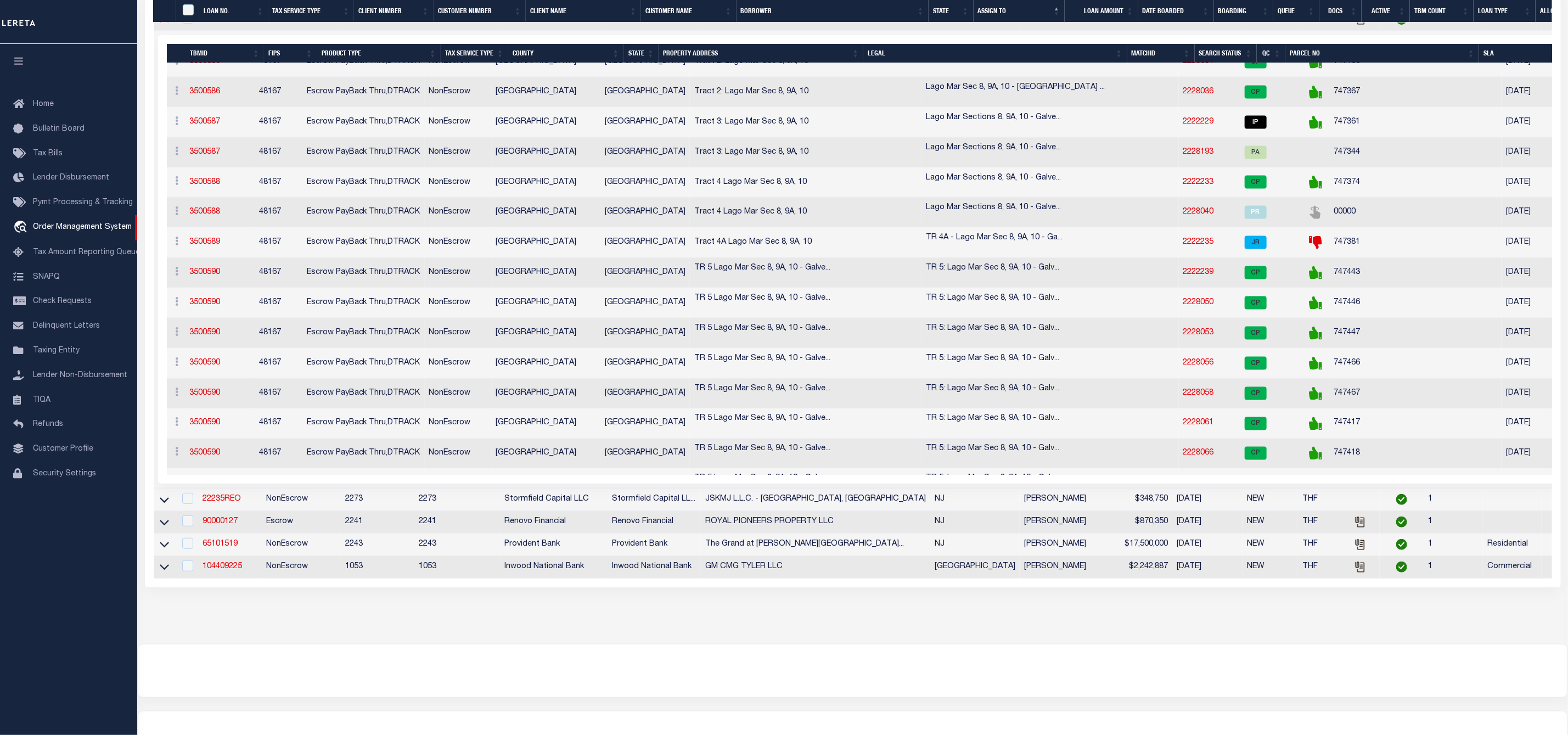
click at [165, 25] on icon at bounding box center [164, 20] width 10 height 12
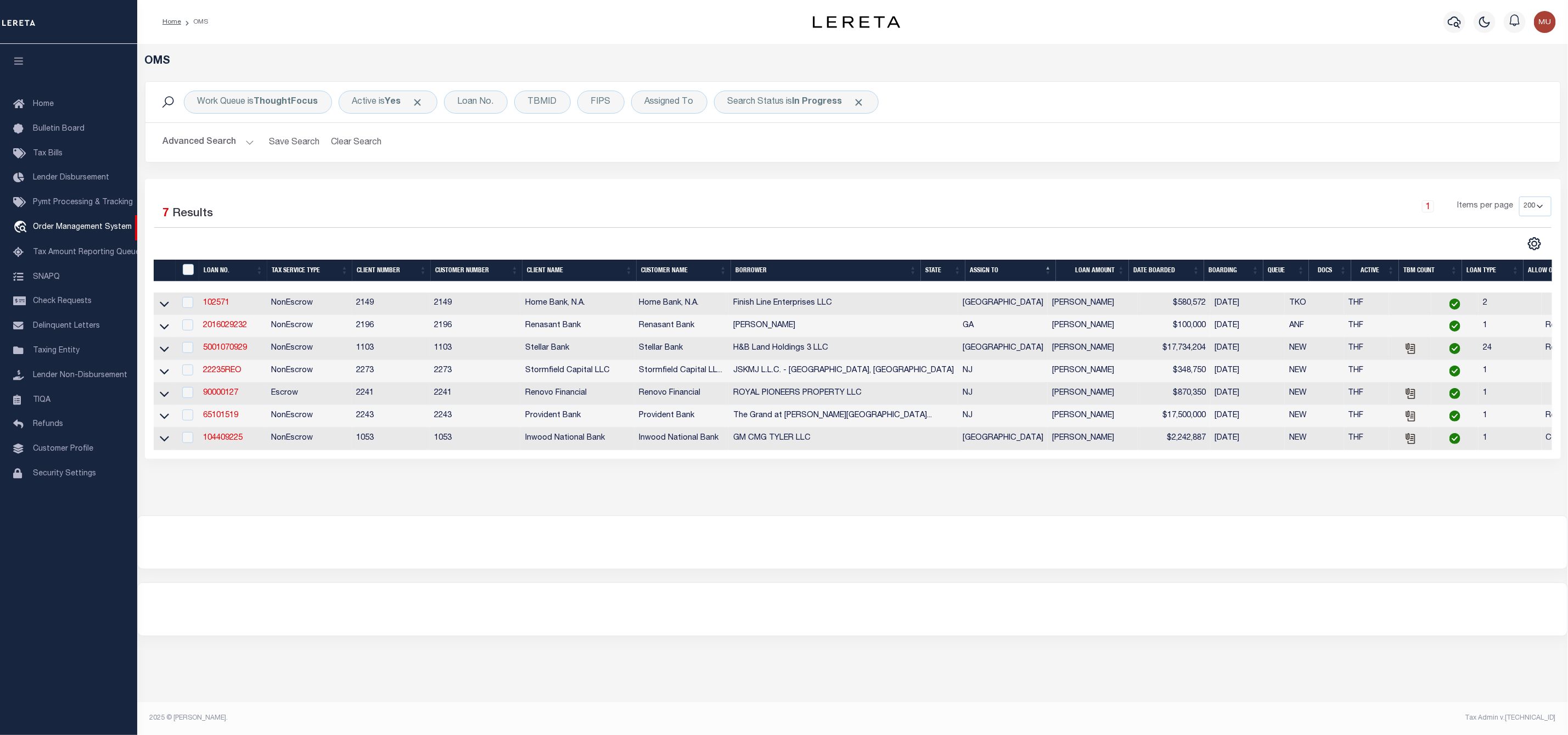
scroll to position [0, 0]
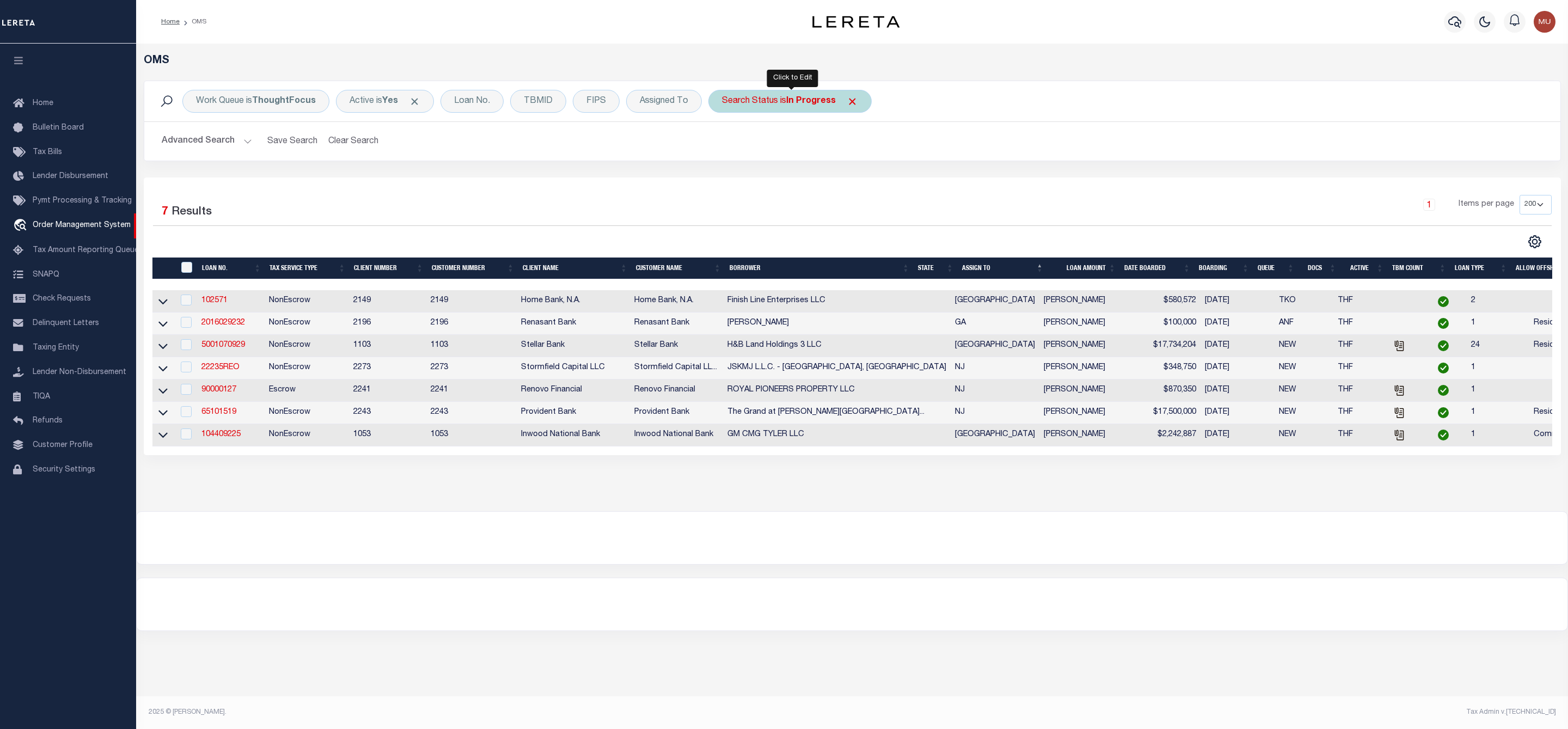
click at [773, 105] on div "Search Status is In Progress" at bounding box center [790, 101] width 163 height 23
click at [793, 160] on select "Automated Search Bad Parcel Complete Duplicate Parcel High Dollar Reporting In …" at bounding box center [803, 154] width 160 height 20
select select "PA"
click at [725, 146] on select "Automated Search Bad Parcel Complete Duplicate Parcel High Dollar Reporting In …" at bounding box center [803, 154] width 160 height 20
click at [875, 178] on input "Apply" at bounding box center [867, 178] width 32 height 18
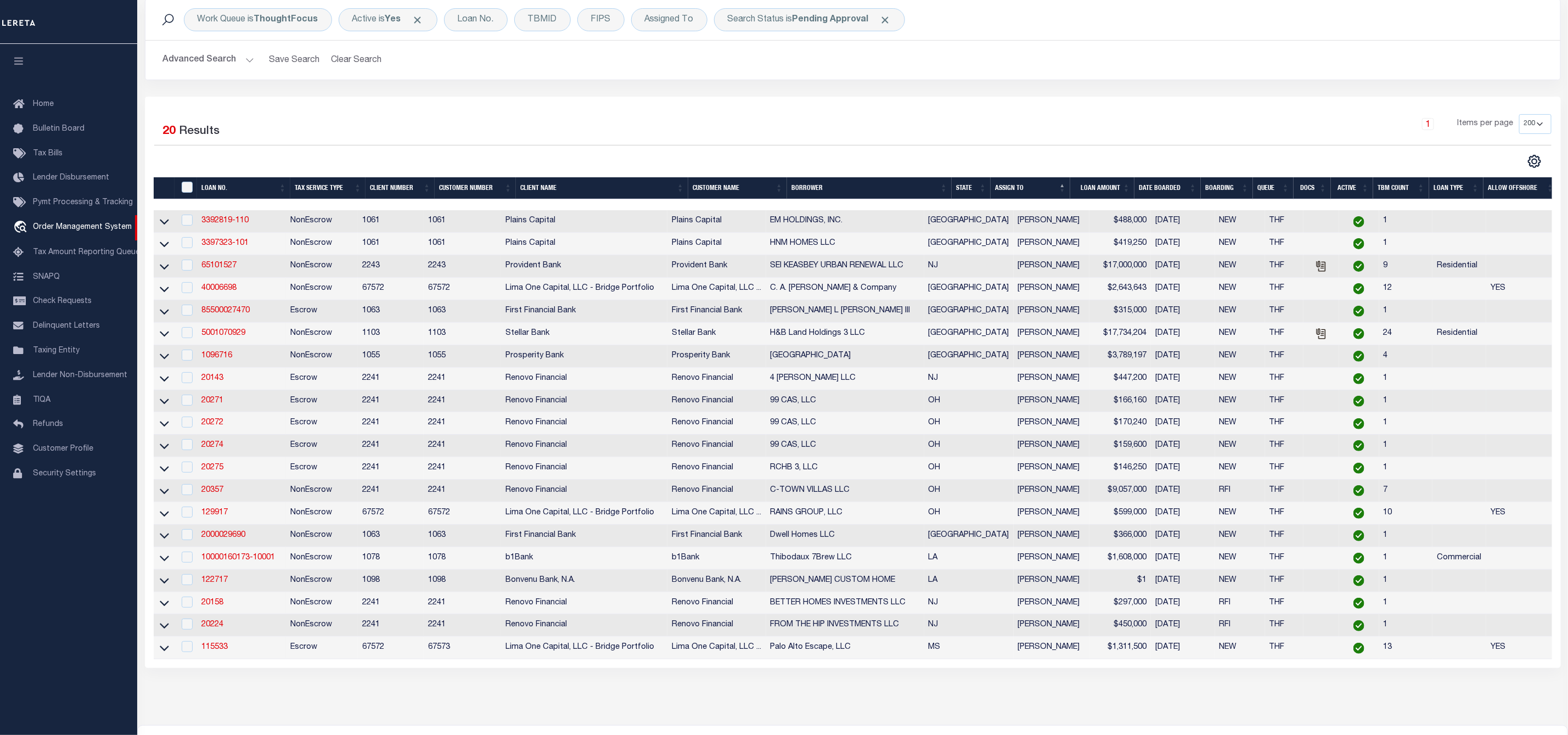
scroll to position [164, 0]
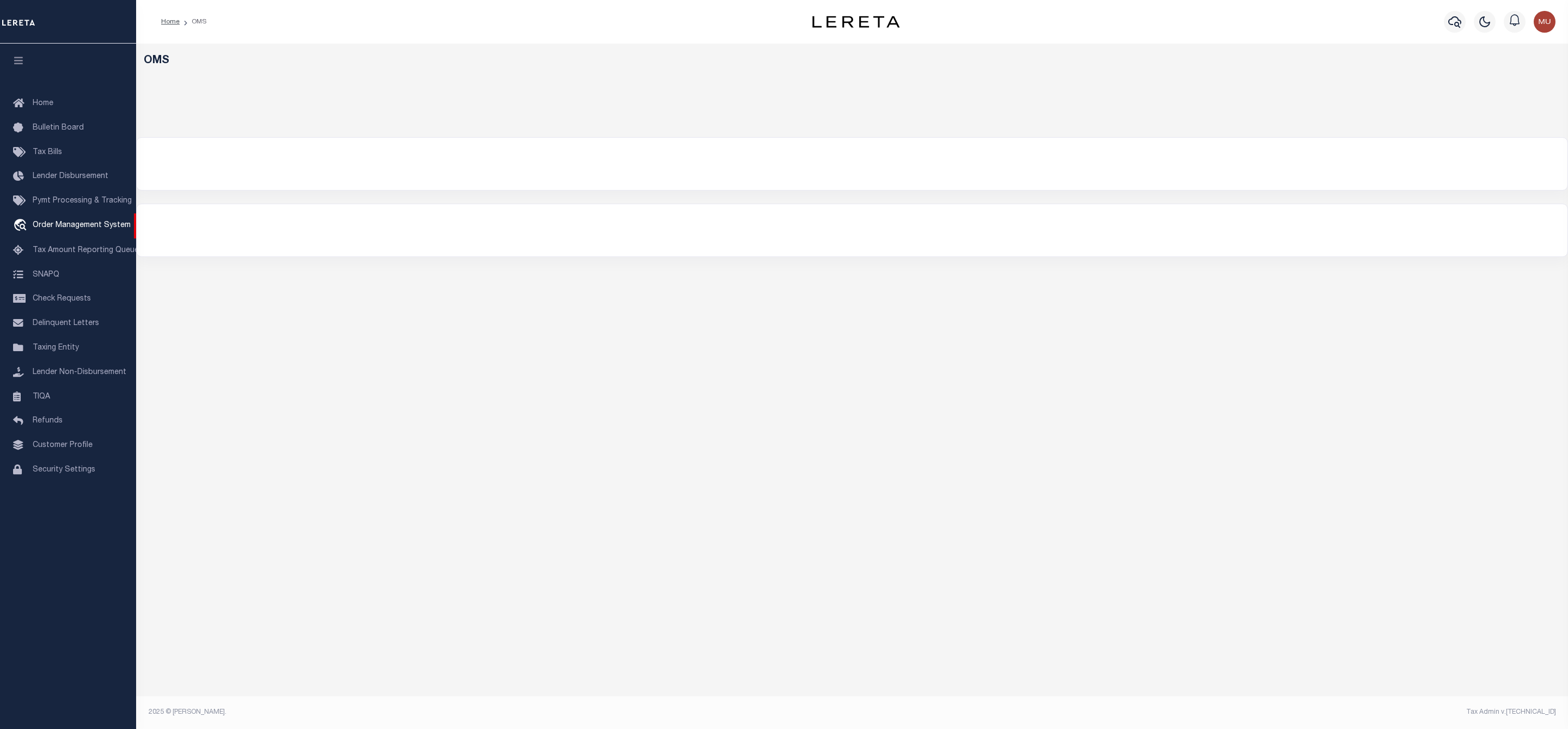
select select "200"
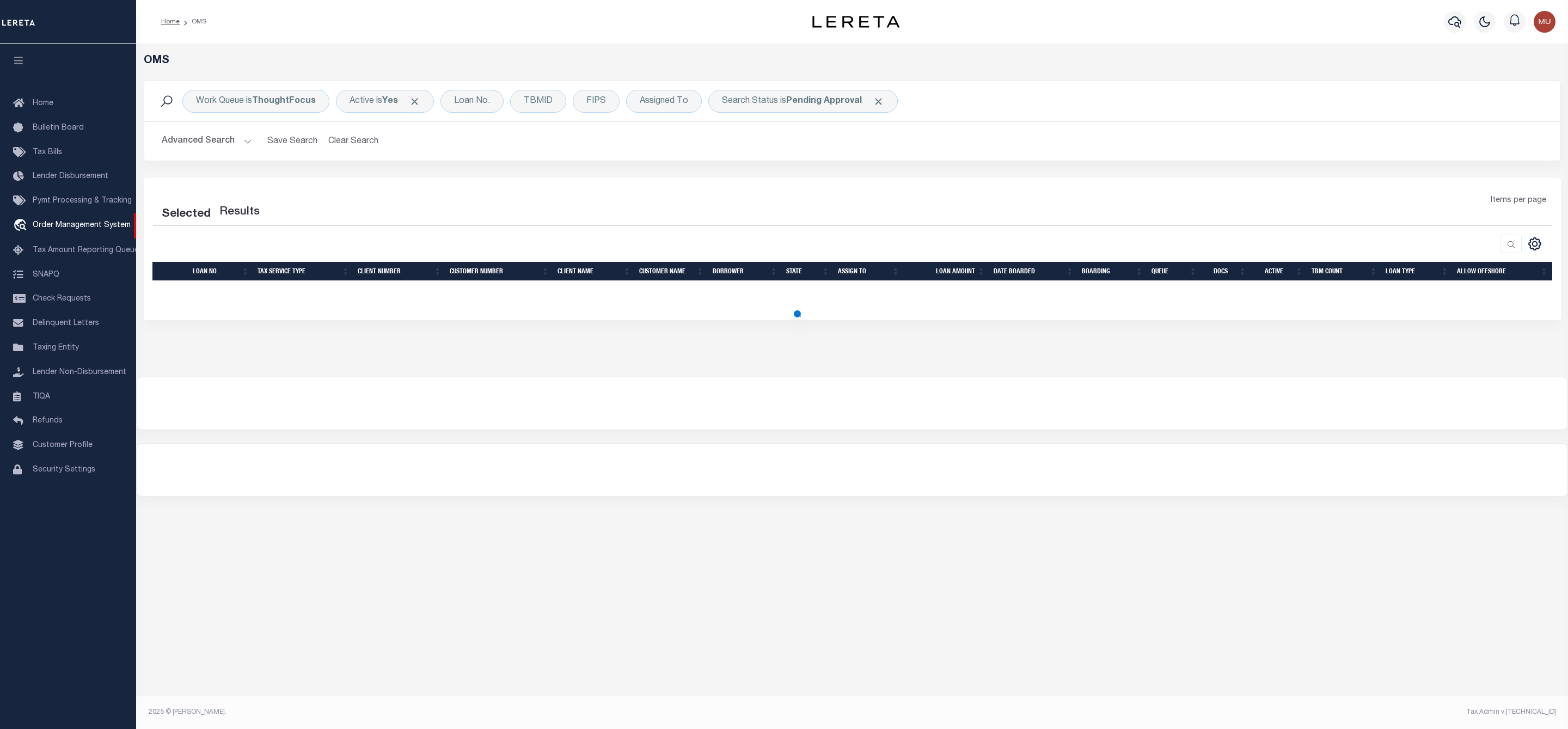
select select "200"
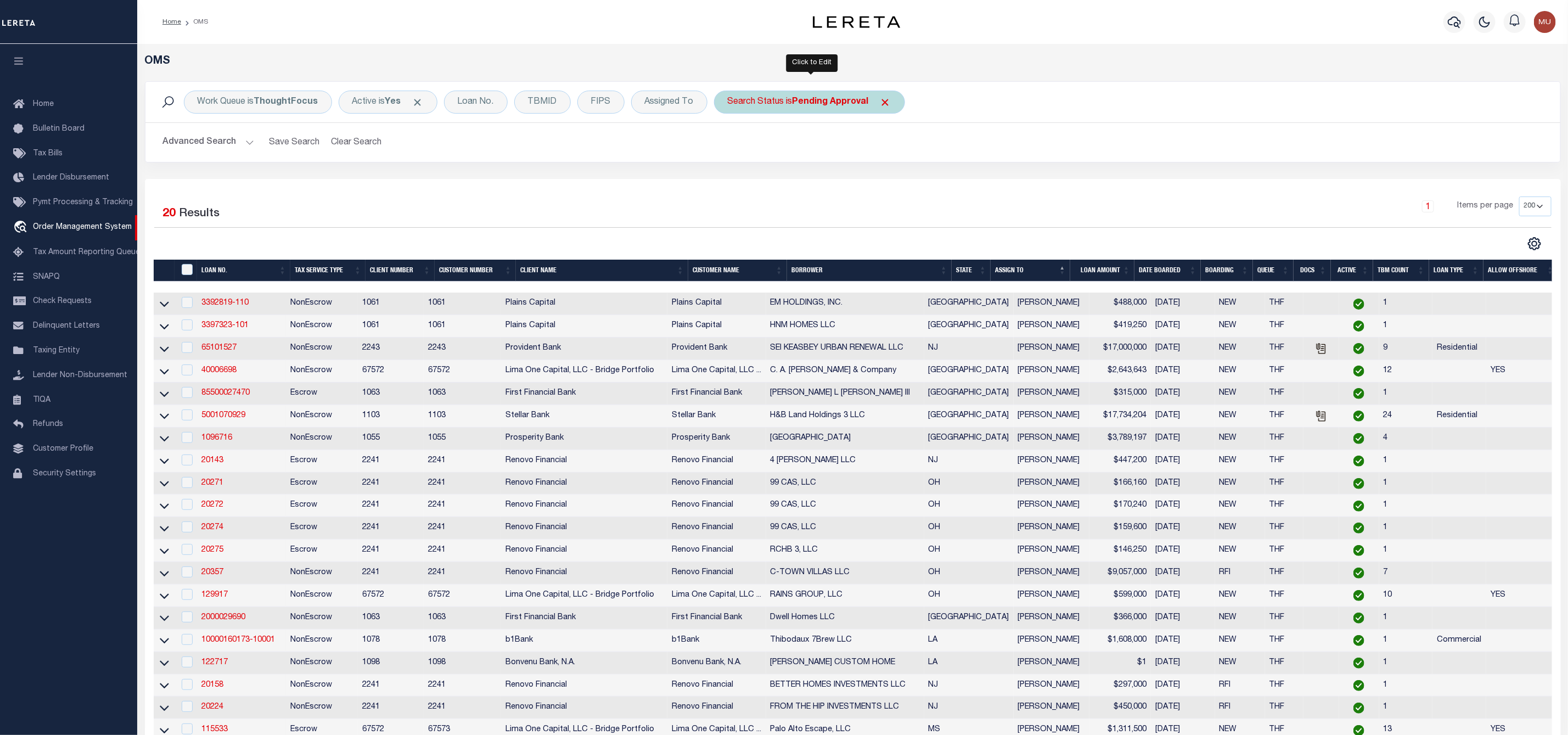
click at [797, 108] on div "Search Status is Pending Approval" at bounding box center [810, 101] width 191 height 23
click at [780, 156] on select "Automated Search Bad Parcel Complete Duplicate Parcel High Dollar Reporting In …" at bounding box center [809, 156] width 161 height 21
select select "IP"
click at [730, 147] on select "Automated Search Bad Parcel Complete Duplicate Parcel High Dollar Reporting In …" at bounding box center [809, 156] width 161 height 21
click at [870, 179] on input "Apply" at bounding box center [874, 180] width 32 height 18
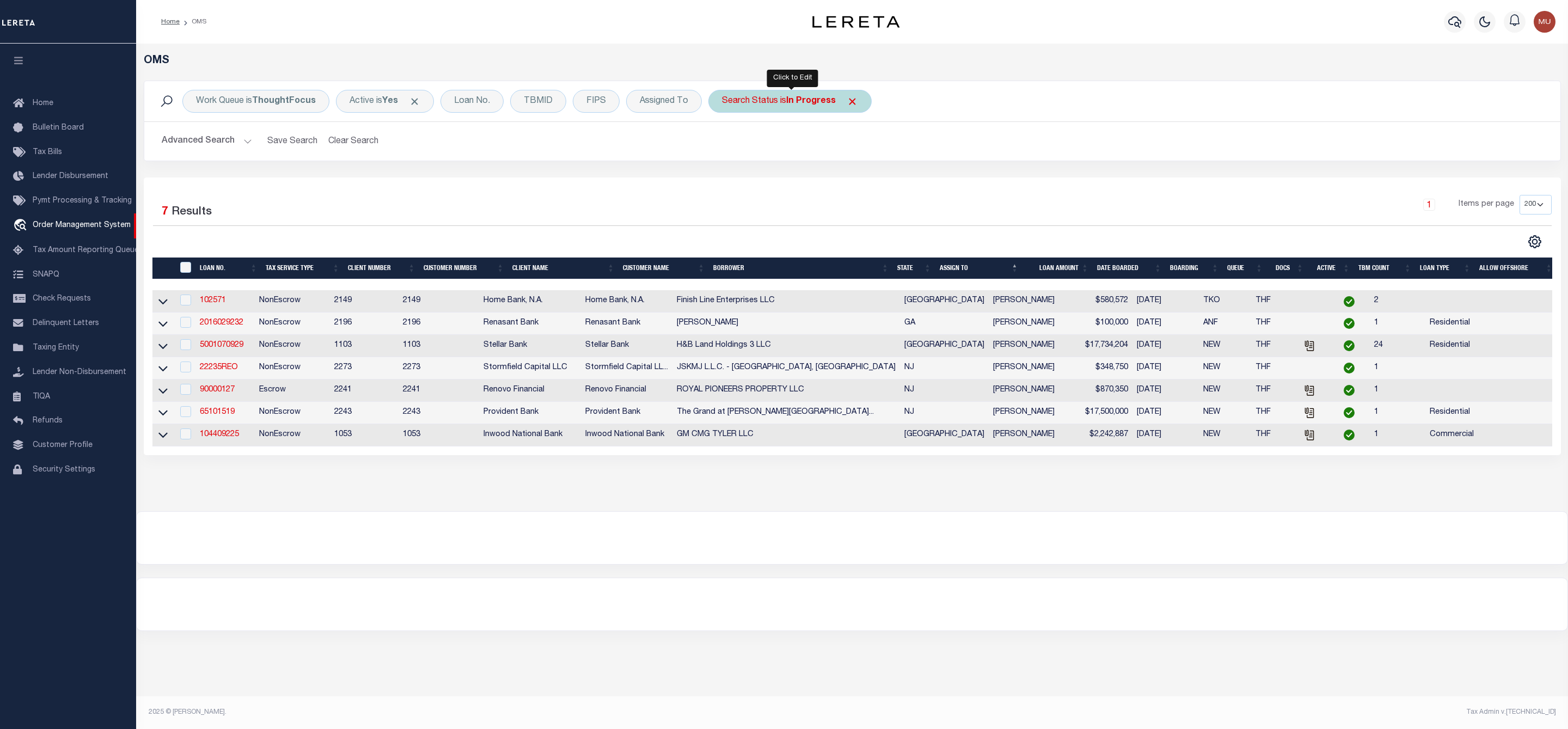
click at [787, 95] on div "Search Status is In Progress" at bounding box center [790, 101] width 163 height 23
click at [792, 155] on select "Automated Search Bad Parcel Complete Duplicate Parcel High Dollar Reporting In …" at bounding box center [803, 154] width 160 height 20
select select "RD"
click at [725, 146] on select "Automated Search Bad Parcel Complete Duplicate Parcel High Dollar Reporting In …" at bounding box center [803, 154] width 160 height 20
click at [856, 181] on input "Apply" at bounding box center [867, 178] width 32 height 18
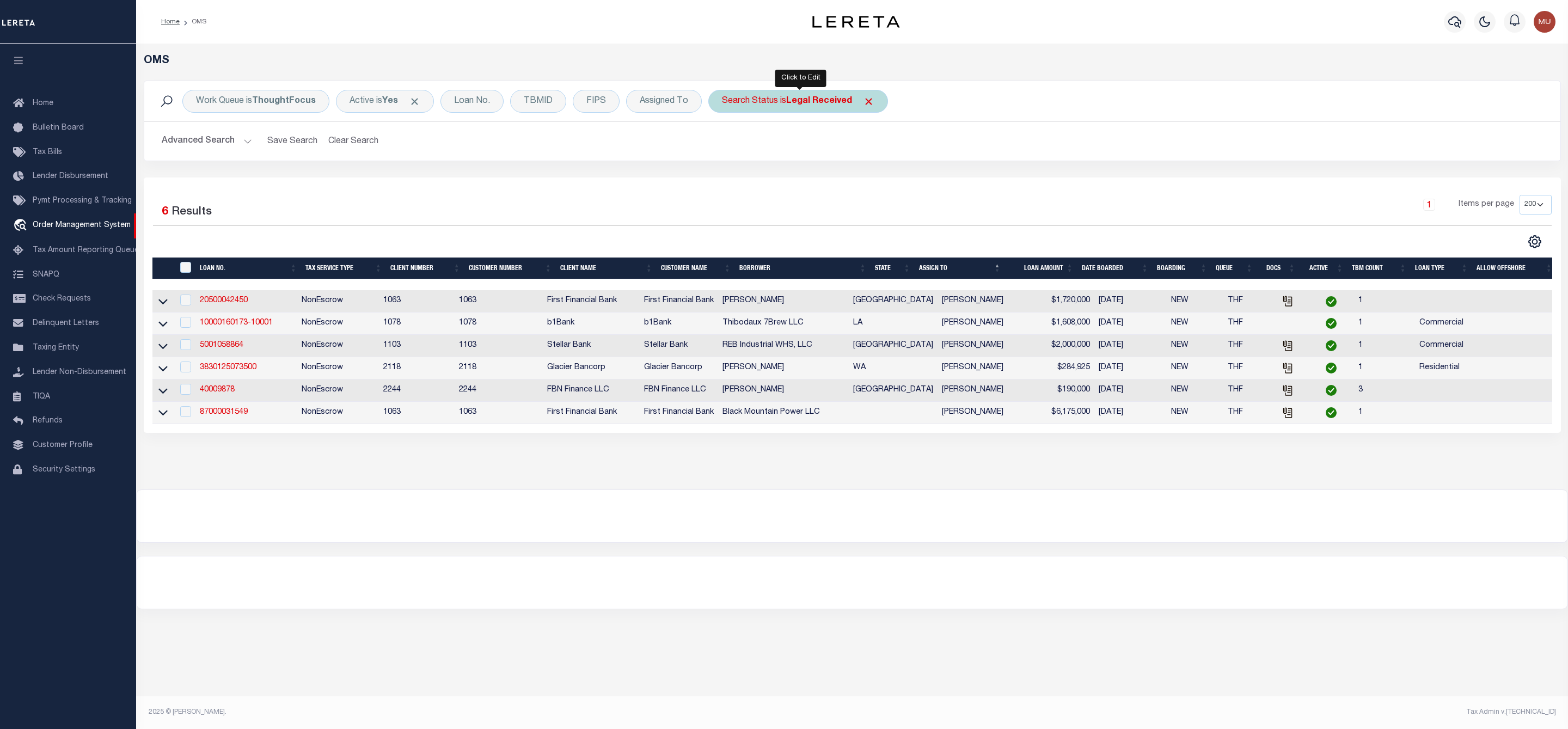
click at [780, 109] on div "Search Status is Legal Received" at bounding box center [798, 101] width 180 height 23
click at [787, 162] on select "Automated Search Bad Parcel Complete Duplicate Parcel High Dollar Reporting In …" at bounding box center [803, 154] width 160 height 20
select select "IP"
click at [725, 146] on select "Automated Search Bad Parcel Complete Duplicate Parcel High Dollar Reporting In …" at bounding box center [803, 154] width 160 height 20
click at [864, 172] on input "Apply" at bounding box center [867, 178] width 32 height 18
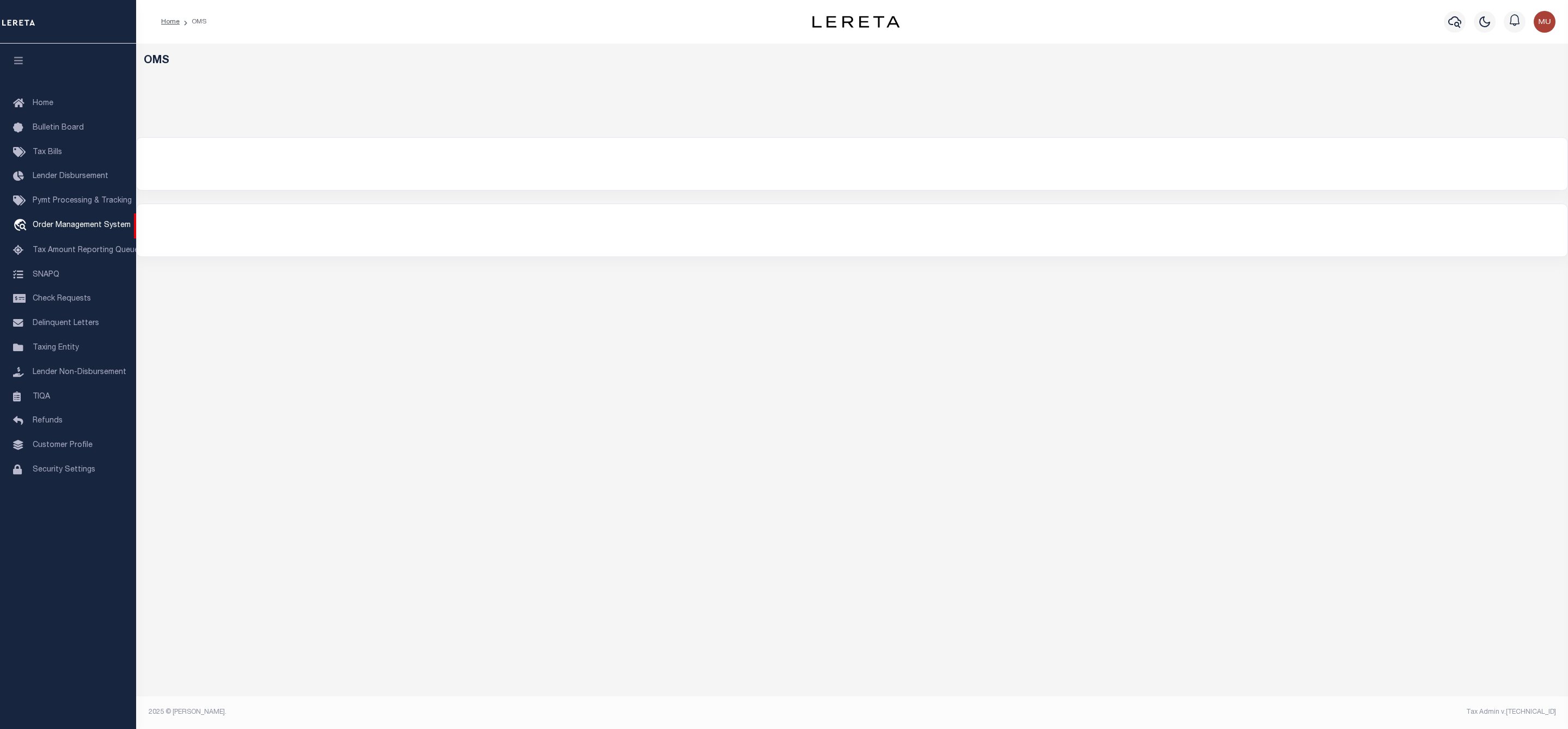
select select "200"
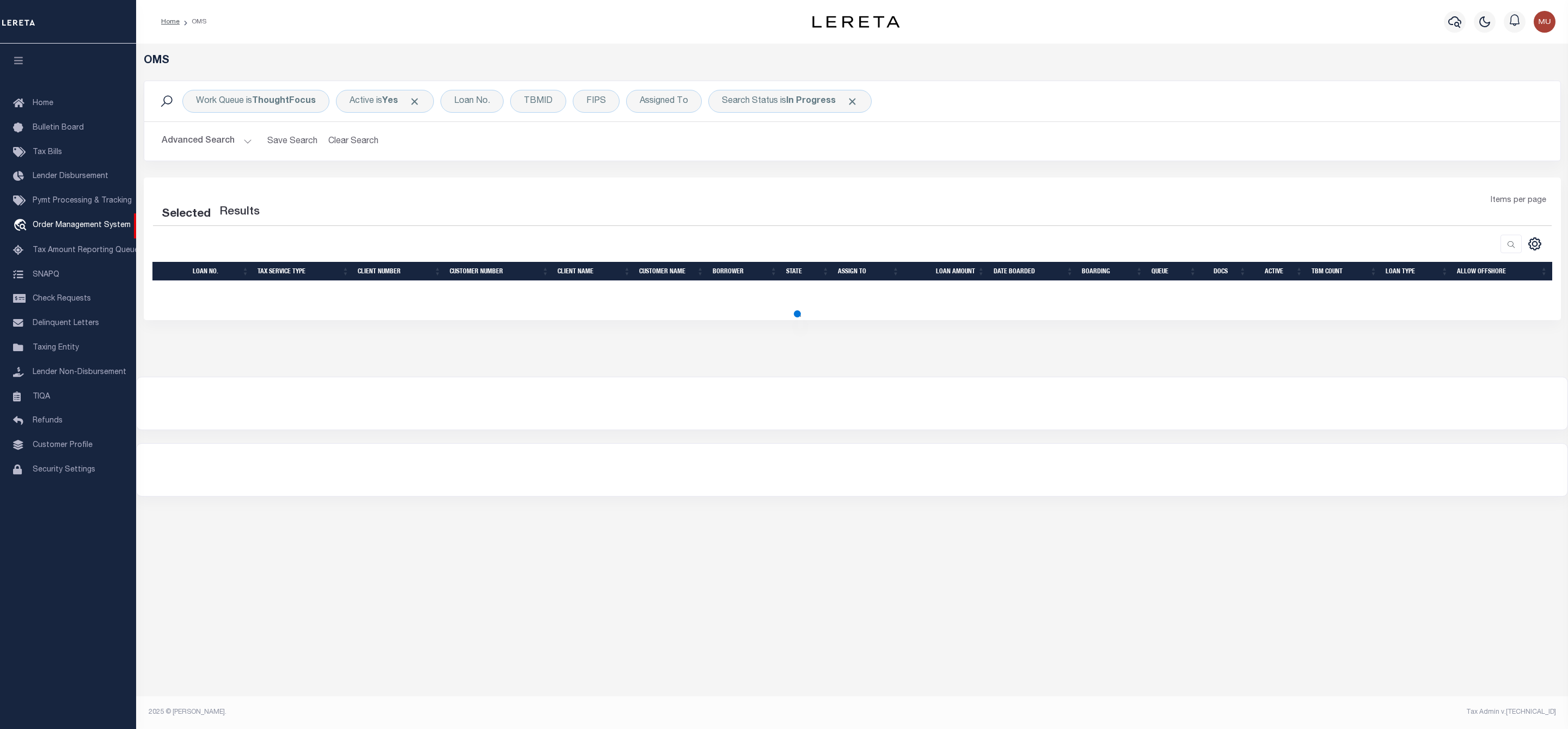
select select "200"
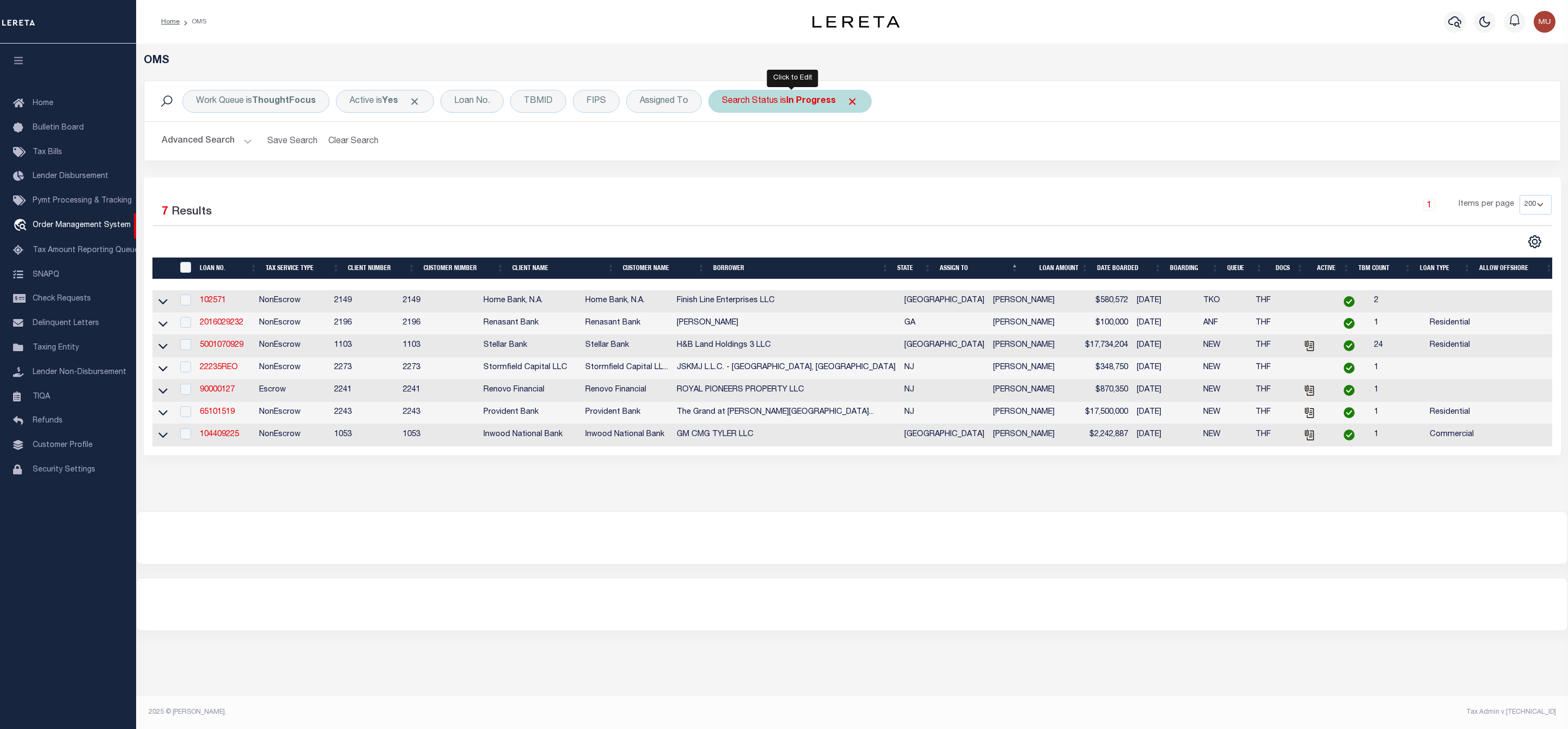
click at [775, 97] on div "Search Status is In Progress" at bounding box center [790, 101] width 163 height 23
click at [778, 156] on select "Automated Search Bad Parcel Complete Duplicate Parcel High Dollar Reporting In …" at bounding box center [803, 154] width 160 height 20
select select "RD"
click at [725, 146] on select "Automated Search Bad Parcel Complete Duplicate Parcel High Dollar Reporting In …" at bounding box center [803, 154] width 160 height 20
click at [869, 183] on input "Apply" at bounding box center [867, 178] width 32 height 18
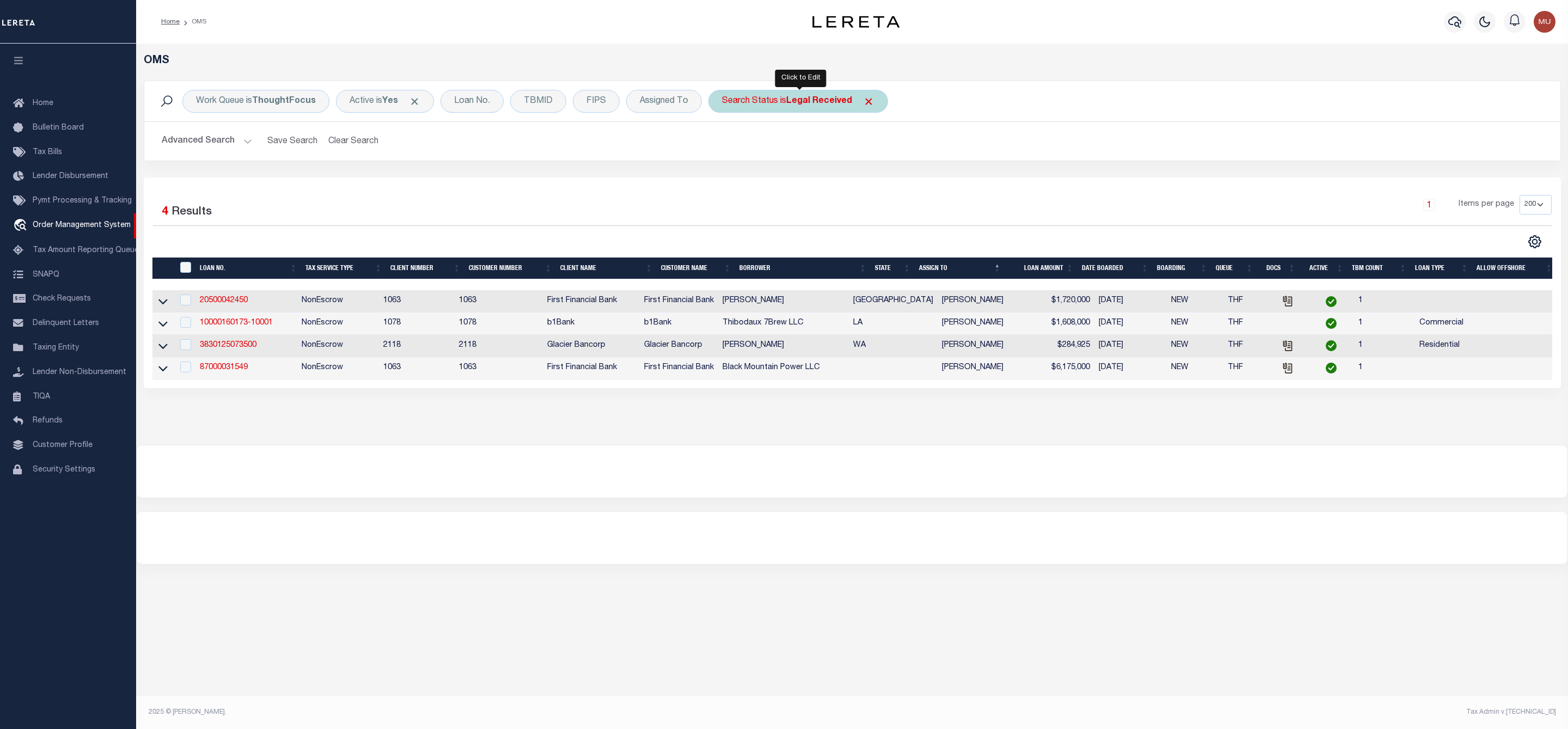
click at [773, 103] on div "Search Status is Legal Received" at bounding box center [798, 101] width 180 height 23
click at [769, 149] on select "Automated Search Bad Parcel Complete Duplicate Parcel High Dollar Reporting In …" at bounding box center [803, 154] width 160 height 20
select select "IP"
click at [725, 146] on select "Automated Search Bad Parcel Complete Duplicate Parcel High Dollar Reporting In …" at bounding box center [803, 154] width 160 height 20
click at [879, 186] on input "Apply" at bounding box center [867, 178] width 32 height 18
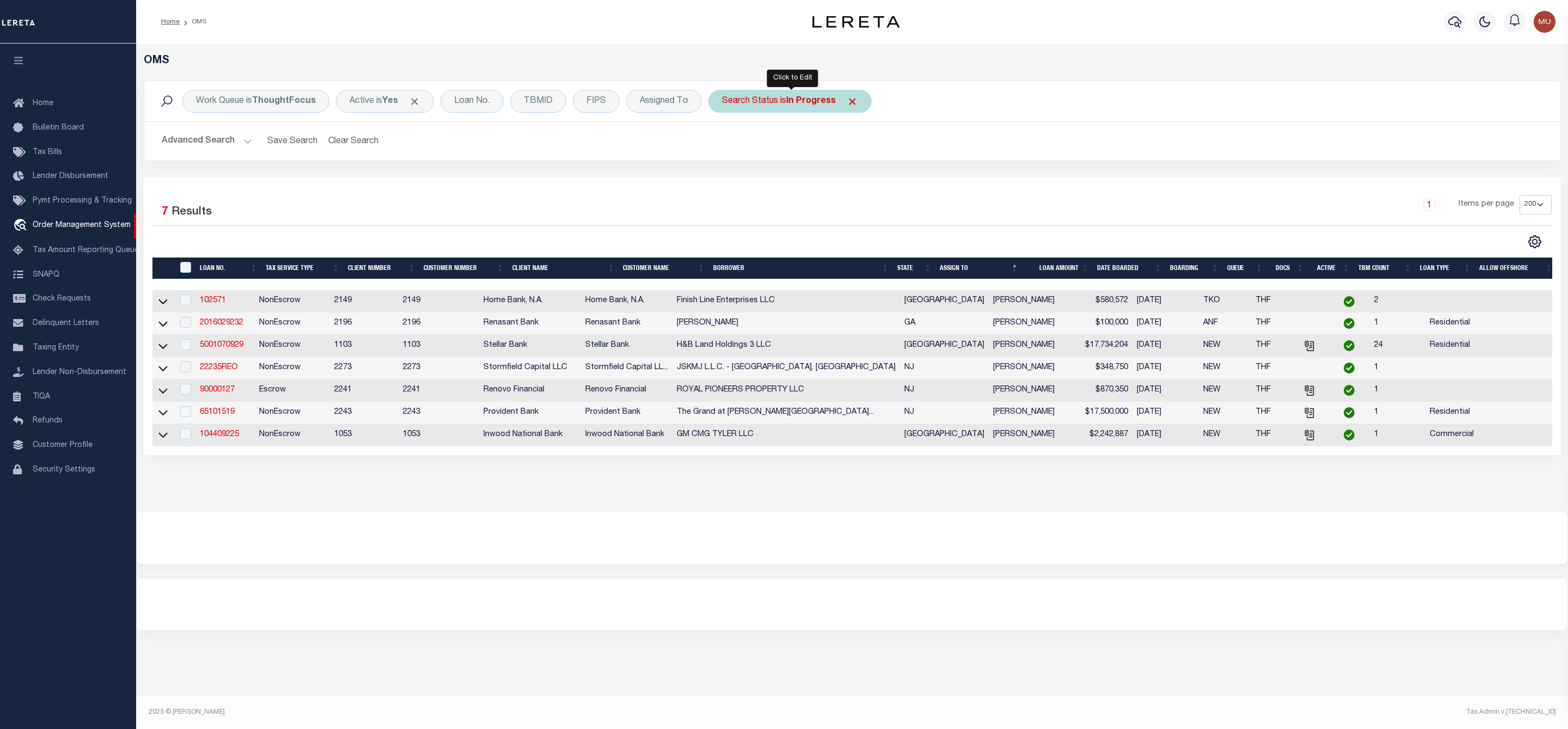
click at [768, 101] on div "Search Status is In Progress" at bounding box center [790, 101] width 163 height 23
click at [773, 154] on select "Automated Search Bad Parcel Complete Duplicate Parcel High Dollar Reporting In …" at bounding box center [803, 154] width 160 height 20
select select "PA"
click at [725, 146] on select "Automated Search Bad Parcel Complete Duplicate Parcel High Dollar Reporting In …" at bounding box center [803, 154] width 160 height 20
click at [864, 184] on input "Apply" at bounding box center [867, 178] width 32 height 18
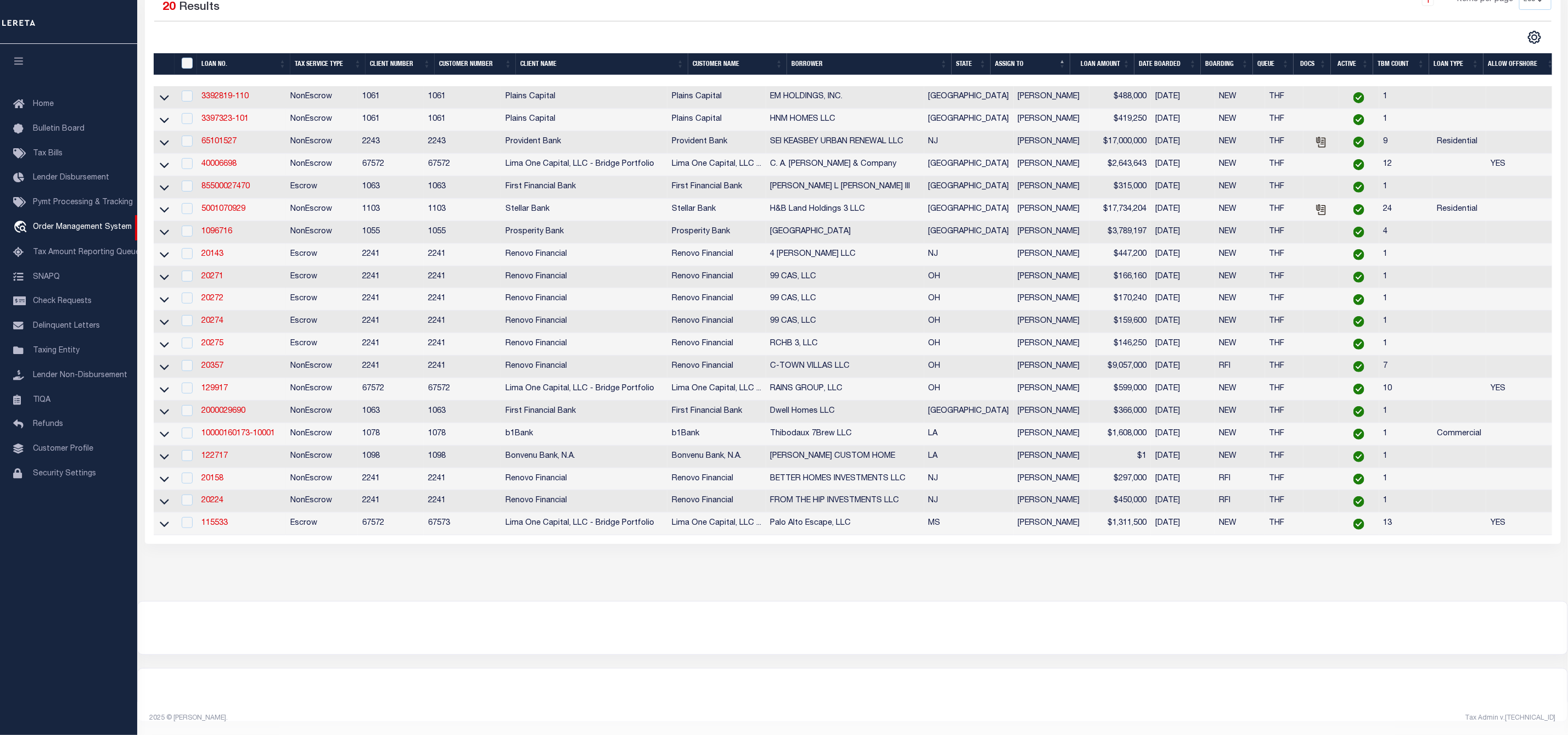
scroll to position [140, 0]
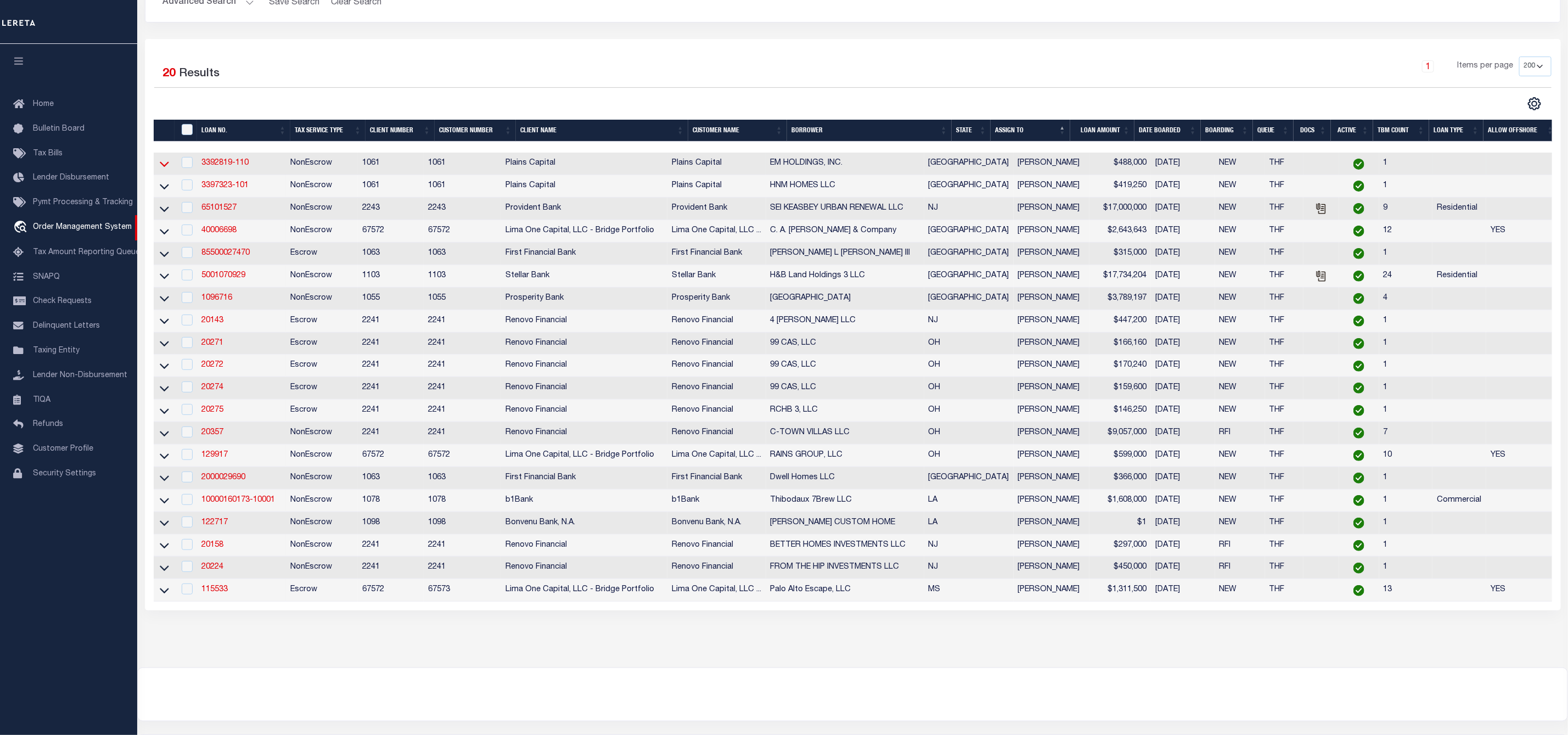
click at [163, 167] on icon at bounding box center [164, 164] width 10 height 5
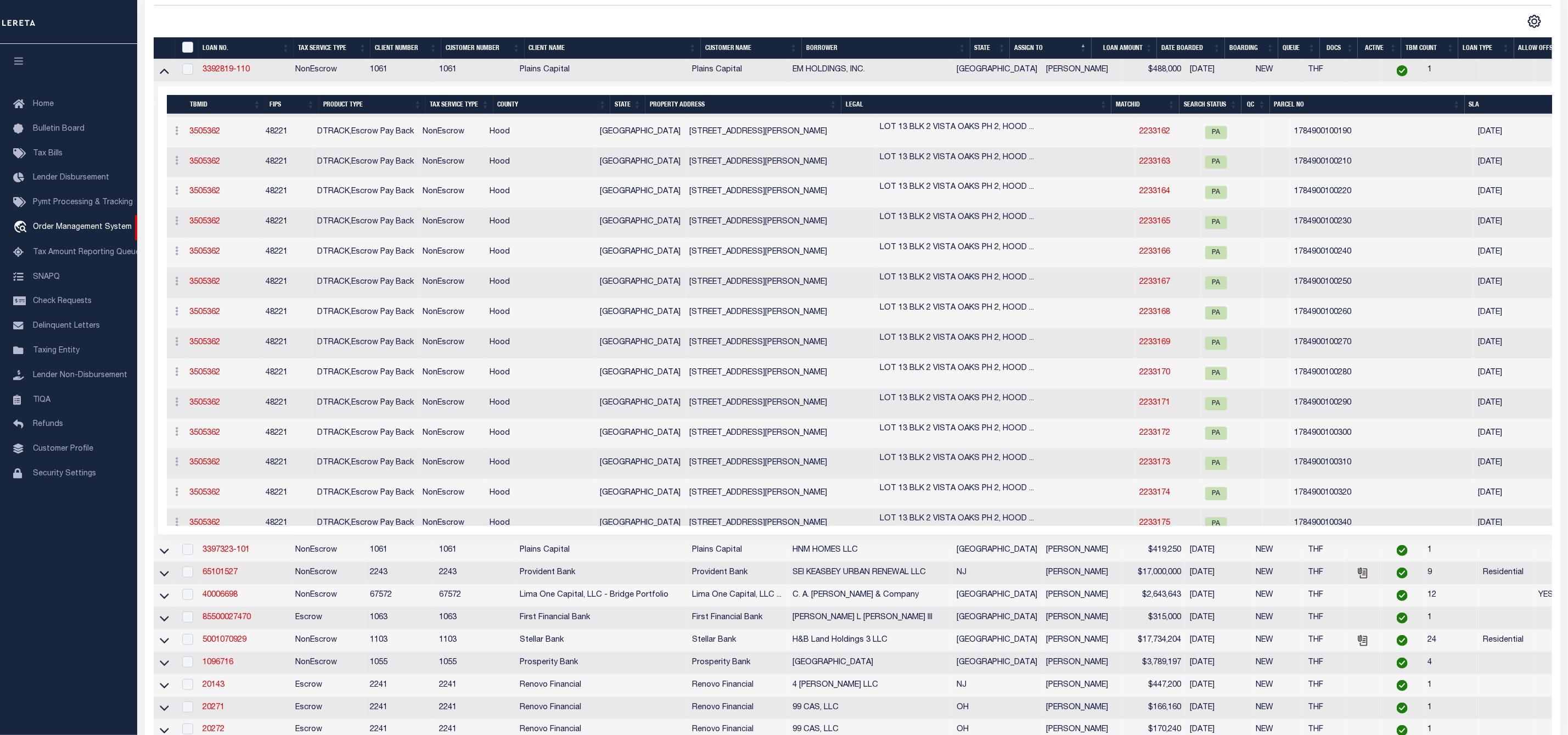
scroll to position [0, 0]
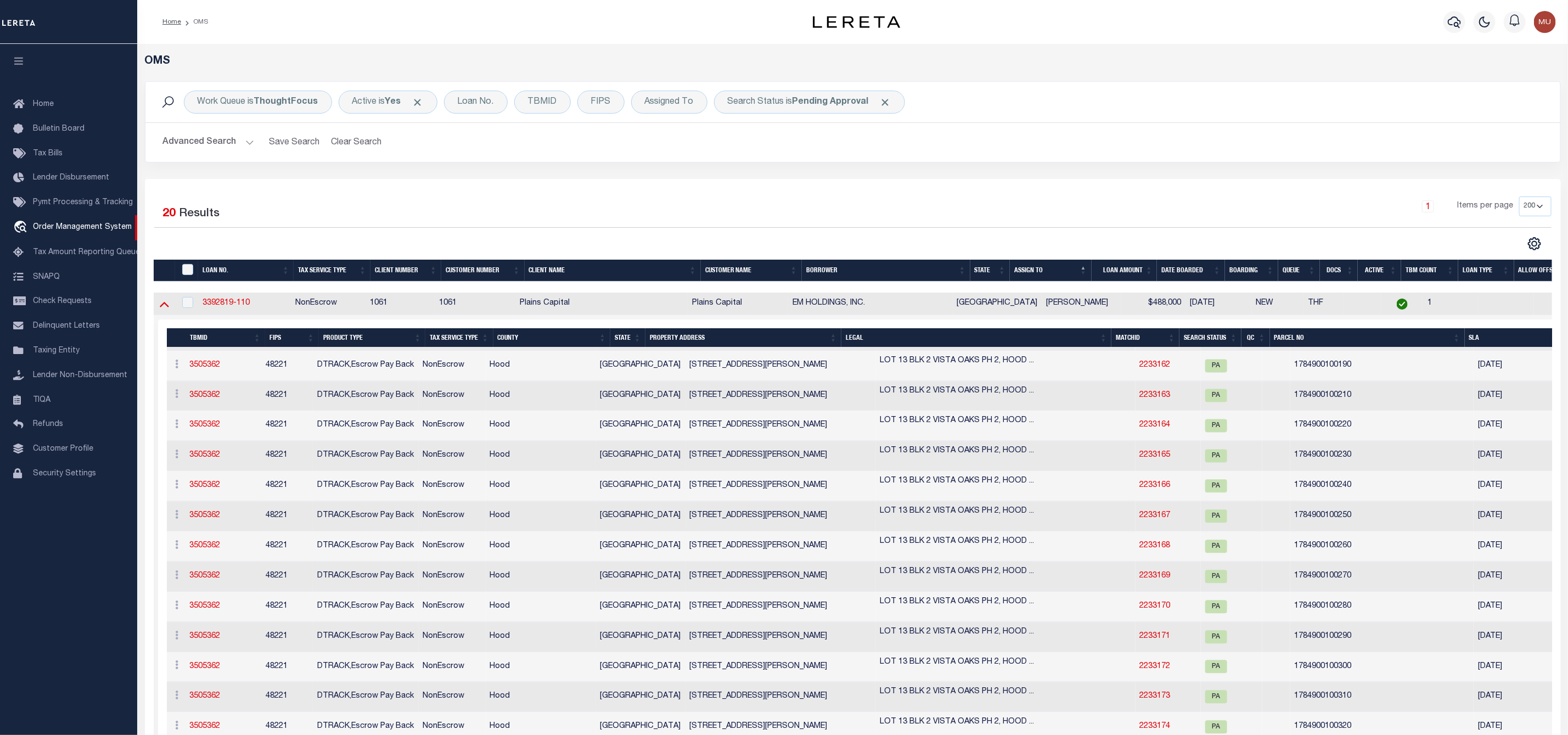
click at [164, 310] on icon at bounding box center [164, 304] width 10 height 12
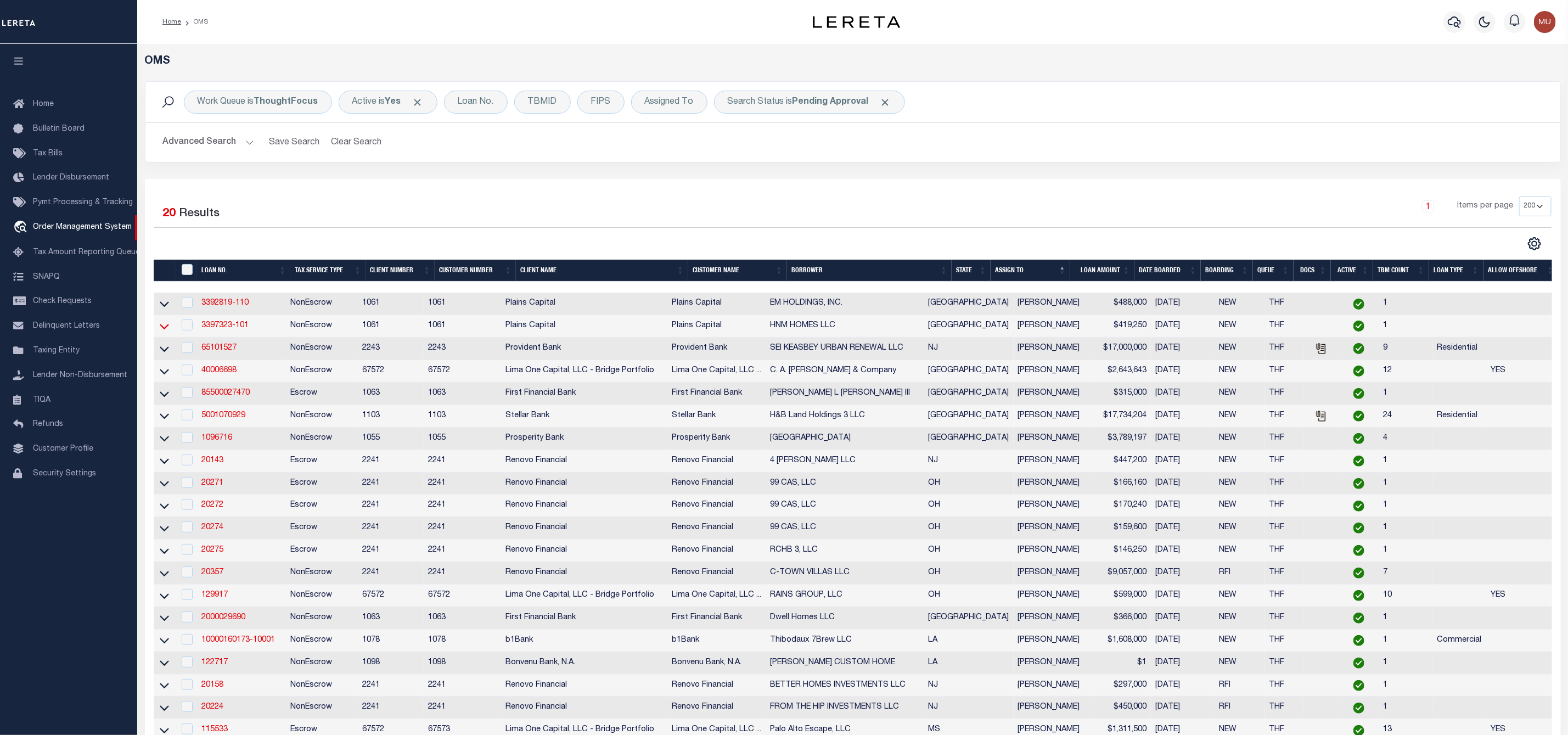
click at [165, 327] on icon at bounding box center [164, 327] width 10 height 12
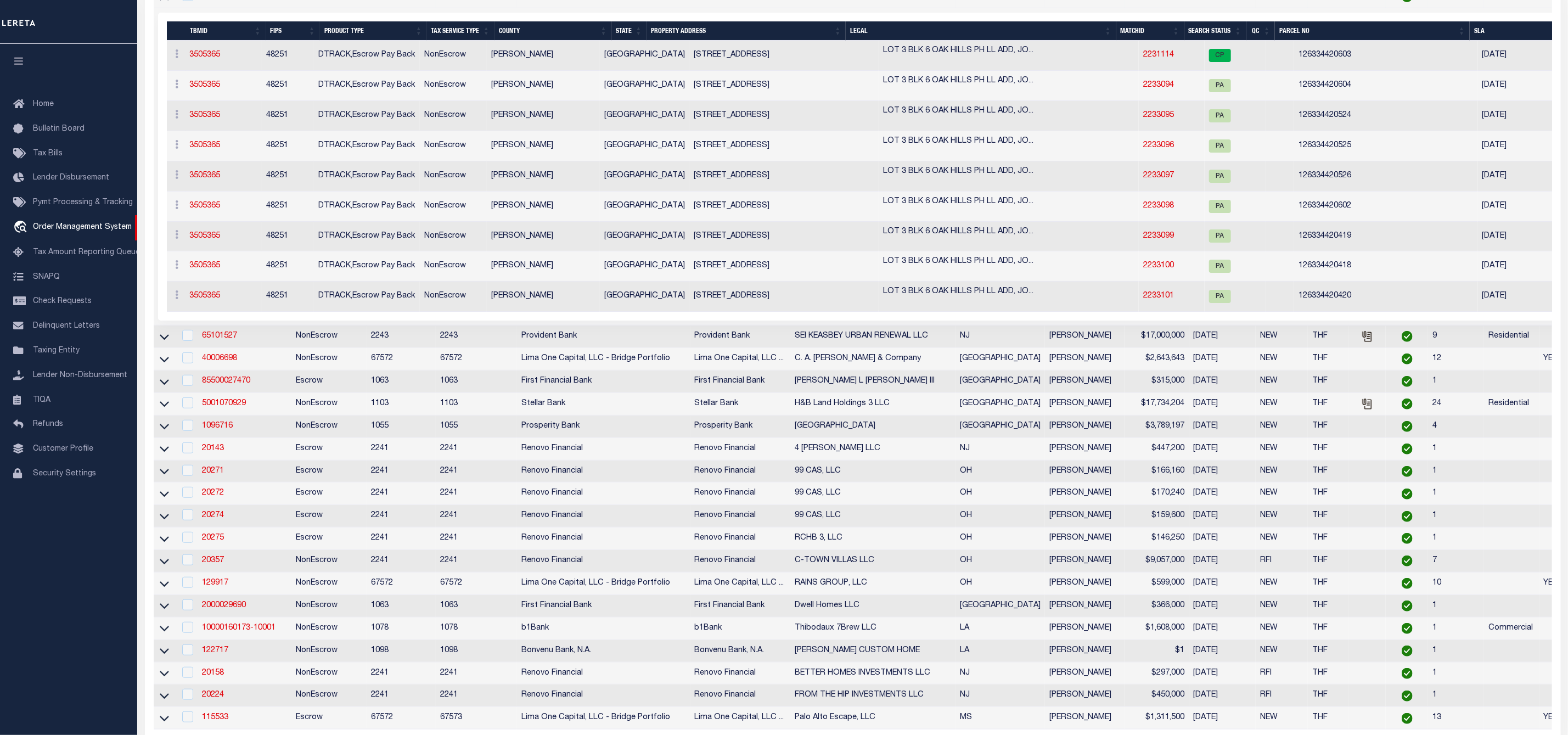
scroll to position [82, 0]
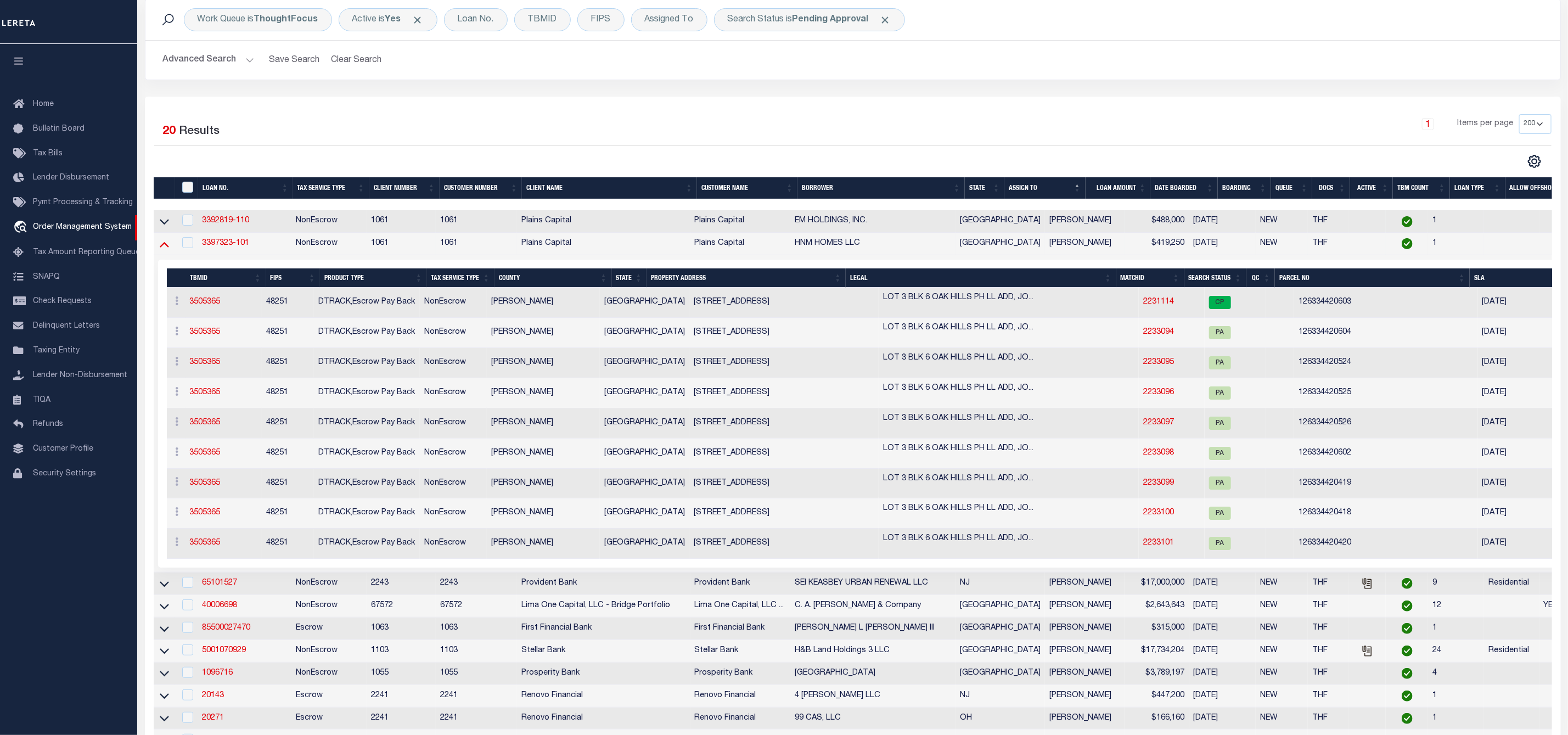
click at [164, 249] on icon at bounding box center [164, 244] width 10 height 12
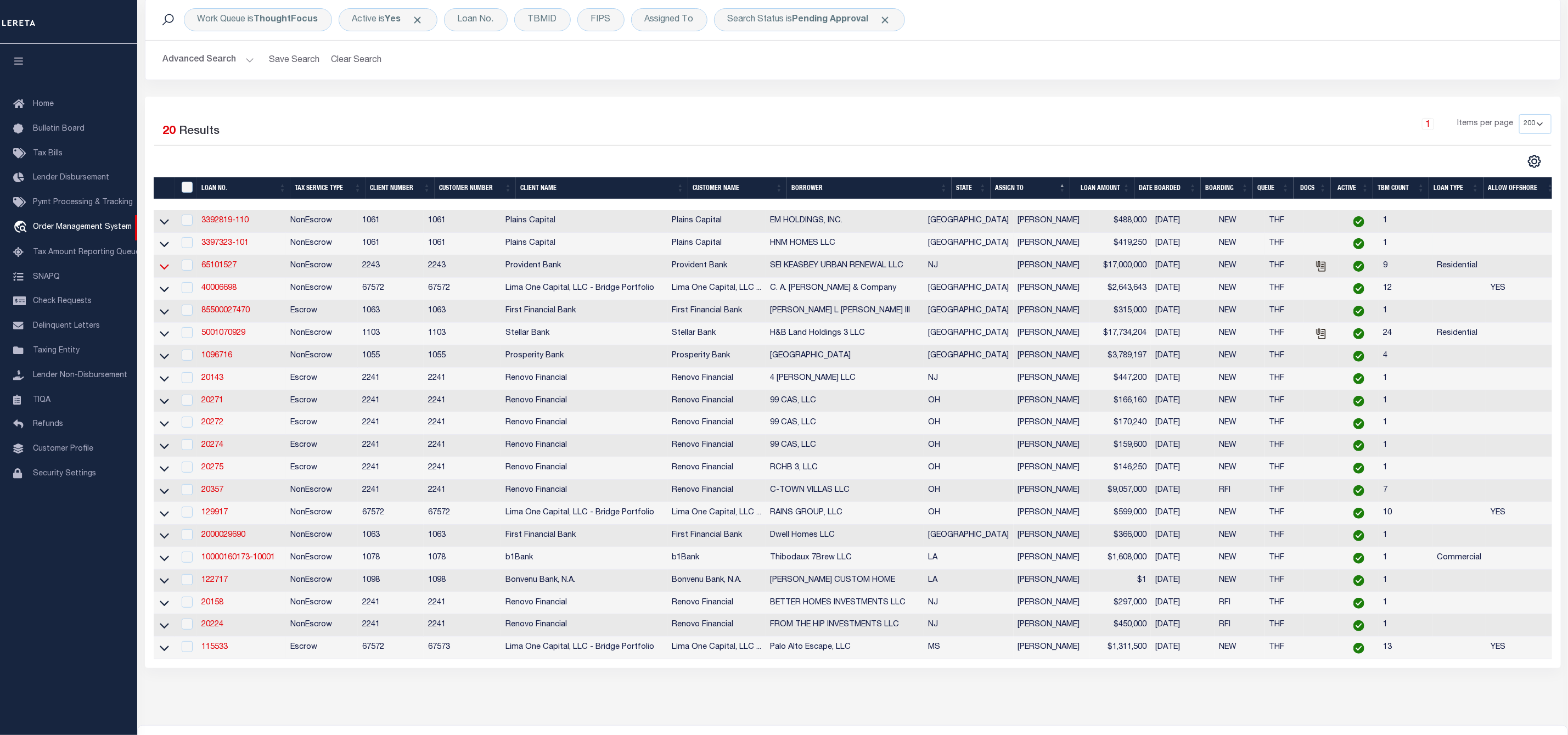
click at [163, 269] on icon at bounding box center [164, 267] width 10 height 12
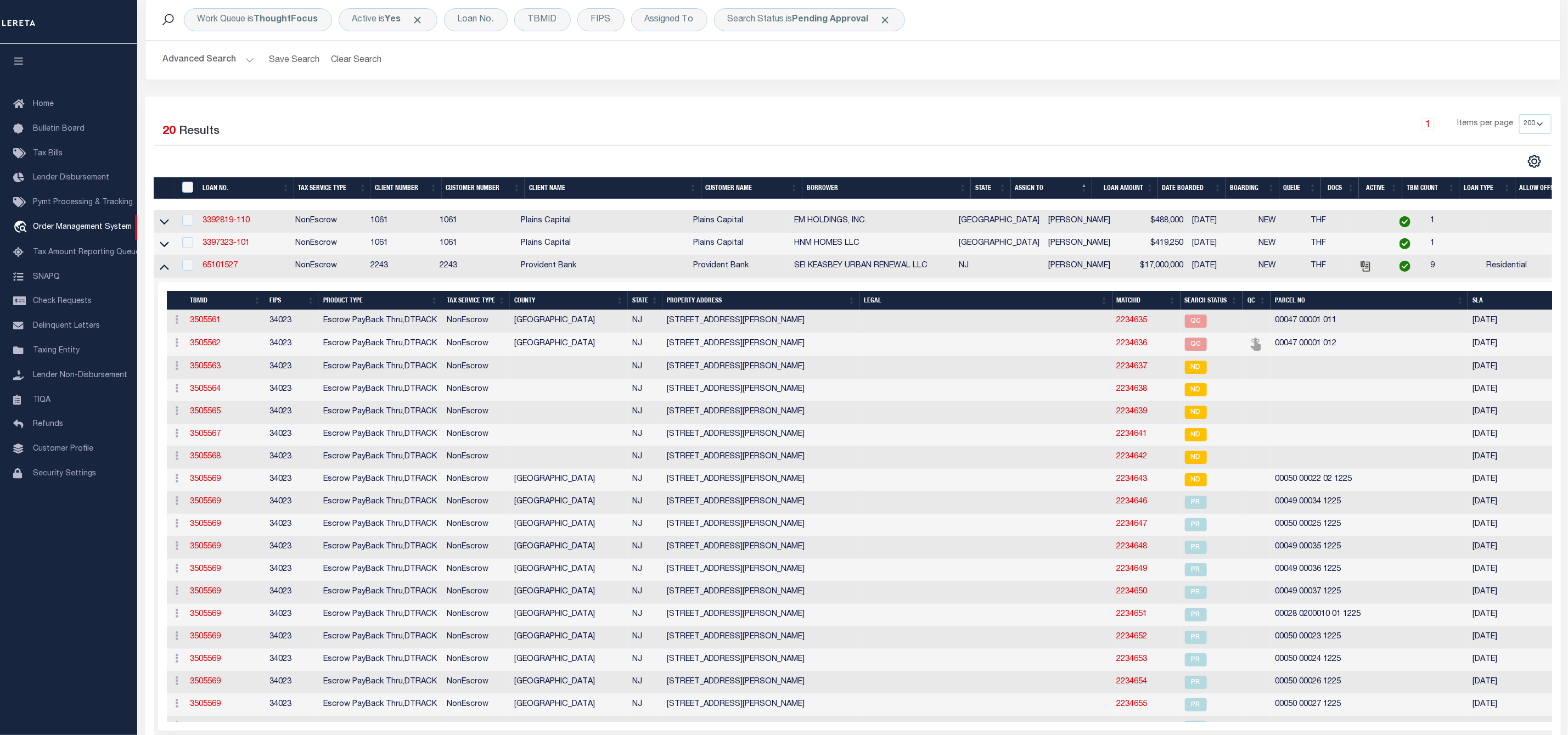
scroll to position [0, 0]
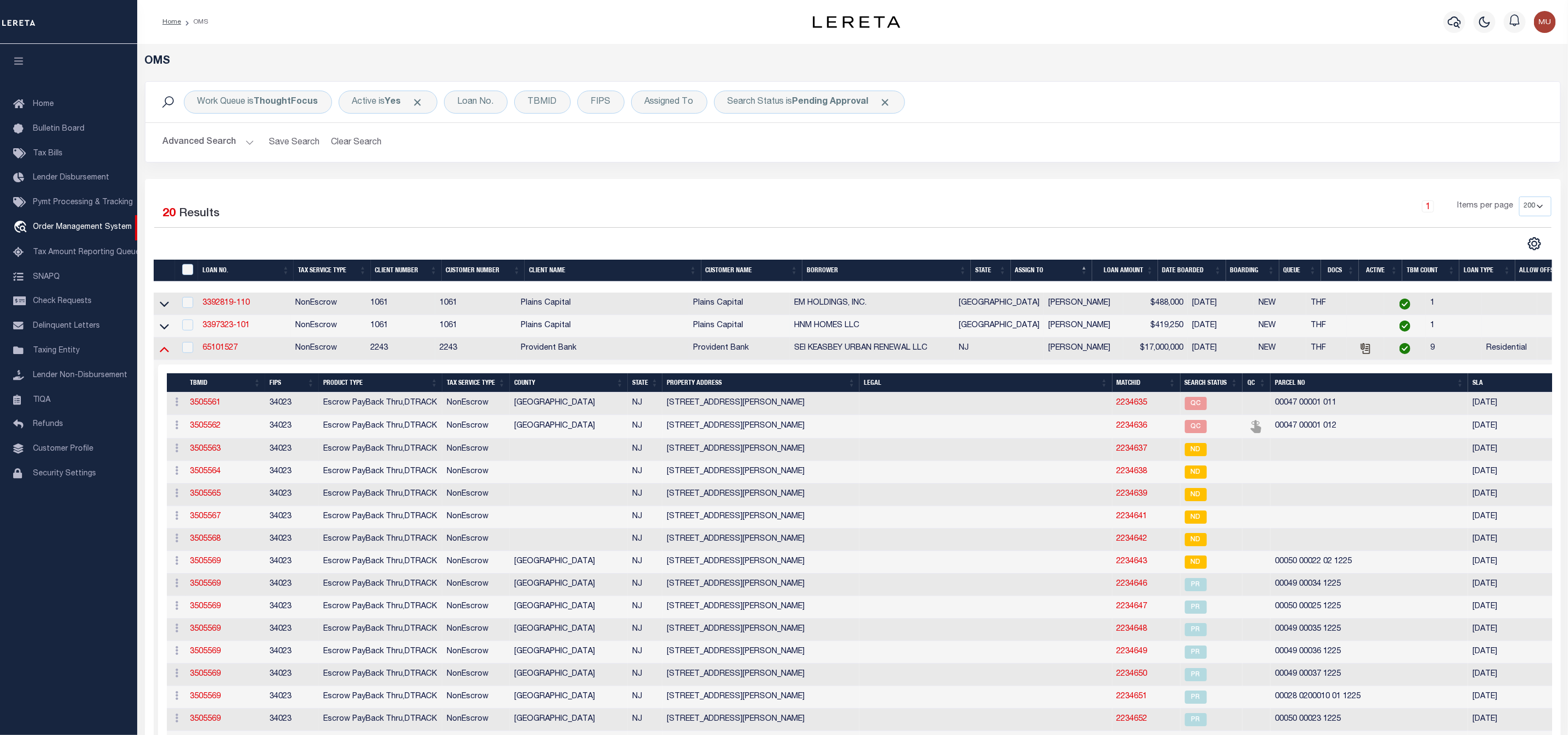
click at [160, 352] on icon at bounding box center [164, 350] width 10 height 5
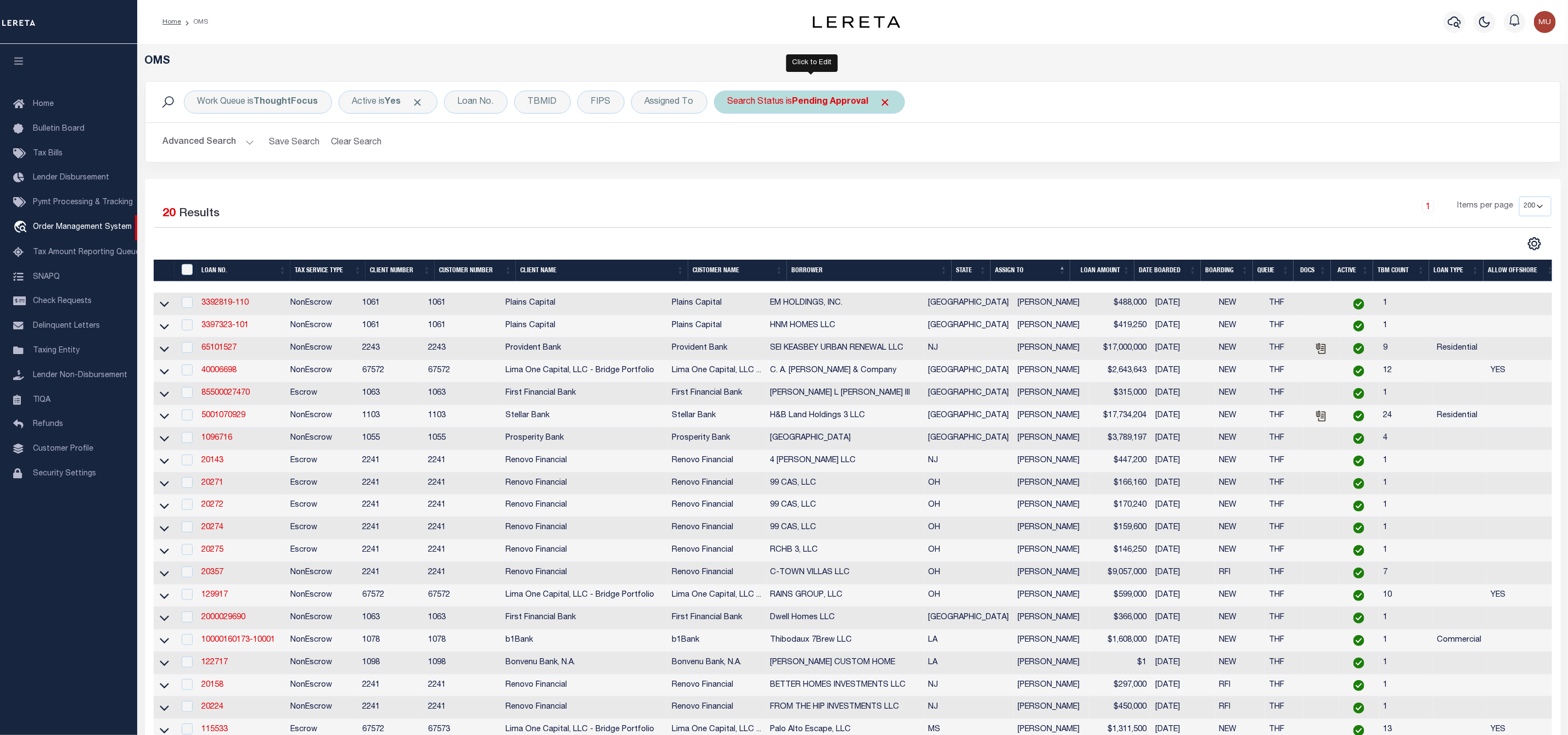
click at [772, 103] on div "Search Status is Pending Approval" at bounding box center [810, 101] width 191 height 23
click at [774, 156] on select "Automated Search Bad Parcel Complete Duplicate Parcel High Dollar Reporting In …" at bounding box center [809, 156] width 161 height 21
select select "ND"
click at [730, 147] on select "Automated Search Bad Parcel Complete Duplicate Parcel High Dollar Reporting In …" at bounding box center [809, 156] width 161 height 21
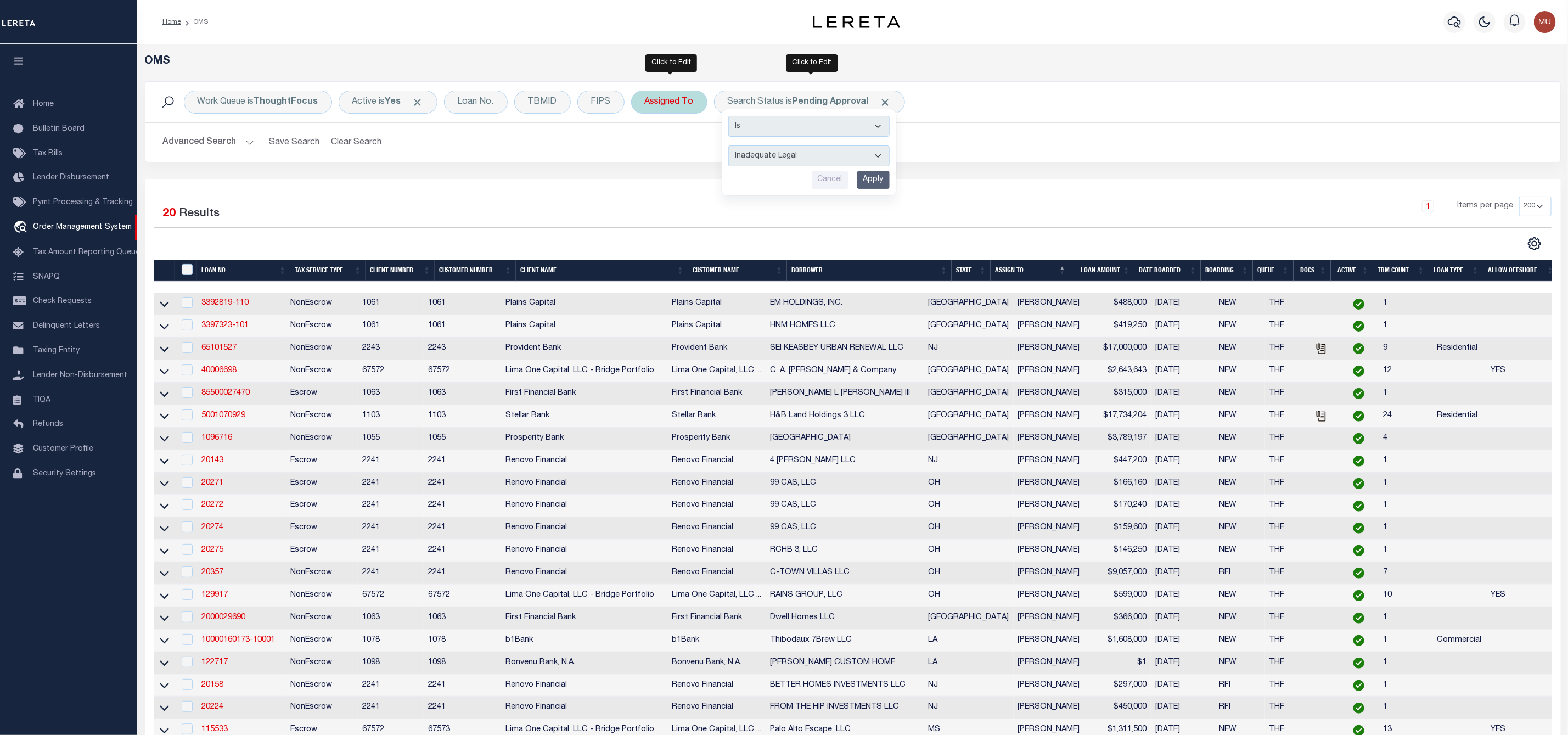
click at [669, 111] on div "Assigned To" at bounding box center [669, 101] width 76 height 23
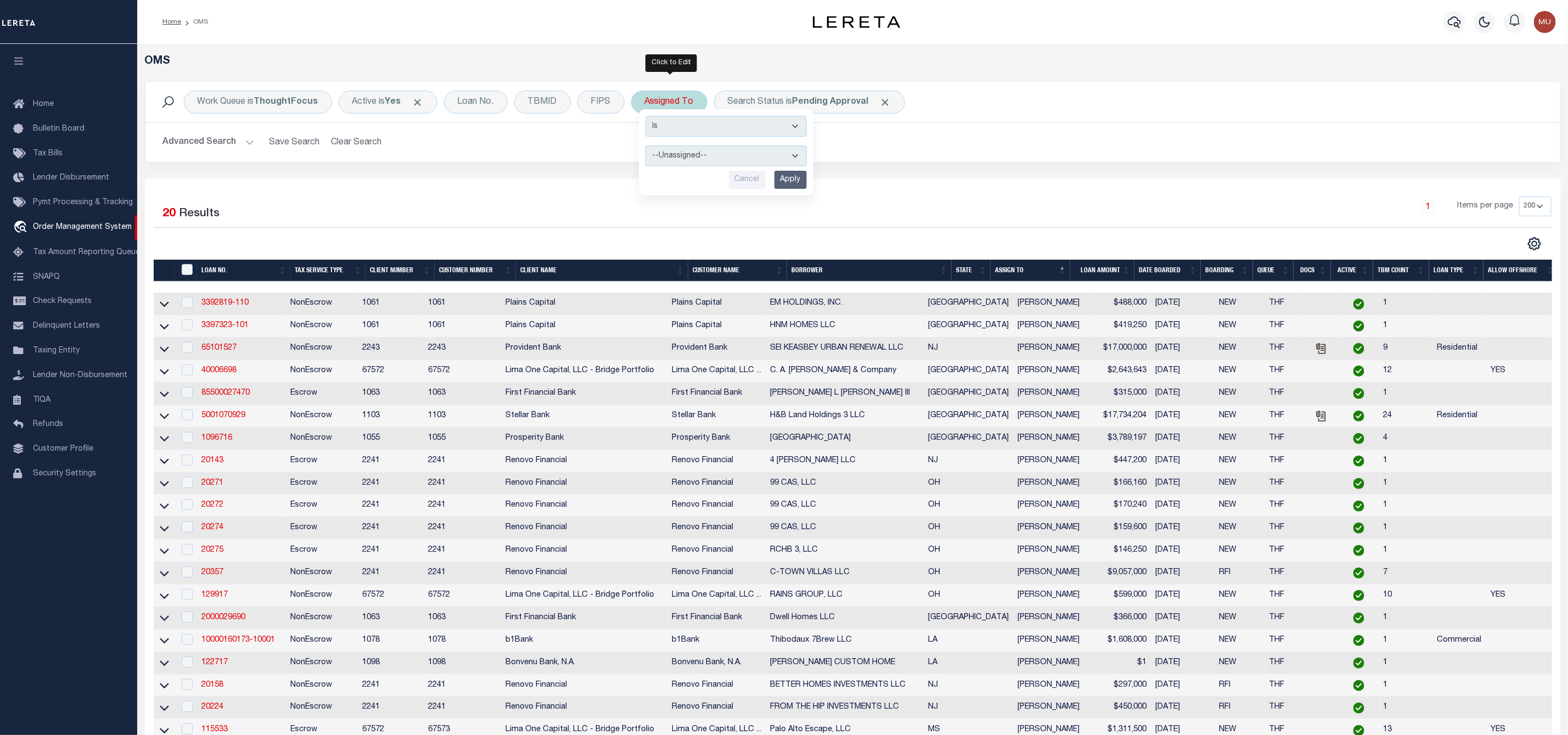
click at [690, 112] on div "Is Contains --Unassigned-- Abdul Muzain Agustin Fernandez Ahmad Darwish Alberto…" at bounding box center [726, 152] width 175 height 86
click at [960, 145] on h2 "Advanced Search Save Search Clear Search tblSearchTopScreen_dynamictable_____De…" at bounding box center [853, 142] width 1398 height 21
click at [669, 109] on div "Assigned To Is Contains --Unassigned-- Abdul Muzain Agustin Fernandez Ahmad Dar…" at bounding box center [669, 101] width 76 height 23
click at [677, 156] on select "--Unassigned-- [PERSON_NAME] [PERSON_NAME] [PERSON_NAME] [PERSON_NAME], [PERSON…" at bounding box center [726, 156] width 161 height 21
select select "[PERSON_NAME]"
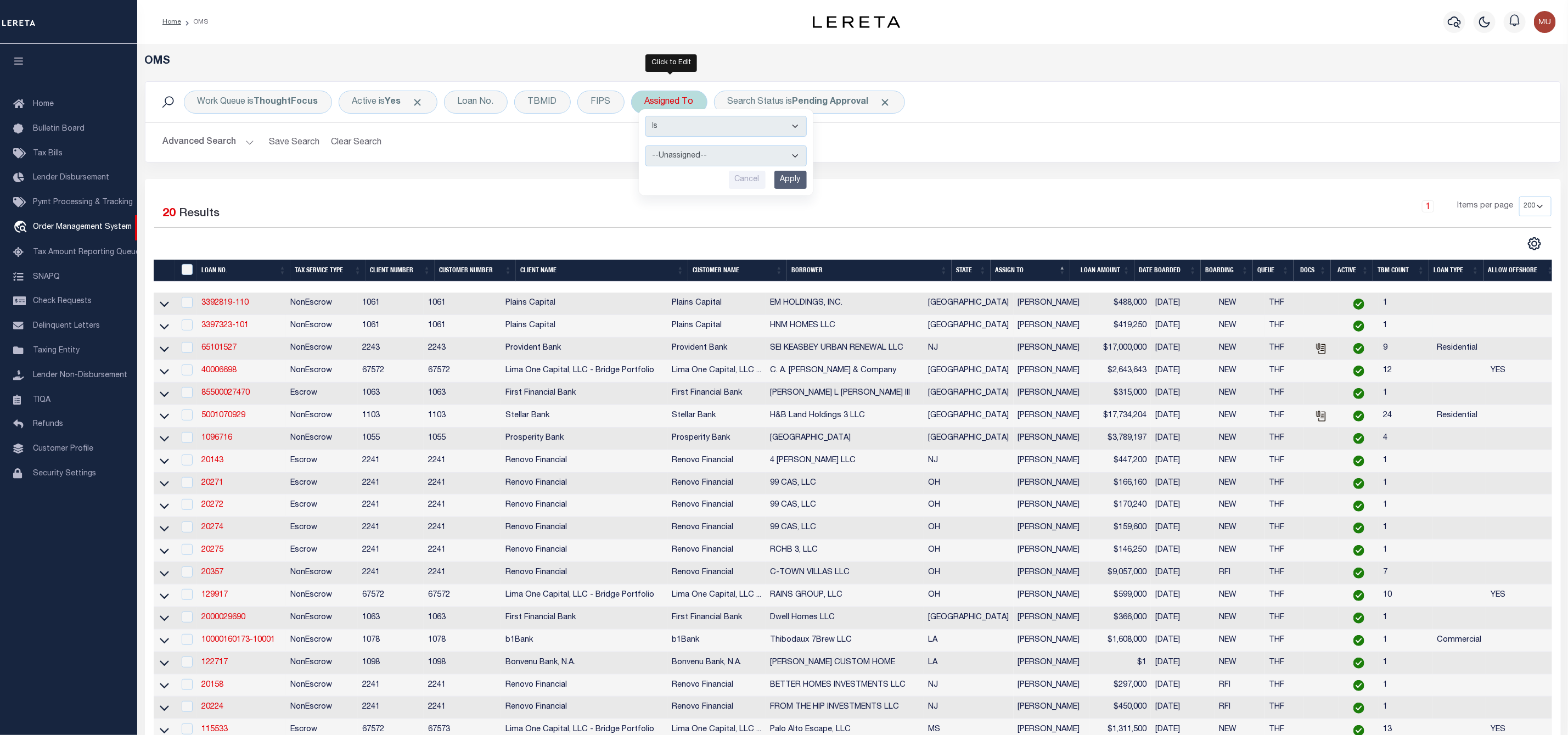
click at [647, 147] on select "--Unassigned-- [PERSON_NAME] [PERSON_NAME] [PERSON_NAME] [PERSON_NAME], [PERSON…" at bounding box center [726, 156] width 161 height 21
click at [797, 183] on input "Apply" at bounding box center [791, 180] width 32 height 18
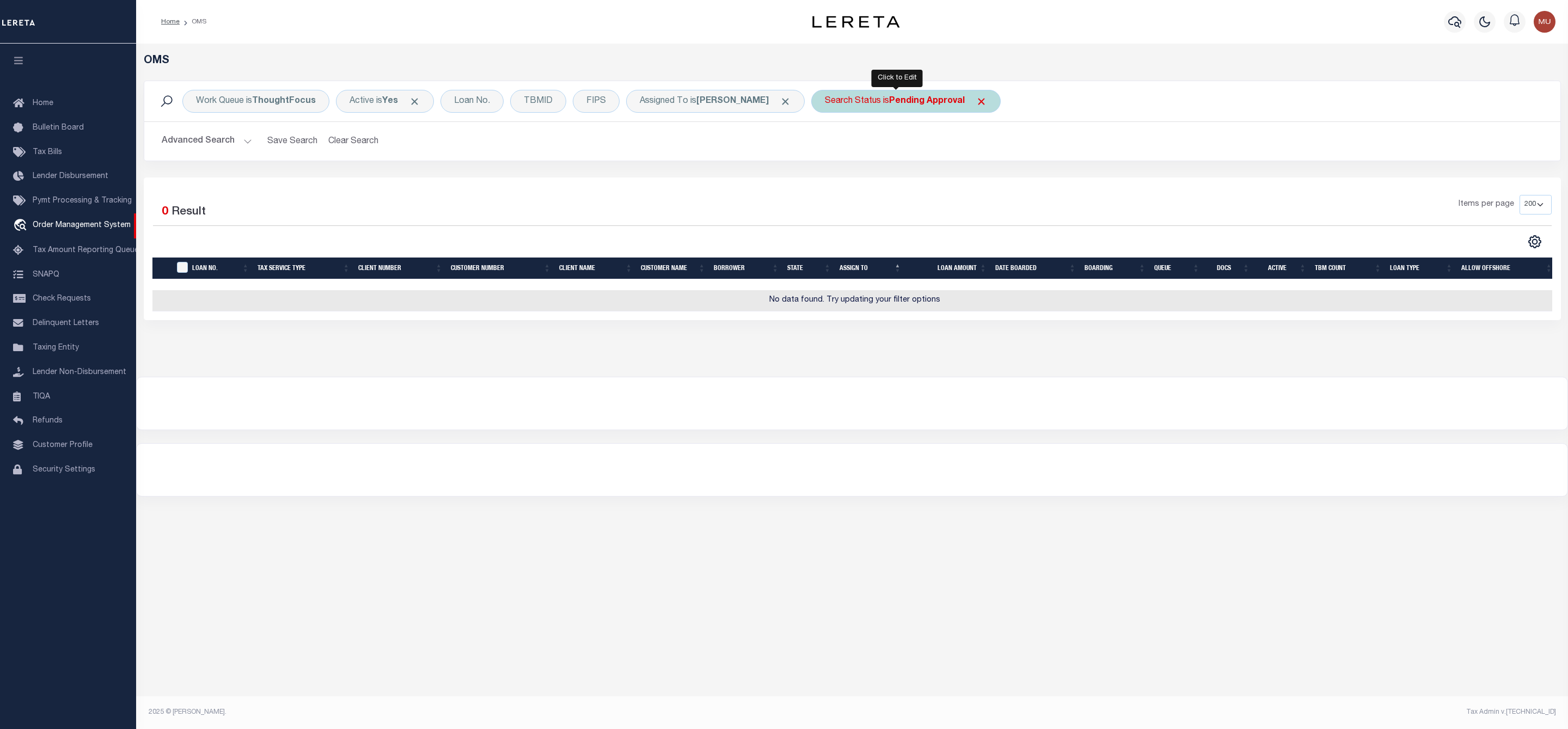
click at [879, 107] on div "Search Status is Pending Approval" at bounding box center [906, 101] width 189 height 23
click at [869, 157] on select "Automated Search Bad Parcel Complete Duplicate Parcel High Dollar Reporting In …" at bounding box center [905, 154] width 160 height 20
select select "ND"
click at [825, 146] on select "Automated Search Bad Parcel Complete Duplicate Parcel High Dollar Reporting In …" at bounding box center [905, 154] width 160 height 20
click at [963, 183] on input "Apply" at bounding box center [969, 178] width 32 height 18
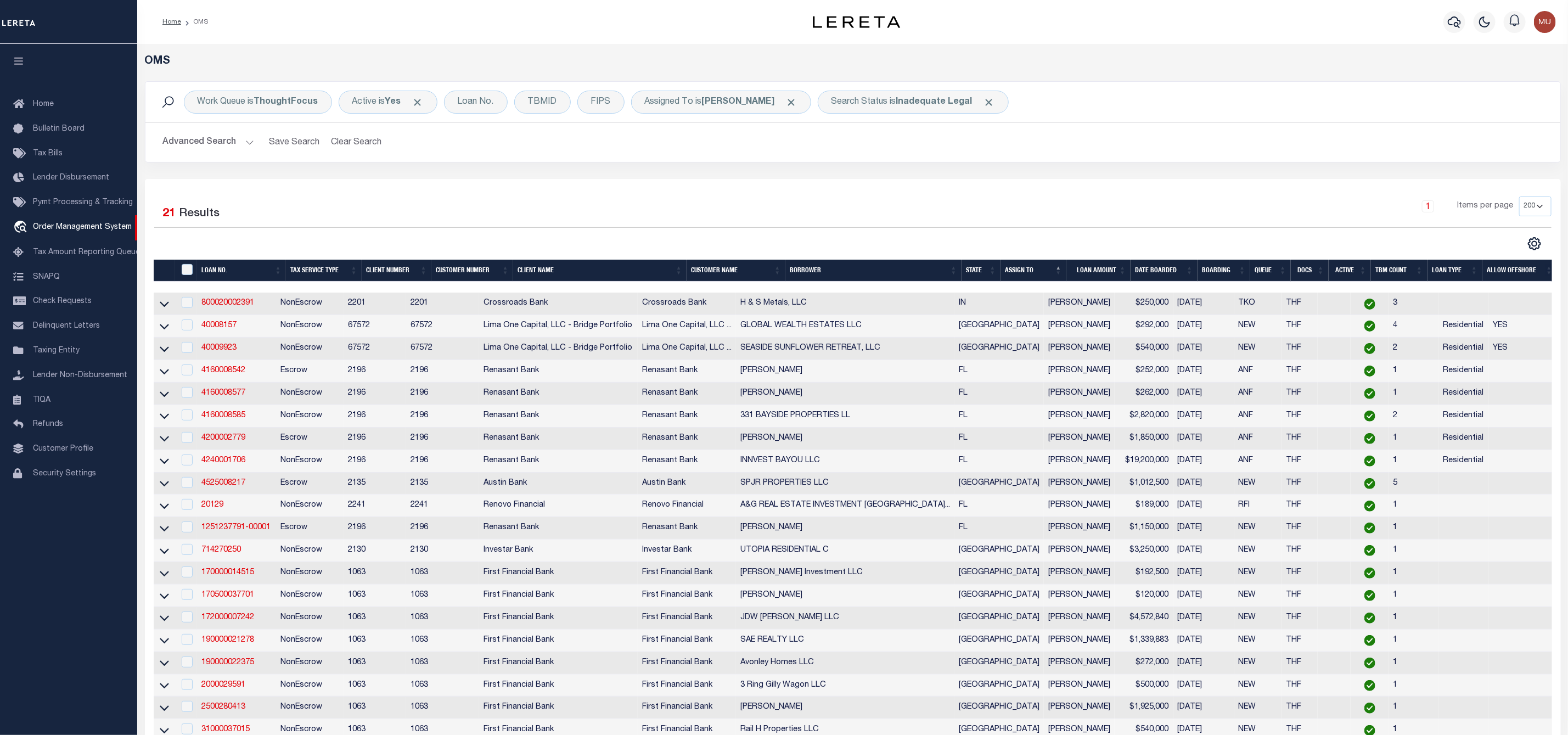
click at [247, 140] on button "Advanced Search" at bounding box center [208, 142] width 91 height 21
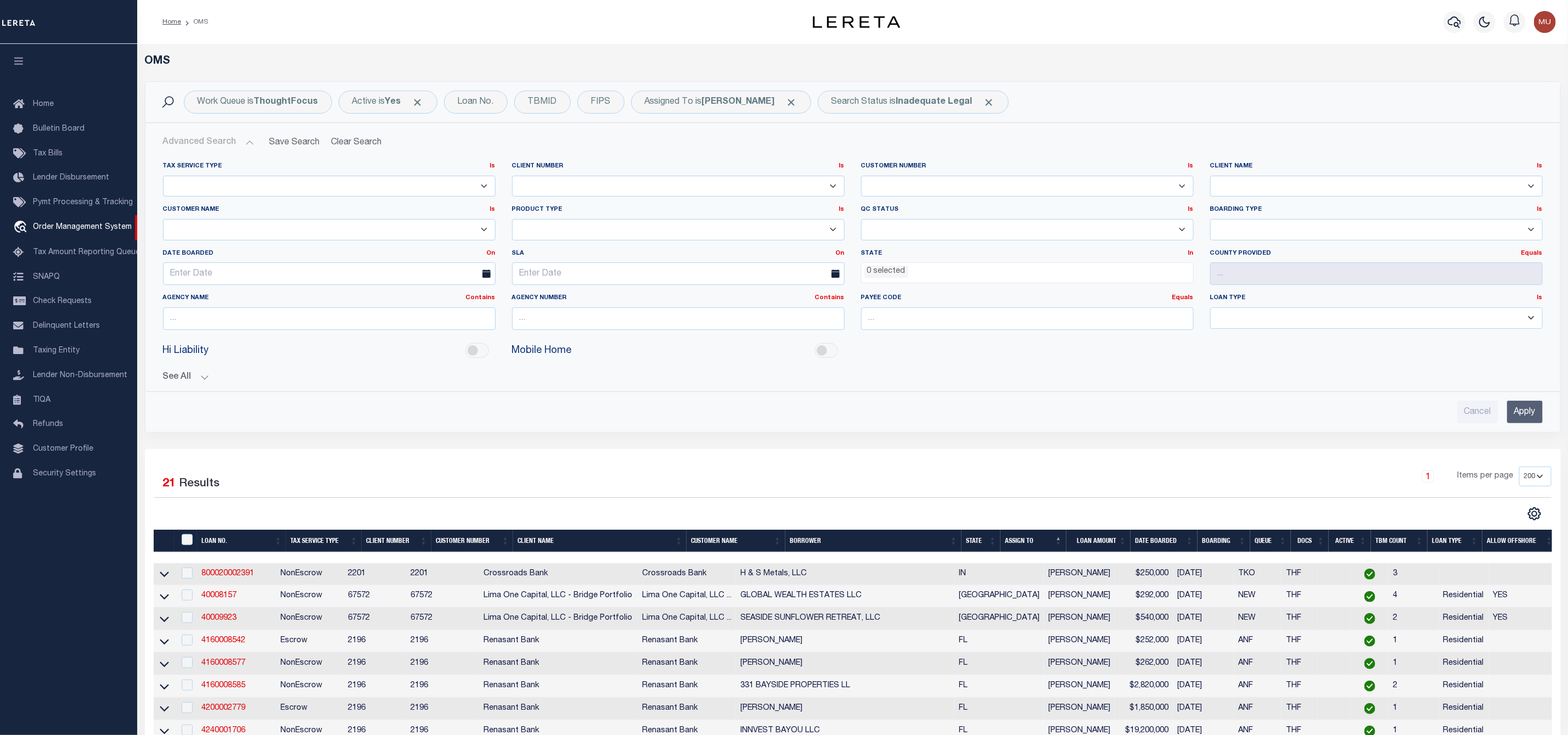
click at [445, 183] on select "Escrow NonEscrow" at bounding box center [329, 186] width 333 height 21
click at [720, 181] on select "1011 1012 1013 1014 1019 1042 1049 1052 1053 1055 1058 1061 1063 1064 1065 1069…" at bounding box center [678, 186] width 333 height 21
click at [1026, 287] on div "State In In AK AL AR AZ CA CO CT DC DE FL GA GU HI IA ID IL IN KS KY LA MA MD M…" at bounding box center [1028, 271] width 349 height 45
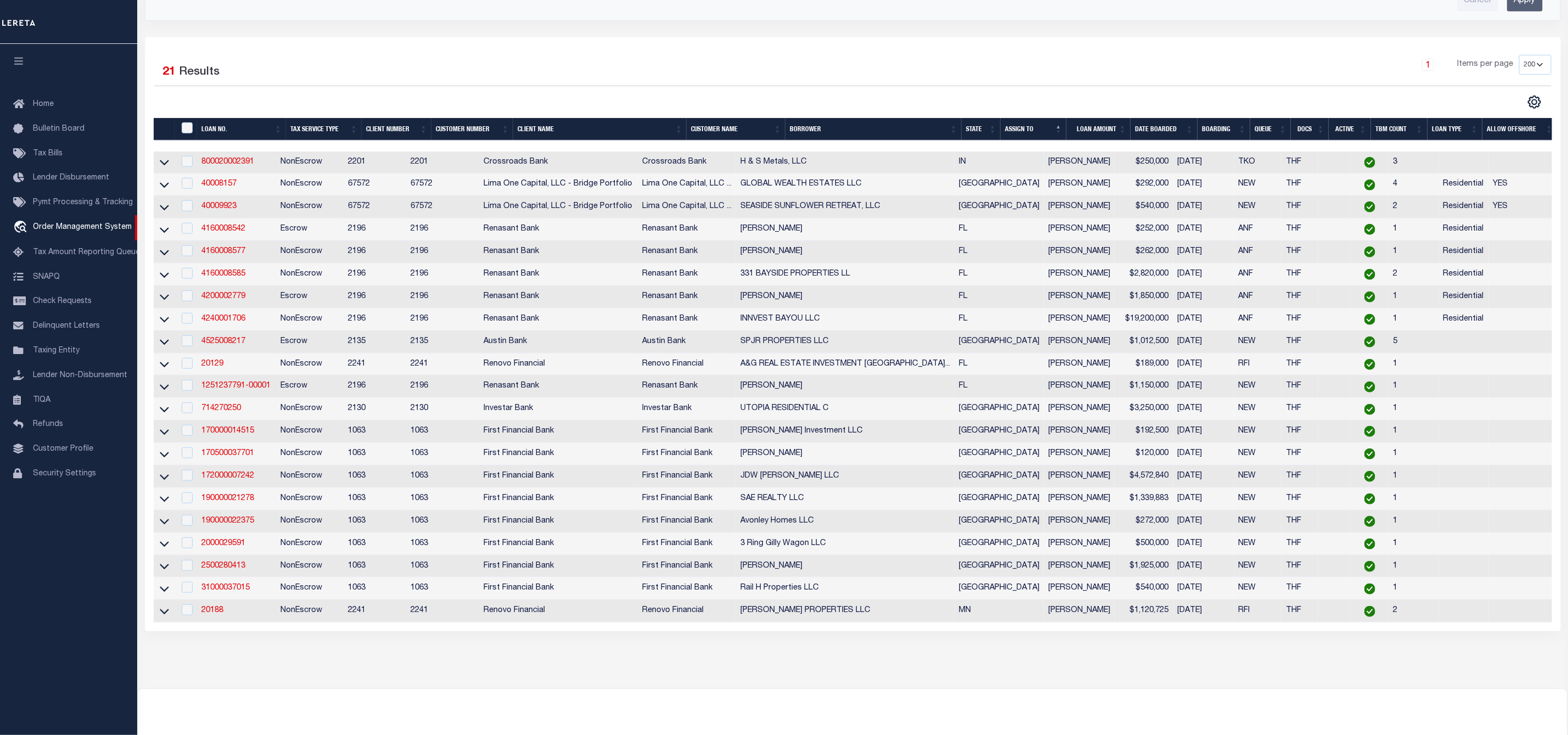
scroll to position [82, 0]
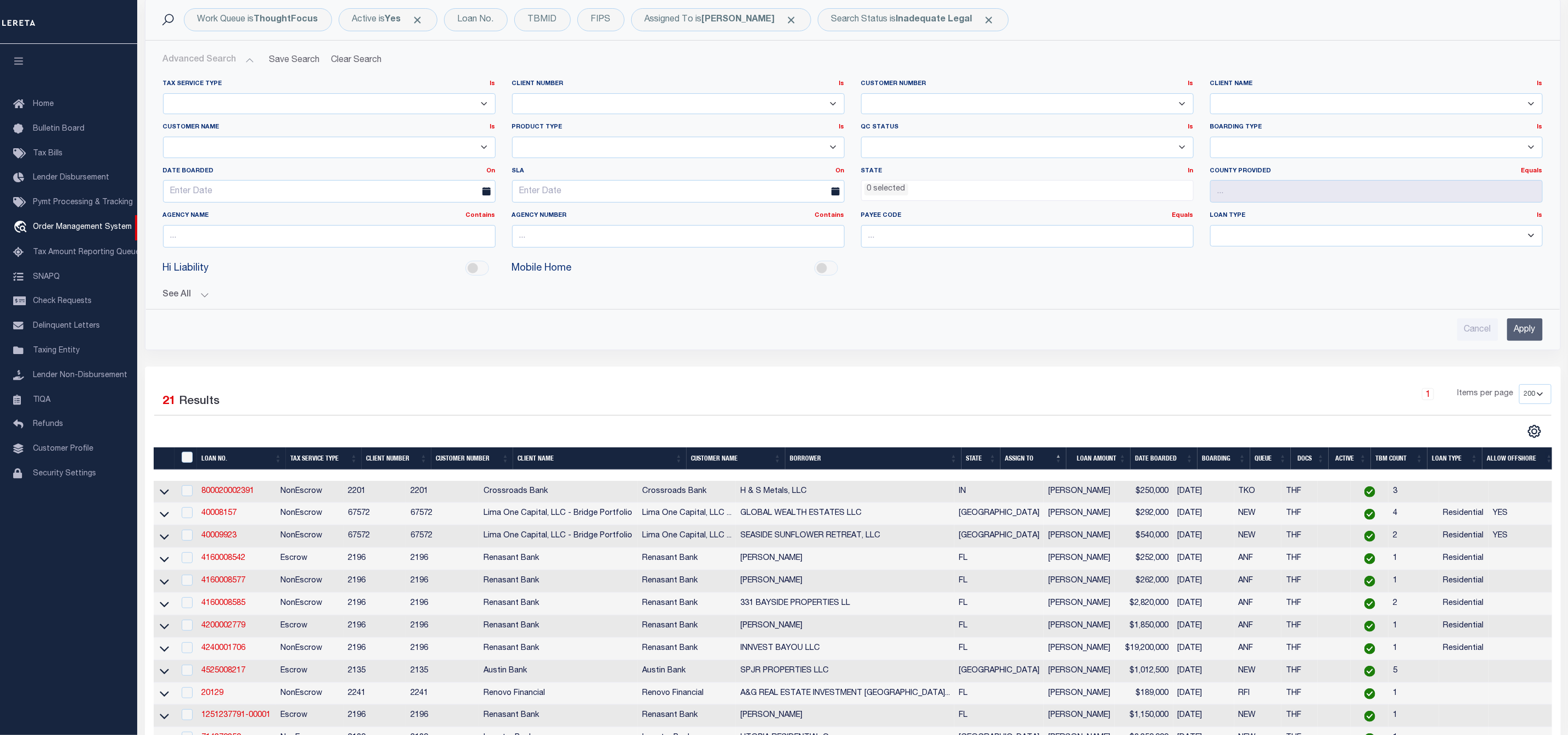
click at [1370, 151] on select "NEW - New Loan REF - Refinance Loan CWF - Conversion with Fee CNF - Conversion …" at bounding box center [1376, 147] width 333 height 21
select select "NEW"
click at [1211, 138] on select "NEW - New Loan REF - Refinance Loan CWF - Conversion with Fee CNF - Conversion …" at bounding box center [1376, 147] width 333 height 21
click at [1268, 153] on select "NEW - New Loan REF - Refinance Loan CWF - Conversion with Fee CNF - Conversion …" at bounding box center [1376, 147] width 333 height 21
click at [117, 244] on link "Tax Amount Reporting Queue" at bounding box center [68, 253] width 137 height 25
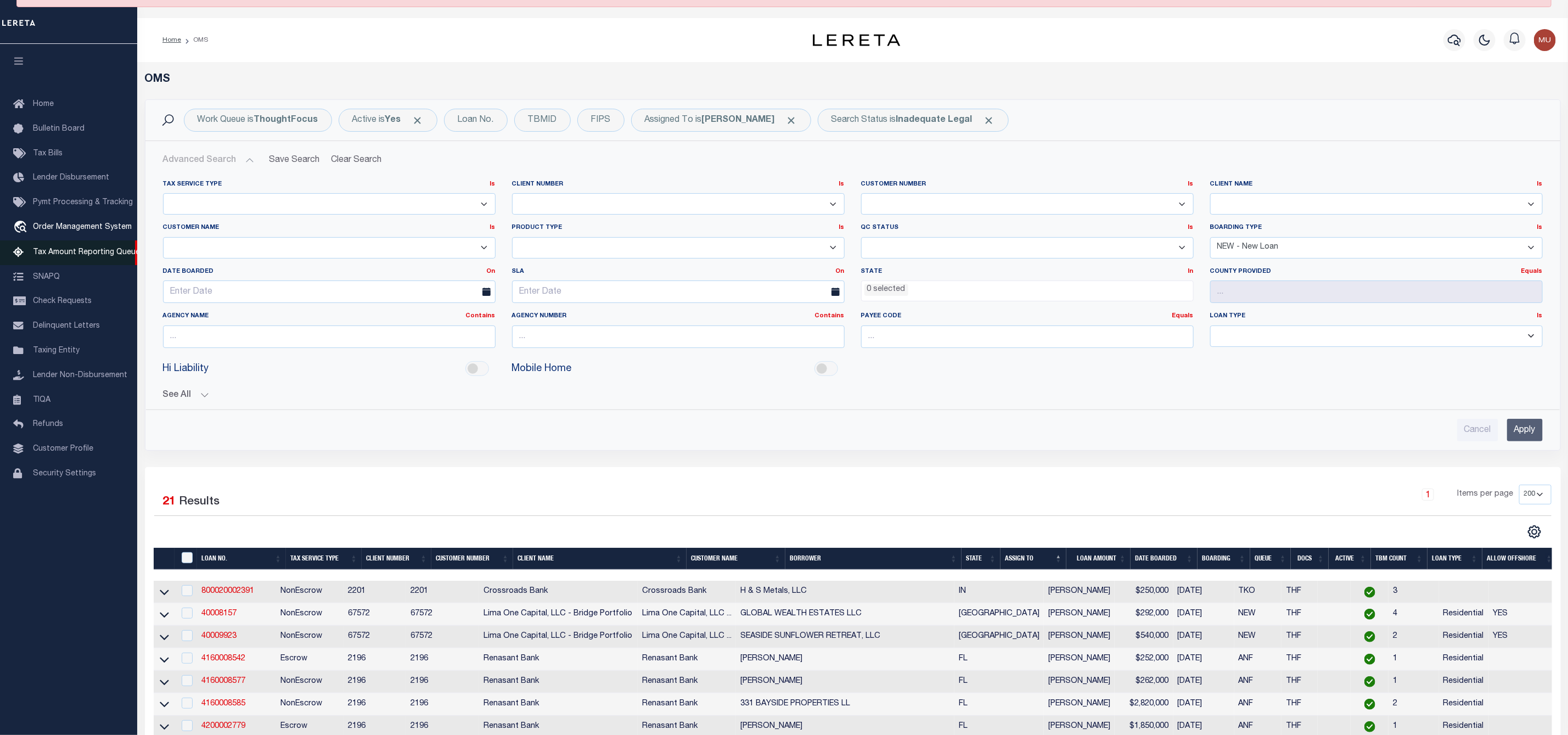
scroll to position [0, 0]
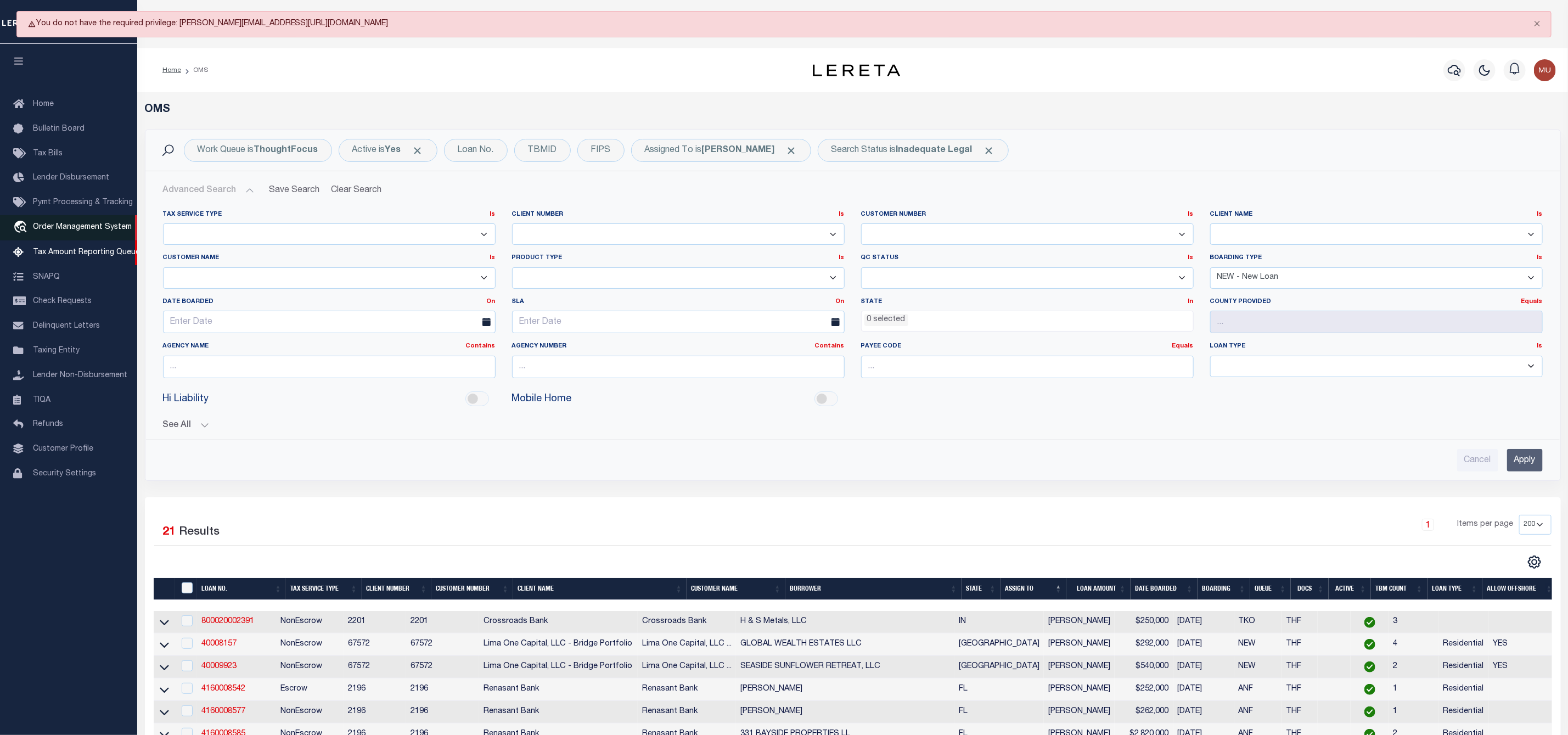
click at [104, 231] on span "Order Management System" at bounding box center [82, 227] width 99 height 7
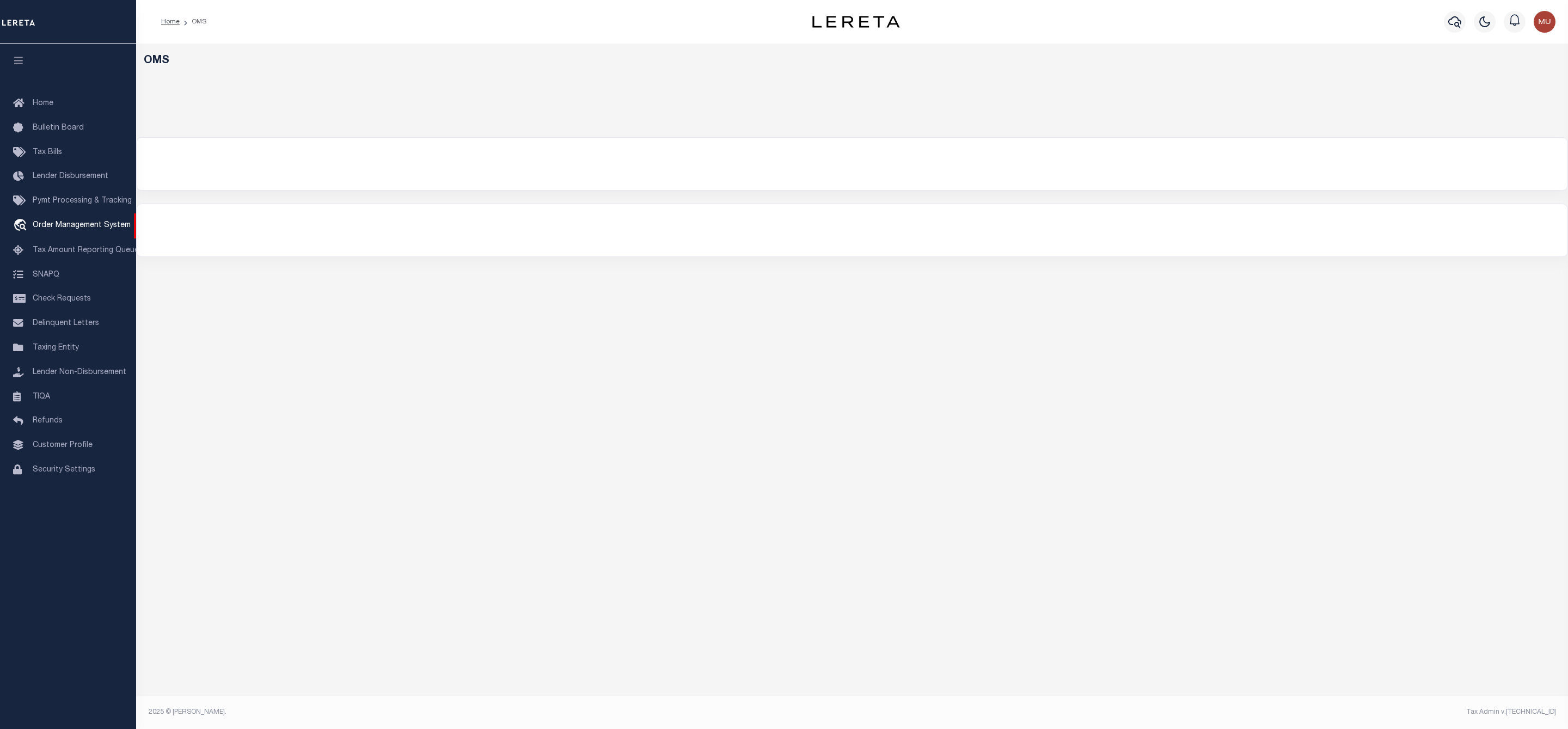
select select "200"
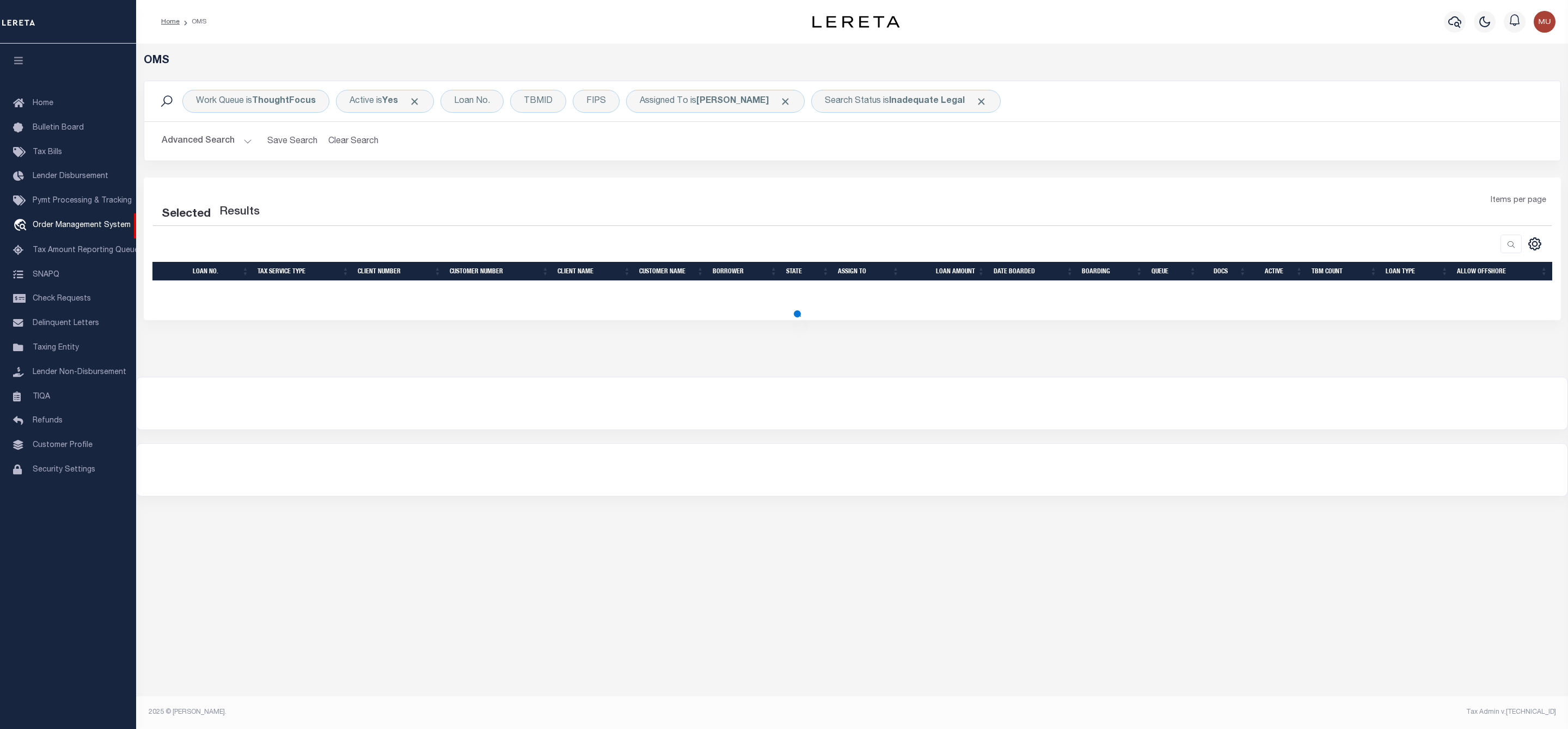
select select "200"
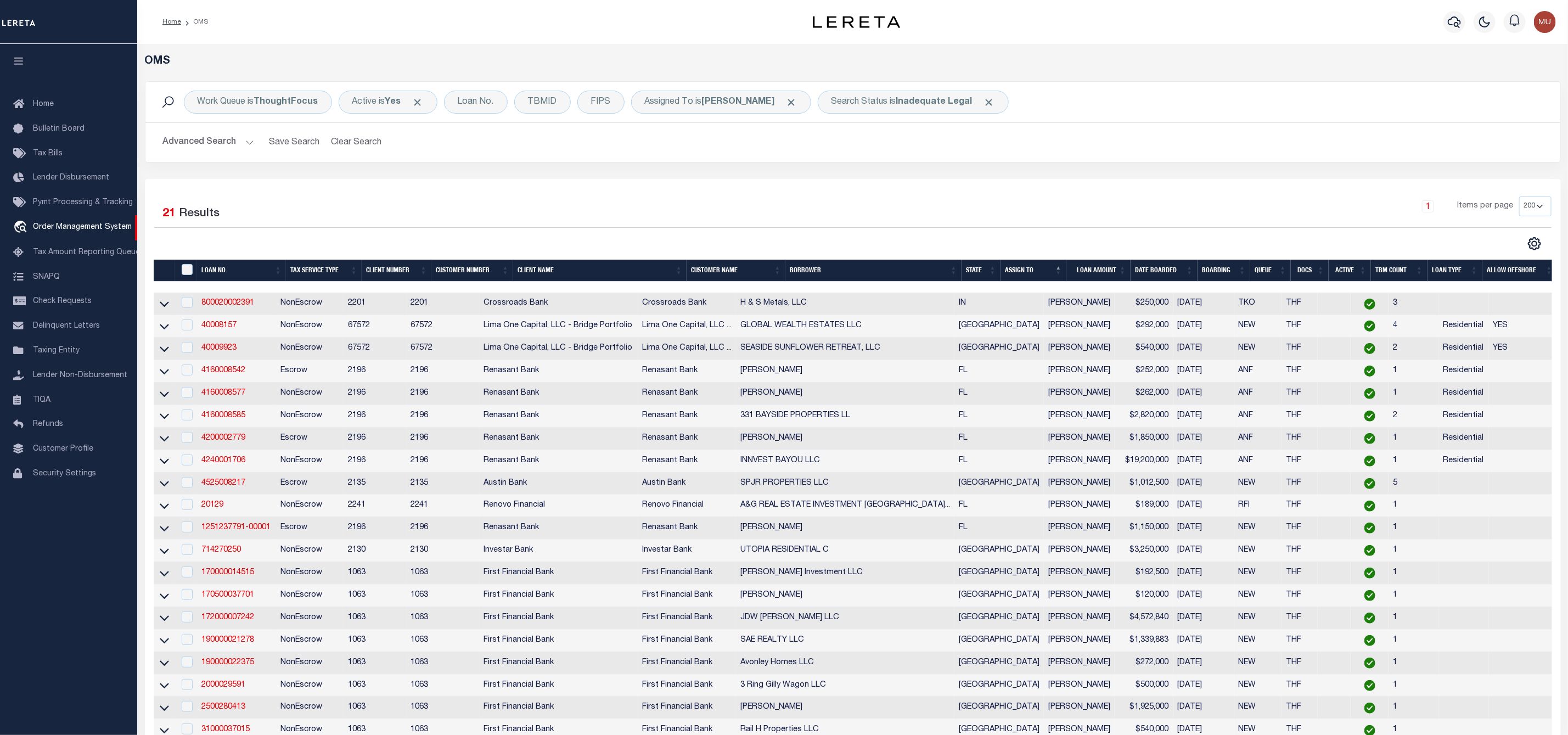
click at [246, 137] on button "Advanced Search" at bounding box center [208, 142] width 91 height 21
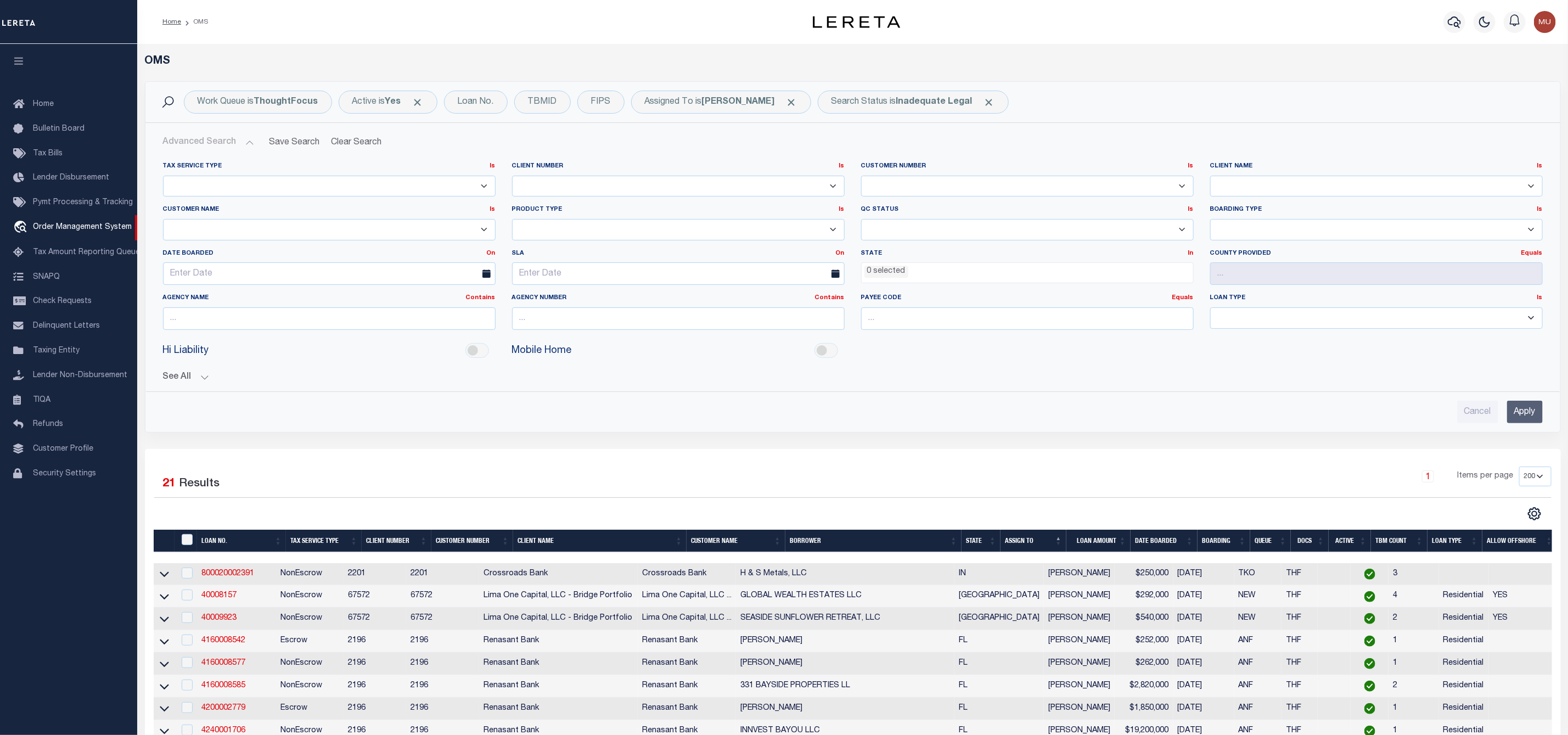
scroll to position [82, 0]
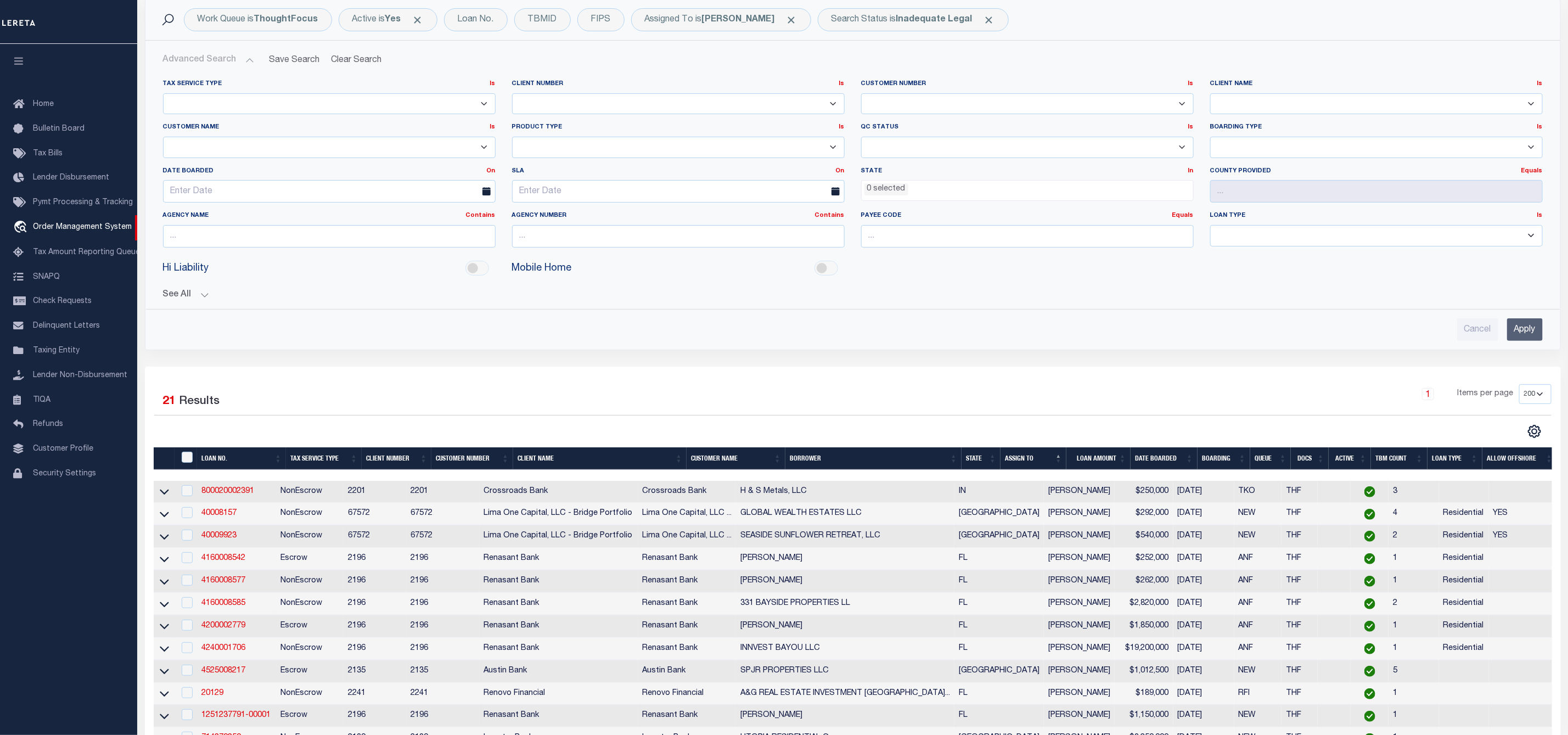
click at [1387, 148] on select "NEW - New Loan REF - Refinance Loan CWF - Conversion with Fee CNF - Conversion …" at bounding box center [1376, 147] width 333 height 21
click at [1017, 295] on button "See All" at bounding box center [853, 295] width 1380 height 10
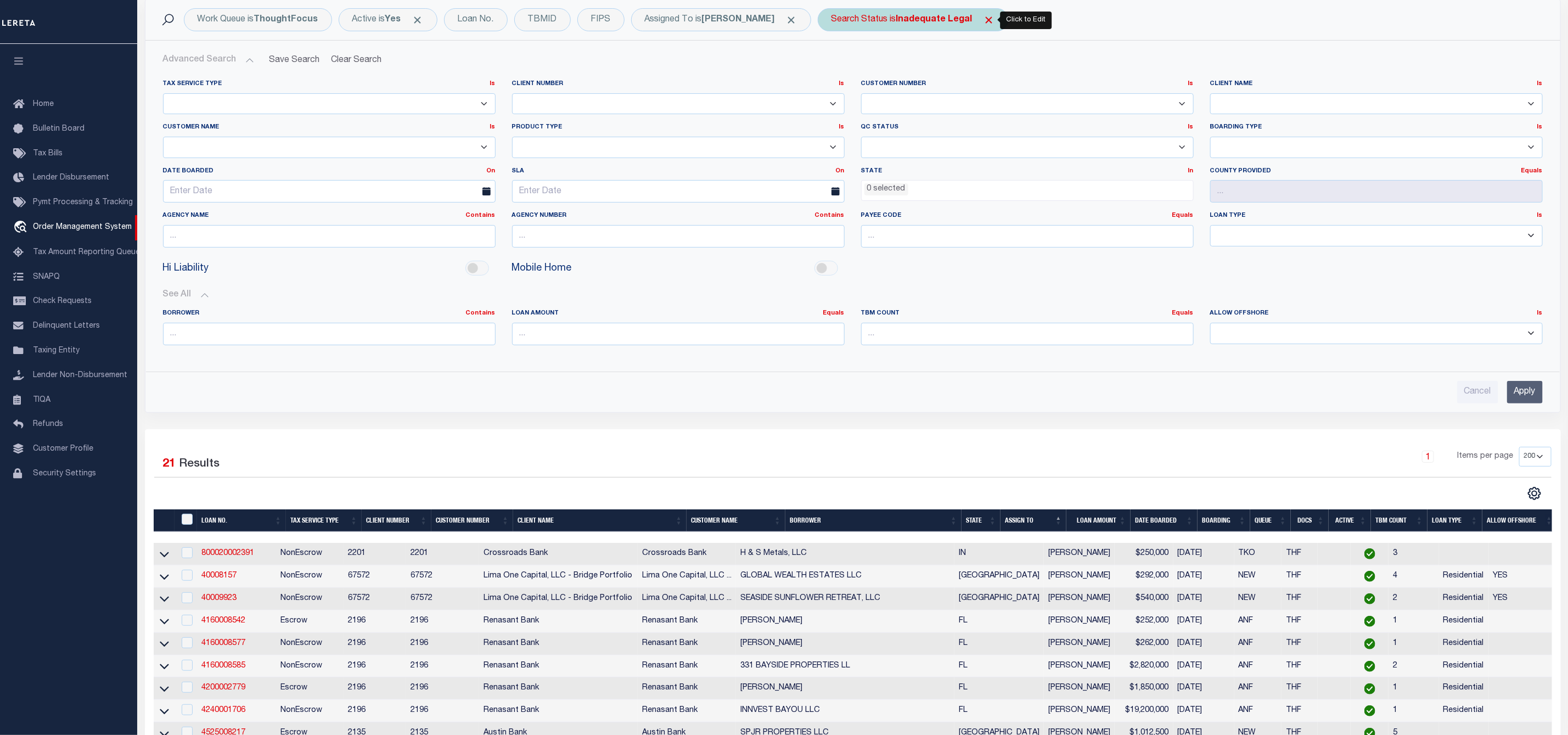
click at [897, 18] on b "Inadequate Legal" at bounding box center [934, 20] width 76 height 9
select select "ND"
click at [874, 66] on select "Automated Search Bad Parcel Complete Duplicate Parcel High Dollar Reporting In …" at bounding box center [912, 73] width 161 height 21
click at [1163, 14] on div "Work Queue is ThoughtFocus Active is Yes Loan No. TBMID FIPS Assigned To is [PE…" at bounding box center [853, 19] width 1398 height 23
click at [723, 14] on div "Assigned To is [PERSON_NAME]" at bounding box center [721, 19] width 180 height 23
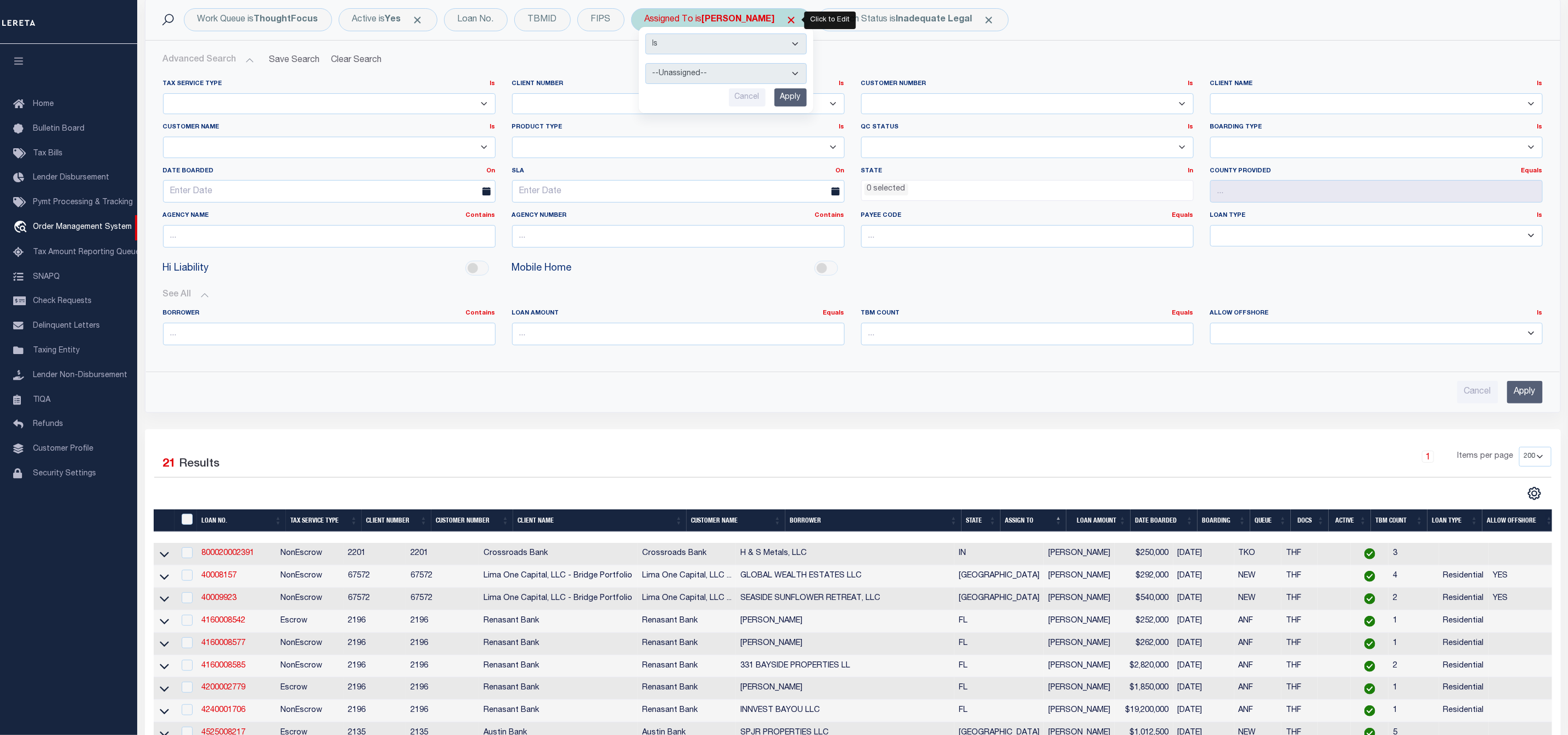
click at [714, 70] on select "--Unassigned-- [PERSON_NAME] [PERSON_NAME] [PERSON_NAME] [PERSON_NAME], [PERSON…" at bounding box center [726, 73] width 161 height 21
select select "[PERSON_NAME]"
click at [647, 64] on select "--Unassigned-- [PERSON_NAME] [PERSON_NAME] [PERSON_NAME] [PERSON_NAME], [PERSON…" at bounding box center [726, 73] width 161 height 21
click at [799, 90] on input "Apply" at bounding box center [791, 97] width 32 height 18
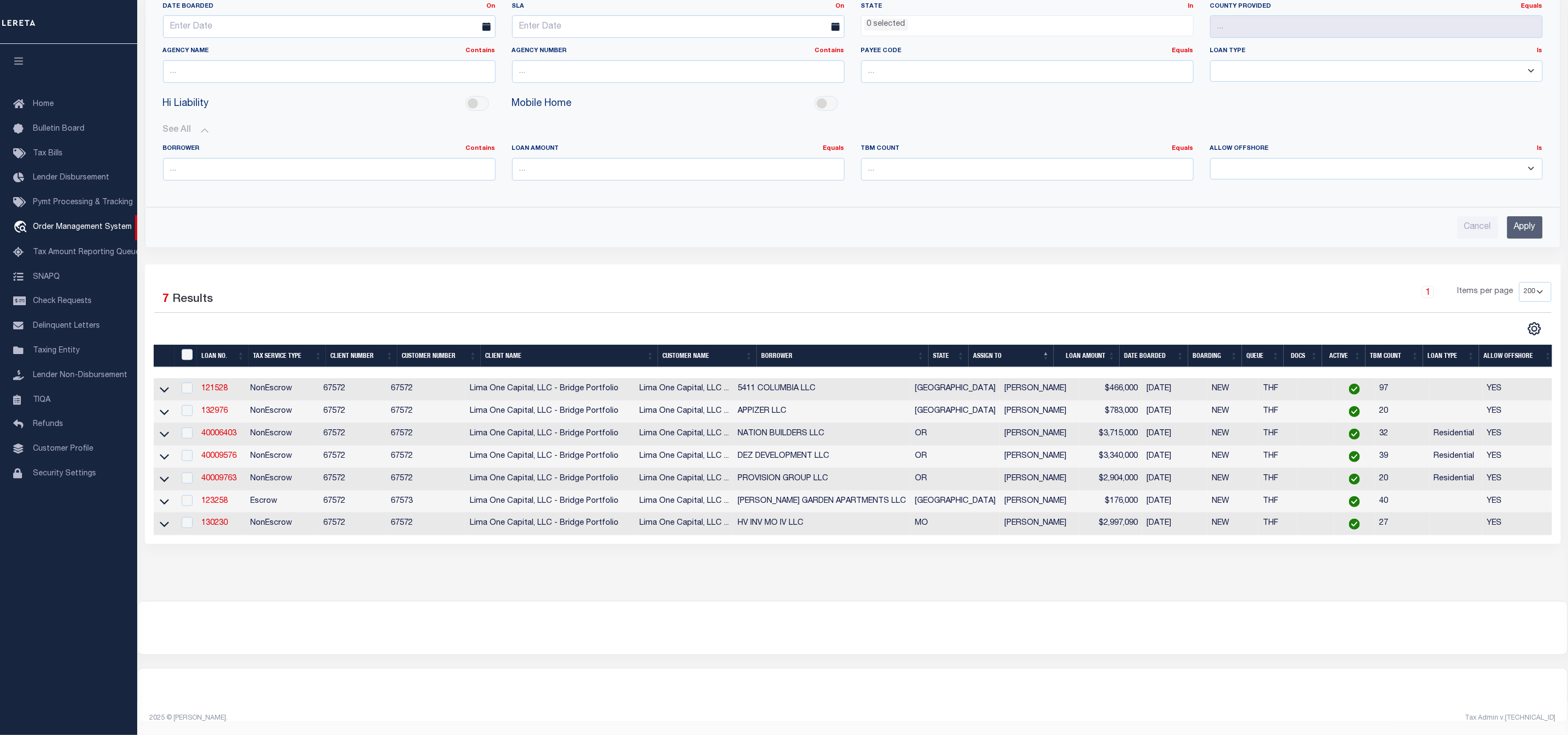
scroll to position [262, 0]
click at [186, 350] on input "" at bounding box center [186, 355] width 11 height 11
checkbox input "true"
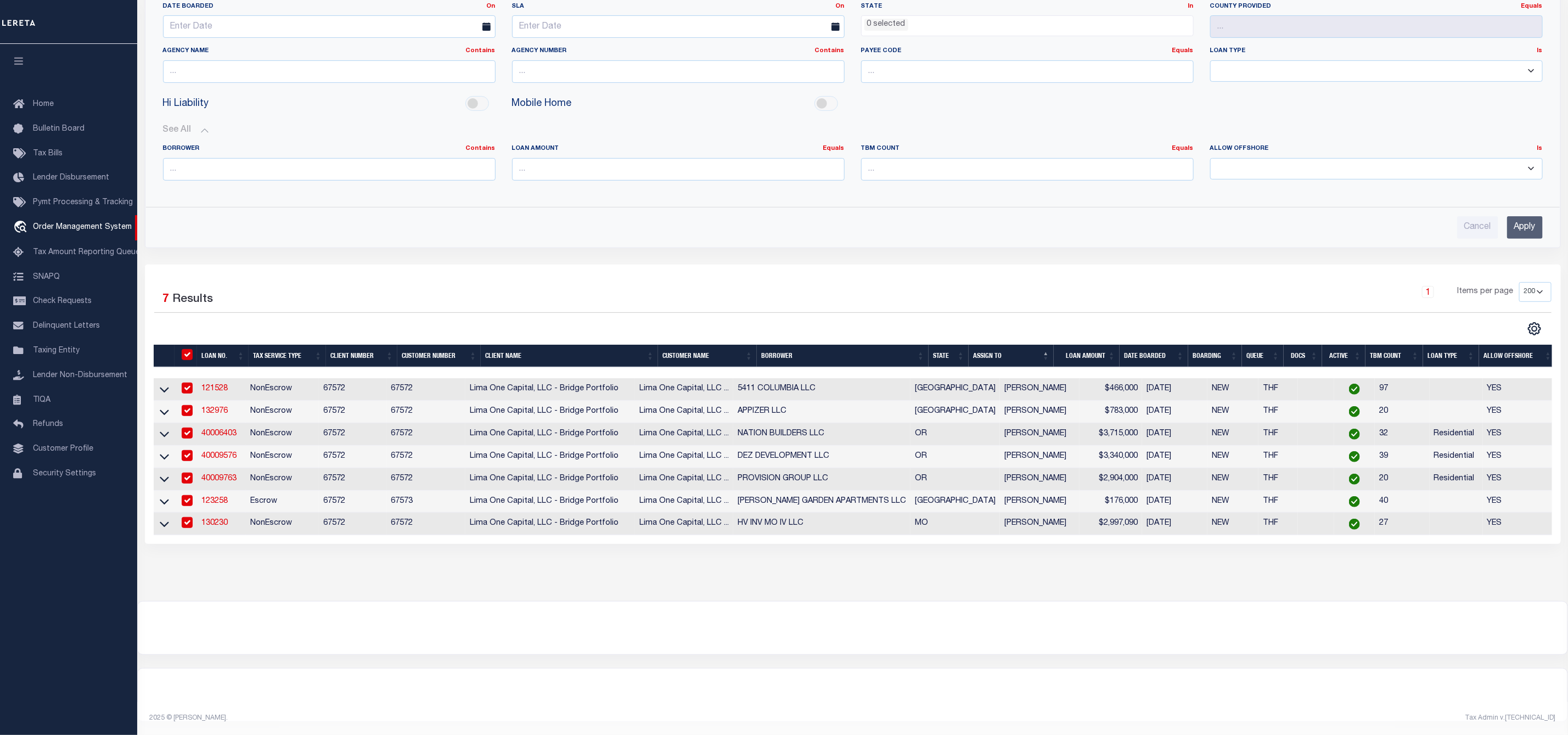
checkbox input "true"
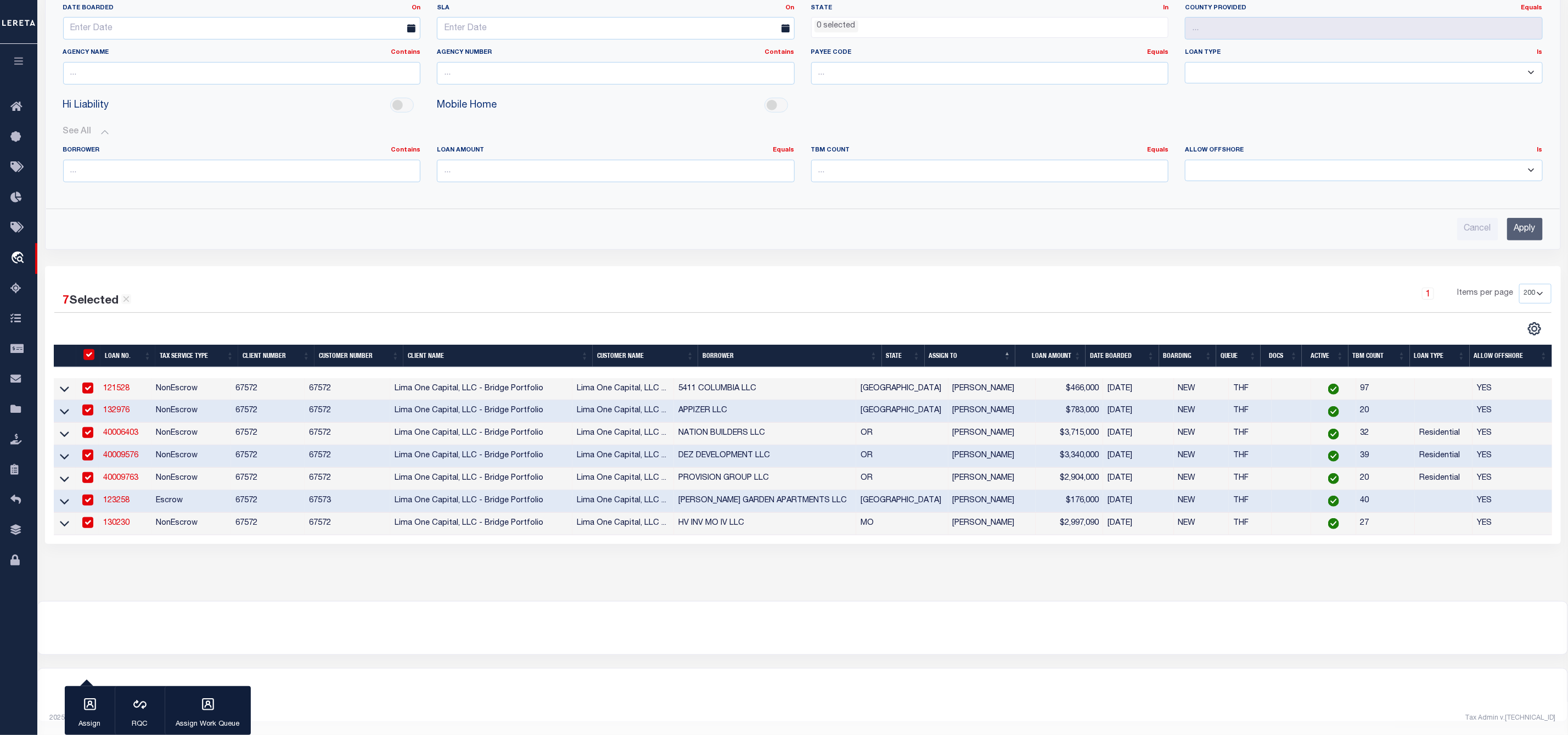
scroll to position [242, 0]
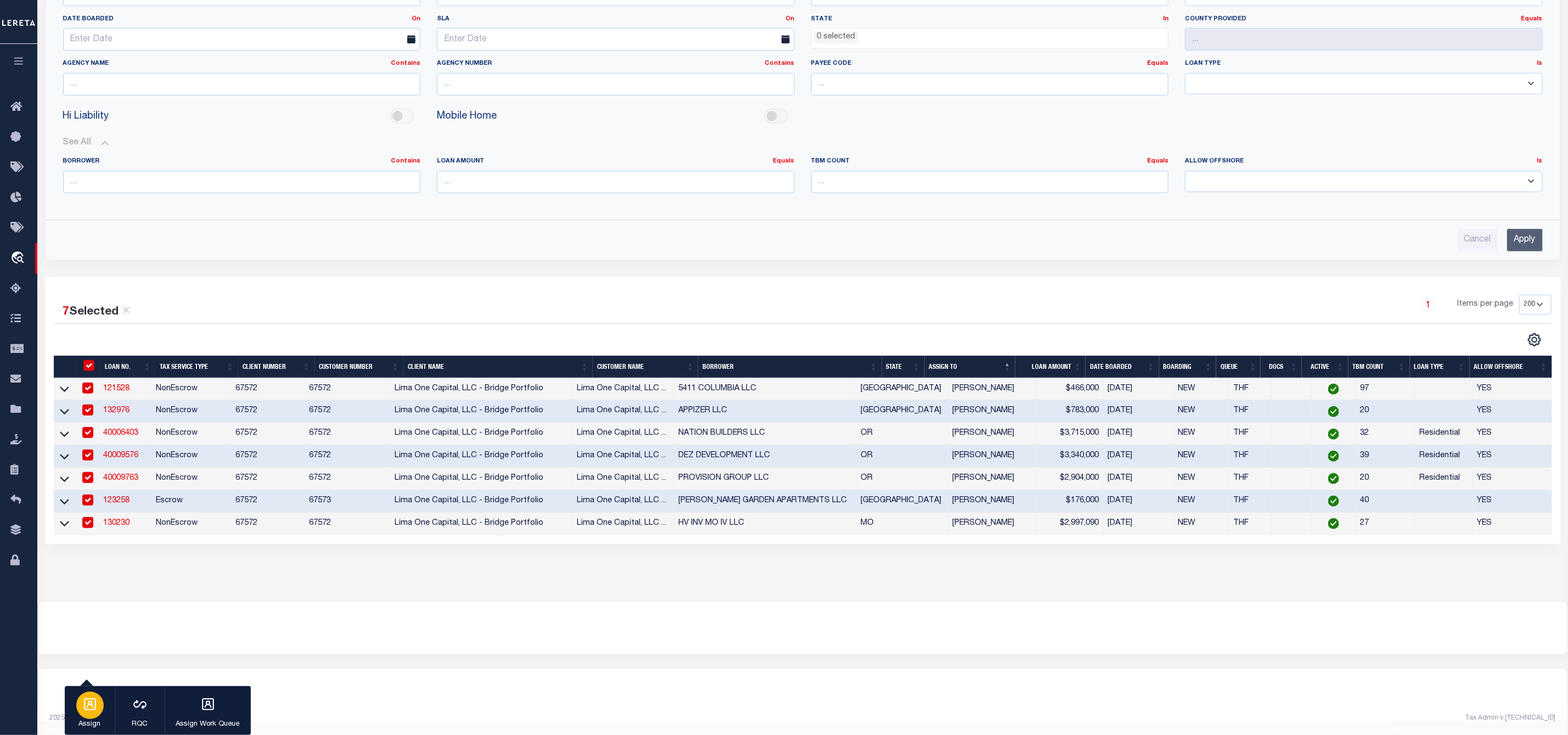
click at [83, 706] on icon "button" at bounding box center [90, 704] width 14 height 14
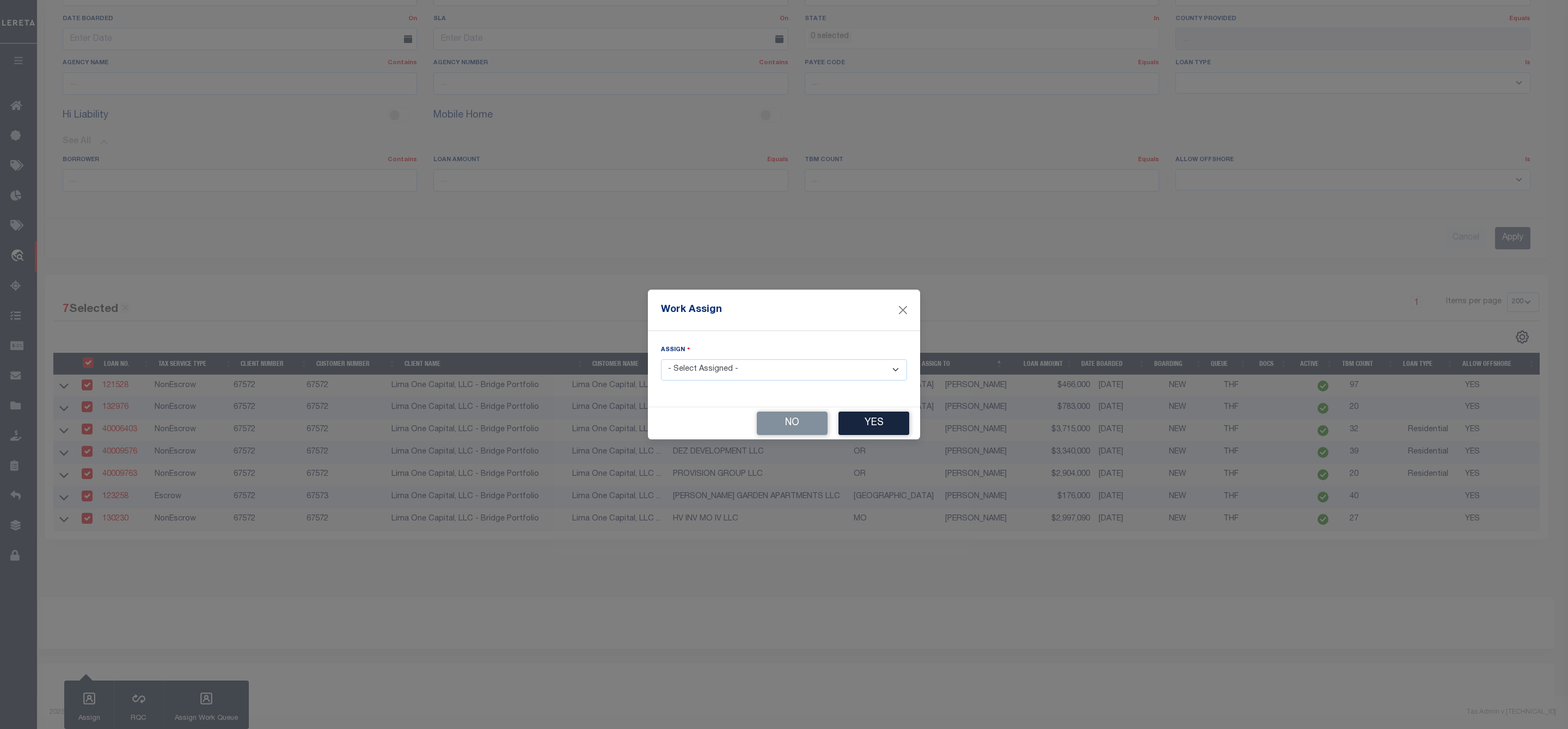
click at [746, 366] on select "- Select Assigned - --Unassigned-- [PERSON_NAME] [PERSON_NAME] [PERSON_NAME] [P…" at bounding box center [784, 369] width 246 height 21
select select "[PERSON_NAME]"
click at [661, 359] on select "- Select Assigned - --Unassigned-- [PERSON_NAME] [PERSON_NAME] [PERSON_NAME] [P…" at bounding box center [784, 369] width 246 height 21
click at [872, 419] on button "Yes" at bounding box center [873, 423] width 71 height 23
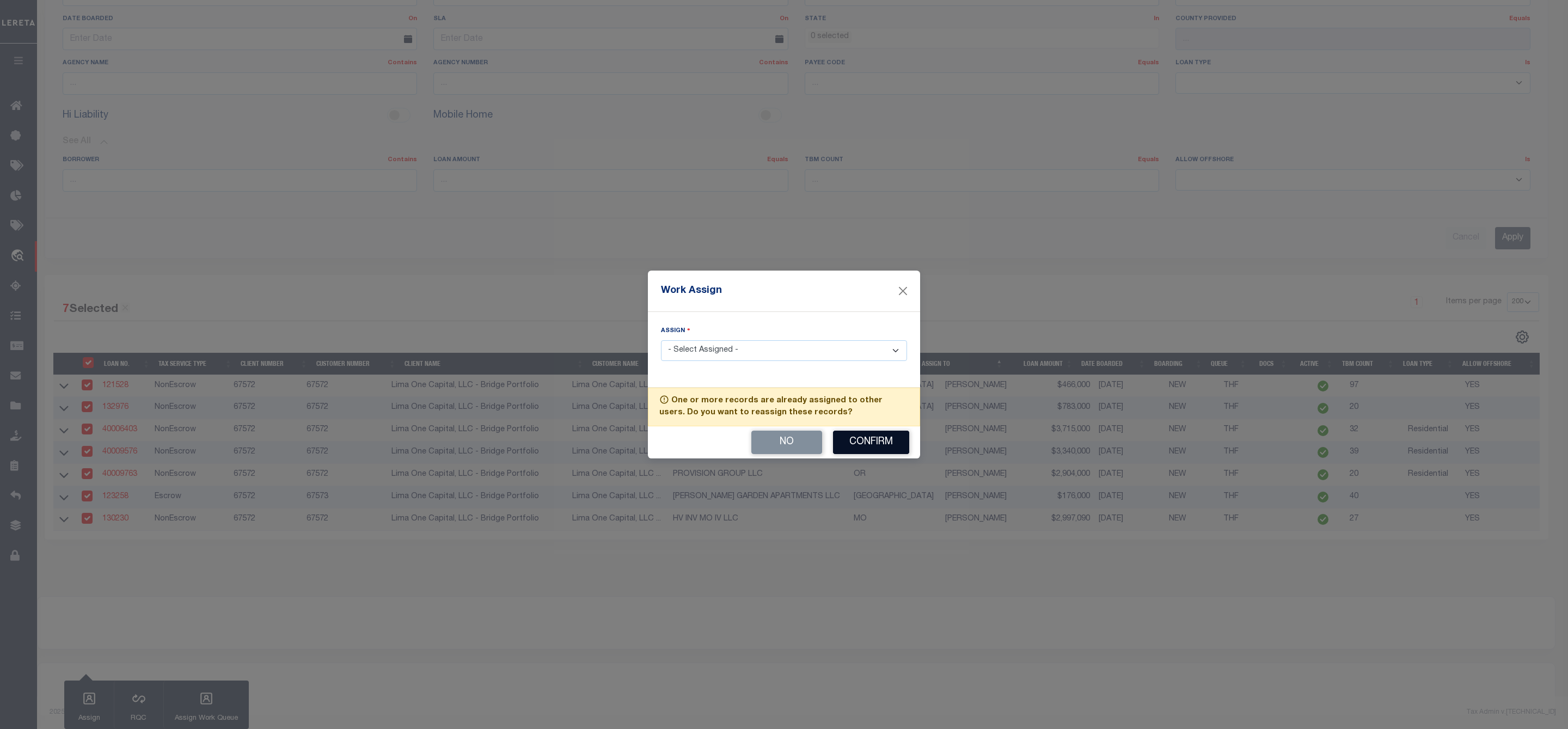
click at [862, 446] on button "Confirm" at bounding box center [871, 442] width 76 height 23
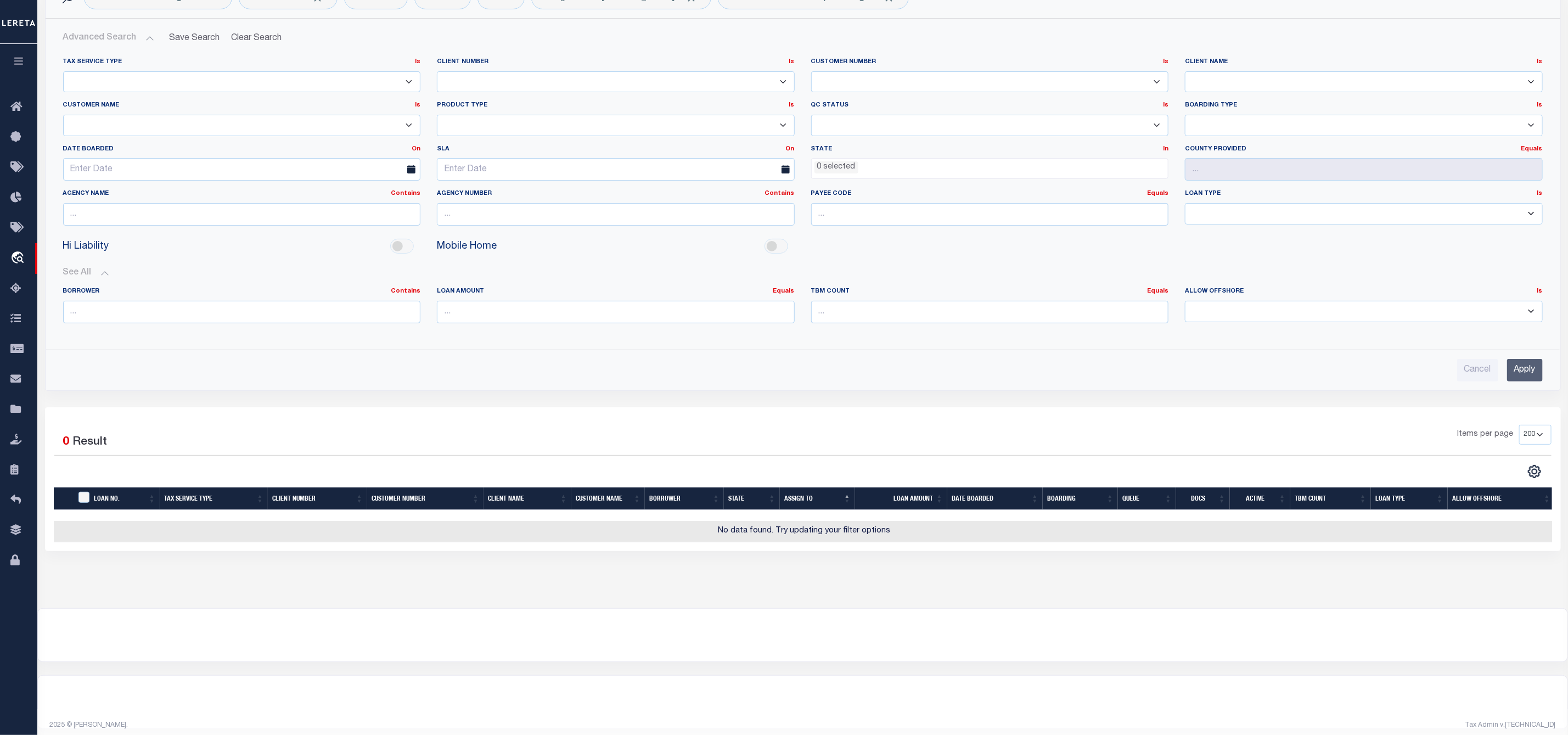
scroll to position [0, 0]
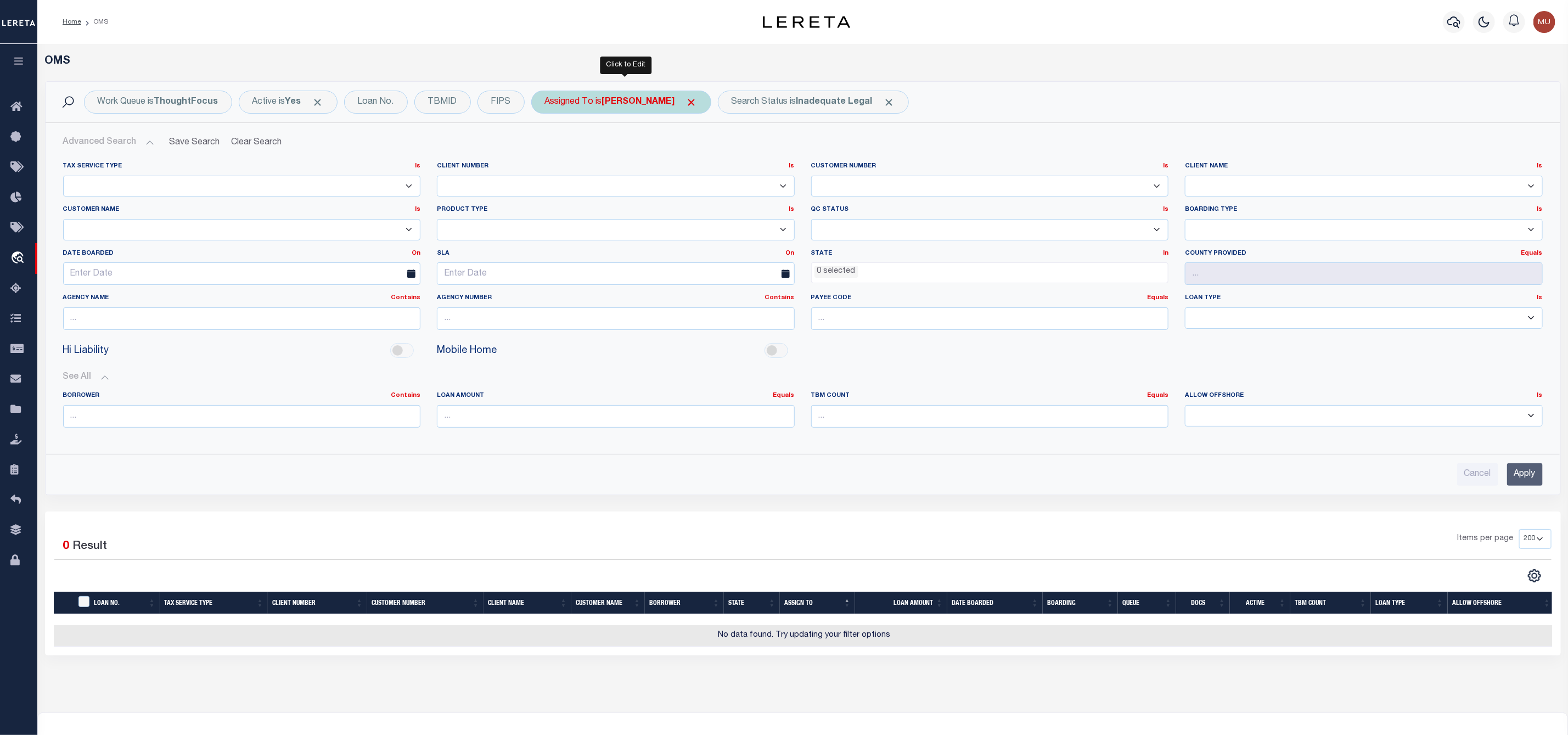
click at [623, 99] on b "[PERSON_NAME]" at bounding box center [638, 102] width 73 height 9
click at [611, 160] on select "--Unassigned-- [PERSON_NAME] [PERSON_NAME] [PERSON_NAME] [PERSON_NAME], [PERSON…" at bounding box center [626, 156] width 161 height 21
select select "[PERSON_NAME]"
click at [547, 147] on select "--Unassigned-- [PERSON_NAME] [PERSON_NAME] [PERSON_NAME] [PERSON_NAME], [PERSON…" at bounding box center [626, 156] width 161 height 21
click at [692, 184] on input "Apply" at bounding box center [691, 180] width 32 height 18
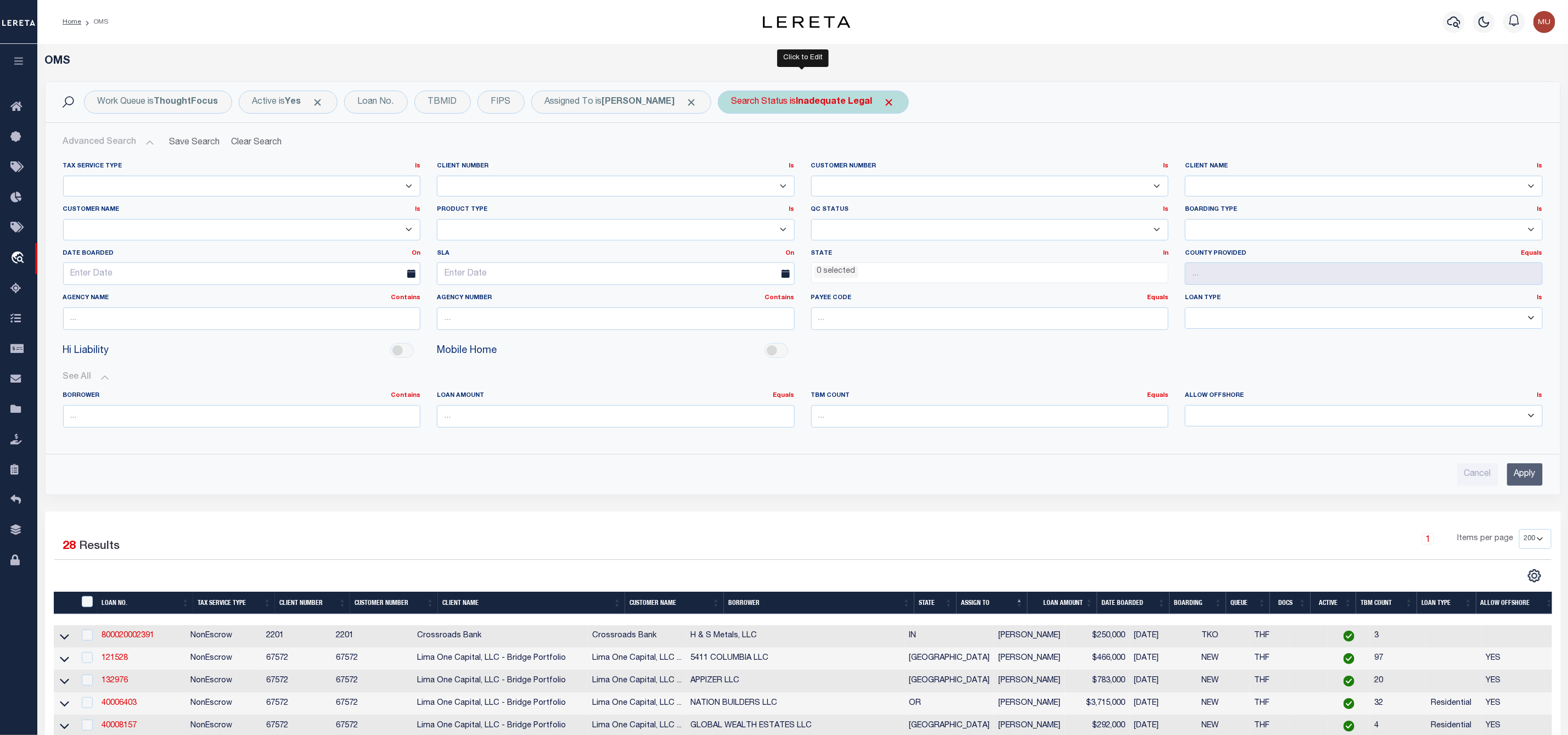
click at [802, 101] on b "Inadequate Legal" at bounding box center [835, 102] width 76 height 9
click at [760, 153] on select "Automated Search Bad Parcel Complete Duplicate Parcel High Dollar Reporting In …" at bounding box center [813, 156] width 161 height 21
select select "IP"
click at [732, 147] on select "Automated Search Bad Parcel Complete Duplicate Parcel High Dollar Reporting In …" at bounding box center [813, 156] width 161 height 21
click at [870, 170] on div "Is Contains Automated Search Bad Parcel Complete Duplicate Parcel High Dollar R…" at bounding box center [813, 152] width 175 height 86
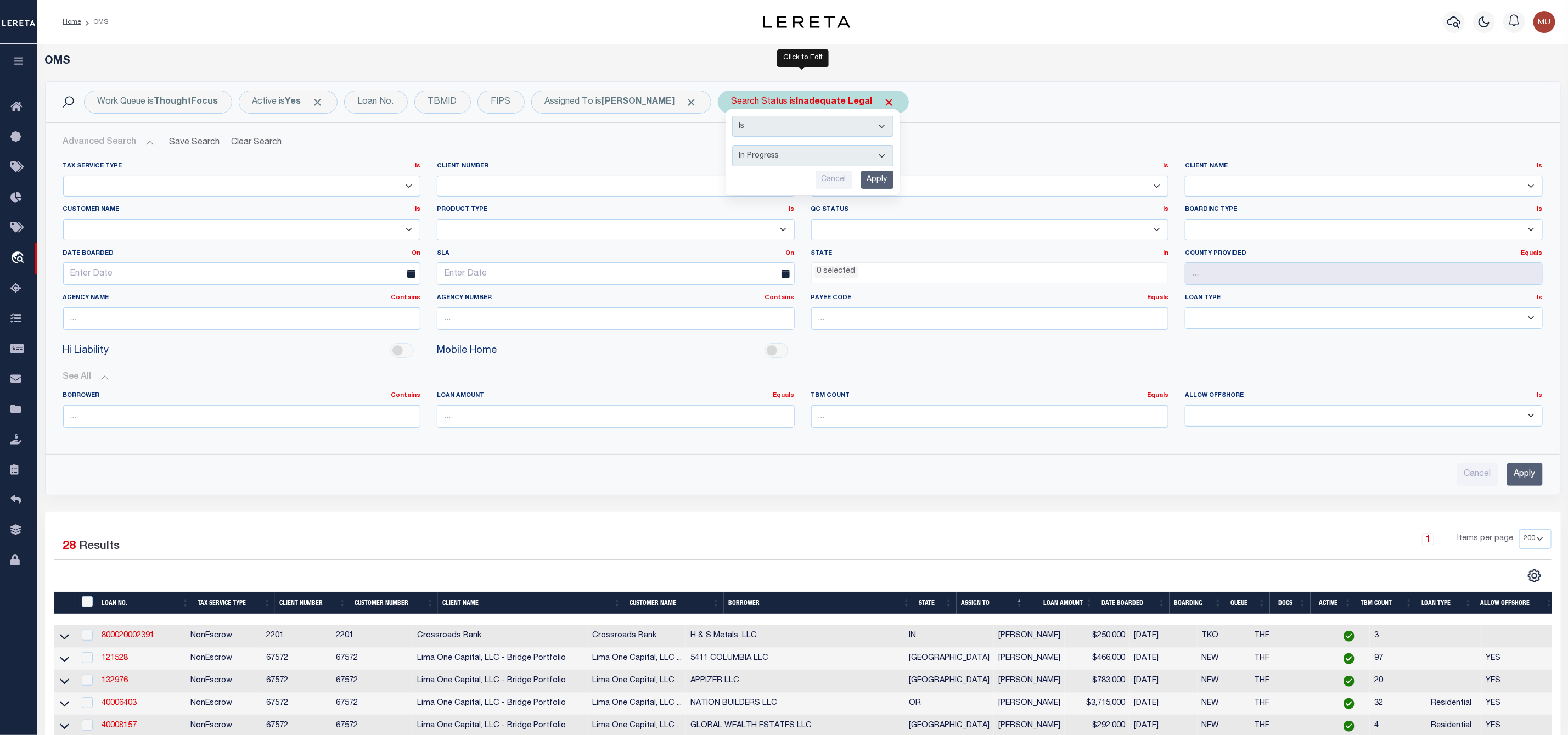
click at [876, 180] on input "Apply" at bounding box center [877, 180] width 32 height 18
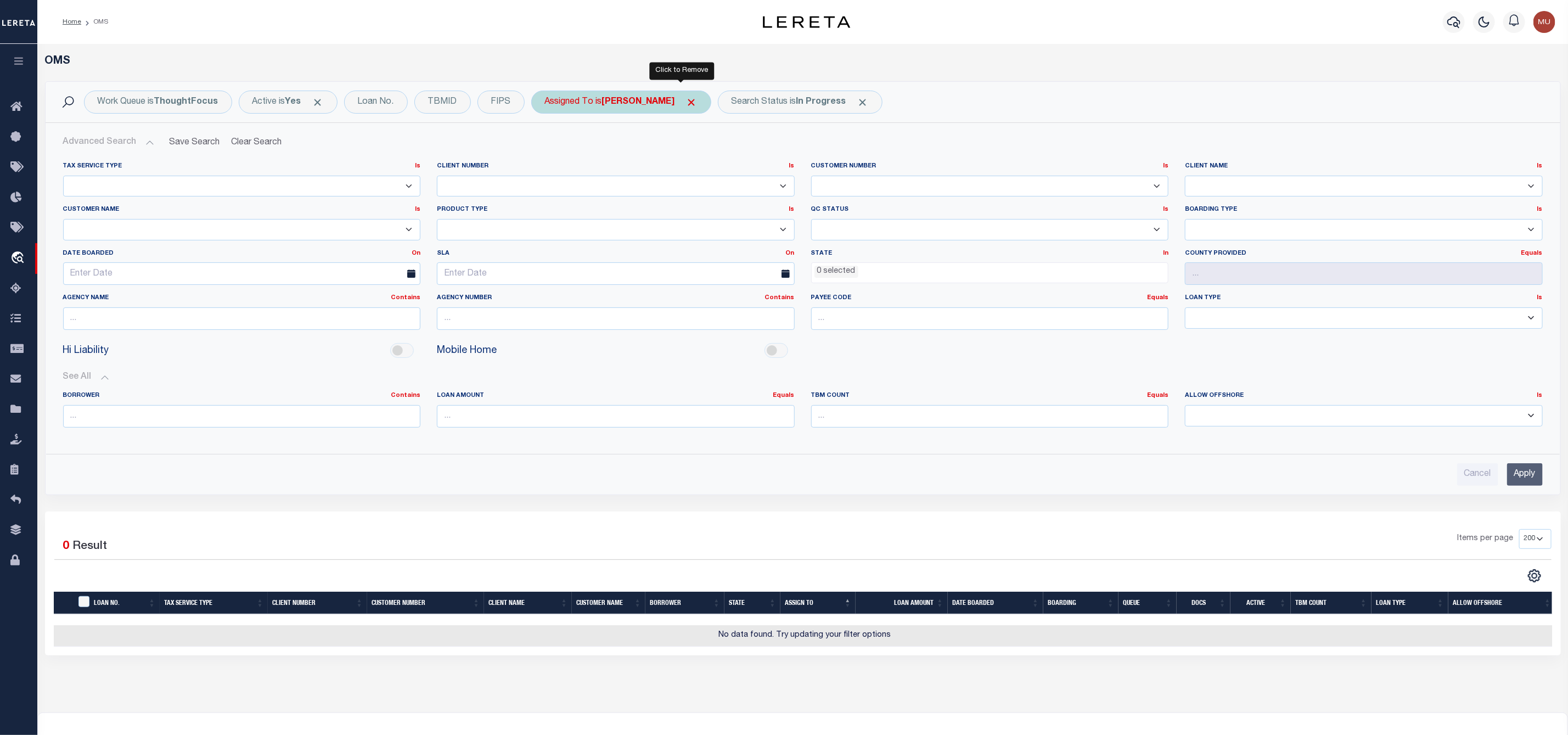
click at [686, 99] on span "Click to Remove" at bounding box center [692, 103] width 12 height 12
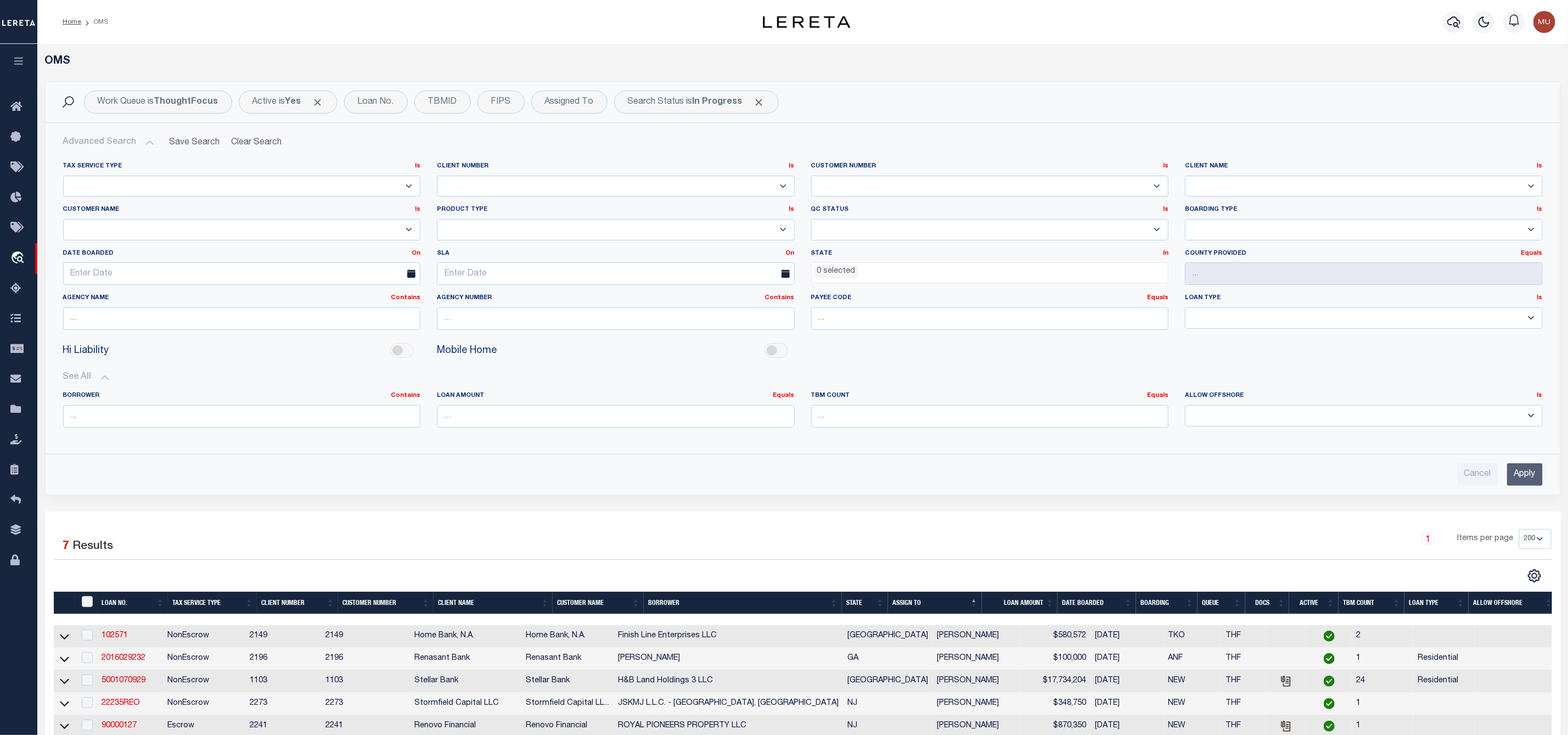
click at [145, 143] on button "Advanced Search" at bounding box center [109, 142] width 91 height 21
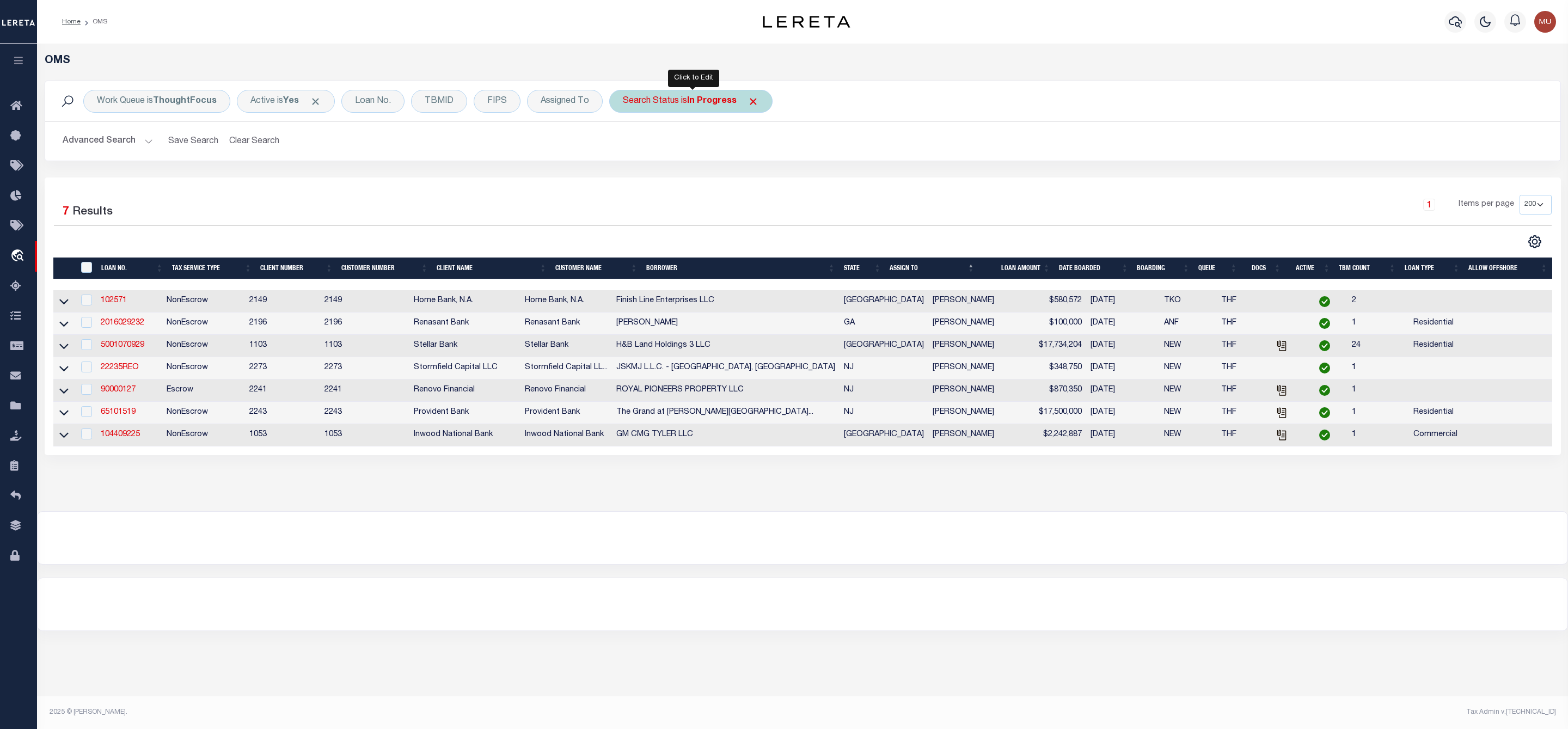
click at [721, 106] on b "In Progress" at bounding box center [712, 101] width 50 height 9
click at [696, 152] on select "Automated Search Bad Parcel Complete Duplicate Parcel High Dollar Reporting In …" at bounding box center [704, 154] width 160 height 20
select select "RD"
click at [626, 146] on select "Automated Search Bad Parcel Complete Duplicate Parcel High Dollar Reporting In …" at bounding box center [704, 154] width 160 height 20
click at [768, 182] on input "Apply" at bounding box center [768, 178] width 32 height 18
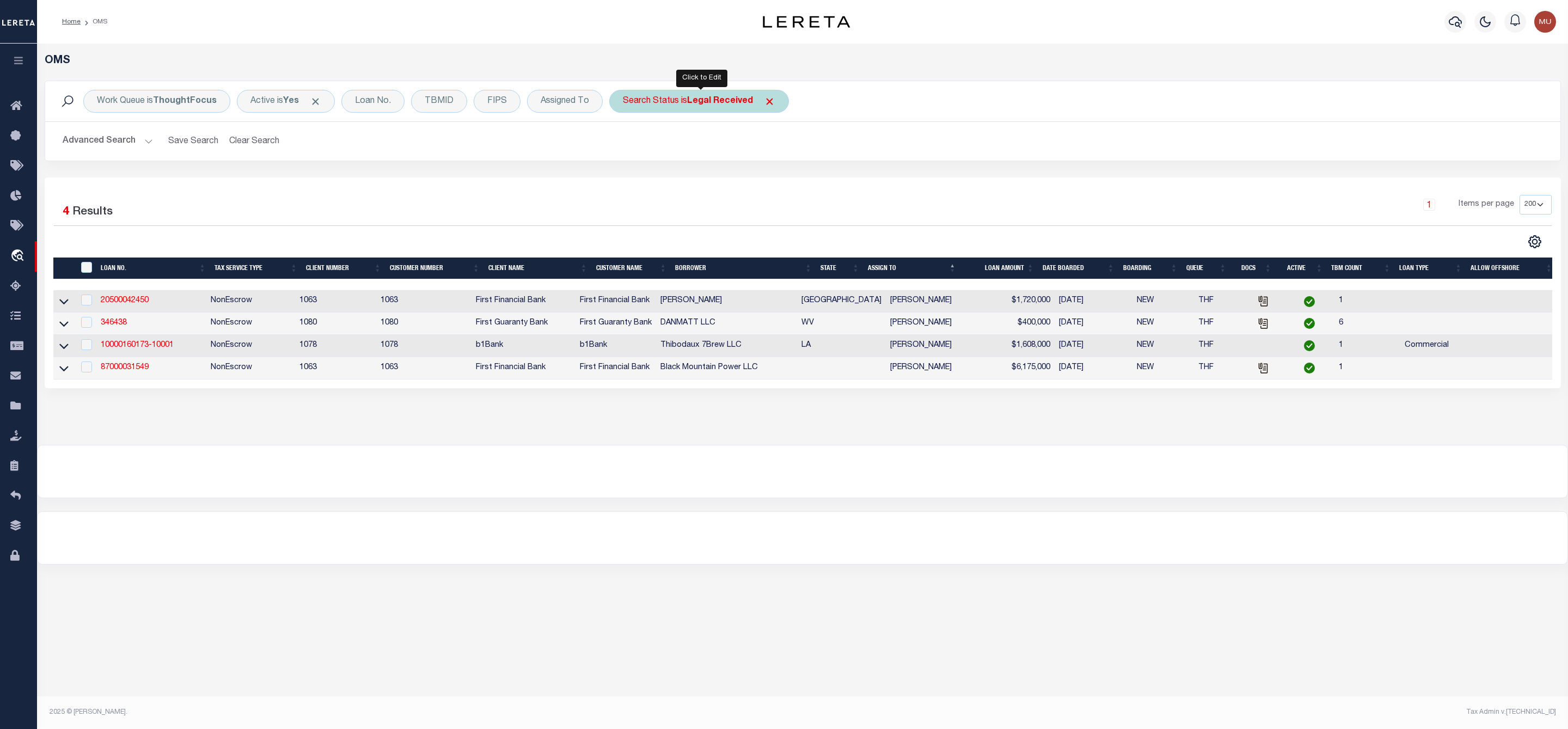
click at [698, 105] on b "Legal Received" at bounding box center [720, 101] width 66 height 9
click at [686, 155] on select "Automated Search Bad Parcel Complete Duplicate Parcel High Dollar Reporting In …" at bounding box center [704, 154] width 160 height 20
select select "IP"
click at [626, 146] on select "Automated Search Bad Parcel Complete Duplicate Parcel High Dollar Reporting In …" at bounding box center [704, 154] width 160 height 20
click at [773, 177] on input "Apply" at bounding box center [768, 178] width 32 height 18
